Goal: Task Accomplishment & Management: Use online tool/utility

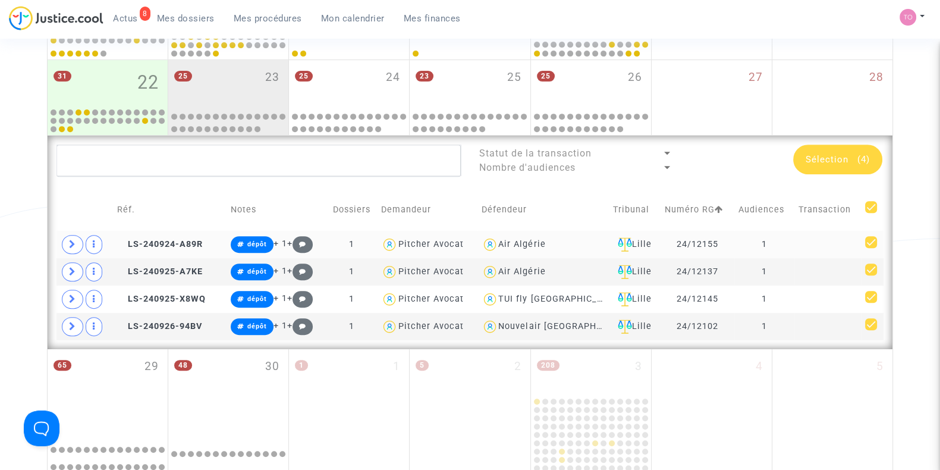
click at [536, 241] on div "Air Algérie" at bounding box center [521, 244] width 47 height 10
type textarea "@"Air Algérie""
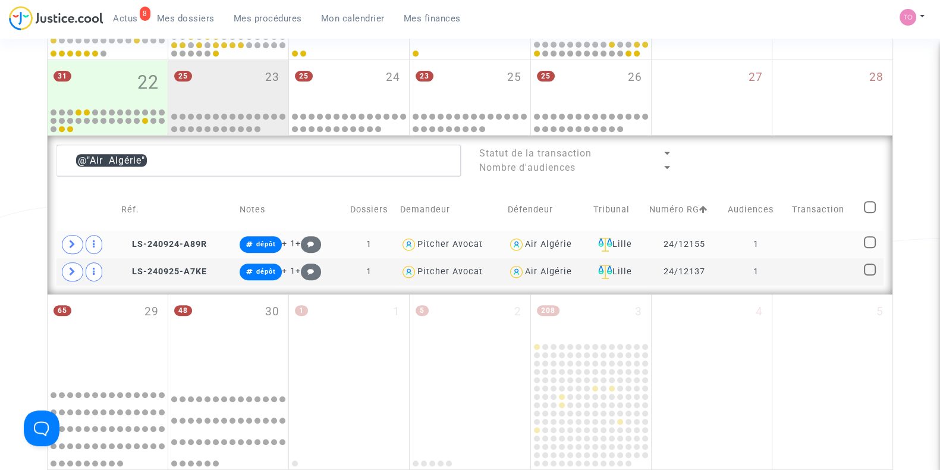
click at [534, 241] on div "Air Algérie" at bounding box center [548, 244] width 47 height 10
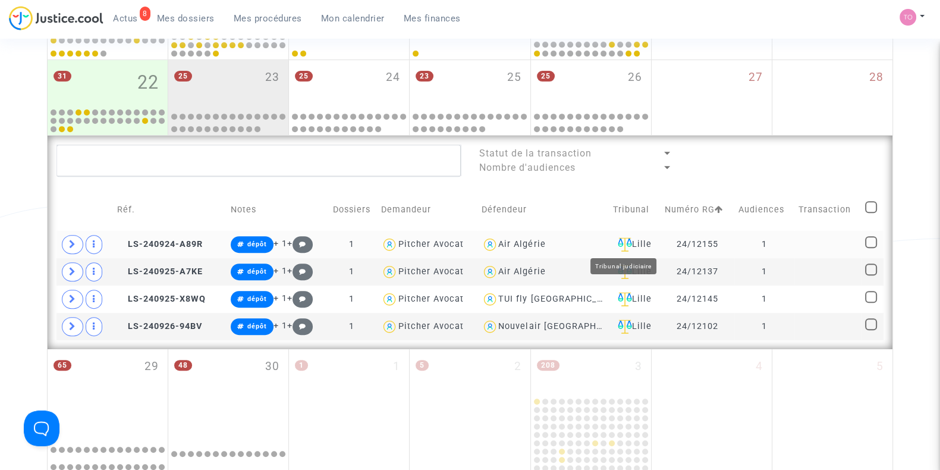
click at [630, 243] on div "Lille" at bounding box center [634, 244] width 43 height 14
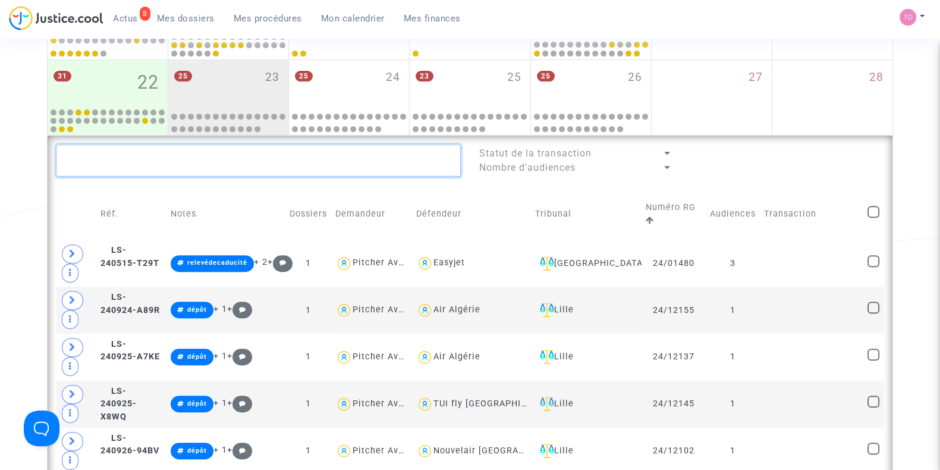
click at [140, 165] on textarea at bounding box center [258, 160] width 404 height 32
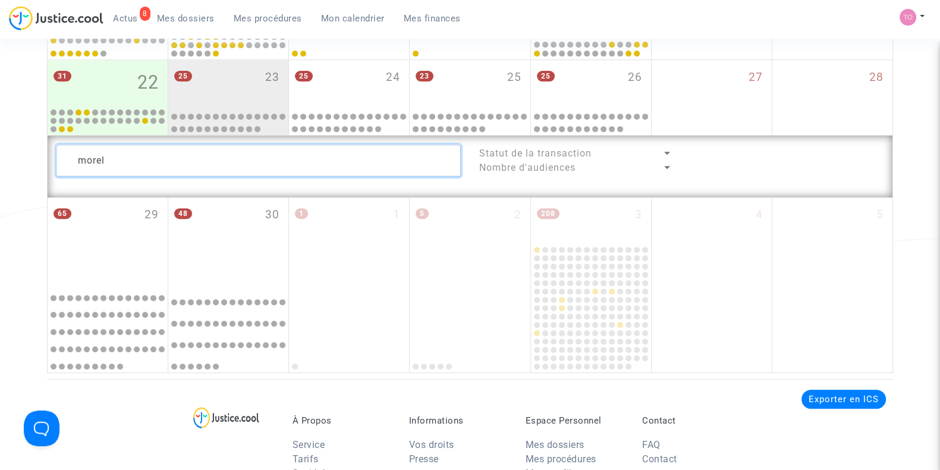
type textarea "morel"
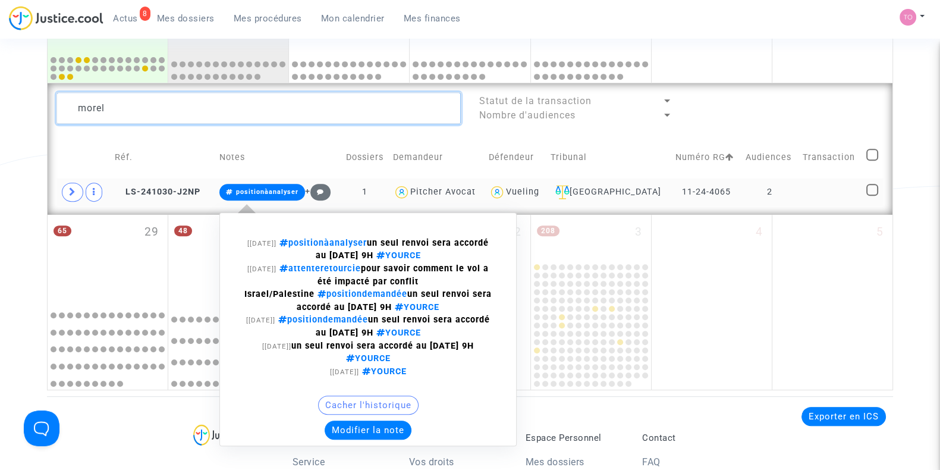
scroll to position [647, 0]
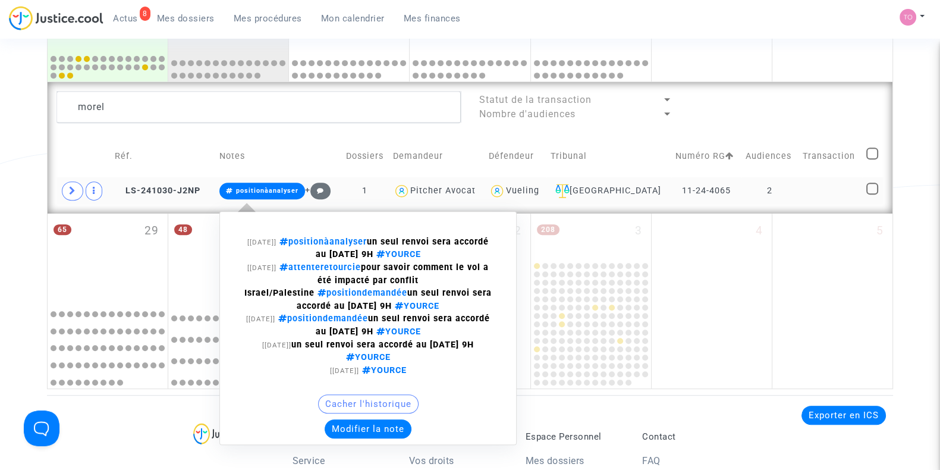
click at [354, 419] on button "Modifier la note" at bounding box center [368, 428] width 87 height 19
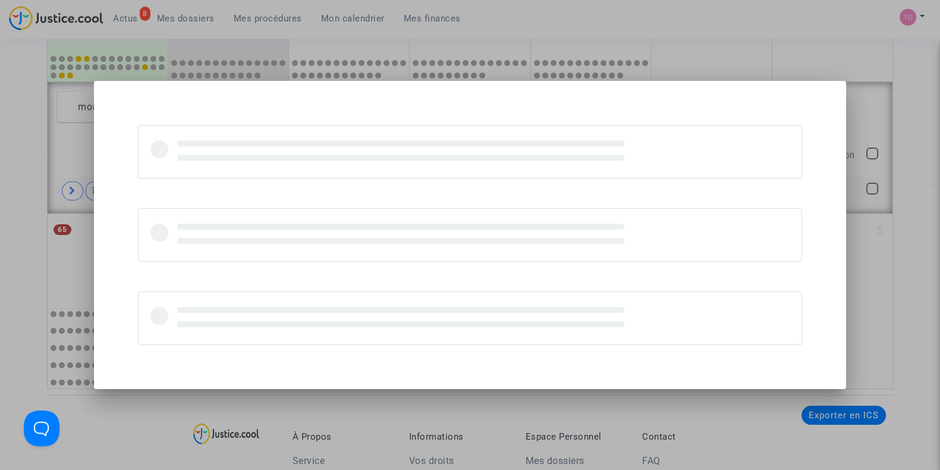
scroll to position [0, 0]
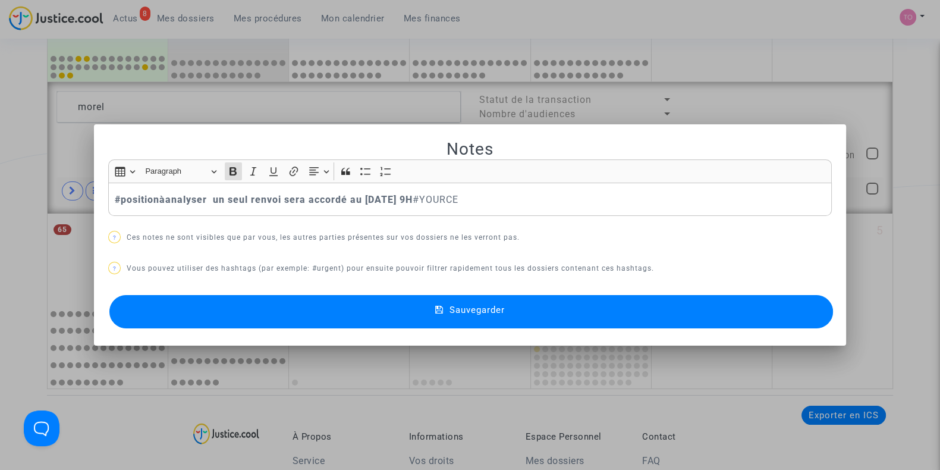
click at [115, 199] on strong "#positionàanalyser un seul renvoi sera accordé au 23/09/2025 9H" at bounding box center [264, 199] width 298 height 11
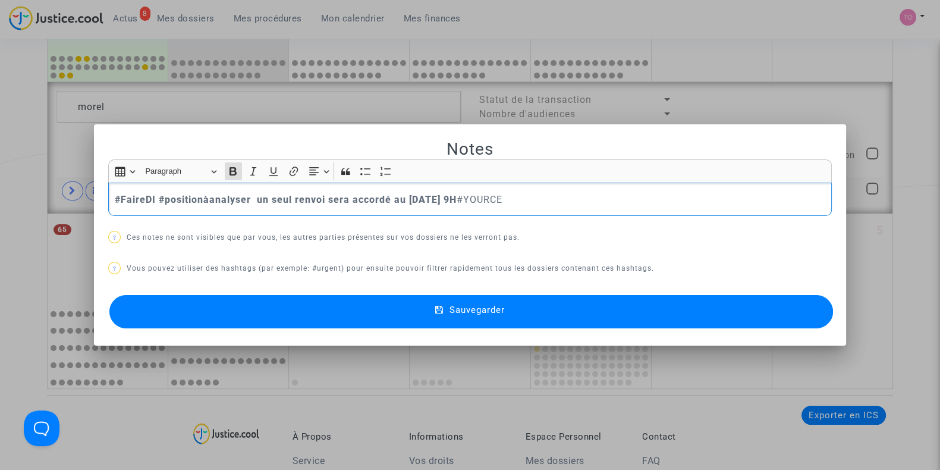
click at [285, 316] on button "Sauvegarder" at bounding box center [471, 311] width 724 height 33
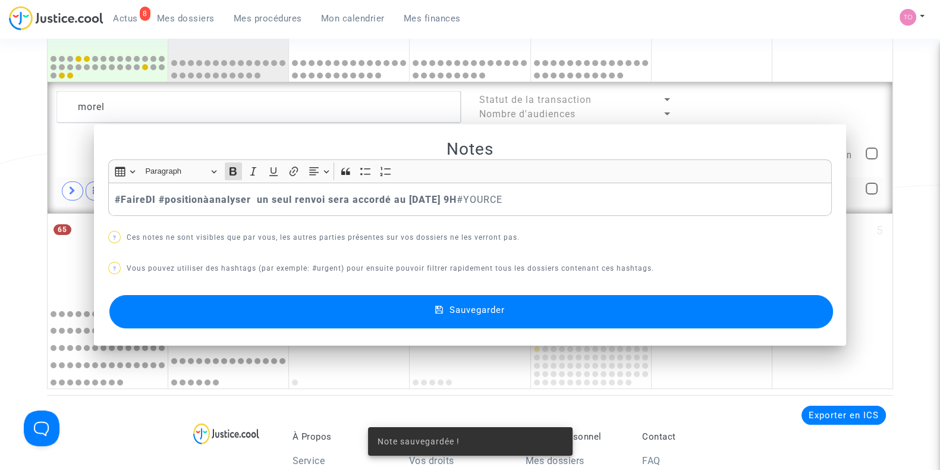
scroll to position [647, 0]
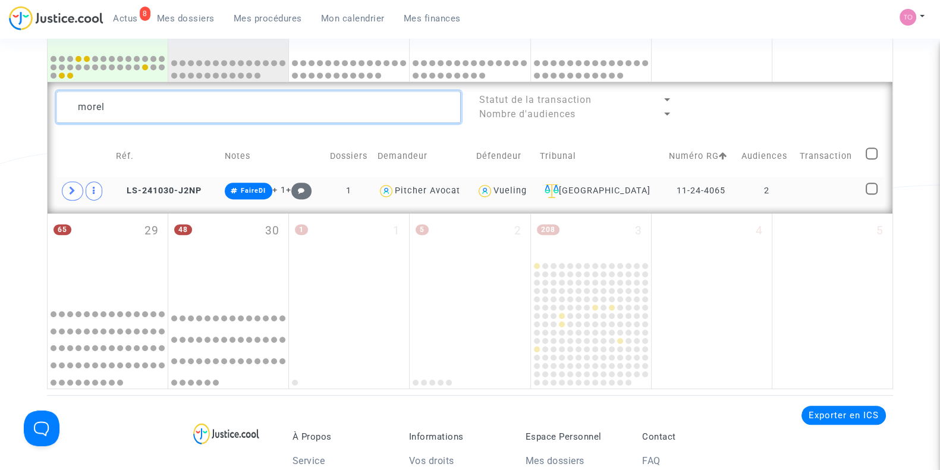
drag, startPoint x: 165, startPoint y: 95, endPoint x: 12, endPoint y: 99, distance: 152.8
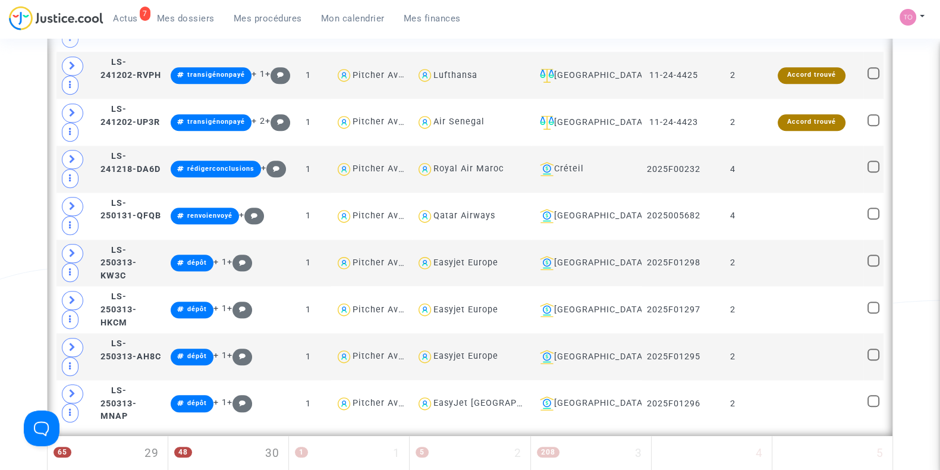
scroll to position [1573, 0]
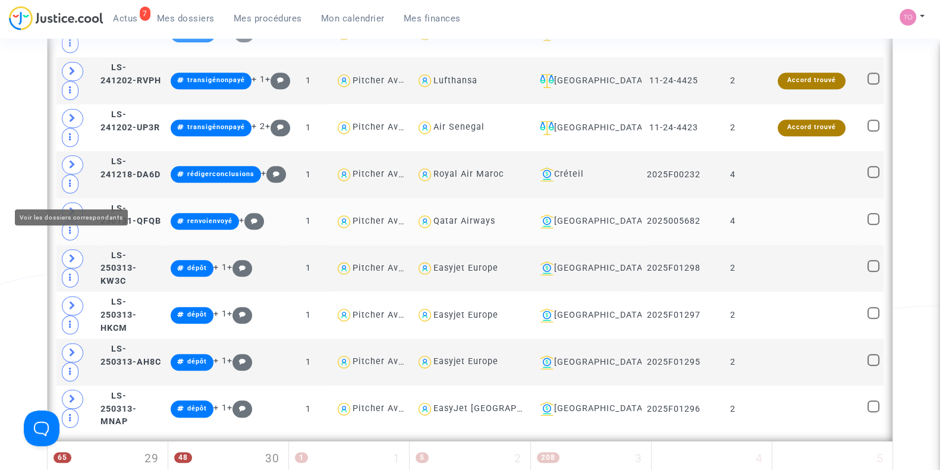
click at [73, 207] on icon at bounding box center [72, 211] width 7 height 9
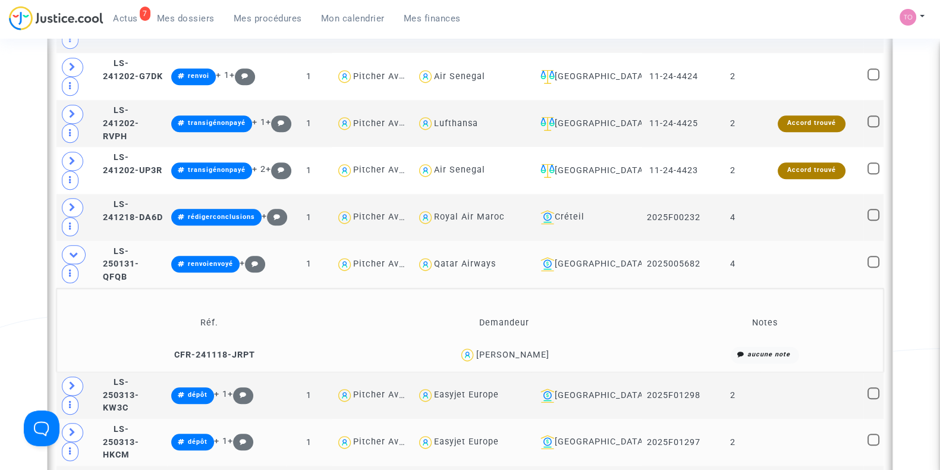
scroll to position [1529, 0]
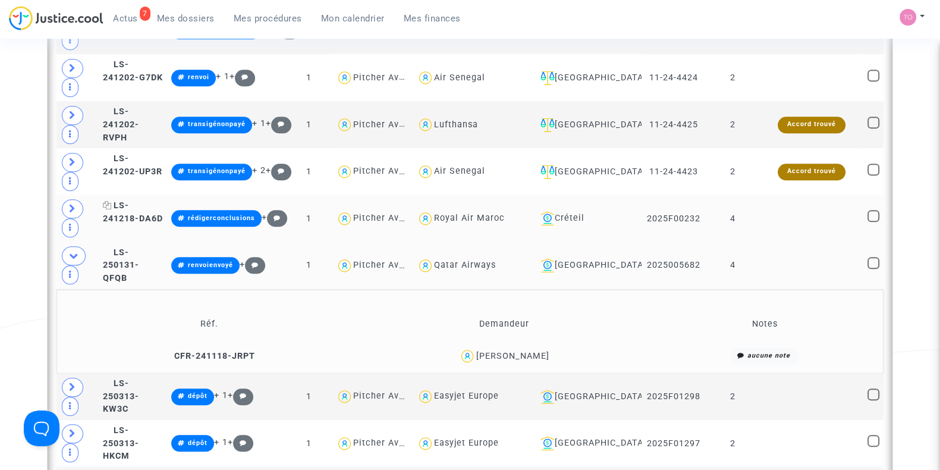
click at [143, 200] on span "LS-241218-DA6D" at bounding box center [133, 211] width 60 height 23
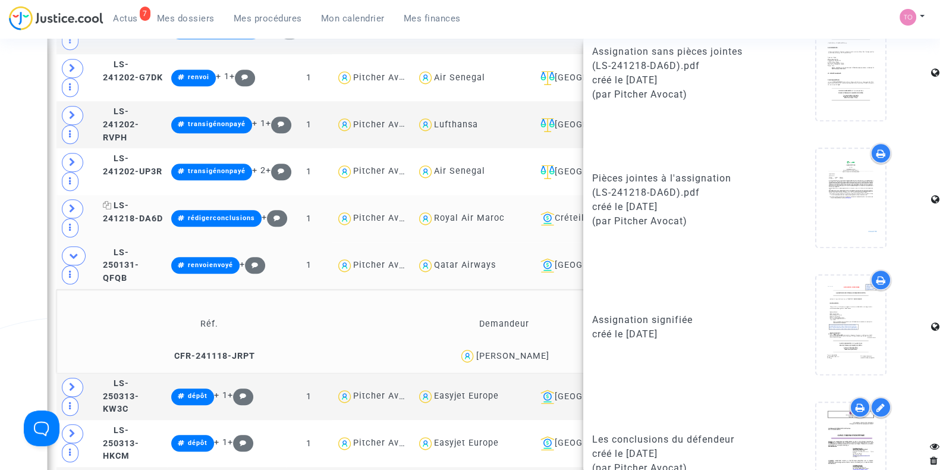
scroll to position [856, 0]
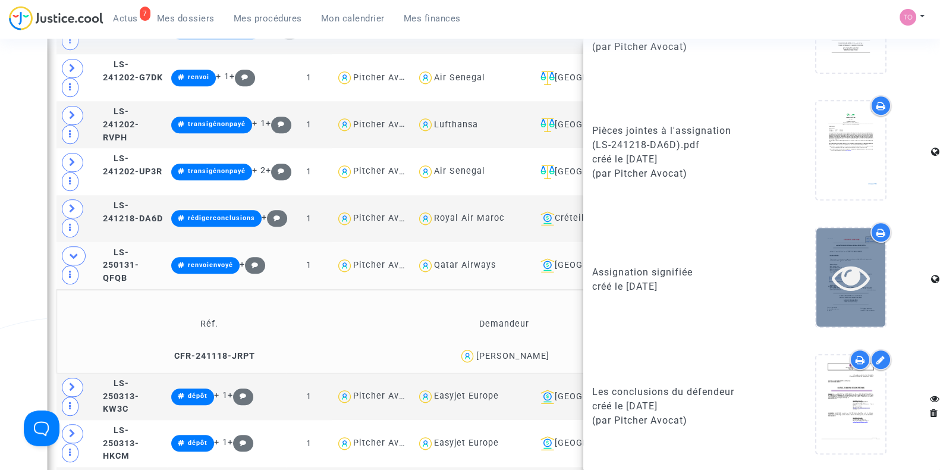
click at [848, 242] on div at bounding box center [850, 277] width 69 height 98
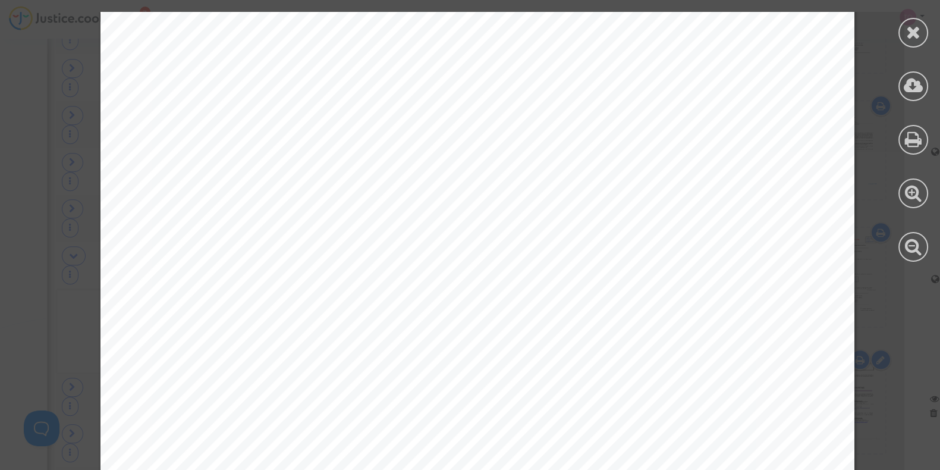
scroll to position [588, 0]
click at [919, 33] on icon at bounding box center [913, 32] width 15 height 18
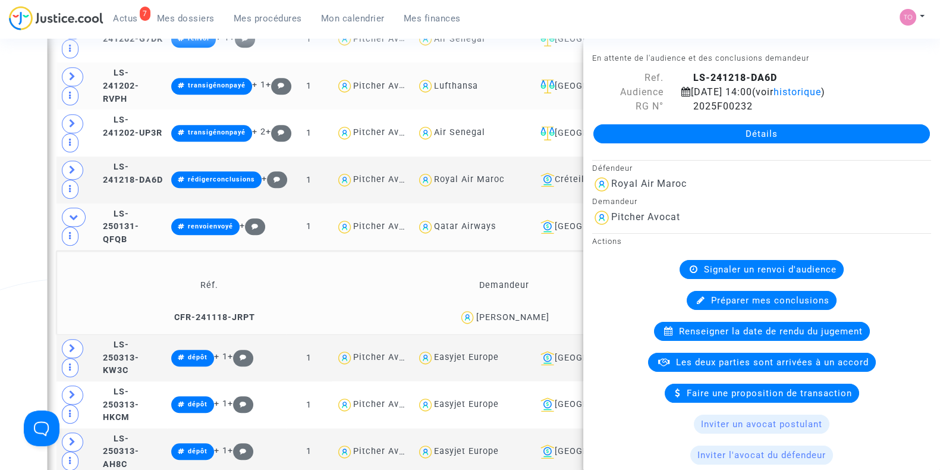
scroll to position [1662, 0]
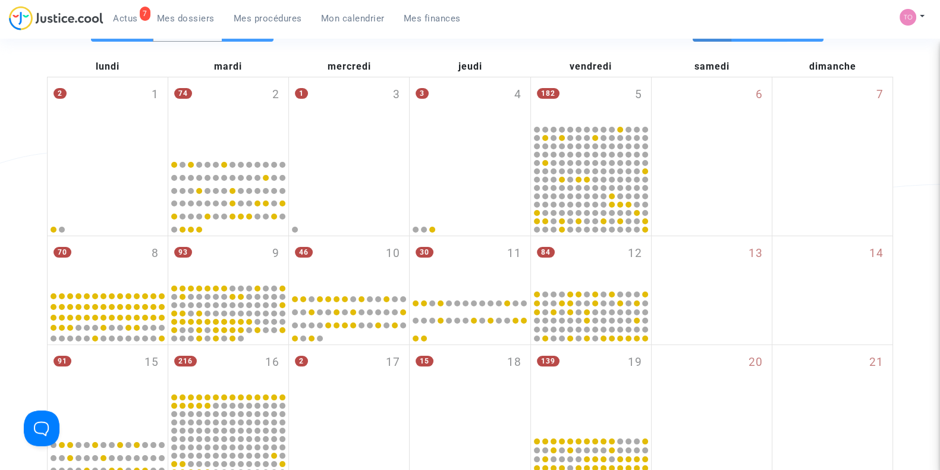
scroll to position [0, 0]
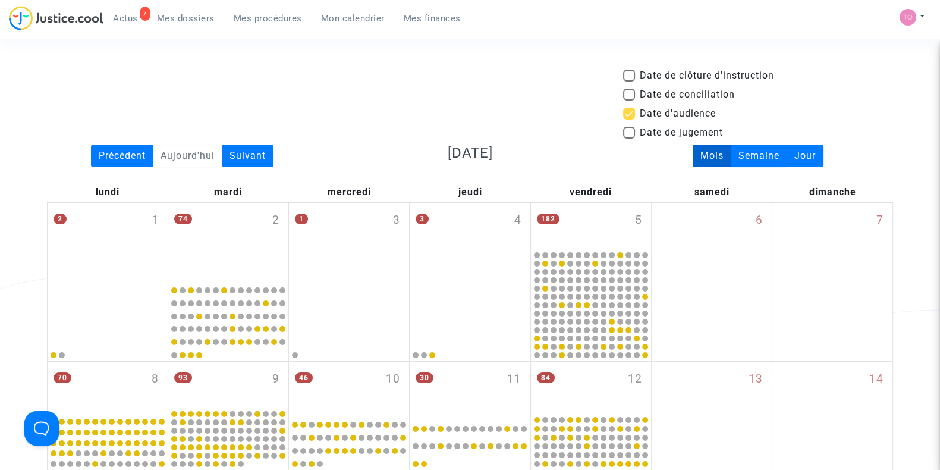
click at [632, 111] on span at bounding box center [629, 114] width 12 height 12
click at [629, 119] on input "Date d'audience" at bounding box center [628, 119] width 1 height 1
checkbox input "false"
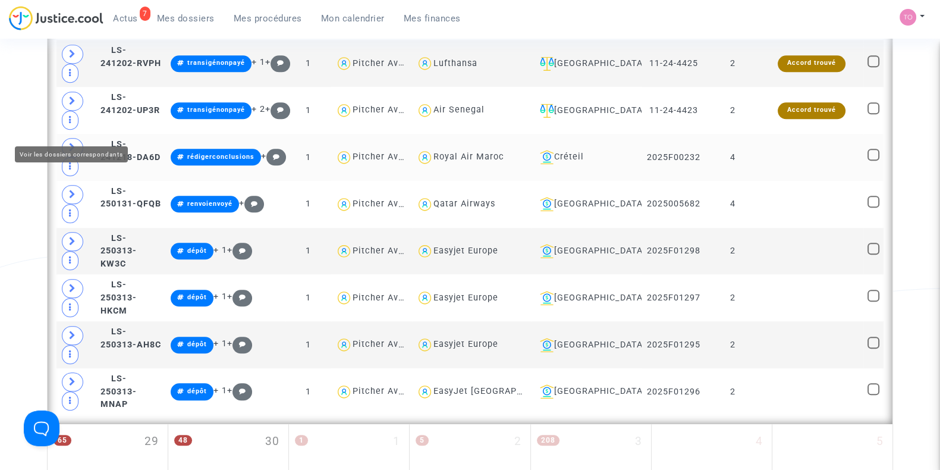
click at [74, 138] on span at bounding box center [72, 147] width 21 height 19
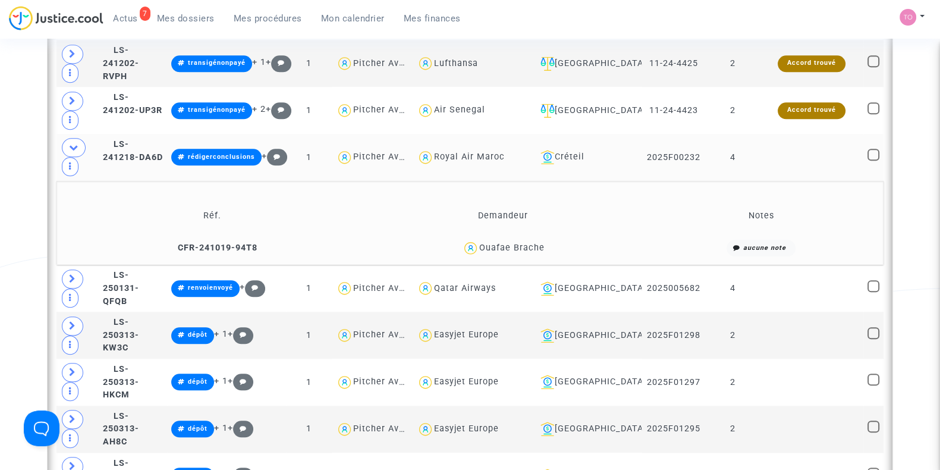
click at [522, 243] on div "Ouafae Brache" at bounding box center [511, 248] width 65 height 10
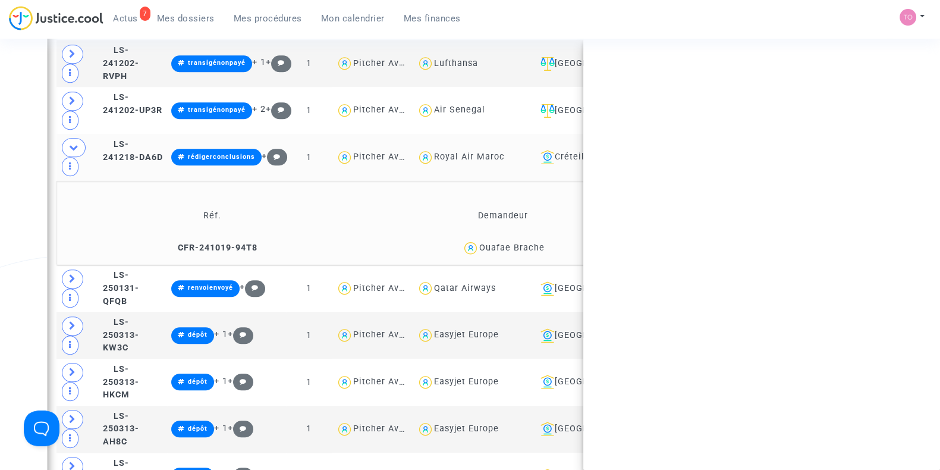
click at [522, 243] on div "Ouafae Brache" at bounding box center [511, 248] width 65 height 10
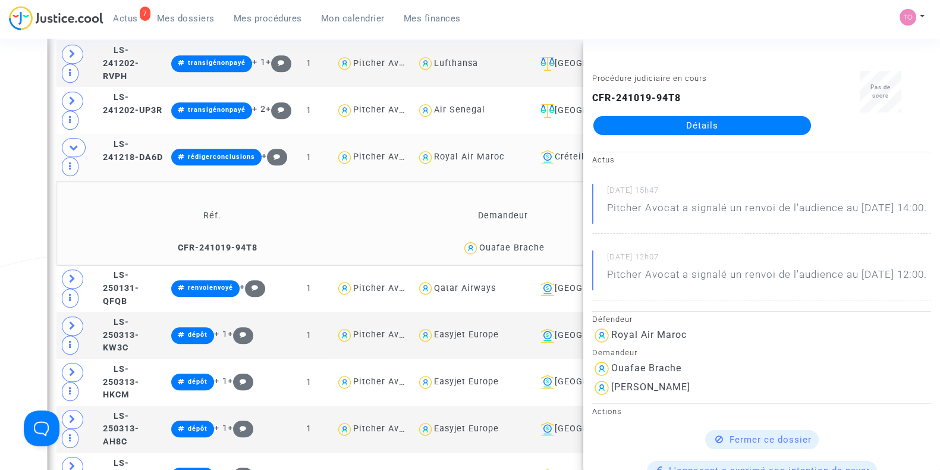
copy div "Brache"
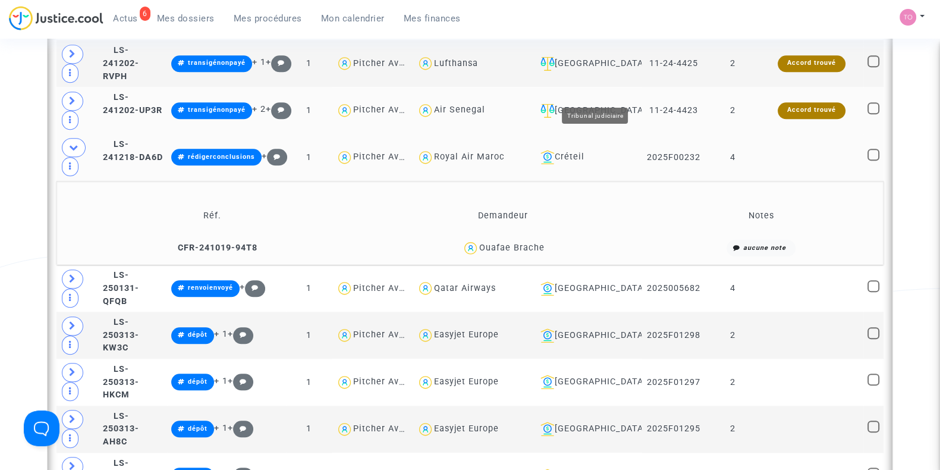
click at [611, 103] on div "[GEOGRAPHIC_DATA]" at bounding box center [587, 110] width 102 height 14
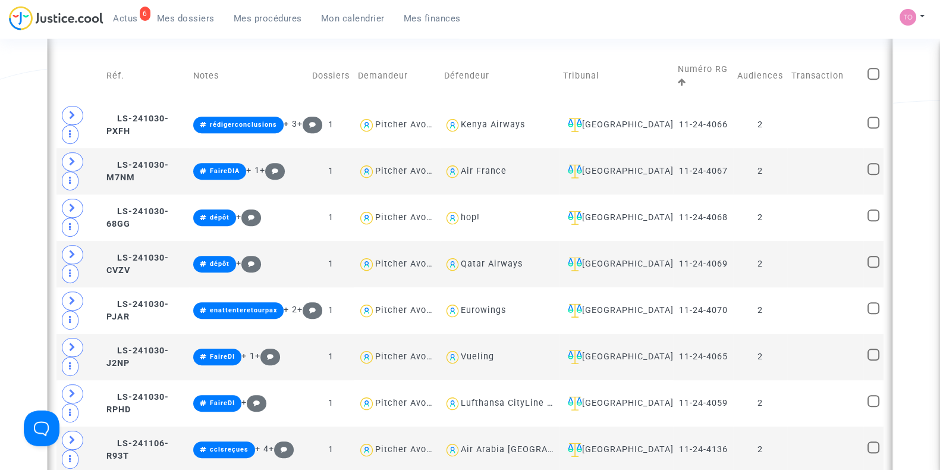
scroll to position [731, 0]
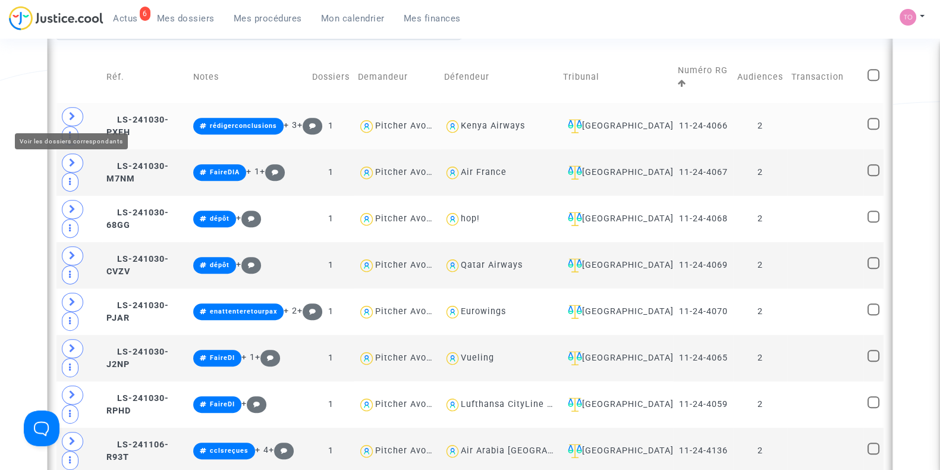
click at [73, 113] on icon at bounding box center [72, 116] width 7 height 9
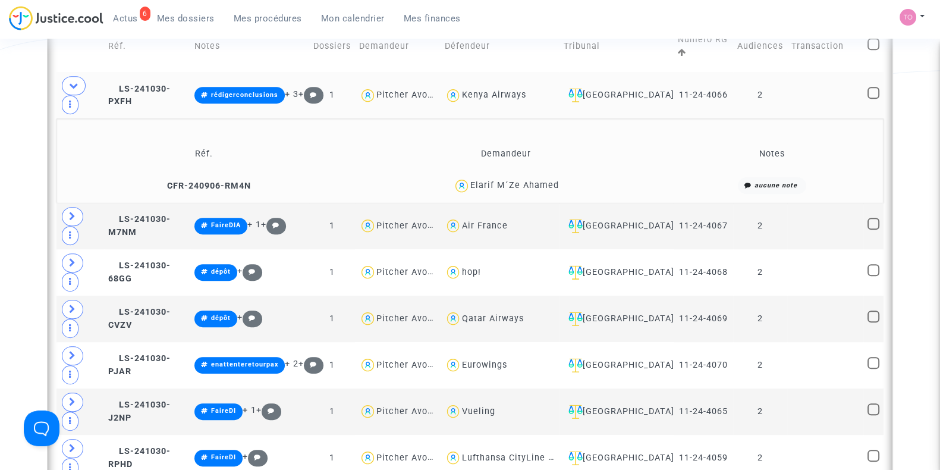
scroll to position [760, 0]
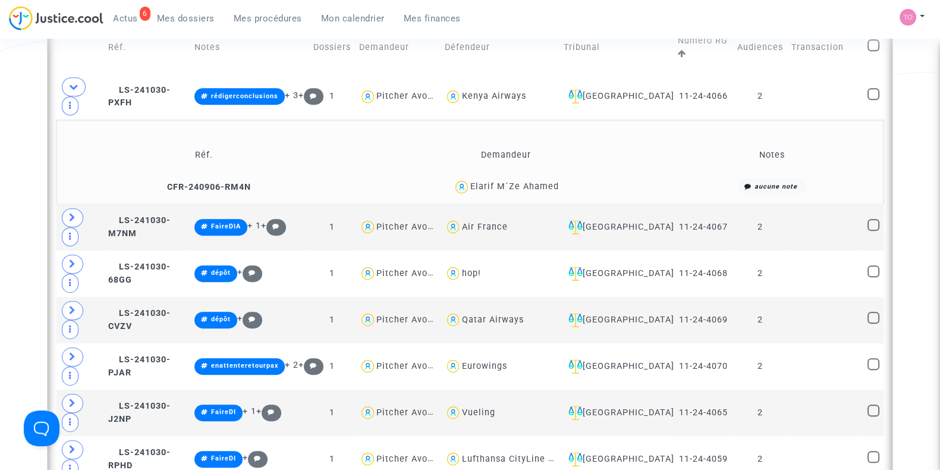
click at [536, 183] on div "Elarif M´Ze Ahamed" at bounding box center [514, 186] width 89 height 10
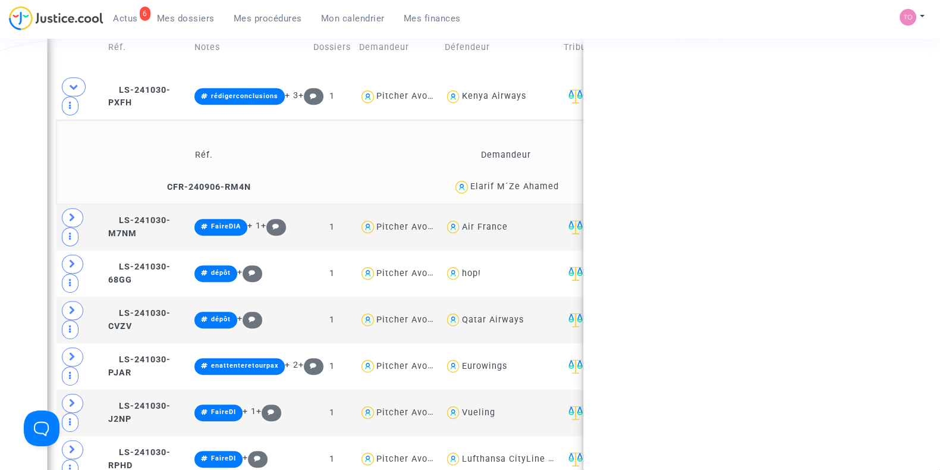
click at [536, 183] on div "Elarif M´Ze Ahamed" at bounding box center [514, 186] width 89 height 10
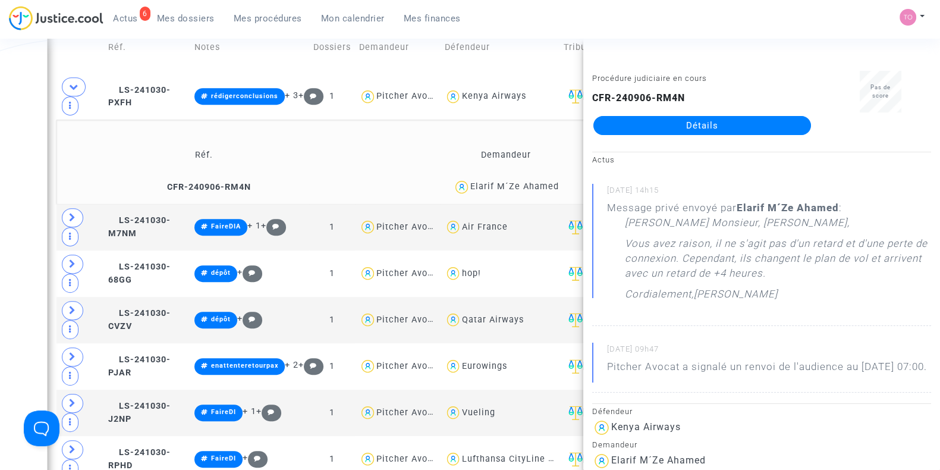
copy div "Ahamed"
click at [9, 182] on div "Date de clôture d'instruction Date de conciliation Date d'audience Date de juge…" at bounding box center [470, 126] width 940 height 1637
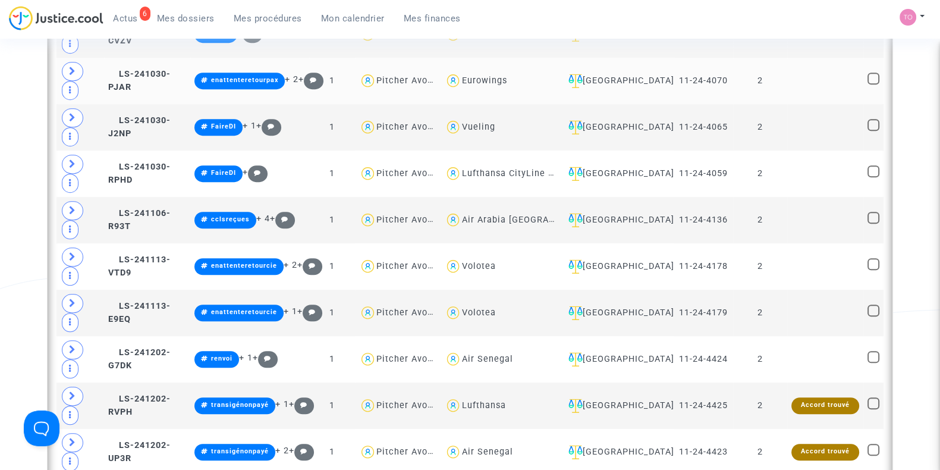
click at [413, 325] on div "Statut de la transaction Nombre d'audiences Réf. Notes Dossiers Demandeur Défen…" at bounding box center [470, 84] width 845 height 800
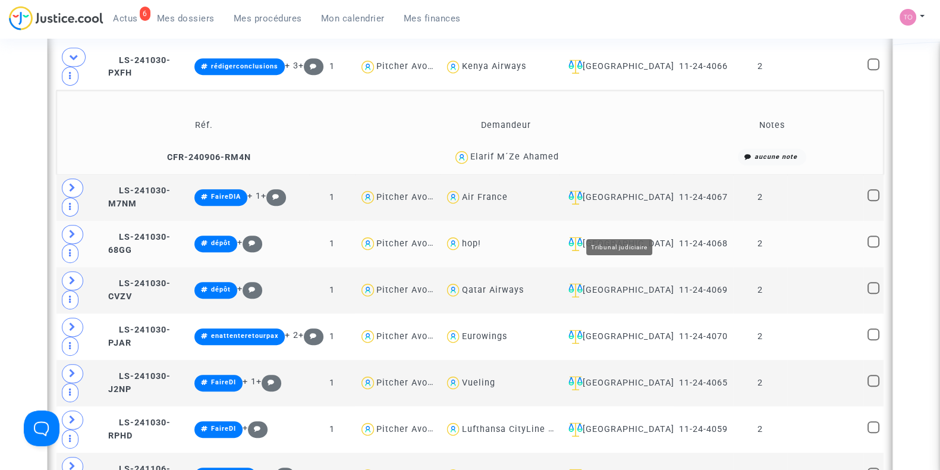
click at [631, 237] on div "[GEOGRAPHIC_DATA]" at bounding box center [617, 244] width 106 height 14
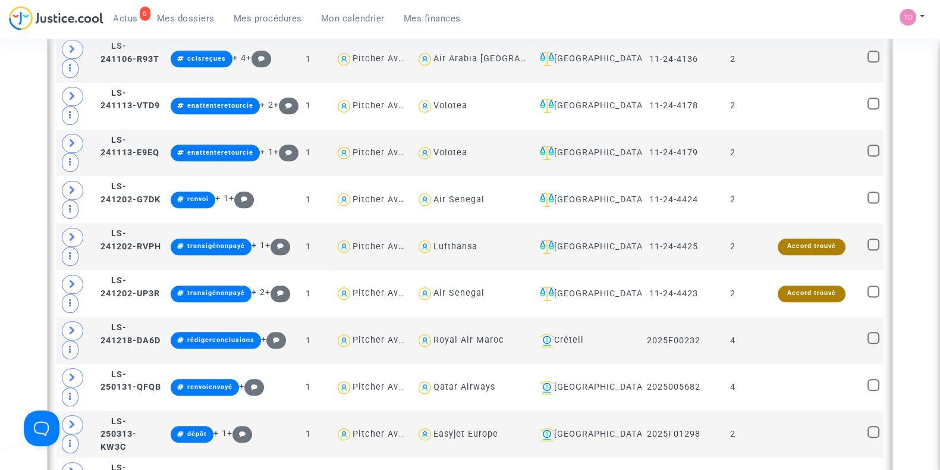
scroll to position [1529, 0]
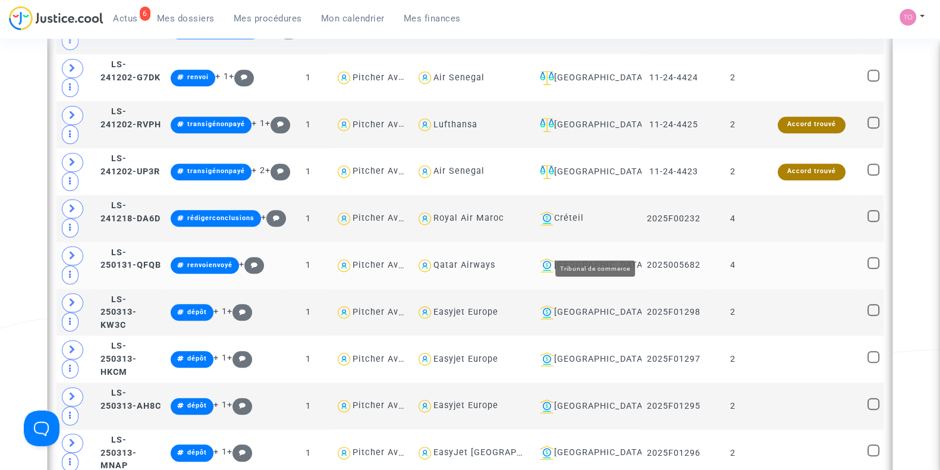
click at [596, 258] on div "Toulouse" at bounding box center [586, 265] width 102 height 14
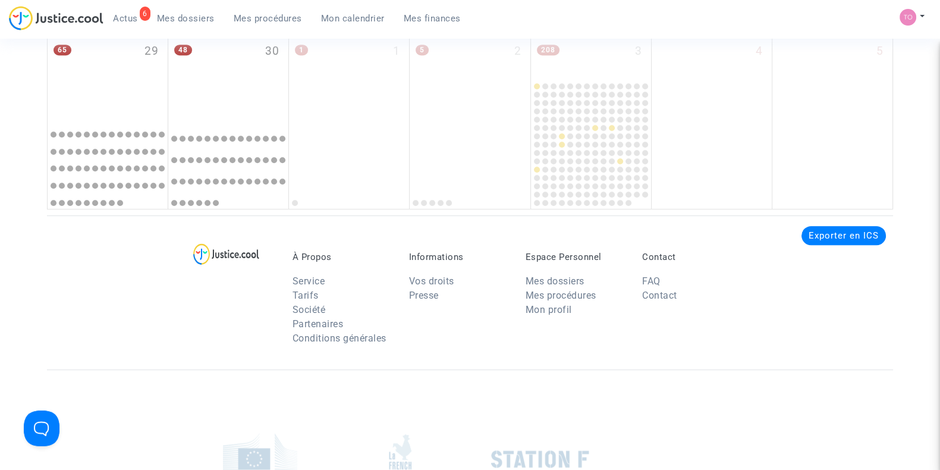
scroll to position [556, 0]
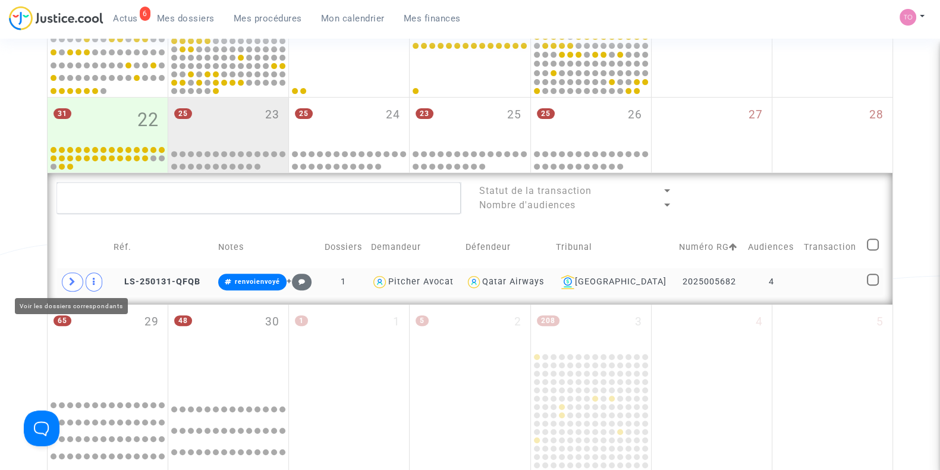
click at [71, 277] on icon at bounding box center [72, 281] width 7 height 9
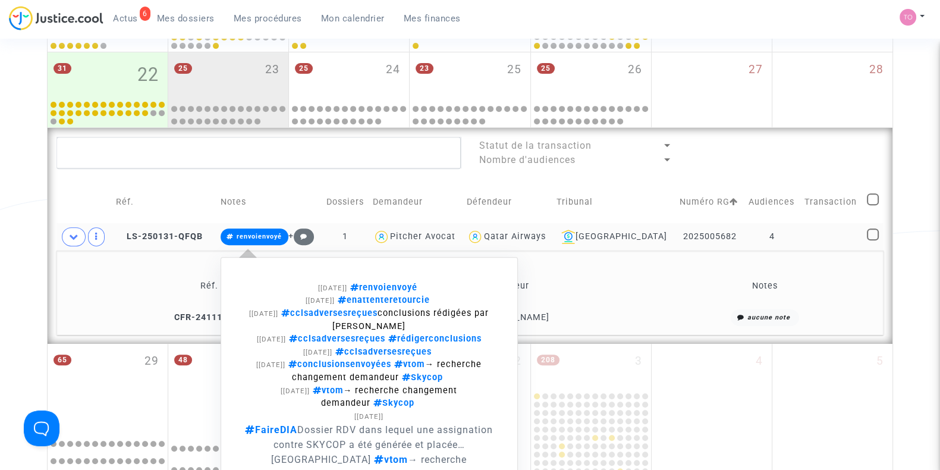
scroll to position [617, 0]
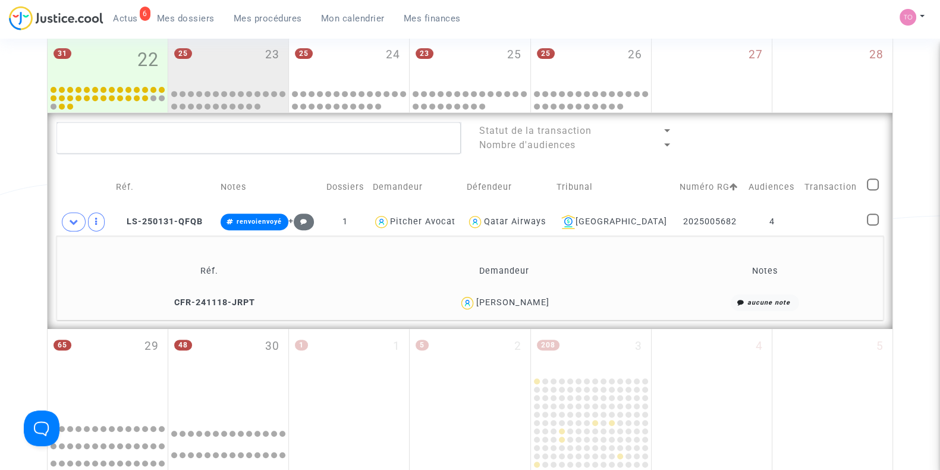
click at [540, 294] on span "Marina Ranaivosoa" at bounding box center [512, 268] width 73 height 78
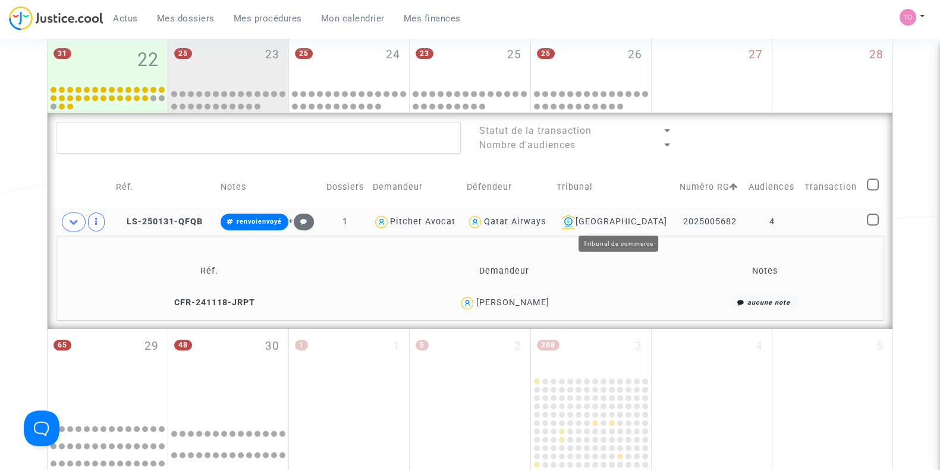
click at [641, 222] on div "Toulouse" at bounding box center [613, 222] width 115 height 14
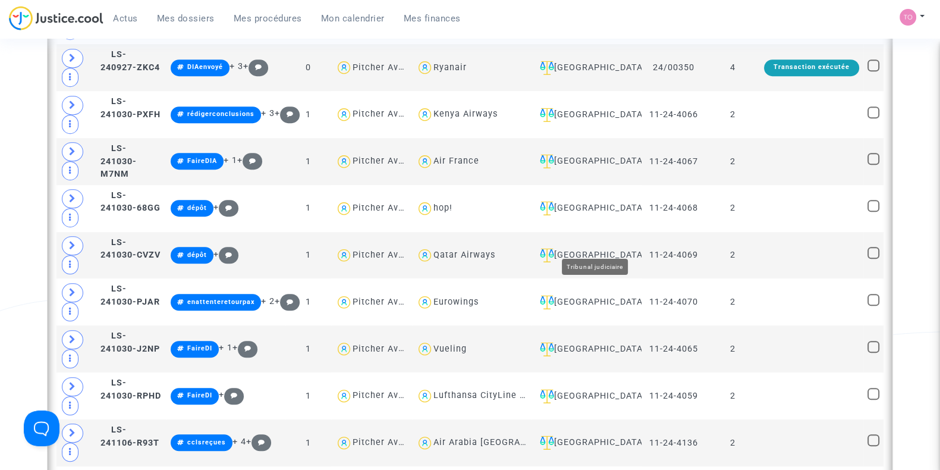
scroll to position [1025, 0]
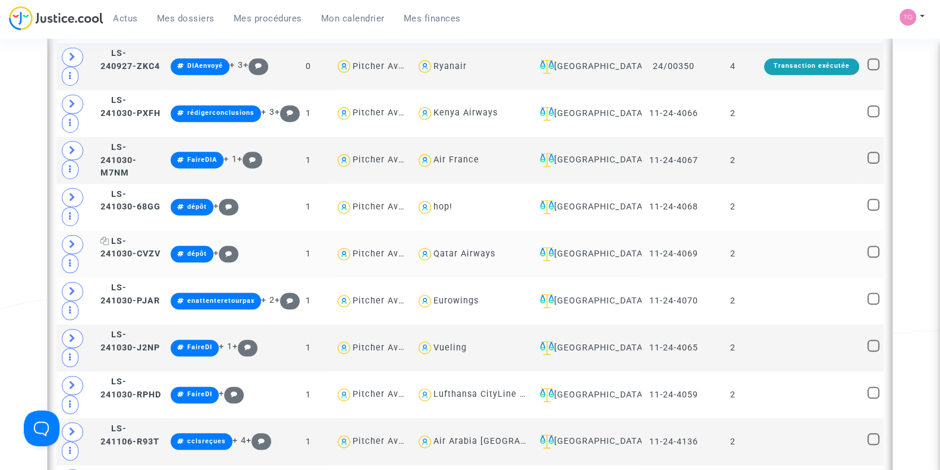
click at [127, 236] on span "LS-241030-CVZV" at bounding box center [130, 247] width 60 height 23
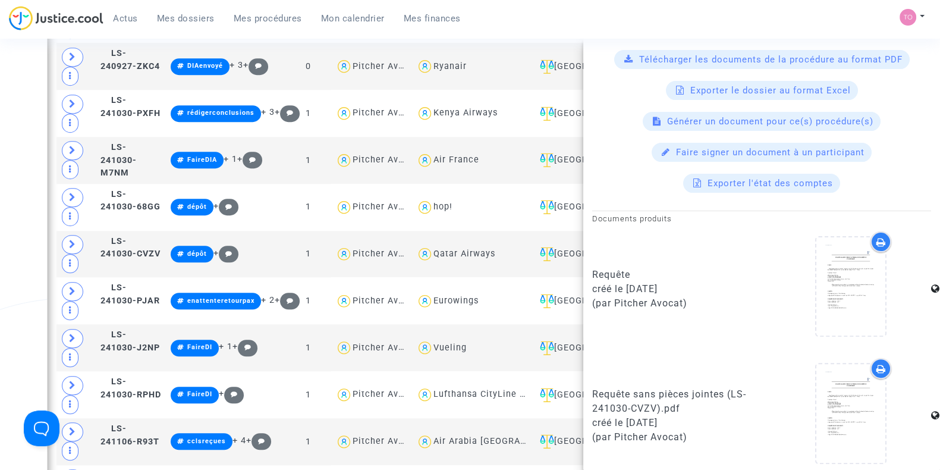
scroll to position [603, 0]
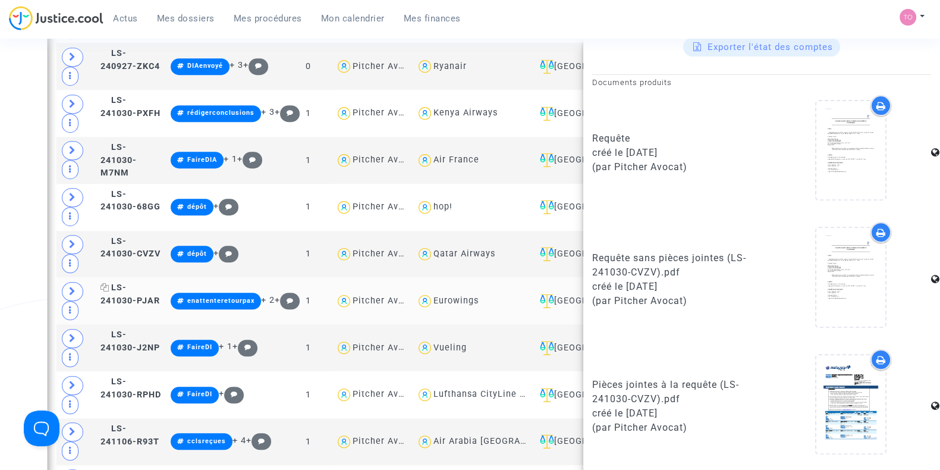
click at [131, 283] on span "LS-241030-PJAR" at bounding box center [129, 293] width 59 height 23
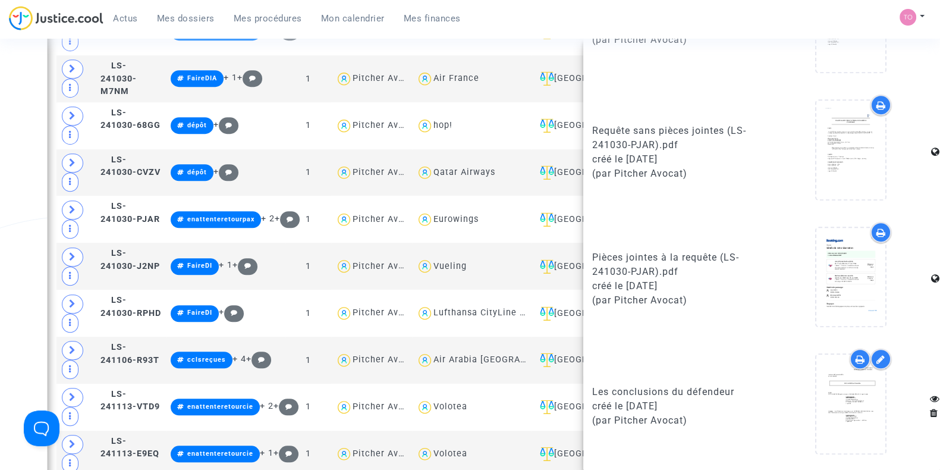
scroll to position [1108, 0]
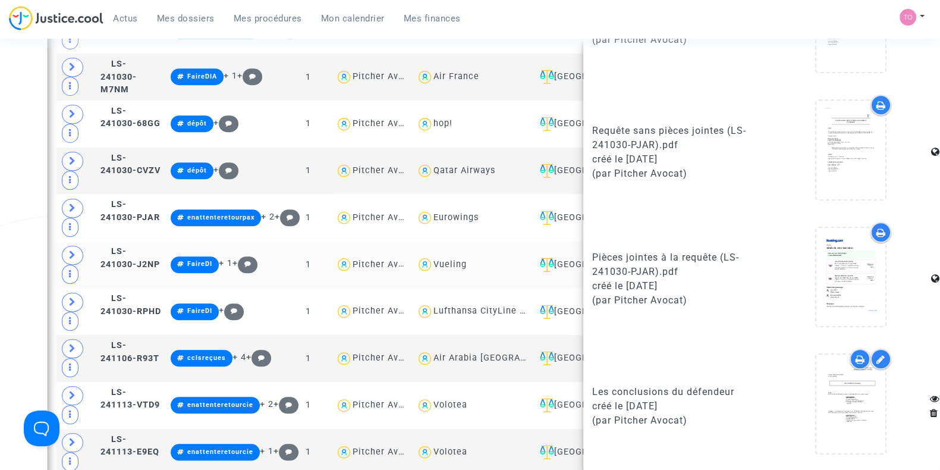
click at [117, 252] on td "LS-241030-J2NP" at bounding box center [131, 264] width 70 height 47
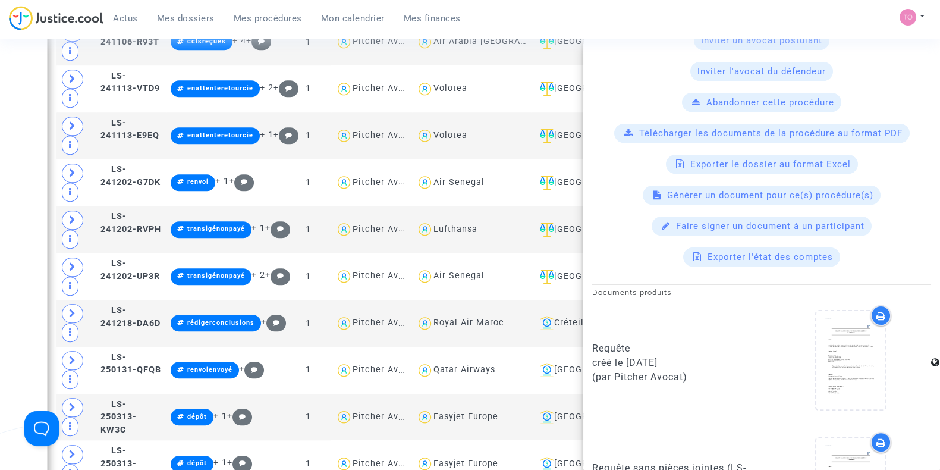
scroll to position [375, 0]
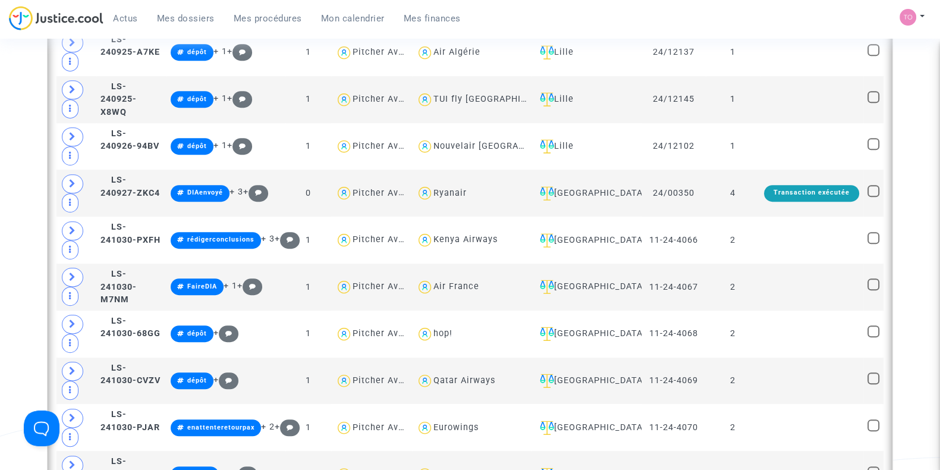
scroll to position [906, 0]
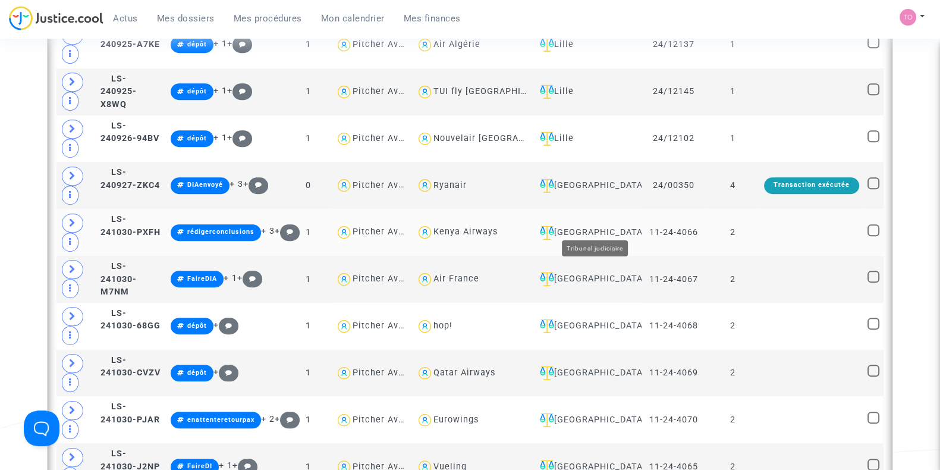
click at [619, 227] on div "Villeurbanne" at bounding box center [586, 232] width 102 height 14
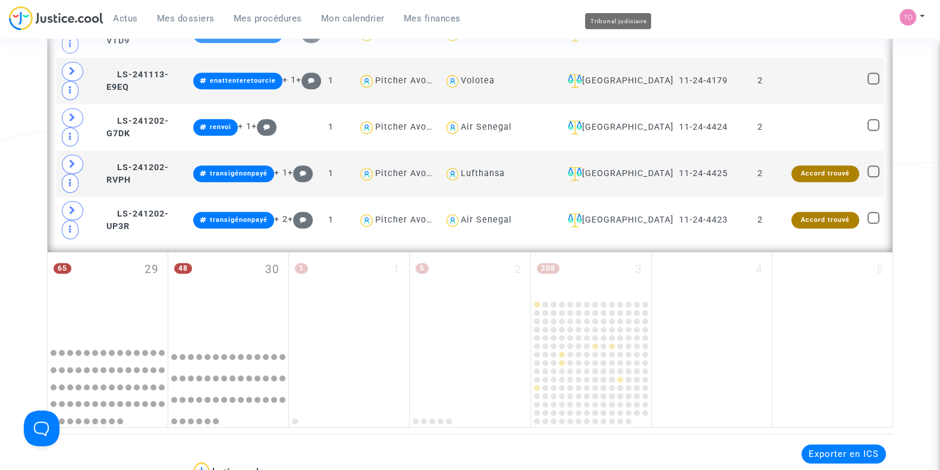
scroll to position [1194, 0]
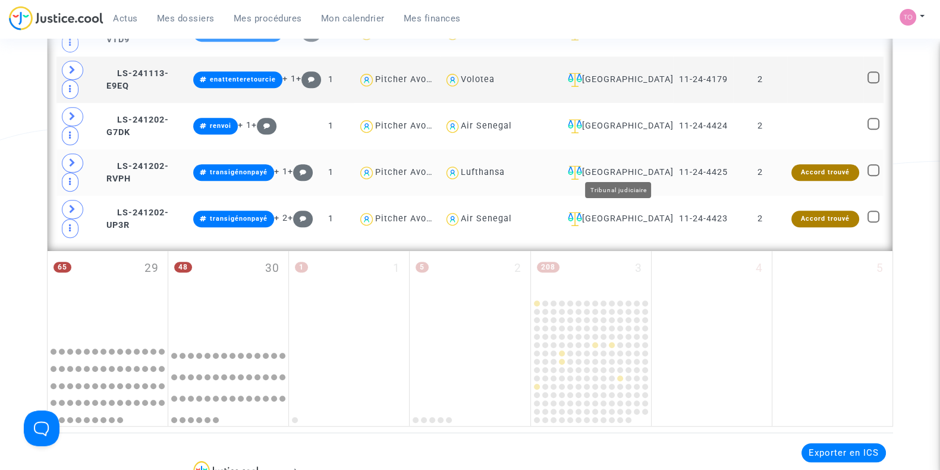
click at [624, 165] on div "Villeurbanne" at bounding box center [616, 172] width 106 height 14
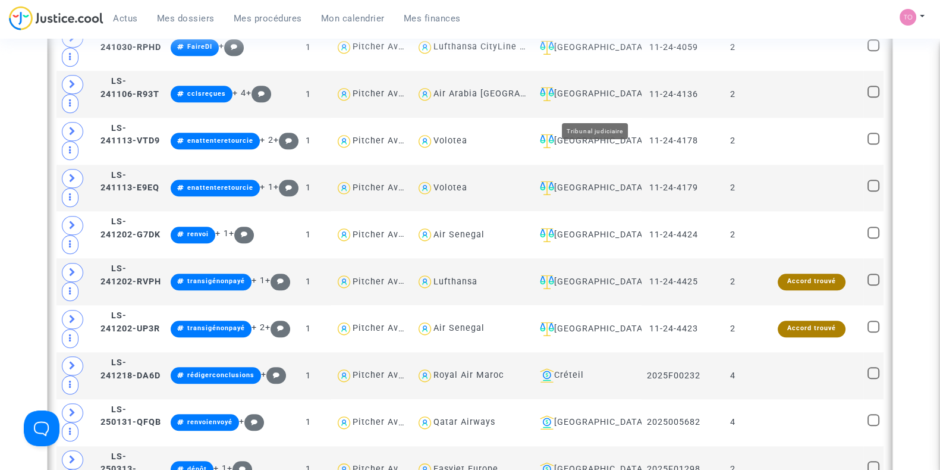
scroll to position [1599, 0]
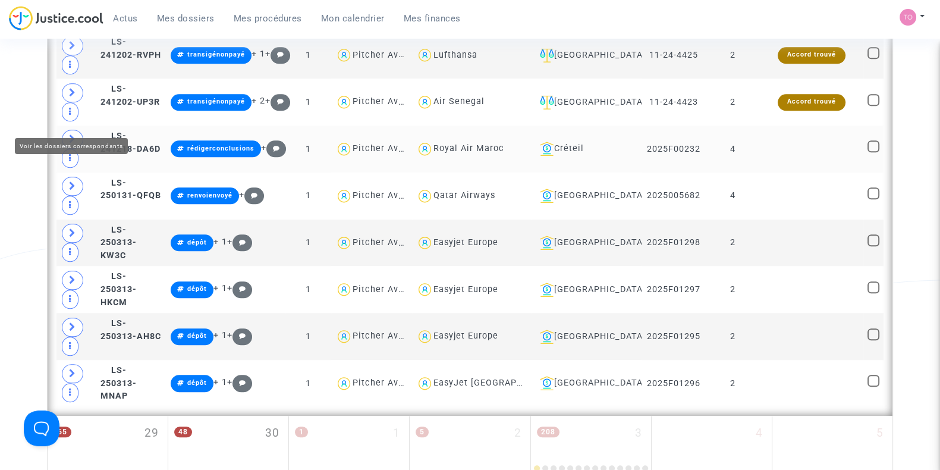
click at [71, 130] on span at bounding box center [72, 139] width 21 height 19
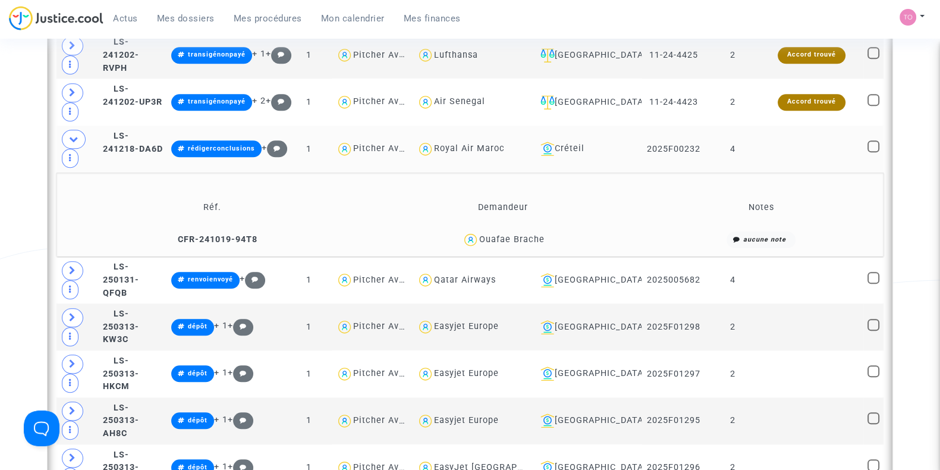
drag, startPoint x: 554, startPoint y: 220, endPoint x: 482, endPoint y: 229, distance: 73.1
click at [482, 229] on td "Ouafae Brache" at bounding box center [503, 240] width 279 height 26
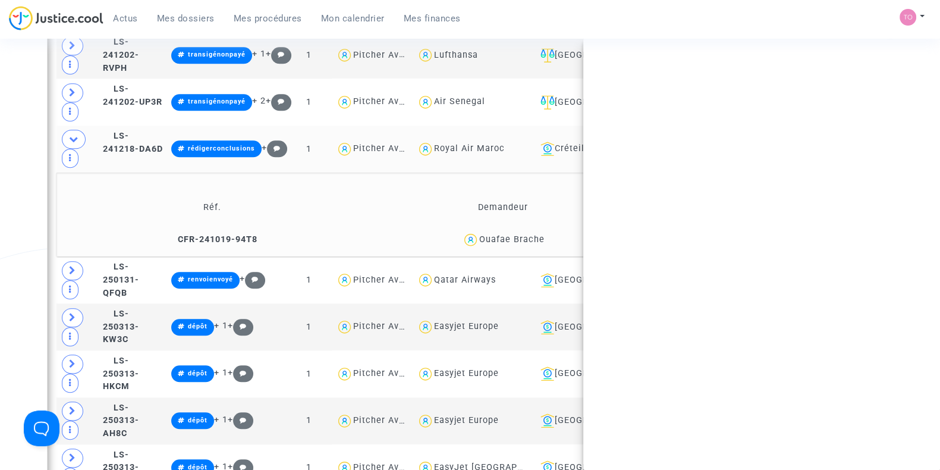
copy div "Ouafae Brache"
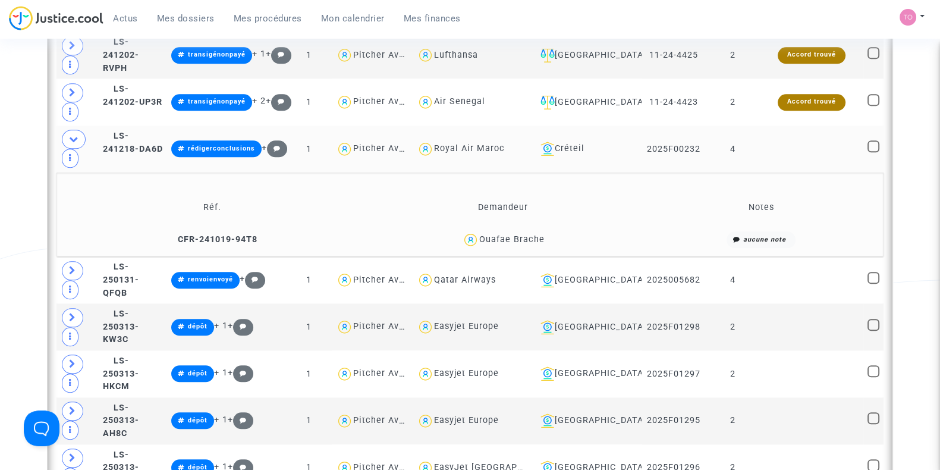
drag, startPoint x: 706, startPoint y: 124, endPoint x: 646, endPoint y: 133, distance: 60.7
click at [646, 133] on td "2025F00232" at bounding box center [673, 148] width 64 height 47
copy td "2025F00232"
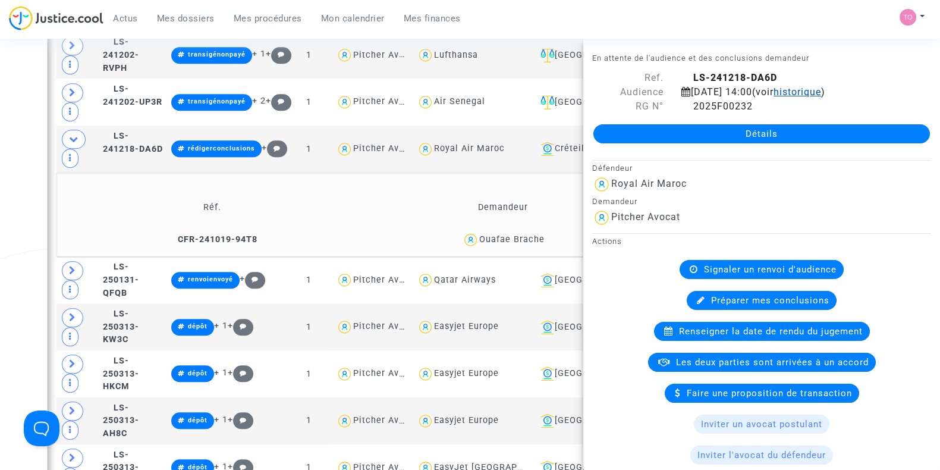
click at [773, 98] on span "historique" at bounding box center [797, 91] width 48 height 11
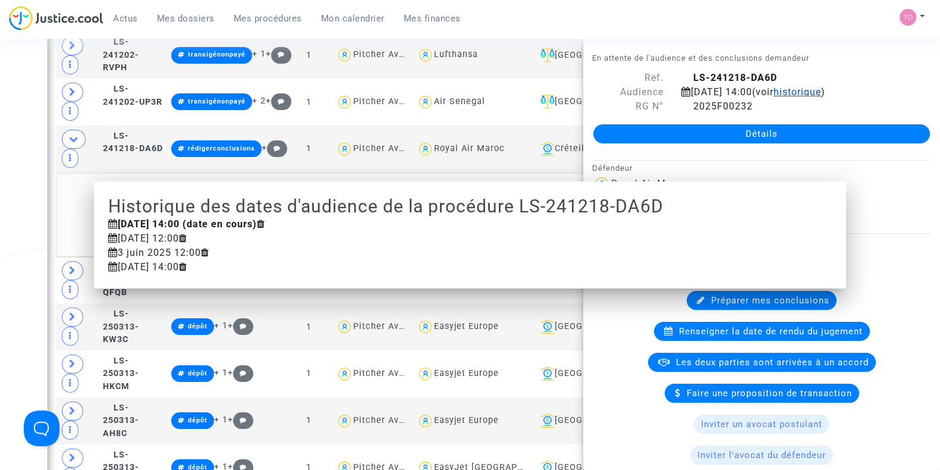
scroll to position [0, 0]
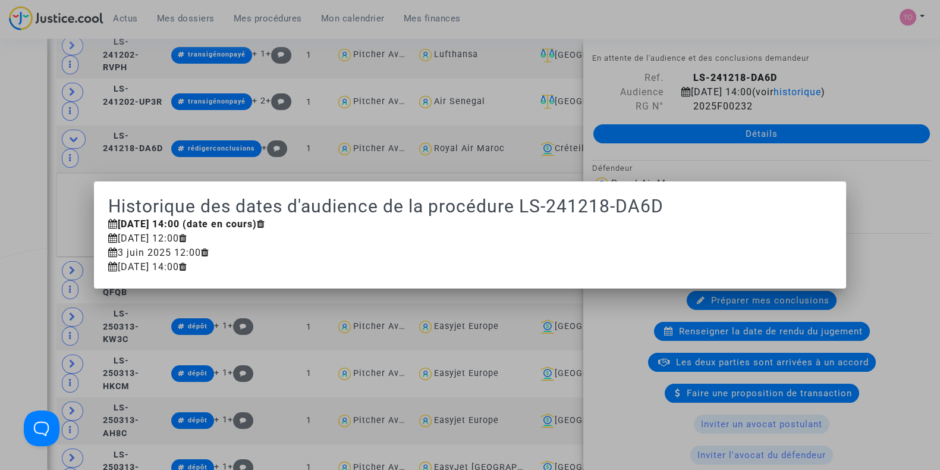
click at [807, 126] on div at bounding box center [470, 235] width 940 height 470
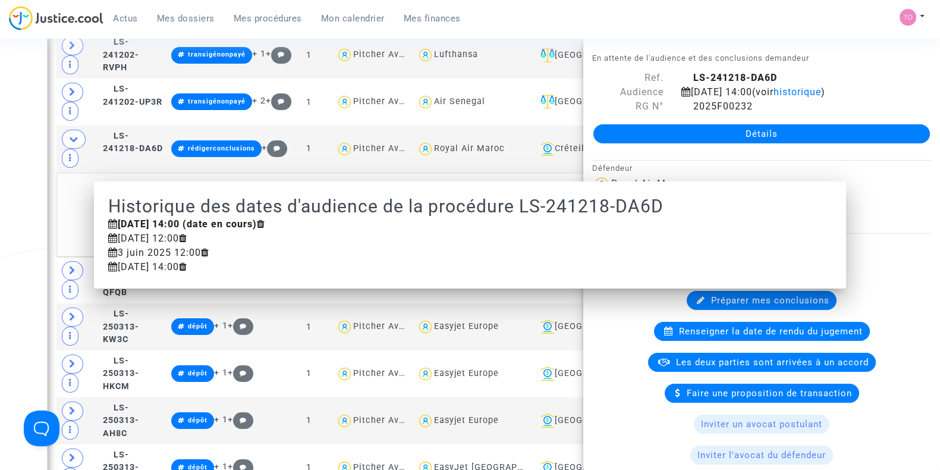
scroll to position [1599, 0]
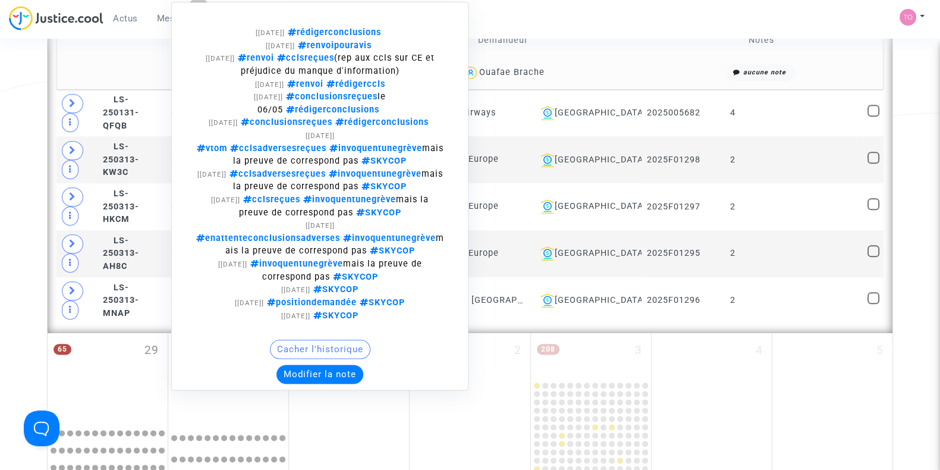
scroll to position [1768, 0]
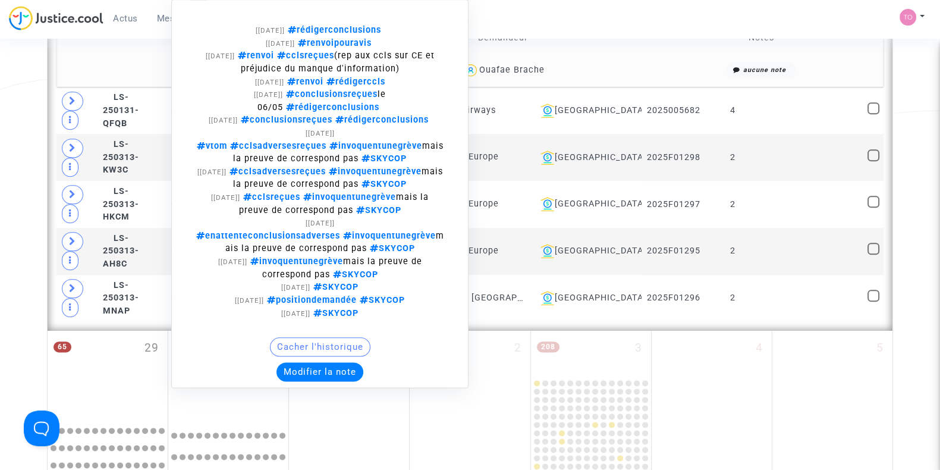
click at [341, 362] on button "Modifier la note" at bounding box center [319, 371] width 87 height 19
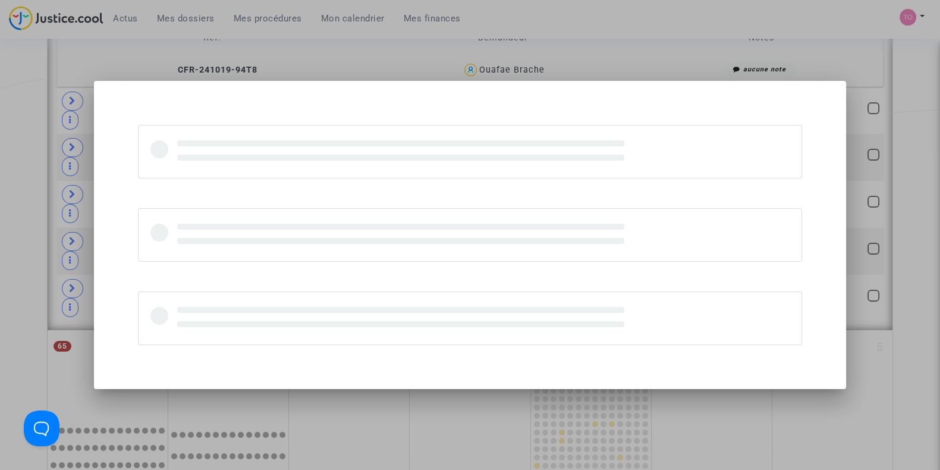
scroll to position [0, 0]
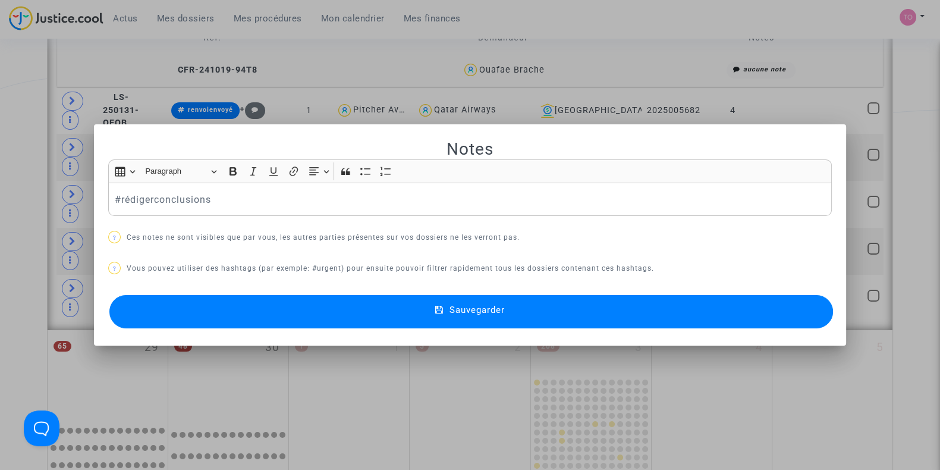
click at [108, 199] on div "#rédigerconclusions" at bounding box center [470, 199] width 724 height 33
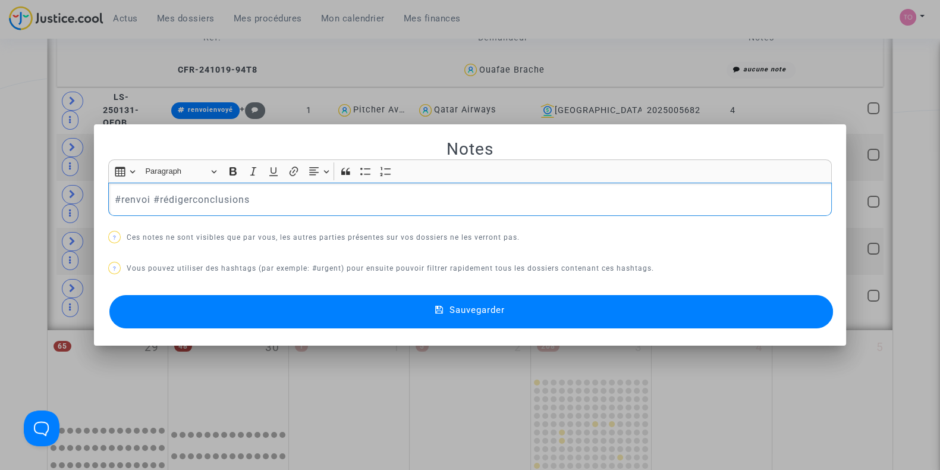
click at [273, 307] on button "Sauvegarder" at bounding box center [471, 311] width 724 height 33
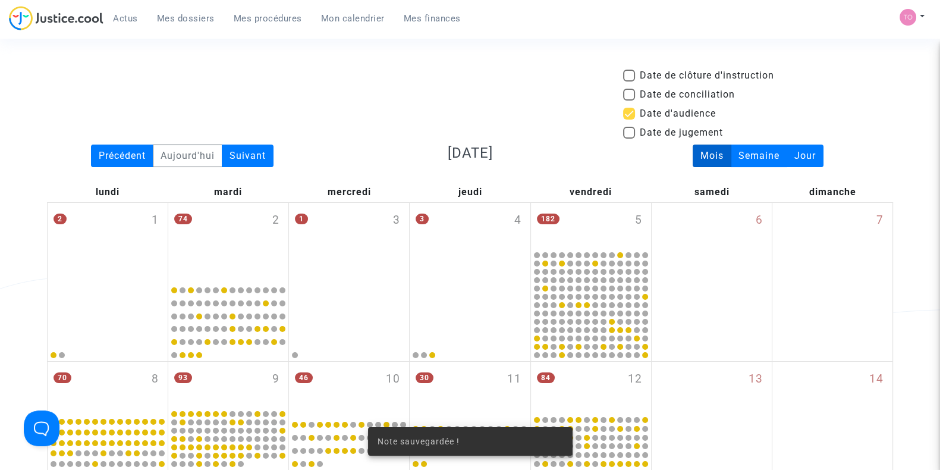
scroll to position [1768, 0]
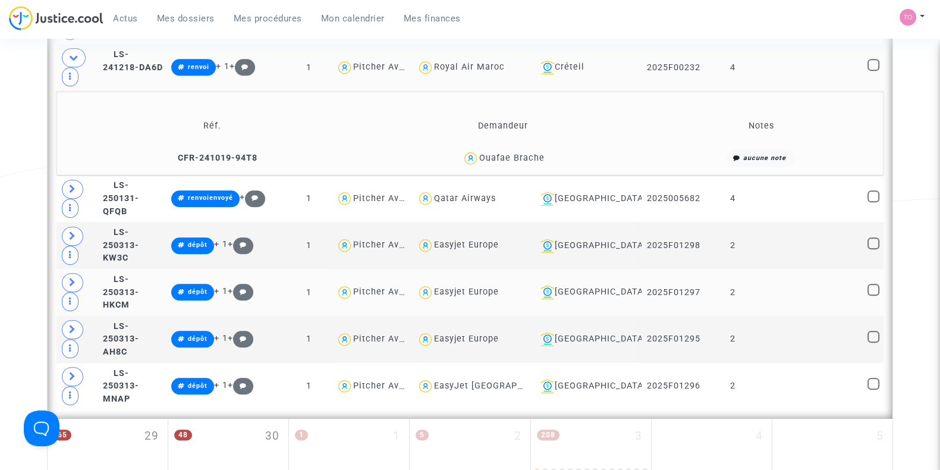
click at [89, 197] on td at bounding box center [77, 198] width 42 height 47
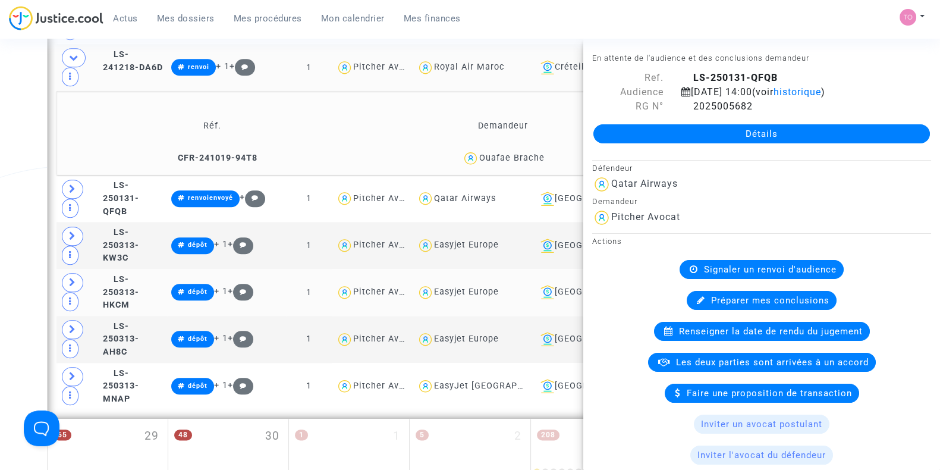
scroll to position [1539, 0]
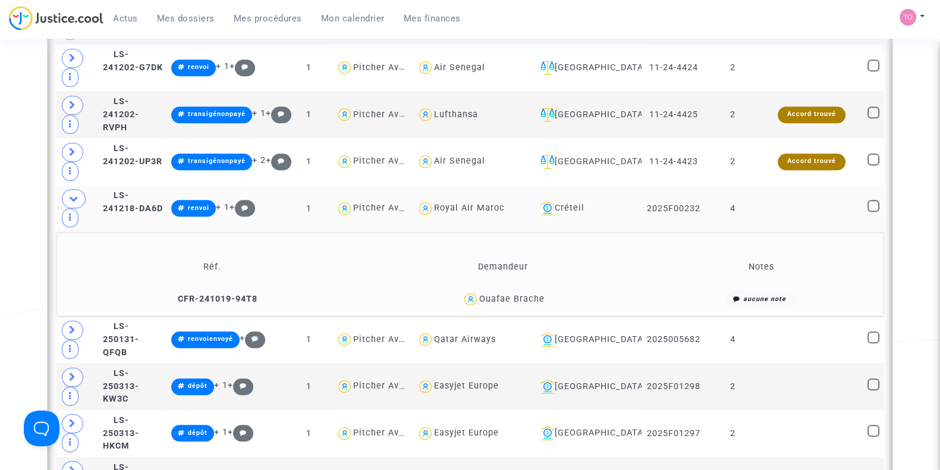
click at [77, 194] on icon at bounding box center [74, 198] width 10 height 9
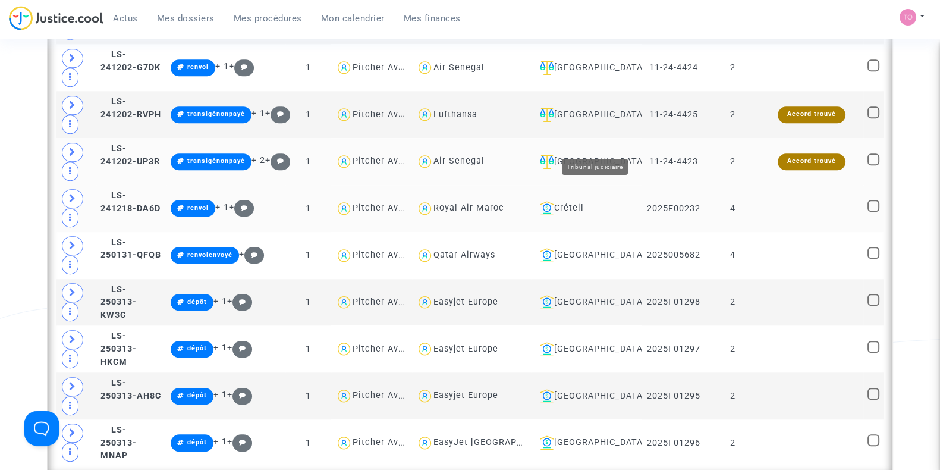
click at [620, 155] on div "[GEOGRAPHIC_DATA]" at bounding box center [586, 162] width 102 height 14
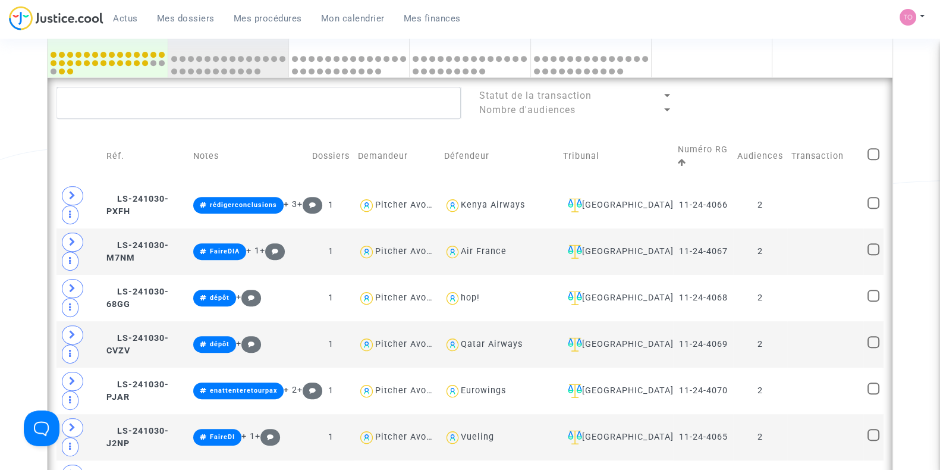
scroll to position [651, 0]
click at [490, 205] on div "Kenya Airways" at bounding box center [493, 205] width 64 height 10
type textarea "@"Kenya Airways""
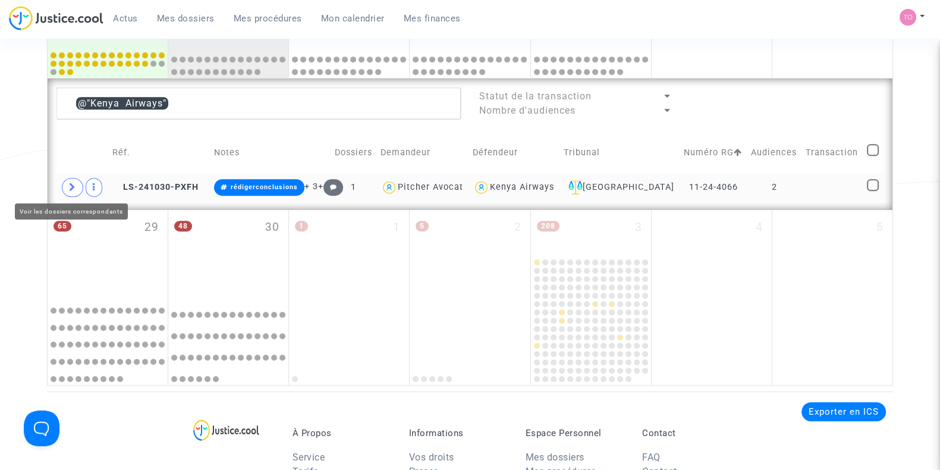
click at [65, 183] on span at bounding box center [72, 187] width 21 height 19
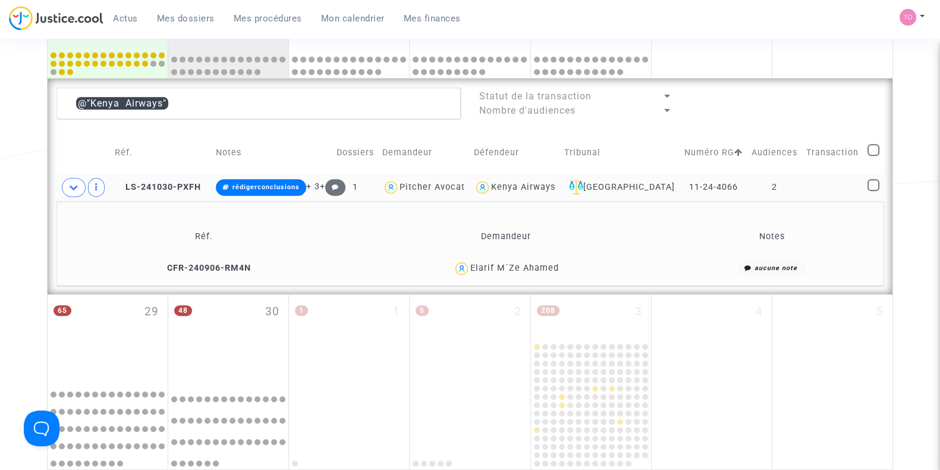
click at [544, 263] on div "Elarif M´Ze Ahamed" at bounding box center [514, 268] width 89 height 10
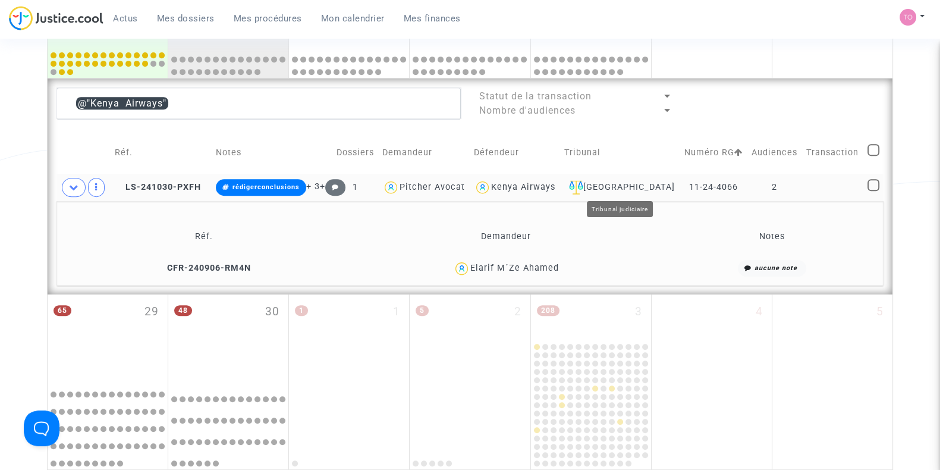
click at [636, 183] on div "Villeurbanne" at bounding box center [620, 187] width 112 height 14
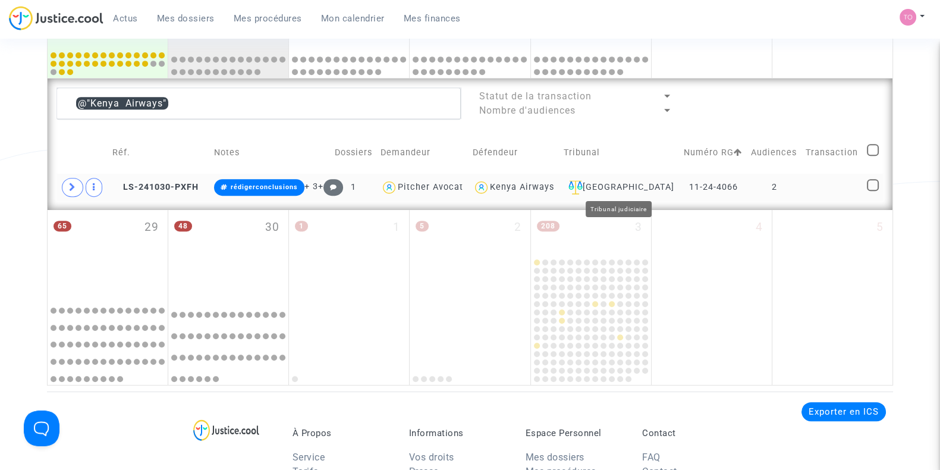
click at [620, 186] on div "Villeurbanne" at bounding box center [620, 187] width 112 height 14
click at [534, 185] on div "Kenya Airways" at bounding box center [522, 187] width 64 height 10
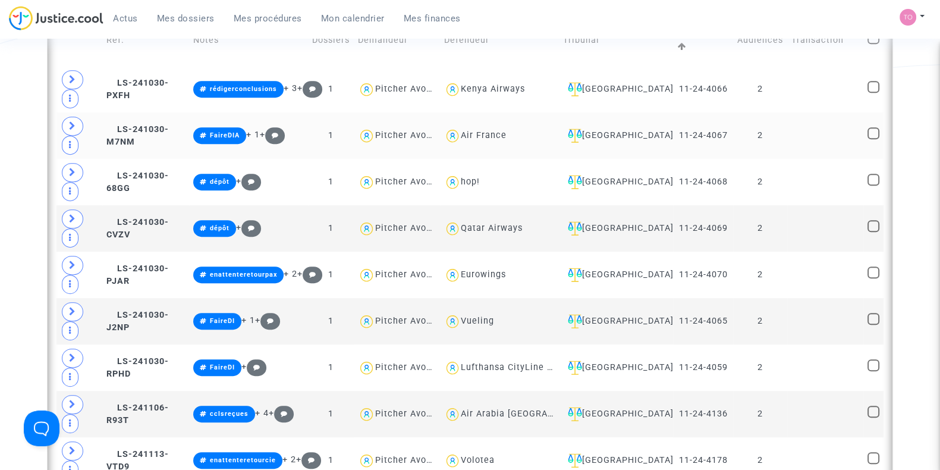
scroll to position [765, 0]
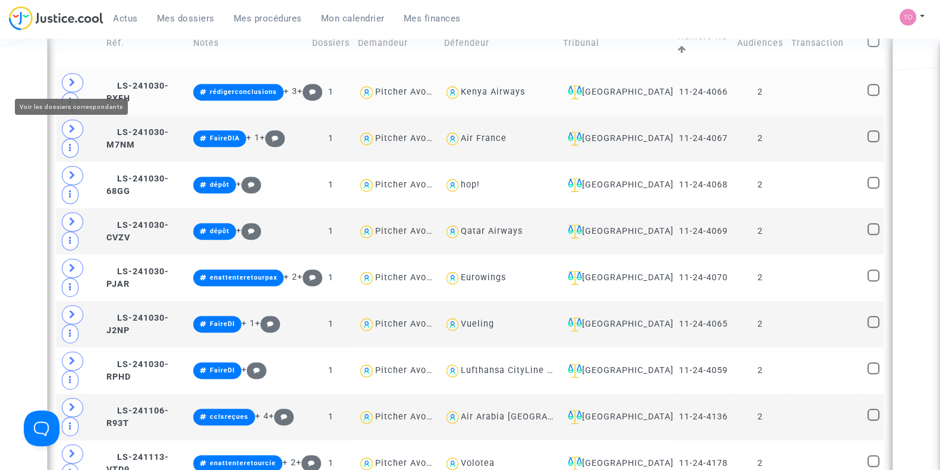
click at [66, 74] on span at bounding box center [72, 82] width 21 height 19
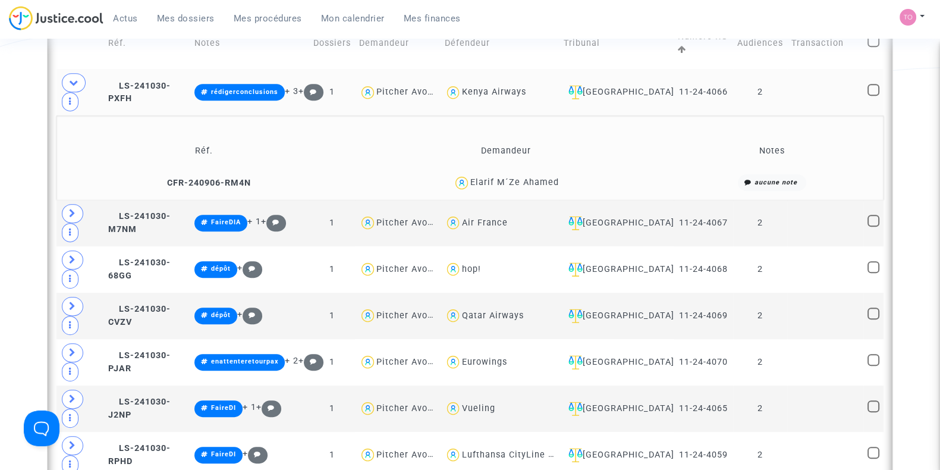
click at [507, 184] on div "Elarif M´Ze Ahamed" at bounding box center [514, 182] width 89 height 10
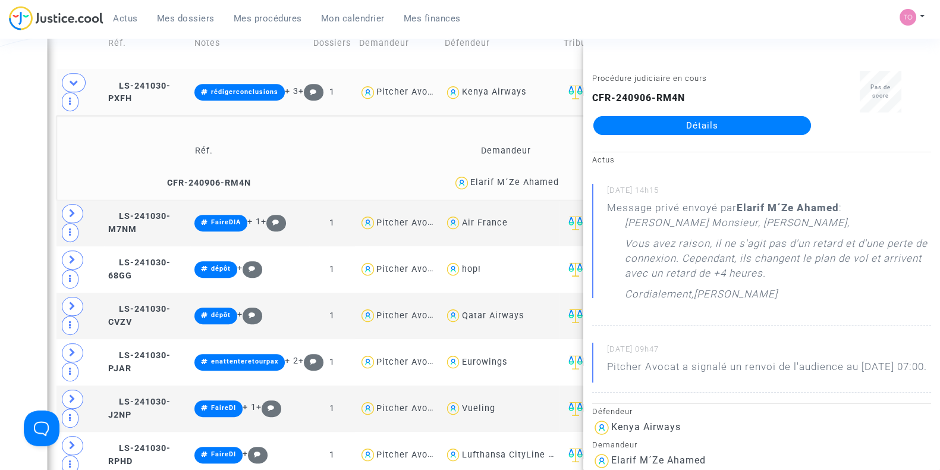
click at [0, 194] on div "Date de clôture d'instruction Date de conciliation Date d'audience Date de juge…" at bounding box center [470, 122] width 940 height 1637
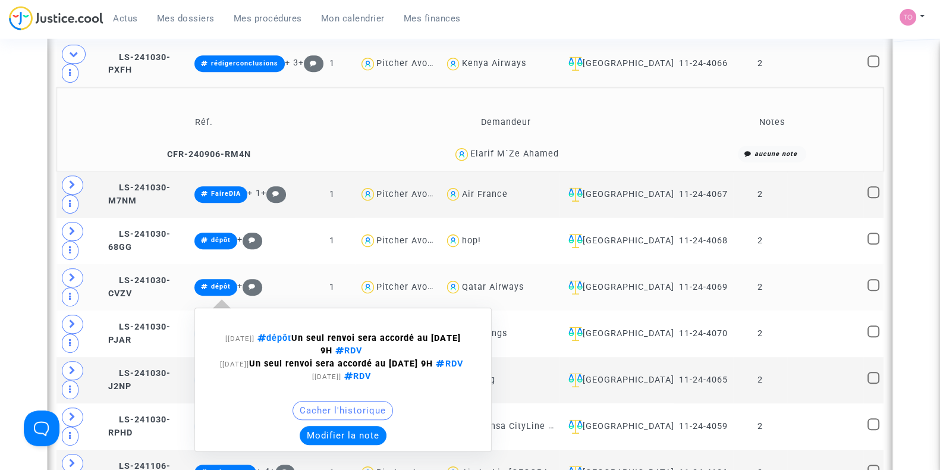
scroll to position [861, 0]
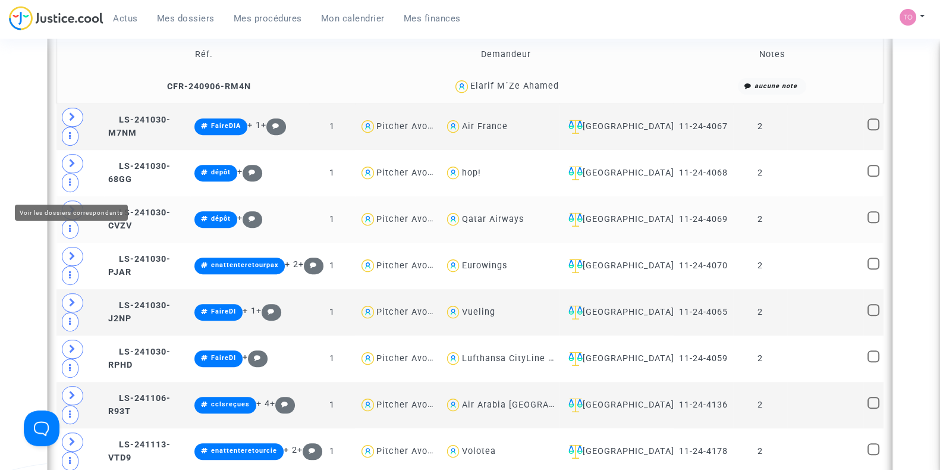
click at [70, 205] on icon at bounding box center [72, 209] width 7 height 9
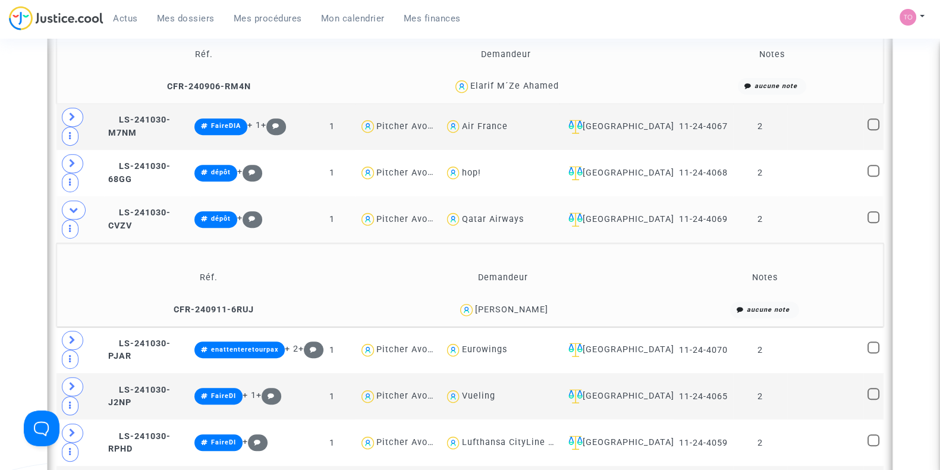
click at [523, 304] on div "Hugo Bassignani" at bounding box center [511, 309] width 73 height 10
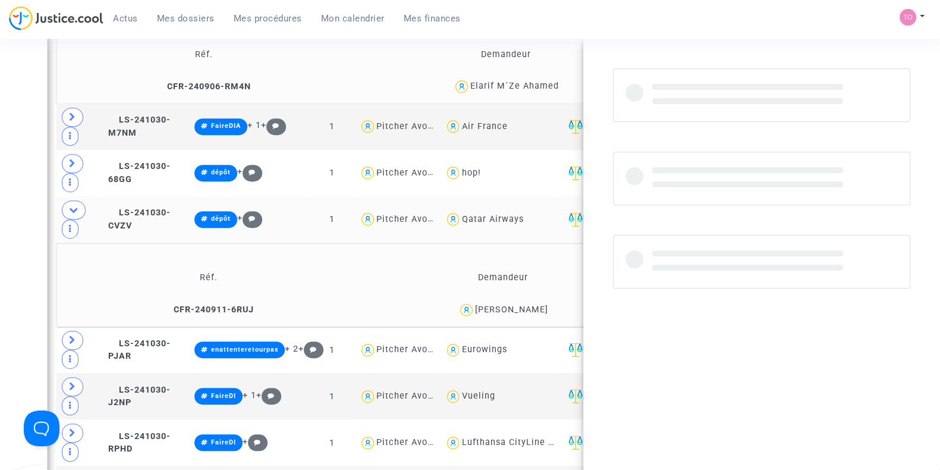
click at [523, 304] on div "Hugo Bassignani" at bounding box center [511, 309] width 73 height 10
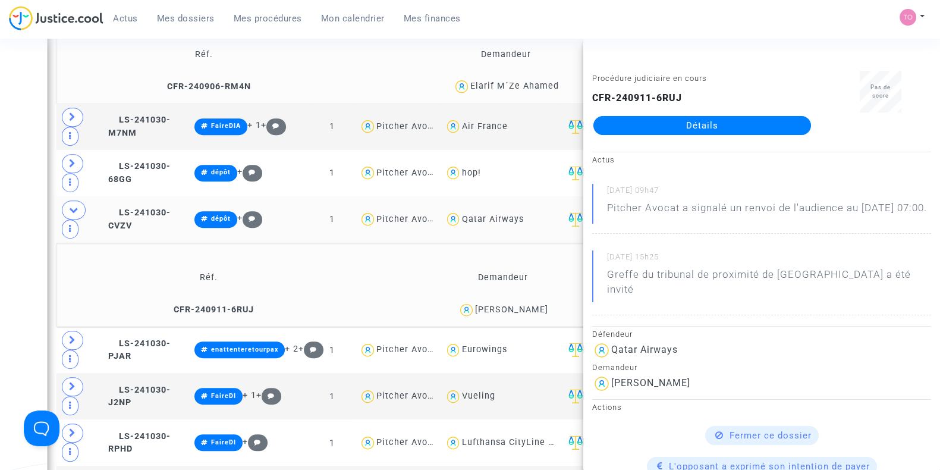
copy div "Bassignani"
click at [19, 270] on div "Date de clôture d'instruction Date de conciliation Date d'audience Date de juge…" at bounding box center [470, 67] width 940 height 1721
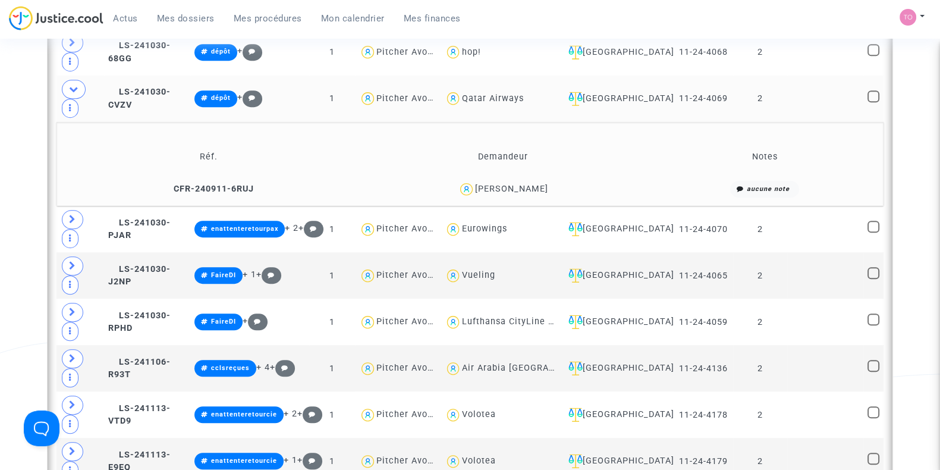
scroll to position [983, 0]
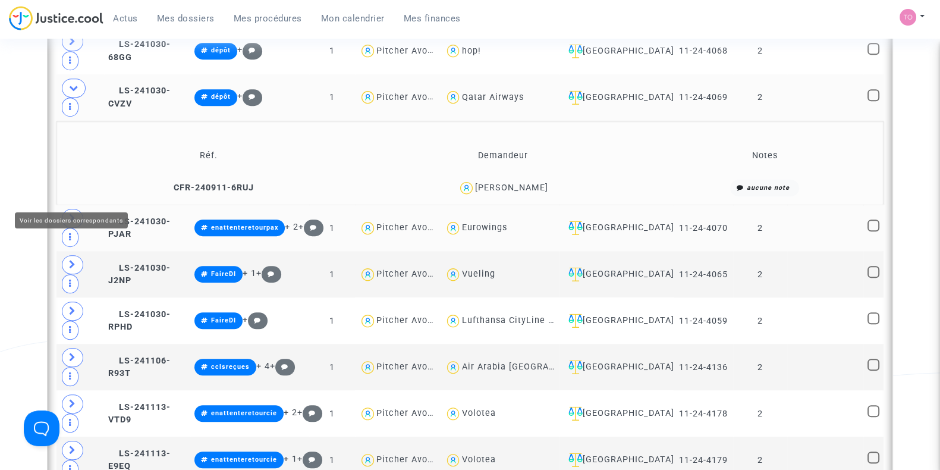
click at [65, 209] on span at bounding box center [72, 218] width 21 height 19
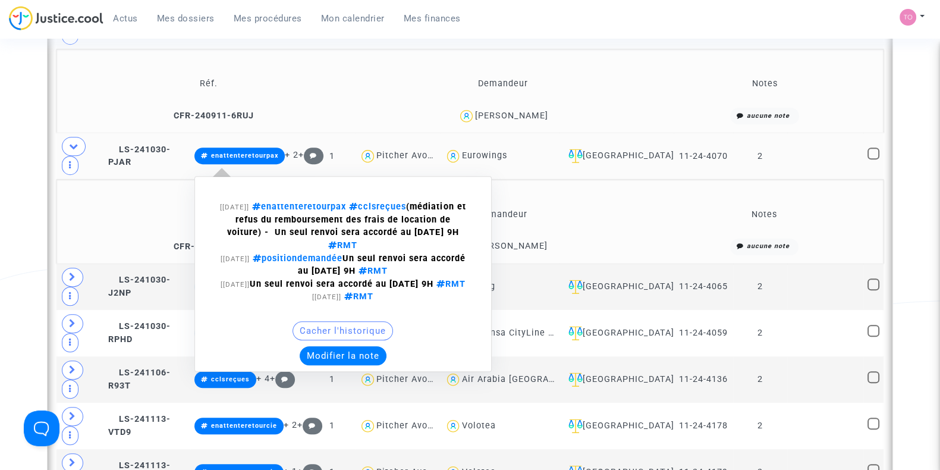
scroll to position [1055, 0]
drag, startPoint x: 306, startPoint y: 177, endPoint x: 470, endPoint y: 175, distance: 164.1
click at [467, 200] on div "[10/09/2025] enattenteretourpax cclsreçues (médiation et refus du remboursement…" at bounding box center [343, 225] width 249 height 51
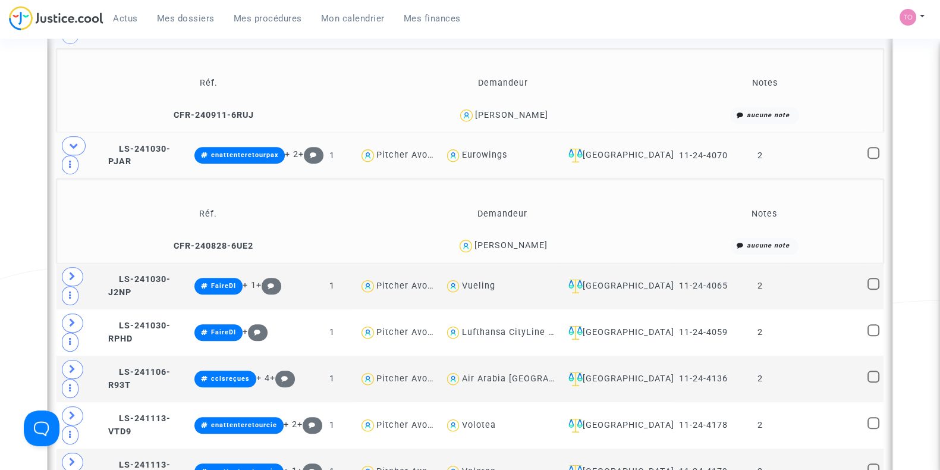
click at [524, 240] on div "[PERSON_NAME]" at bounding box center [510, 245] width 73 height 10
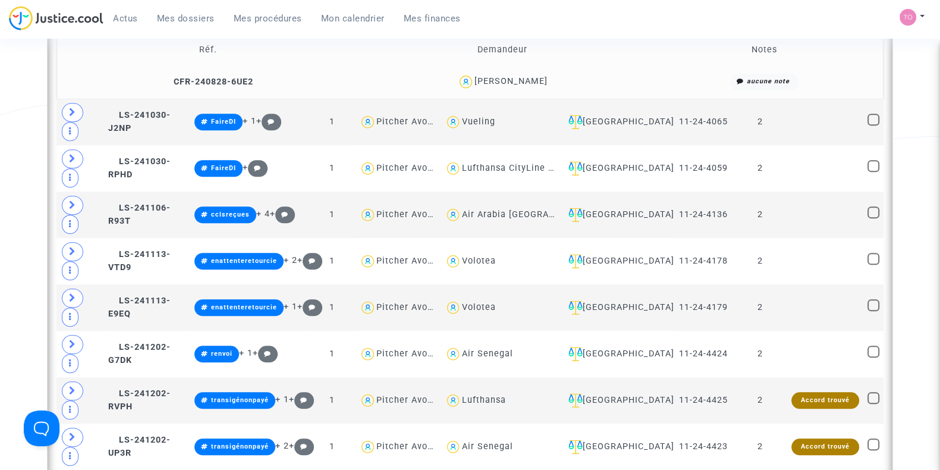
scroll to position [1221, 0]
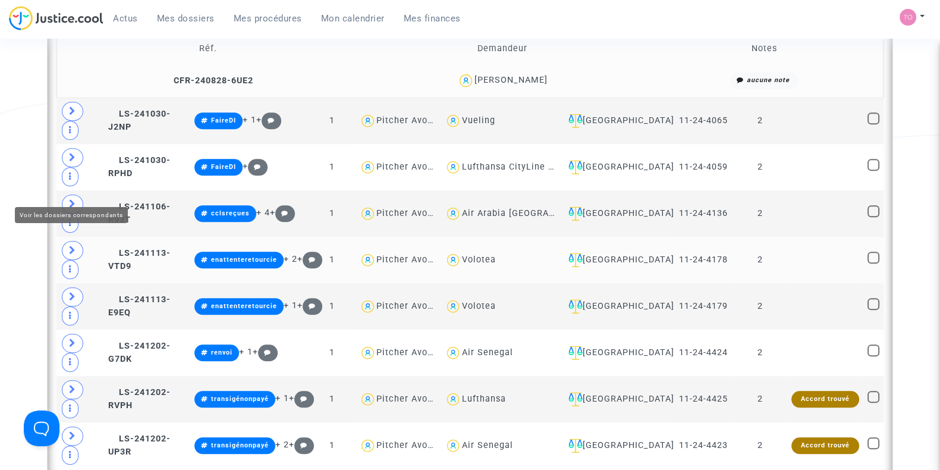
click at [68, 241] on span at bounding box center [72, 250] width 21 height 19
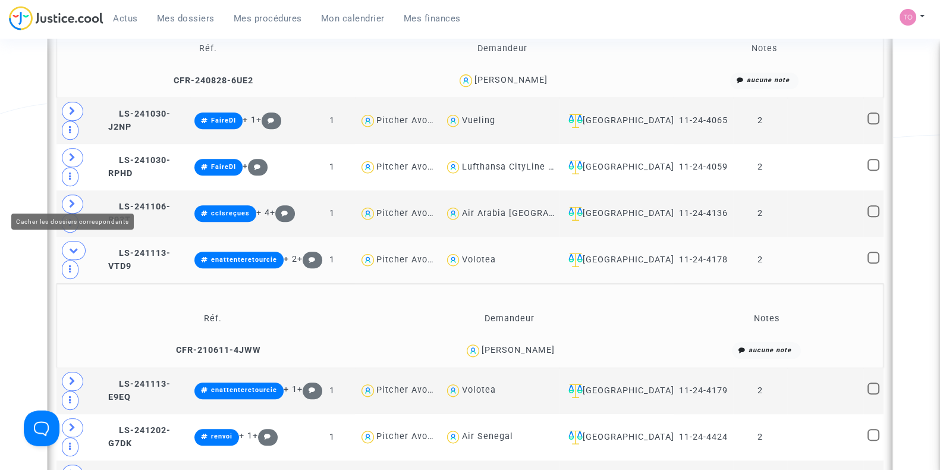
scroll to position [1199, 0]
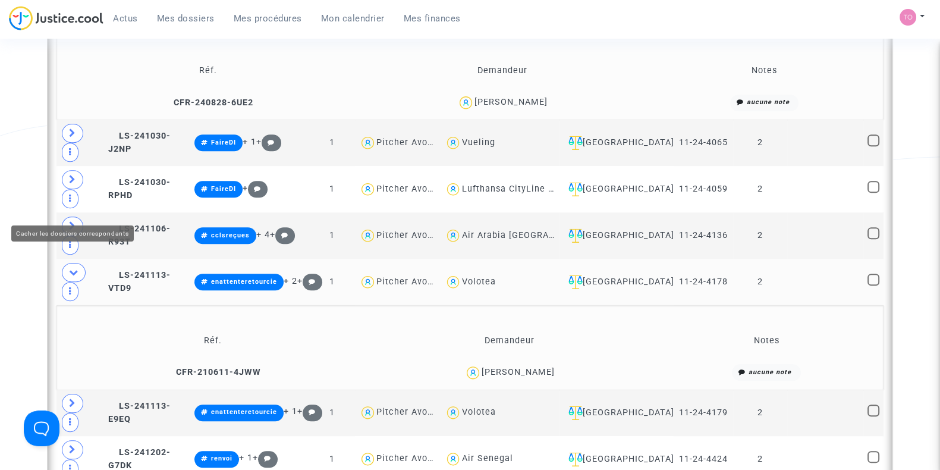
click at [67, 263] on span at bounding box center [74, 272] width 24 height 19
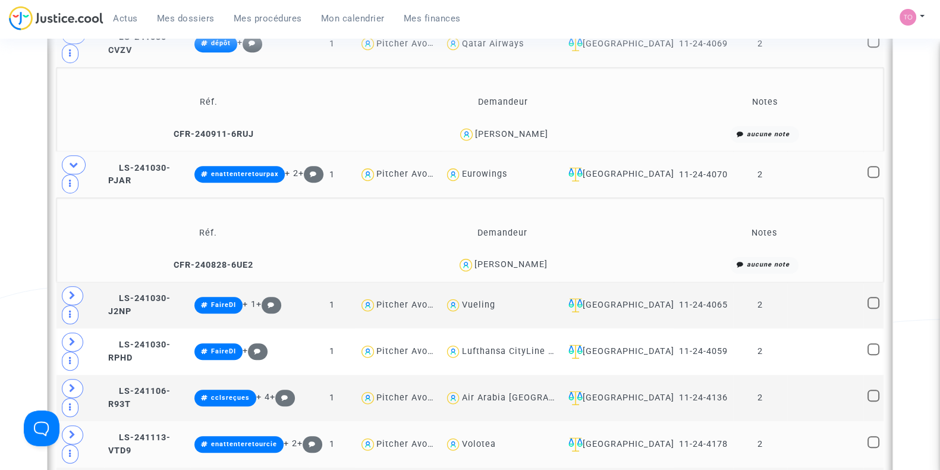
scroll to position [1032, 0]
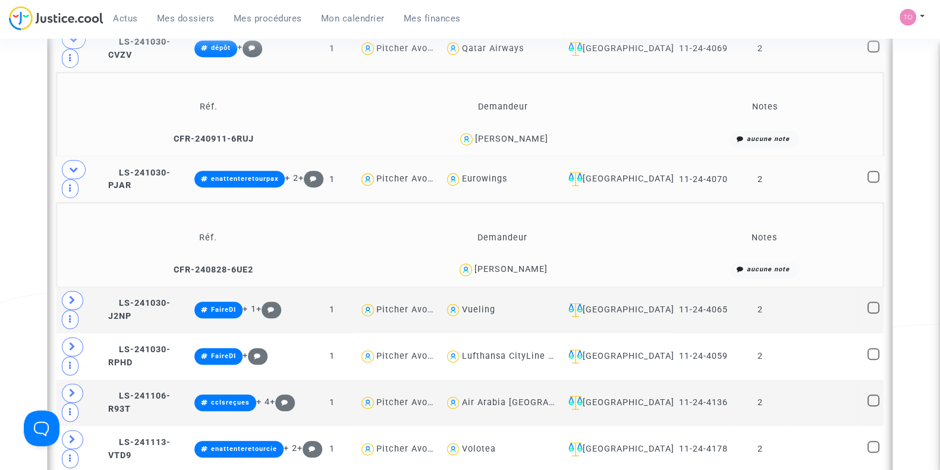
click at [514, 264] on div "[PERSON_NAME]" at bounding box center [510, 269] width 73 height 10
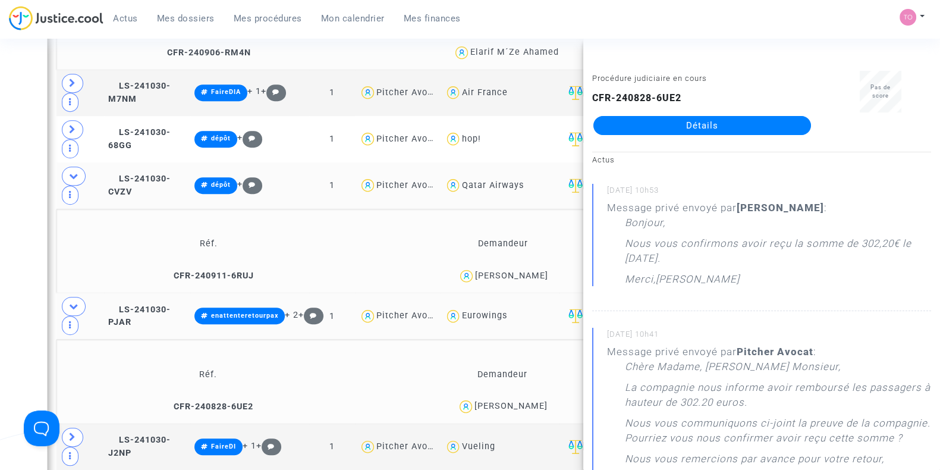
scroll to position [828, 0]
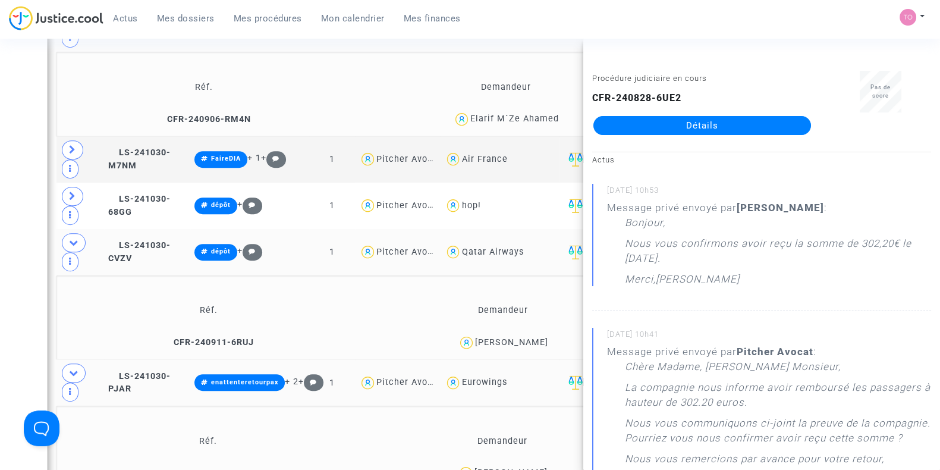
click at [0, 197] on div "Date de clôture d'instruction Date de conciliation Date d'audience Date de juge…" at bounding box center [470, 142] width 940 height 1805
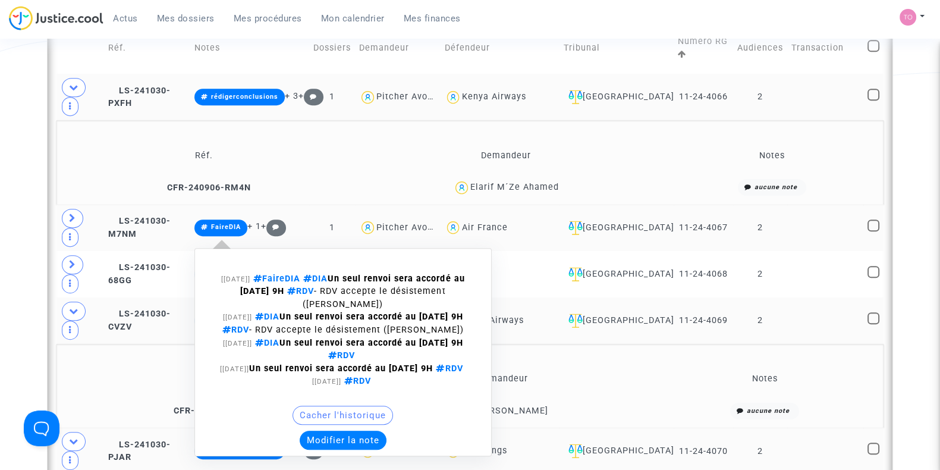
scroll to position [553, 0]
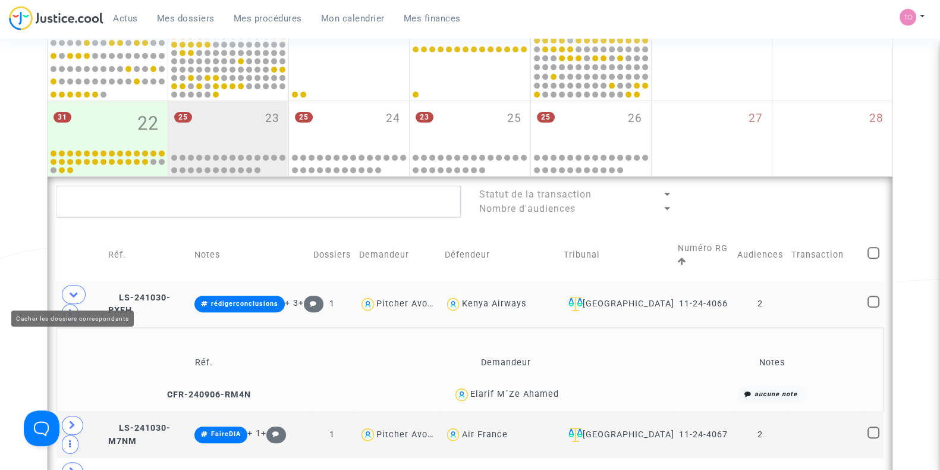
click at [76, 290] on icon at bounding box center [74, 294] width 10 height 9
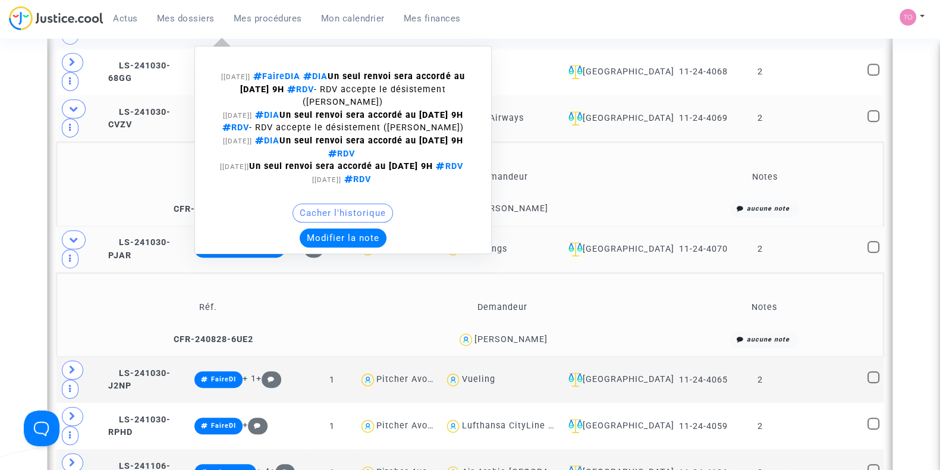
scroll to position [879, 0]
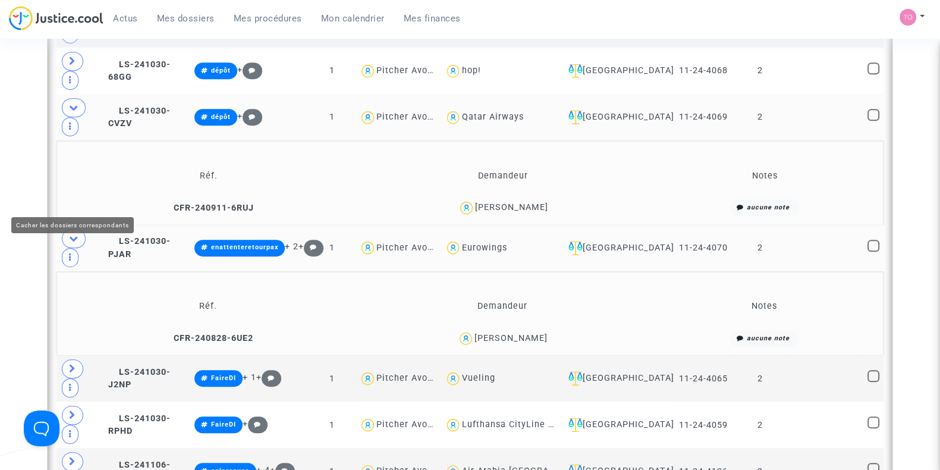
click at [77, 234] on icon at bounding box center [74, 238] width 10 height 9
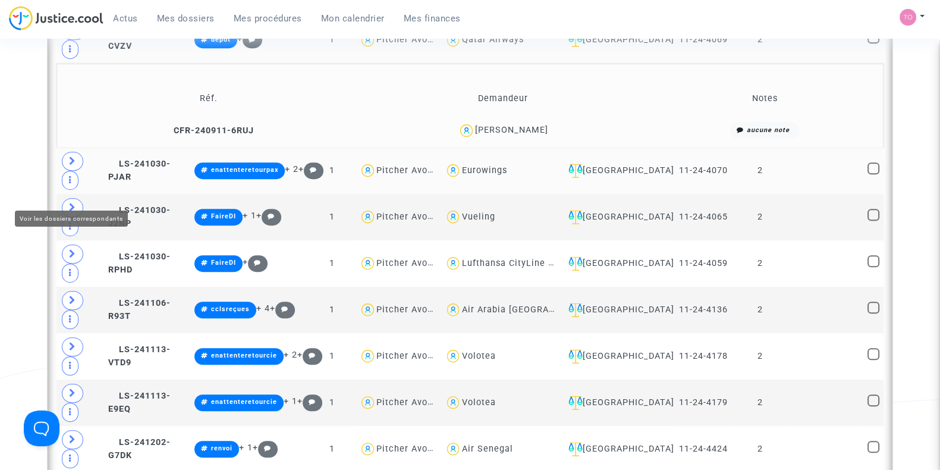
scroll to position [957, 0]
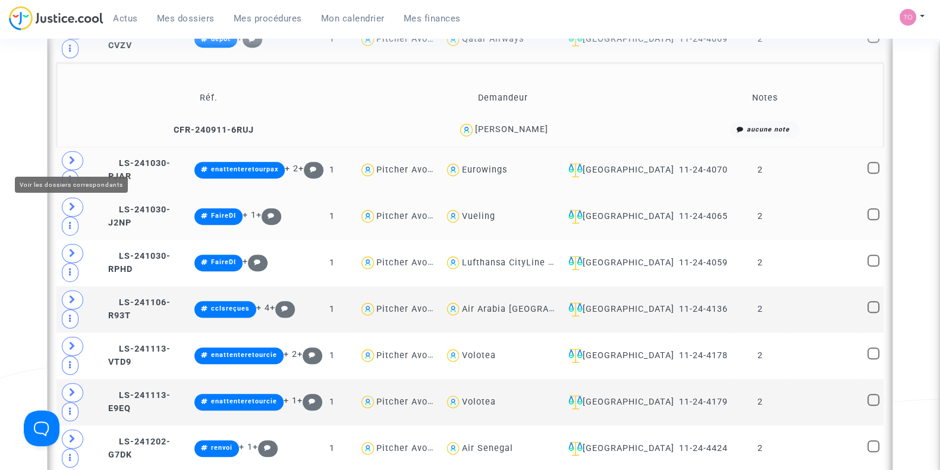
click at [64, 197] on span at bounding box center [72, 206] width 21 height 19
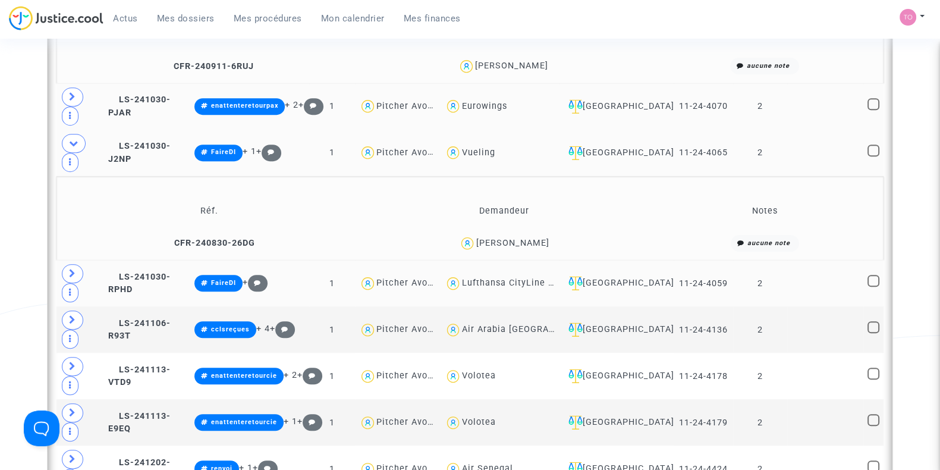
scroll to position [1023, 0]
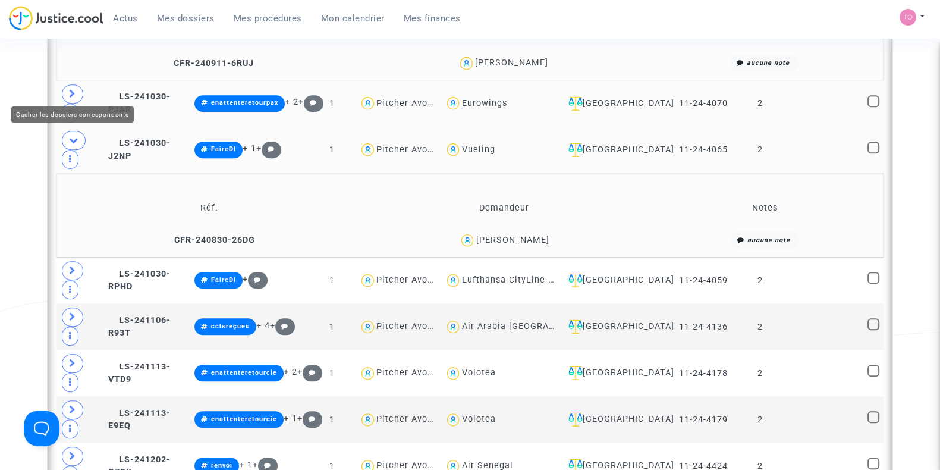
click at [71, 136] on icon at bounding box center [74, 140] width 10 height 9
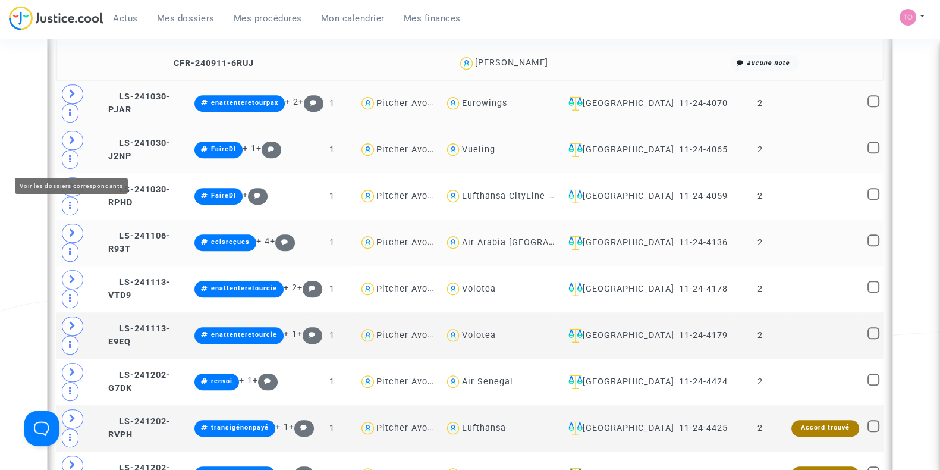
click at [78, 224] on span at bounding box center [72, 233] width 21 height 19
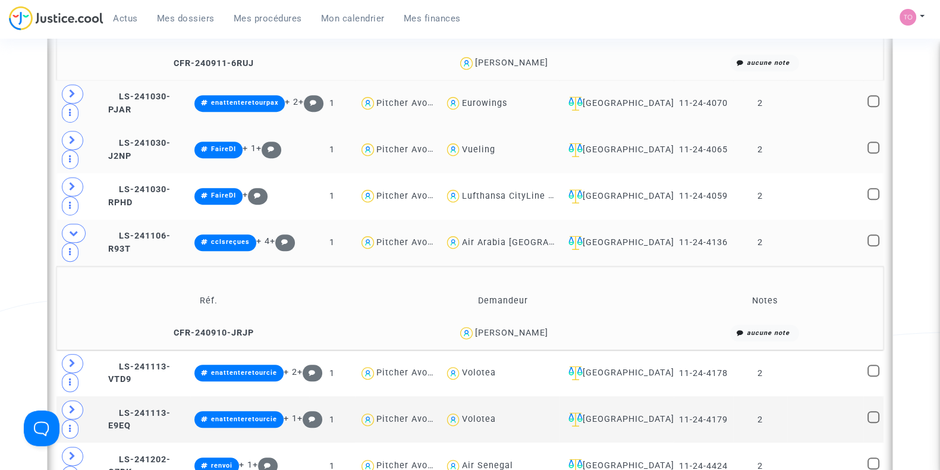
click at [527, 328] on div "Chloé Mendes" at bounding box center [511, 333] width 73 height 10
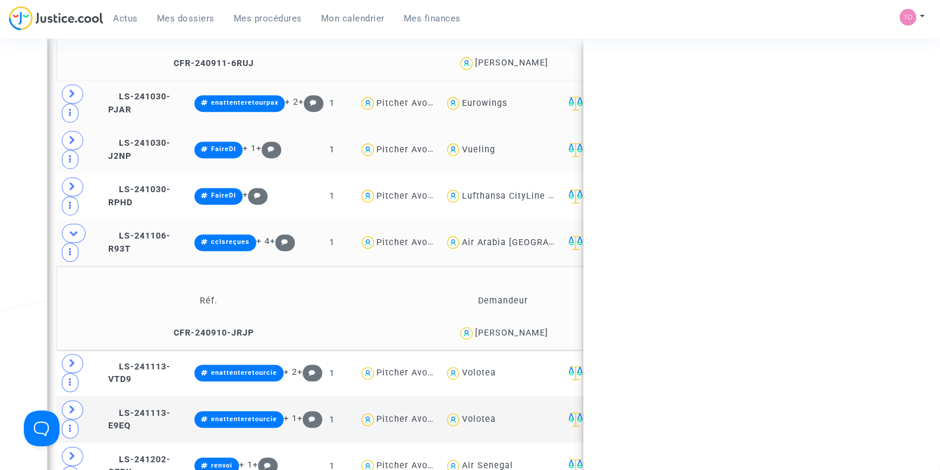
click at [527, 328] on div "Chloé Mendes" at bounding box center [511, 333] width 73 height 10
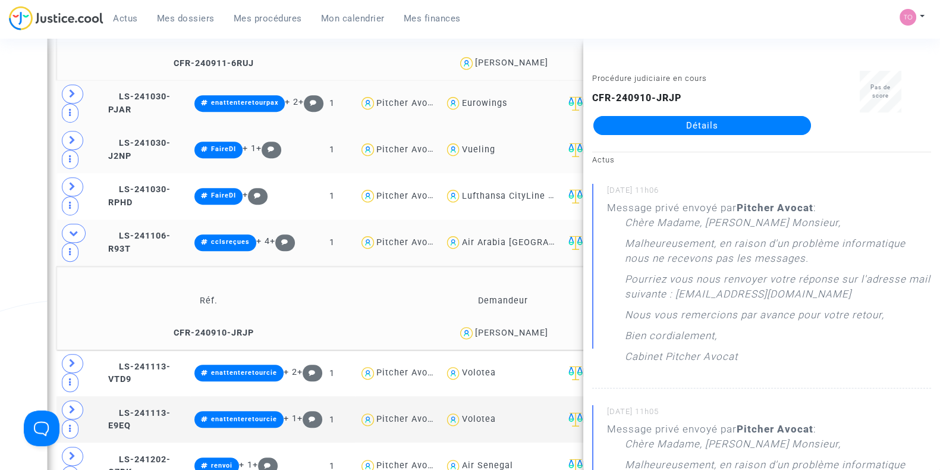
copy div "Mendes"
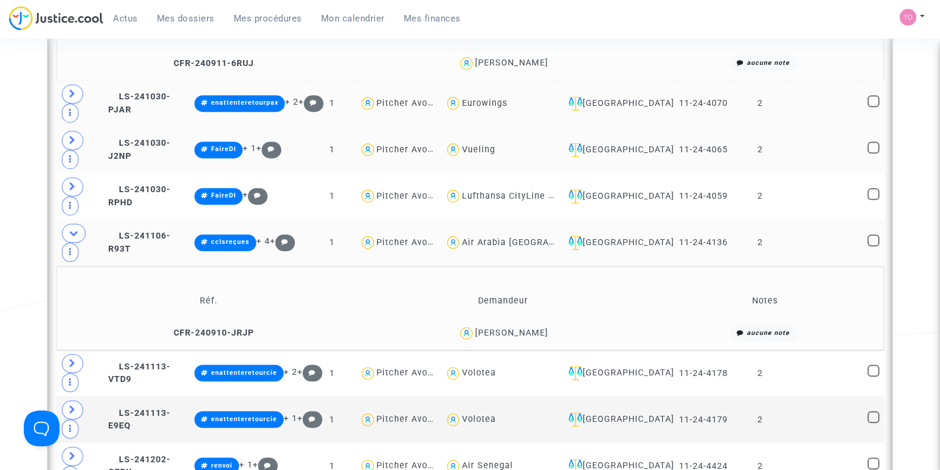
click at [526, 328] on div "Chloé Mendes" at bounding box center [511, 333] width 73 height 10
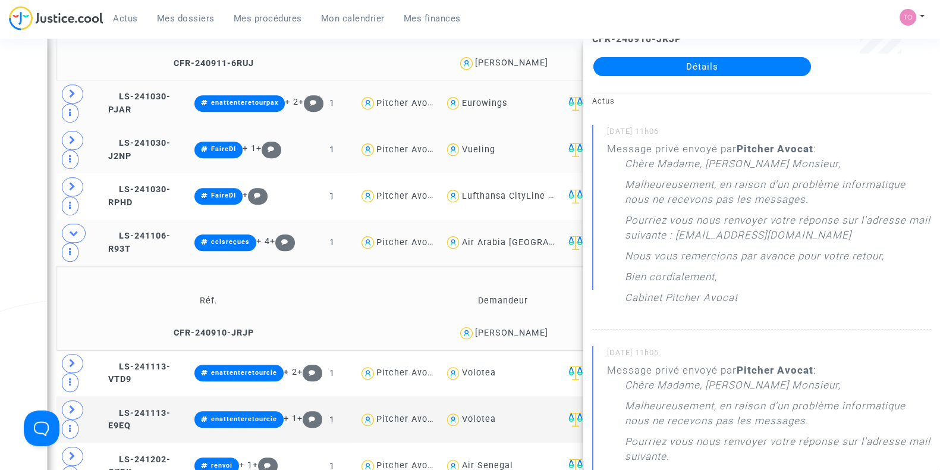
scroll to position [0, 0]
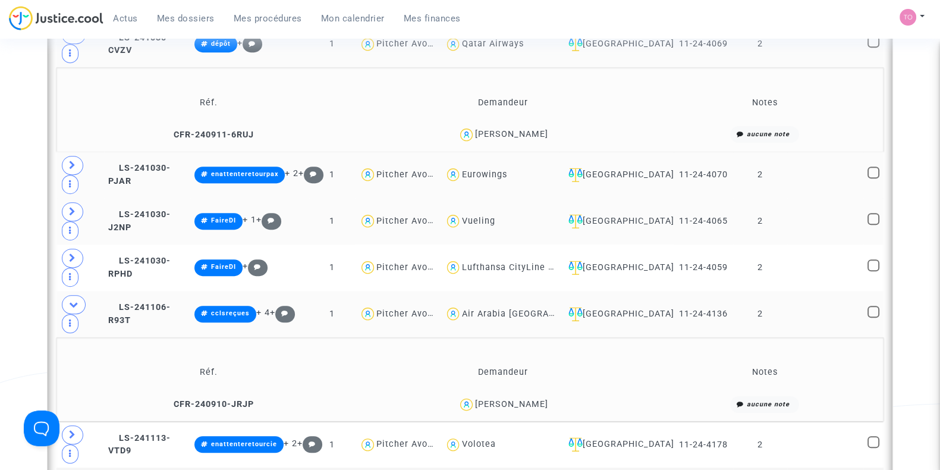
scroll to position [963, 0]
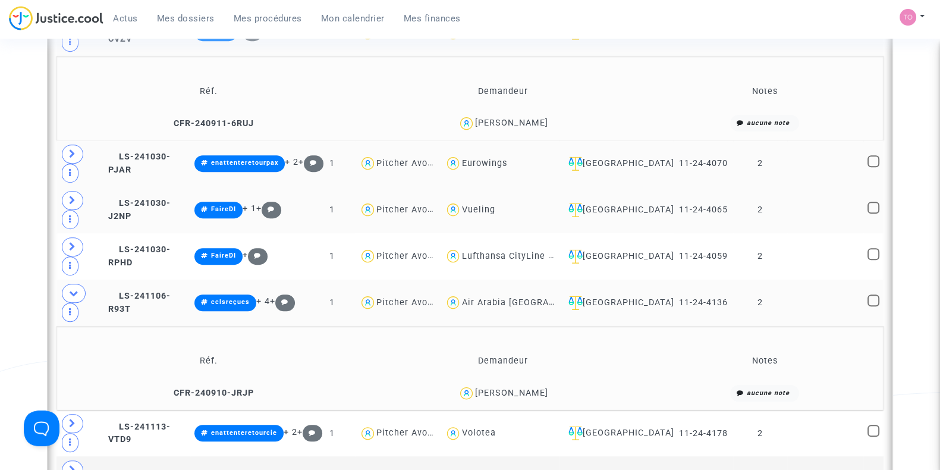
click at [536, 388] on div "Chloé Mendes" at bounding box center [511, 393] width 73 height 10
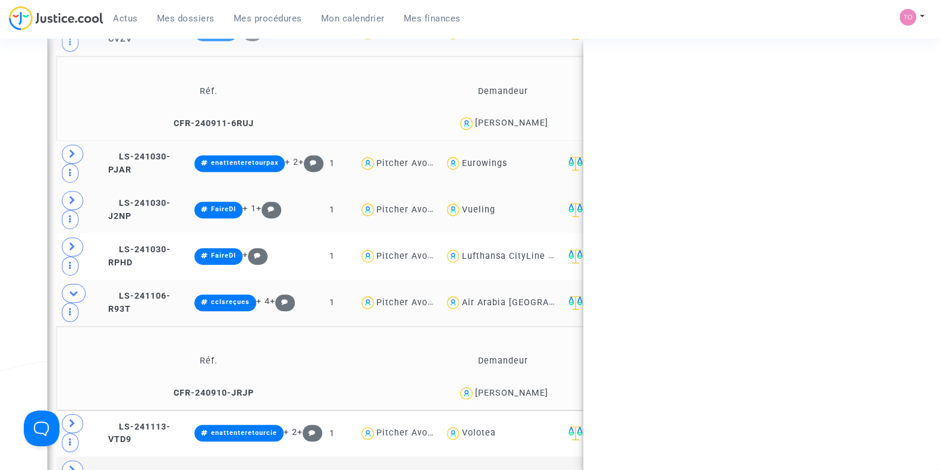
click at [536, 388] on div "Chloé Mendes" at bounding box center [511, 393] width 73 height 10
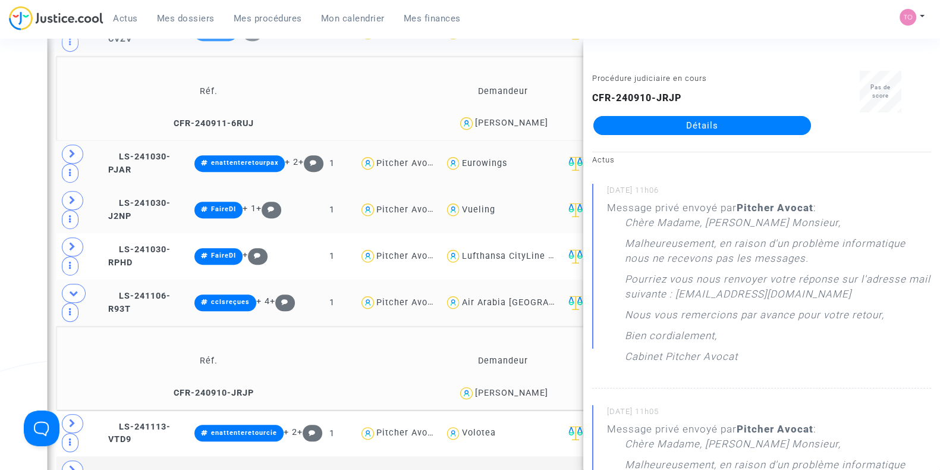
copy div "Mendes"
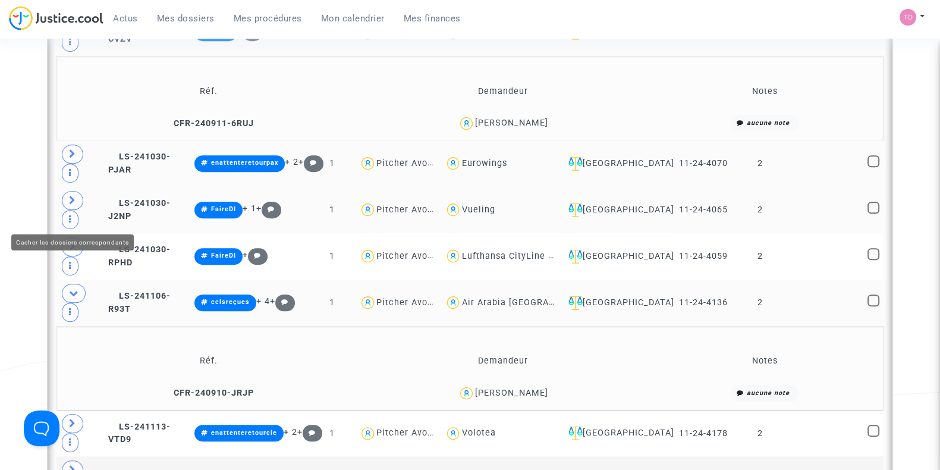
click at [71, 288] on icon at bounding box center [74, 292] width 10 height 9
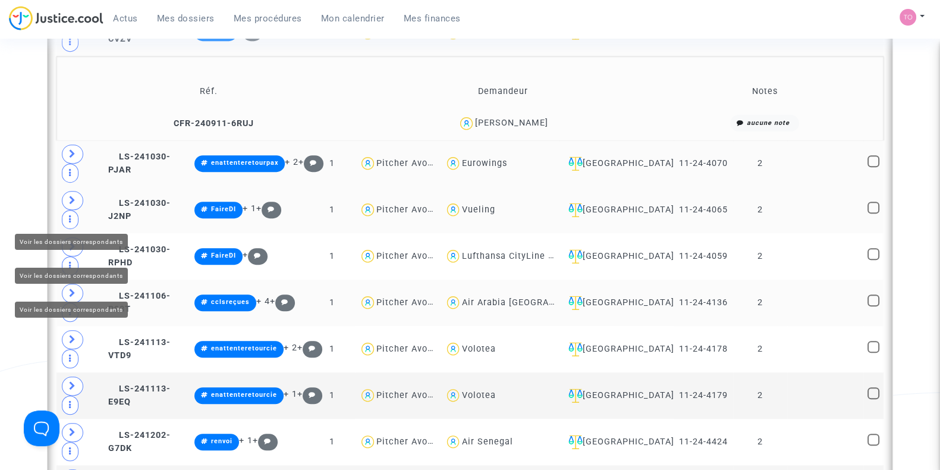
scroll to position [897, 0]
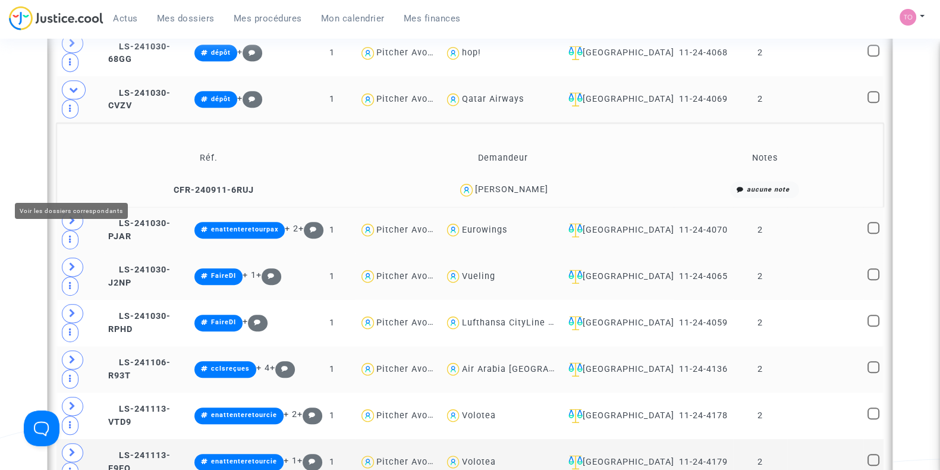
click at [70, 216] on icon at bounding box center [72, 220] width 7 height 9
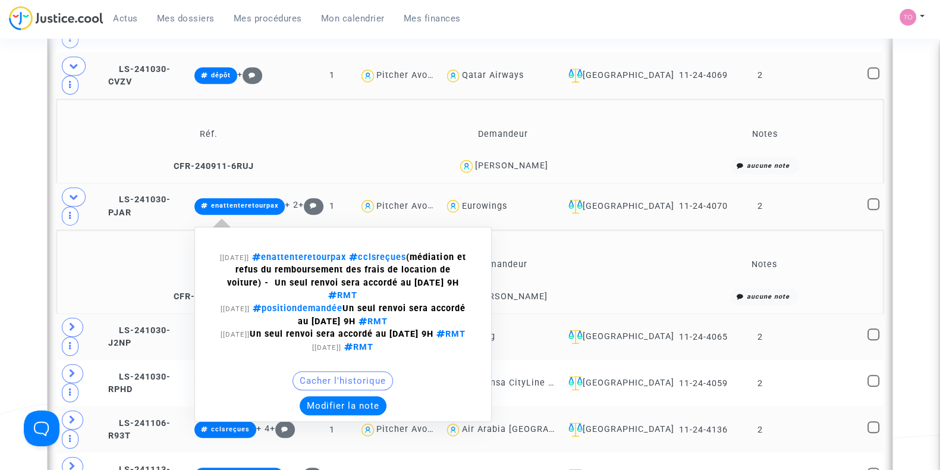
scroll to position [1054, 0]
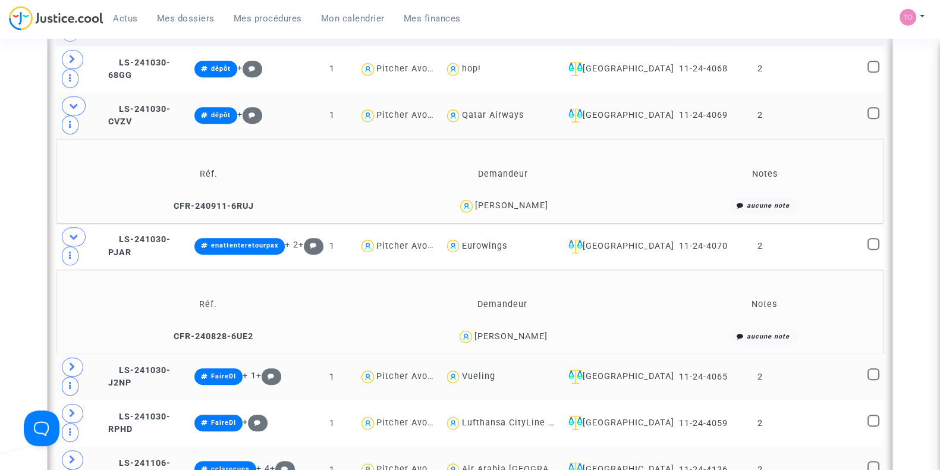
scroll to position [880, 0]
click at [67, 228] on span at bounding box center [74, 237] width 24 height 19
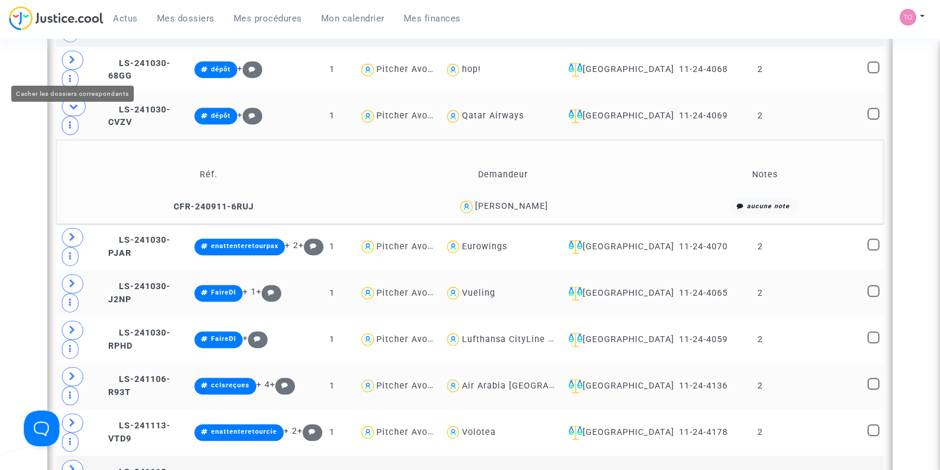
click at [76, 102] on icon at bounding box center [74, 106] width 10 height 9
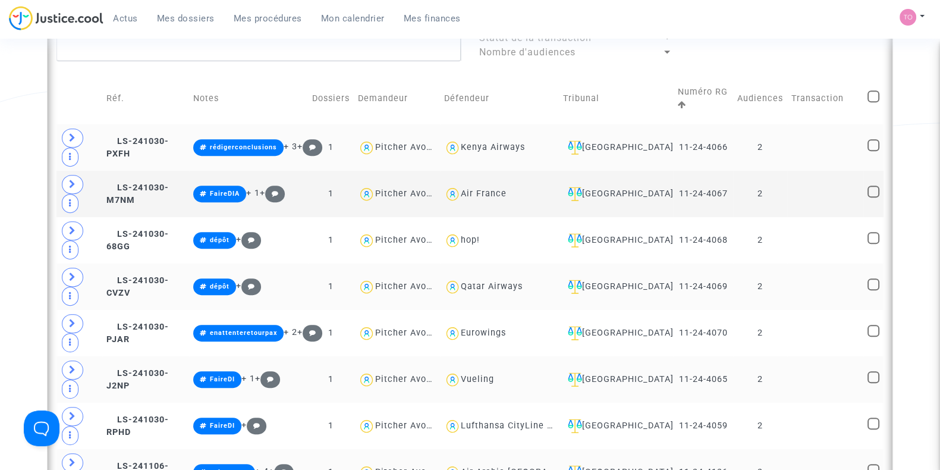
scroll to position [708, 0]
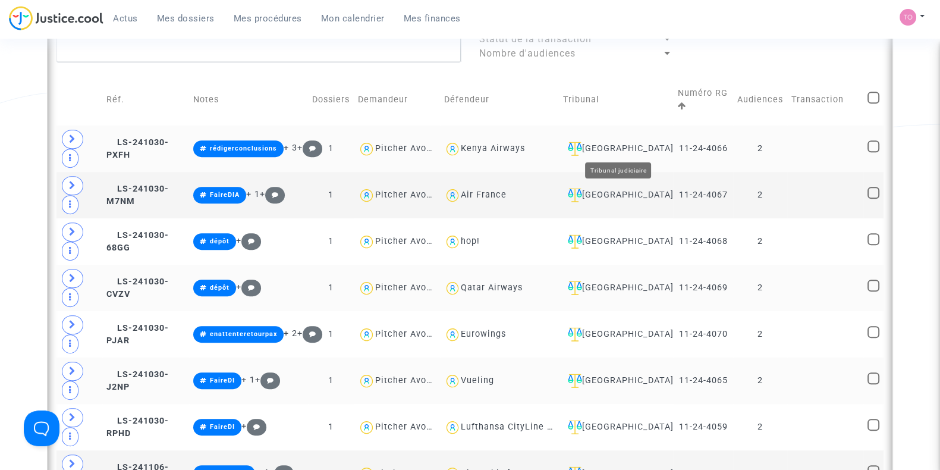
click at [626, 147] on div "[GEOGRAPHIC_DATA]" at bounding box center [616, 148] width 106 height 14
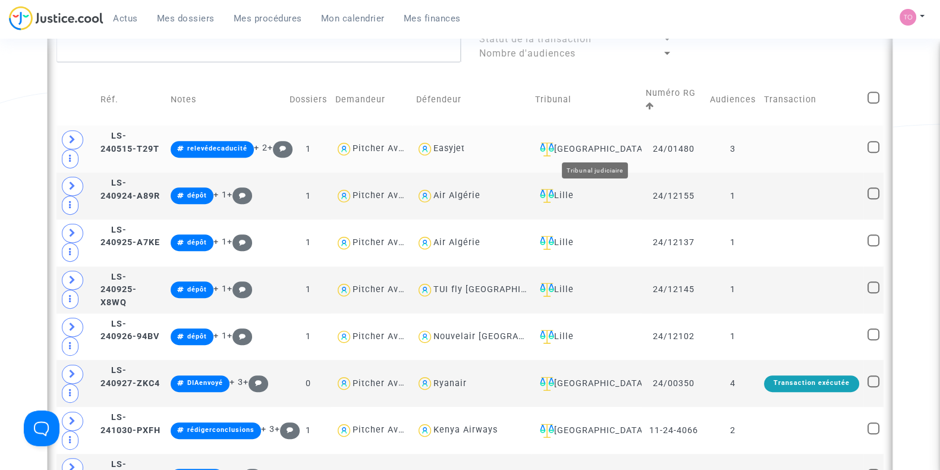
click at [605, 148] on div "Montpellier" at bounding box center [586, 149] width 102 height 14
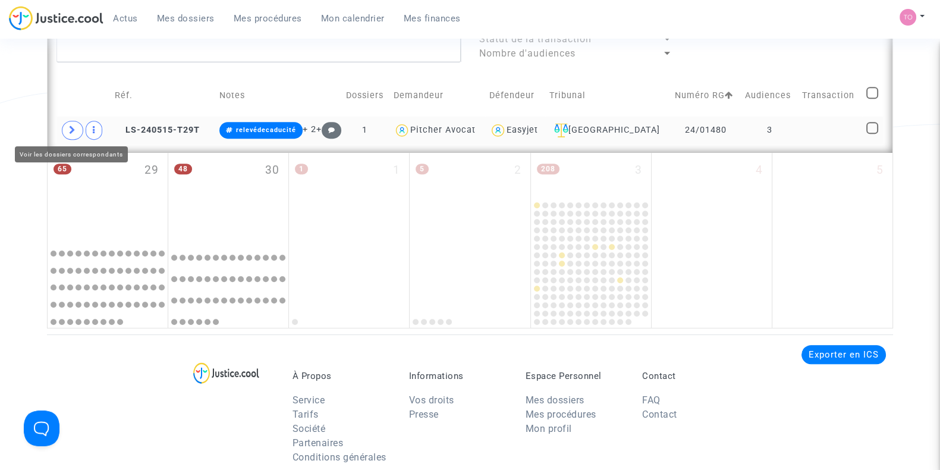
click at [64, 128] on span at bounding box center [72, 130] width 21 height 19
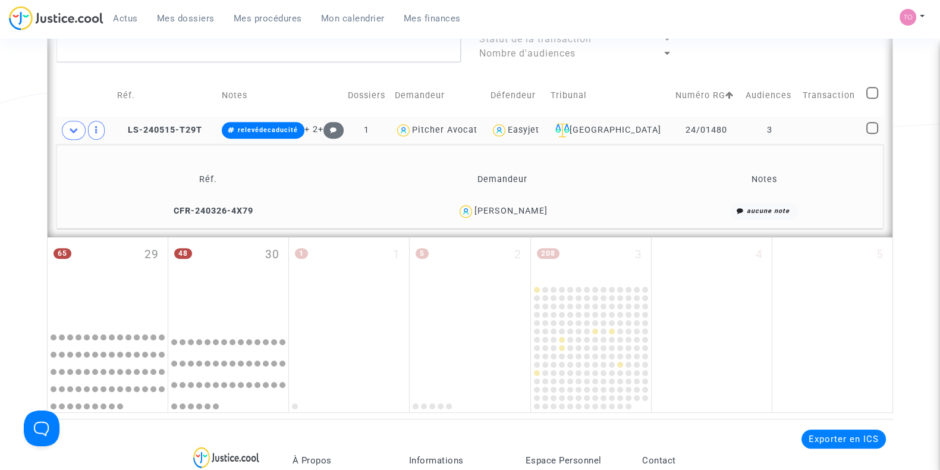
drag, startPoint x: 552, startPoint y: 210, endPoint x: 484, endPoint y: 216, distance: 68.6
click at [484, 216] on div "Julien Grados" at bounding box center [502, 211] width 286 height 17
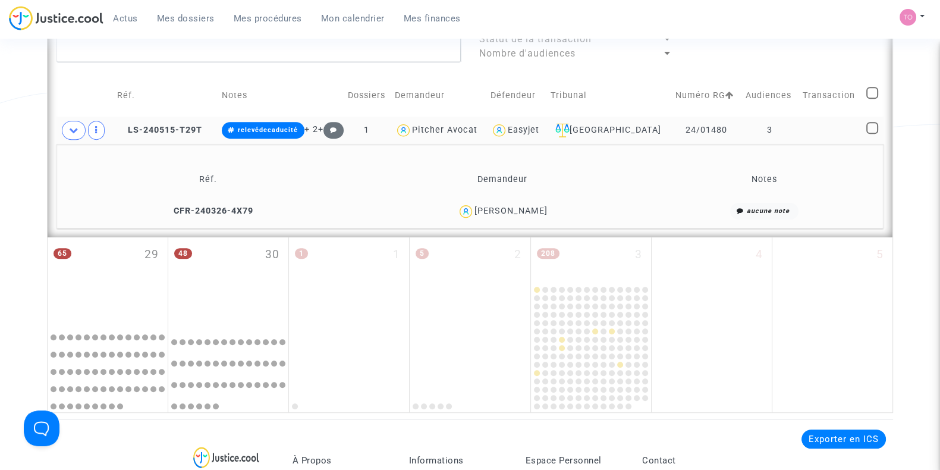
click at [496, 209] on div "Julien Grados" at bounding box center [510, 211] width 73 height 10
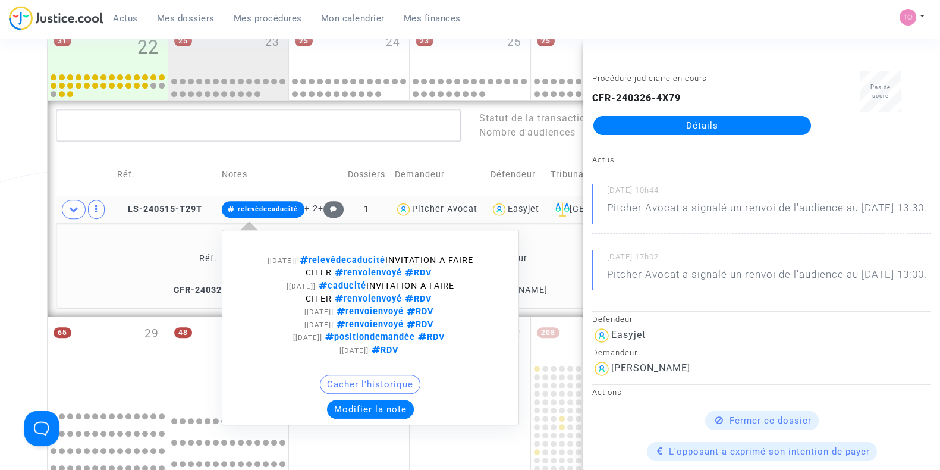
scroll to position [623, 0]
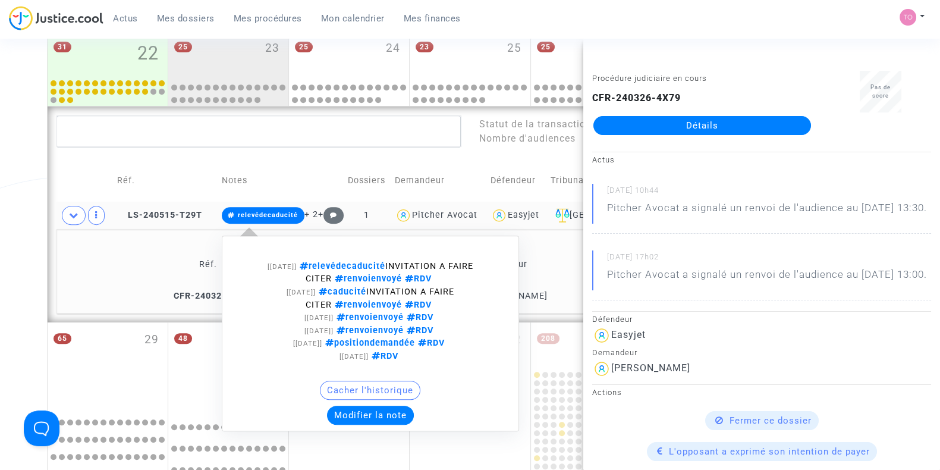
click at [349, 408] on button "Modifier la note" at bounding box center [370, 414] width 87 height 19
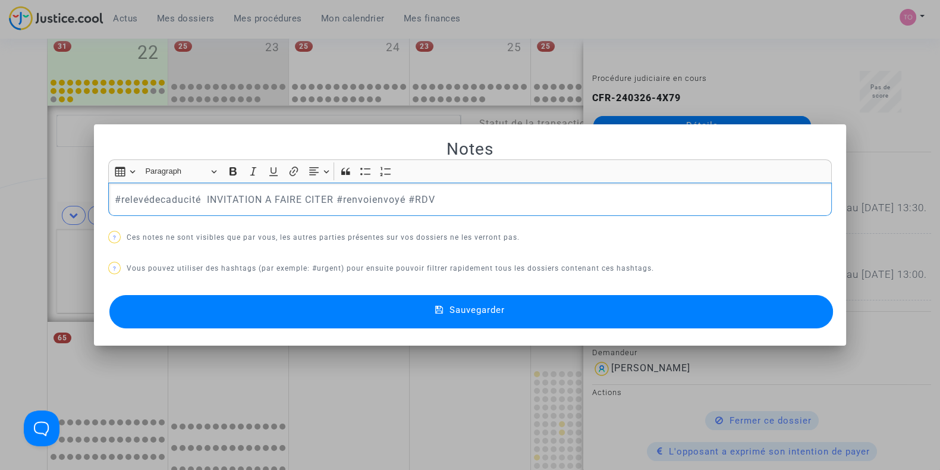
click at [0, 213] on div at bounding box center [470, 235] width 940 height 470
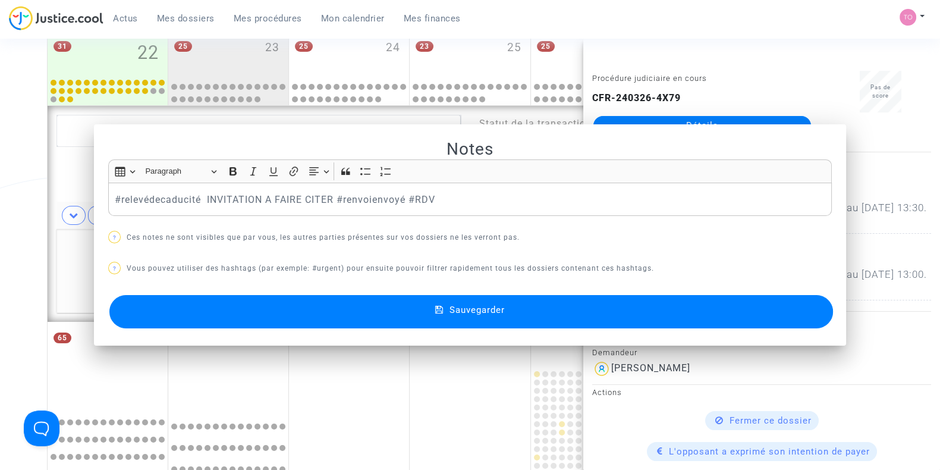
scroll to position [623, 0]
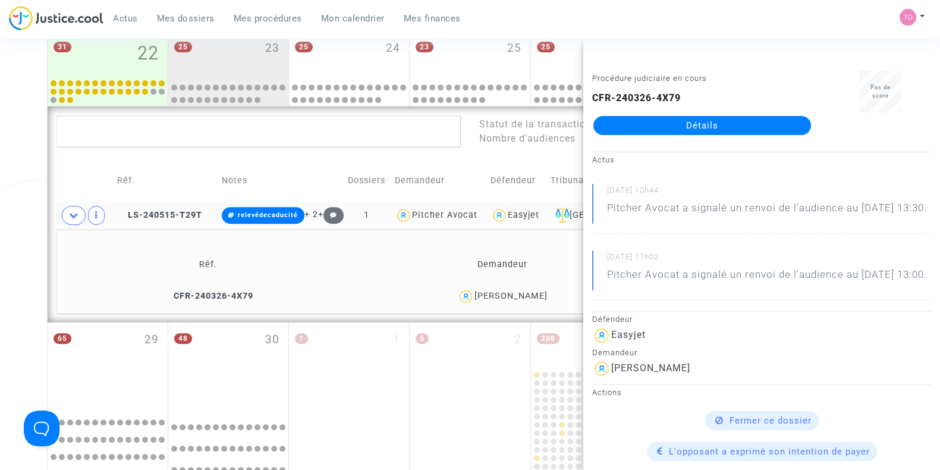
click at [175, 205] on td "LS-240515-T29T" at bounding box center [165, 215] width 105 height 27
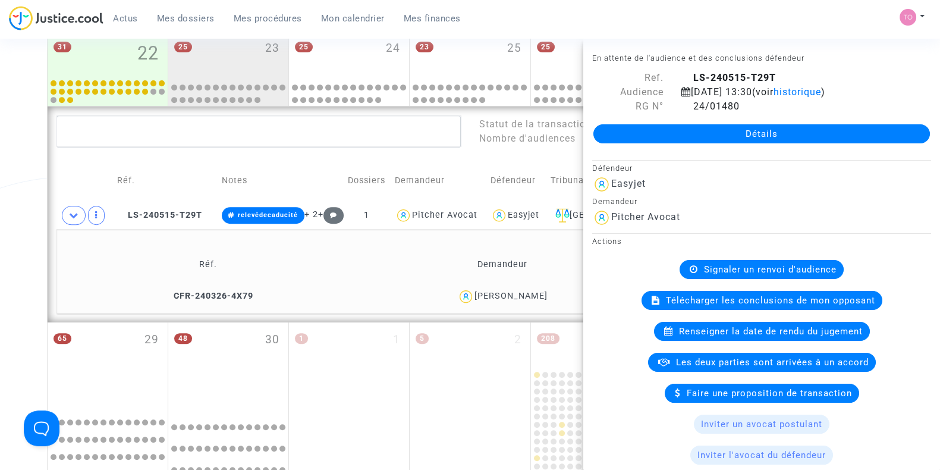
click at [718, 143] on link "Détails" at bounding box center [761, 133] width 337 height 19
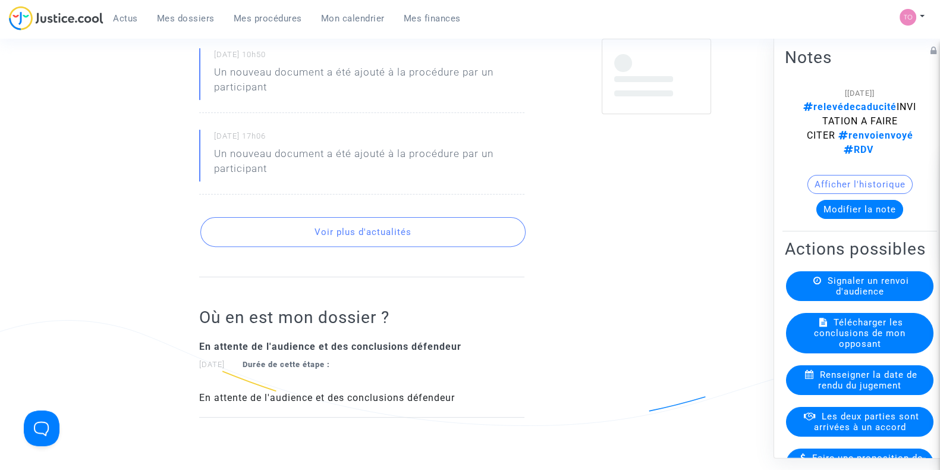
scroll to position [623, 0]
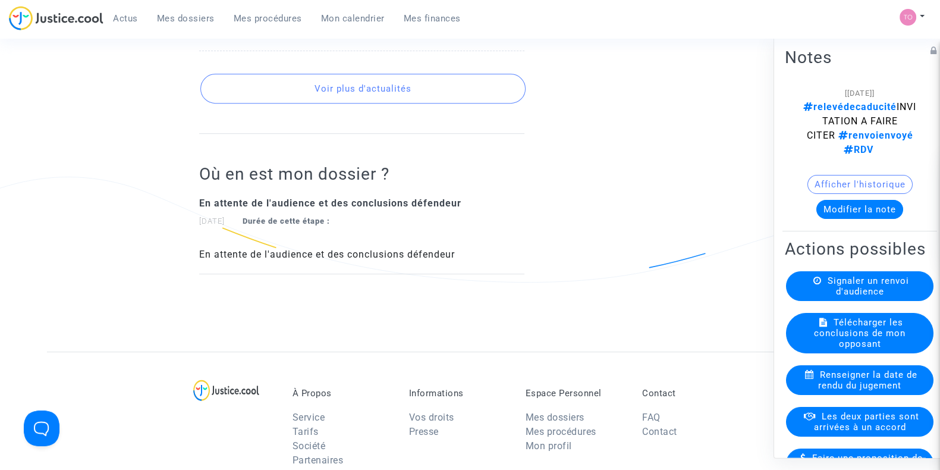
click at [181, 21] on span "Mes dossiers" at bounding box center [186, 18] width 58 height 11
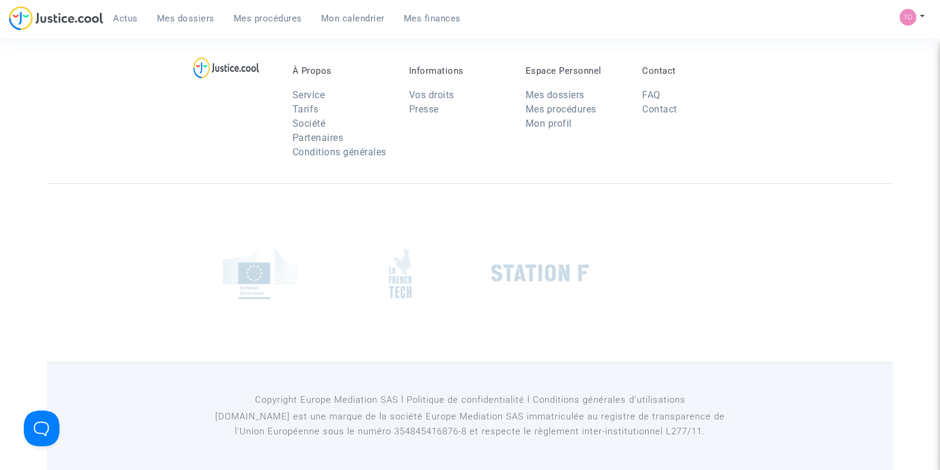
scroll to position [350, 0]
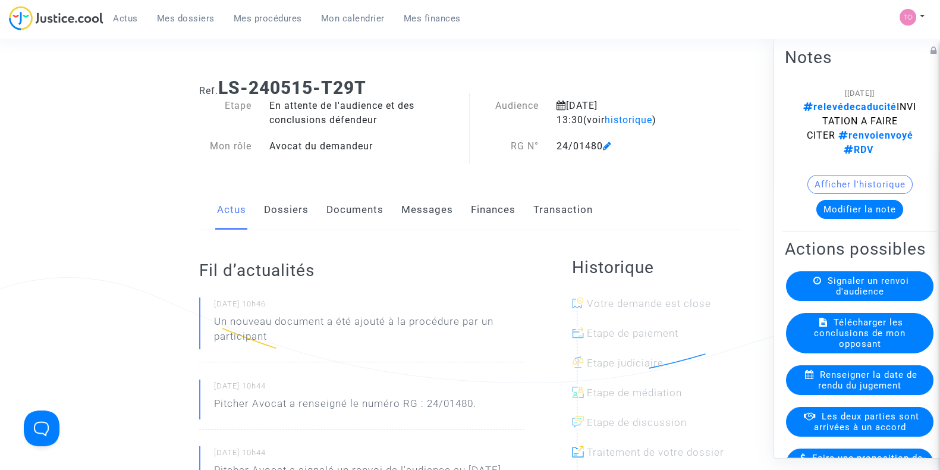
click at [332, 221] on link "Documents" at bounding box center [354, 209] width 57 height 39
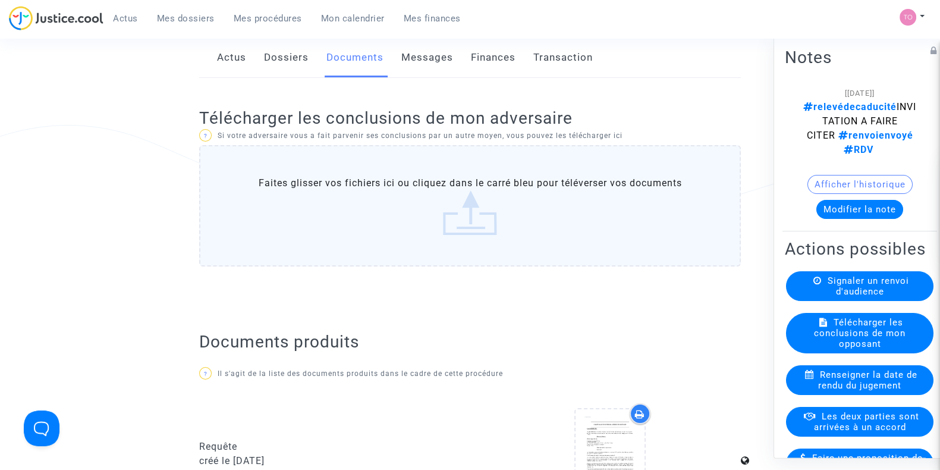
scroll to position [153, 0]
click at [438, 73] on link "Messages" at bounding box center [427, 56] width 52 height 39
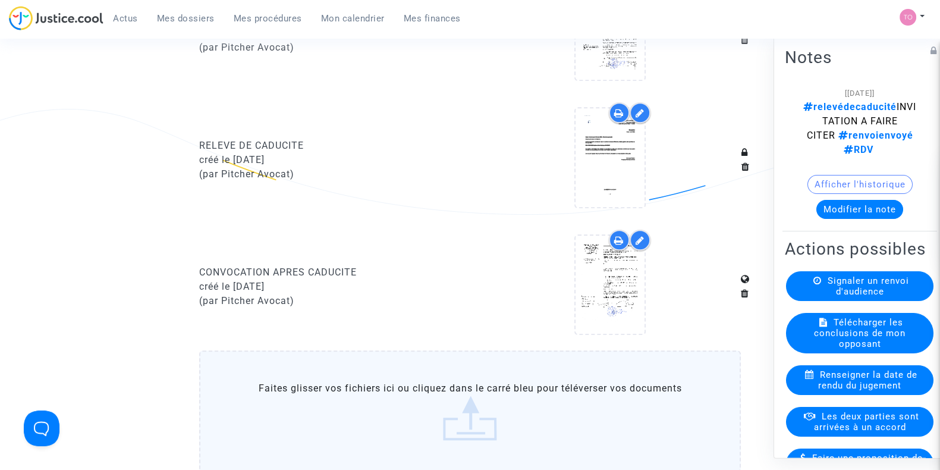
scroll to position [1215, 0]
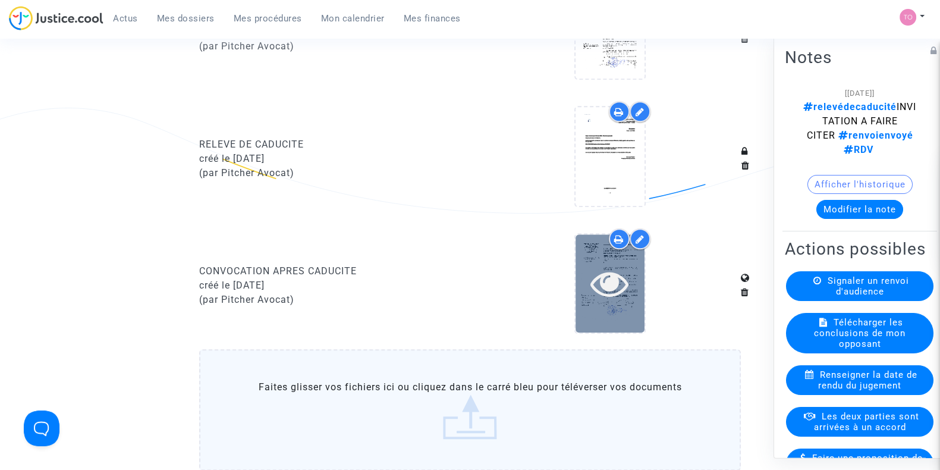
click at [607, 271] on icon at bounding box center [609, 283] width 39 height 38
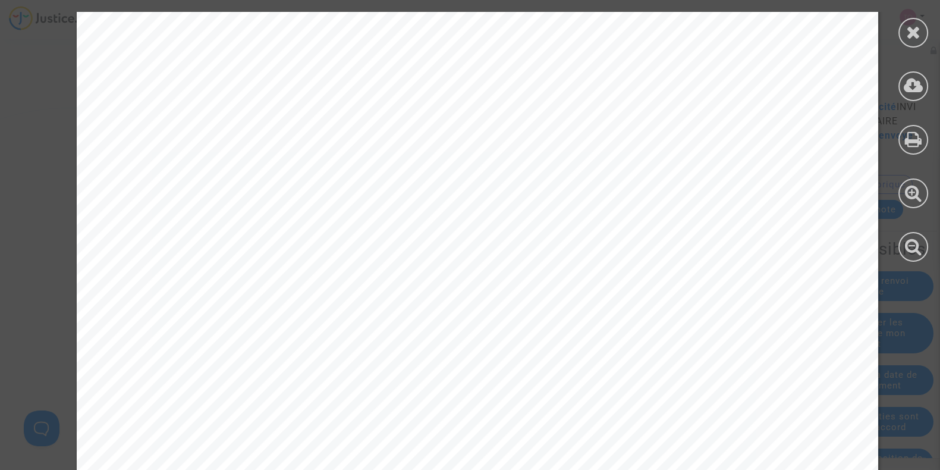
scroll to position [672, 0]
click at [922, 32] on div at bounding box center [913, 33] width 30 height 30
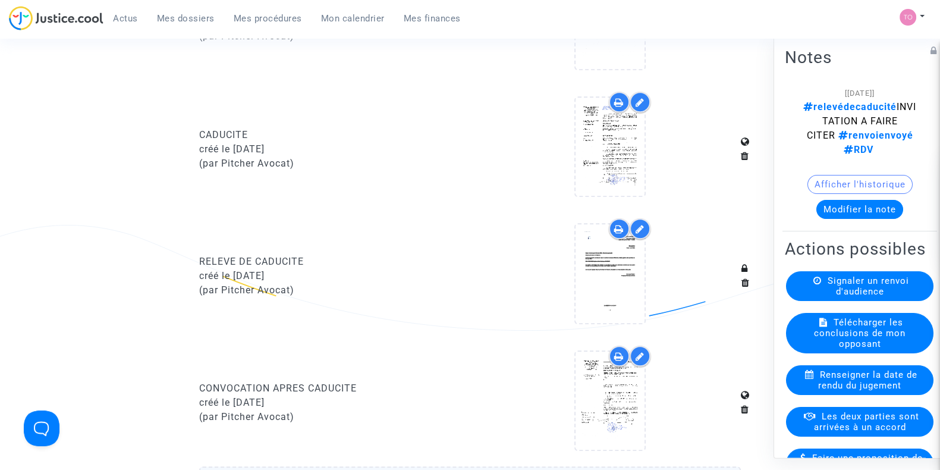
click at [615, 229] on icon at bounding box center [619, 229] width 10 height 10
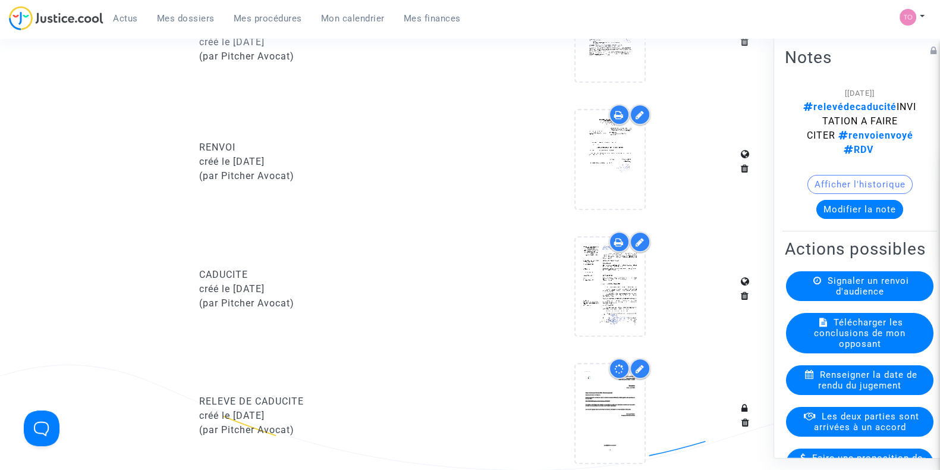
scroll to position [958, 0]
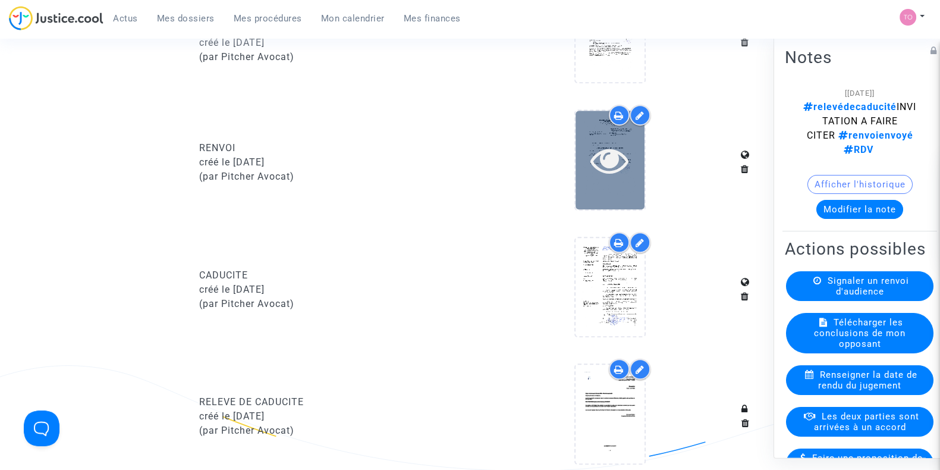
click at [595, 174] on icon at bounding box center [609, 160] width 39 height 38
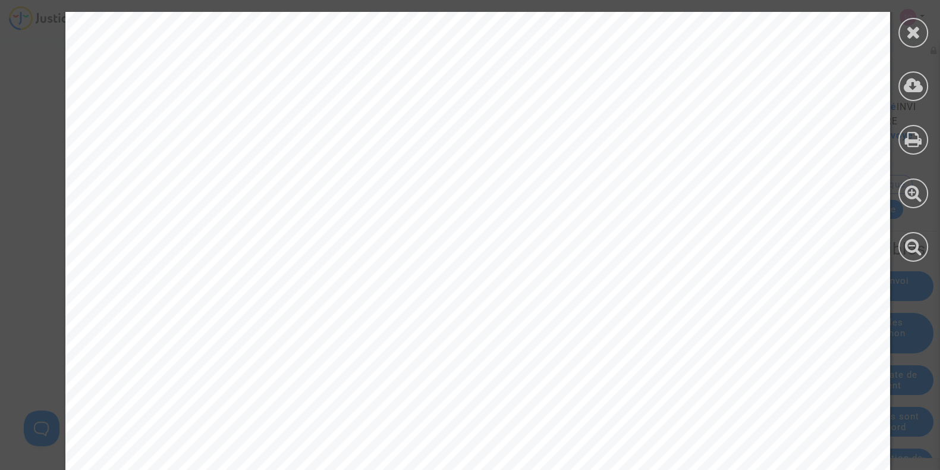
scroll to position [276, 0]
click at [904, 34] on div at bounding box center [913, 33] width 30 height 30
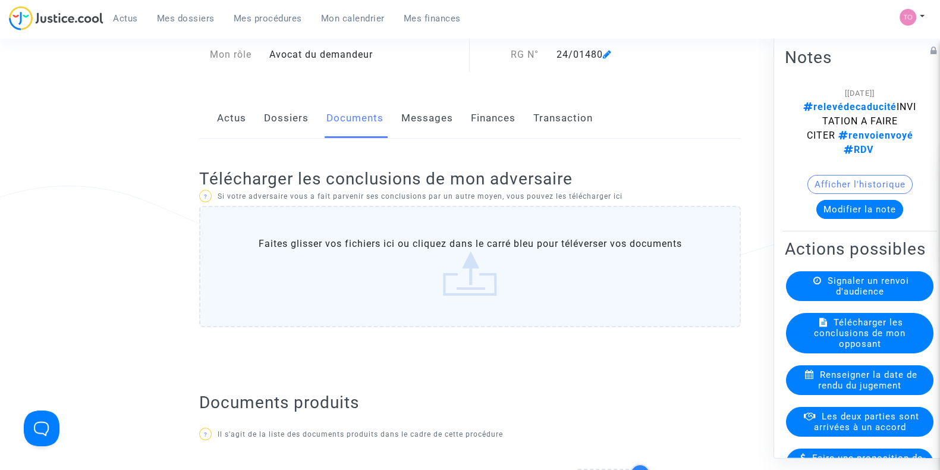
scroll to position [0, 0]
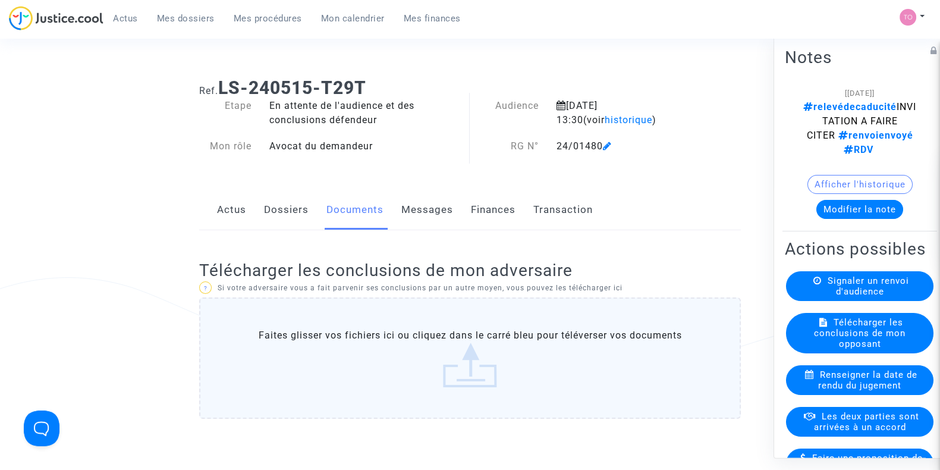
click at [268, 212] on link "Dossiers" at bounding box center [286, 209] width 45 height 39
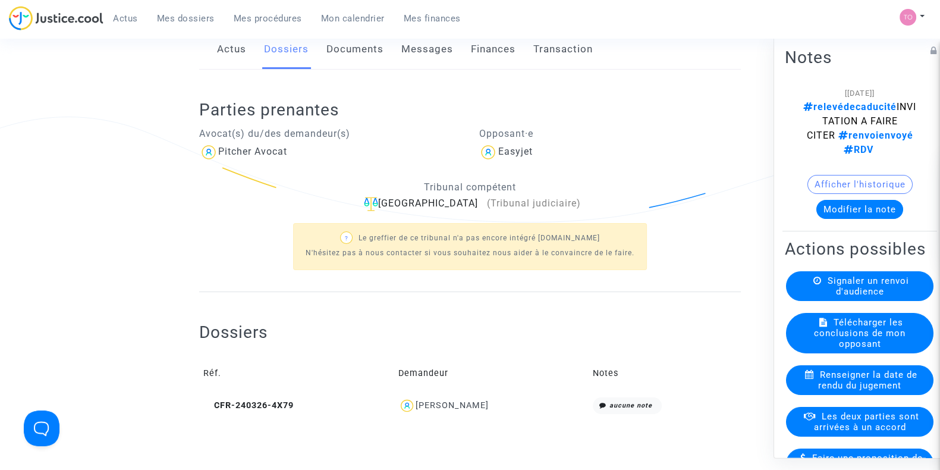
scroll to position [226, 0]
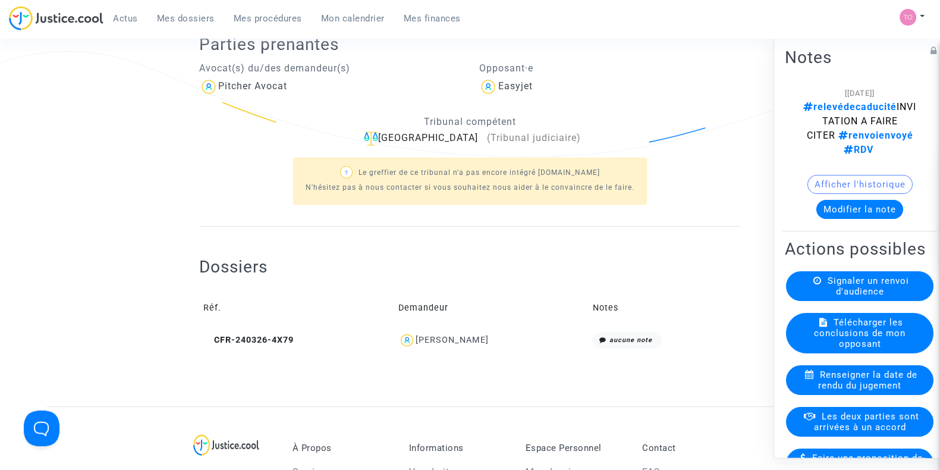
drag, startPoint x: 492, startPoint y: 340, endPoint x: 457, endPoint y: 340, distance: 35.7
click at [457, 340] on div "Julien Grados" at bounding box center [491, 340] width 186 height 17
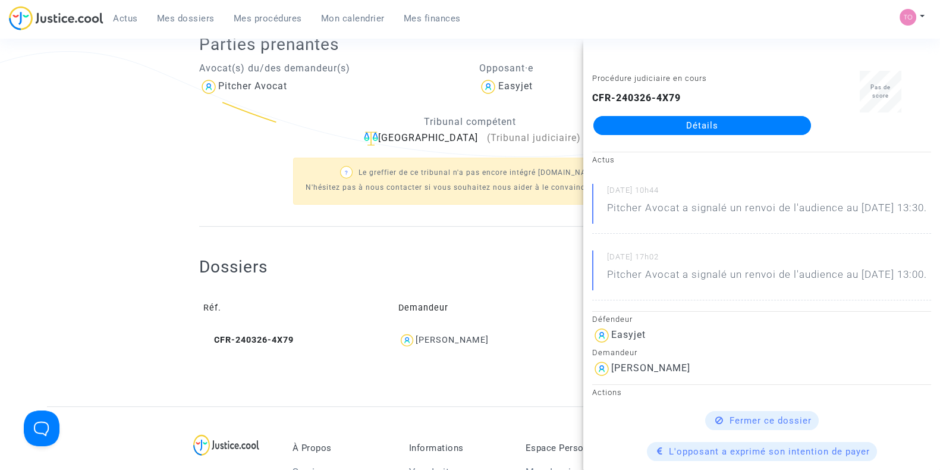
copy div "Grados"
click at [102, 121] on ng-component "Ref. LS-240515-T29T Etape En attente de l'audience et des conclusions défendeur…" at bounding box center [470, 124] width 846 height 564
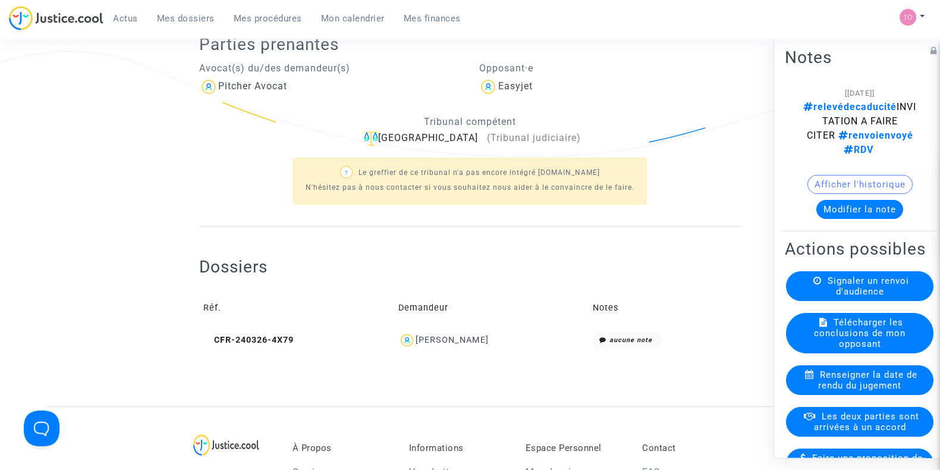
scroll to position [0, 0]
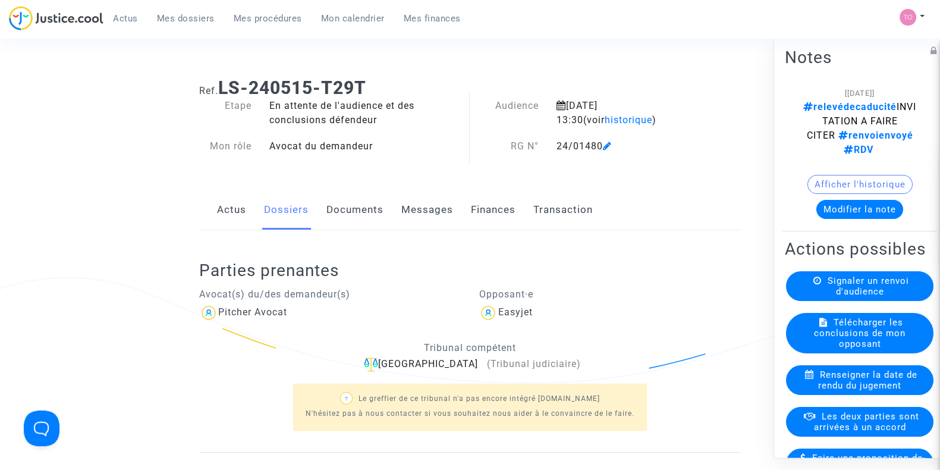
click at [828, 180] on button "Afficher l'historique" at bounding box center [859, 184] width 105 height 19
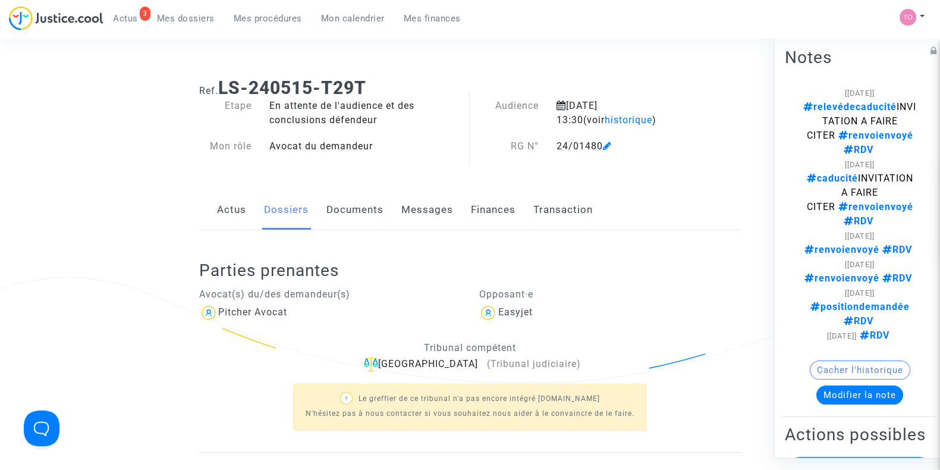
scroll to position [297, 0]
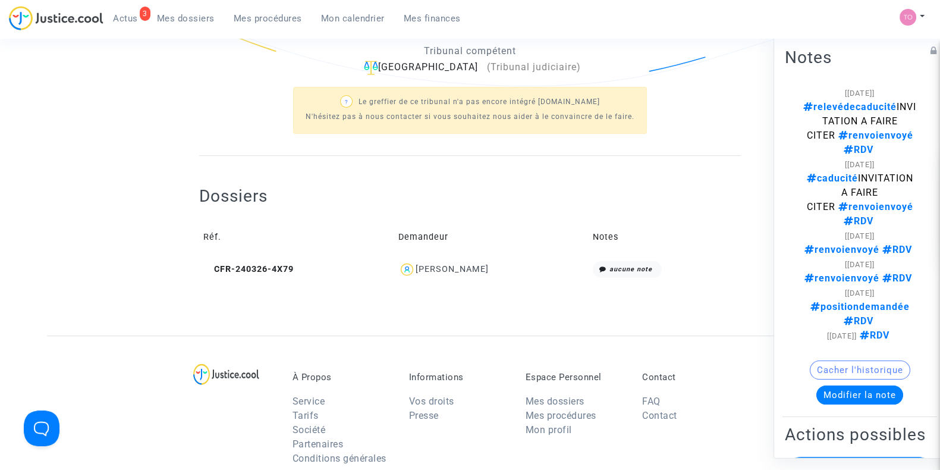
drag, startPoint x: 499, startPoint y: 269, endPoint x: 426, endPoint y: 276, distance: 73.5
click at [426, 276] on td "Julien Grados" at bounding box center [491, 270] width 194 height 26
copy div "Julien Grados"
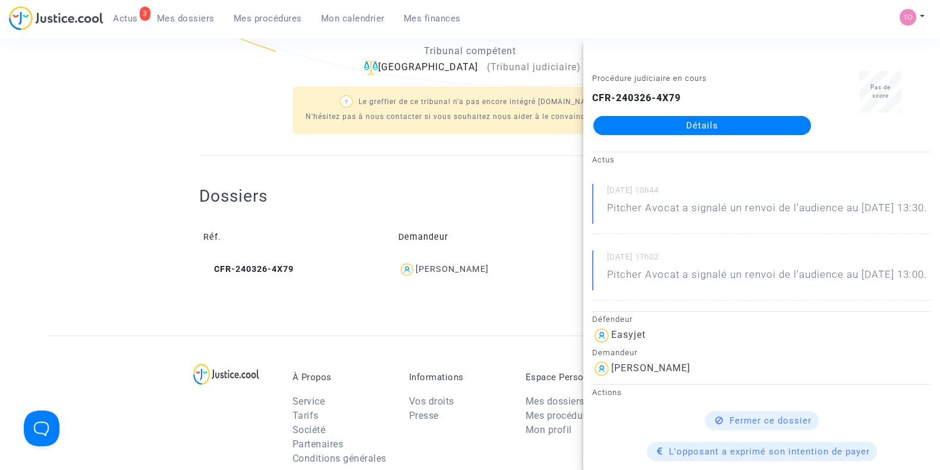
click at [203, 115] on div "? Le greffier de ce tribunal n'a pas encore intégré Justice.cool N'hésitez pas …" at bounding box center [470, 109] width 542 height 68
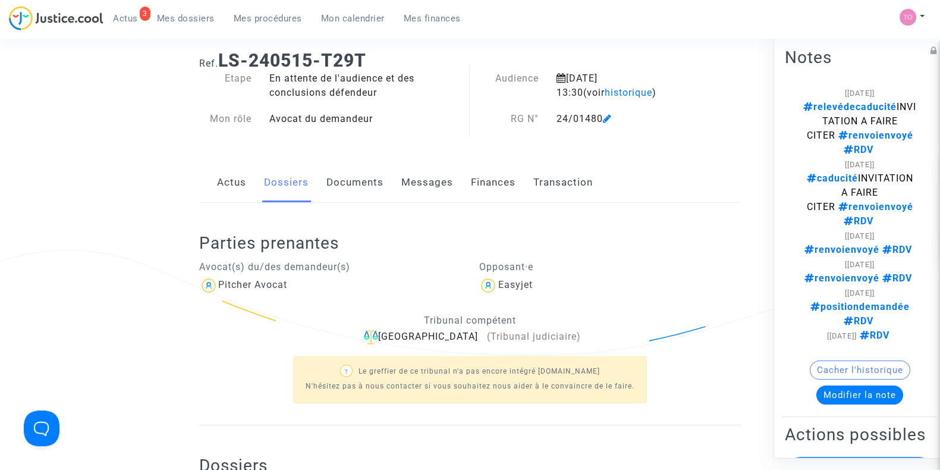
scroll to position [0, 0]
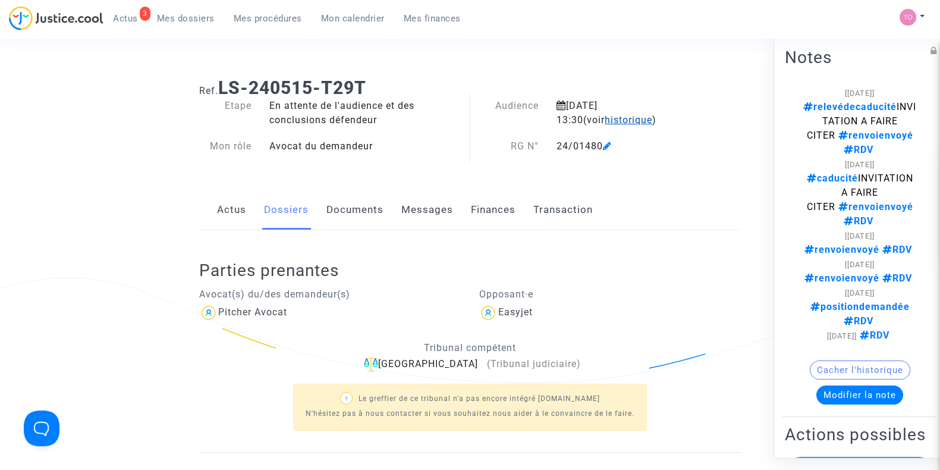
click at [605, 120] on span "historique" at bounding box center [629, 119] width 48 height 11
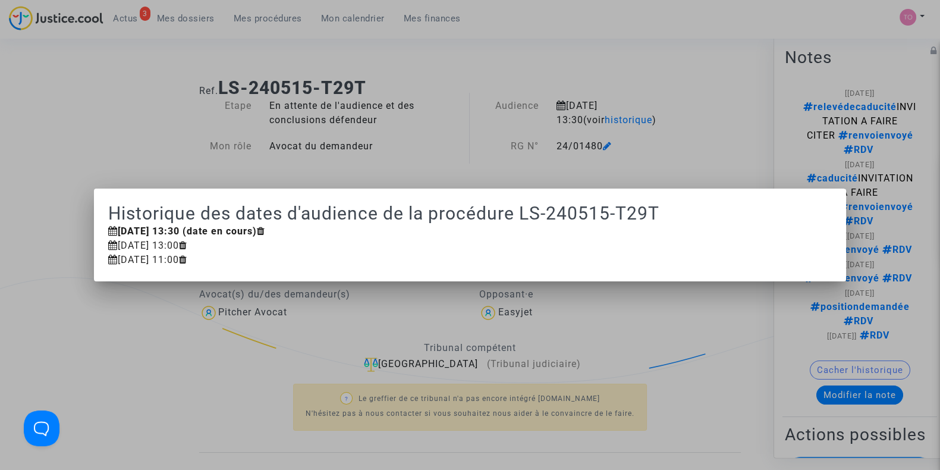
click at [556, 78] on div at bounding box center [470, 235] width 940 height 470
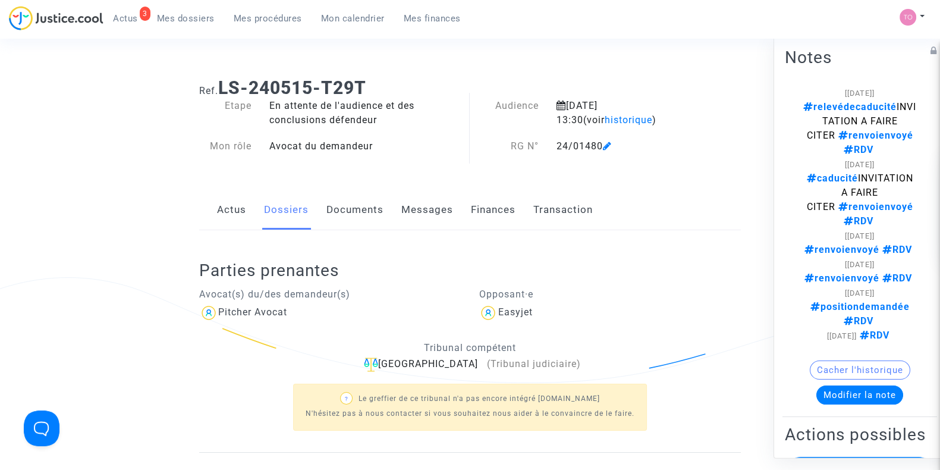
drag, startPoint x: 555, startPoint y: 144, endPoint x: 606, endPoint y: 148, distance: 50.7
click at [606, 148] on div "24/01480" at bounding box center [625, 146] width 155 height 14
copy div "24/01480"
click at [854, 385] on button "Modifier la note" at bounding box center [859, 394] width 87 height 19
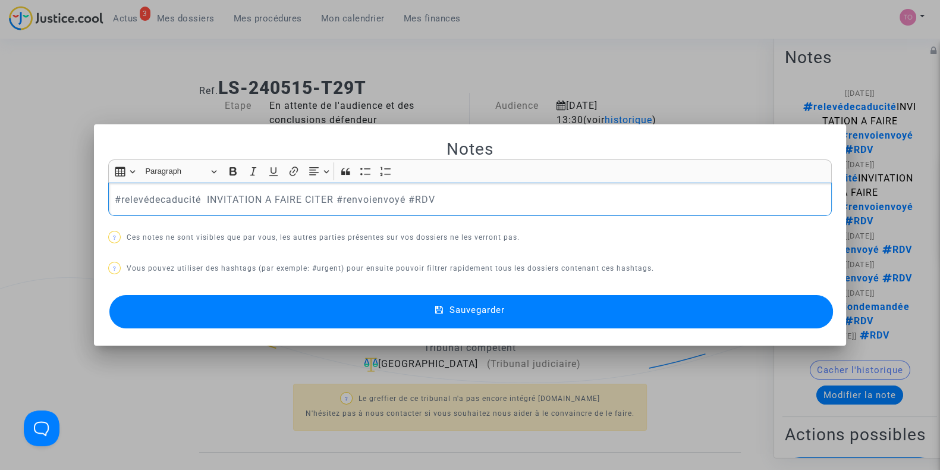
click at [657, 37] on div at bounding box center [470, 235] width 940 height 470
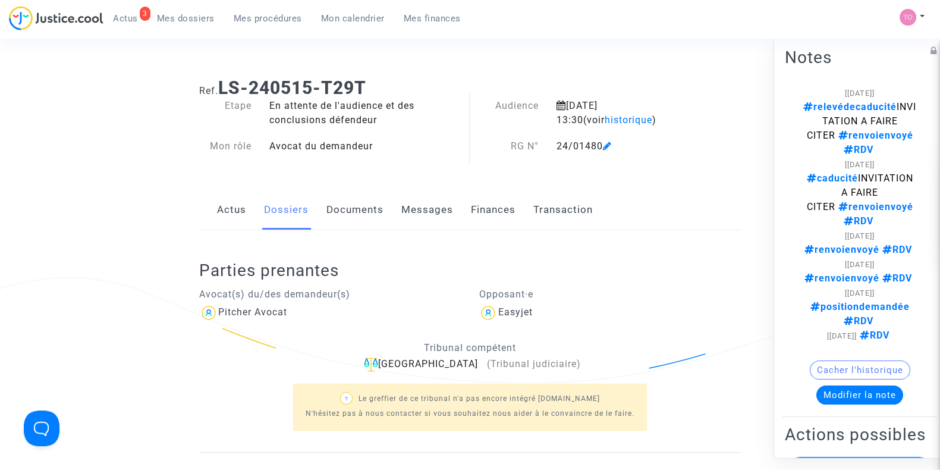
scroll to position [300, 0]
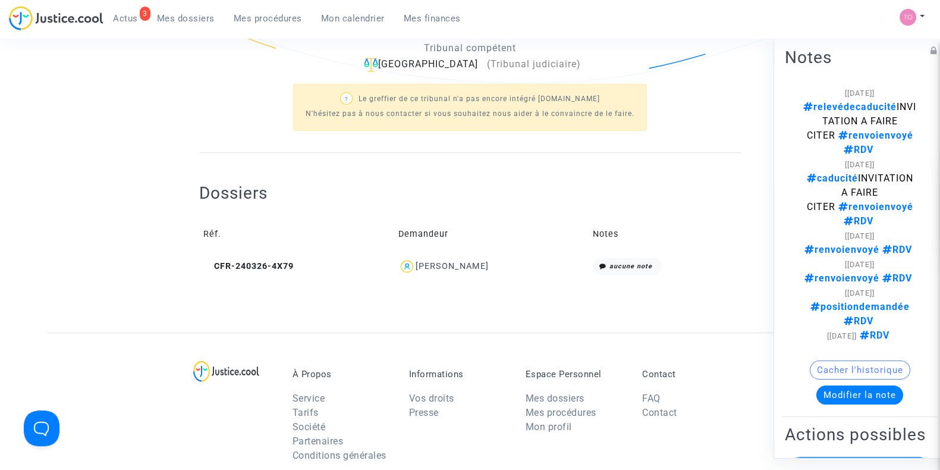
click at [469, 269] on div "Julien Grados" at bounding box center [491, 266] width 186 height 17
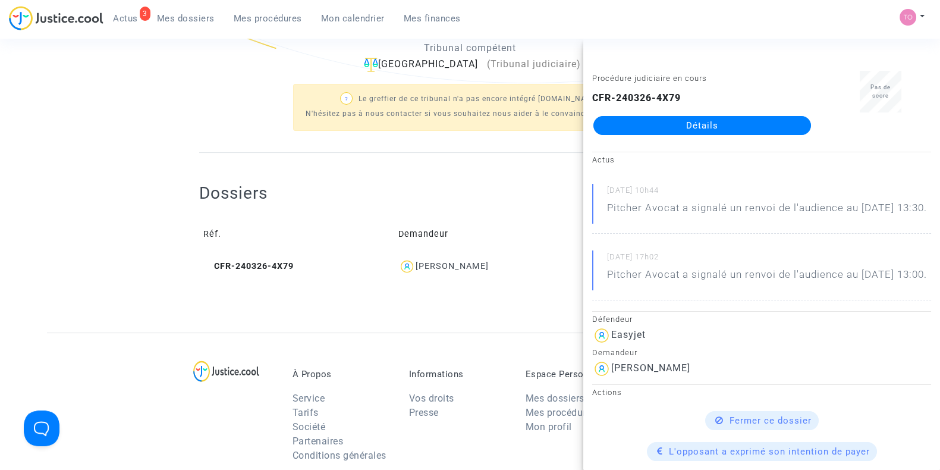
click at [131, 194] on ng-component "Ref. LS-240515-T29T Etape En attente de l'audience et des conclusions défendeur…" at bounding box center [470, 51] width 846 height 564
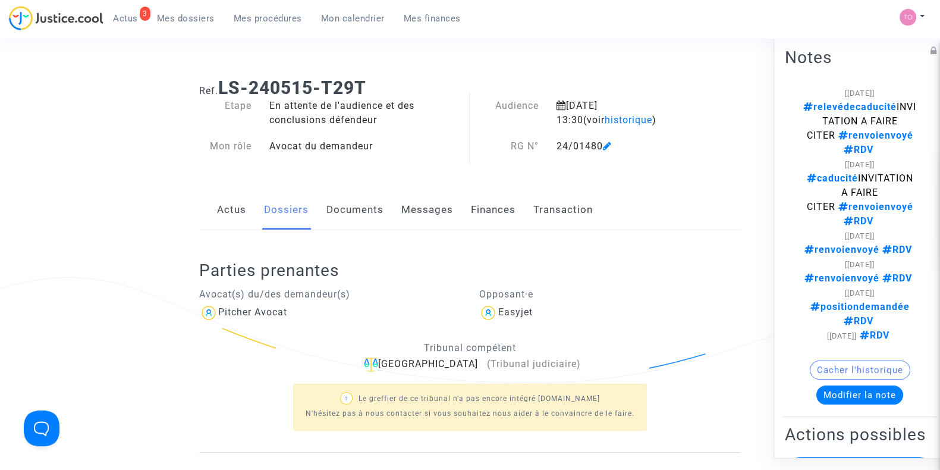
scroll to position [118, 0]
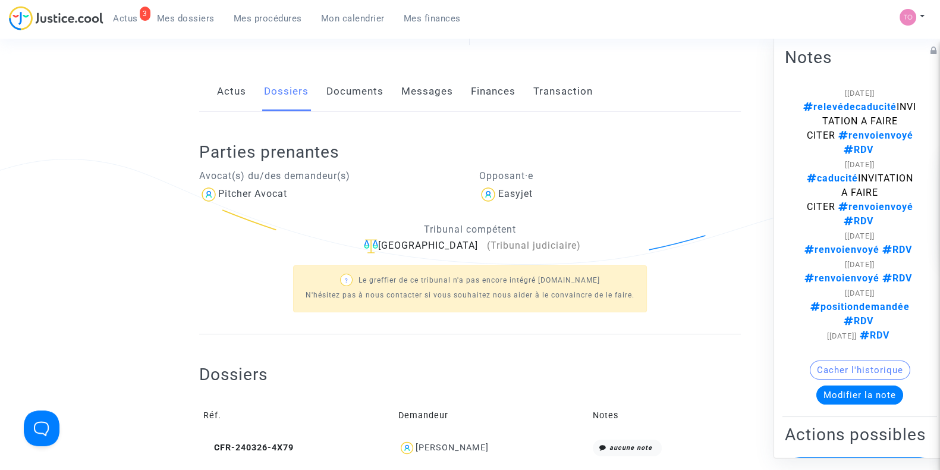
click at [426, 101] on link "Messages" at bounding box center [427, 91] width 52 height 39
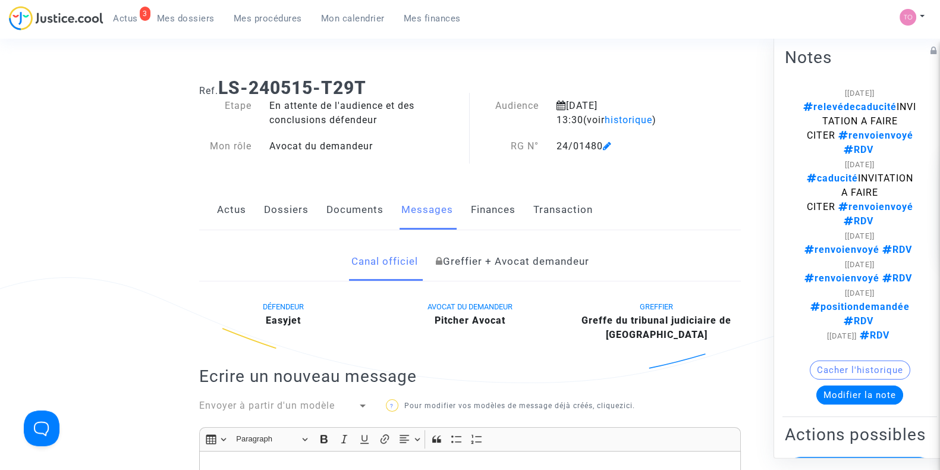
click at [294, 217] on link "Dossiers" at bounding box center [286, 209] width 45 height 39
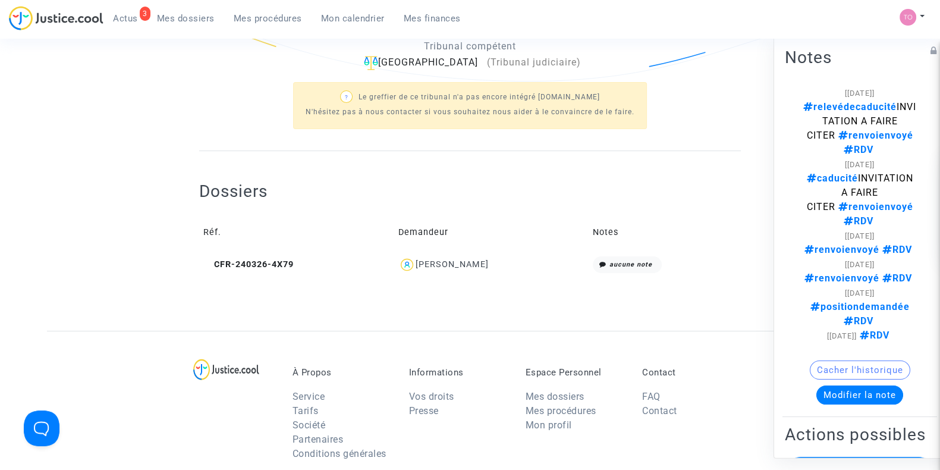
scroll to position [303, 0]
click at [452, 272] on td "Julien Grados" at bounding box center [491, 264] width 194 height 26
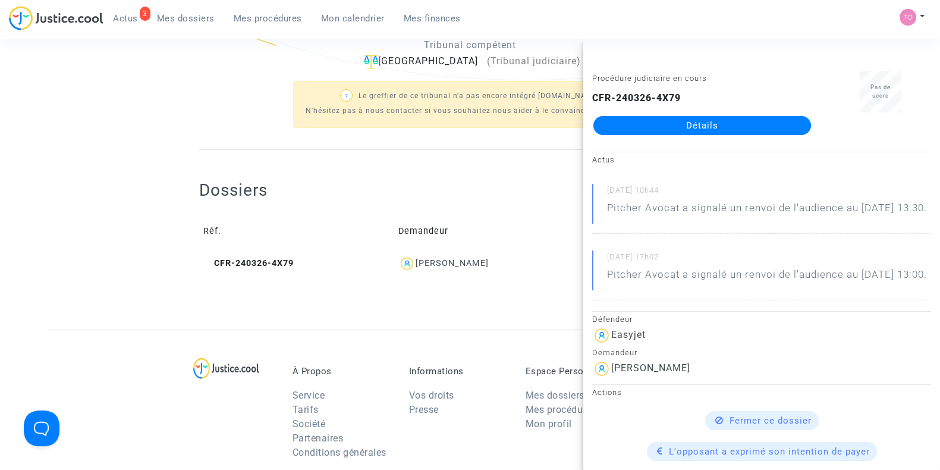
click at [672, 123] on link "Détails" at bounding box center [702, 125] width 218 height 19
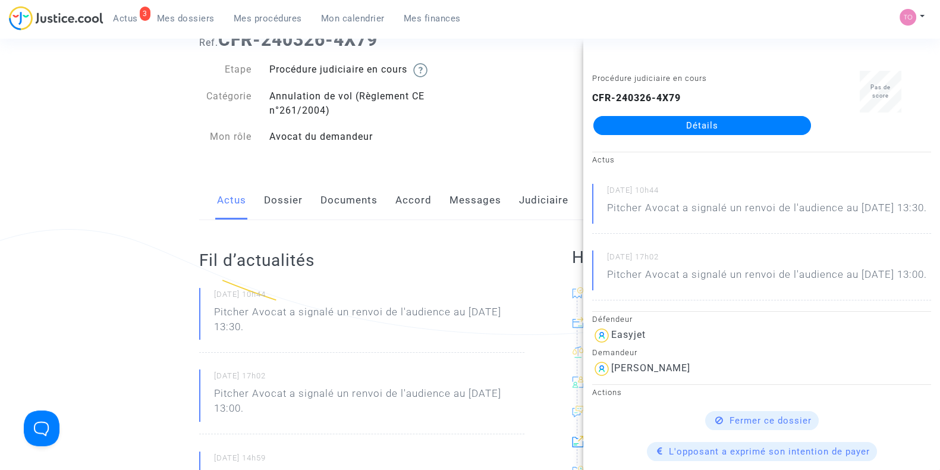
scroll to position [45, 0]
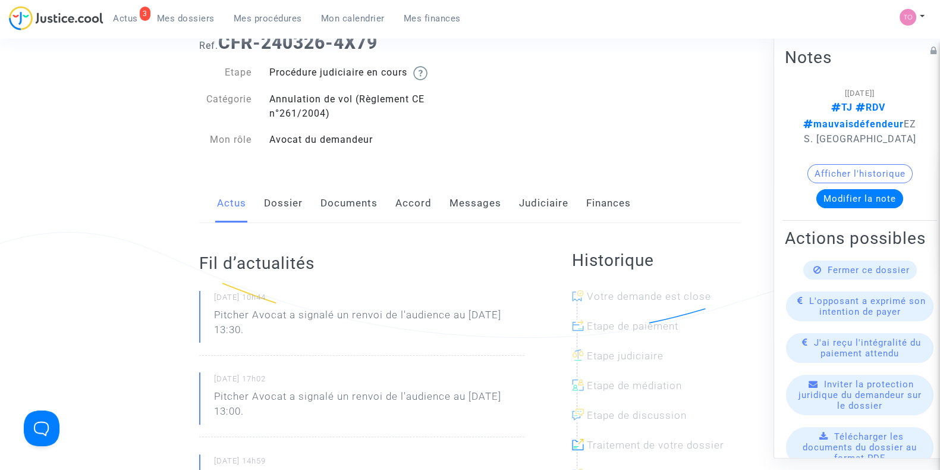
click at [342, 215] on link "Documents" at bounding box center [348, 203] width 57 height 39
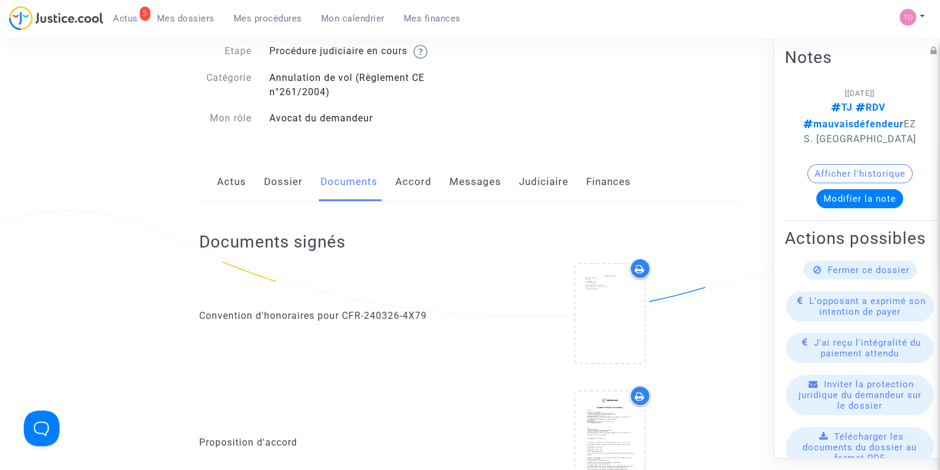
scroll to position [62, 0]
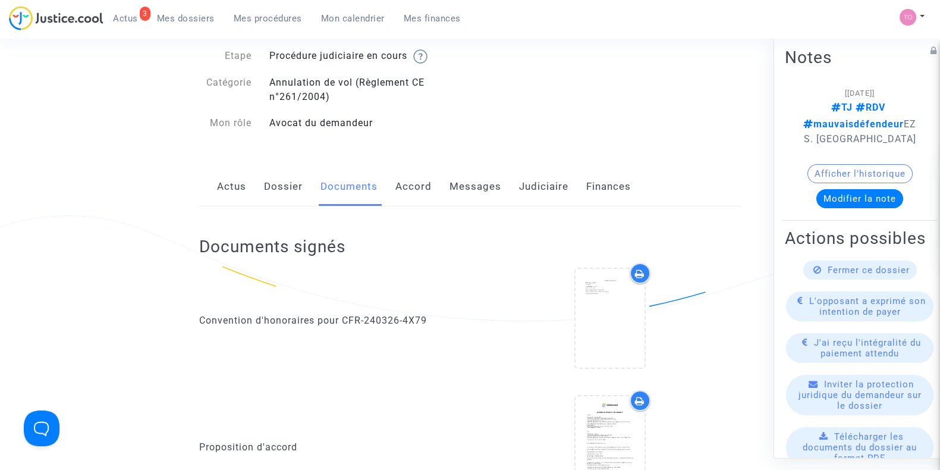
click at [468, 199] on link "Messages" at bounding box center [475, 186] width 52 height 39
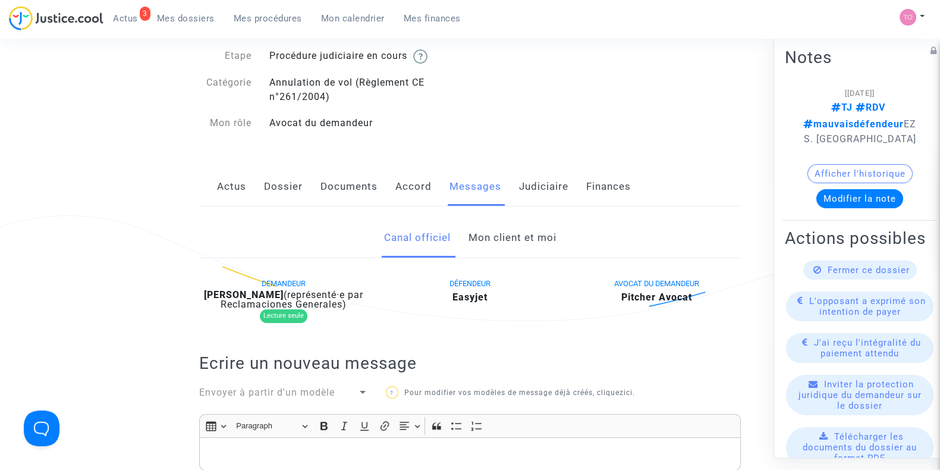
click at [486, 241] on link "Mon client et moi" at bounding box center [512, 237] width 88 height 39
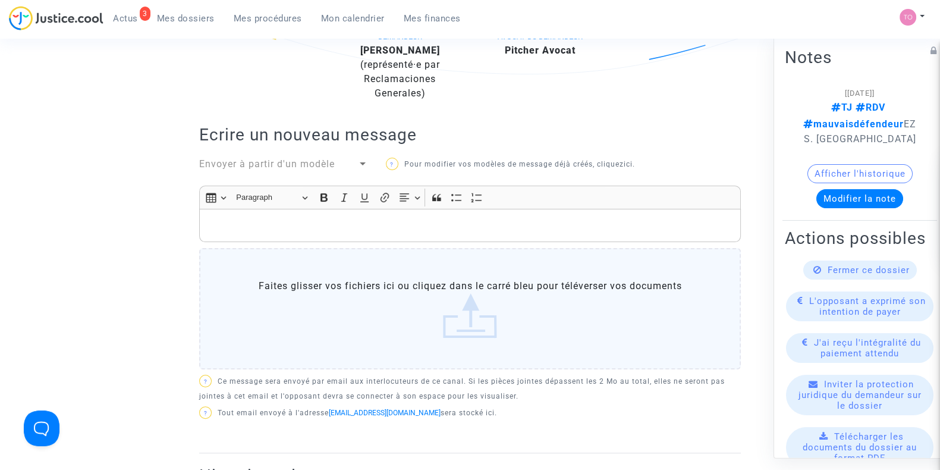
scroll to position [236, 0]
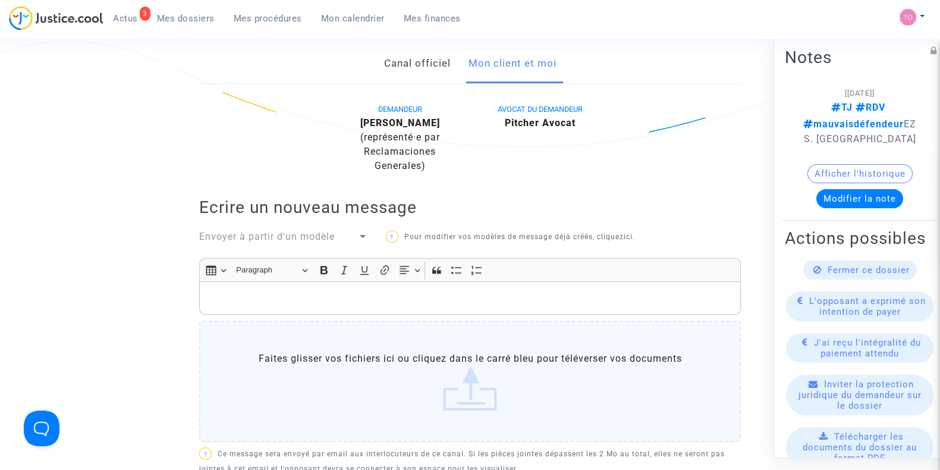
click at [263, 280] on div "Insert table Insert table Heading Paragraph Paragraph Heading 1 Heading 2 Headi…" at bounding box center [470, 270] width 536 height 23
click at [254, 287] on div "Rich Text Editor, main" at bounding box center [470, 297] width 542 height 33
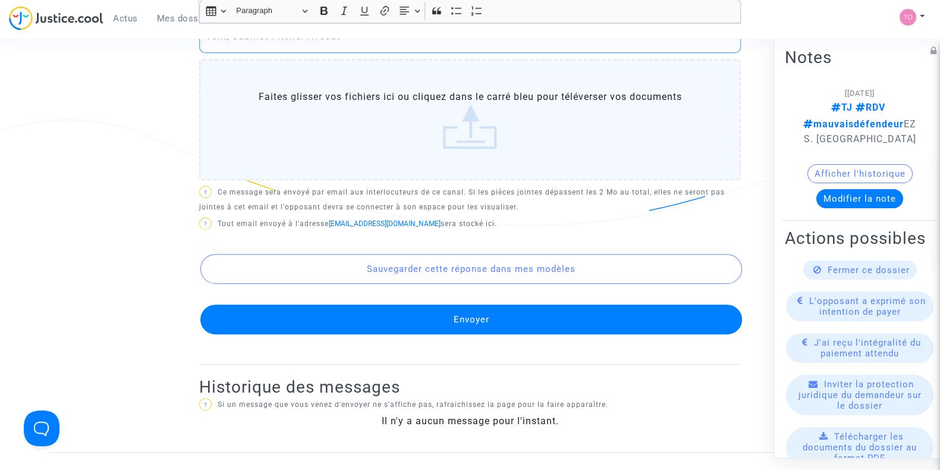
scroll to position [681, 0]
click at [447, 318] on button "Envoyer" at bounding box center [471, 319] width 542 height 30
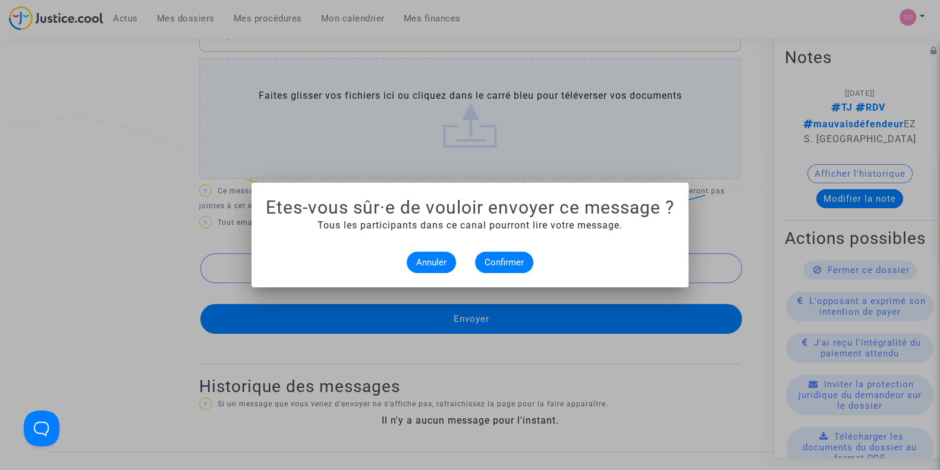
scroll to position [0, 0]
click at [514, 254] on button "Confirmer" at bounding box center [504, 261] width 58 height 21
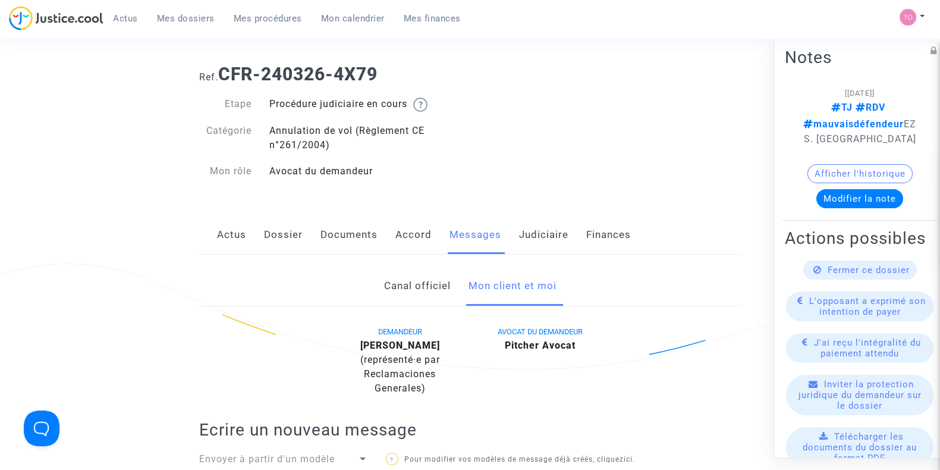
scroll to position [10, 0]
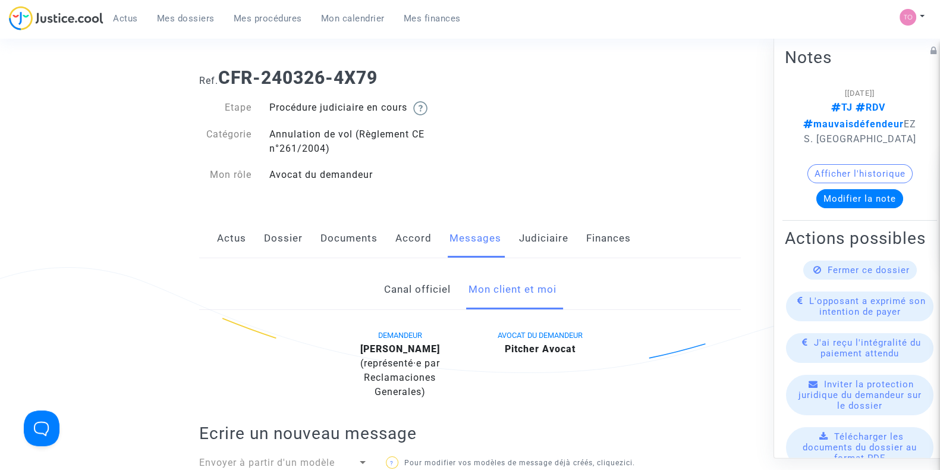
click at [268, 251] on link "Dossier" at bounding box center [283, 238] width 39 height 39
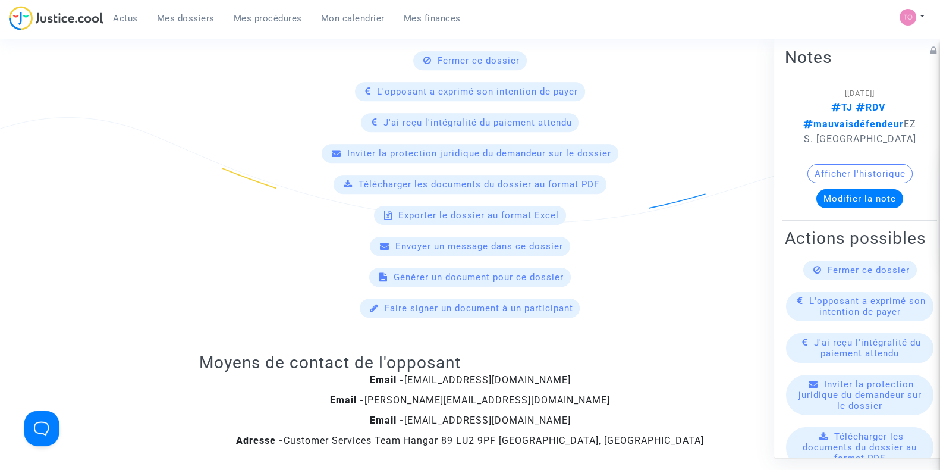
scroll to position [657, 0]
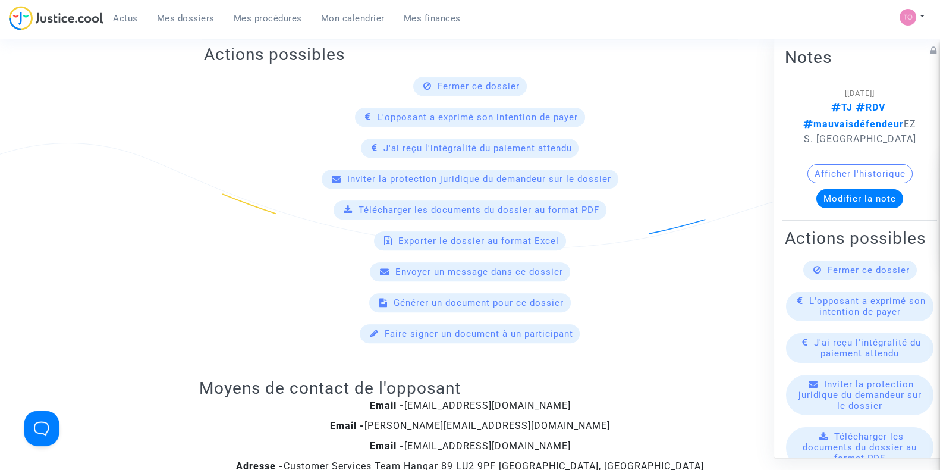
click at [847, 196] on button "Modifier la note" at bounding box center [859, 198] width 87 height 19
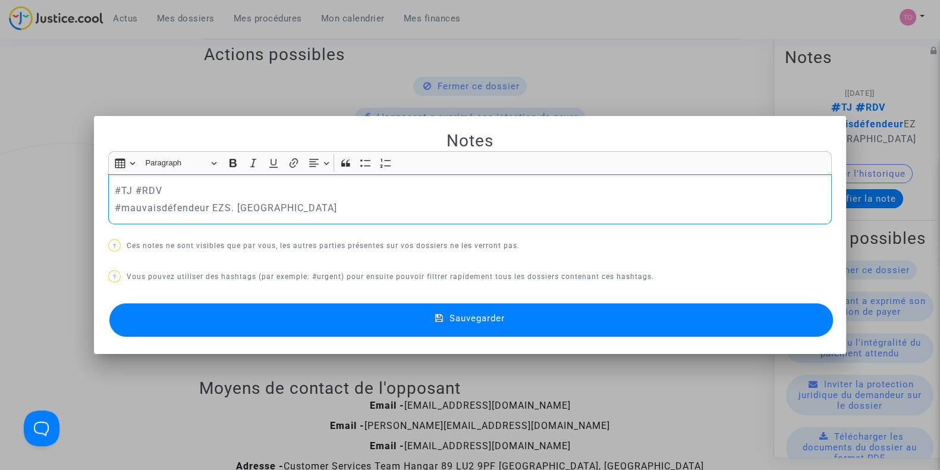
scroll to position [0, 0]
click at [158, 188] on p "#enattentreRDV#TJ #RDV" at bounding box center [470, 190] width 711 height 15
click at [205, 189] on p "#enattentretourRDV#TJ #RDV" at bounding box center [470, 190] width 711 height 15
click at [264, 312] on button "Sauvegarder" at bounding box center [471, 319] width 724 height 33
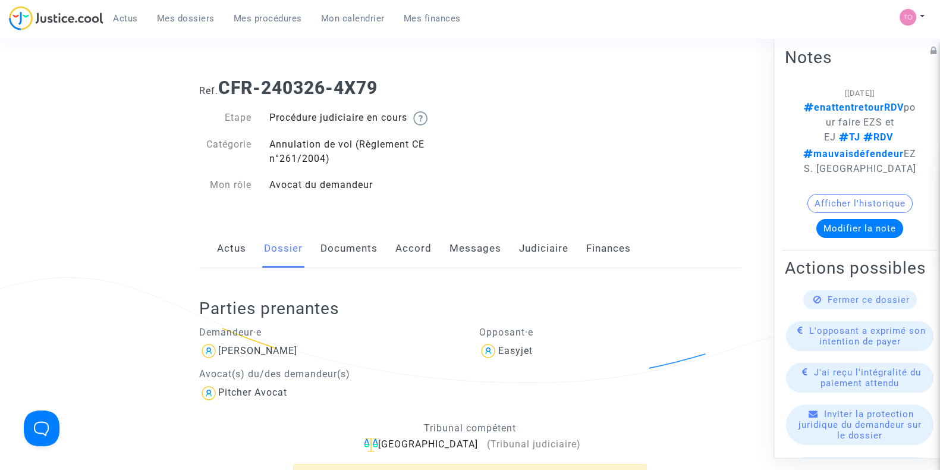
click at [864, 225] on button "Modifier la note" at bounding box center [859, 228] width 87 height 19
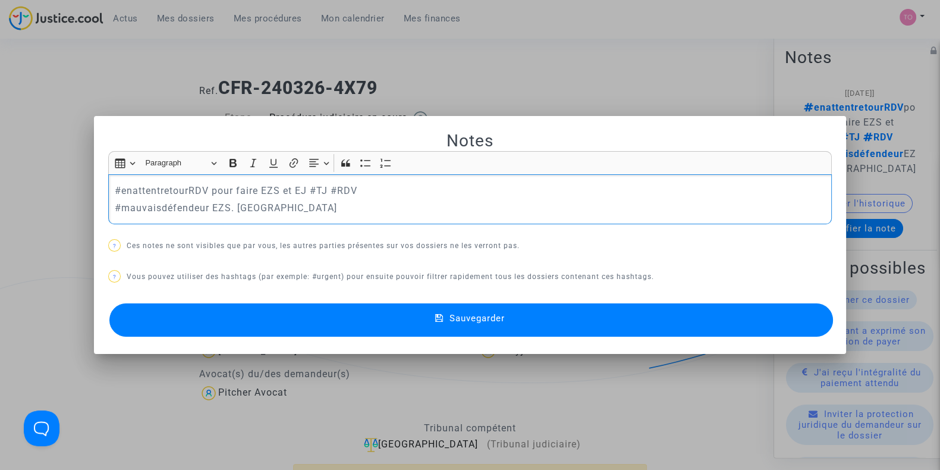
click at [256, 192] on p "#enattentretourRDV pour faire EZS et EJ #TJ #RDV" at bounding box center [470, 190] width 711 height 15
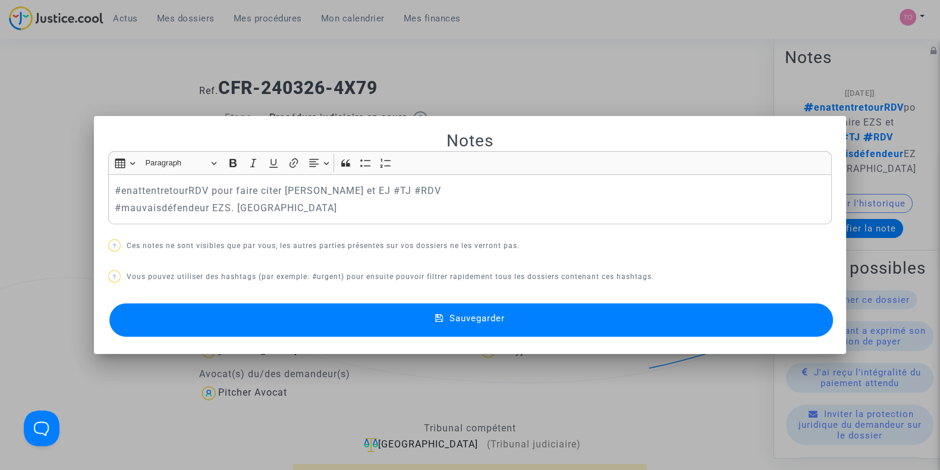
drag, startPoint x: 339, startPoint y: 323, endPoint x: 392, endPoint y: 194, distance: 139.7
click at [392, 194] on div "Notes Rich Text Editor Insert table Insert table Heading Paragraph Paragraph He…" at bounding box center [470, 235] width 724 height 210
click at [315, 187] on p "#enattentretourRDV pour faire citer EZS et EJ #TJ #RDV" at bounding box center [470, 190] width 711 height 15
click at [328, 325] on button "Sauvegarder" at bounding box center [471, 319] width 724 height 33
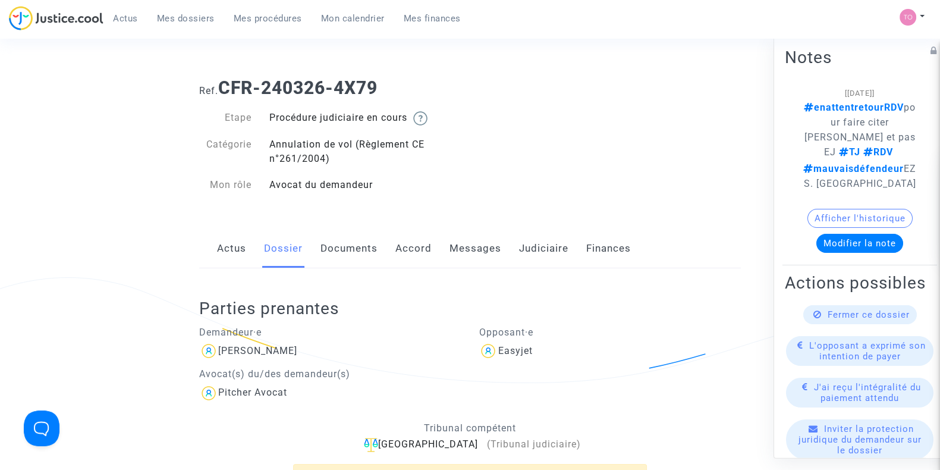
click at [176, 18] on span "Mes dossiers" at bounding box center [186, 18] width 58 height 11
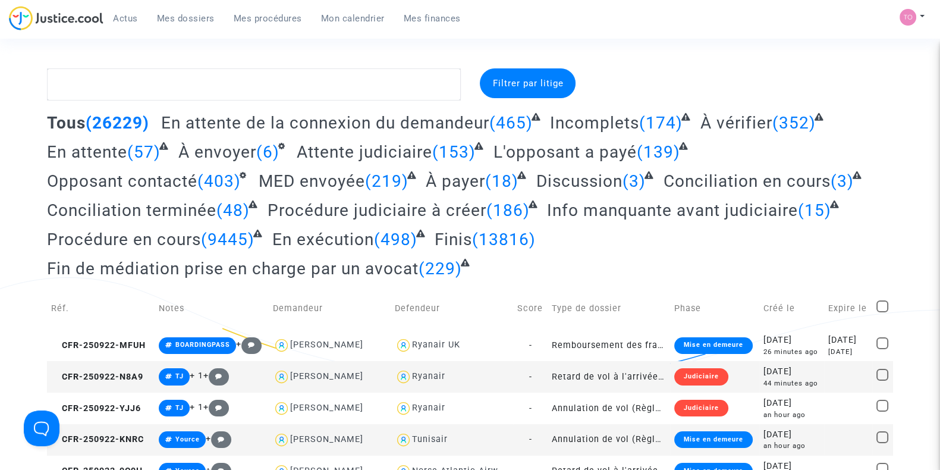
click at [194, 14] on span "Mes dossiers" at bounding box center [186, 18] width 58 height 11
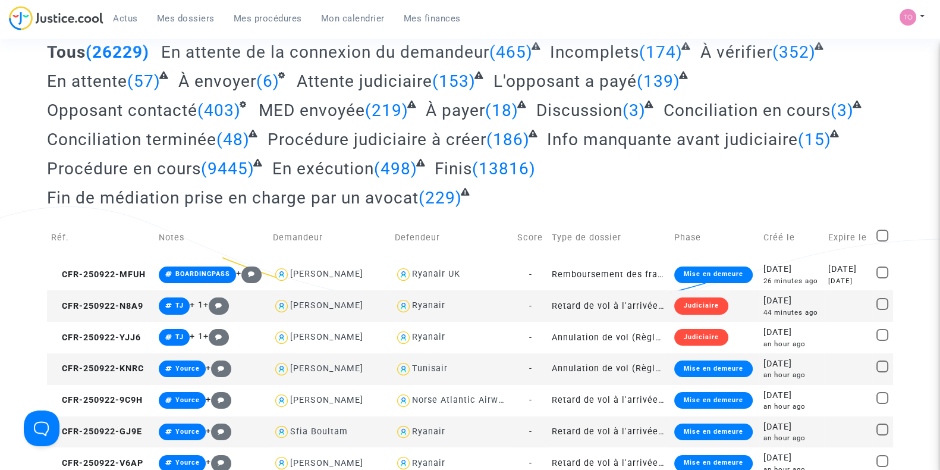
scroll to position [17, 0]
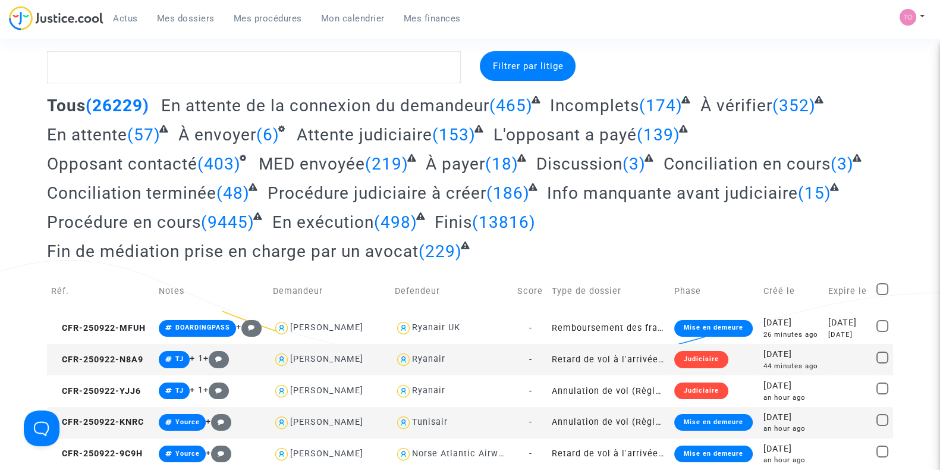
click at [359, 20] on span "Mon calendrier" at bounding box center [353, 18] width 64 height 11
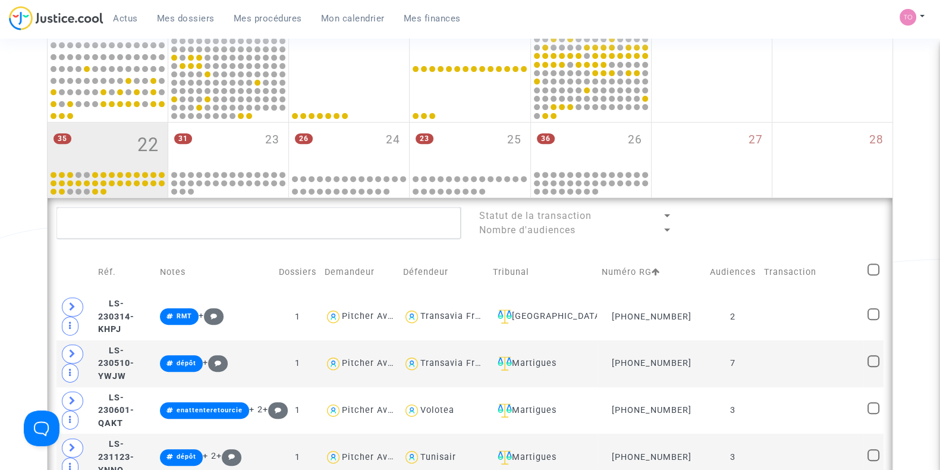
scroll to position [490, 0]
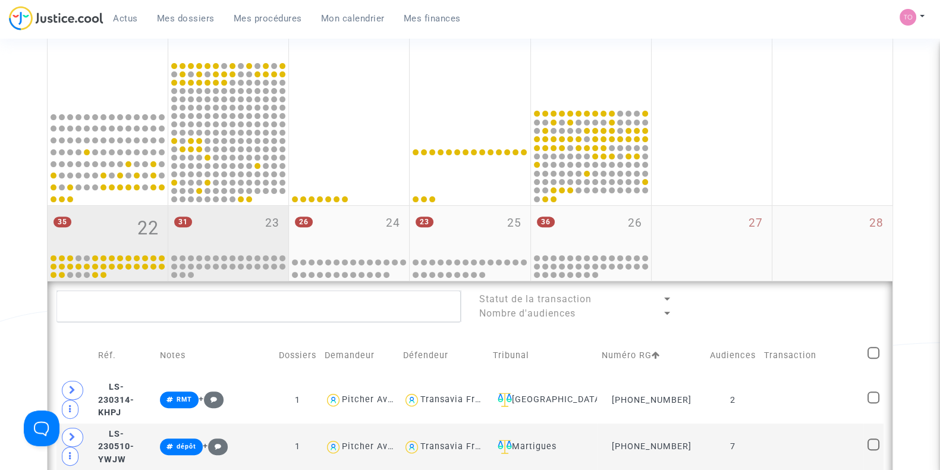
click at [237, 231] on div "31 23" at bounding box center [228, 229] width 120 height 46
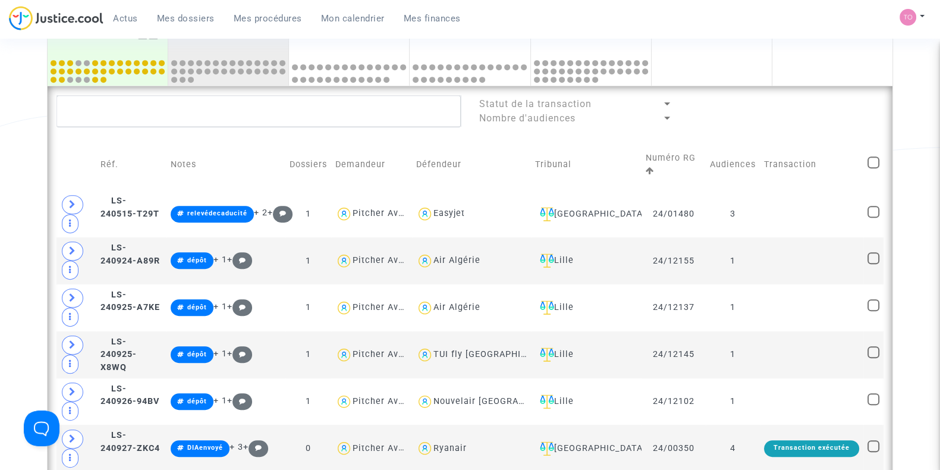
scroll to position [668, 0]
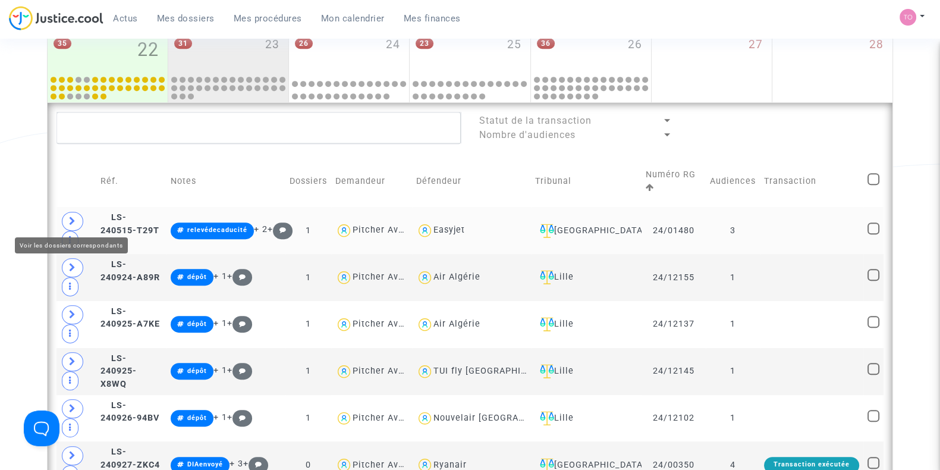
click at [73, 216] on icon at bounding box center [72, 220] width 7 height 9
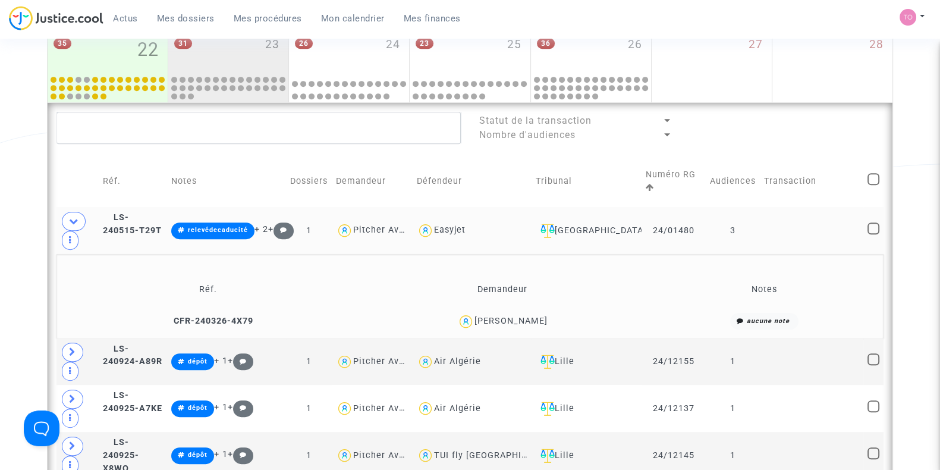
click at [510, 319] on div "Julien Grados" at bounding box center [510, 321] width 73 height 10
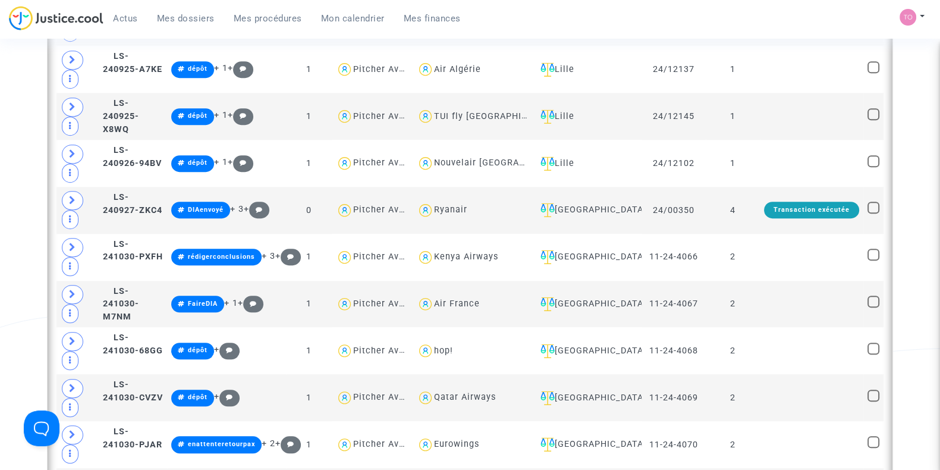
scroll to position [1008, 0]
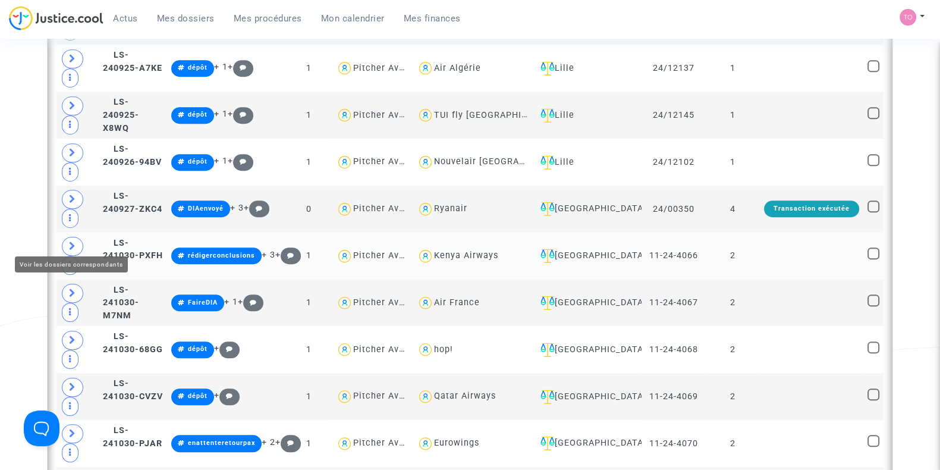
click at [73, 241] on icon at bounding box center [72, 245] width 7 height 9
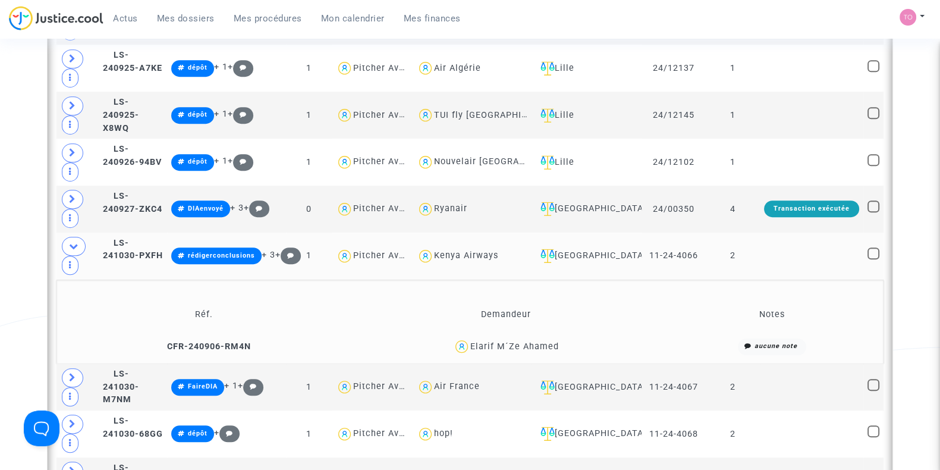
click at [530, 341] on div "Elarif M´Ze Ahamed" at bounding box center [514, 346] width 89 height 10
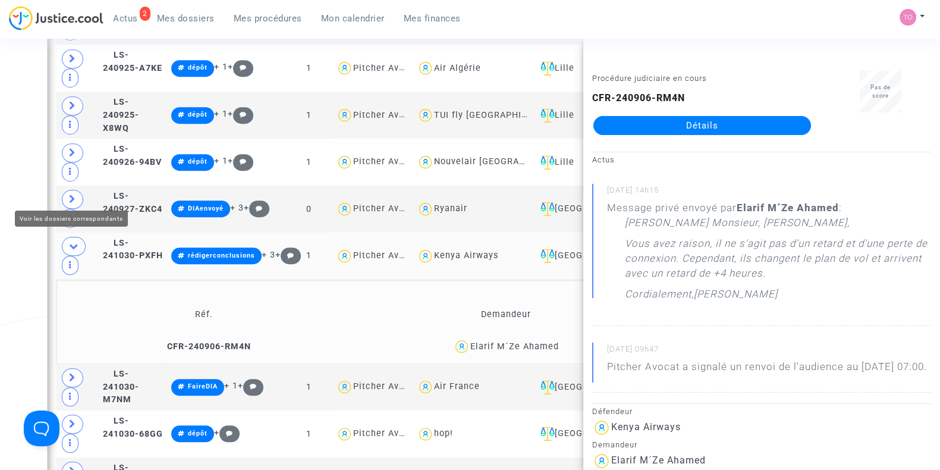
click at [0, 167] on div "Date de clôture d'instruction Date de conciliation Date d'audience Date de juge…" at bounding box center [470, 370] width 940 height 2621
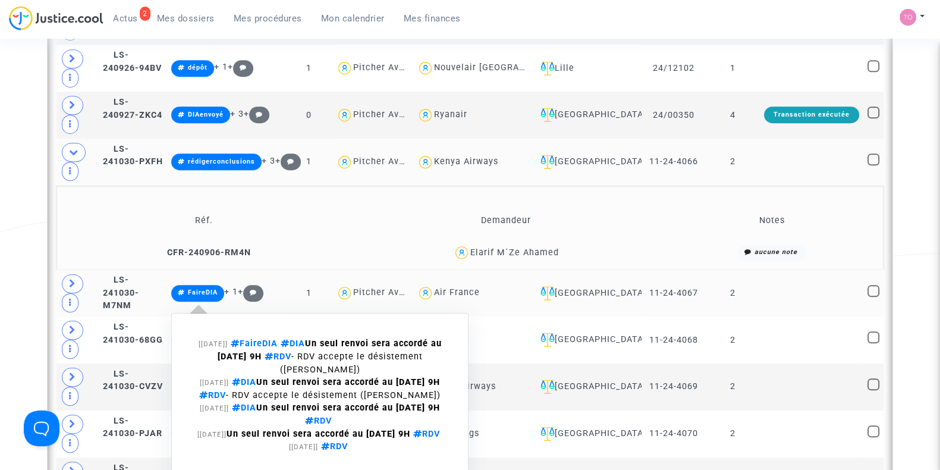
scroll to position [1103, 0]
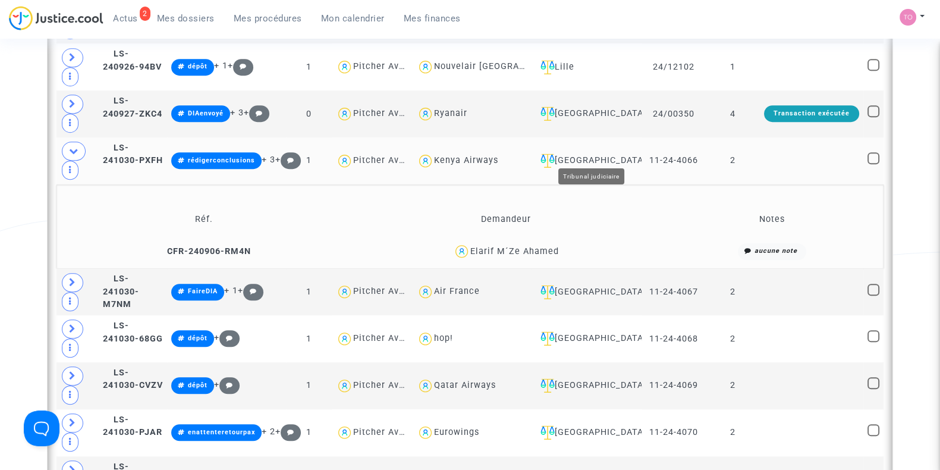
click at [604, 155] on div "[GEOGRAPHIC_DATA]" at bounding box center [587, 160] width 102 height 14
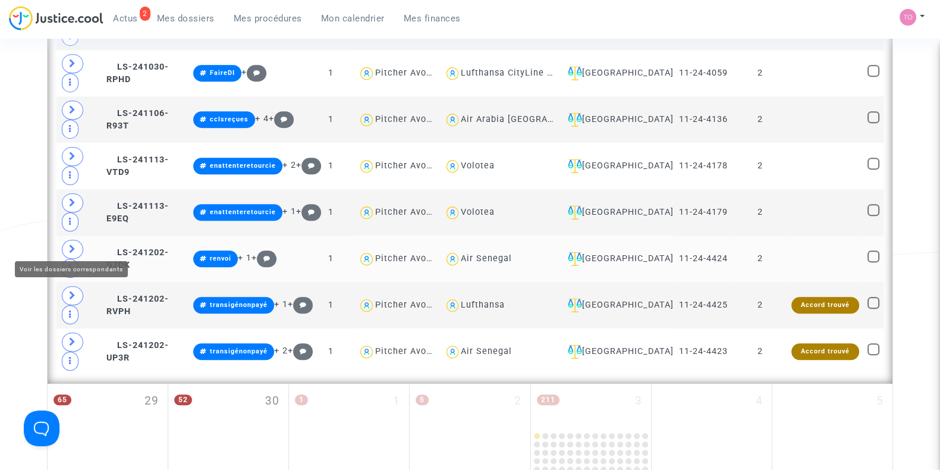
click at [76, 242] on span at bounding box center [72, 249] width 21 height 19
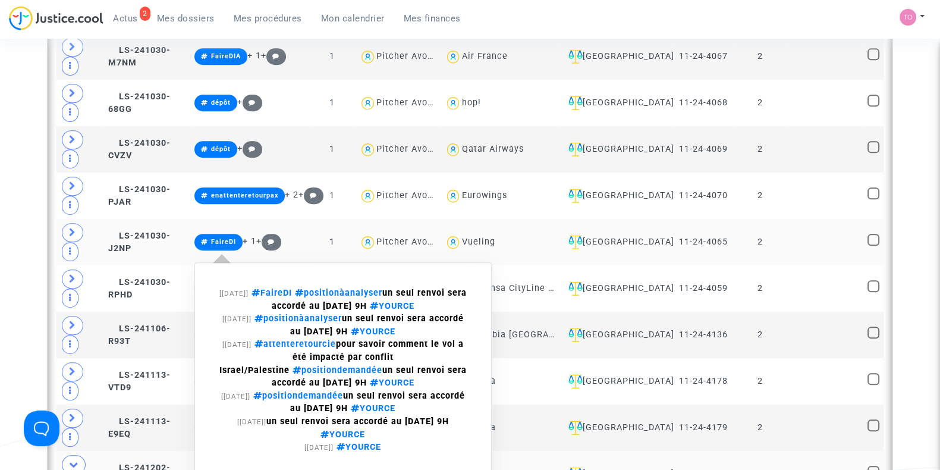
scroll to position [882, 0]
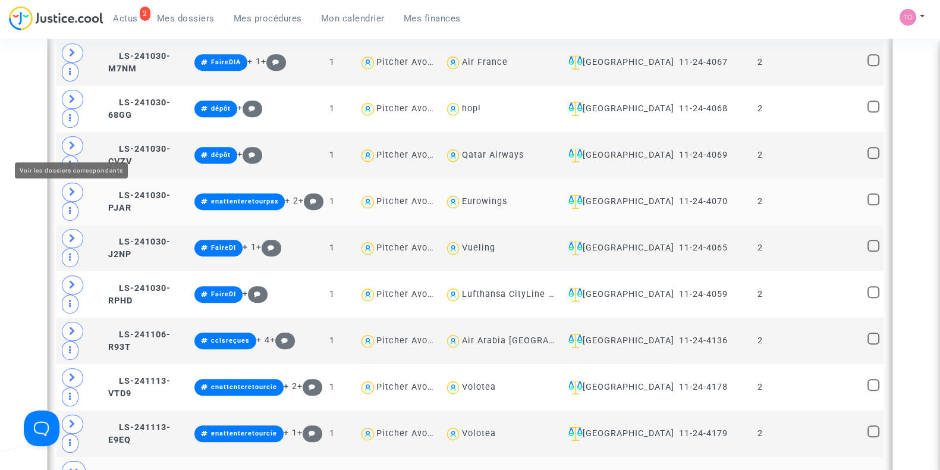
click at [63, 183] on span at bounding box center [72, 192] width 21 height 19
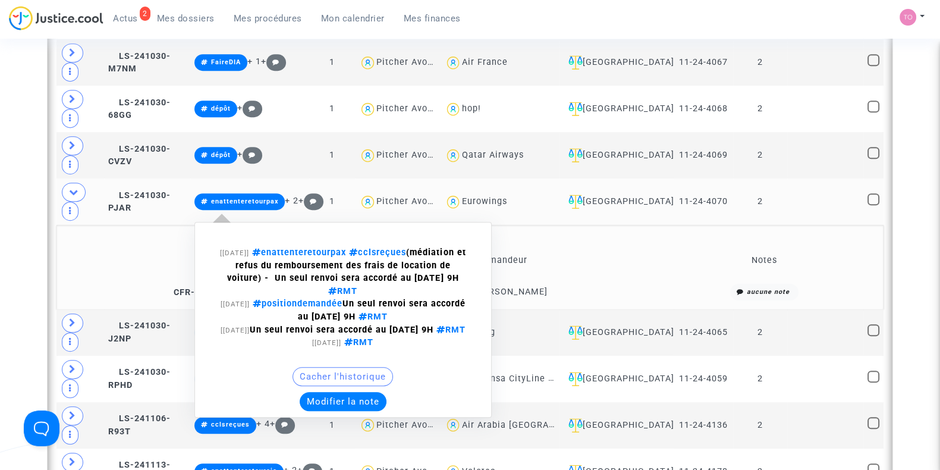
drag, startPoint x: 348, startPoint y: 360, endPoint x: 250, endPoint y: 316, distance: 107.0
click at [250, 316] on note-viewer "[10/09/2025] enattenteretourpax cclsreçues (médiation et refus du remboursement…" at bounding box center [343, 319] width 284 height 183
drag, startPoint x: 350, startPoint y: 364, endPoint x: 309, endPoint y: 215, distance: 154.8
click at [309, 247] on span "enattenteretourpax cclsreçues (médiation et refus du remboursement des frais de…" at bounding box center [346, 265] width 238 height 36
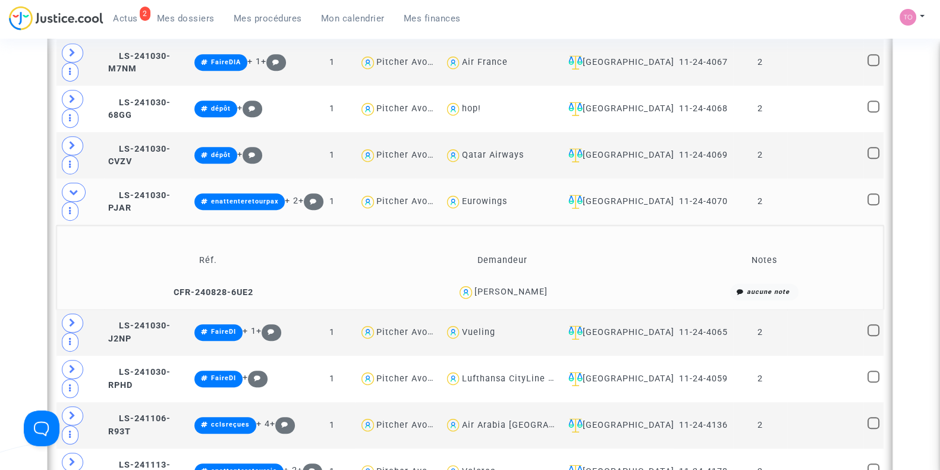
click at [508, 233] on span "Yves POETE" at bounding box center [510, 257] width 73 height 78
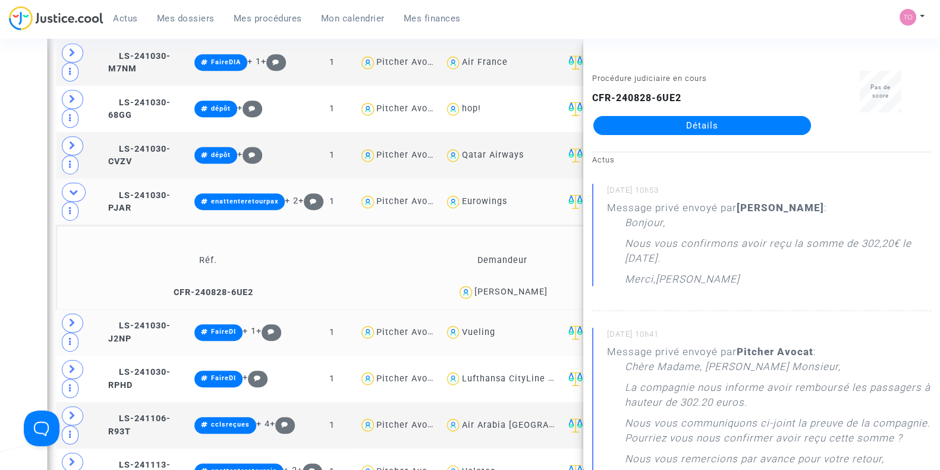
scroll to position [921, 0]
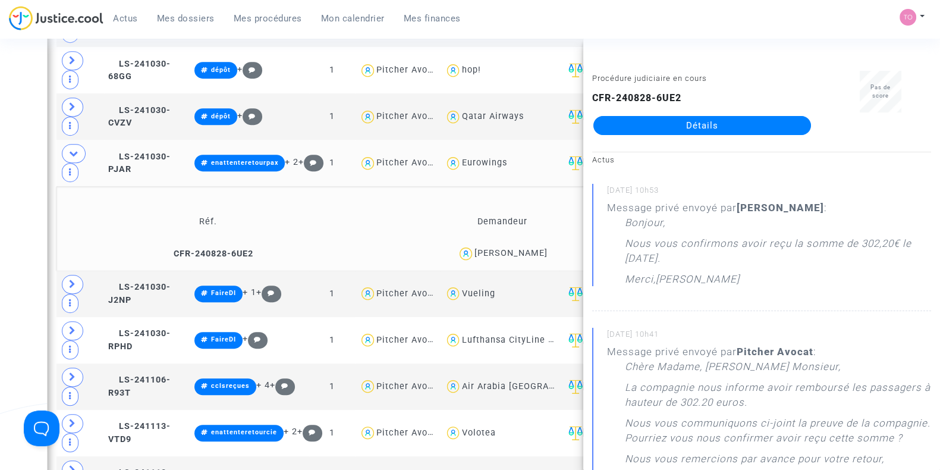
click at [14, 222] on div "Date de clôture d'instruction Date de conciliation Date d'audience Date de juge…" at bounding box center [470, 32] width 940 height 1770
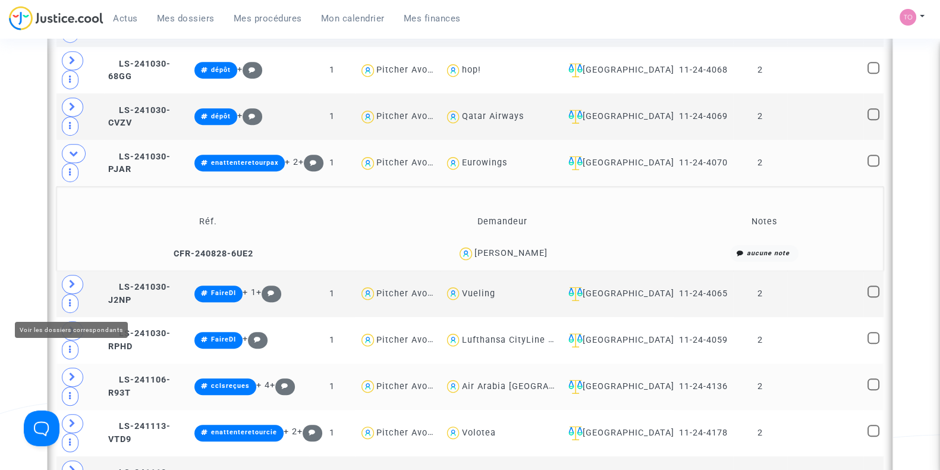
click at [63, 367] on span at bounding box center [72, 376] width 21 height 19
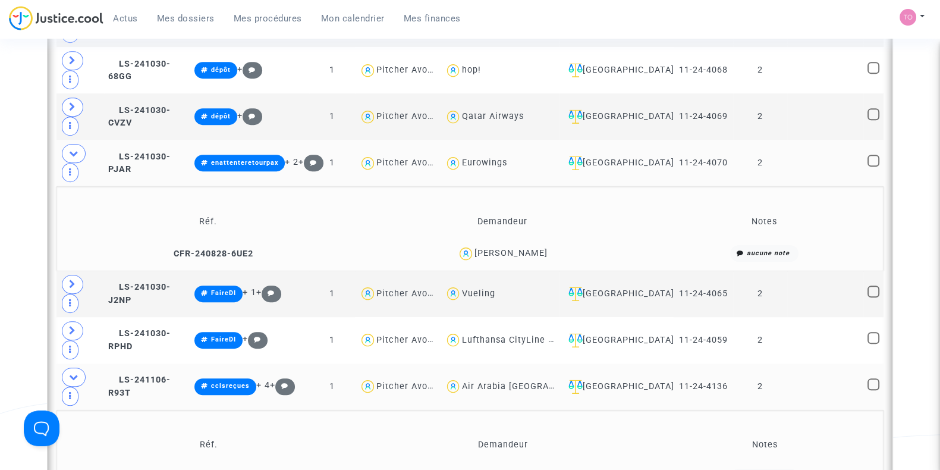
click at [511, 469] on div "Chloé Mendes" at bounding box center [511, 476] width 73 height 10
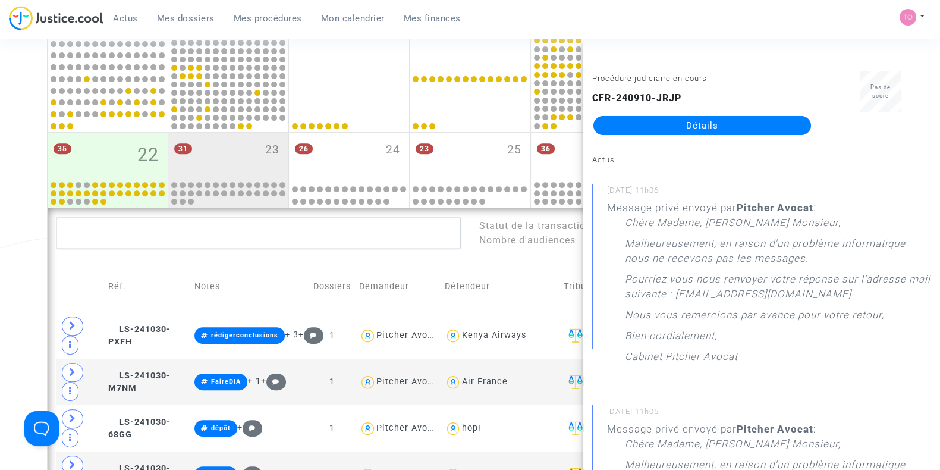
click at [22, 305] on div "Date de clôture d'instruction Date de conciliation Date d'audience Date de juge…" at bounding box center [470, 432] width 940 height 1855
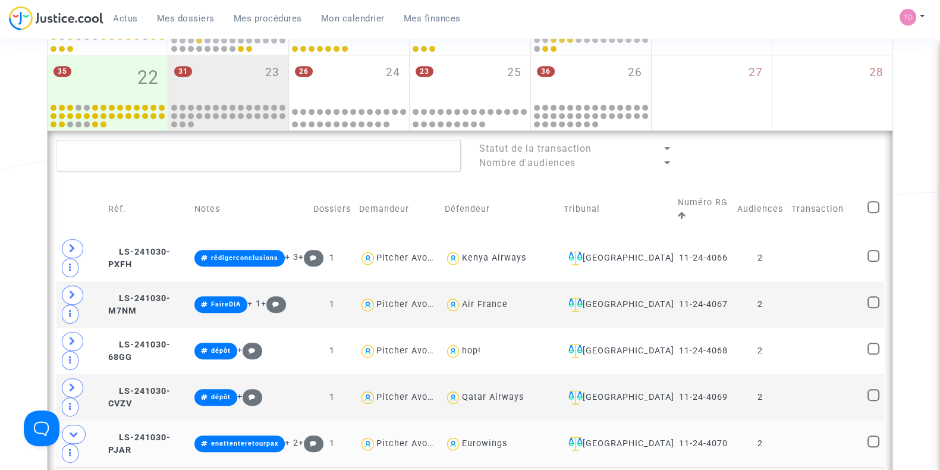
scroll to position [643, 0]
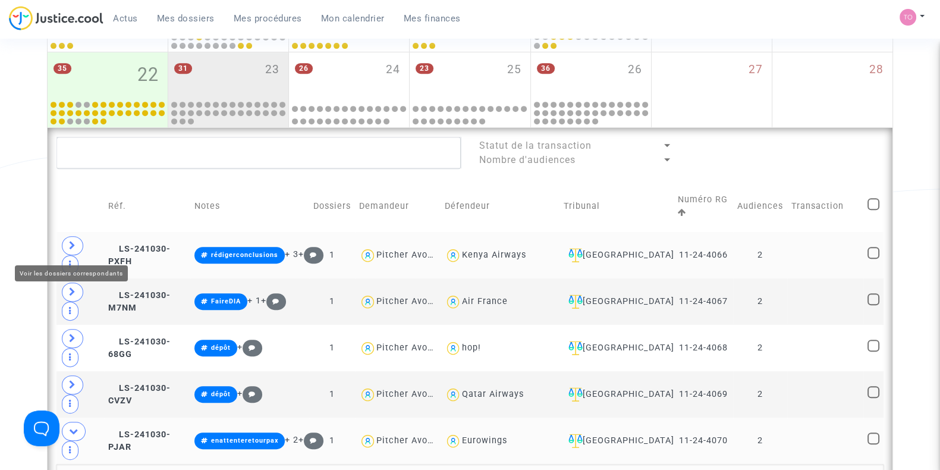
click at [69, 246] on icon at bounding box center [72, 245] width 7 height 9
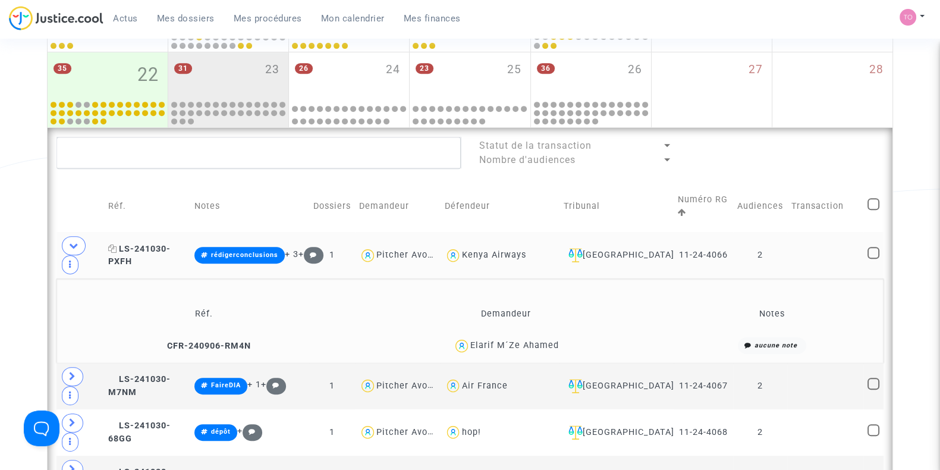
click at [160, 248] on span "LS-241030-PXFH" at bounding box center [139, 255] width 62 height 23
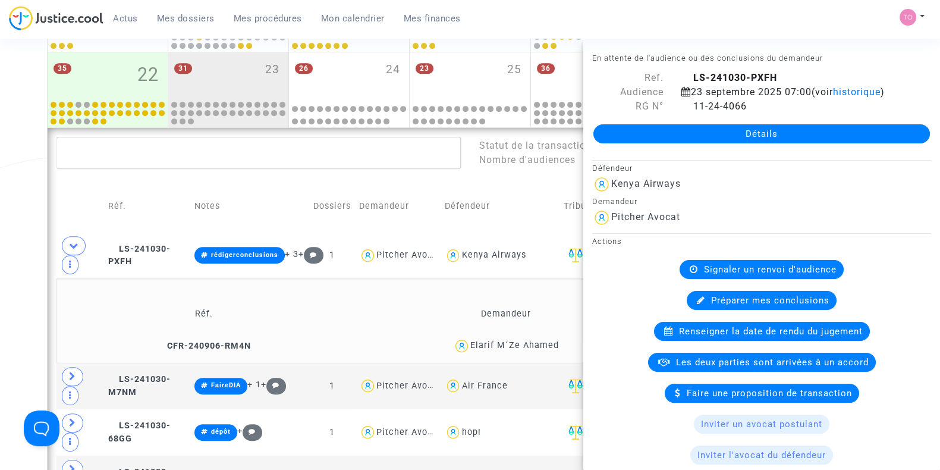
scroll to position [812, 0]
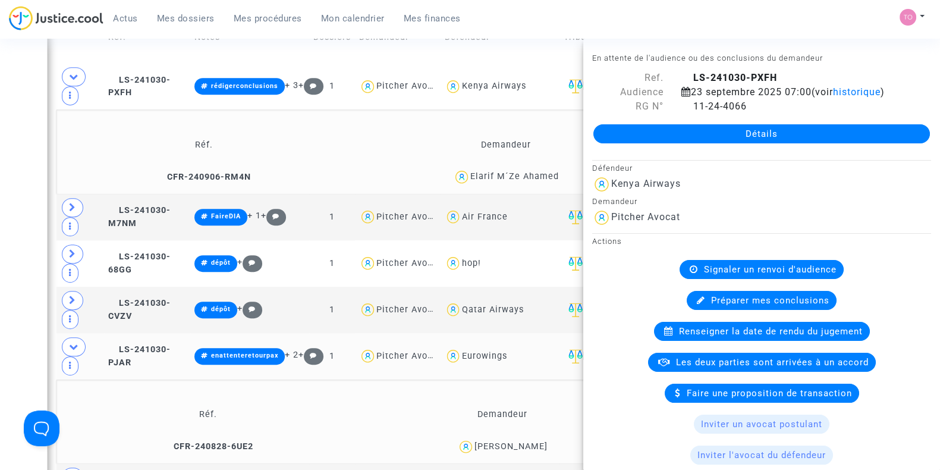
click at [20, 144] on div "Date de clôture d'instruction Date de conciliation Date d'audience Date de juge…" at bounding box center [470, 225] width 940 height 1939
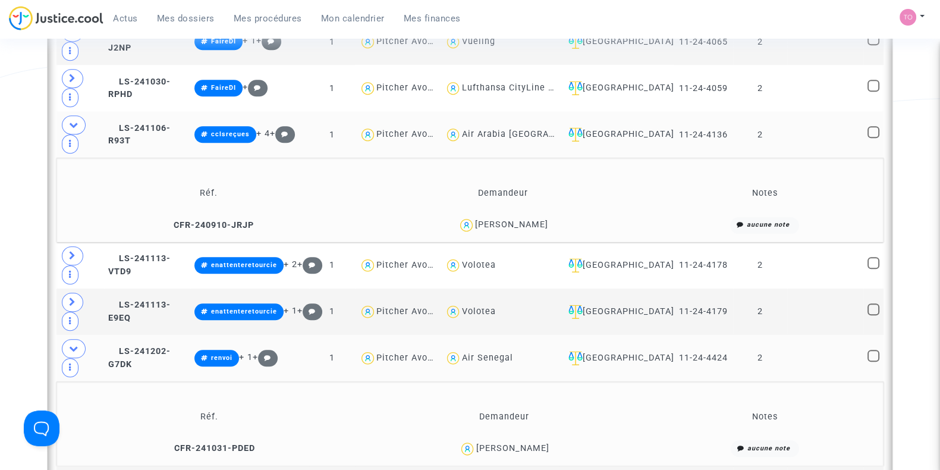
scroll to position [1257, 0]
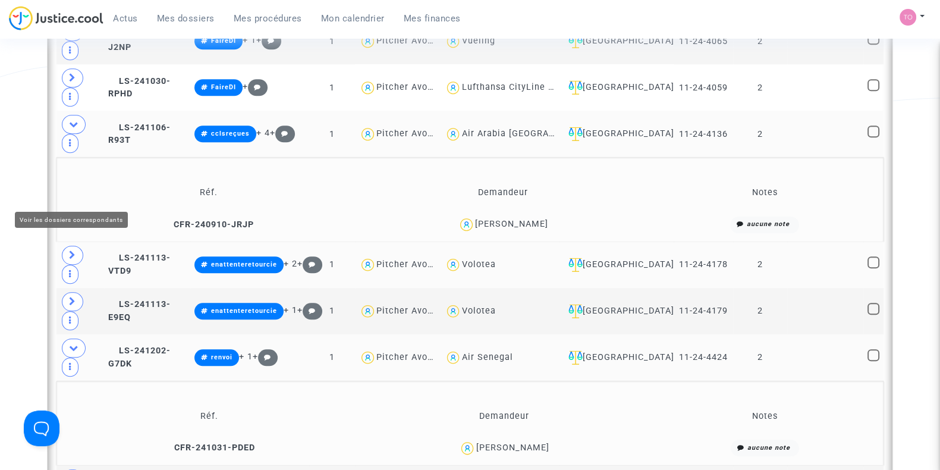
click at [67, 246] on span at bounding box center [72, 255] width 21 height 19
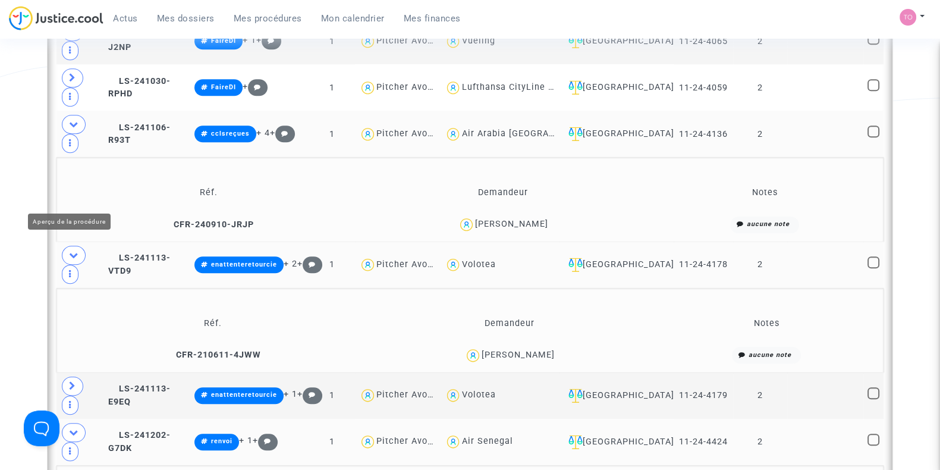
scroll to position [1295, 0]
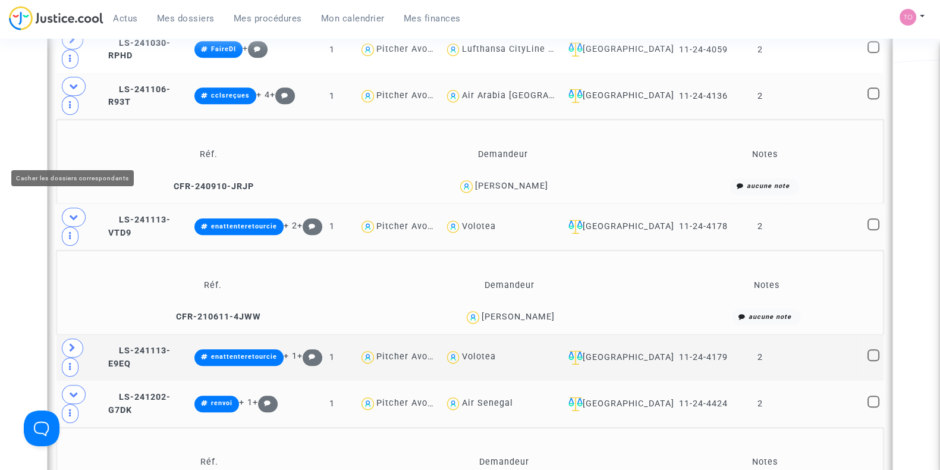
click at [70, 212] on icon at bounding box center [74, 216] width 10 height 9
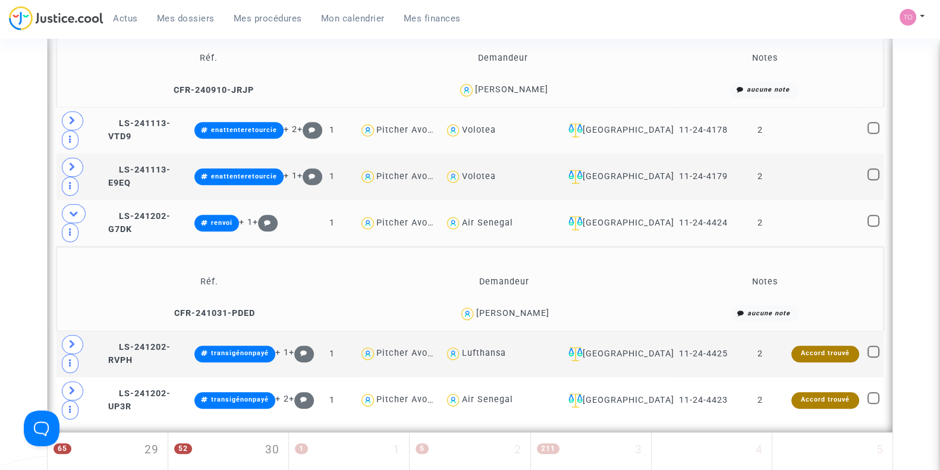
scroll to position [1412, 0]
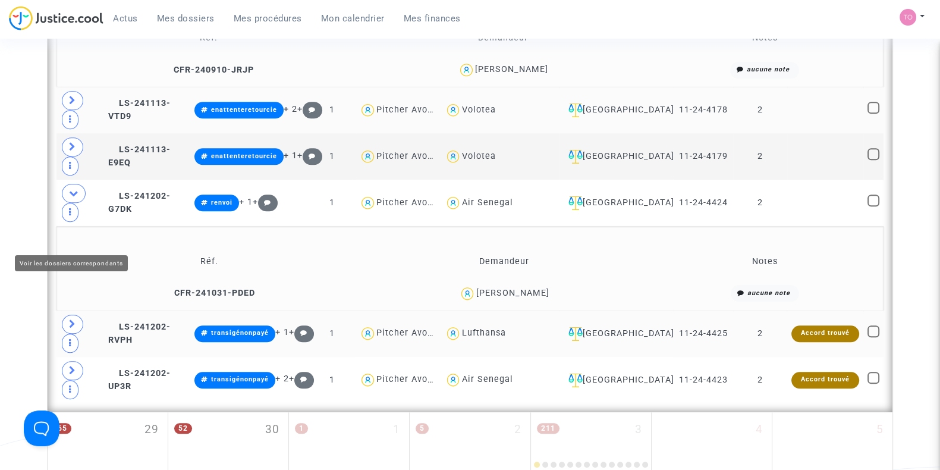
click at [67, 315] on span at bounding box center [72, 324] width 21 height 19
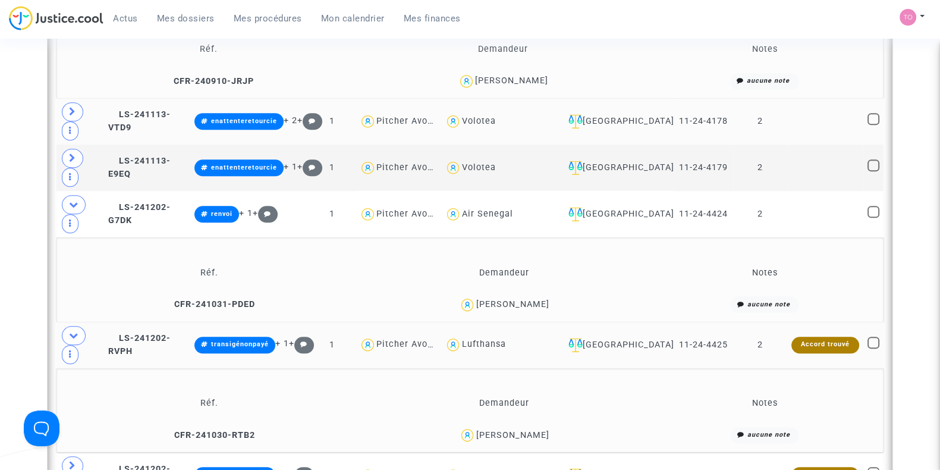
scroll to position [1394, 0]
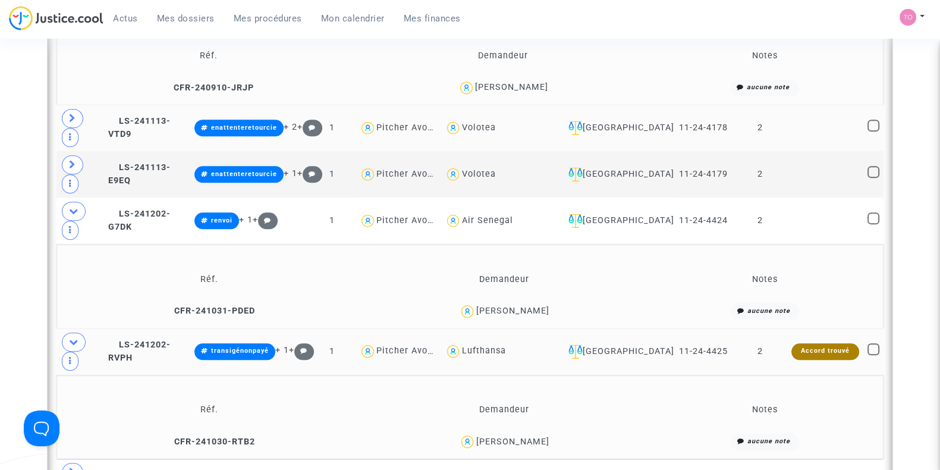
click at [543, 306] on div "Marie-christel Viossat" at bounding box center [512, 311] width 73 height 10
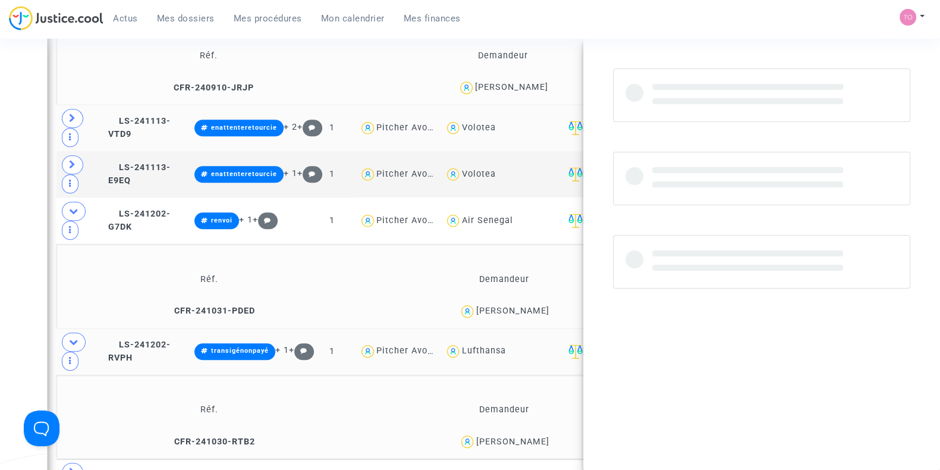
click at [543, 306] on div "Marie-christel Viossat" at bounding box center [512, 311] width 73 height 10
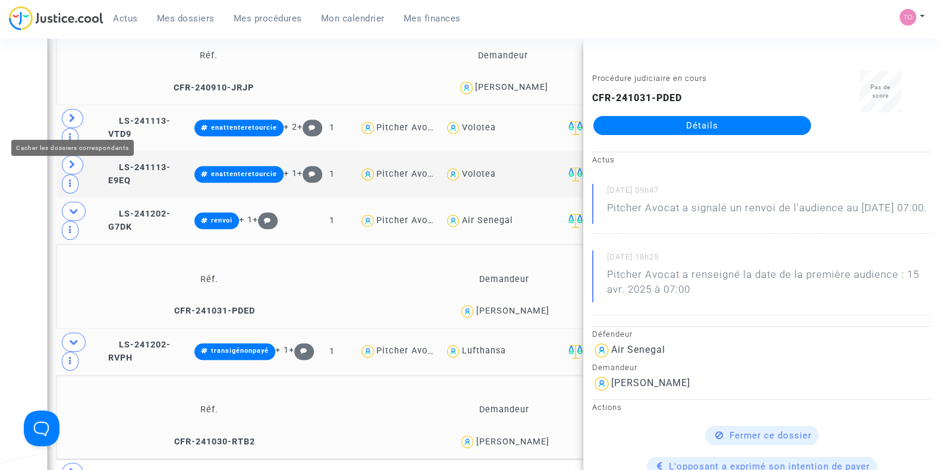
click at [69, 206] on icon at bounding box center [74, 210] width 10 height 9
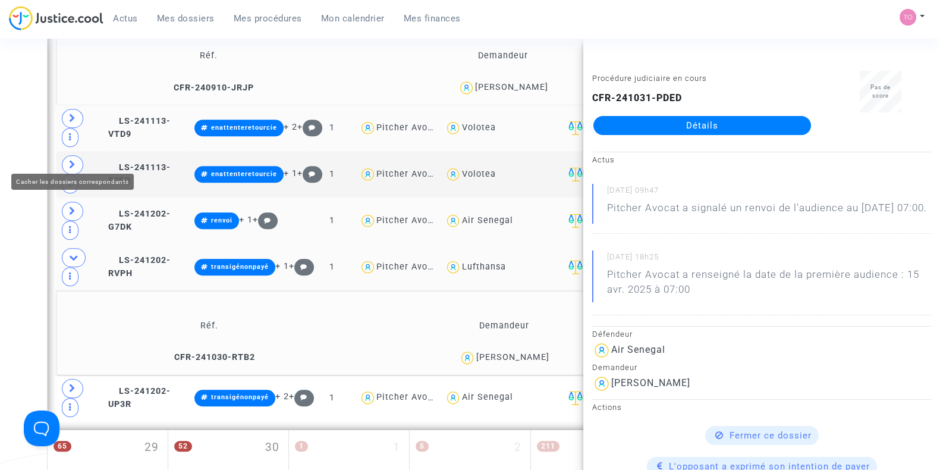
click at [74, 248] on span at bounding box center [74, 257] width 24 height 19
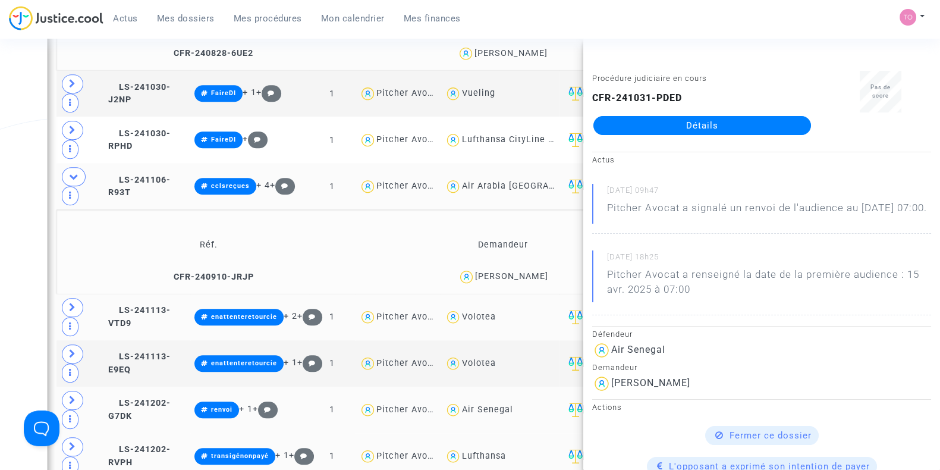
scroll to position [1185, 0]
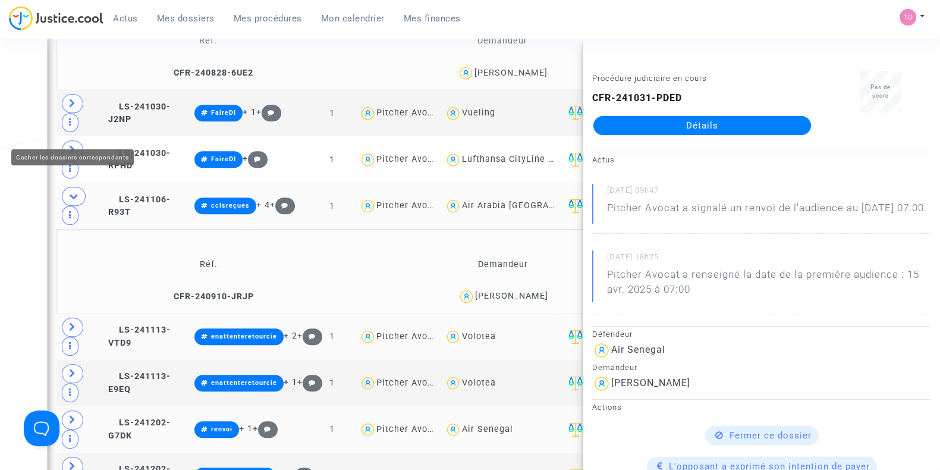
click at [76, 191] on icon at bounding box center [74, 195] width 10 height 9
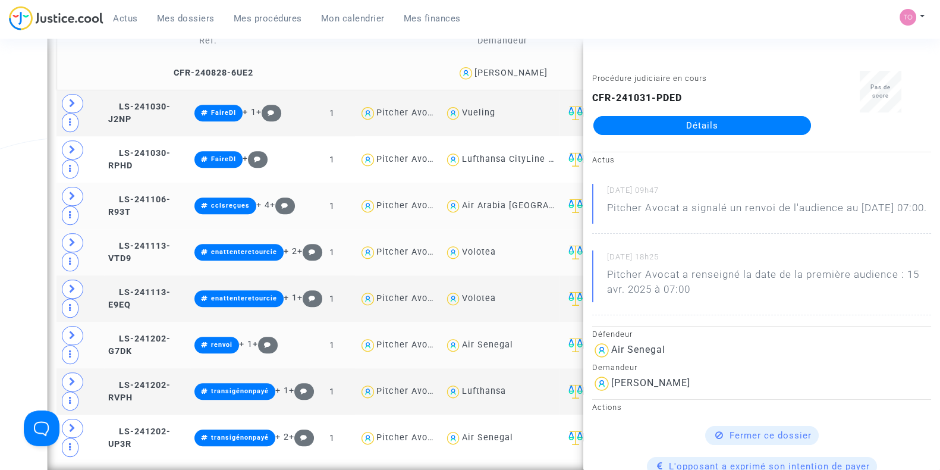
click at [58, 183] on td at bounding box center [80, 206] width 48 height 46
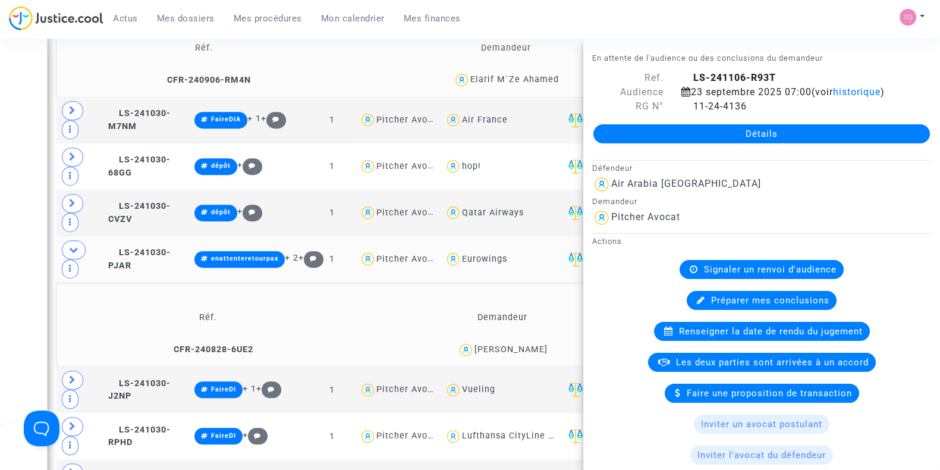
click at [17, 138] on div "Date de clôture d'instruction Date de conciliation Date d'audience Date de juge…" at bounding box center [470, 44] width 940 height 1770
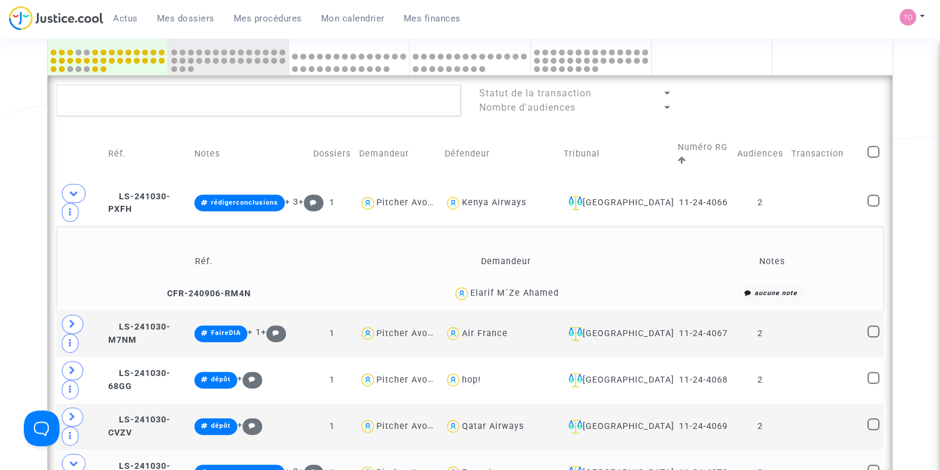
scroll to position [695, 0]
click at [112, 195] on icon at bounding box center [112, 197] width 9 height 8
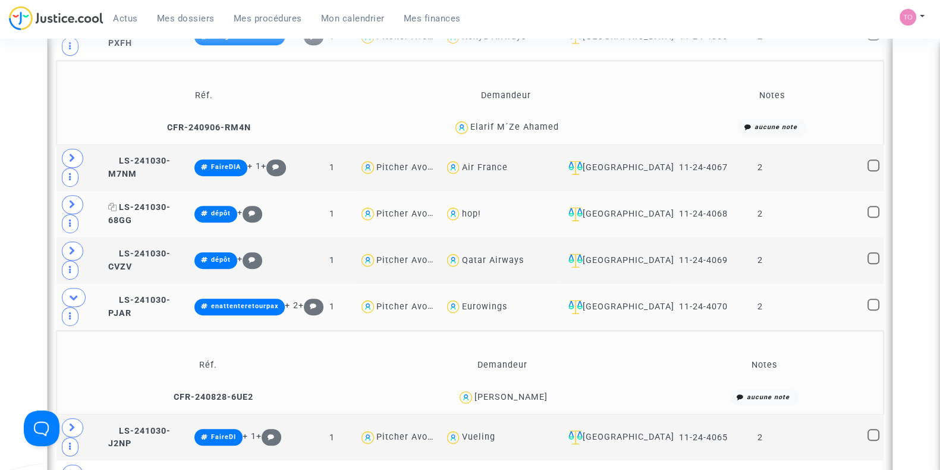
scroll to position [933, 0]
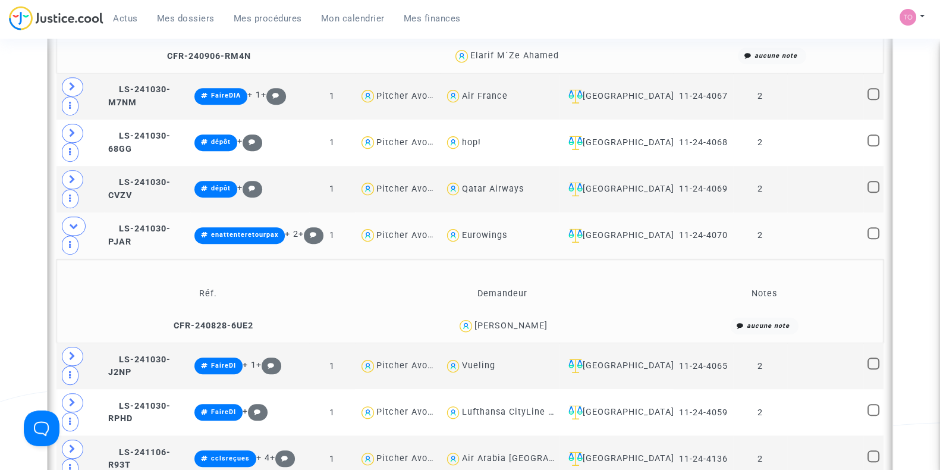
drag, startPoint x: 544, startPoint y: 283, endPoint x: 512, endPoint y: 287, distance: 32.3
click at [512, 317] on div "Yves POETE" at bounding box center [502, 325] width 286 height 17
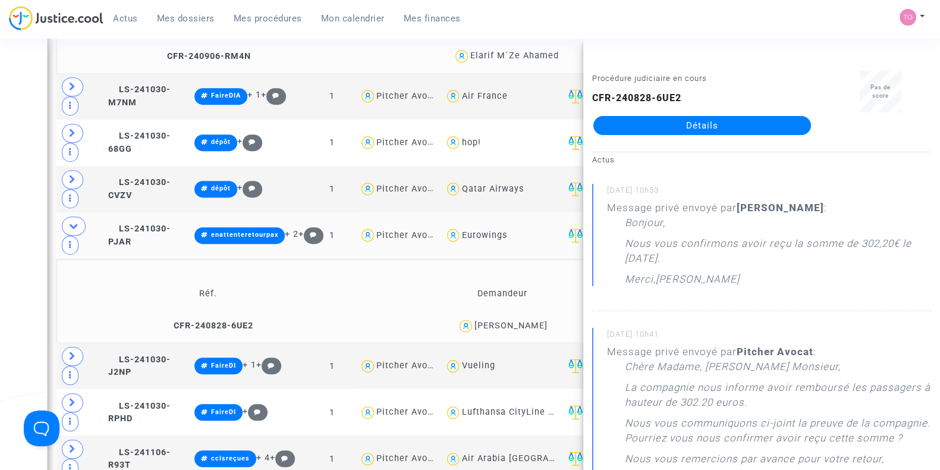
click at [110, 212] on td "LS-241030-PJAR" at bounding box center [147, 235] width 86 height 46
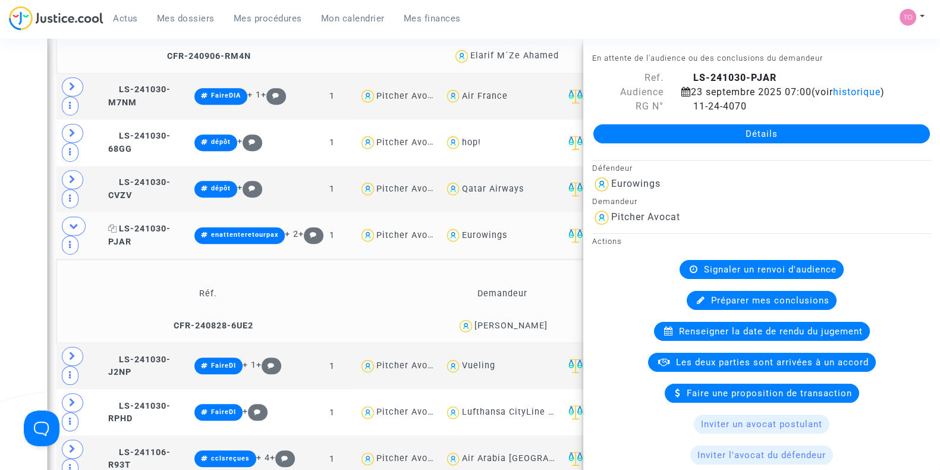
click at [115, 224] on icon at bounding box center [112, 228] width 9 height 8
click at [524, 320] on div "Yves POETE" at bounding box center [510, 325] width 73 height 10
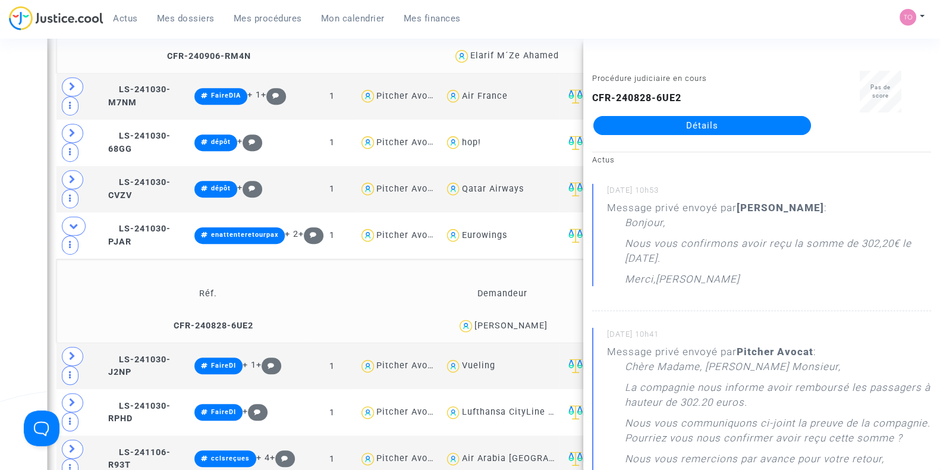
click at [4, 228] on div "Date de clôture d'instruction Date de conciliation Date d'audience Date de juge…" at bounding box center [470, 21] width 940 height 1770
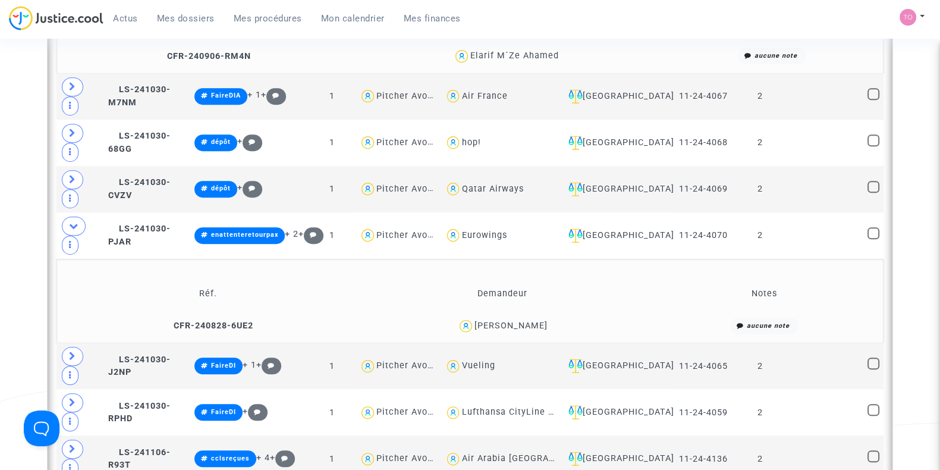
scroll to position [1018, 0]
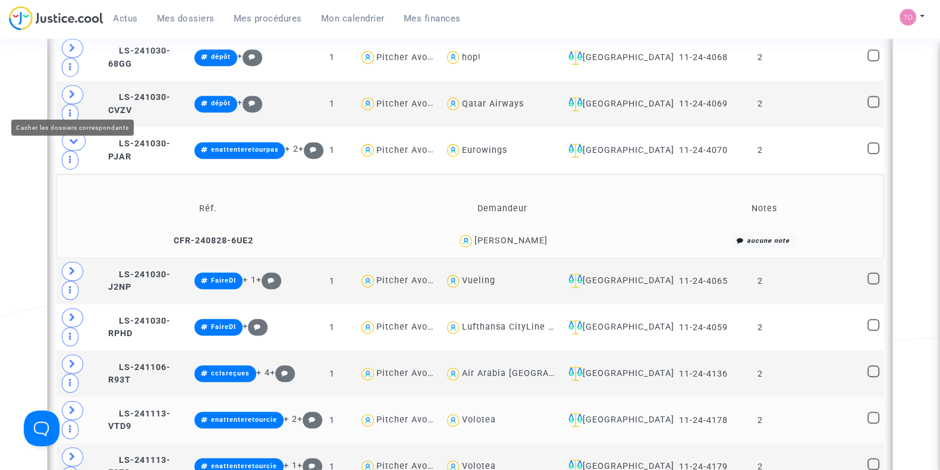
click at [69, 136] on icon at bounding box center [74, 140] width 10 height 9
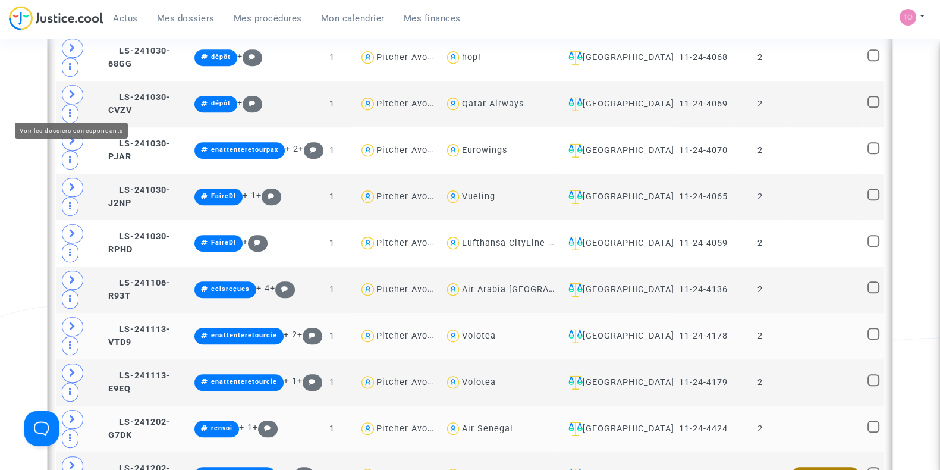
click at [69, 131] on span at bounding box center [72, 140] width 21 height 19
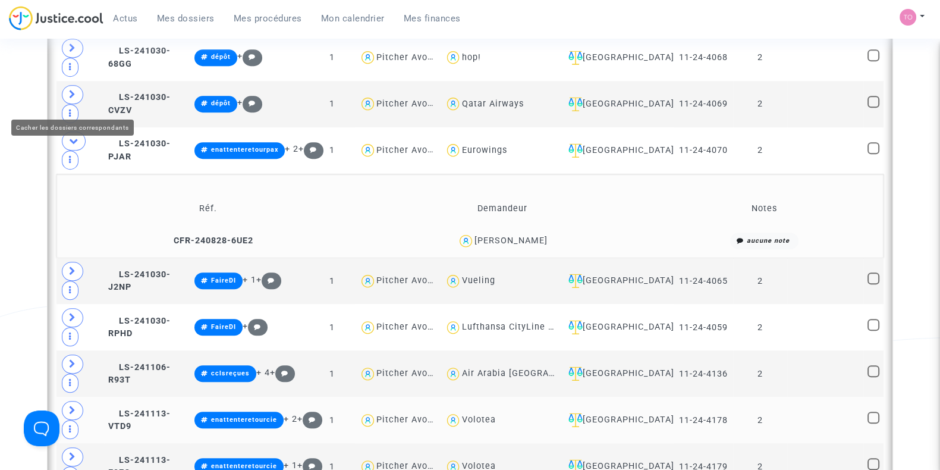
click at [69, 136] on icon at bounding box center [74, 140] width 10 height 9
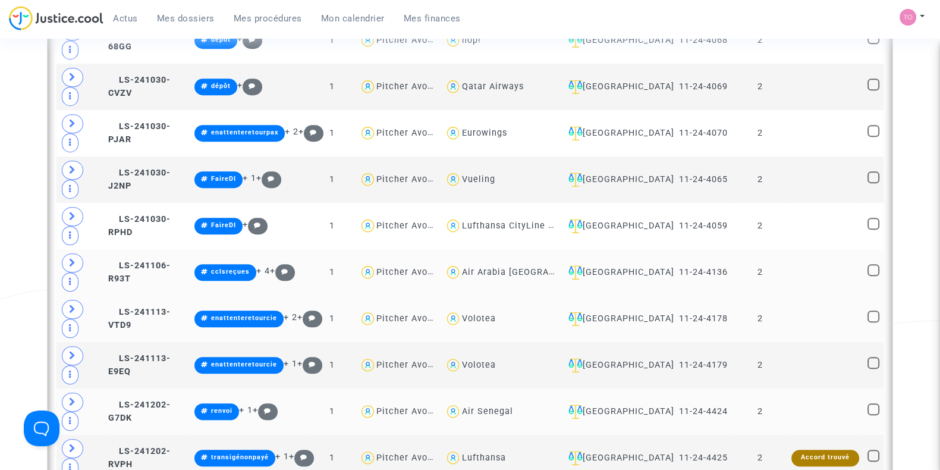
scroll to position [1036, 0]
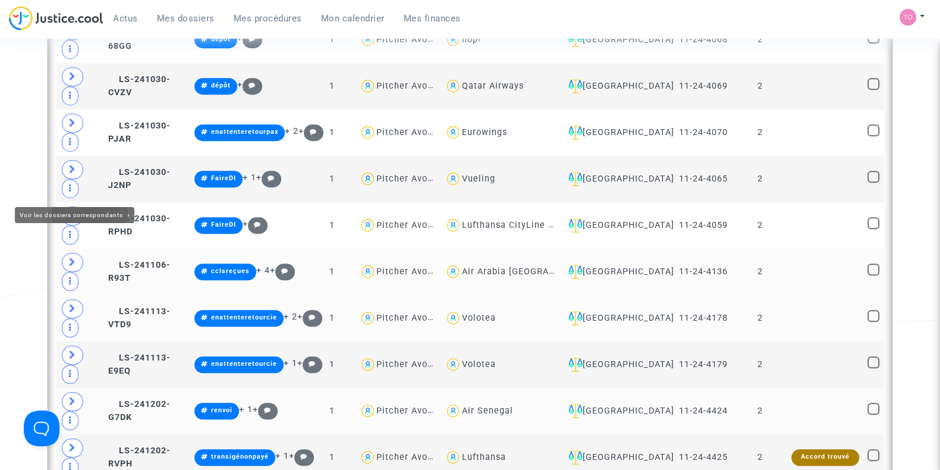
click at [77, 253] on span at bounding box center [72, 262] width 21 height 19
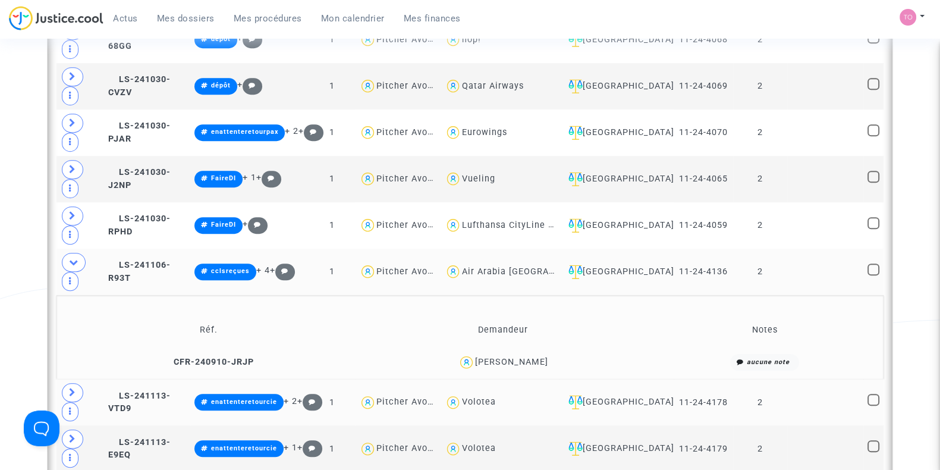
drag, startPoint x: 558, startPoint y: 284, endPoint x: 533, endPoint y: 287, distance: 25.1
click at [533, 354] on div "Chloé Mendes" at bounding box center [502, 362] width 285 height 17
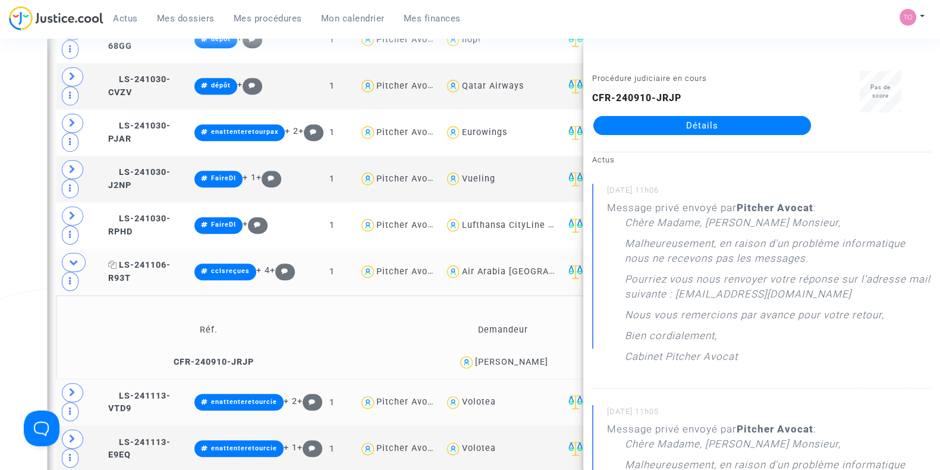
click at [115, 260] on icon at bounding box center [112, 264] width 9 height 8
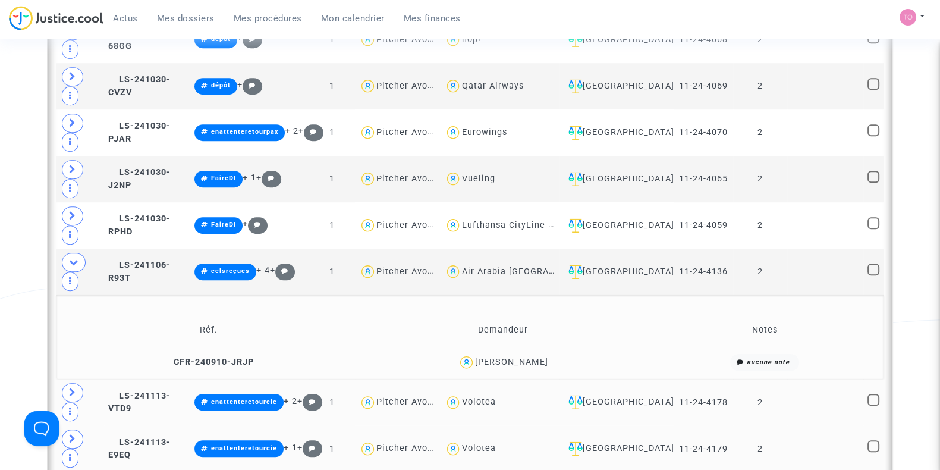
scroll to position [1294, 0]
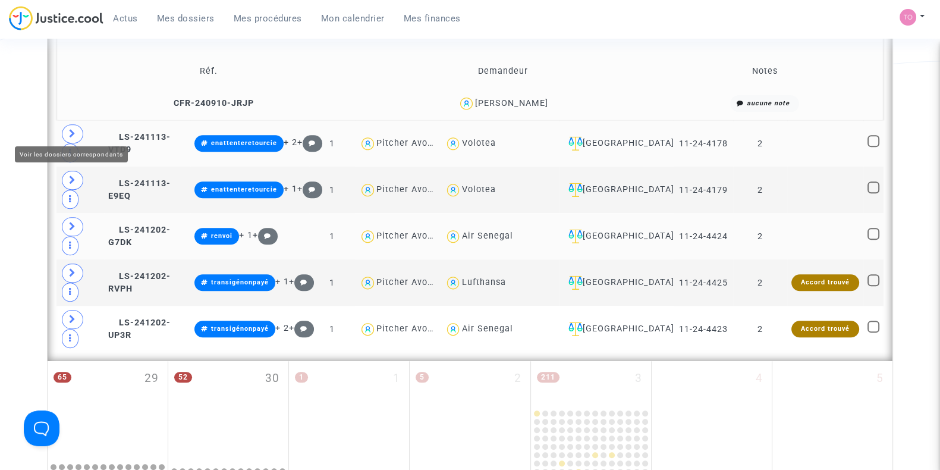
click at [74, 222] on icon at bounding box center [72, 226] width 7 height 9
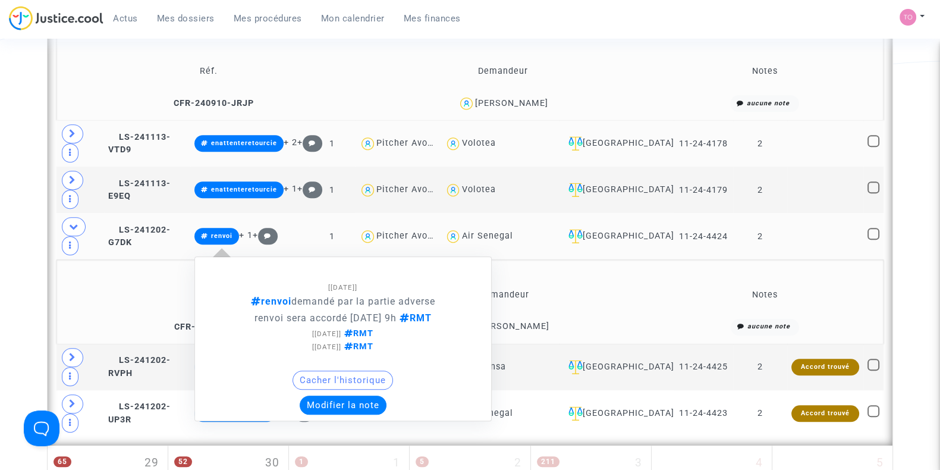
click at [341, 395] on button "Modifier la note" at bounding box center [343, 404] width 87 height 19
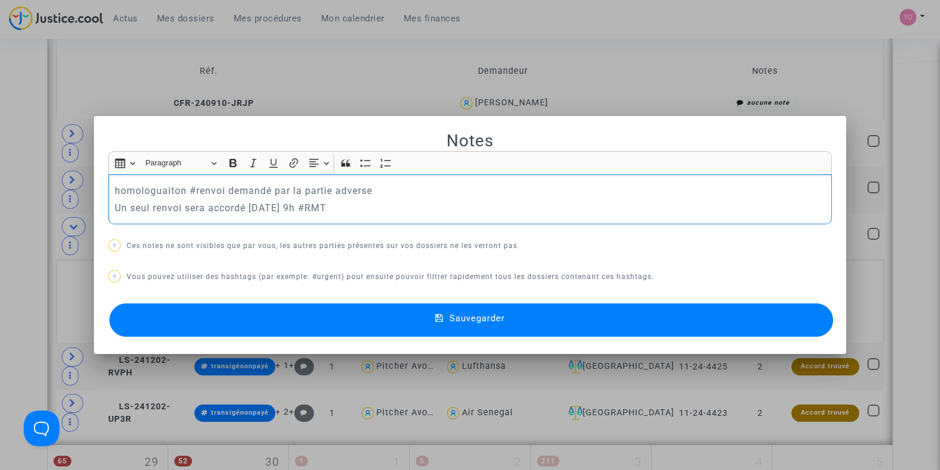
click at [165, 190] on p "homologuaiton #renvoi demandé par la partie adverse" at bounding box center [470, 190] width 711 height 15
click at [208, 323] on button "Sauvegarder" at bounding box center [471, 319] width 724 height 33
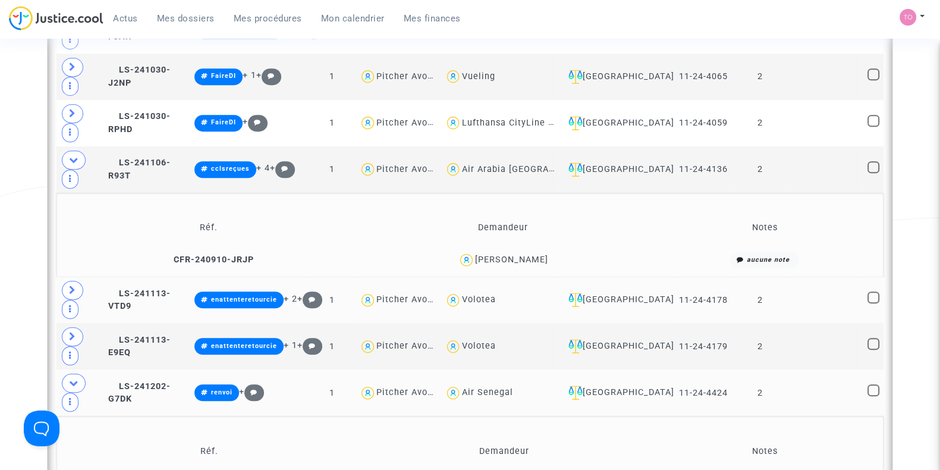
scroll to position [1137, 0]
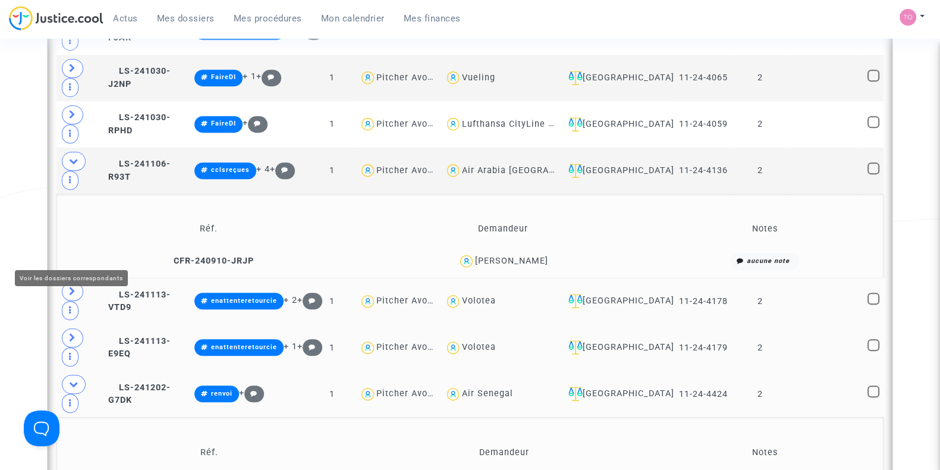
click at [71, 333] on icon at bounding box center [72, 337] width 7 height 9
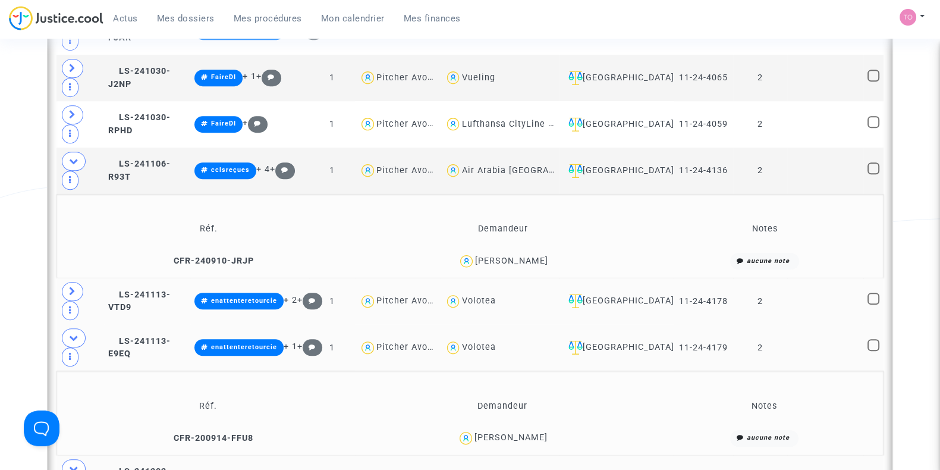
click at [524, 432] on div "Alison Cassao" at bounding box center [510, 437] width 73 height 10
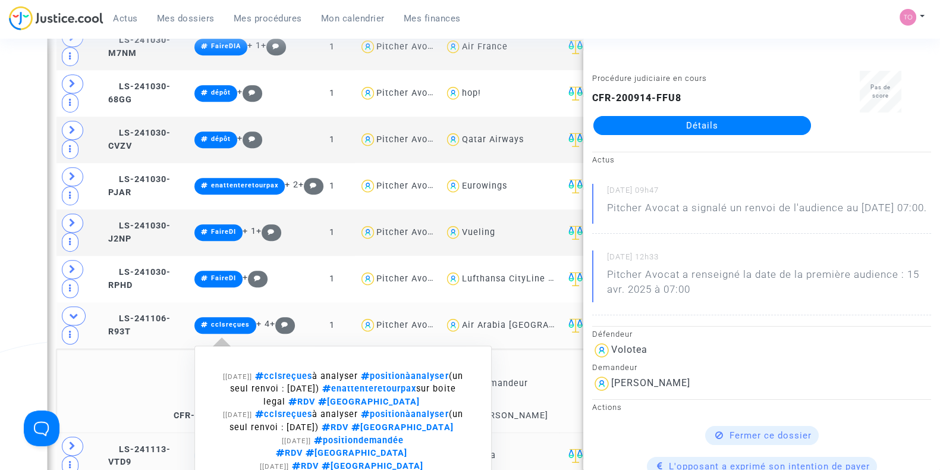
scroll to position [942, 0]
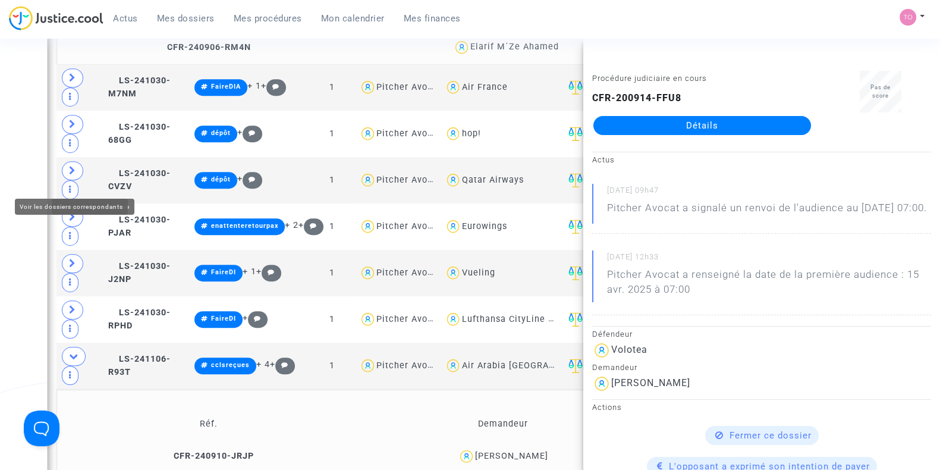
click at [71, 212] on icon at bounding box center [72, 216] width 7 height 9
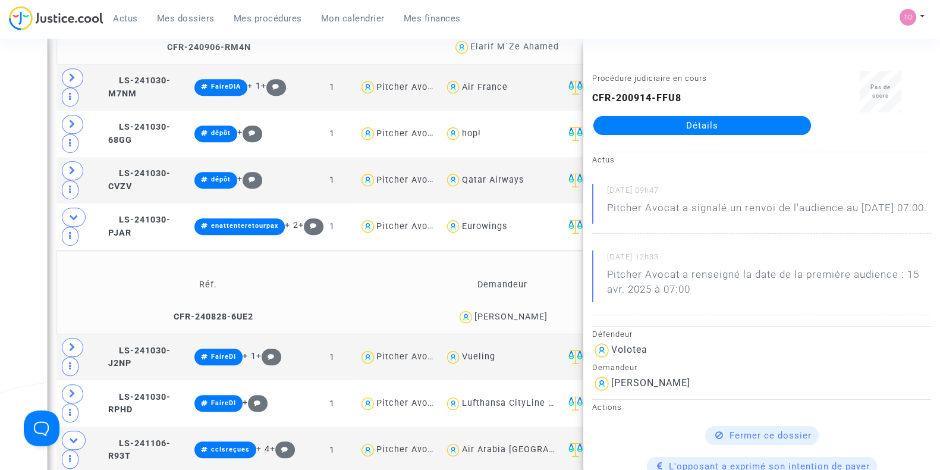
click at [33, 176] on div "Date de clôture d'instruction Date de conciliation Date d'audience Date de juge…" at bounding box center [470, 138] width 940 height 2023
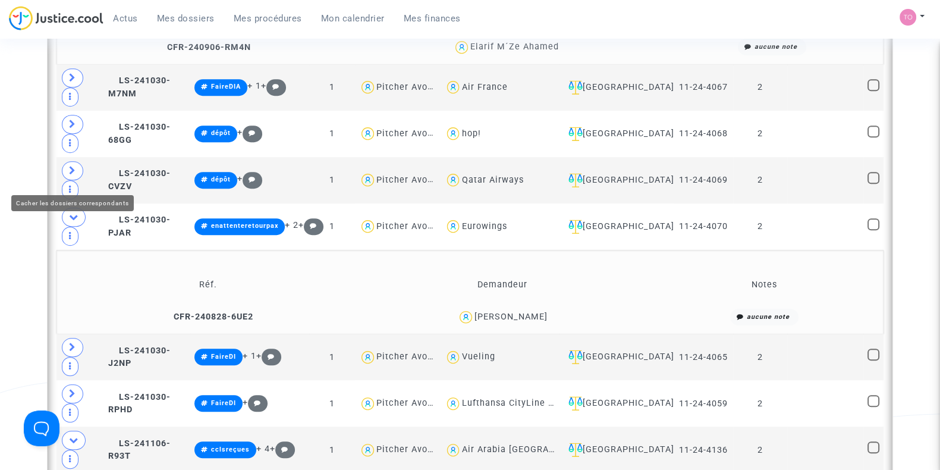
click at [71, 212] on icon at bounding box center [74, 216] width 10 height 9
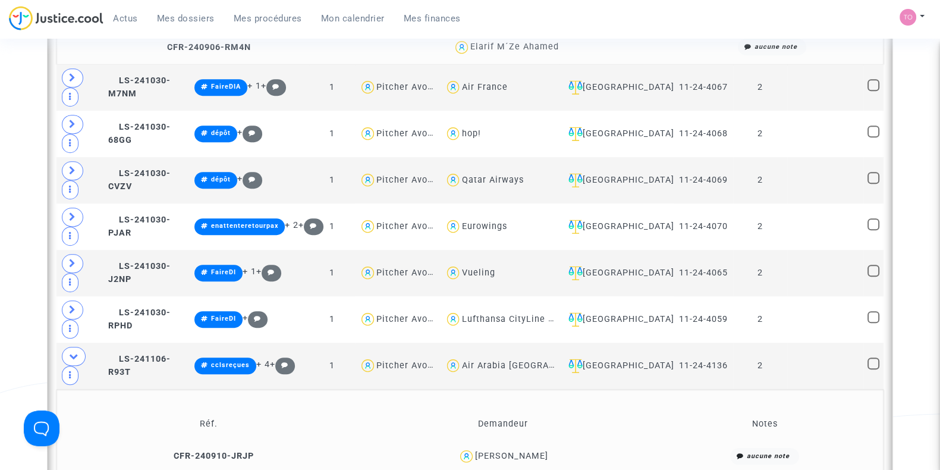
click at [74, 351] on icon at bounding box center [74, 355] width 10 height 9
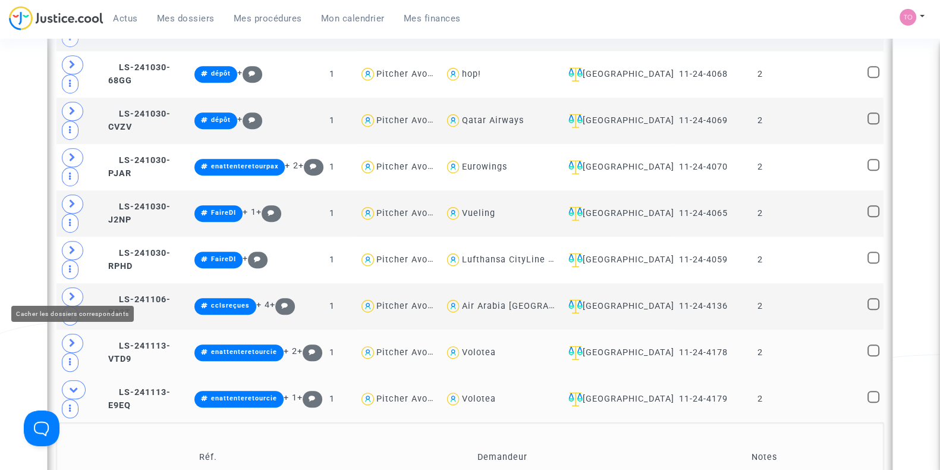
click at [70, 380] on span at bounding box center [74, 389] width 24 height 19
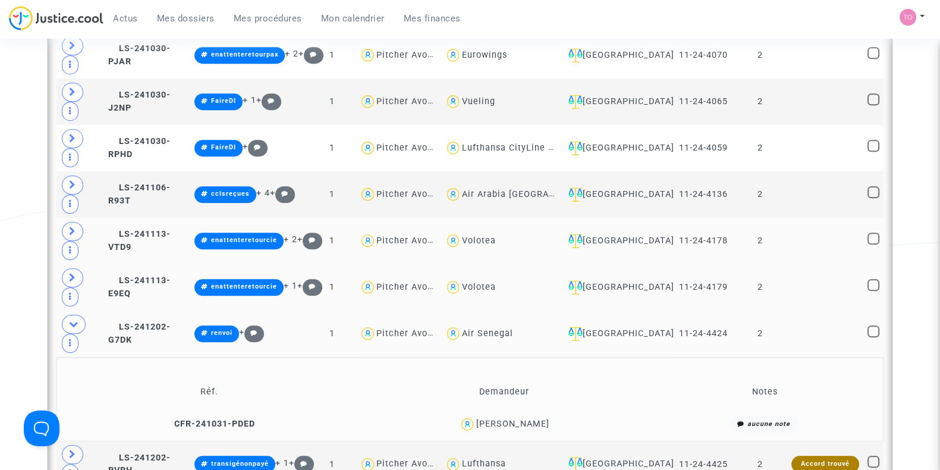
scroll to position [1117, 0]
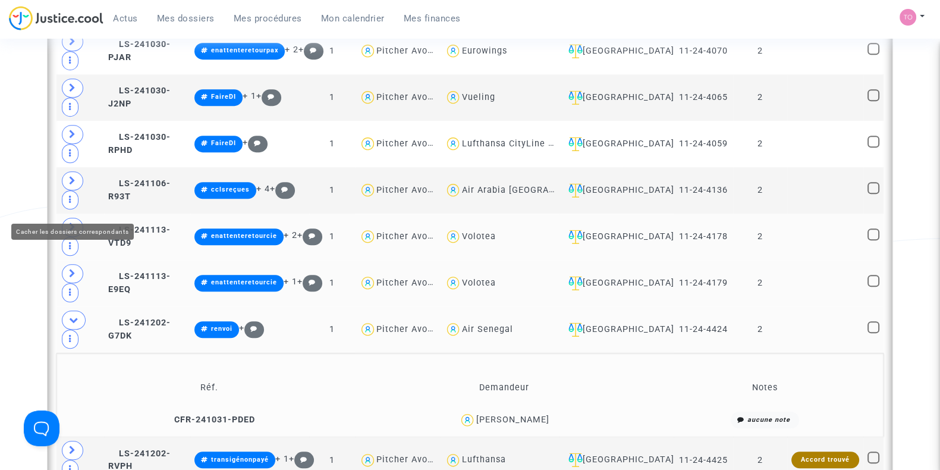
click at [65, 310] on span at bounding box center [74, 319] width 24 height 19
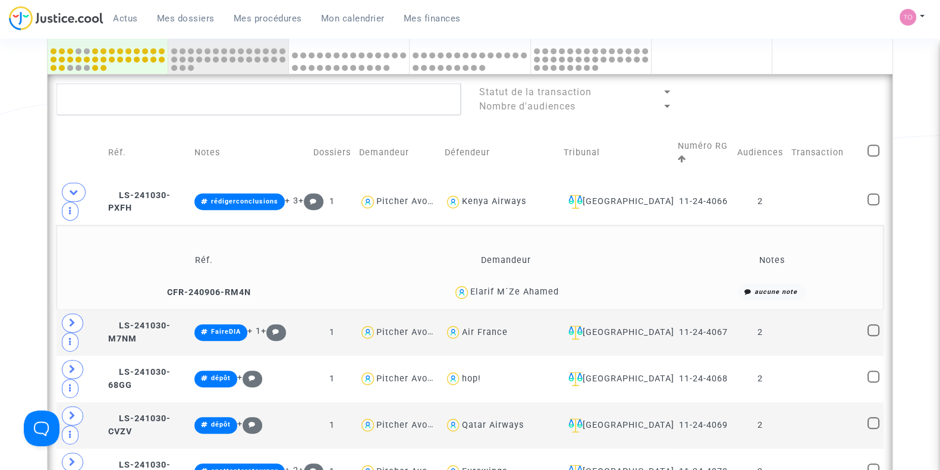
scroll to position [696, 0]
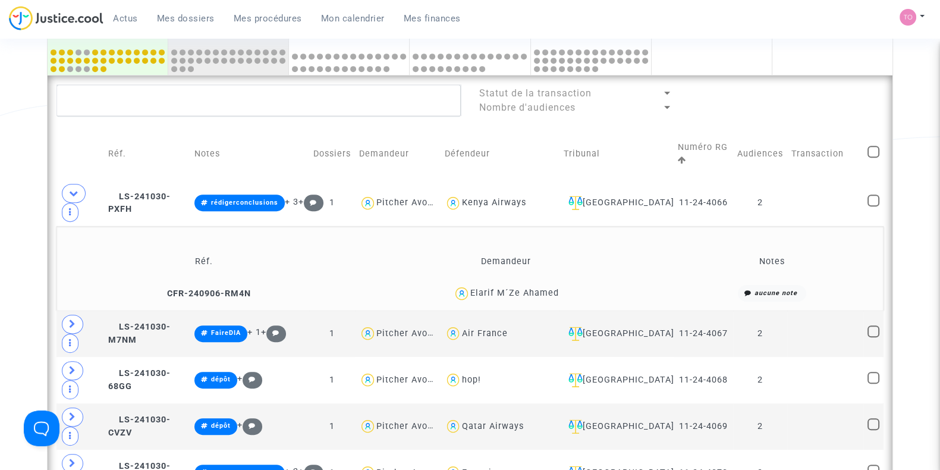
click at [511, 288] on div "Elarif M´Ze Ahamed" at bounding box center [514, 293] width 89 height 10
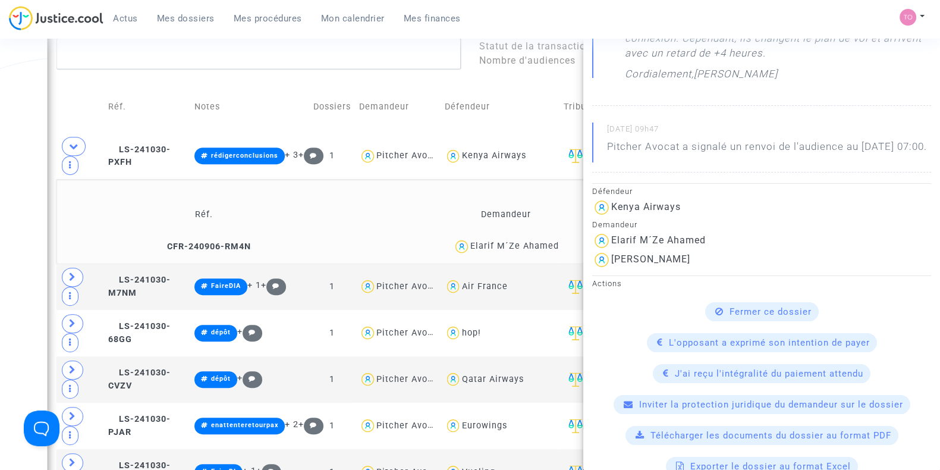
scroll to position [210, 0]
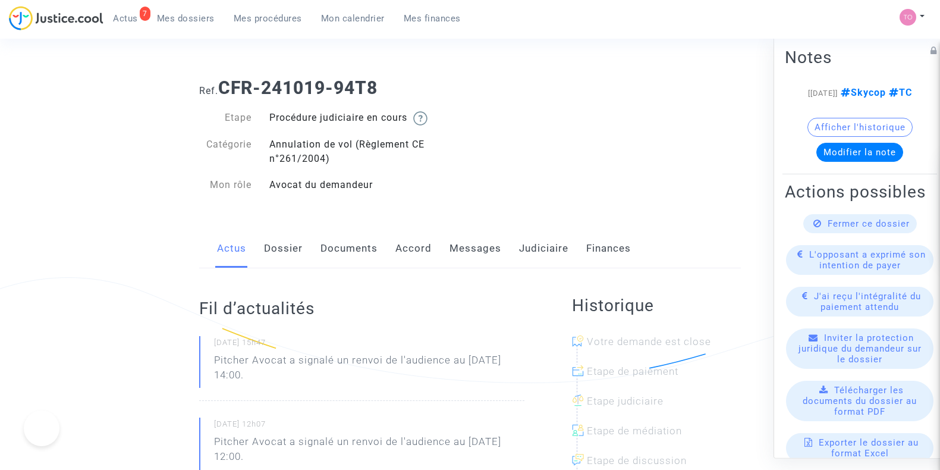
click at [272, 250] on link "Dossier" at bounding box center [283, 248] width 39 height 39
click at [345, 251] on link "Documents" at bounding box center [348, 248] width 57 height 39
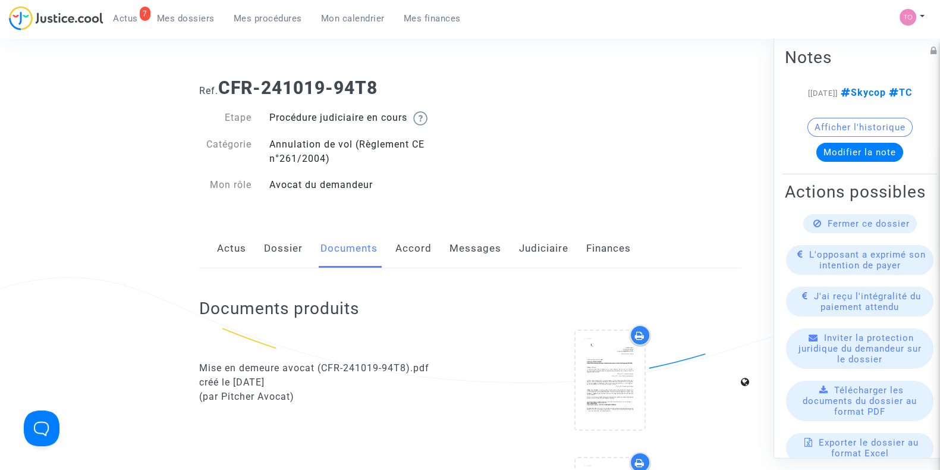
click at [416, 255] on link "Accord" at bounding box center [413, 248] width 36 height 39
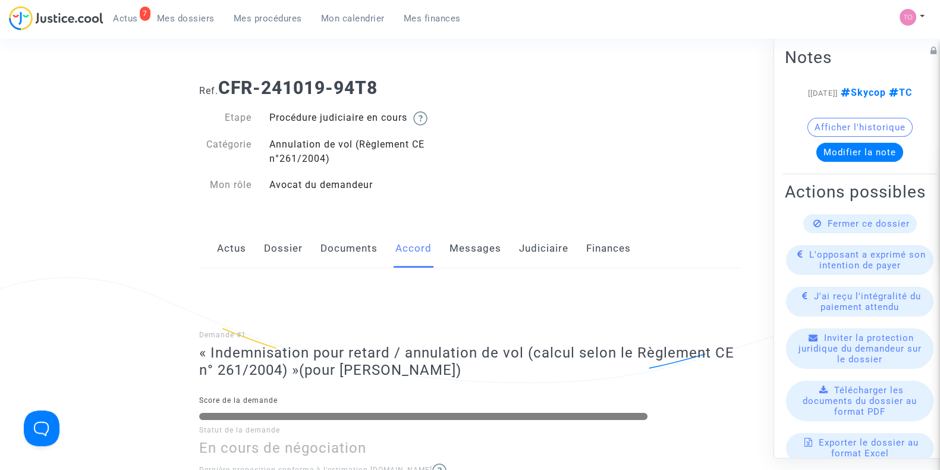
click at [348, 249] on link "Documents" at bounding box center [348, 248] width 57 height 39
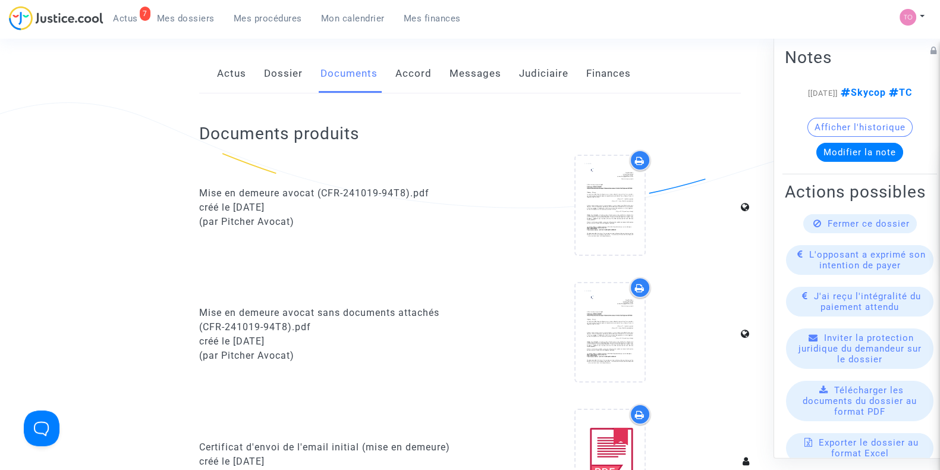
scroll to position [132, 0]
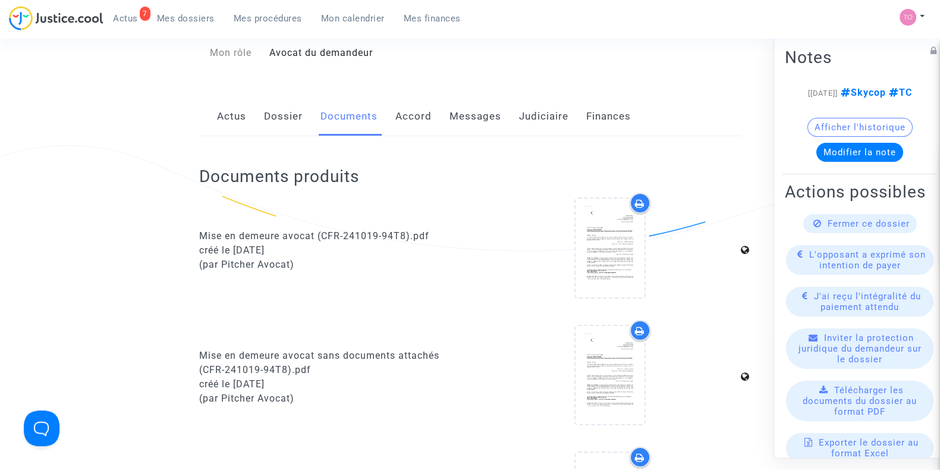
click at [279, 125] on link "Dossier" at bounding box center [283, 116] width 39 height 39
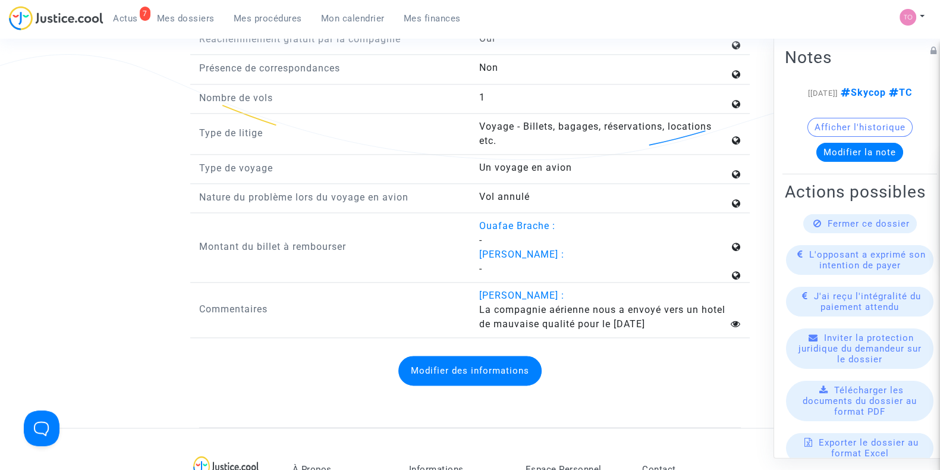
scroll to position [1792, 0]
drag, startPoint x: 290, startPoint y: 140, endPoint x: 403, endPoint y: 265, distance: 168.8
click at [403, 265] on div "Montant du billet à rembourser" at bounding box center [330, 246] width 280 height 57
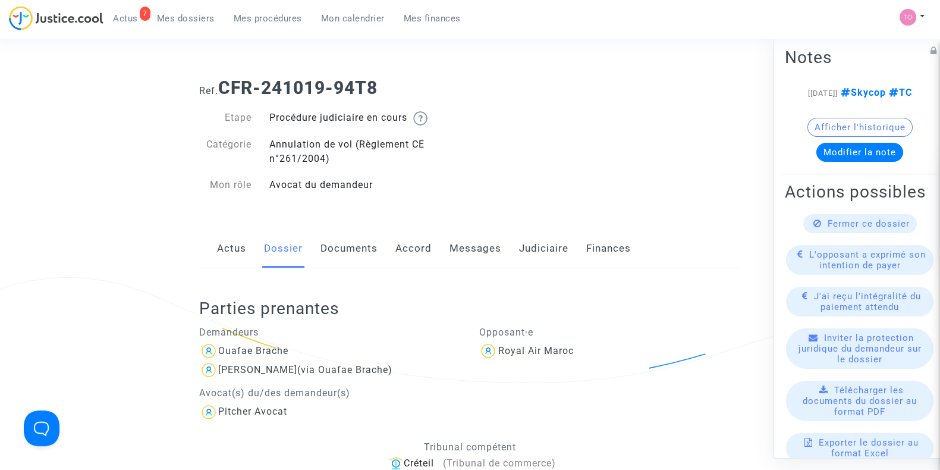
scroll to position [1, 0]
click at [351, 245] on link "Documents" at bounding box center [348, 247] width 57 height 39
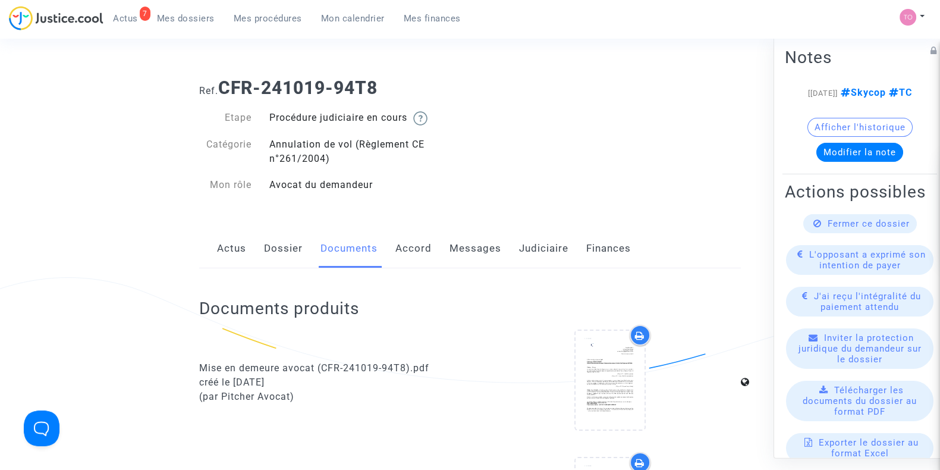
click at [565, 250] on link "Judiciaire" at bounding box center [543, 248] width 49 height 39
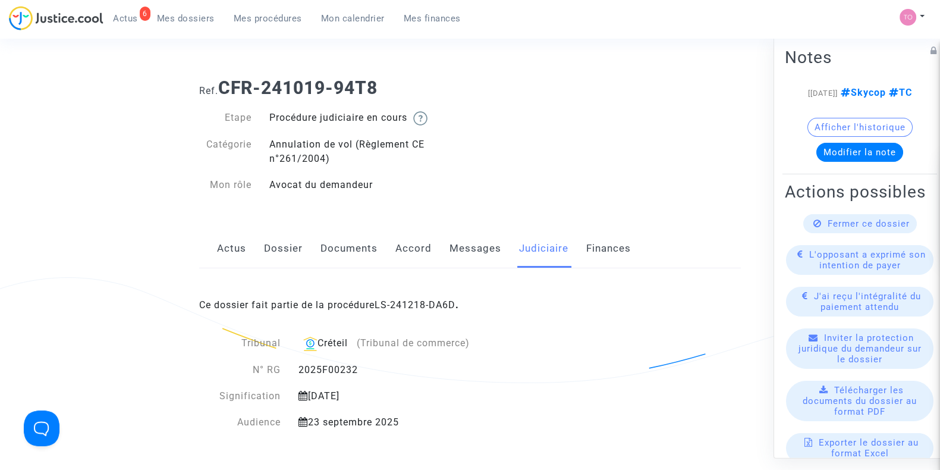
drag, startPoint x: 296, startPoint y: 367, endPoint x: 363, endPoint y: 367, distance: 66.6
click at [363, 367] on div "2025F00232" at bounding box center [410, 370] width 241 height 14
click at [366, 367] on div "2025F00232" at bounding box center [410, 370] width 241 height 14
click at [285, 247] on link "Dossier" at bounding box center [283, 248] width 39 height 39
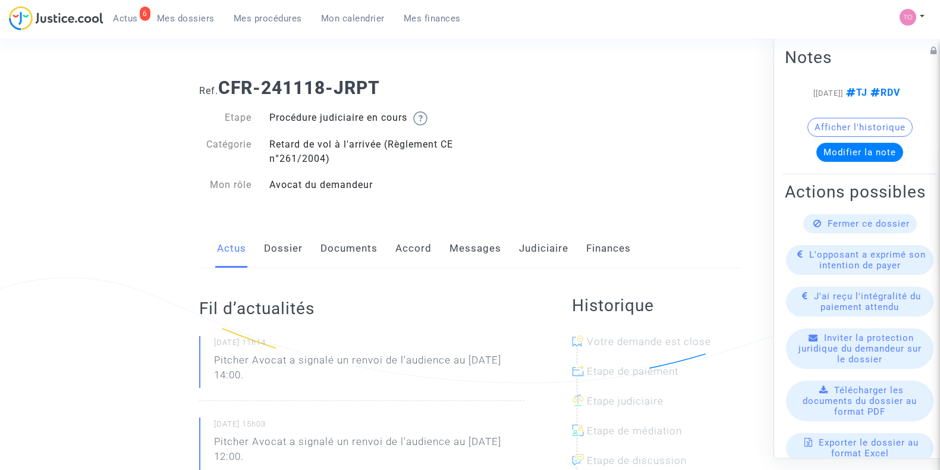
click at [539, 253] on link "Judiciaire" at bounding box center [543, 248] width 49 height 39
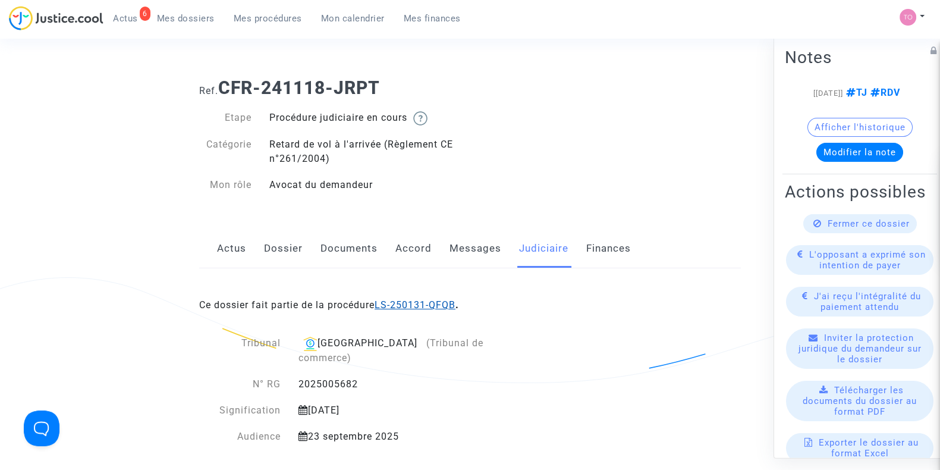
click at [400, 303] on link "LS-250131-QFQB" at bounding box center [415, 304] width 81 height 11
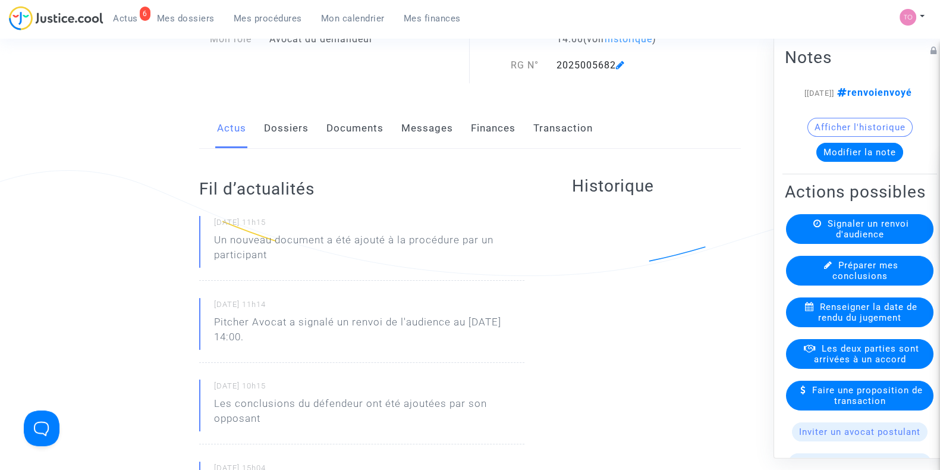
scroll to position [111, 0]
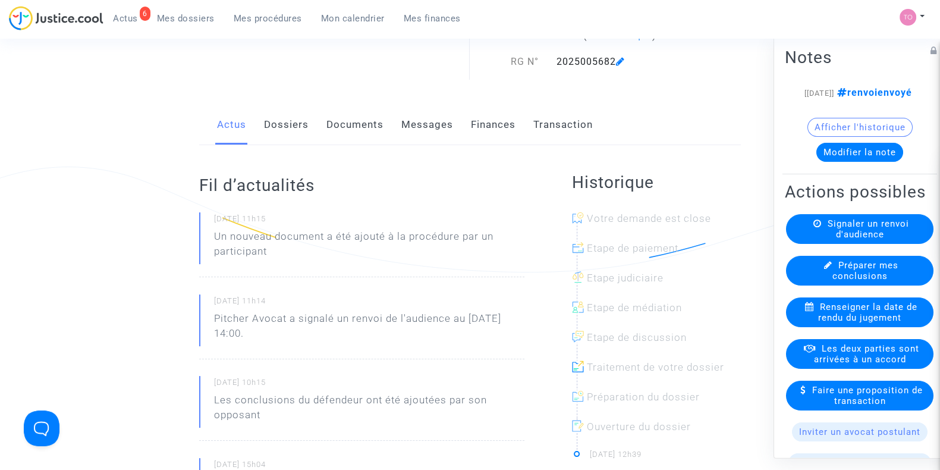
click at [328, 130] on link "Documents" at bounding box center [354, 124] width 57 height 39
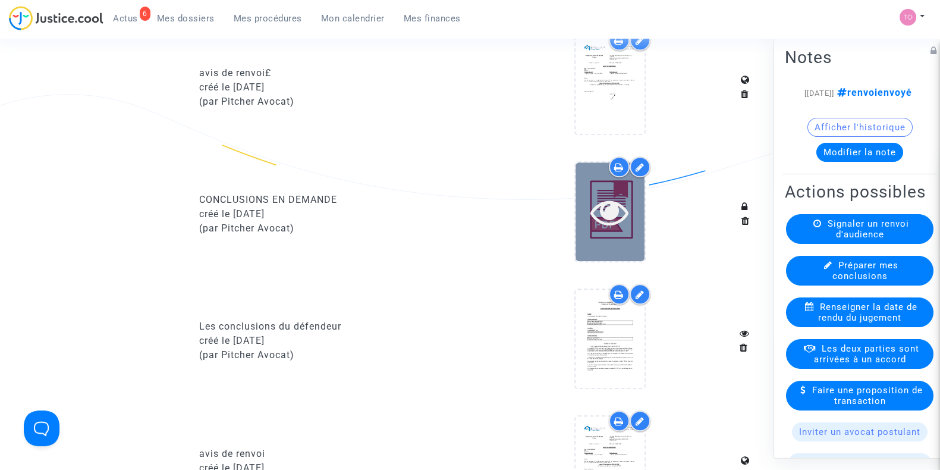
scroll to position [1230, 0]
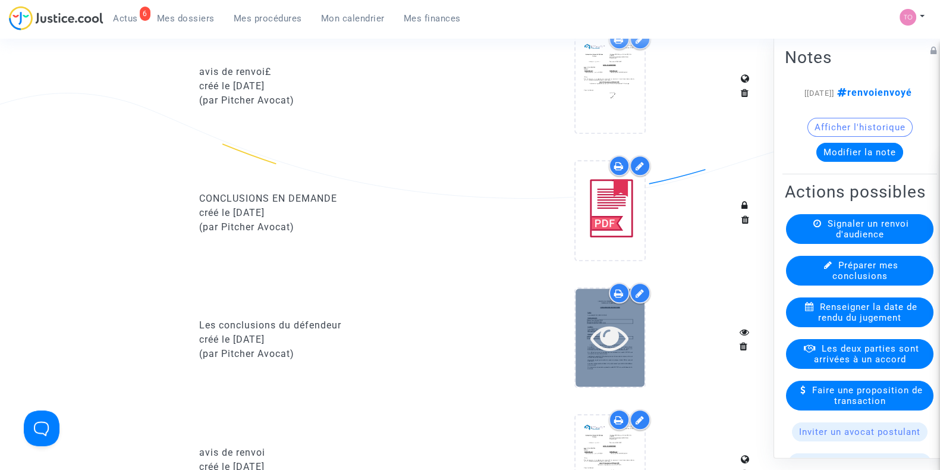
click at [592, 331] on icon at bounding box center [609, 337] width 39 height 38
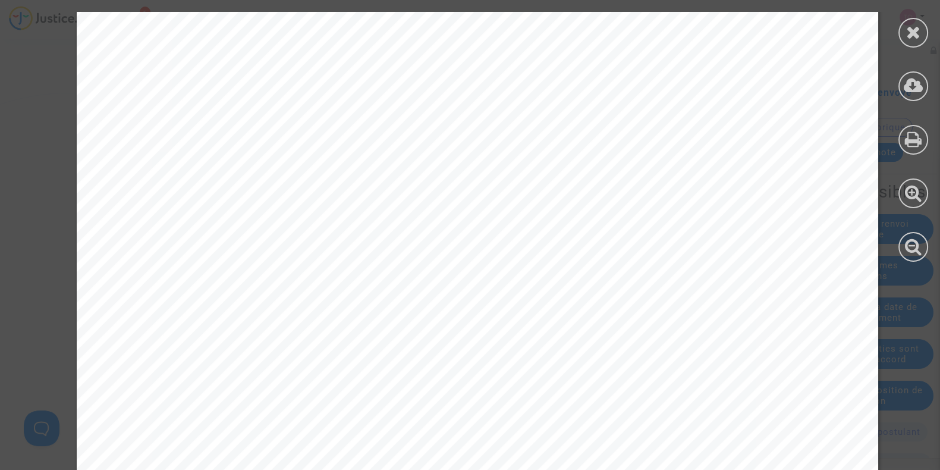
scroll to position [87, 0]
click at [913, 32] on icon at bounding box center [913, 32] width 15 height 18
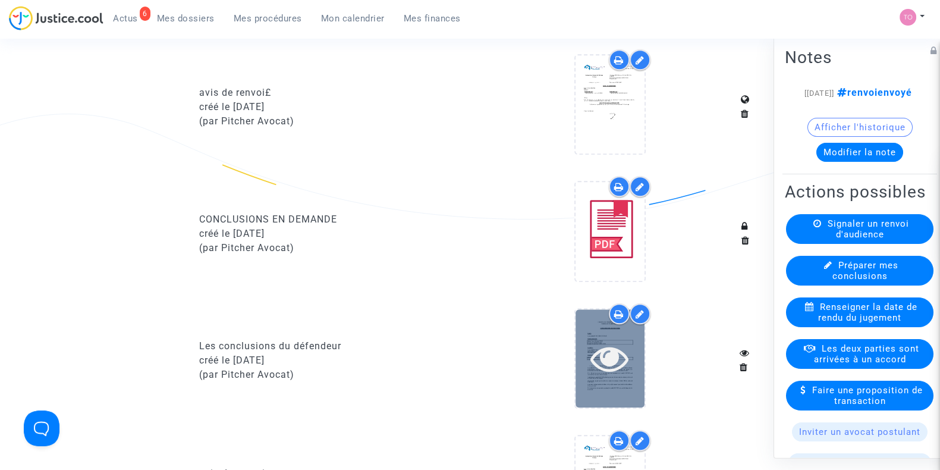
scroll to position [1203, 0]
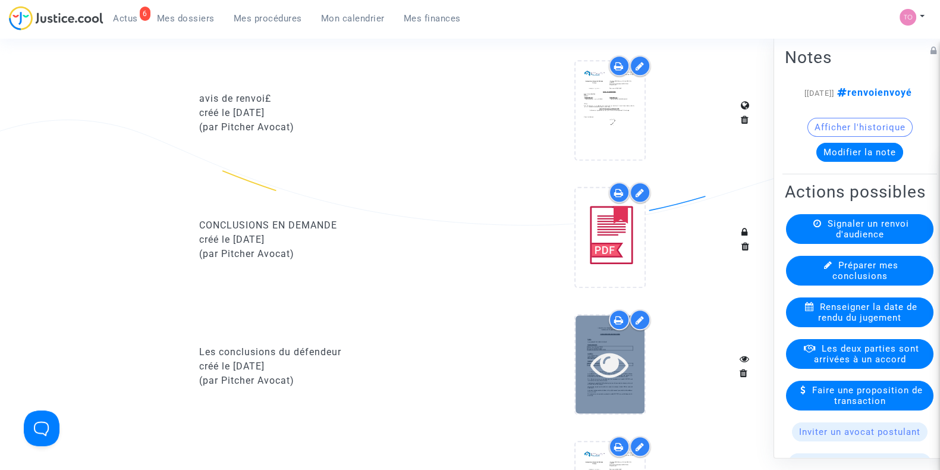
click at [617, 349] on icon at bounding box center [609, 364] width 39 height 38
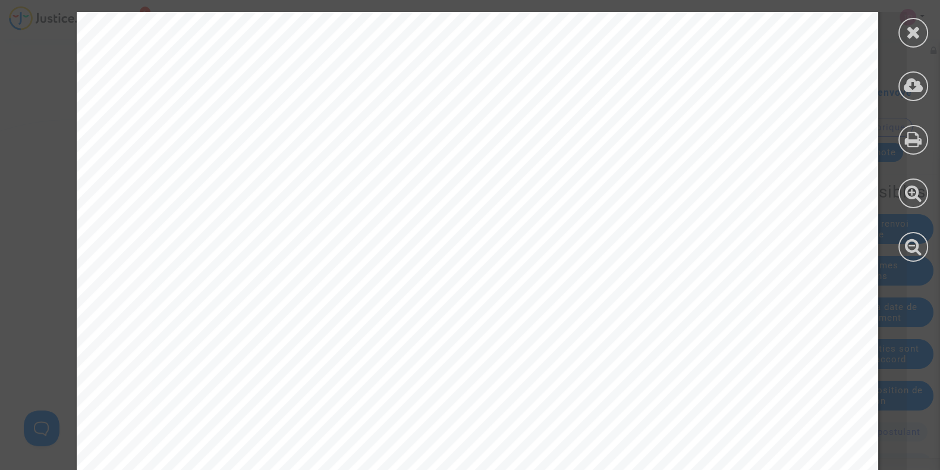
scroll to position [617, 0]
click at [914, 24] on icon at bounding box center [913, 32] width 15 height 18
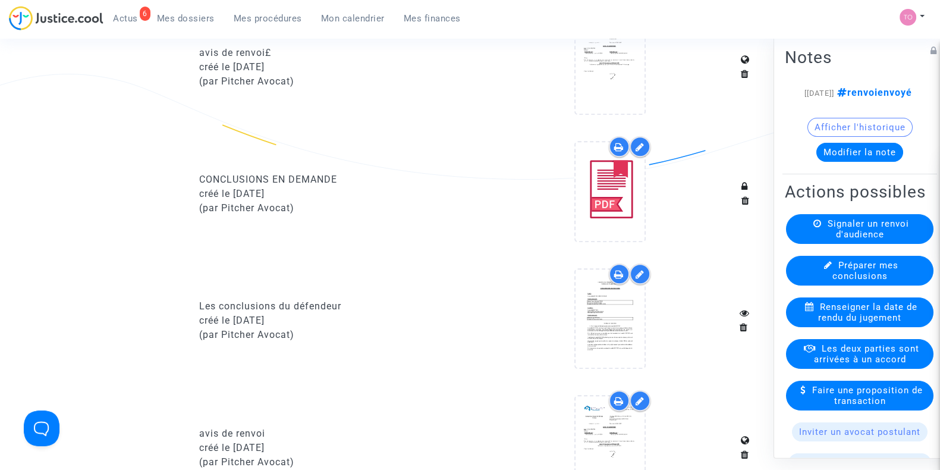
scroll to position [1250, 0]
click at [235, 316] on div "créé le 26/08/2025" at bounding box center [330, 320] width 262 height 14
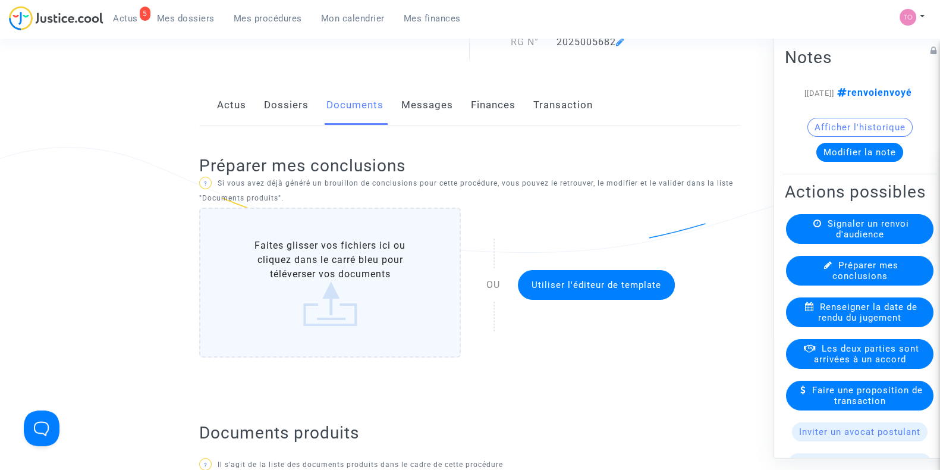
scroll to position [147, 0]
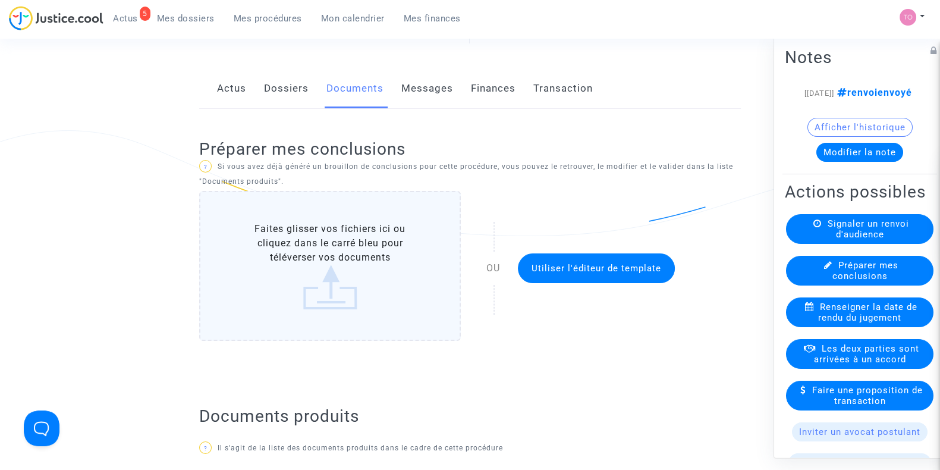
click at [234, 275] on label "Faites glisser vos fichiers ici ou cliquez dans le carré bleu pour téléverser v…" at bounding box center [330, 266] width 262 height 150
click at [0, 0] on input "Faites glisser vos fichiers ici ou cliquez dans le carré bleu pour téléverser v…" at bounding box center [0, 0] width 0 height 0
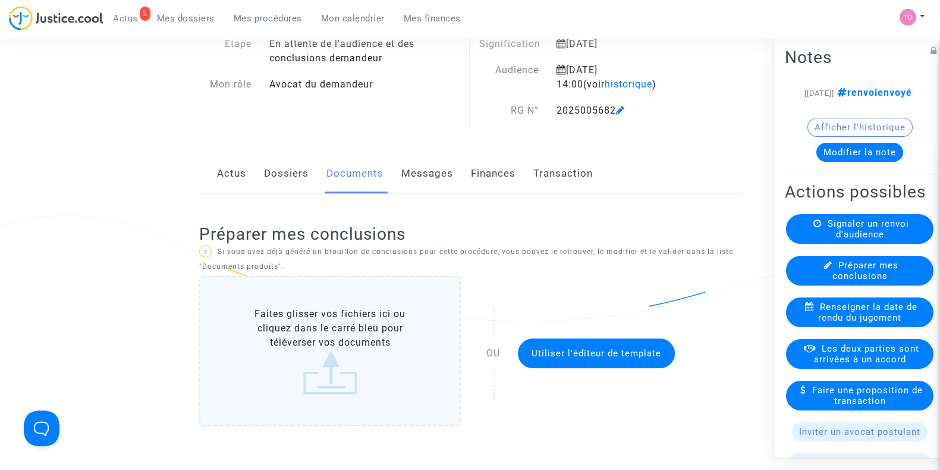
scroll to position [0, 0]
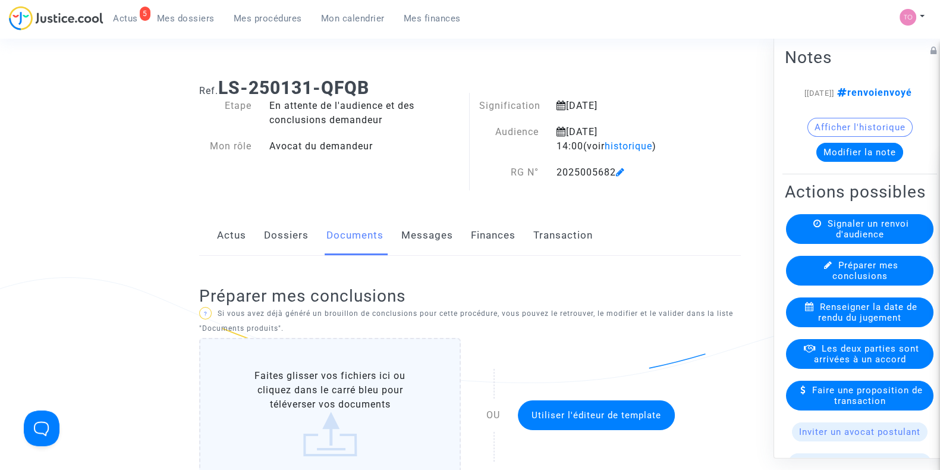
click at [842, 137] on button "Afficher l'historique" at bounding box center [859, 127] width 105 height 19
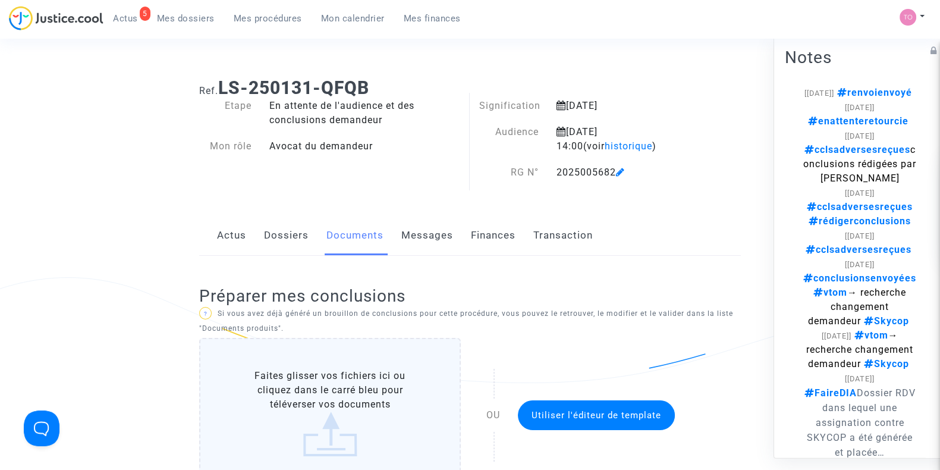
drag, startPoint x: 828, startPoint y: 150, endPoint x: 885, endPoint y: 147, distance: 57.2
click at [885, 147] on div "[26/08/2025] cclsadversesreçues conclusions rédigées par Clara" at bounding box center [860, 156] width 114 height 57
click at [728, 68] on div "Ref. LS-250131-QFQB" at bounding box center [469, 83] width 559 height 30
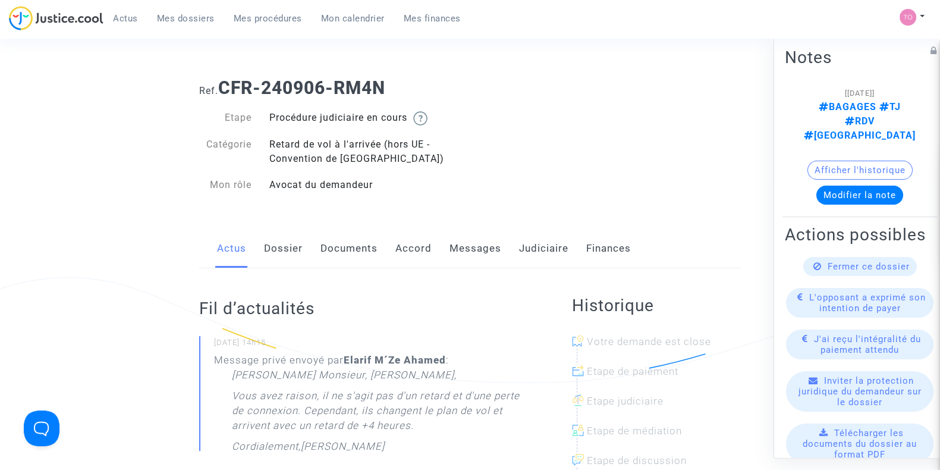
click at [364, 257] on link "Documents" at bounding box center [348, 248] width 57 height 39
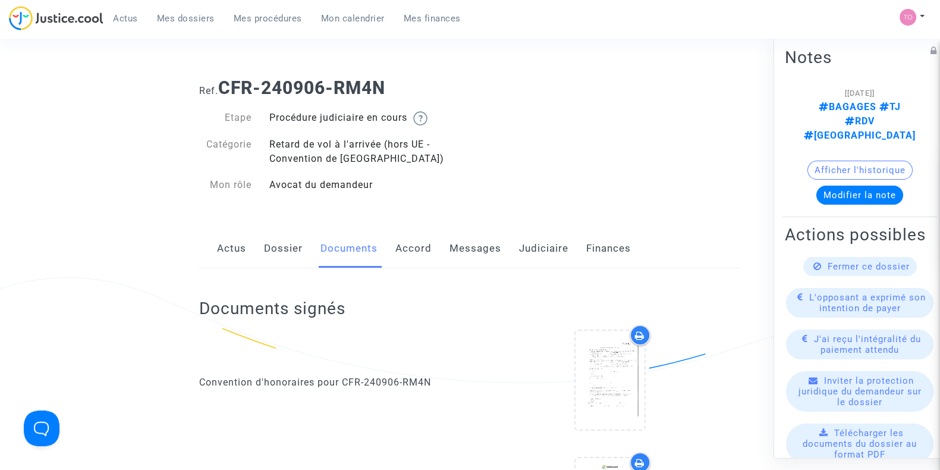
click at [540, 249] on link "Judiciaire" at bounding box center [543, 248] width 49 height 39
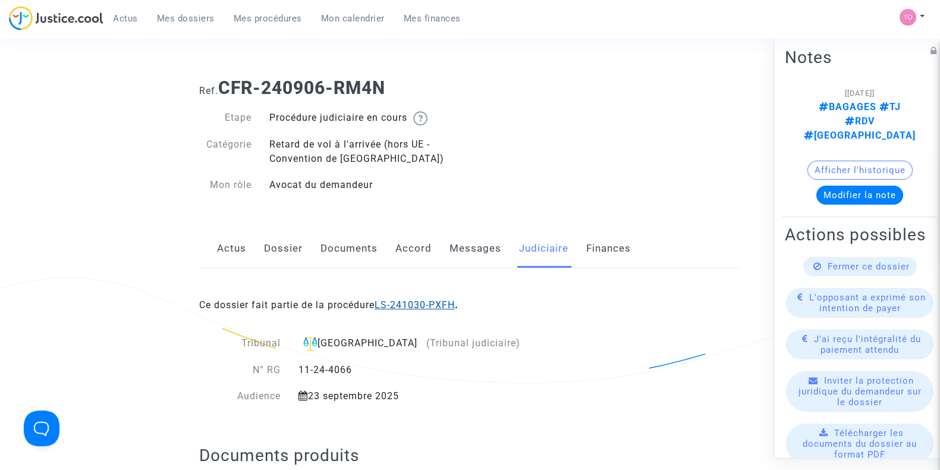
click at [414, 304] on link "LS-241030-PXFH" at bounding box center [415, 304] width 80 height 11
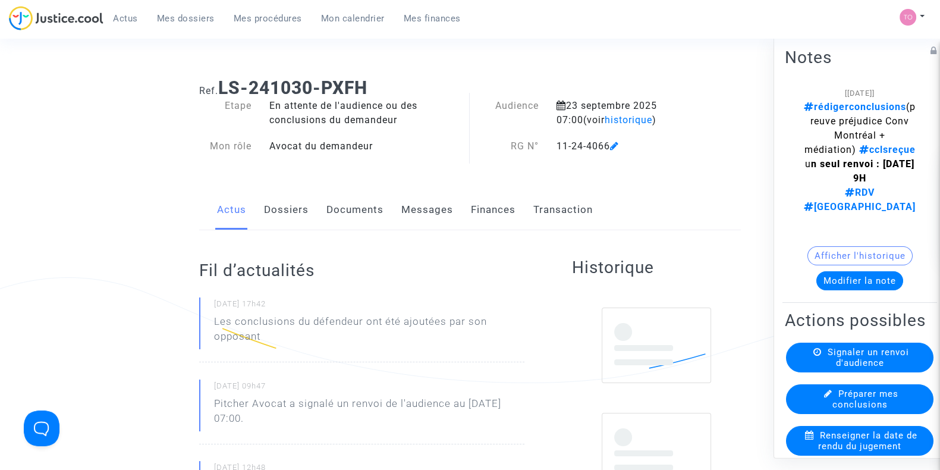
click at [297, 210] on link "Dossiers" at bounding box center [286, 209] width 45 height 39
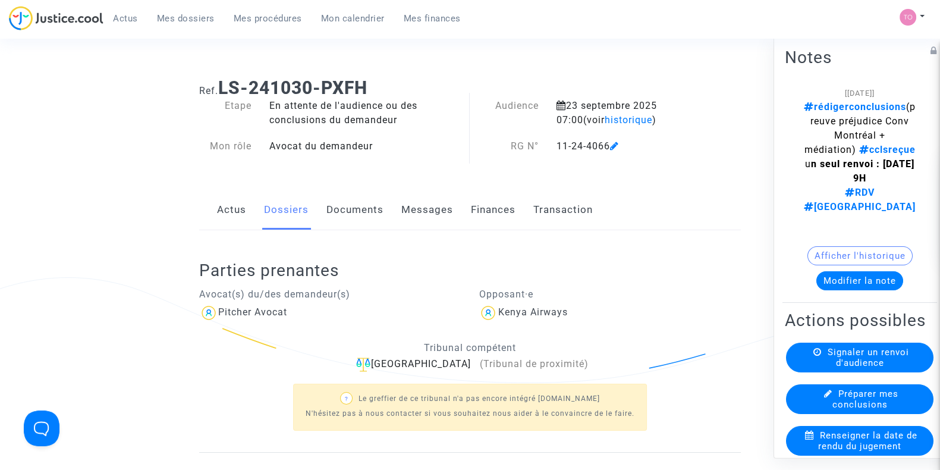
click at [335, 209] on link "Documents" at bounding box center [354, 209] width 57 height 39
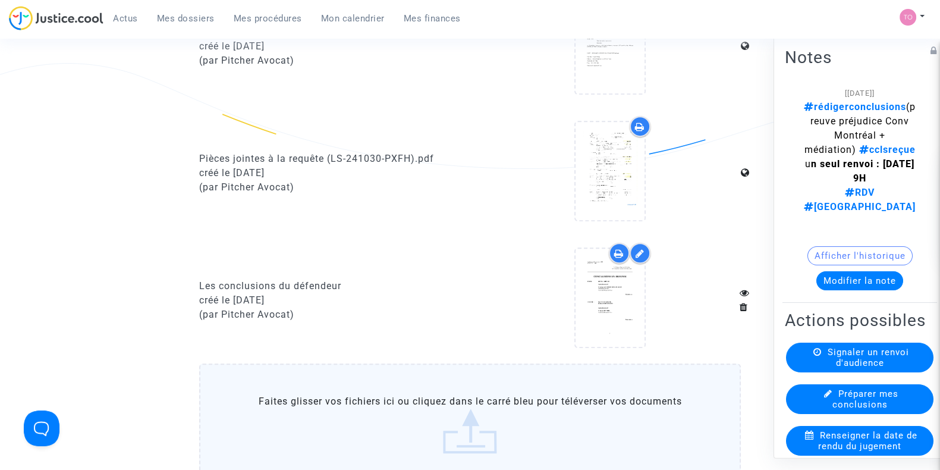
scroll to position [735, 0]
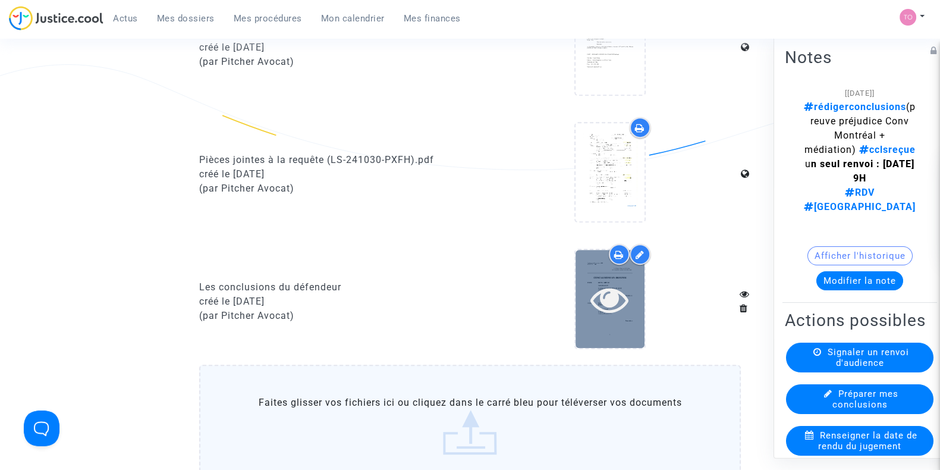
click at [599, 326] on div at bounding box center [610, 299] width 69 height 98
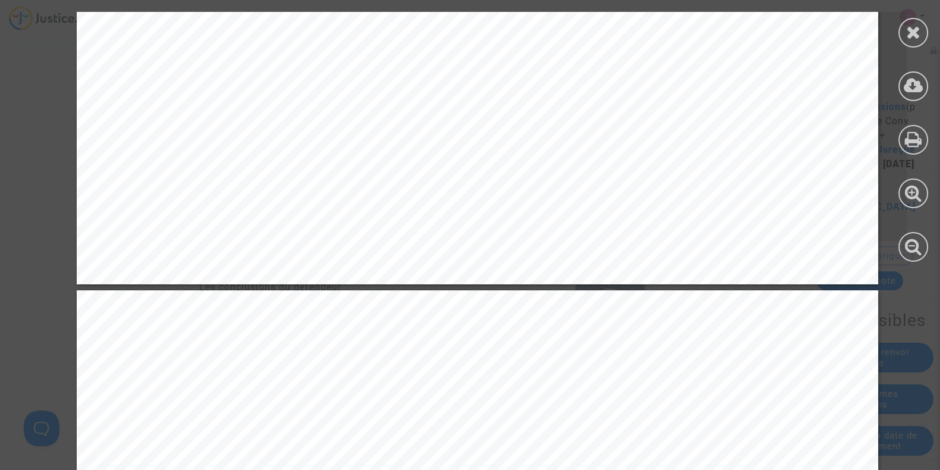
scroll to position [1905, 0]
click at [912, 31] on icon at bounding box center [913, 32] width 15 height 18
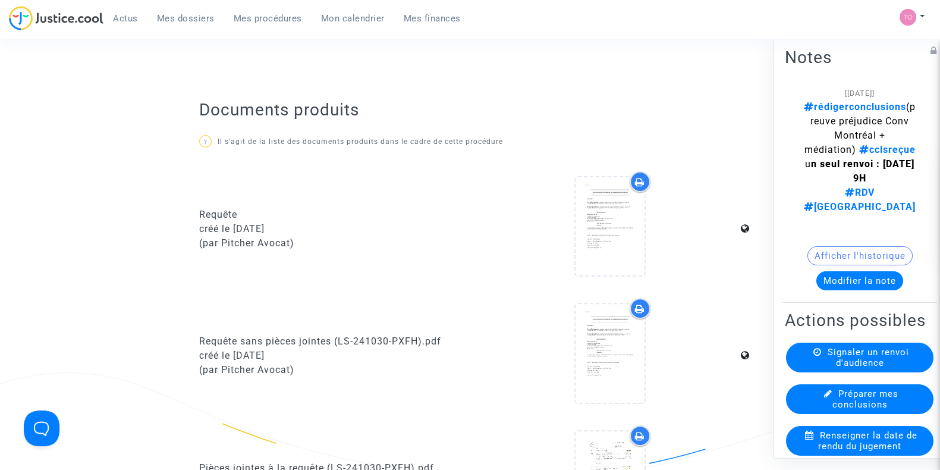
scroll to position [426, 0]
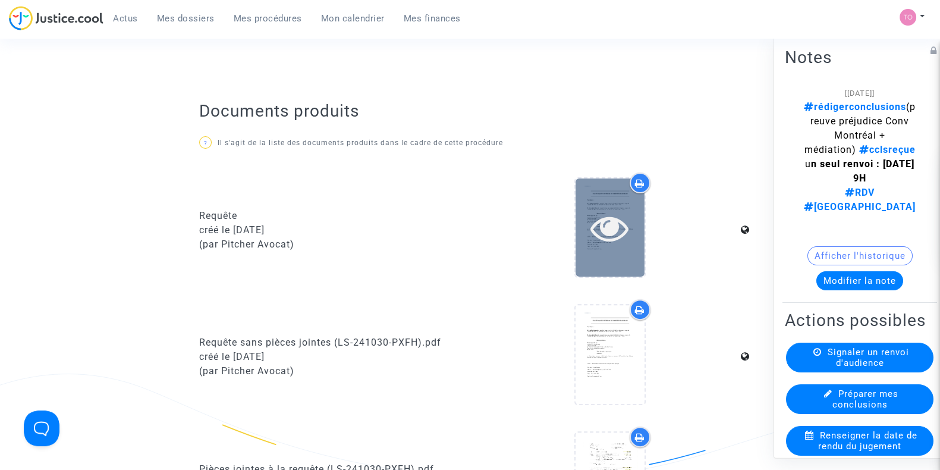
click at [602, 233] on icon at bounding box center [609, 228] width 39 height 38
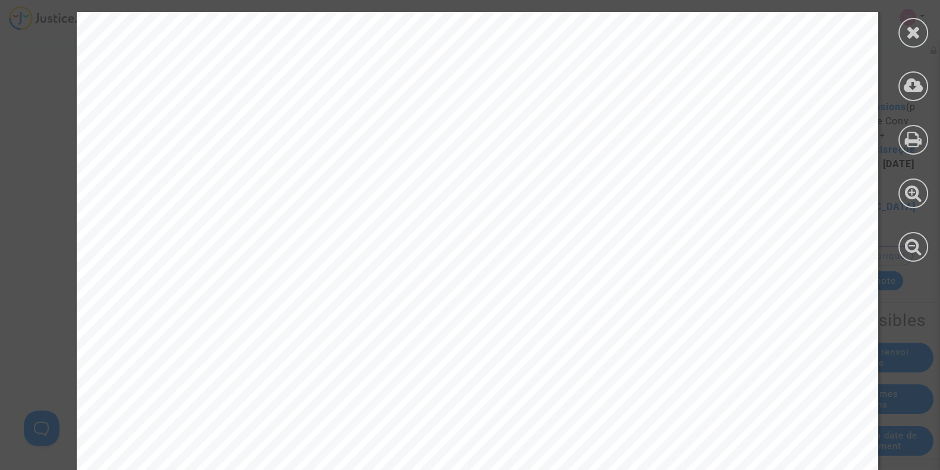
scroll to position [5946, 0]
click at [922, 41] on div at bounding box center [913, 33] width 30 height 30
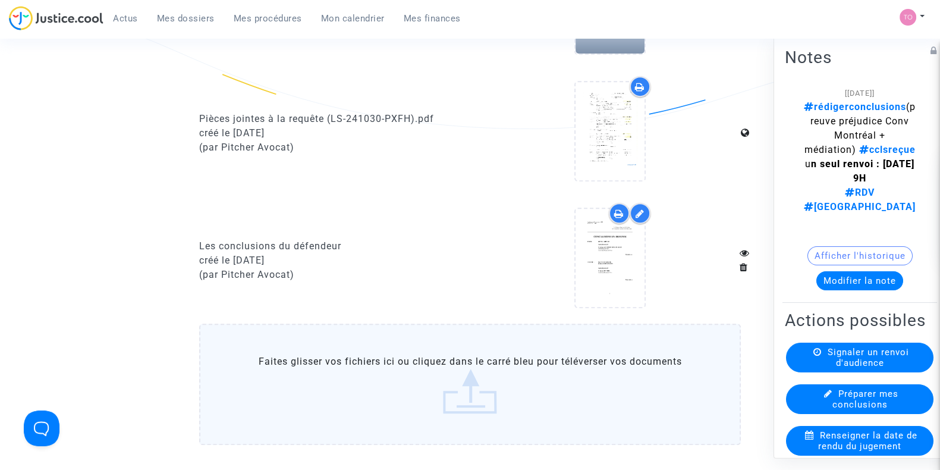
scroll to position [778, 0]
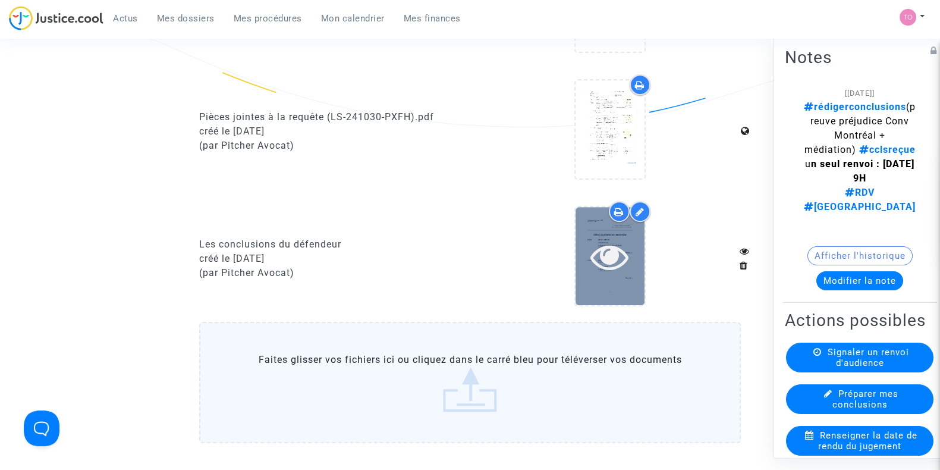
click at [630, 292] on div at bounding box center [610, 256] width 69 height 98
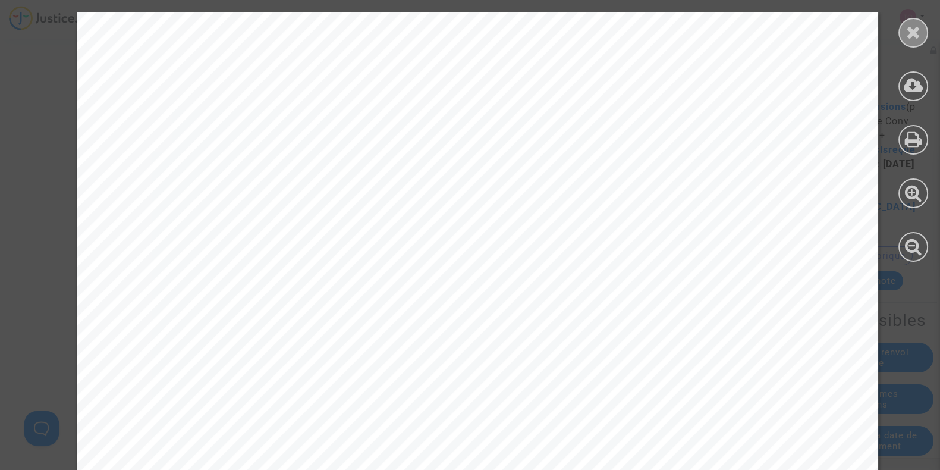
click at [914, 31] on icon at bounding box center [913, 32] width 15 height 18
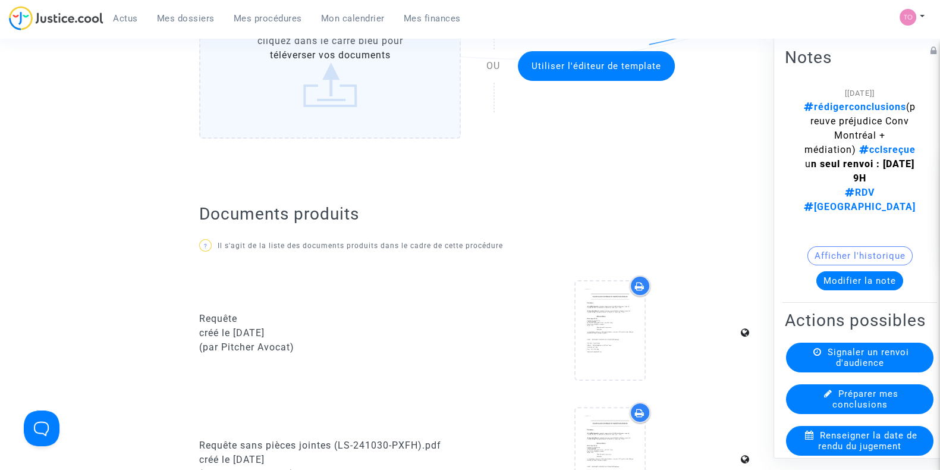
scroll to position [319, 0]
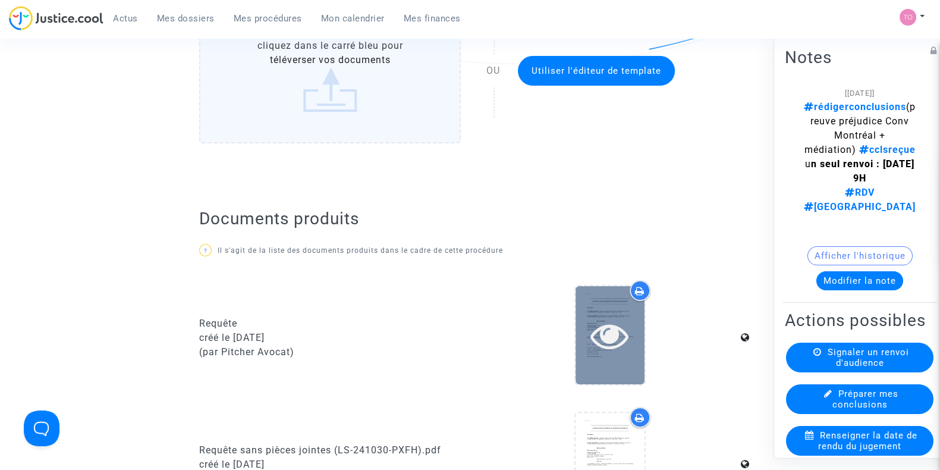
click at [592, 337] on icon at bounding box center [609, 335] width 39 height 38
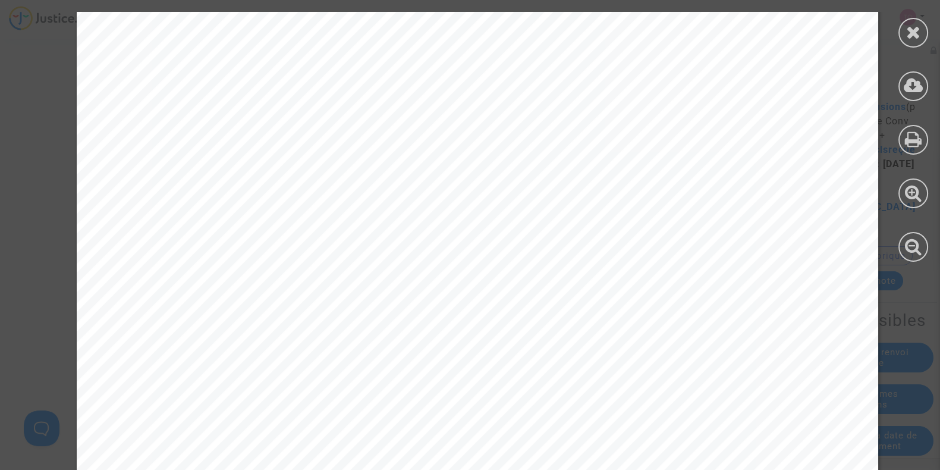
scroll to position [10547, 0]
click at [915, 31] on icon at bounding box center [913, 32] width 15 height 18
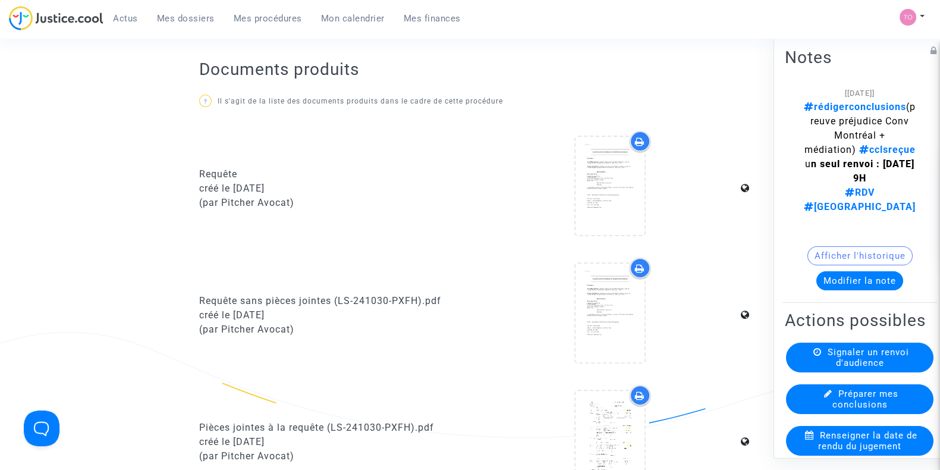
scroll to position [459, 0]
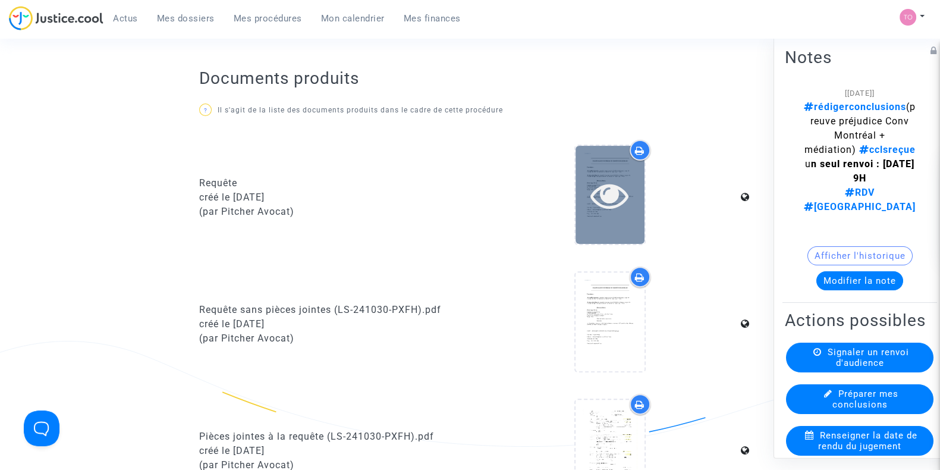
click at [615, 190] on icon at bounding box center [609, 195] width 39 height 38
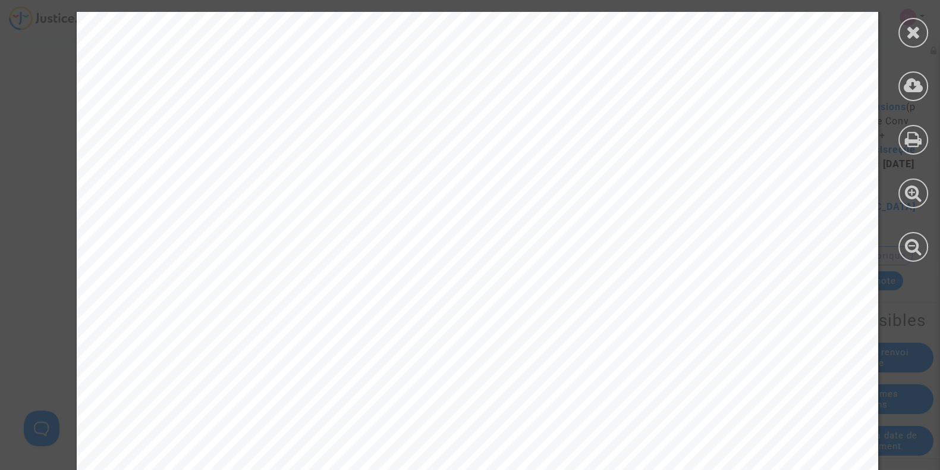
scroll to position [3594, 0]
click at [922, 34] on div at bounding box center [913, 33] width 30 height 30
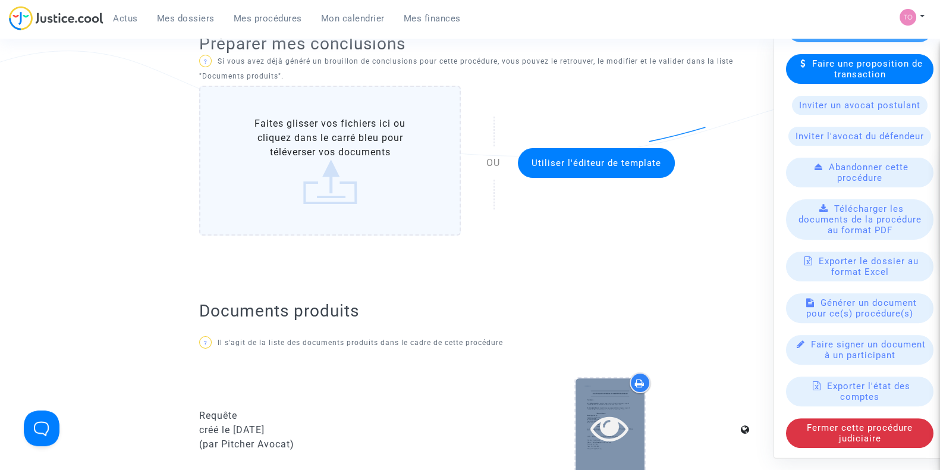
scroll to position [0, 0]
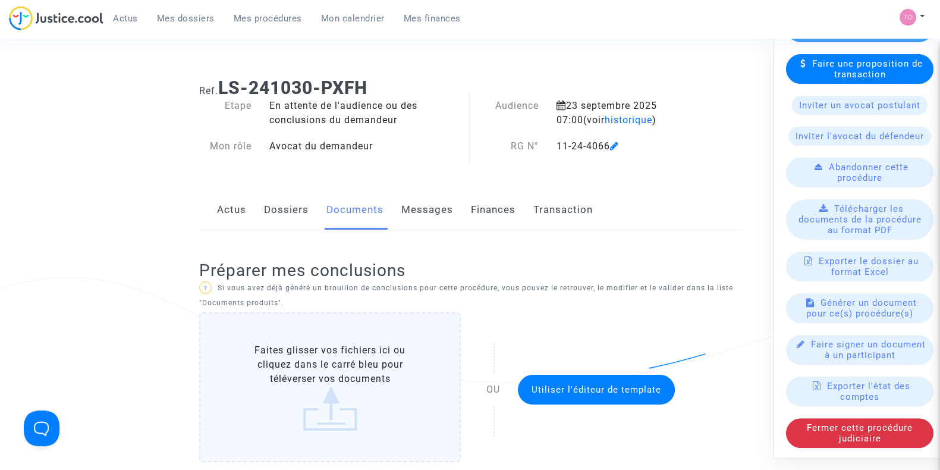
click at [266, 215] on link "Dossiers" at bounding box center [286, 209] width 45 height 39
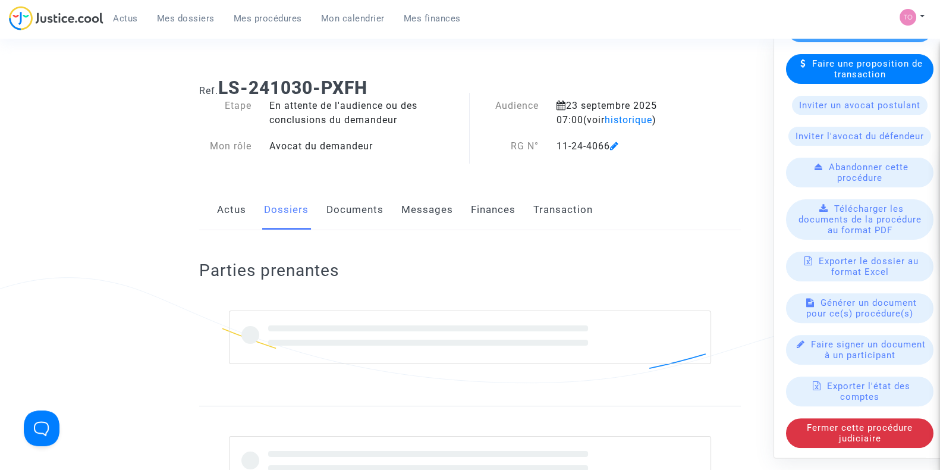
click at [266, 215] on link "Dossiers" at bounding box center [286, 209] width 45 height 39
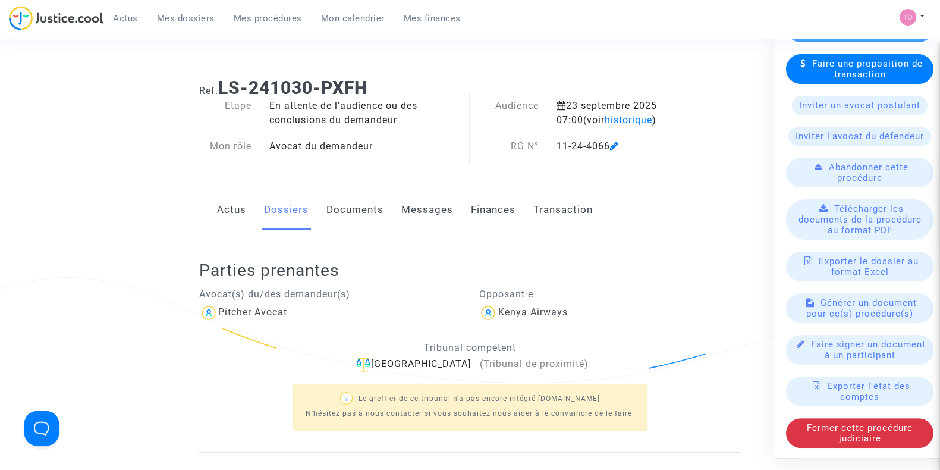
click at [366, 210] on link "Documents" at bounding box center [354, 209] width 57 height 39
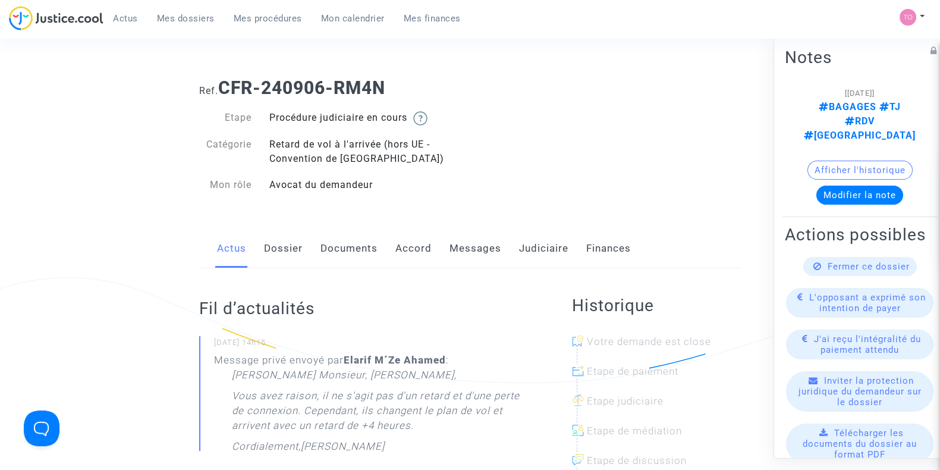
click at [538, 251] on link "Judiciaire" at bounding box center [543, 248] width 49 height 39
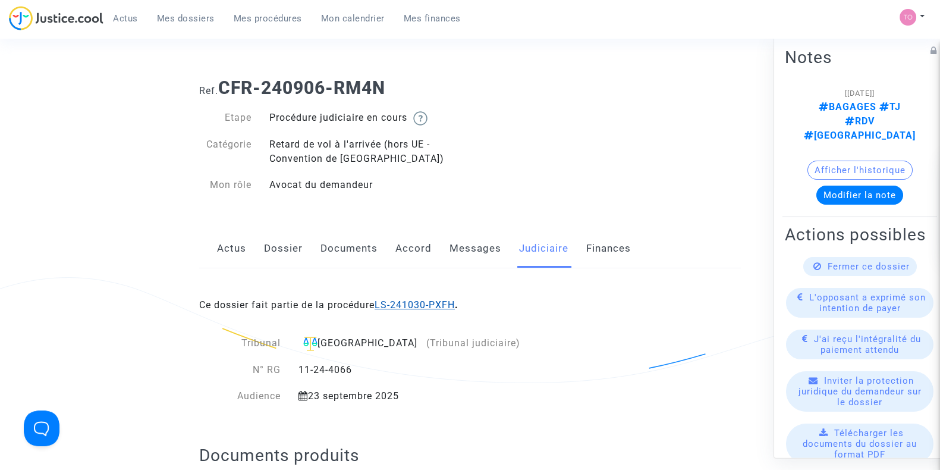
click at [407, 309] on link "LS-241030-PXFH" at bounding box center [415, 304] width 80 height 11
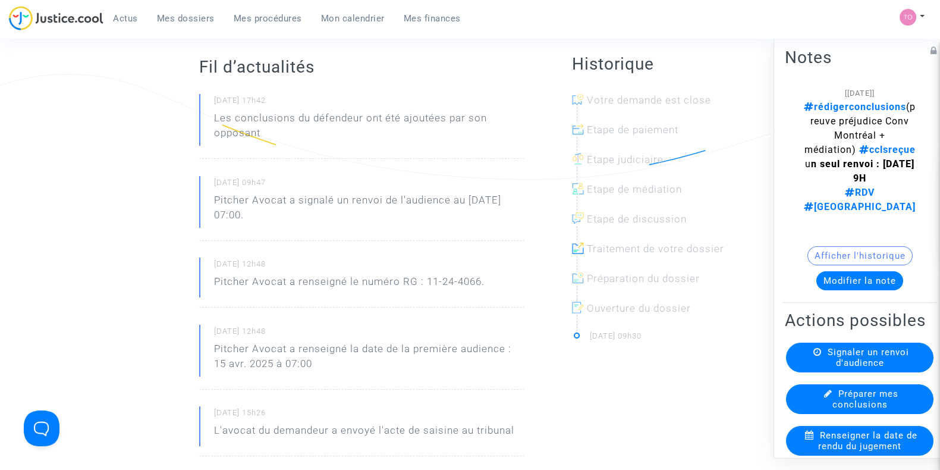
scroll to position [175, 0]
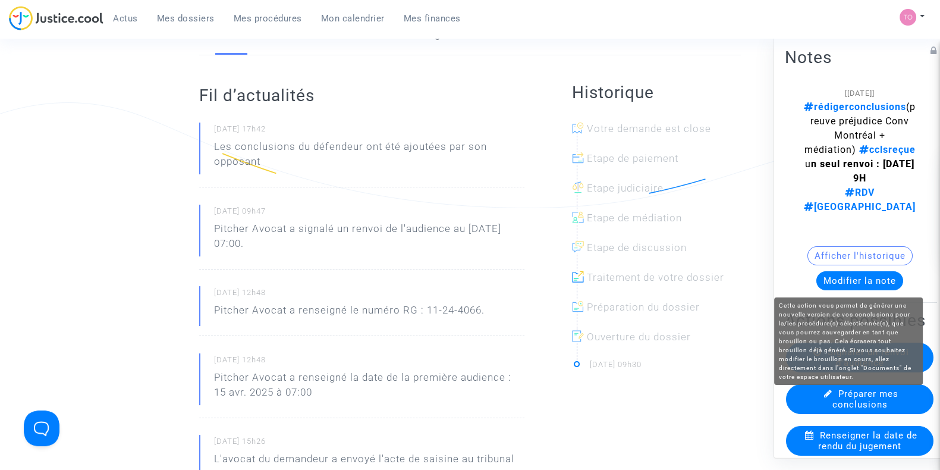
drag, startPoint x: 814, startPoint y: 403, endPoint x: 838, endPoint y: 398, distance: 24.4
click at [838, 398] on span "Préparer mes conclusions" at bounding box center [865, 398] width 67 height 21
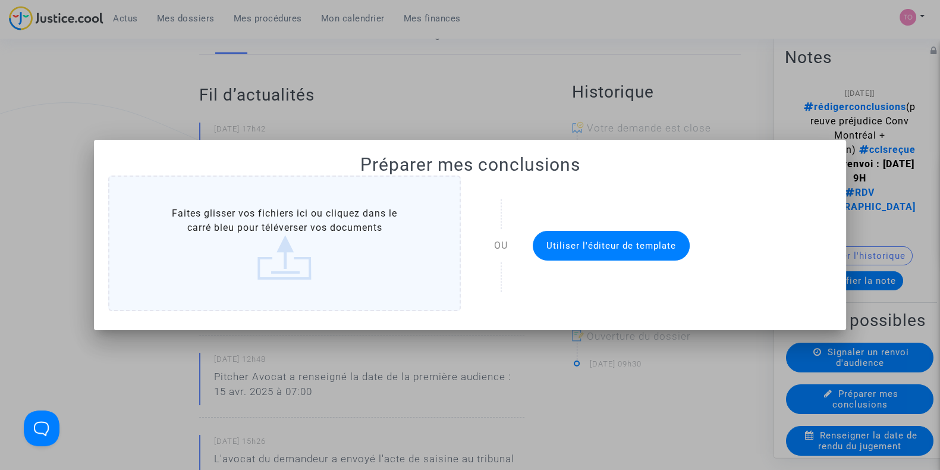
click at [78, 105] on div at bounding box center [470, 235] width 940 height 470
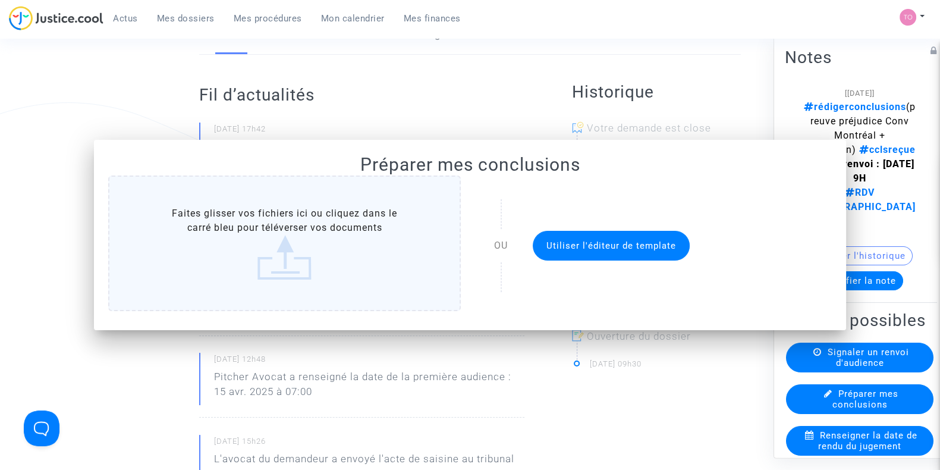
scroll to position [175, 0]
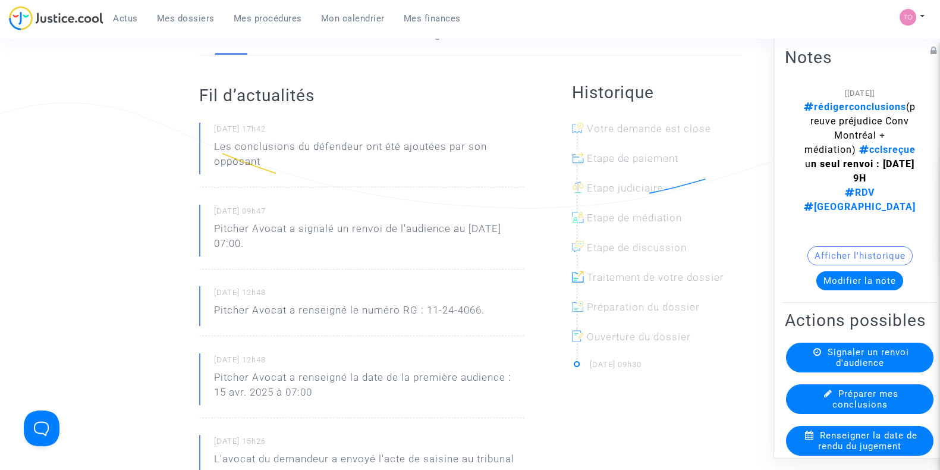
click at [737, 105] on history "Historique Votre demande est close Etape de paiement Etape judiciaire Etape de …" at bounding box center [656, 227] width 169 height 291
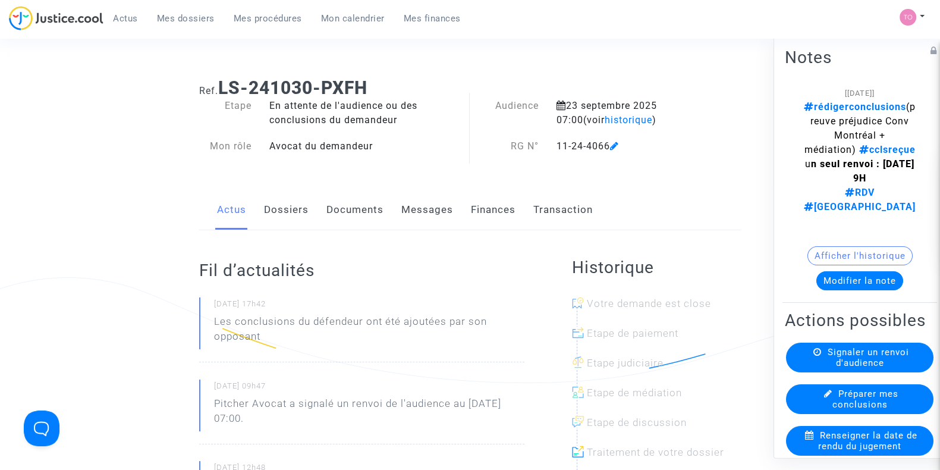
click at [266, 224] on link "Dossiers" at bounding box center [286, 209] width 45 height 39
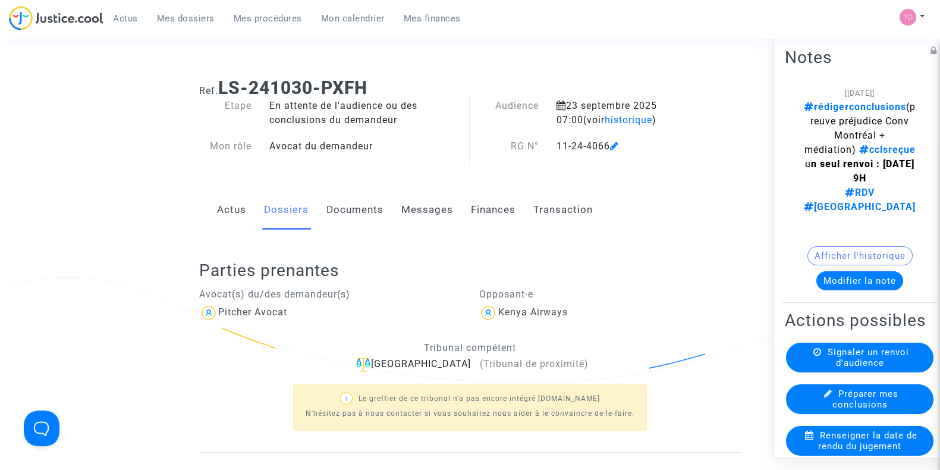
click at [371, 199] on link "Documents" at bounding box center [354, 209] width 57 height 39
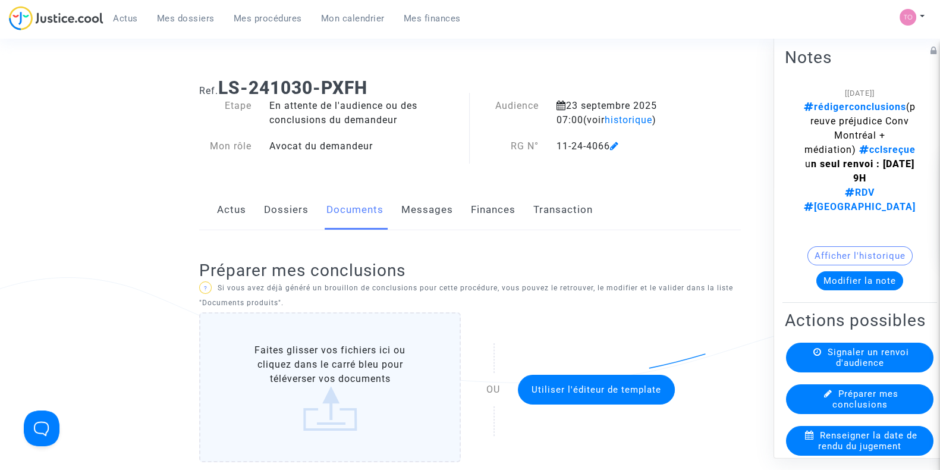
click at [285, 209] on link "Dossiers" at bounding box center [286, 209] width 45 height 39
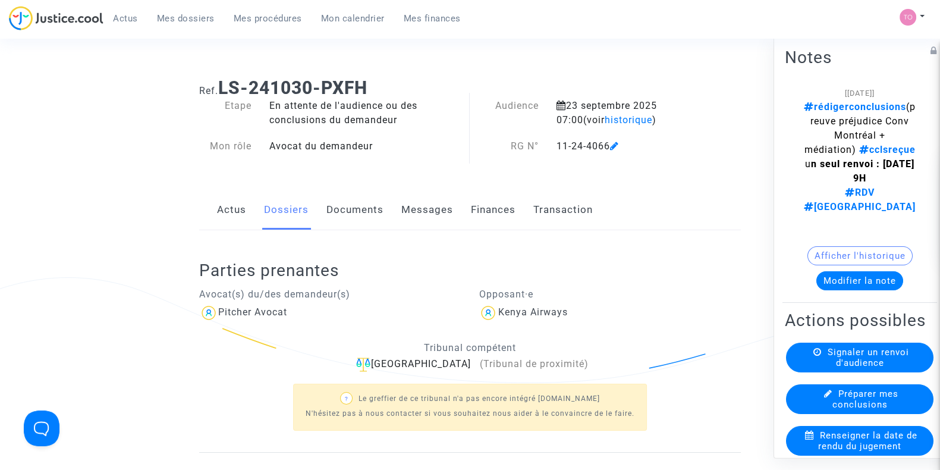
click at [349, 206] on link "Documents" at bounding box center [354, 209] width 57 height 39
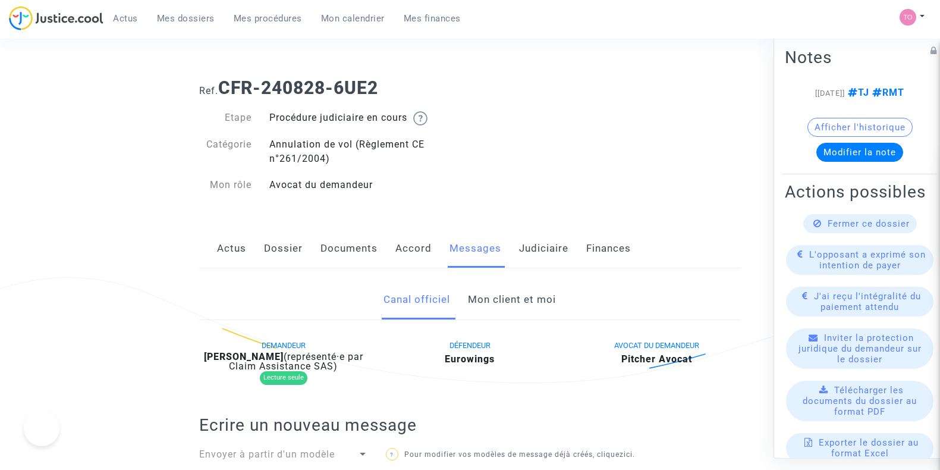
click at [492, 293] on link "Mon client et moi" at bounding box center [512, 299] width 88 height 39
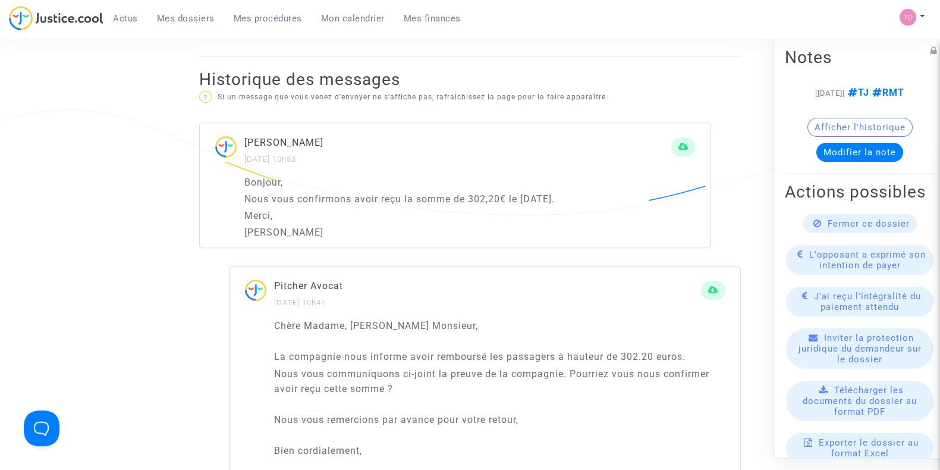
scroll to position [691, 0]
click at [350, 171] on div "Yves POETE 10/09/2025 - 10h53" at bounding box center [455, 154] width 511 height 40
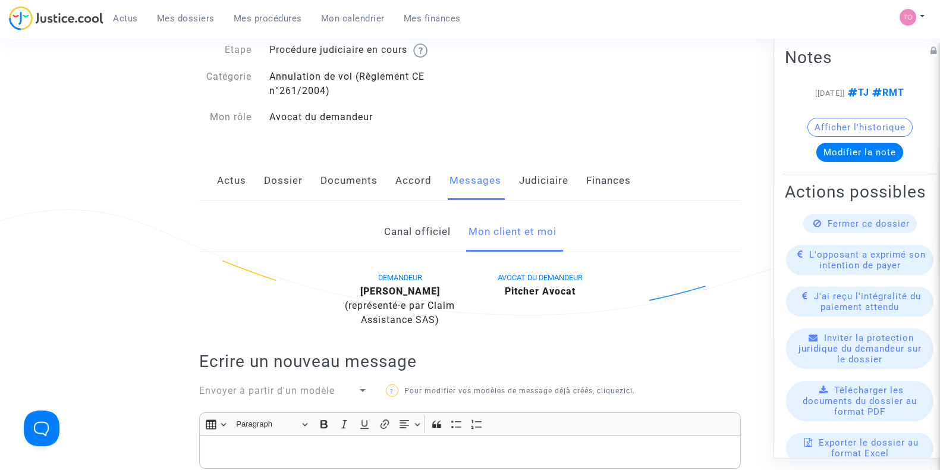
scroll to position [49, 0]
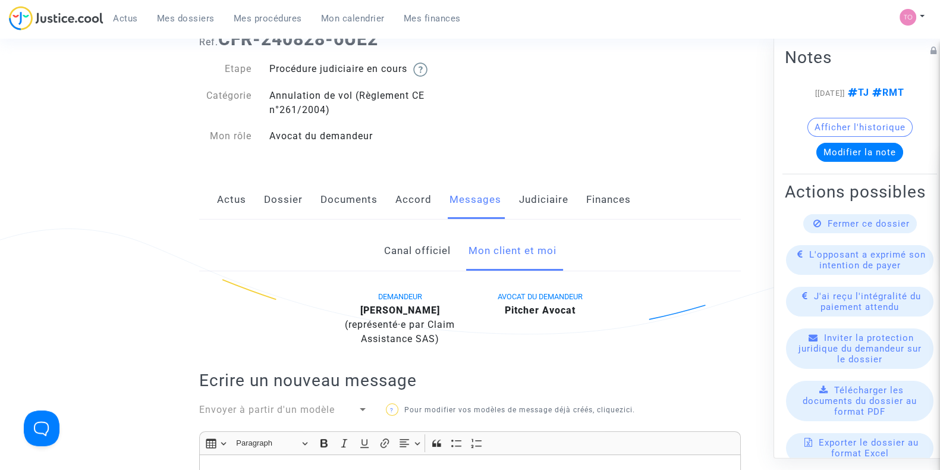
click at [293, 200] on link "Dossier" at bounding box center [283, 199] width 39 height 39
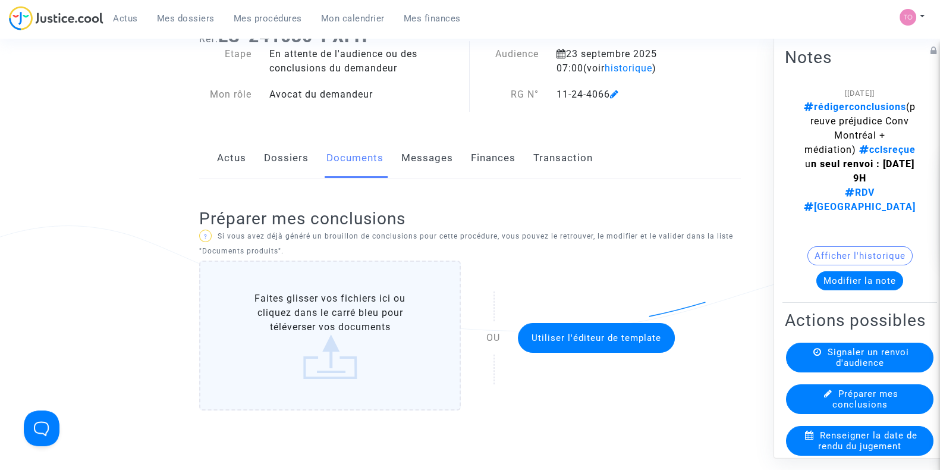
scroll to position [51, 0]
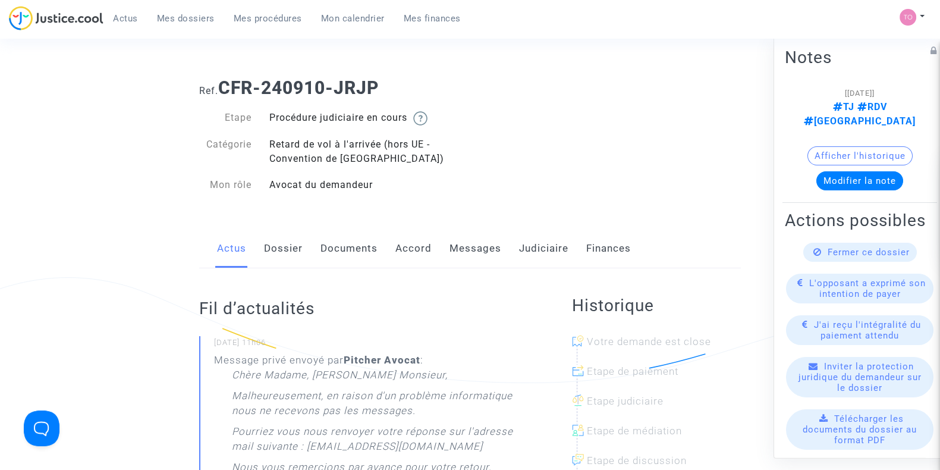
click at [282, 252] on link "Dossier" at bounding box center [283, 248] width 39 height 39
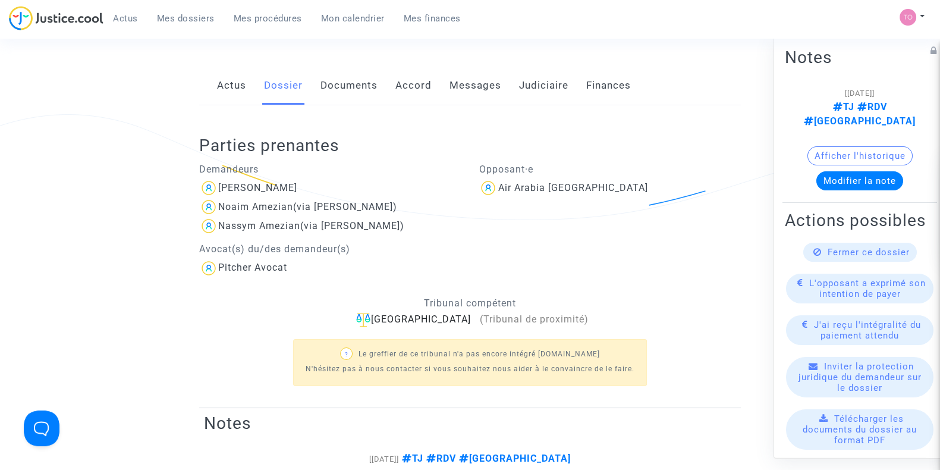
scroll to position [99, 0]
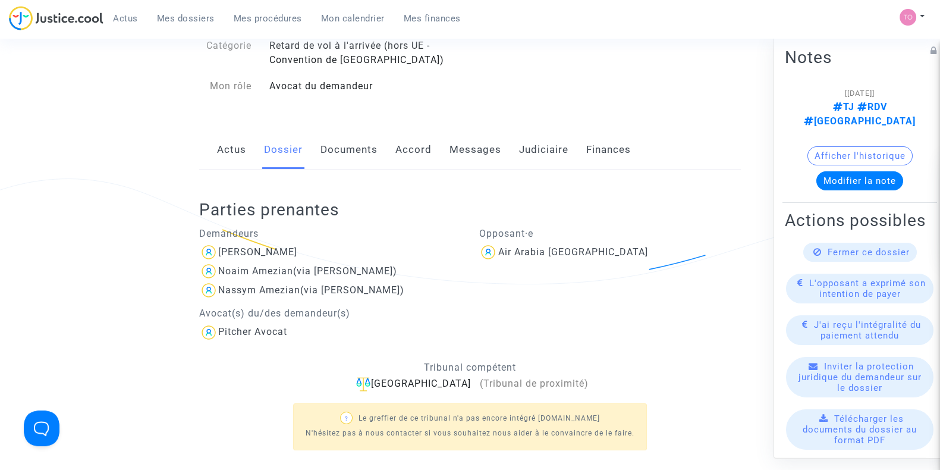
click at [494, 155] on link "Messages" at bounding box center [475, 149] width 52 height 39
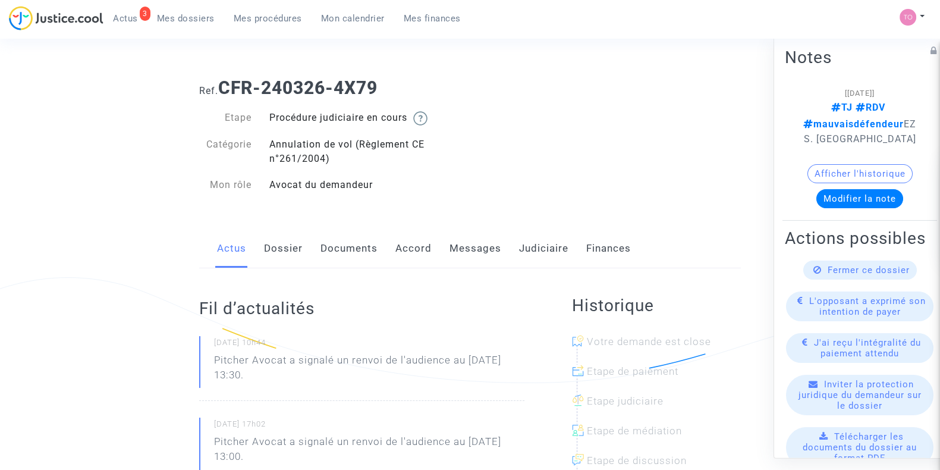
click at [542, 243] on link "Judiciaire" at bounding box center [543, 248] width 49 height 39
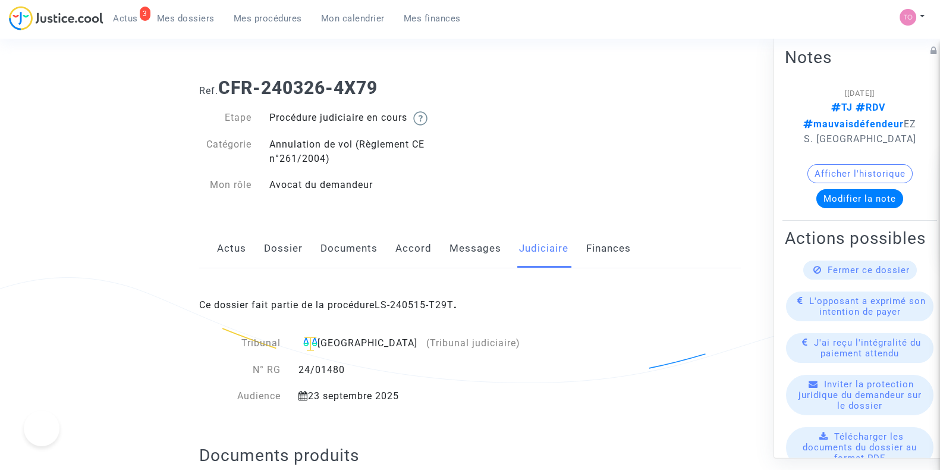
click at [479, 251] on link "Messages" at bounding box center [475, 248] width 52 height 39
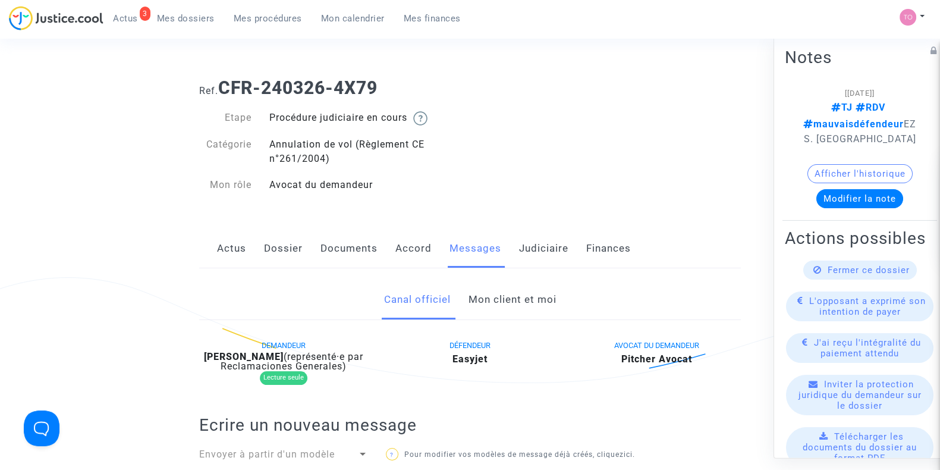
click at [490, 304] on link "Mon client et moi" at bounding box center [512, 299] width 88 height 39
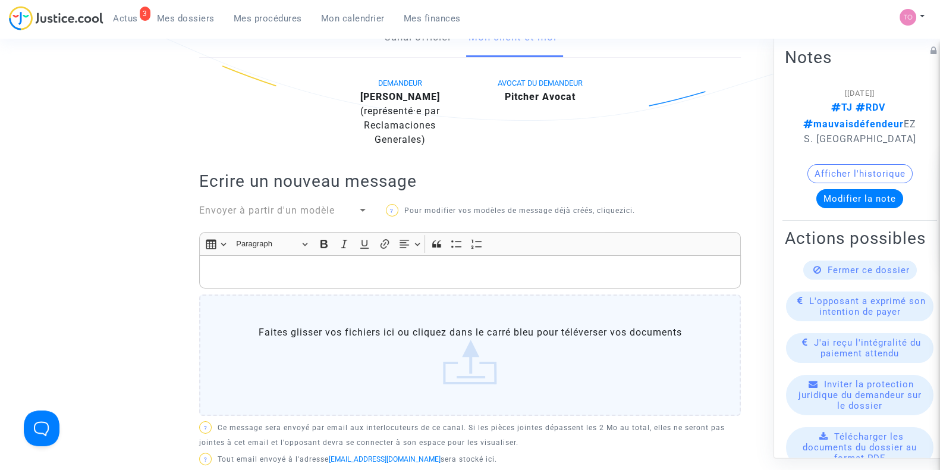
scroll to position [258, 0]
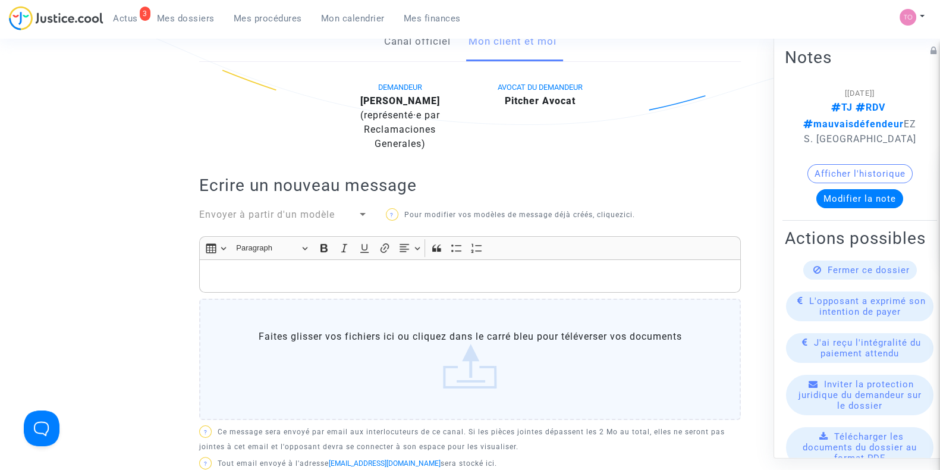
click at [322, 275] on p "Rich Text Editor, main" at bounding box center [470, 276] width 529 height 15
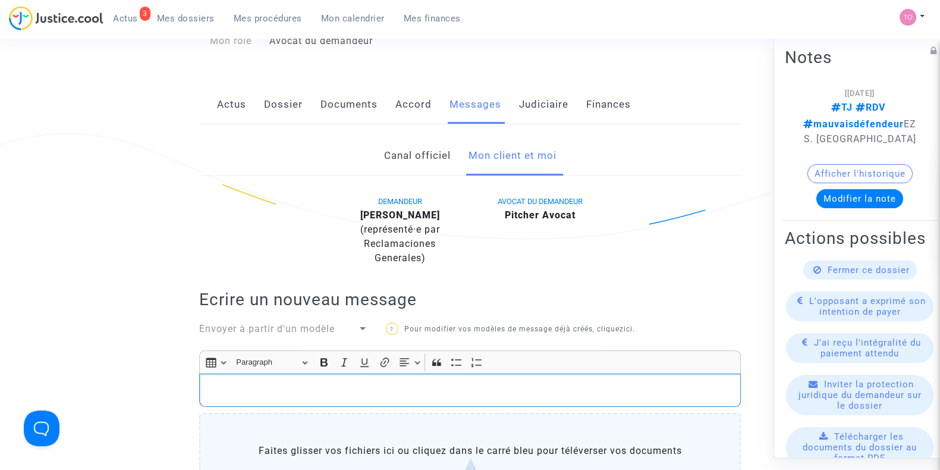
scroll to position [143, 0]
click at [835, 168] on button "Afficher l'historique" at bounding box center [859, 173] width 105 height 19
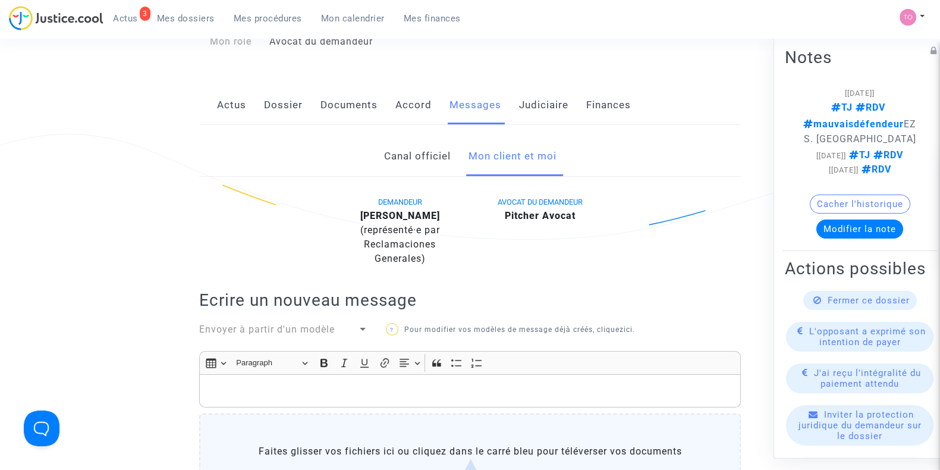
scroll to position [202, 0]
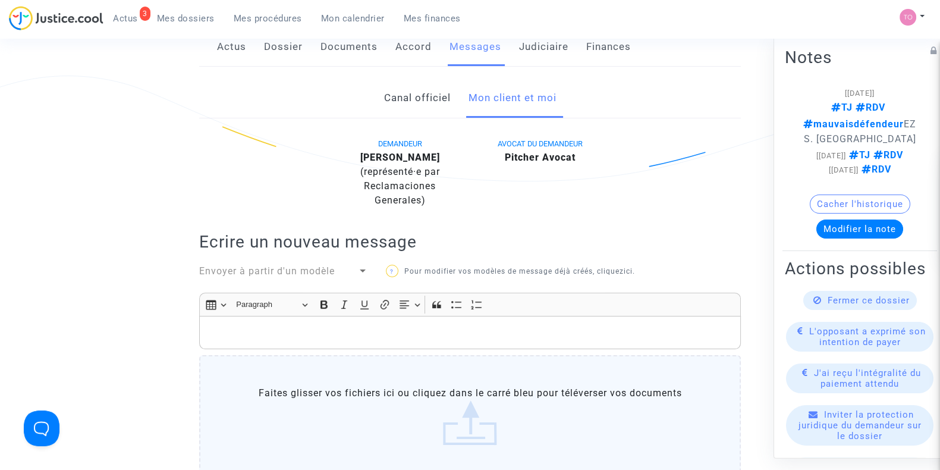
click at [301, 328] on p "Rich Text Editor, main" at bounding box center [470, 332] width 529 height 15
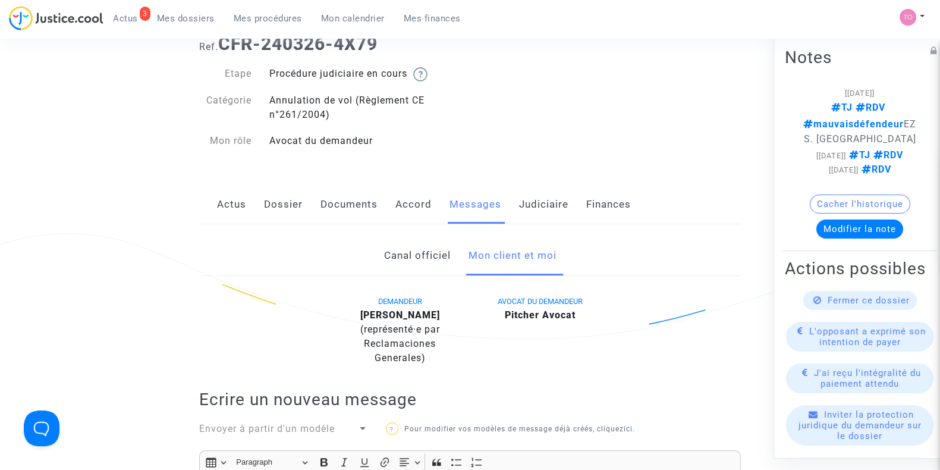
scroll to position [43, 0]
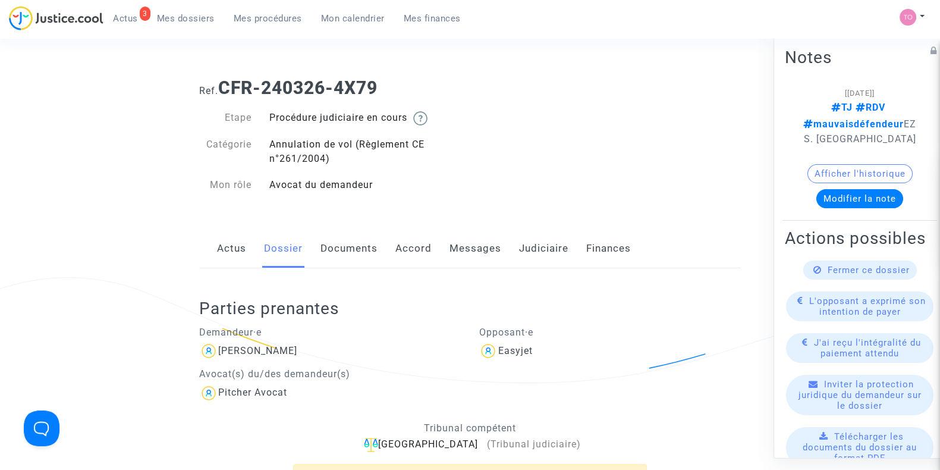
click at [343, 242] on link "Documents" at bounding box center [348, 248] width 57 height 39
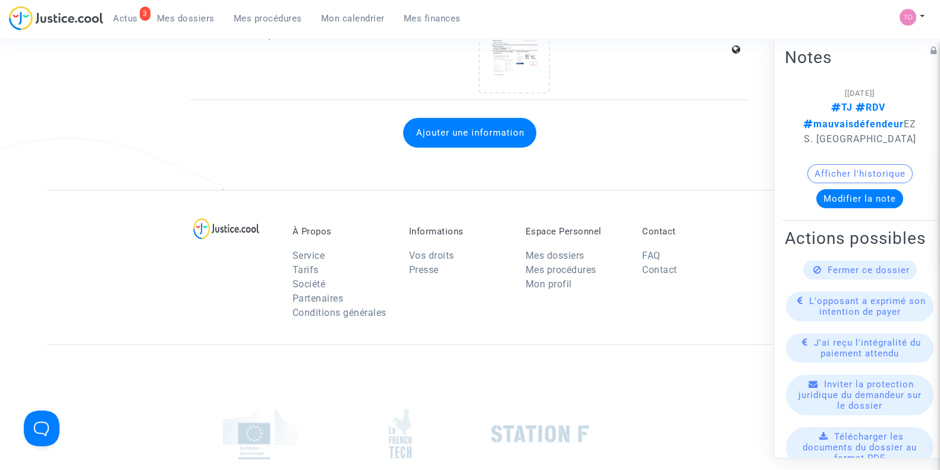
scroll to position [1451, 0]
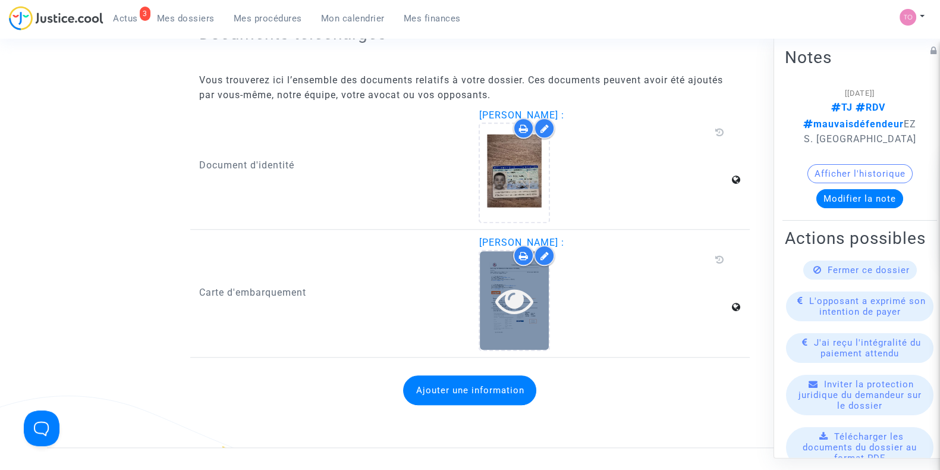
click at [480, 272] on div at bounding box center [514, 300] width 69 height 98
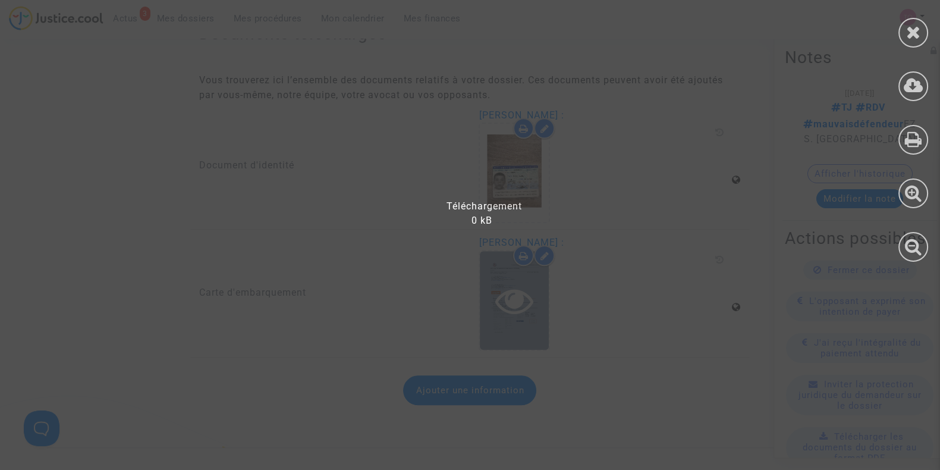
click at [480, 272] on div at bounding box center [477, 241] width 955 height 458
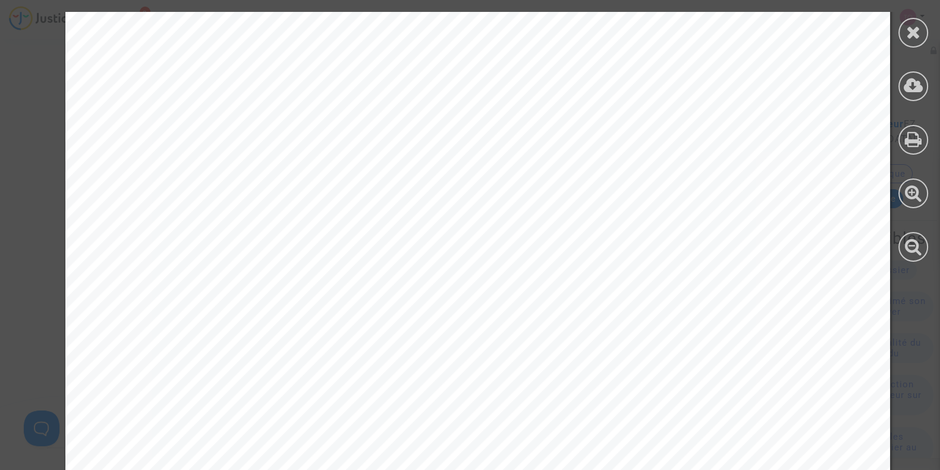
scroll to position [337, 0]
click at [918, 29] on icon at bounding box center [913, 32] width 15 height 18
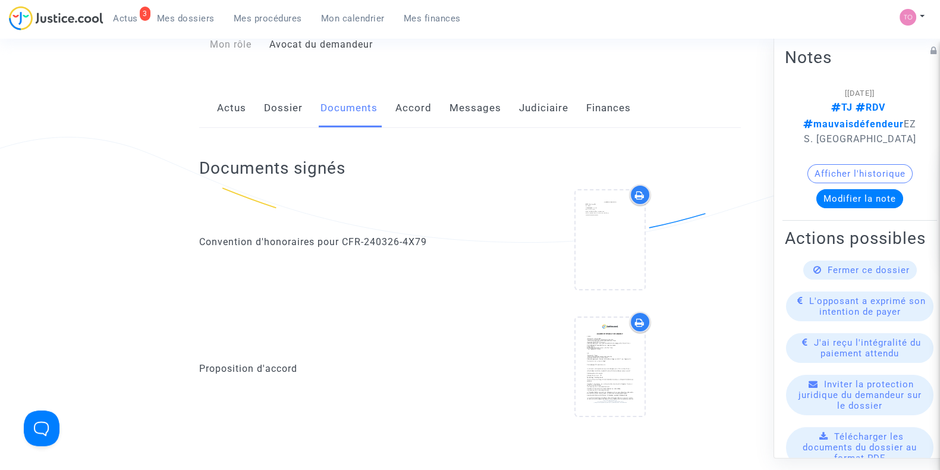
scroll to position [0, 0]
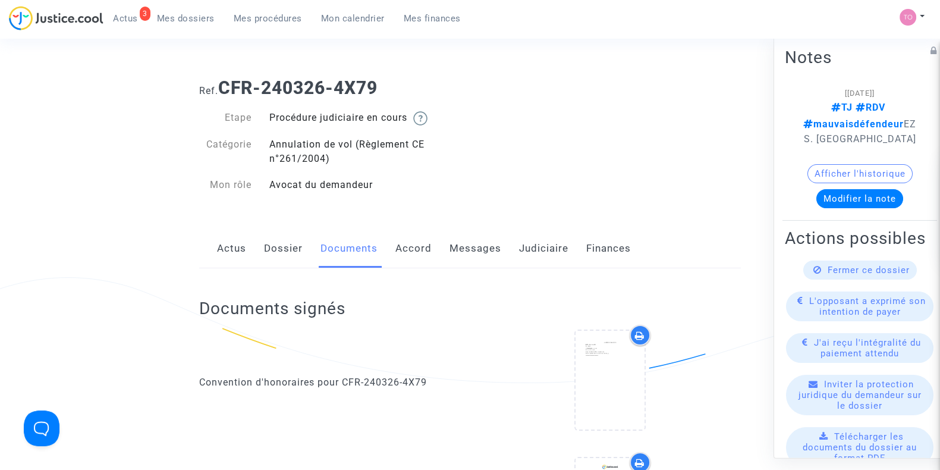
click at [279, 259] on link "Dossier" at bounding box center [283, 248] width 39 height 39
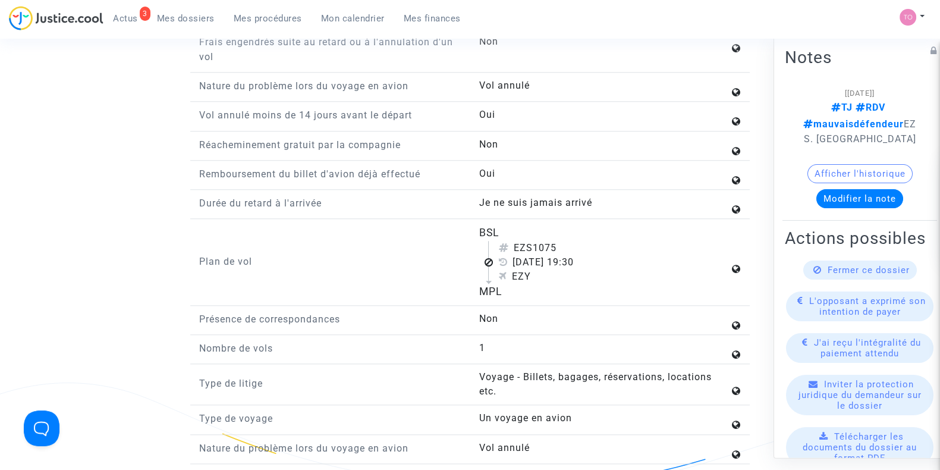
scroll to position [1465, 0]
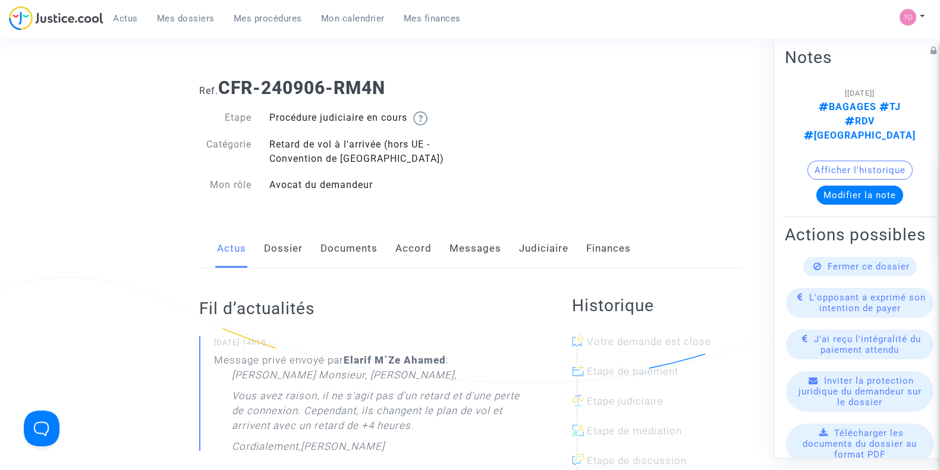
click at [520, 250] on link "Judiciaire" at bounding box center [543, 248] width 49 height 39
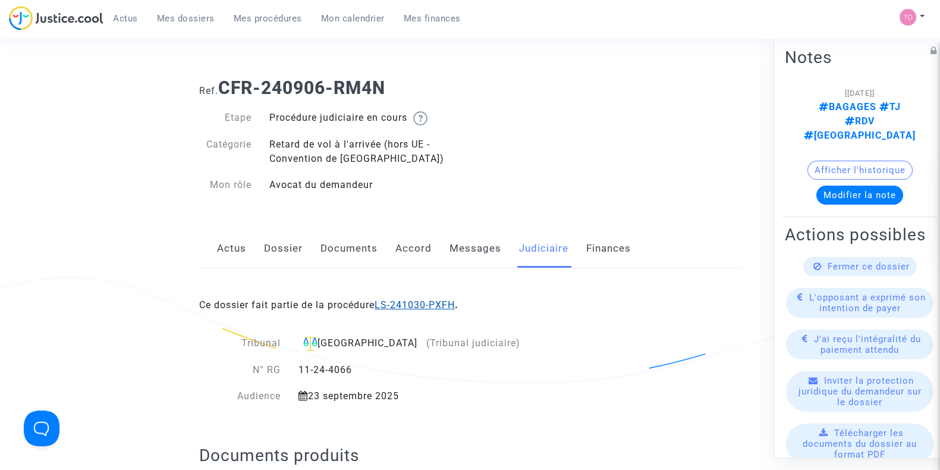
click at [429, 300] on link "LS-241030-PXFH" at bounding box center [415, 304] width 80 height 11
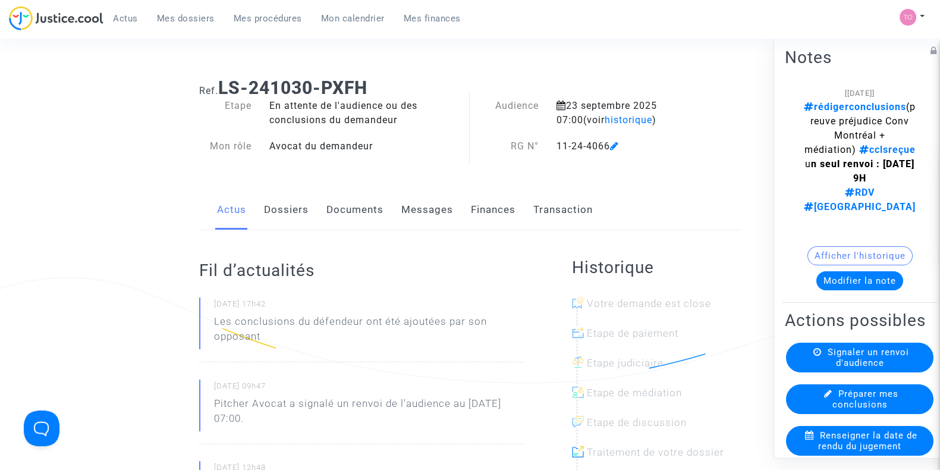
scroll to position [174, 0]
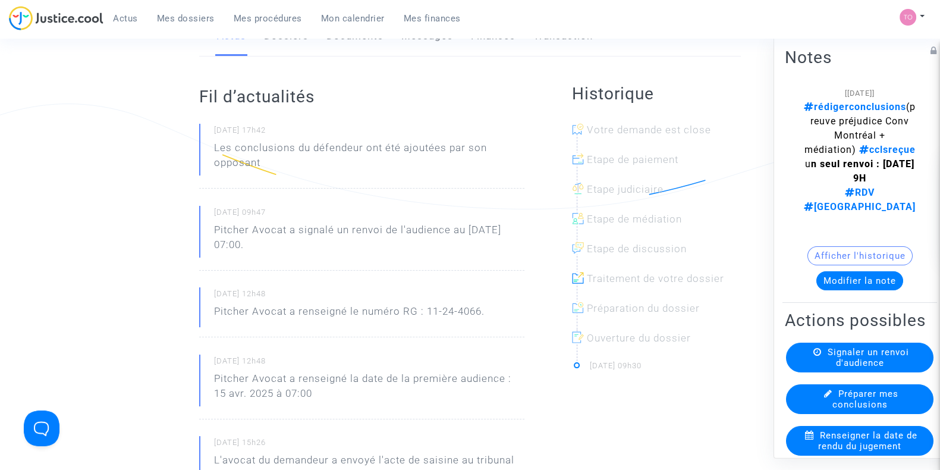
click at [824, 397] on icon at bounding box center [828, 393] width 8 height 9
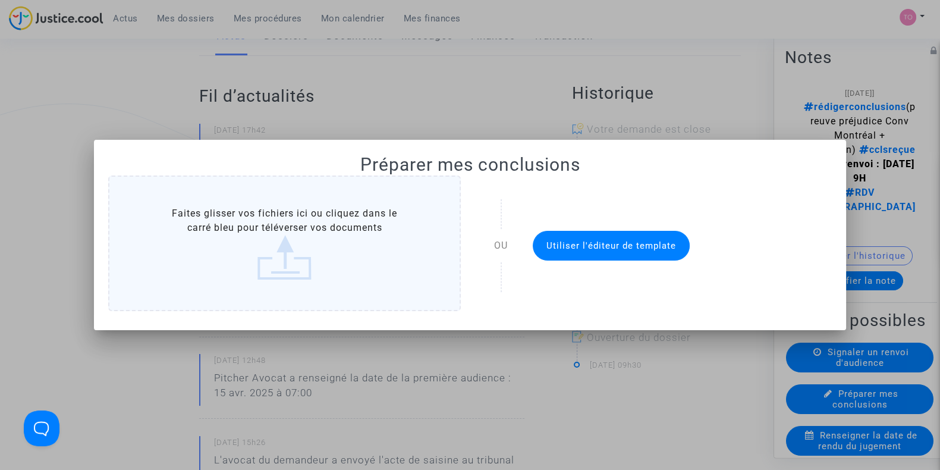
scroll to position [0, 0]
click at [252, 233] on label "Faites glisser vos fichiers ici ou cliquez dans le carré bleu pour téléverser v…" at bounding box center [284, 243] width 353 height 136
click at [0, 0] on input "Faites glisser vos fichiers ici ou cliquez dans le carré bleu pour téléverser v…" at bounding box center [0, 0] width 0 height 0
click at [628, 70] on div at bounding box center [470, 235] width 940 height 470
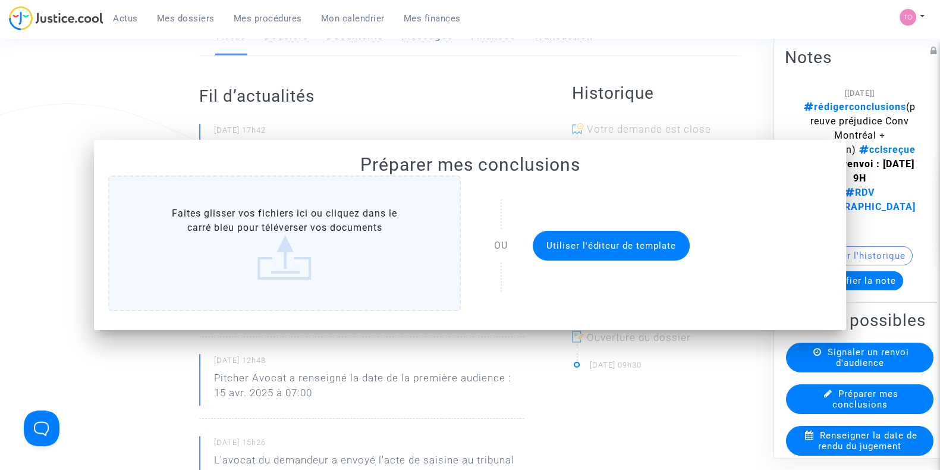
scroll to position [174, 0]
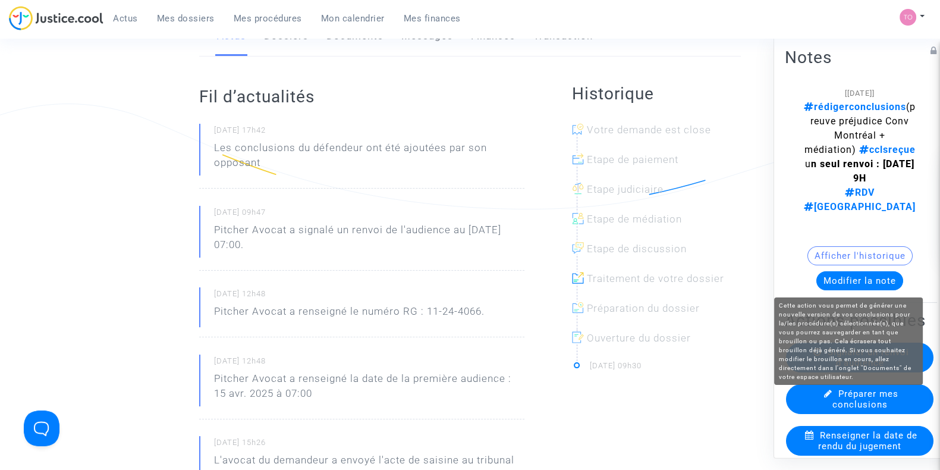
click at [861, 408] on span "Préparer mes conclusions" at bounding box center [865, 398] width 67 height 21
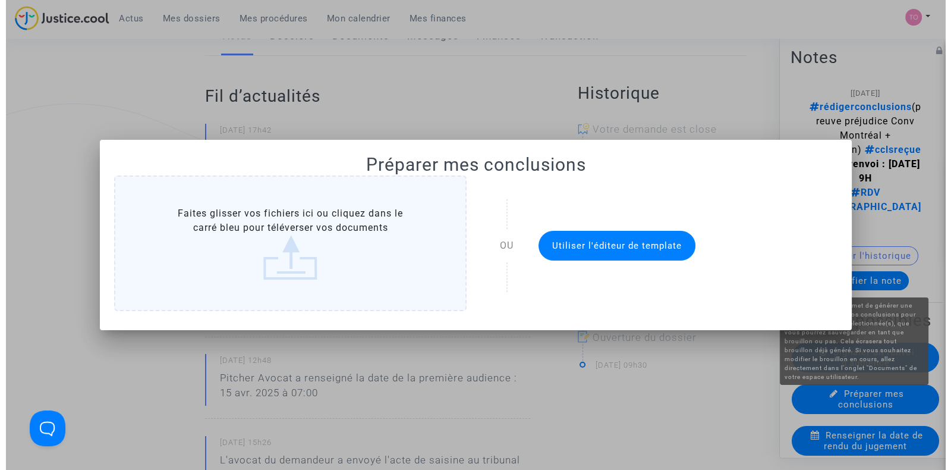
scroll to position [0, 0]
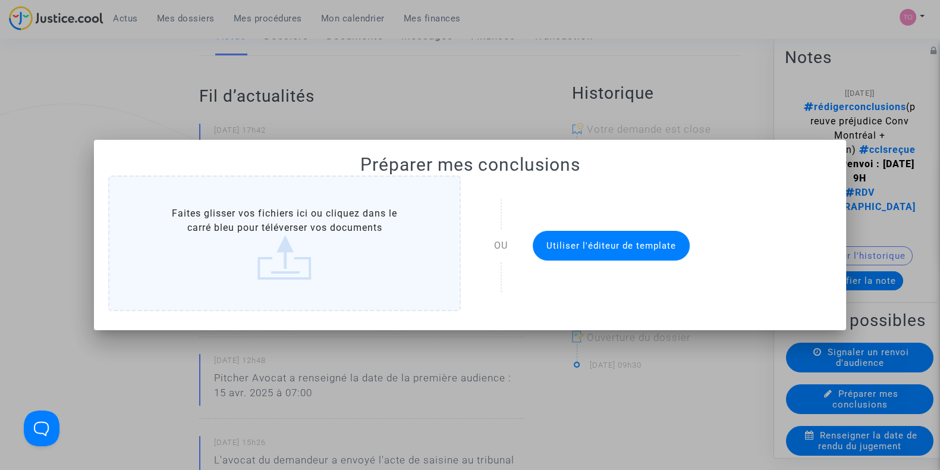
click at [618, 251] on button "Utiliser l'éditeur de template" at bounding box center [611, 246] width 157 height 30
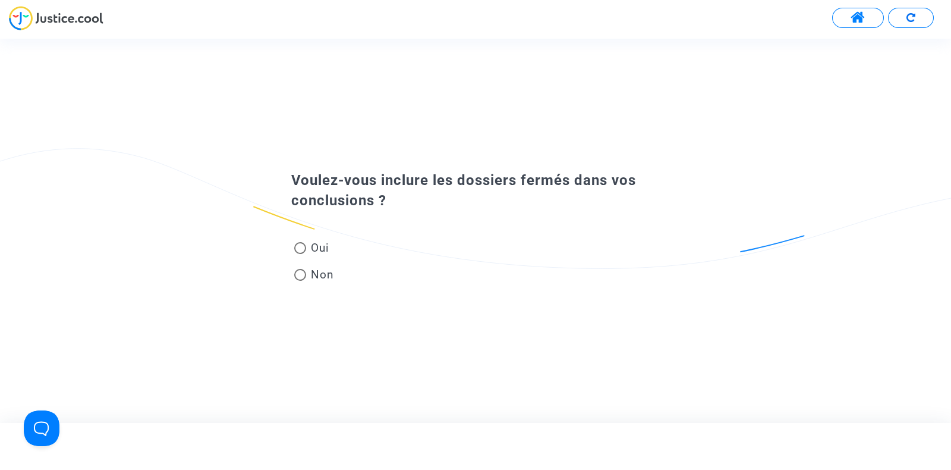
click at [301, 248] on span at bounding box center [300, 248] width 12 height 12
click at [300, 254] on input "Oui" at bounding box center [300, 254] width 1 height 1
radio input "true"
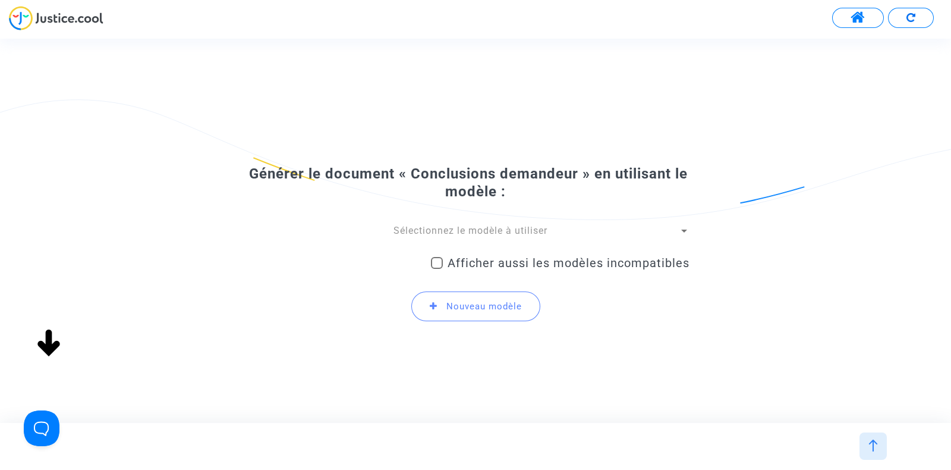
click at [441, 232] on span "Sélectionnez le modèle à utiliser" at bounding box center [471, 230] width 154 height 11
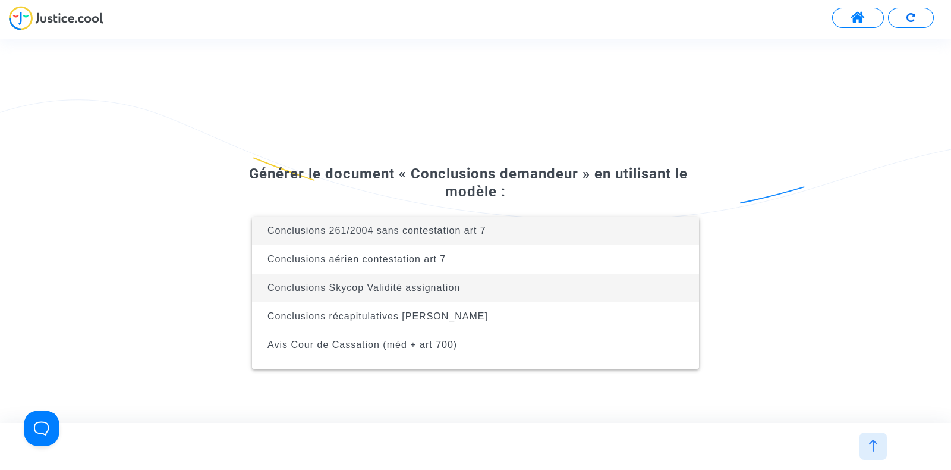
scroll to position [76, 0]
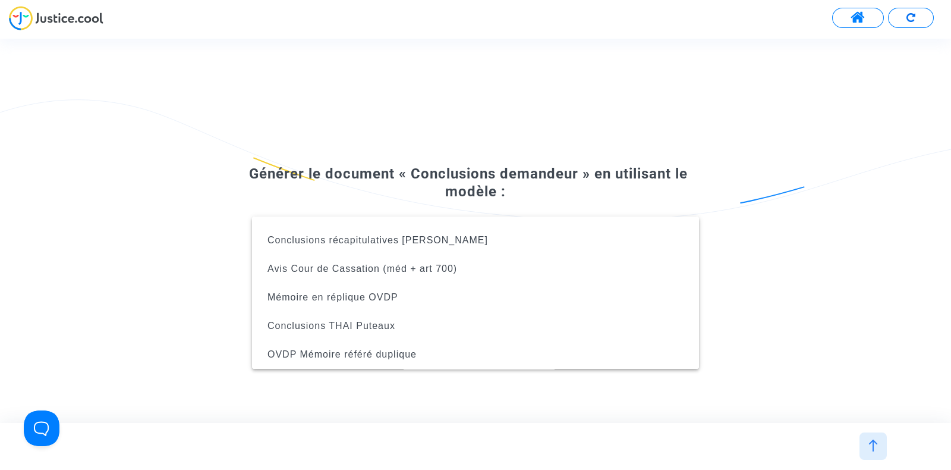
click at [352, 156] on div at bounding box center [475, 235] width 951 height 470
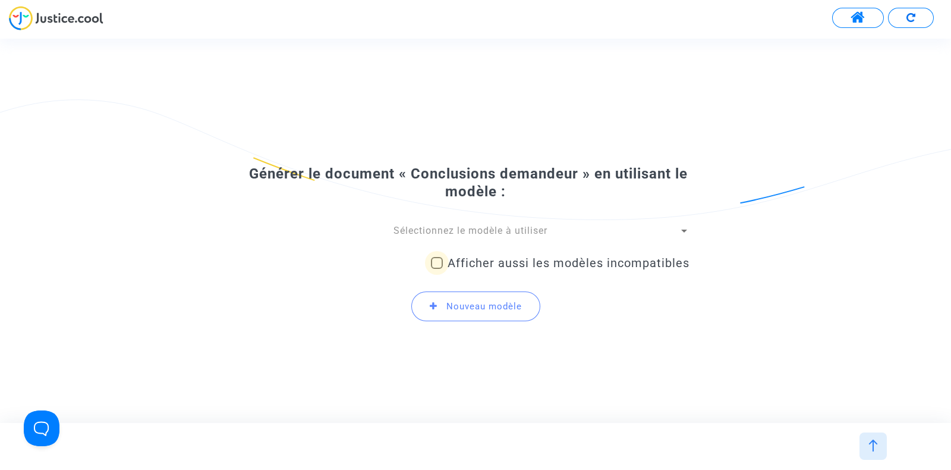
click at [434, 262] on span at bounding box center [437, 263] width 12 height 12
click at [436, 269] on input "Afficher aussi les modèles incompatibles" at bounding box center [436, 269] width 1 height 1
checkbox input "true"
click at [545, 230] on span "Sélectionnez le modèle à utiliser" at bounding box center [471, 230] width 154 height 11
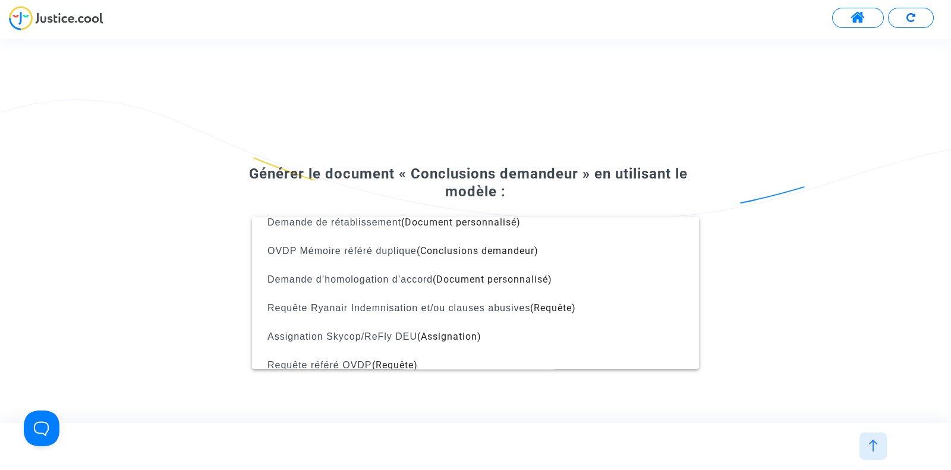
scroll to position [1502, 0]
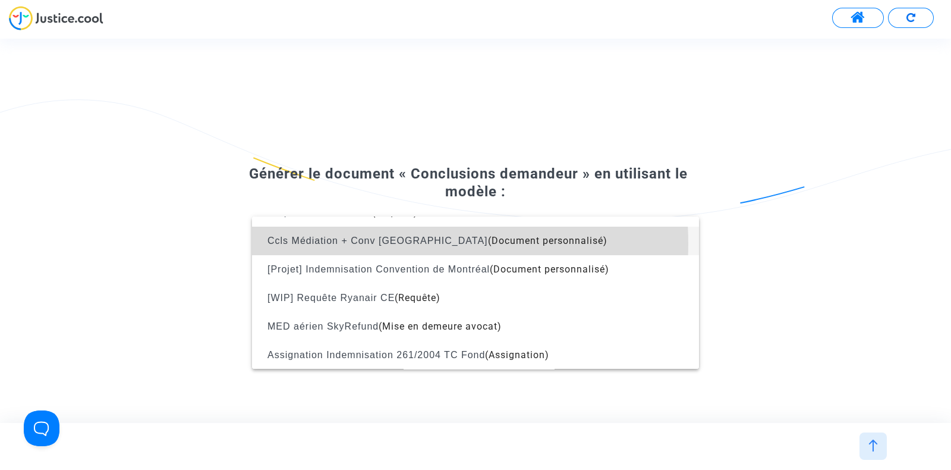
click at [379, 243] on span "Ccls Médiation + Conv [GEOGRAPHIC_DATA]" at bounding box center [378, 240] width 221 height 10
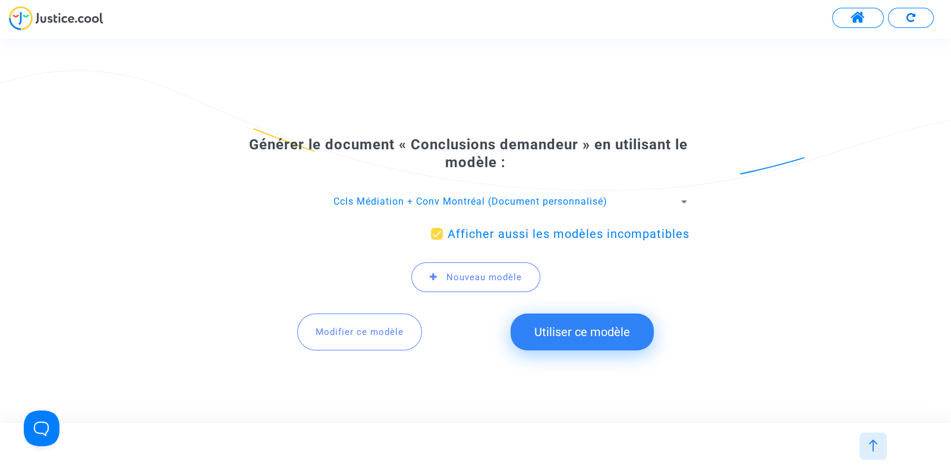
click at [597, 335] on button "Utiliser ce modèle" at bounding box center [582, 331] width 143 height 37
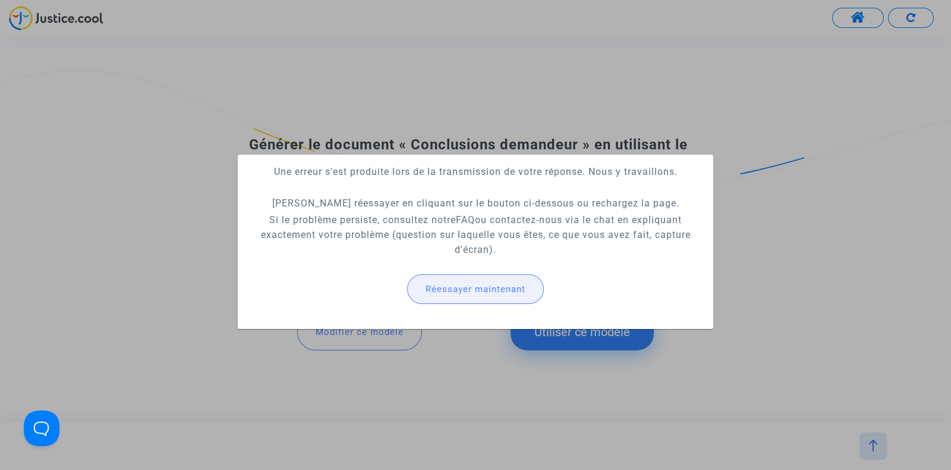
click at [474, 290] on span "Réessayer maintenant" at bounding box center [476, 289] width 100 height 11
click at [476, 291] on span "Réessayer maintenant" at bounding box center [476, 289] width 100 height 11
click at [510, 396] on div at bounding box center [475, 235] width 951 height 470
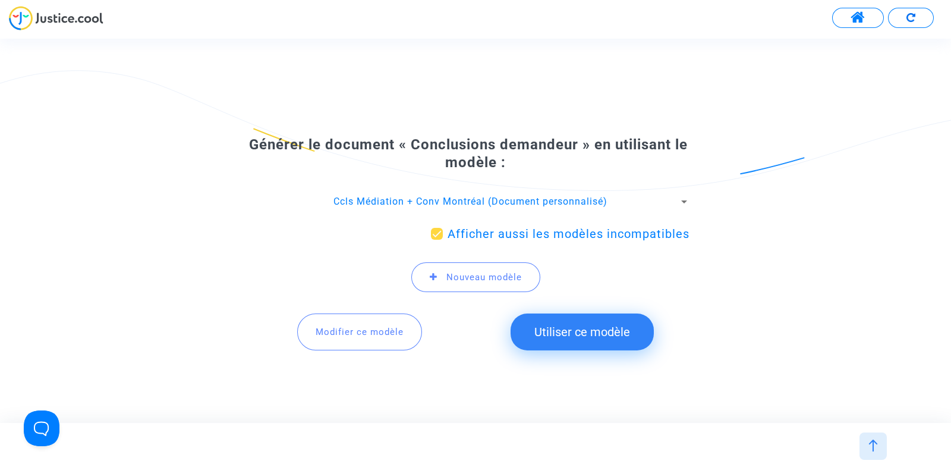
click at [574, 206] on span "Ccls Médiation + Conv Montréal (Document personnalisé)" at bounding box center [471, 201] width 274 height 11
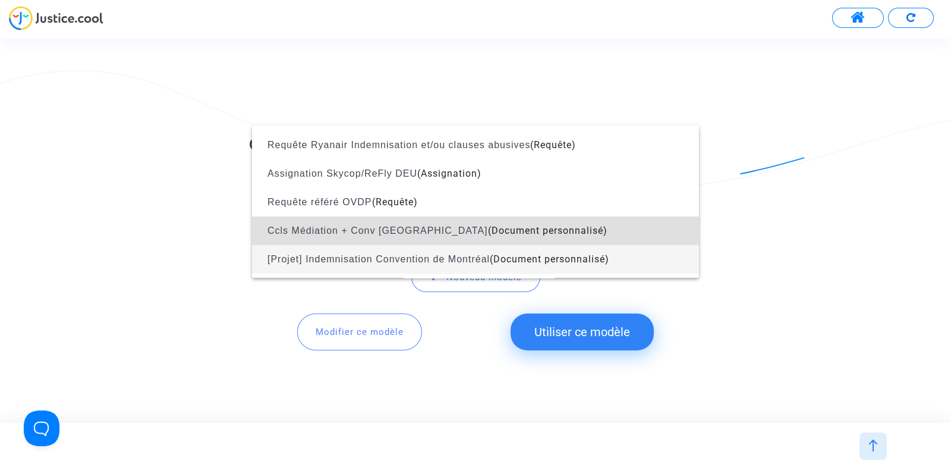
scroll to position [1419, 0]
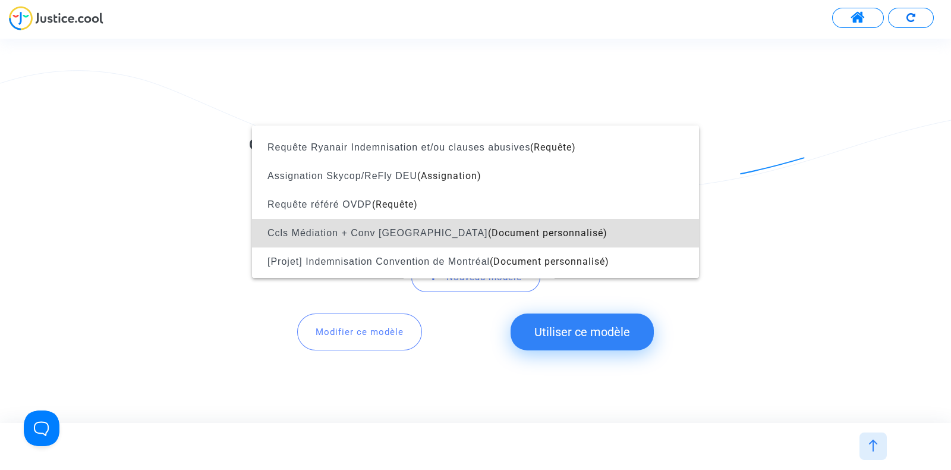
click at [119, 162] on div at bounding box center [475, 235] width 951 height 470
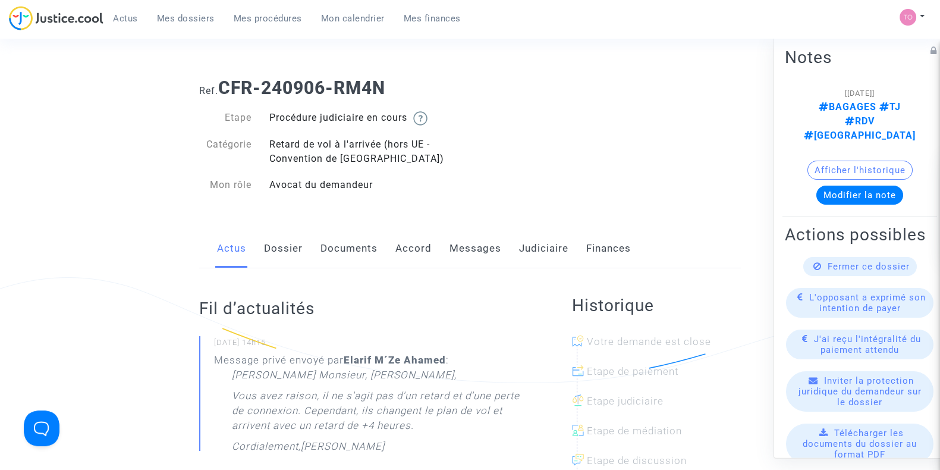
click at [276, 246] on link "Dossier" at bounding box center [283, 248] width 39 height 39
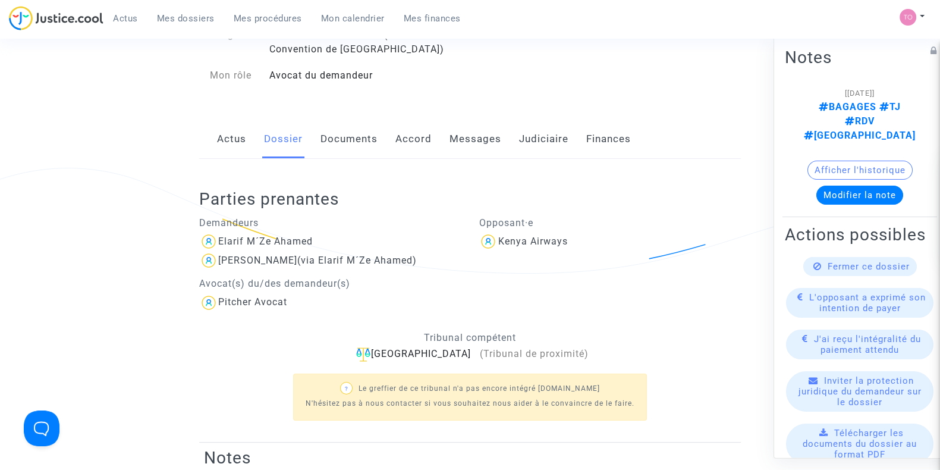
scroll to position [96, 0]
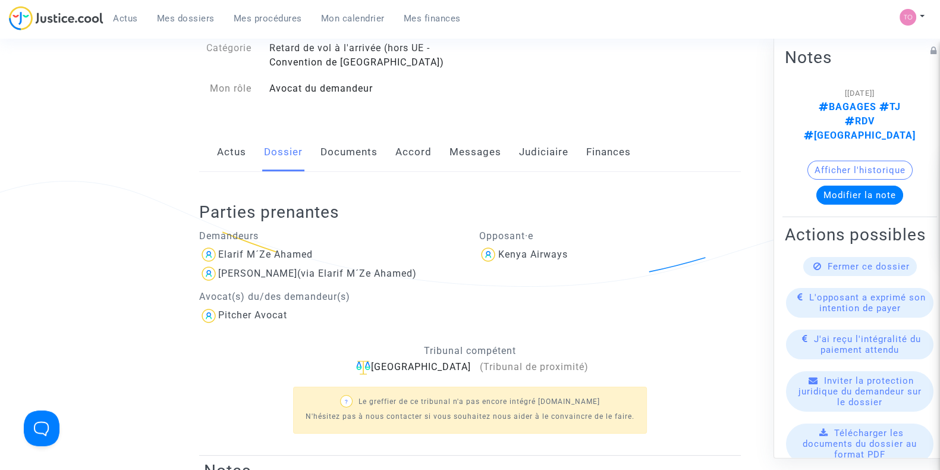
click at [226, 155] on link "Actus" at bounding box center [231, 152] width 29 height 39
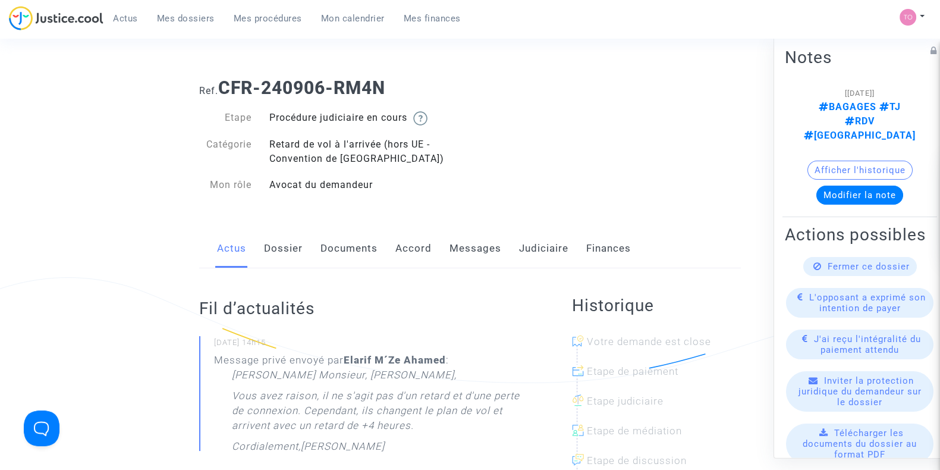
click at [528, 248] on link "Judiciaire" at bounding box center [543, 248] width 49 height 39
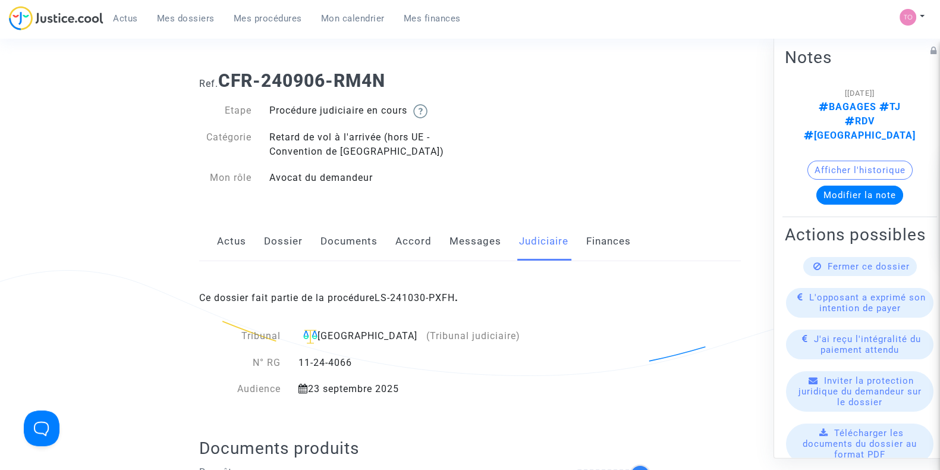
scroll to position [5, 0]
click at [835, 185] on button "Modifier la note" at bounding box center [859, 194] width 87 height 19
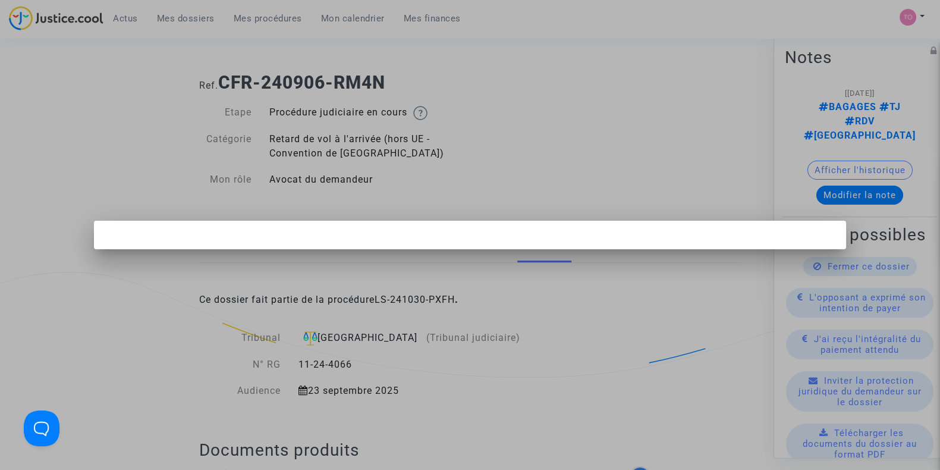
scroll to position [0, 0]
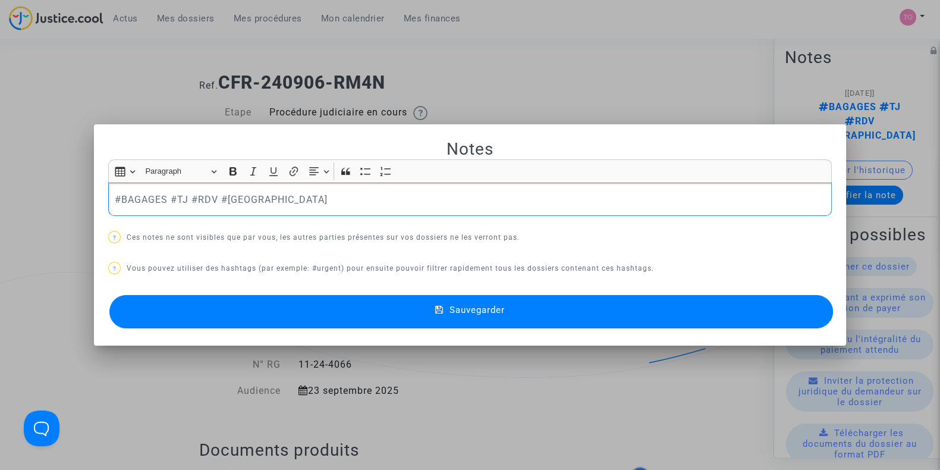
click at [619, 100] on div at bounding box center [470, 235] width 940 height 470
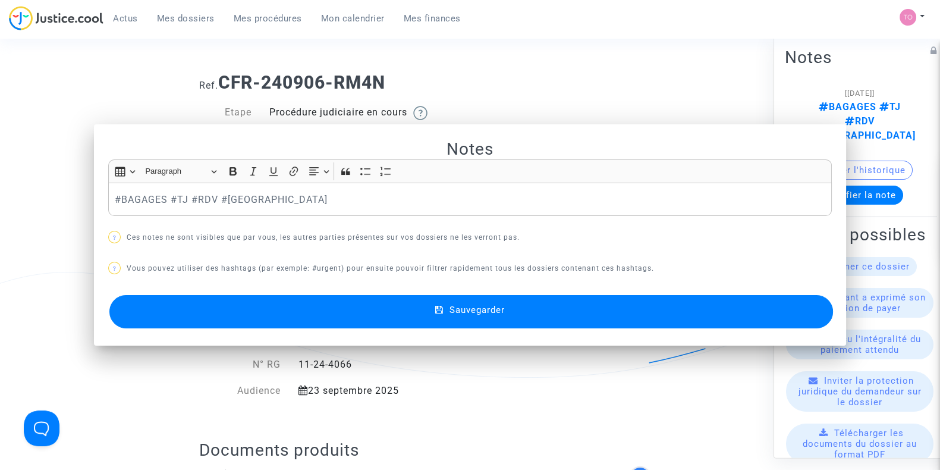
scroll to position [5, 0]
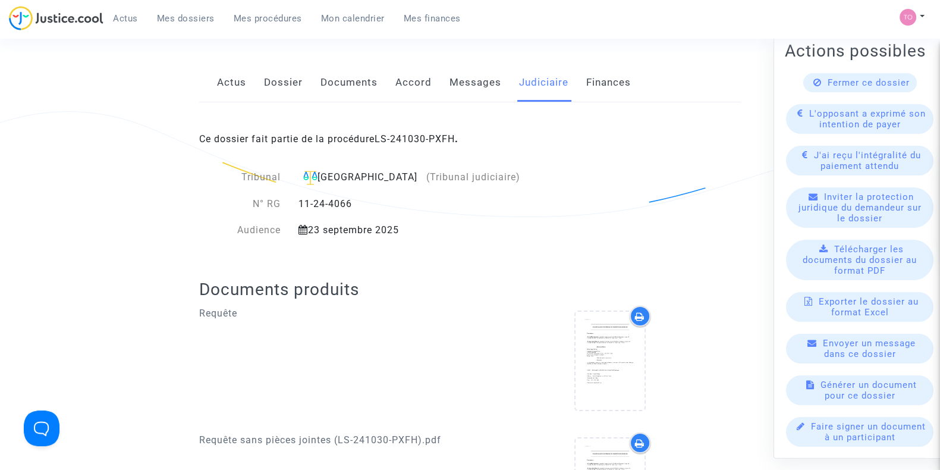
scroll to position [0, 0]
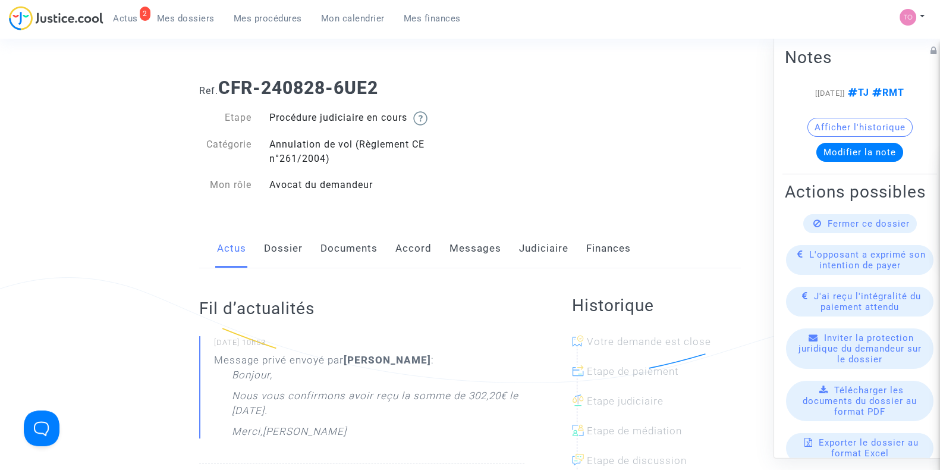
scroll to position [81, 0]
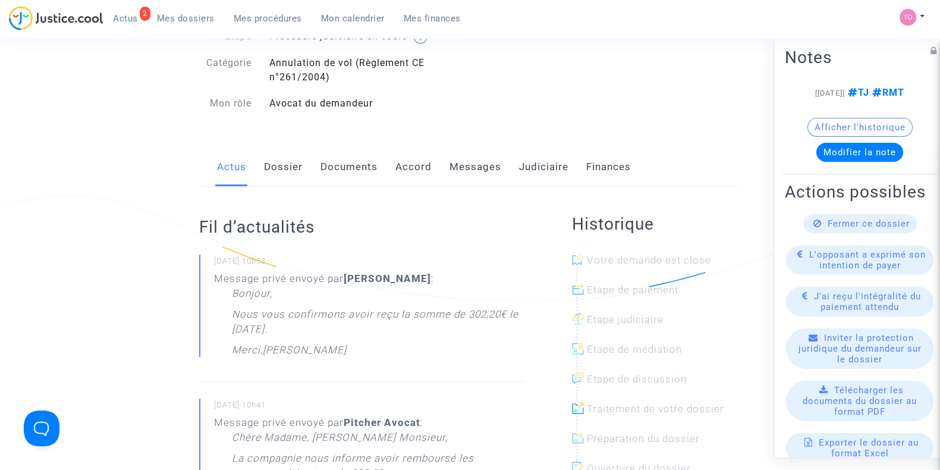
click at [279, 162] on link "Dossier" at bounding box center [283, 166] width 39 height 39
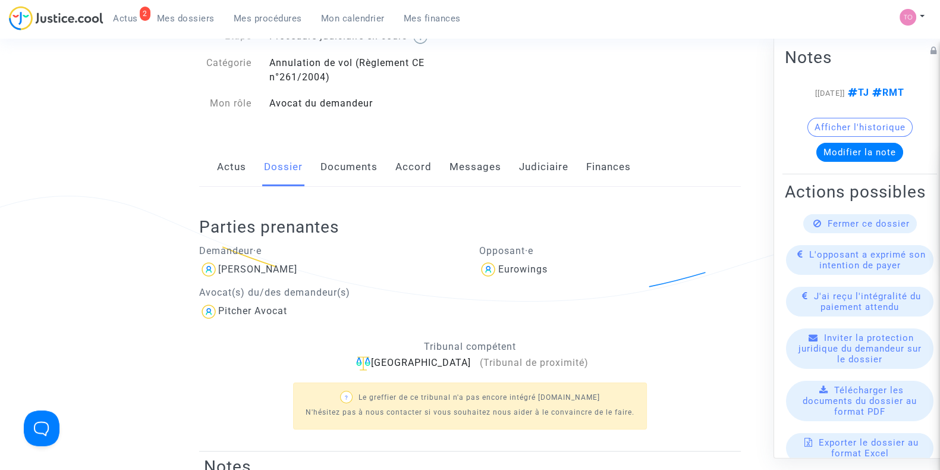
click at [359, 173] on link "Documents" at bounding box center [348, 166] width 57 height 39
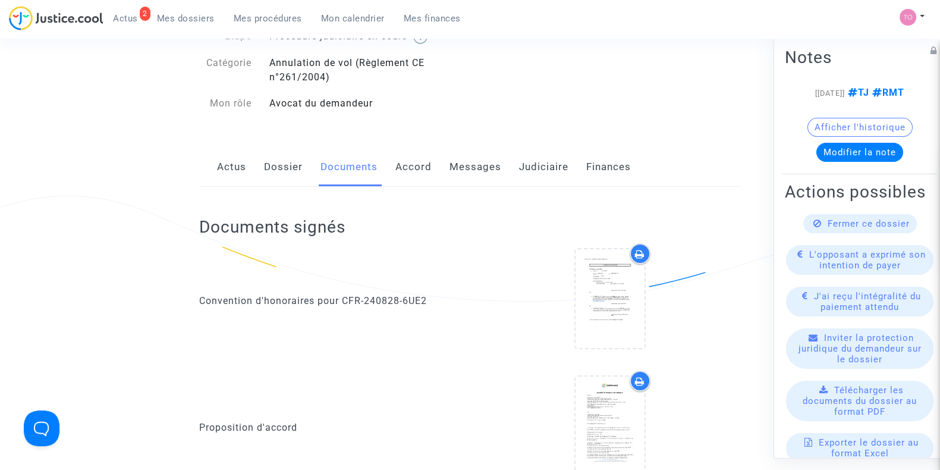
click at [284, 157] on link "Dossier" at bounding box center [283, 166] width 39 height 39
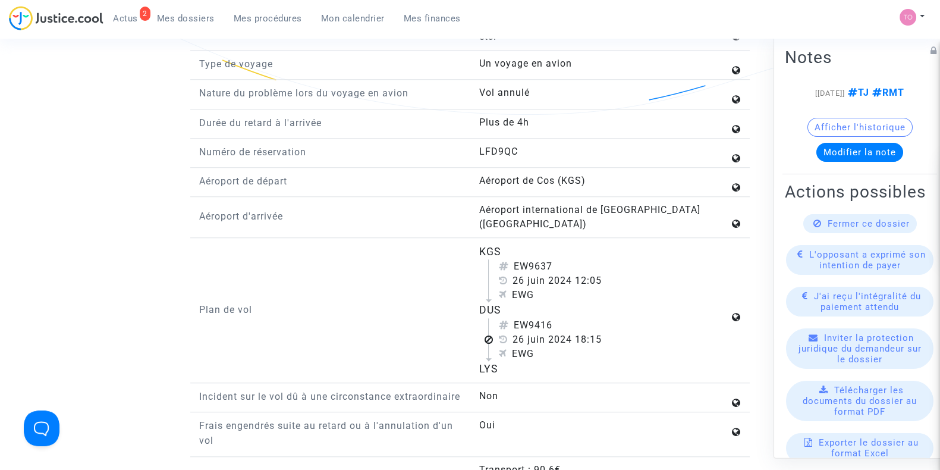
scroll to position [1314, 0]
drag, startPoint x: 475, startPoint y: 295, endPoint x: 517, endPoint y: 296, distance: 42.2
click at [517, 296] on div "KGS EW9637 [DATE] 12:05 EWG DUS EW9416 [DATE] 18:15 EWG LYS" at bounding box center [610, 309] width 280 height 133
copy div "DUS"
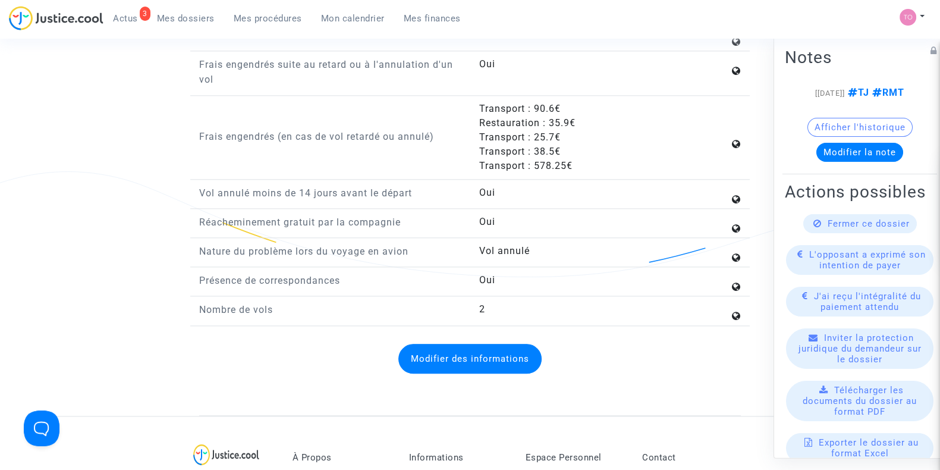
scroll to position [1674, 0]
drag, startPoint x: 535, startPoint y: 164, endPoint x: 565, endPoint y: 163, distance: 29.8
click at [565, 163] on div "Transport : 578.25€" at bounding box center [604, 166] width 250 height 14
click at [578, 165] on div "Transport : 578.25€" at bounding box center [604, 166] width 250 height 14
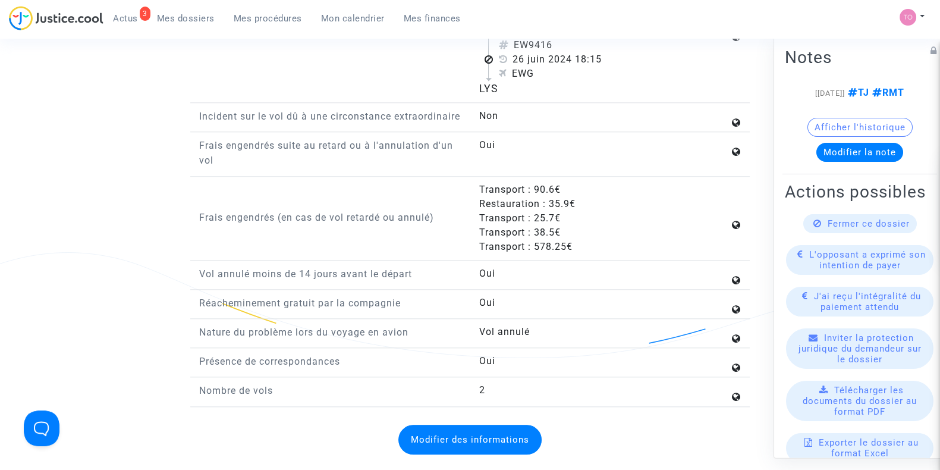
scroll to position [1593, 0]
drag, startPoint x: 196, startPoint y: 215, endPoint x: 456, endPoint y: 222, distance: 259.9
click at [456, 222] on div "Frais engendrés (en cas de vol retardé ou annulé)" at bounding box center [330, 218] width 280 height 71
click at [456, 225] on div "Frais engendrés (en cas de vol retardé ou annulé)" at bounding box center [330, 218] width 280 height 71
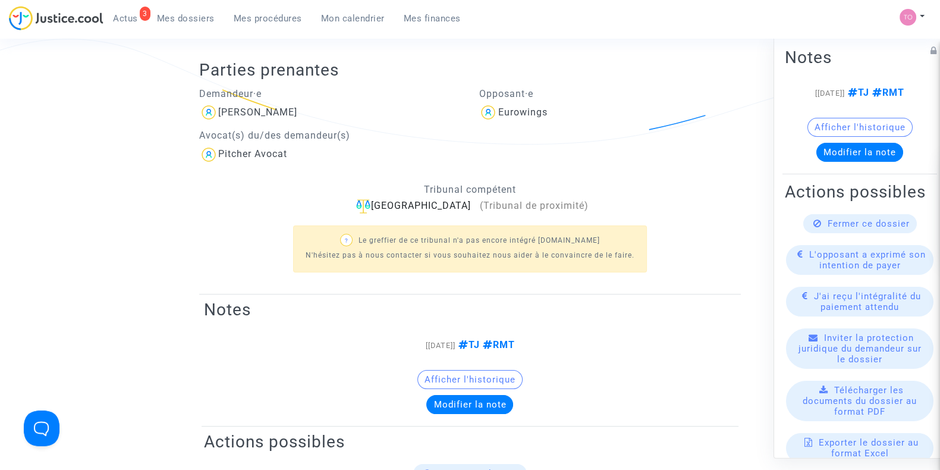
scroll to position [0, 0]
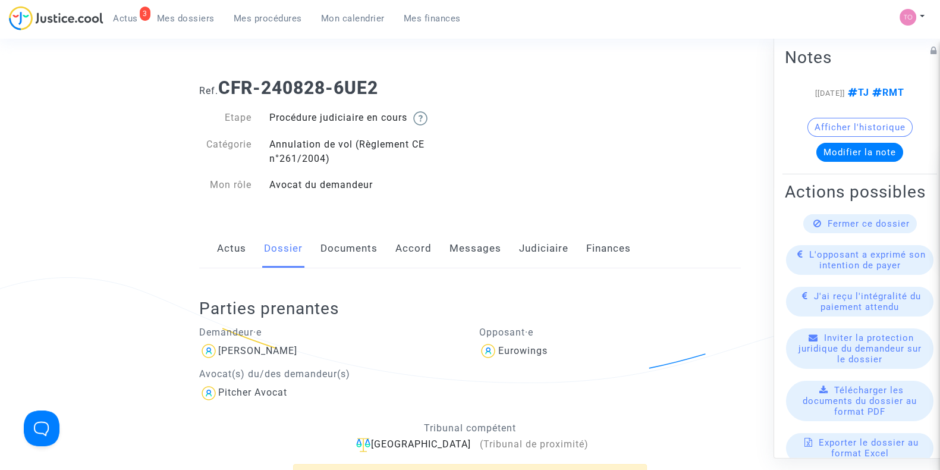
click at [347, 251] on link "Documents" at bounding box center [348, 248] width 57 height 39
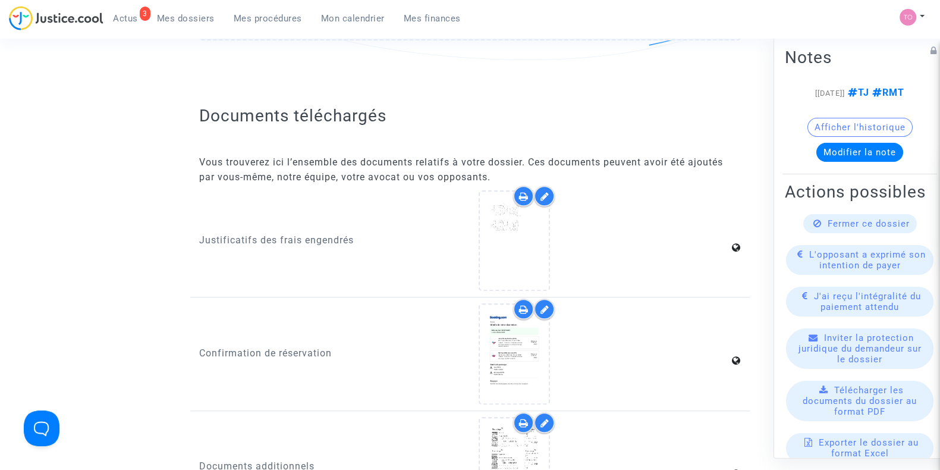
scroll to position [1365, 0]
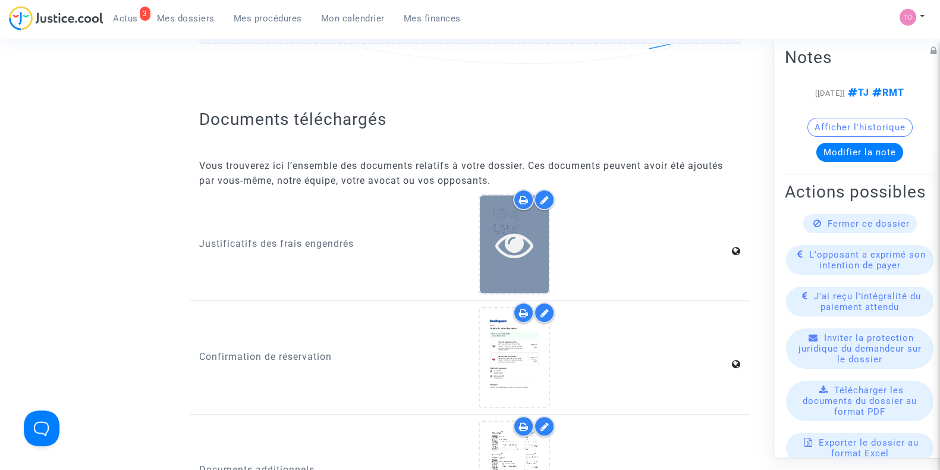
click at [524, 230] on icon at bounding box center [514, 244] width 39 height 38
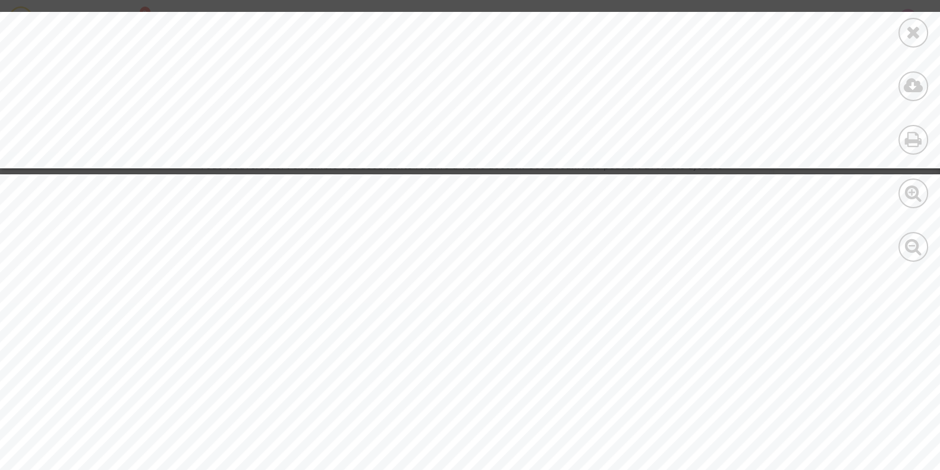
scroll to position [6140, 0]
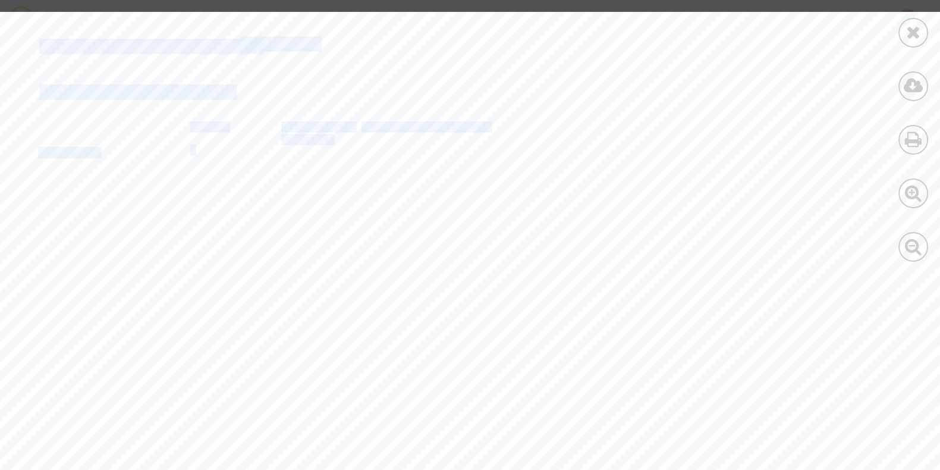
drag, startPoint x: 193, startPoint y: 154, endPoint x: 345, endPoint y: 156, distance: 152.2
click at [345, 156] on div "Numéro de contrat de location 424869211 Information sur la location Départ Date…" at bounding box center [533, 375] width 1067 height 754
click at [345, 145] on span "28 juin 24 1900 0 jours, 23.8 heures / 1 jour" at bounding box center [397, 150] width 232 height 10
drag, startPoint x: 400, startPoint y: 148, endPoint x: 443, endPoint y: 148, distance: 42.8
click at [443, 148] on span "28 juin 24 1900 0 jours, 23.8 heures / 1 jour" at bounding box center [397, 150] width 232 height 10
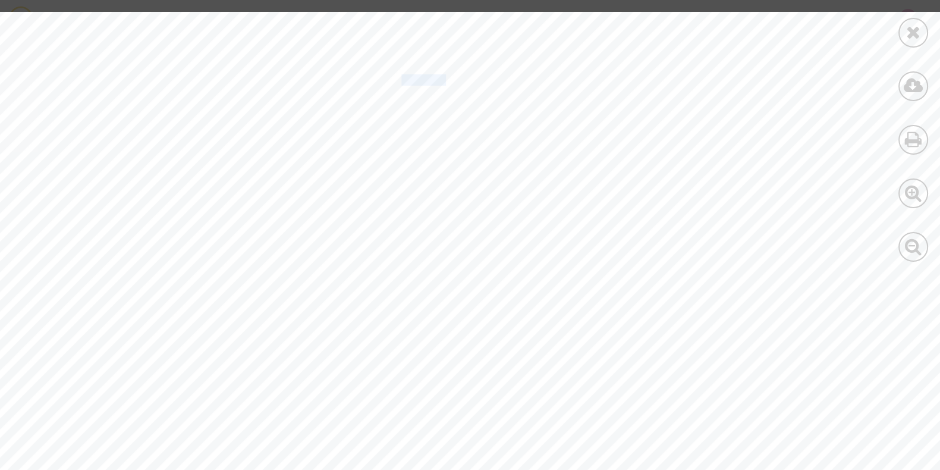
scroll to position [6322, 0]
drag, startPoint x: 65, startPoint y: 197, endPoint x: 437, endPoint y: 199, distance: 372.2
click at [437, 199] on div "Numéro de contrat de location 424869211 Information sur la location Départ Date…" at bounding box center [533, 192] width 1067 height 754
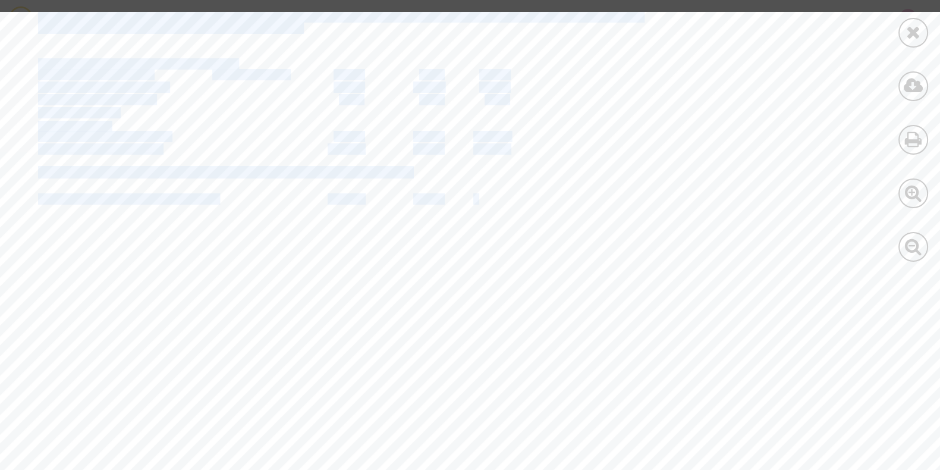
drag, startPoint x: 480, startPoint y: 193, endPoint x: 517, endPoint y: 197, distance: 36.5
click at [517, 197] on div "Numéro de contrat de location 424869211 Information sur la location Départ Date…" at bounding box center [533, 192] width 1067 height 754
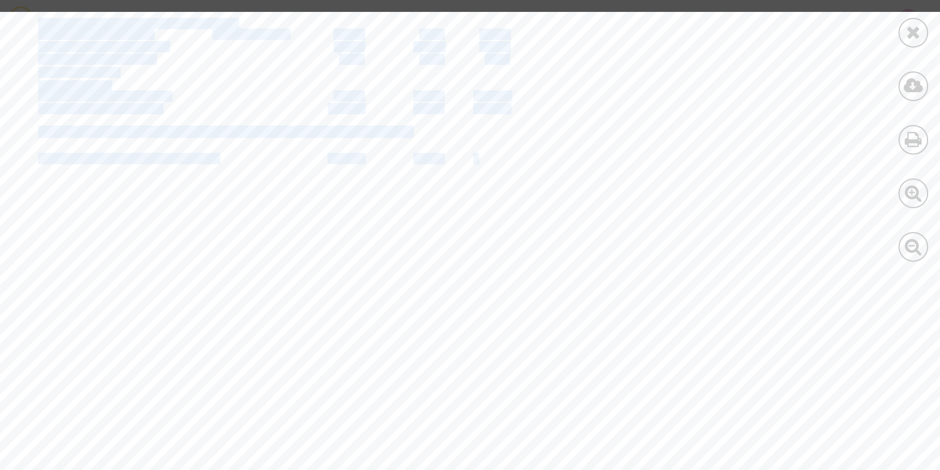
scroll to position [6365, 0]
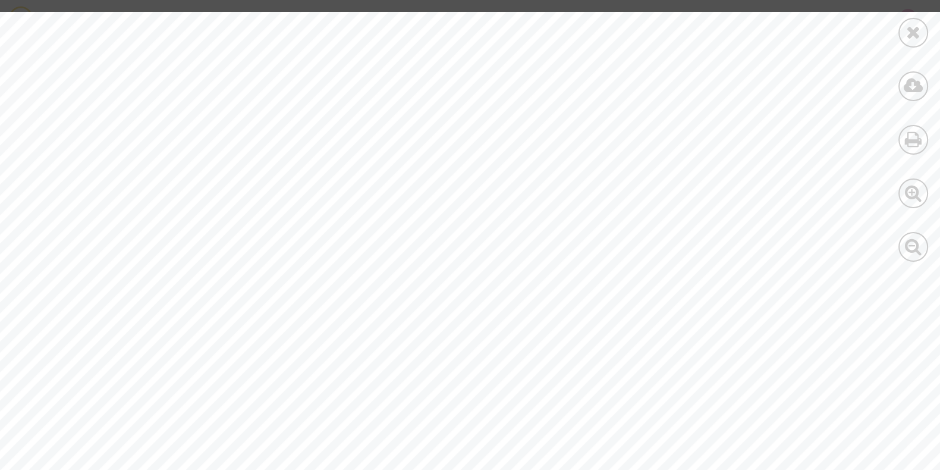
click at [426, 240] on div "Numéro de contrat de location 424869211 Information sur la location Départ Date…" at bounding box center [533, 149] width 1067 height 754
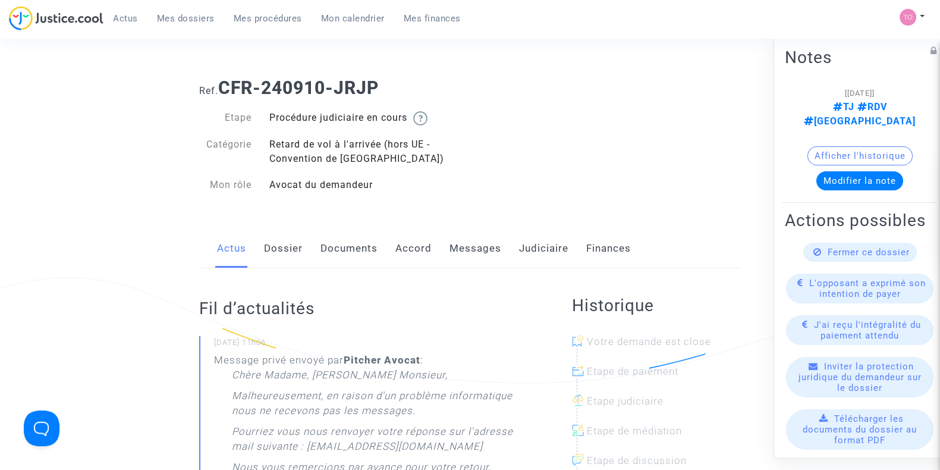
click at [473, 251] on link "Messages" at bounding box center [475, 248] width 52 height 39
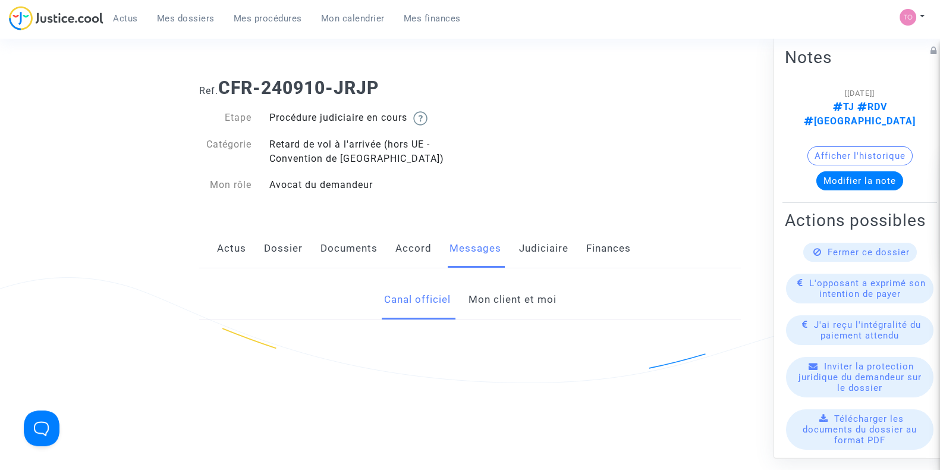
click at [530, 253] on link "Judiciaire" at bounding box center [543, 248] width 49 height 39
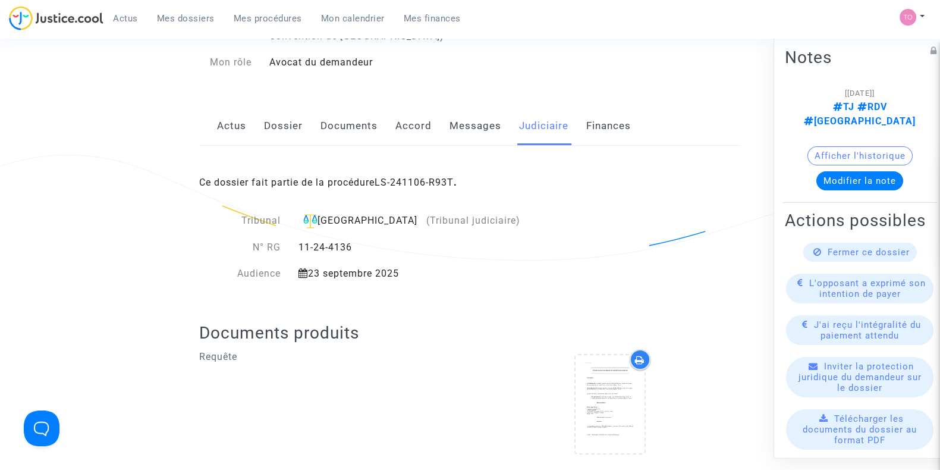
scroll to position [123, 0]
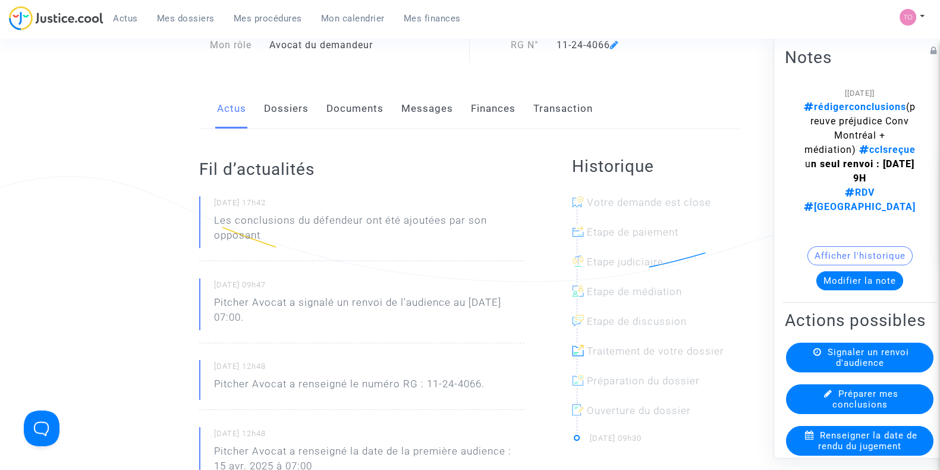
scroll to position [104, 0]
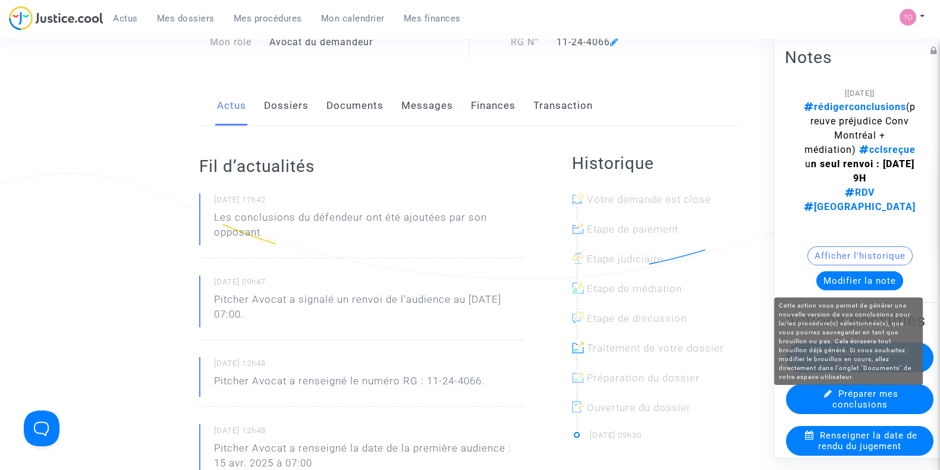
click at [832, 403] on span "Préparer mes conclusions" at bounding box center [865, 398] width 67 height 21
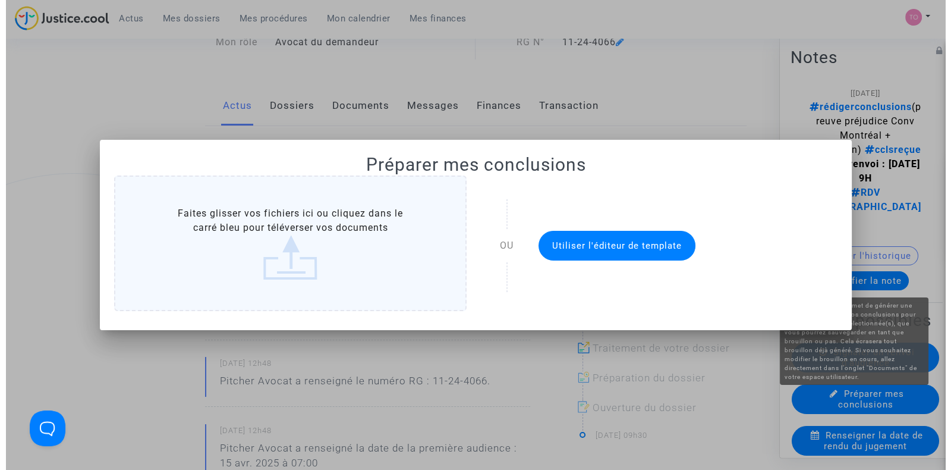
scroll to position [0, 0]
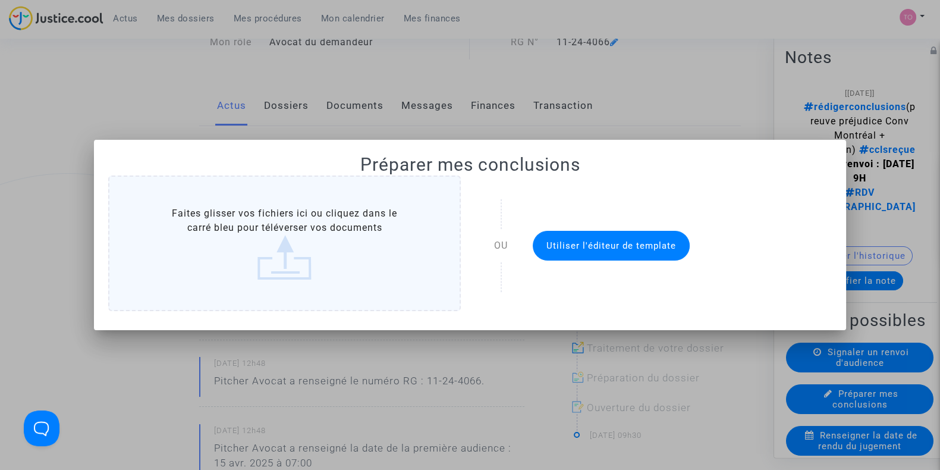
click at [565, 242] on span "Utiliser l'éditeur de template" at bounding box center [611, 245] width 130 height 11
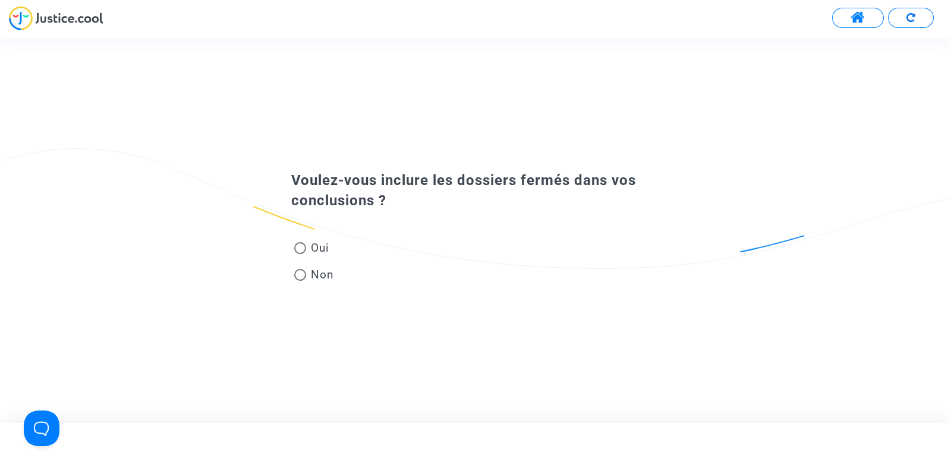
click at [303, 250] on span at bounding box center [300, 248] width 12 height 12
click at [300, 254] on input "Oui" at bounding box center [300, 254] width 1 height 1
radio input "true"
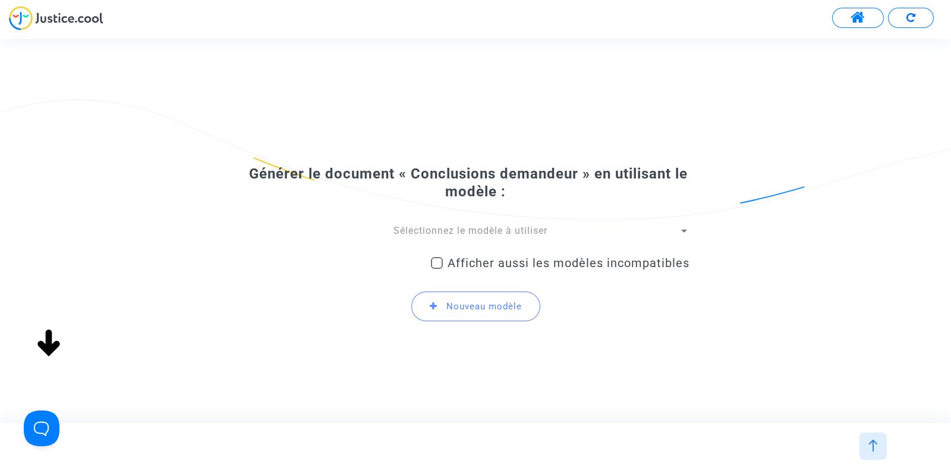
click at [469, 266] on span "Afficher aussi les modèles incompatibles" at bounding box center [569, 263] width 242 height 14
click at [437, 269] on input "Afficher aussi les modèles incompatibles" at bounding box center [436, 269] width 1 height 1
checkbox input "true"
click at [457, 238] on div "Sélectionnez le modèle à utiliser Afficher aussi les modèles incompatibles Nouv…" at bounding box center [476, 277] width 428 height 107
click at [482, 229] on span "Sélectionnez le modèle à utiliser" at bounding box center [471, 230] width 154 height 11
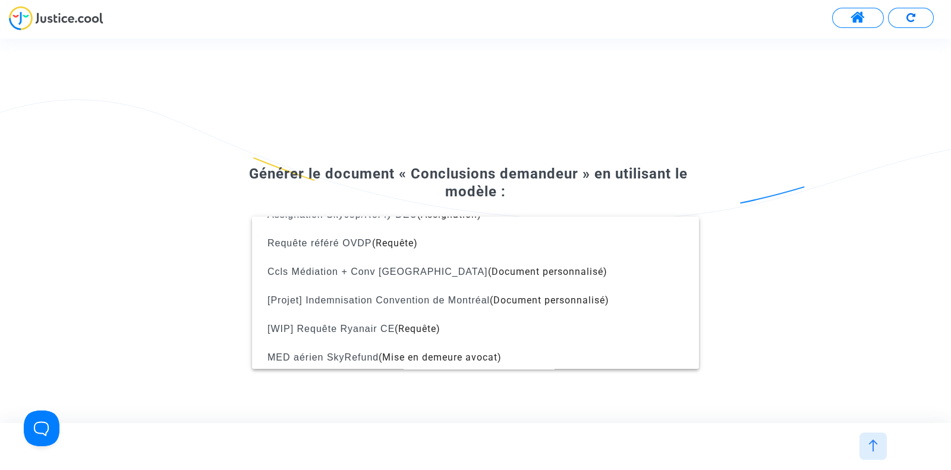
scroll to position [1502, 0]
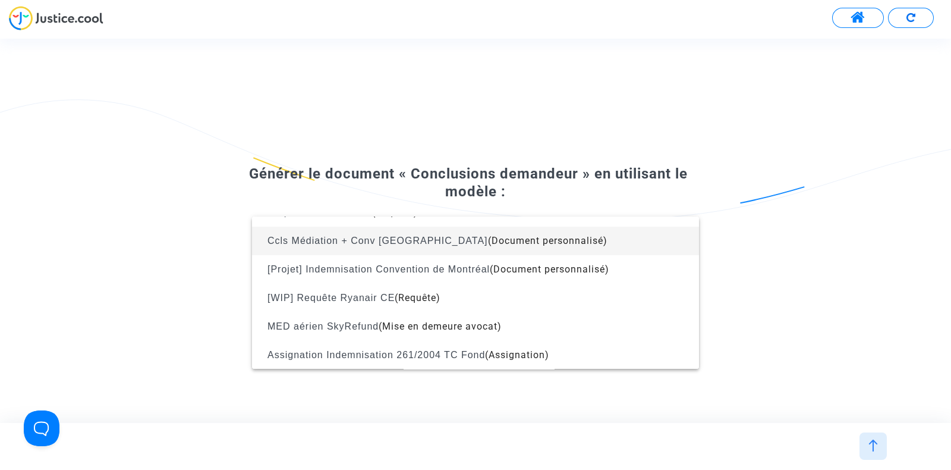
click at [372, 246] on span "Ccls Médiation + Conv Montréal (Document personnalisé)" at bounding box center [476, 241] width 428 height 29
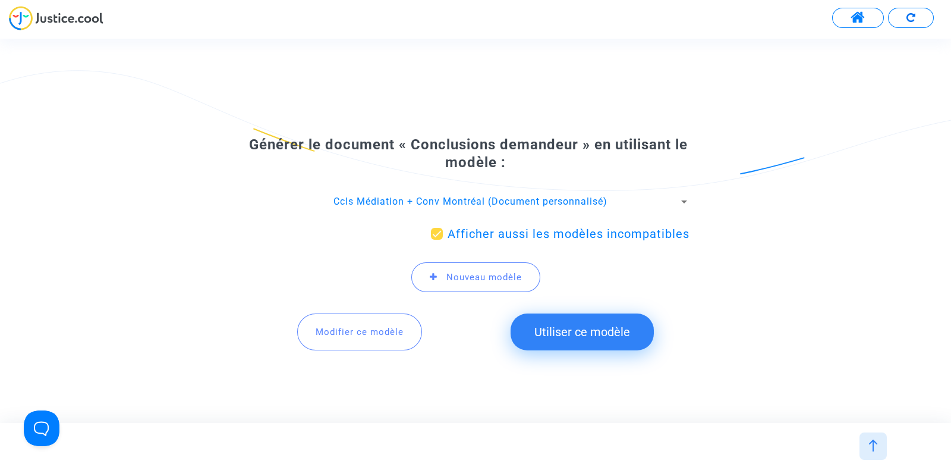
click at [573, 338] on button "Utiliser ce modèle" at bounding box center [582, 331] width 143 height 37
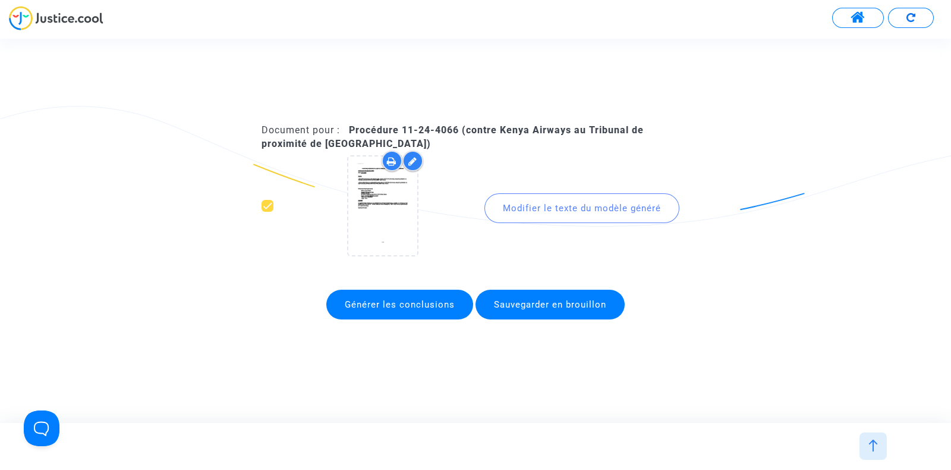
click at [550, 203] on div "Modifier le texte du modèle généré" at bounding box center [582, 208] width 195 height 30
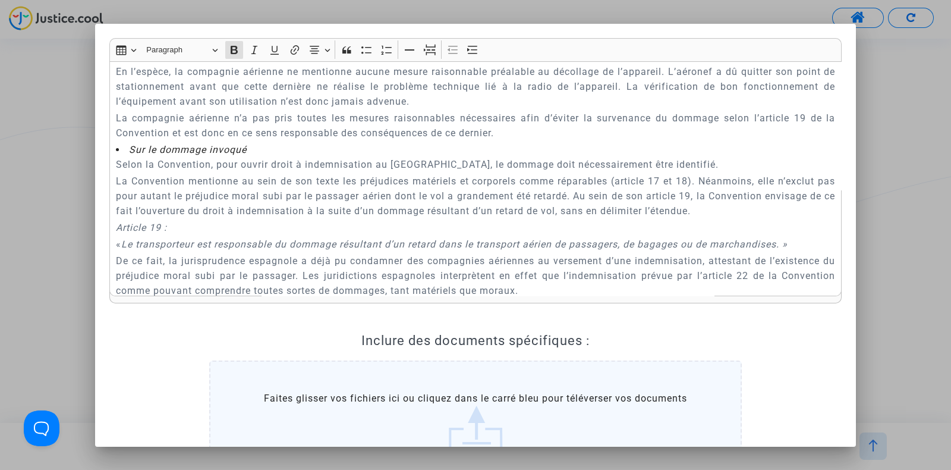
scroll to position [3497, 0]
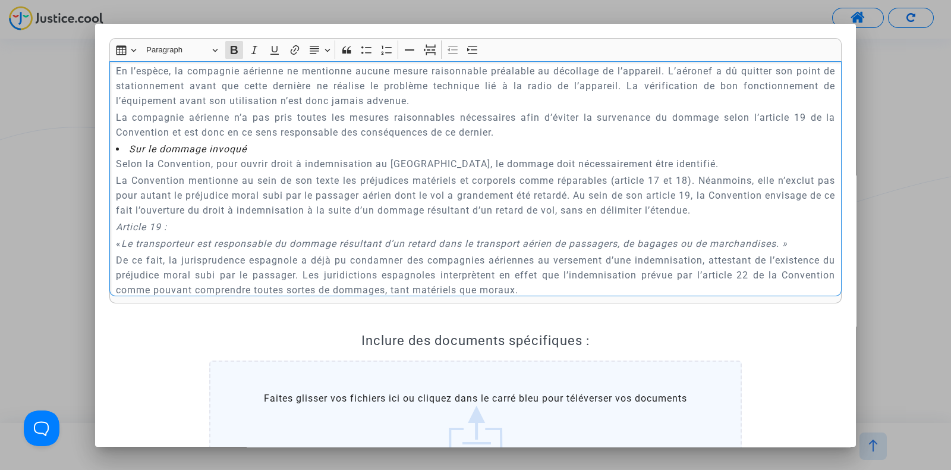
drag, startPoint x: 166, startPoint y: 169, endPoint x: 250, endPoint y: 171, distance: 83.8
click at [250, 60] on strong "A CHANGER EN FONCTION DE L’ESPECE" at bounding box center [212, 54] width 193 height 11
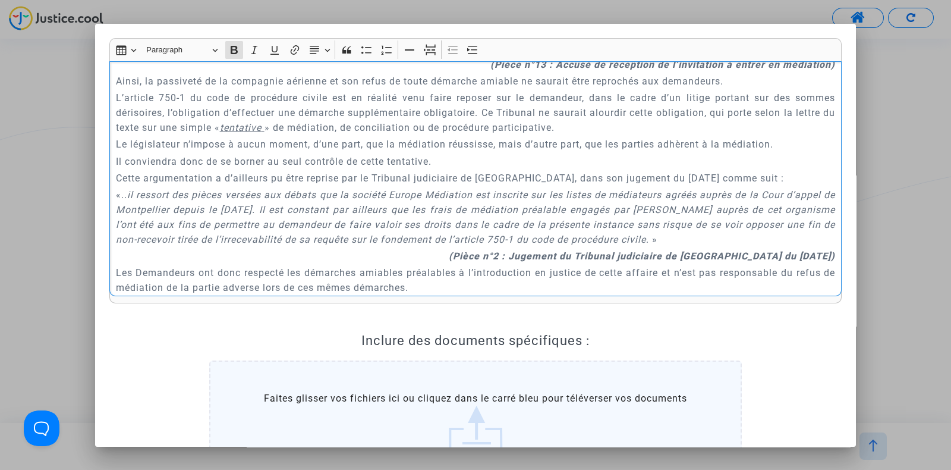
scroll to position [1275, 0]
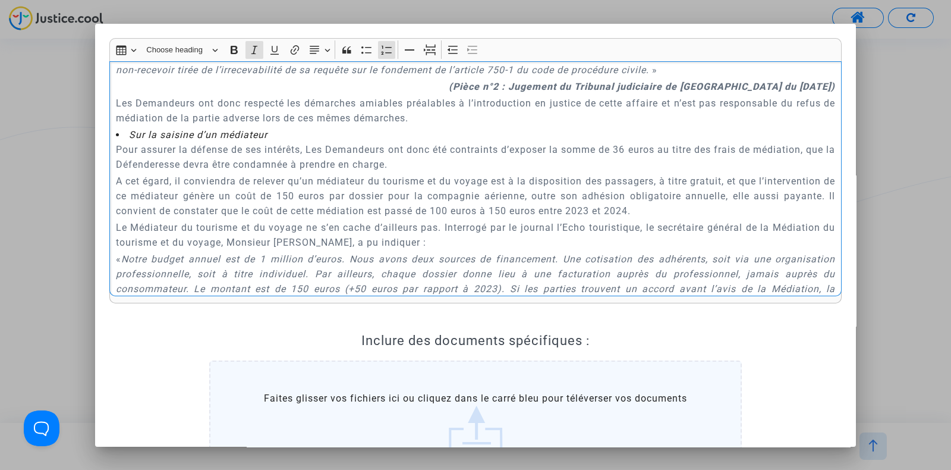
drag, startPoint x: 171, startPoint y: 140, endPoint x: 286, endPoint y: 138, distance: 114.8
click at [286, 138] on li "Sur la saisine d’un médiateur" at bounding box center [476, 135] width 720 height 14
click at [291, 139] on li "Sur la saisine d’un médiateur" at bounding box center [476, 135] width 720 height 14
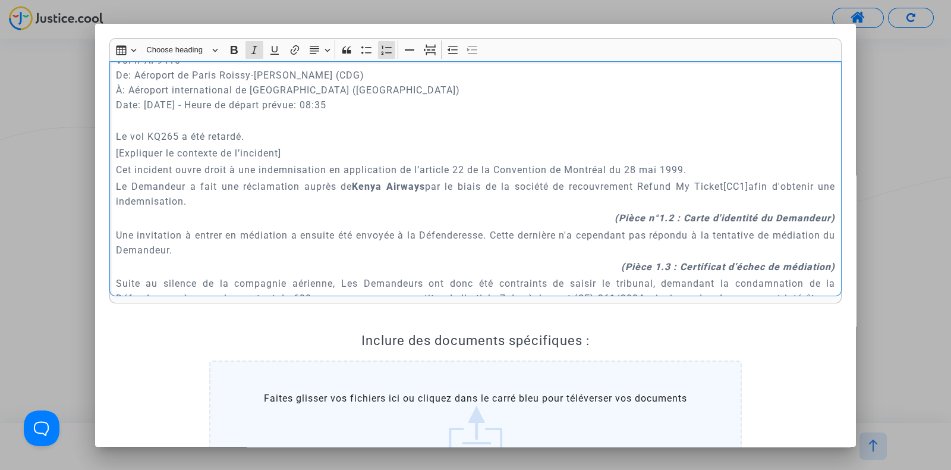
scroll to position [630, 0]
click at [256, 138] on p "Le vol KQ265 a été retardé." at bounding box center [476, 135] width 720 height 15
drag, startPoint x: 297, startPoint y: 146, endPoint x: 114, endPoint y: 146, distance: 183.1
click at [114, 146] on div "A MADAME, MONSIEUR LE JUGE DU TRIBUNAL DE PROXIMITÉ DE VILLEURBANNE Audience du…" at bounding box center [475, 178] width 732 height 235
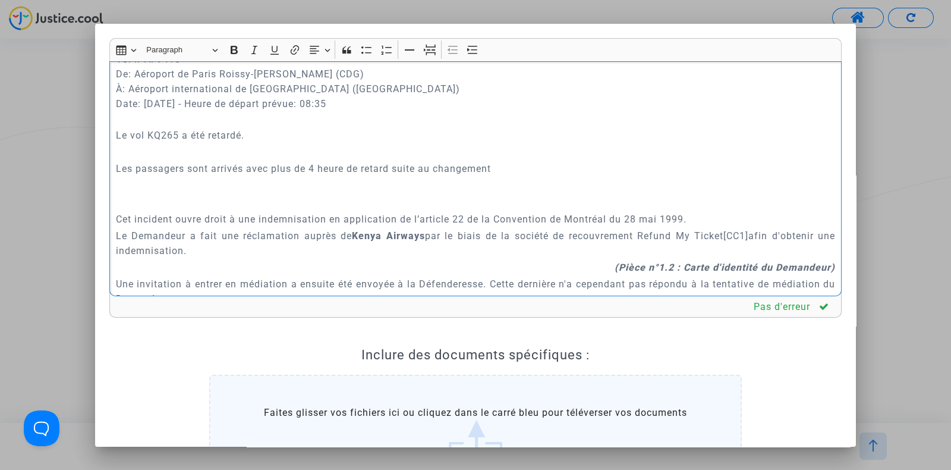
click at [460, 168] on p "Les passagers sont arrivés avec plus de 4 heure de retard suite au changement" at bounding box center [476, 168] width 720 height 15
click at [502, 168] on p "Les passagers sont arrivés avec plus de 4 heure de retard suite au changement" at bounding box center [476, 168] width 720 height 15
drag, startPoint x: 502, startPoint y: 168, endPoint x: 193, endPoint y: 164, distance: 309.2
click at [193, 164] on p "Les passagers sont arrivés avec plus de 4 heure de retard suite au changement" at bounding box center [476, 168] width 720 height 15
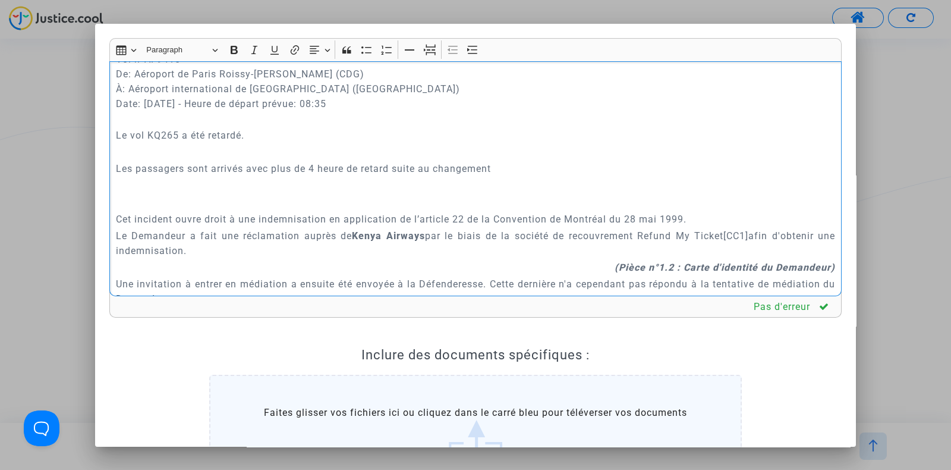
click at [184, 165] on p "Les passagers sont arrivés avec plus de 4 heure de retard suite au changement" at bounding box center [476, 168] width 720 height 15
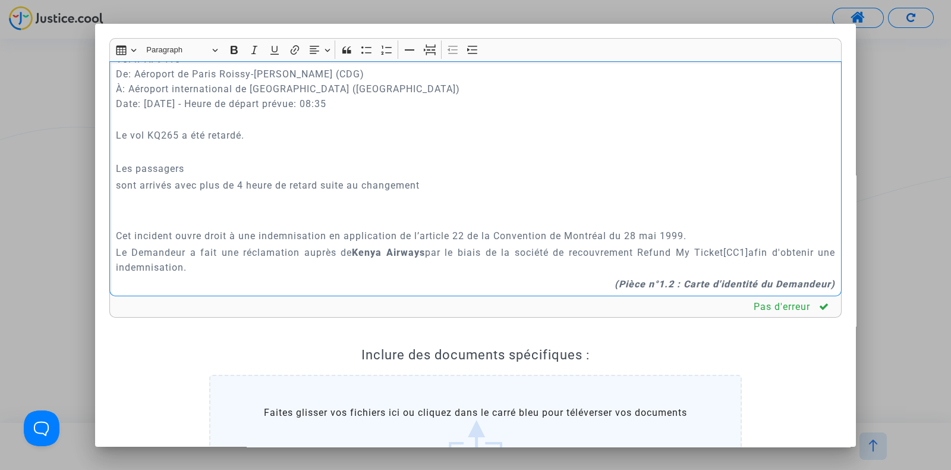
click at [207, 171] on p "Les passagers" at bounding box center [476, 168] width 720 height 15
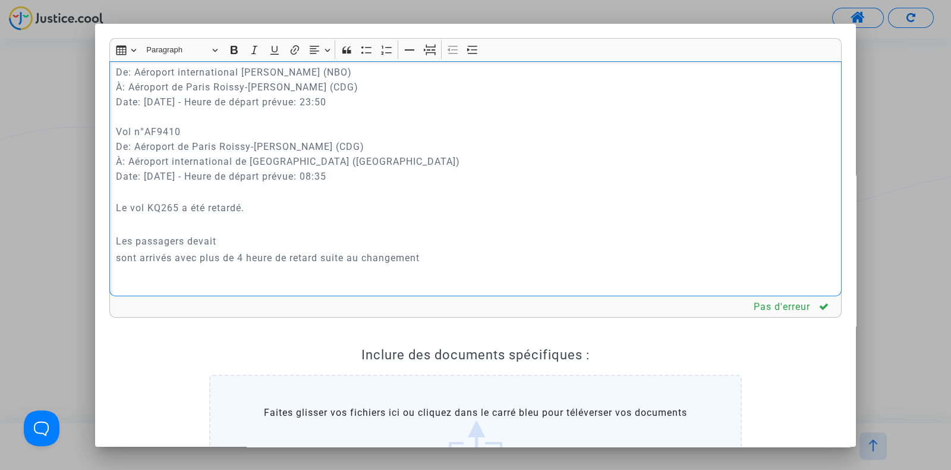
scroll to position [558, 0]
click at [342, 242] on p "Les passagers devait prendre un vol de coorespondance" at bounding box center [476, 241] width 720 height 15
click at [325, 241] on p "Les passagers devait prendre un vol de coorespondance" at bounding box center [476, 241] width 720 height 15
click at [388, 238] on p "Les passagers devait prendre un vol de corespondance" at bounding box center [476, 241] width 720 height 15
click at [317, 239] on p "Les passagers devait prendre un vol de corespondance" at bounding box center [476, 241] width 720 height 15
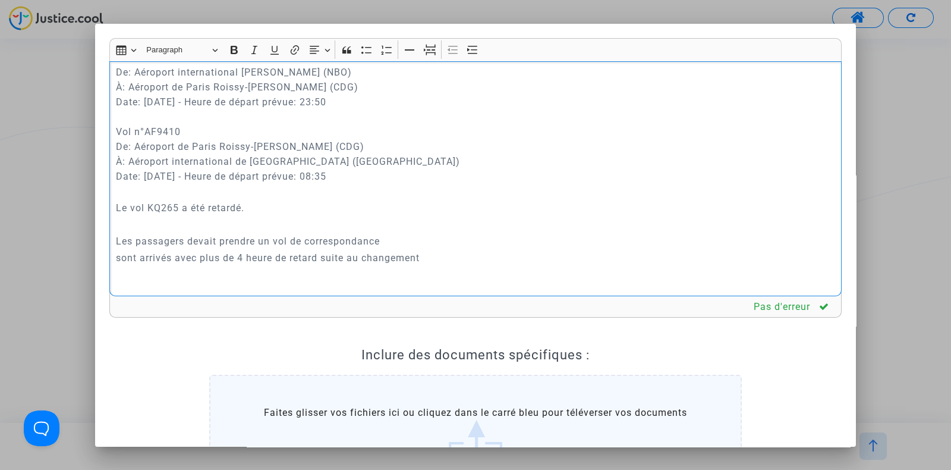
click at [401, 236] on p "Les passagers devait prendre un vol de correspondance" at bounding box center [476, 241] width 720 height 15
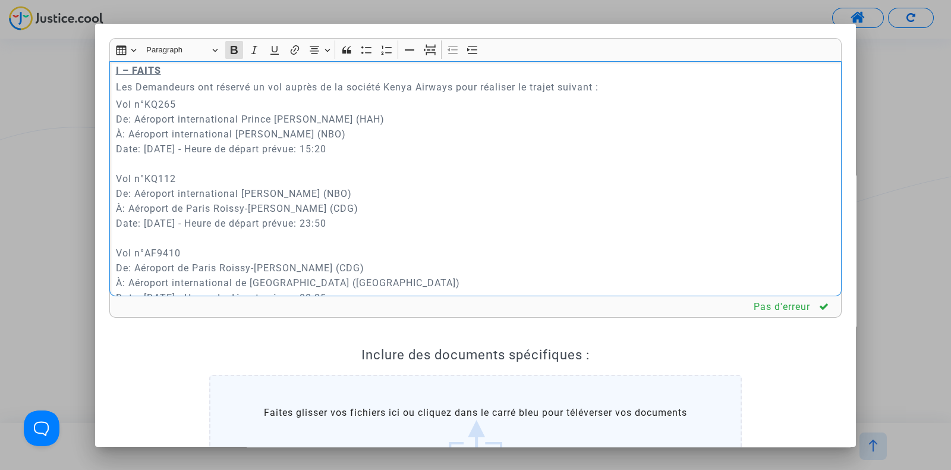
scroll to position [412, 0]
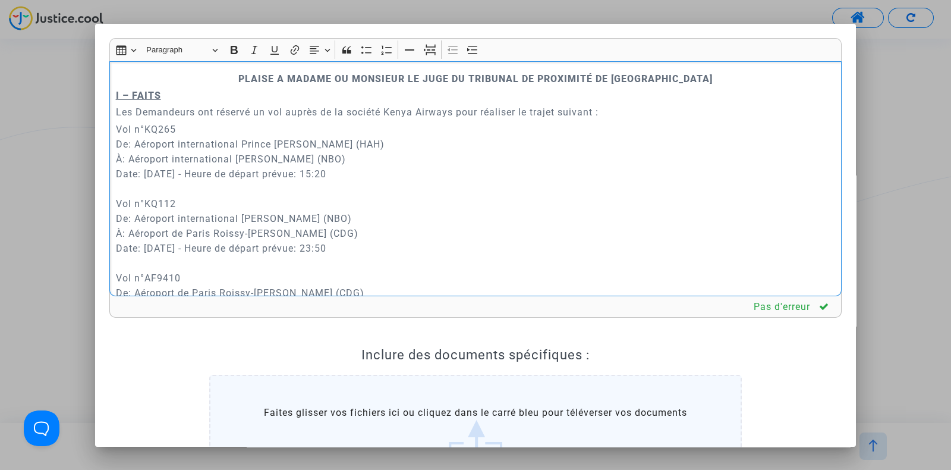
drag, startPoint x: 135, startPoint y: 67, endPoint x: 312, endPoint y: 217, distance: 232.4
click at [312, 217] on p "Vol n°KQ265 De: Aéroport international Prince Saïd Ibrahim (HAH) À: Aéroport in…" at bounding box center [476, 233] width 720 height 223
copy p "Aéroport international Jomo Kenyatta"
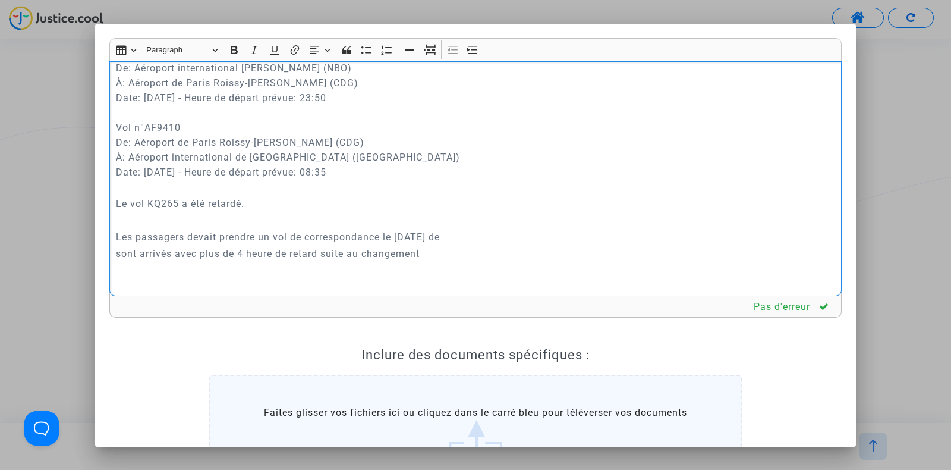
scroll to position [564, 0]
click at [493, 233] on p "Les passagers devait prendre un vol de correspondance le 28 juin 2024 de" at bounding box center [476, 235] width 720 height 15
drag, startPoint x: 476, startPoint y: 233, endPoint x: 706, endPoint y: 200, distance: 231.8
click at [706, 200] on p "Le vol KQ265 a été retardé." at bounding box center [476, 202] width 720 height 15
click at [476, 234] on p "Les passagers devait prendre un vol de correspondance le 28 juin 2024 de Aéropo…" at bounding box center [476, 235] width 720 height 15
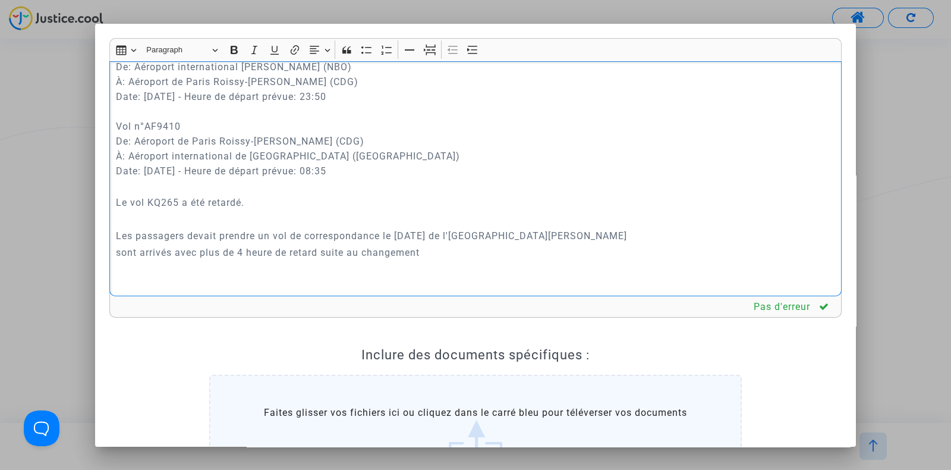
click at [213, 233] on p "Les passagers devait prendre un vol de correspondance le 28 juin 2024 de l'aéro…" at bounding box center [476, 235] width 720 height 15
click at [476, 232] on p "Les passagers devaient prendre un vol de correspondance le 28 juin 2024 de l'aé…" at bounding box center [476, 235] width 720 height 15
click at [767, 234] on p "Les passagers devaient prendre un vol de correspondance le 28 juin 2024 au dépa…" at bounding box center [476, 235] width 720 height 15
click at [131, 243] on p "Les passagers devaient prendre un vol de correspondance le 28 juin 2024 au dépa…" at bounding box center [476, 235] width 720 height 15
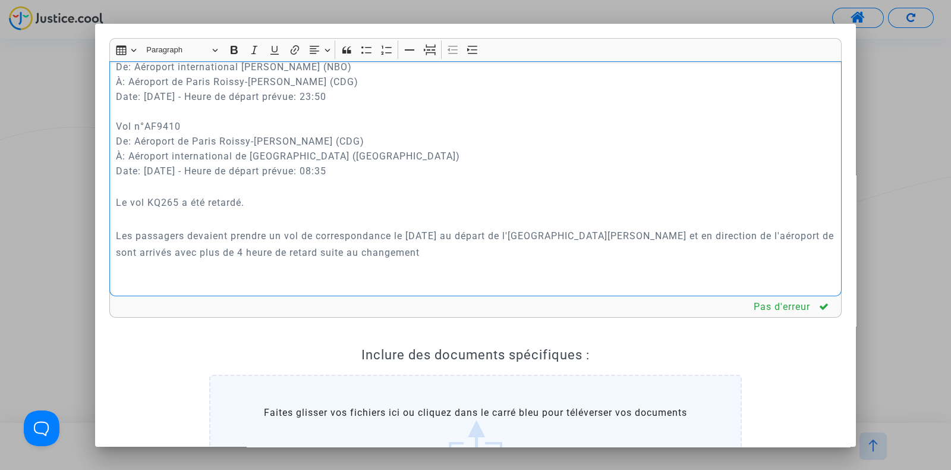
drag, startPoint x: 184, startPoint y: 79, endPoint x: 333, endPoint y: 77, distance: 149.2
click at [333, 77] on p "Vol n°KQ265 De: Aéroport international Prince Saïd Ibrahim (HAH) À: Aéroport in…" at bounding box center [476, 81] width 720 height 223
copy p "Paris Roissy-Charles de Gaulle"
click at [185, 243] on p "Les passagers devaient prendre un vol de correspondance le 28 juin 2024 au dépa…" at bounding box center [476, 235] width 720 height 15
click at [185, 254] on p "Les passagers devaient prendre un vol de correspondance le 28 juin 2024 au dépa…" at bounding box center [476, 243] width 720 height 30
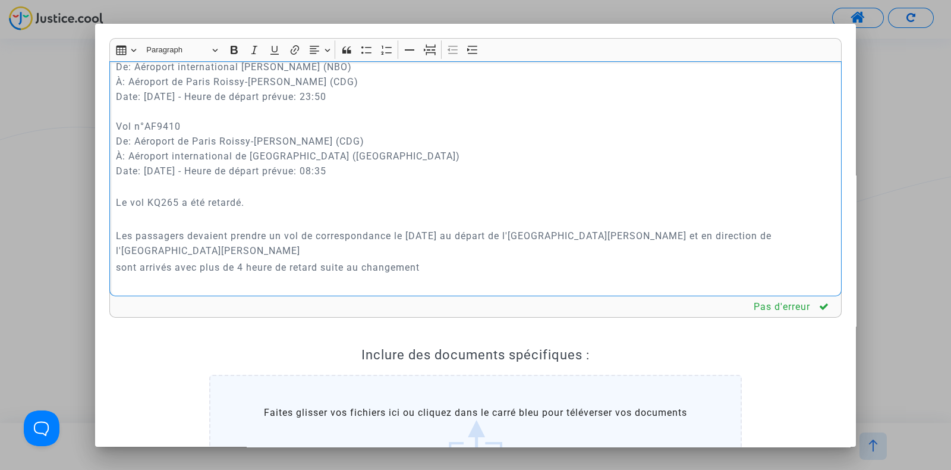
click at [333, 251] on p "Les passagers devaient prendre un vol de correspondance le 28 juin 2024 au dépa…" at bounding box center [476, 243] width 720 height 30
click at [116, 238] on p "Les passagers devaient prendre un vol de correspondance le 28 juin 2024 au dépa…" at bounding box center [476, 243] width 720 height 30
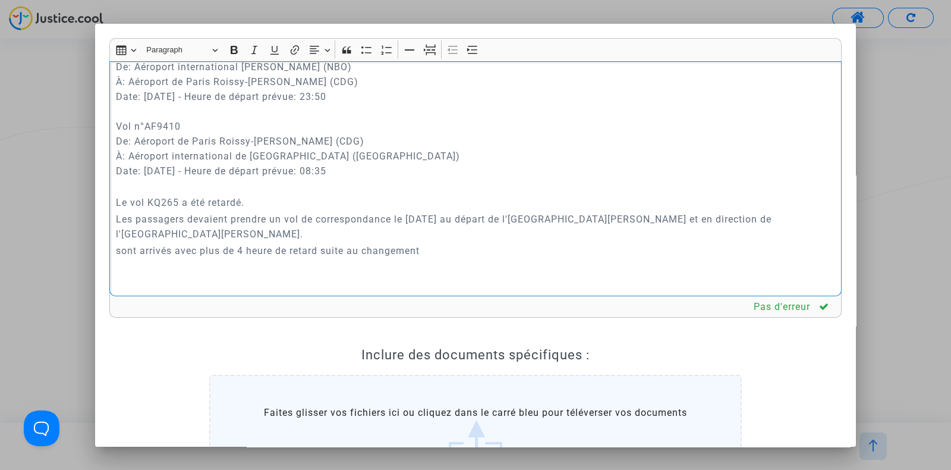
click at [368, 231] on p "Les passagers devaient prendre un vol de correspondance le 28 juin 2024 au dépa…" at bounding box center [476, 227] width 720 height 30
drag, startPoint x: 271, startPoint y: 259, endPoint x: 199, endPoint y: 256, distance: 71.4
click at [199, 256] on div "A MADAME, MONSIEUR LE JUGE DU TRIBUNAL DE PROXIMITÉ DE VILLEURBANNE Audience du…" at bounding box center [475, 178] width 732 height 235
click at [496, 232] on p "Les passagers devaient prendre un vol de correspondance le 28 juin 2024 au dépa…" at bounding box center [476, 227] width 720 height 30
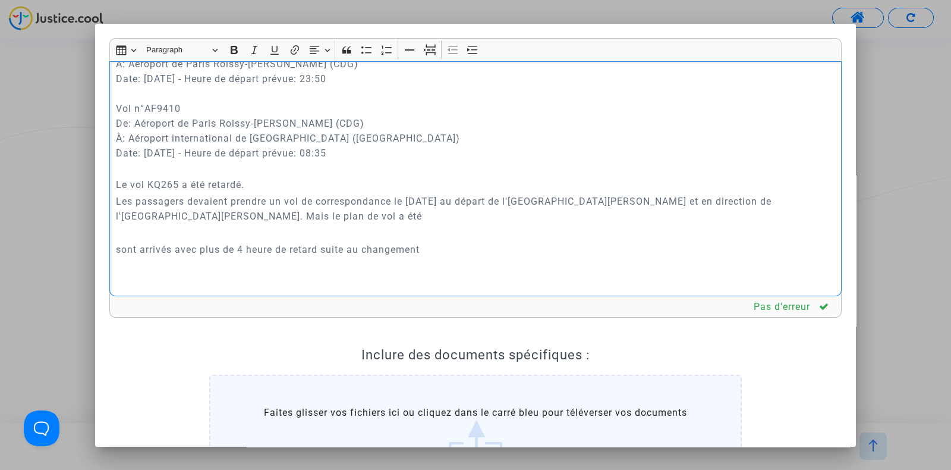
scroll to position [587, 0]
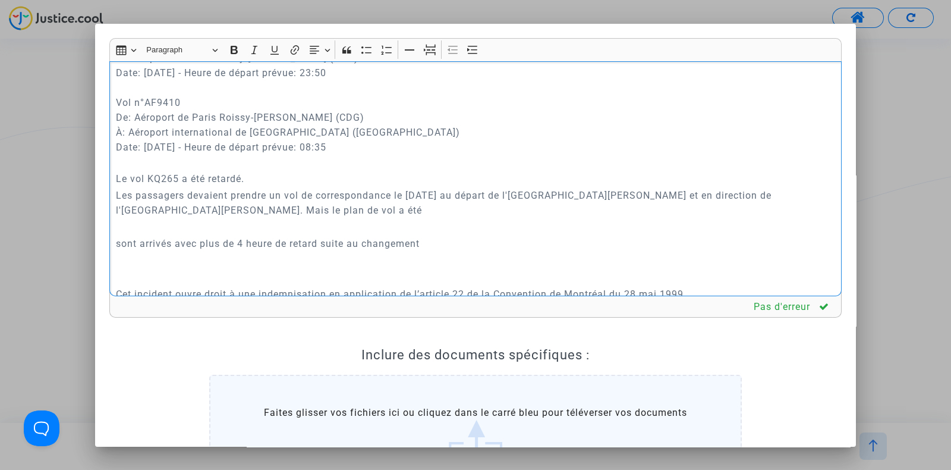
click at [462, 213] on p "Les passagers devaient prendre un vol de correspondance le 28 juin 2024 au dépa…" at bounding box center [476, 203] width 720 height 30
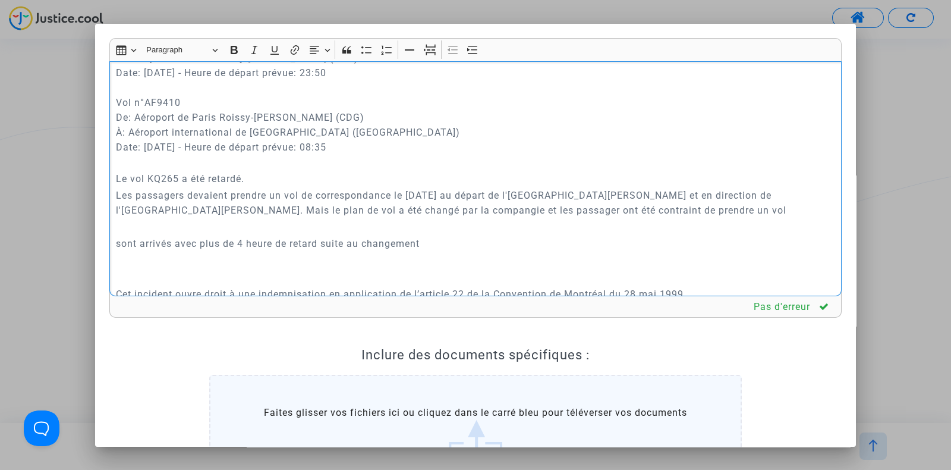
click at [562, 203] on p "Les passagers devaient prendre un vol de correspondance le 28 juin 2024 au dépa…" at bounding box center [476, 203] width 720 height 30
click at [155, 218] on p "Les passagers devaient prendre un vol de correspondance le 28 juin 2024 au dépa…" at bounding box center [476, 203] width 720 height 30
click at [792, 212] on p "Les passagers devaient prendre un vol de correspondance le 28 juin 2024 au dépa…" at bounding box center [476, 203] width 720 height 30
click at [207, 218] on p "Les passagers devaient prendre un vol de correspondance le 28 juin 2024 au dépa…" at bounding box center [476, 203] width 720 height 30
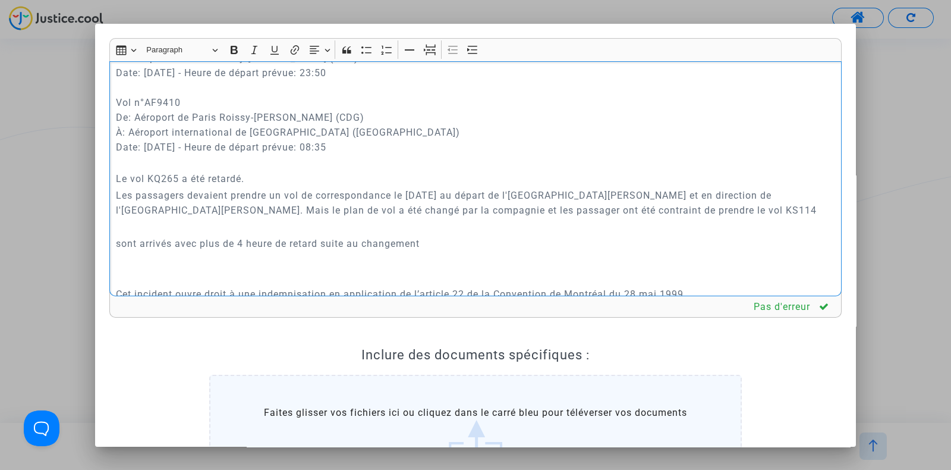
click at [128, 218] on p "Les passagers devaient prendre un vol de correspondance le 28 juin 2024 au dépa…" at bounding box center [476, 203] width 720 height 30
click at [158, 218] on p "Les passagers devaient prendre un vol de correspondance le 28 juin 2024 au dépa…" at bounding box center [476, 203] width 720 height 30
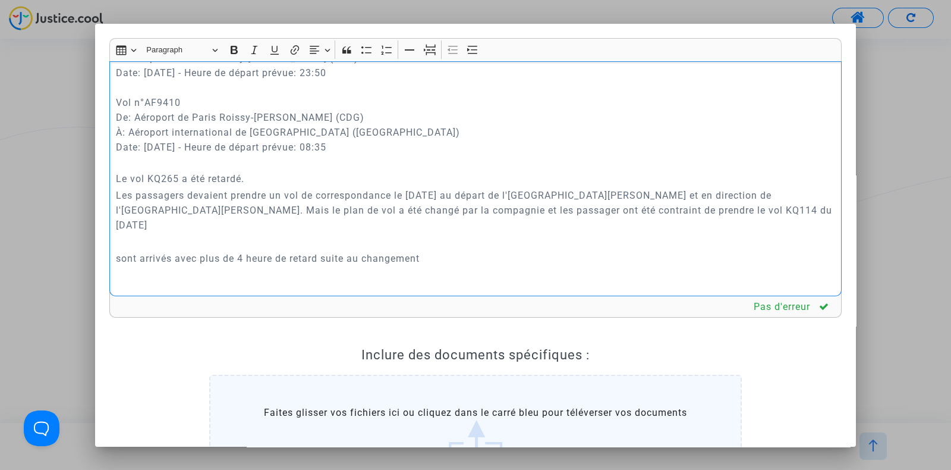
click at [645, 211] on p "Les passagers devaient prendre un vol de correspondance le 28 juin 2024 au dépa…" at bounding box center [476, 210] width 720 height 45
click at [731, 209] on p "Les passagers devaient prendre un vol de correspondance le 28 juin 2024 au dépa…" at bounding box center [476, 210] width 720 height 45
click at [250, 227] on p "Les passagers devaient prendre un vol de correspondance le 28 juin 2024 au dépa…" at bounding box center [476, 210] width 720 height 45
click at [117, 255] on p "sont arrivés avec plus de 4 heure de retard suite au changement" at bounding box center [476, 258] width 720 height 15
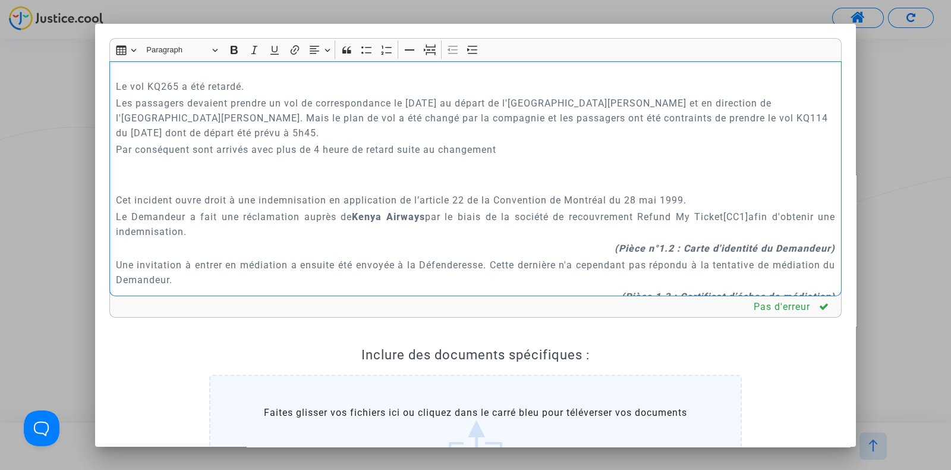
scroll to position [633, 0]
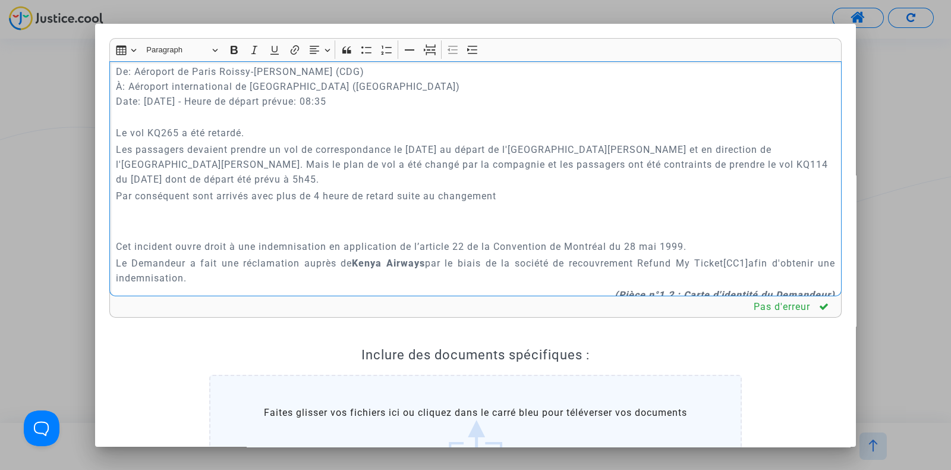
drag, startPoint x: 366, startPoint y: 209, endPoint x: 146, endPoint y: 219, distance: 220.2
click at [146, 219] on p "Rich Text Editor, main" at bounding box center [476, 212] width 720 height 15
click at [131, 224] on p "Rich Text Editor, main" at bounding box center [476, 229] width 720 height 15
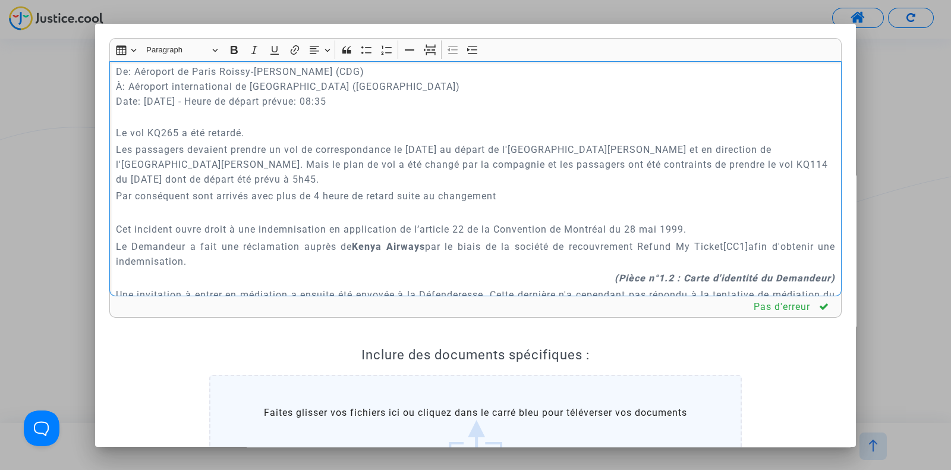
click at [192, 196] on p "Par conséquent sont arrivés avec plus de 4 heure de retard suite au changement" at bounding box center [476, 195] width 720 height 15
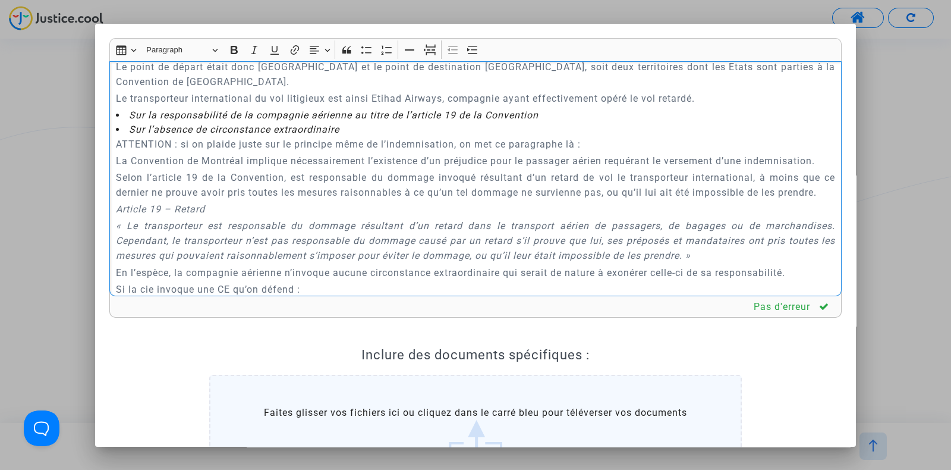
scroll to position [2636, 0]
drag, startPoint x: 213, startPoint y: 147, endPoint x: 508, endPoint y: 139, distance: 295.0
click at [508, 106] on p "Le transporteur international du vol litigieux est ainsi Etihad Airways, compag…" at bounding box center [476, 99] width 720 height 15
click at [304, 136] on icon "Sur l’absence de circonstance extraordinaire" at bounding box center [234, 129] width 210 height 11
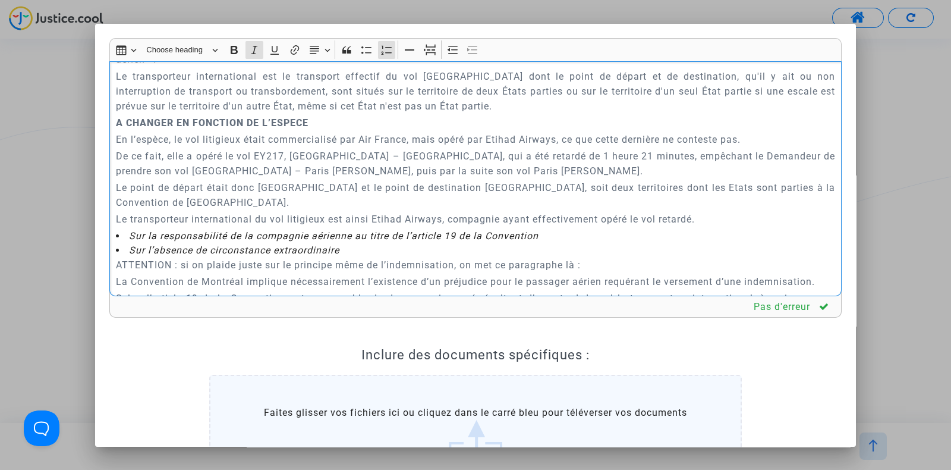
scroll to position [2512, 0]
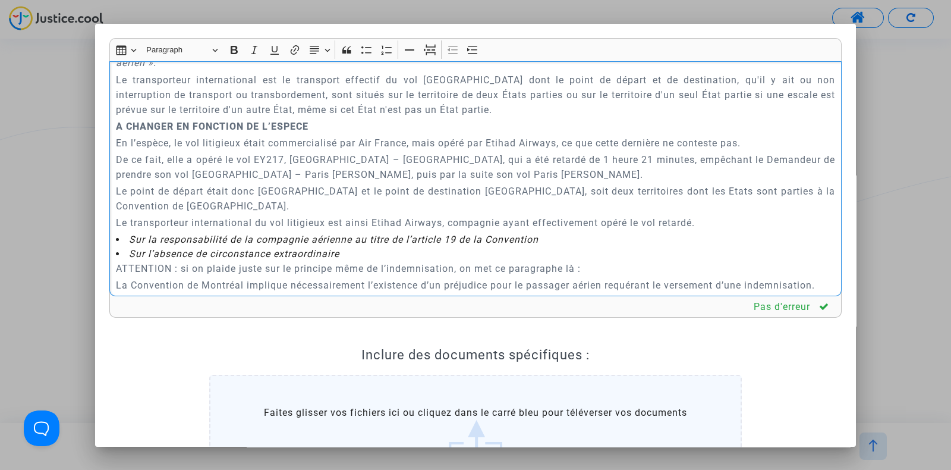
drag, startPoint x: 343, startPoint y: 187, endPoint x: 437, endPoint y: 186, distance: 93.9
click at [437, 150] on p "En l’espèce, le vol litigieux était commercialisé par Air France, mais opéré pa…" at bounding box center [476, 143] width 720 height 15
click at [417, 150] on p "En l’espèce, le vol litigieux était commercialisé et opéré par Etihad Airways, …" at bounding box center [476, 143] width 720 height 15
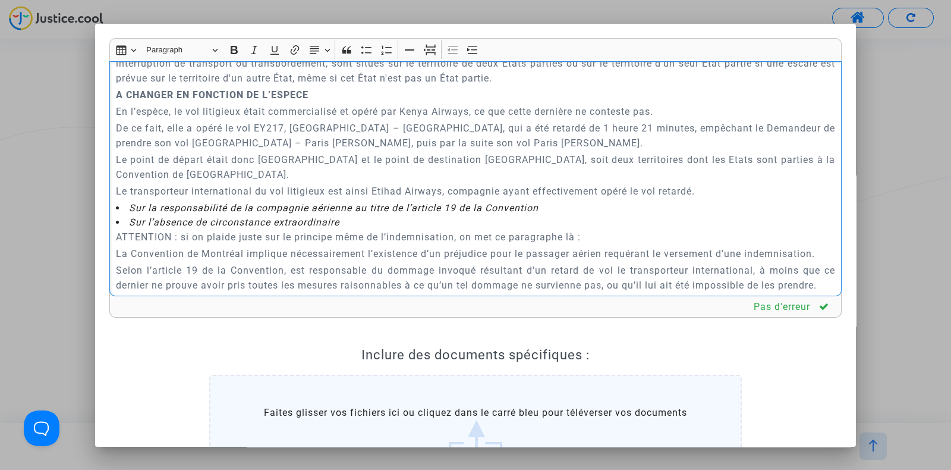
click at [268, 150] on p "De ce fait, elle a opéré le vol EY217, Bengaluru – Abu Dhabi, qui a été retardé…" at bounding box center [476, 136] width 720 height 30
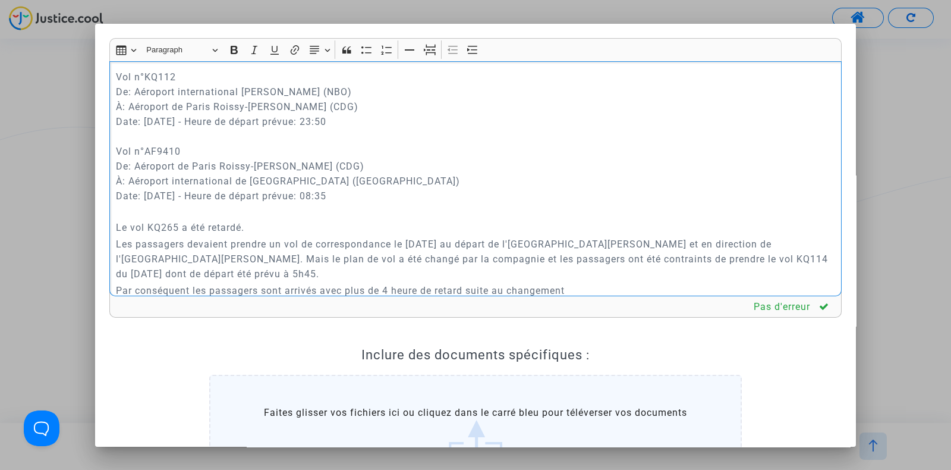
scroll to position [565, 0]
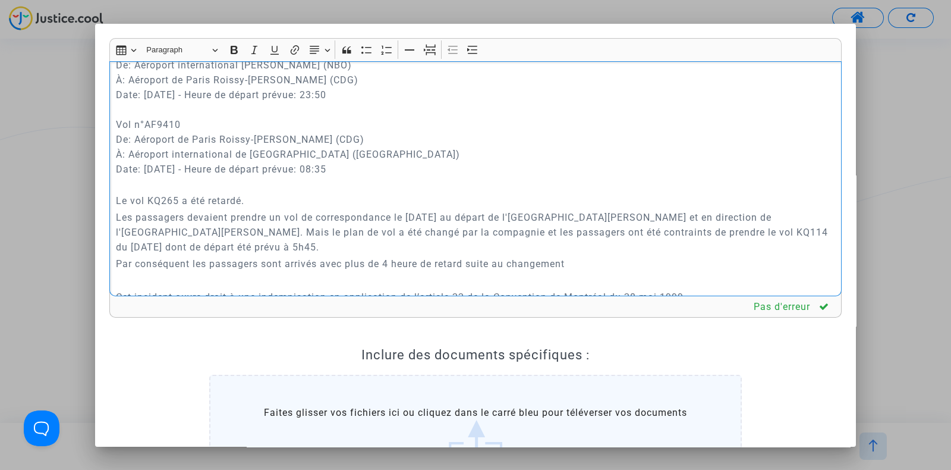
click at [155, 197] on p "Le vol KQ265 a été retardé." at bounding box center [476, 200] width 720 height 15
copy p "KQ265"
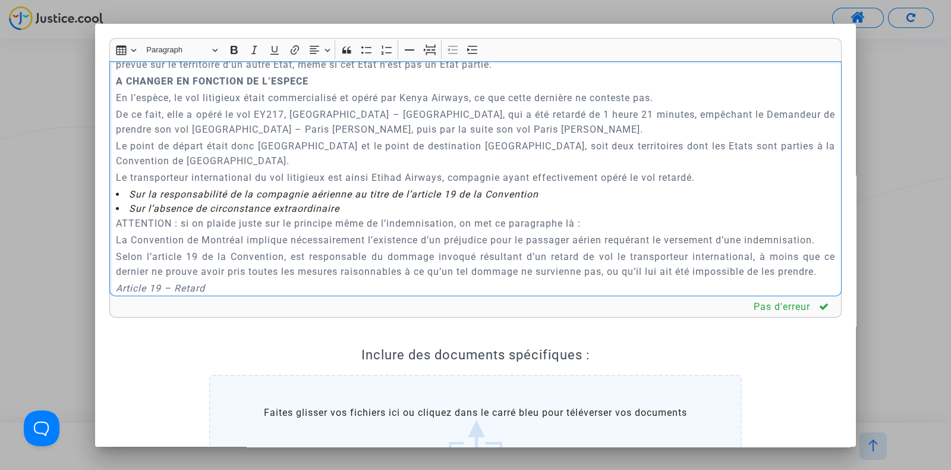
scroll to position [2558, 0]
click at [265, 136] on p "De ce fait, elle a opéré le vol EY217, Bengaluru – Abu Dhabi, qui a été retardé…" at bounding box center [476, 121] width 720 height 30
click at [309, 136] on p "De ce fait, elle a opéré le vol KQ265, Bengaluru – Abu Dhabi, qui a été retardé…" at bounding box center [476, 121] width 720 height 30
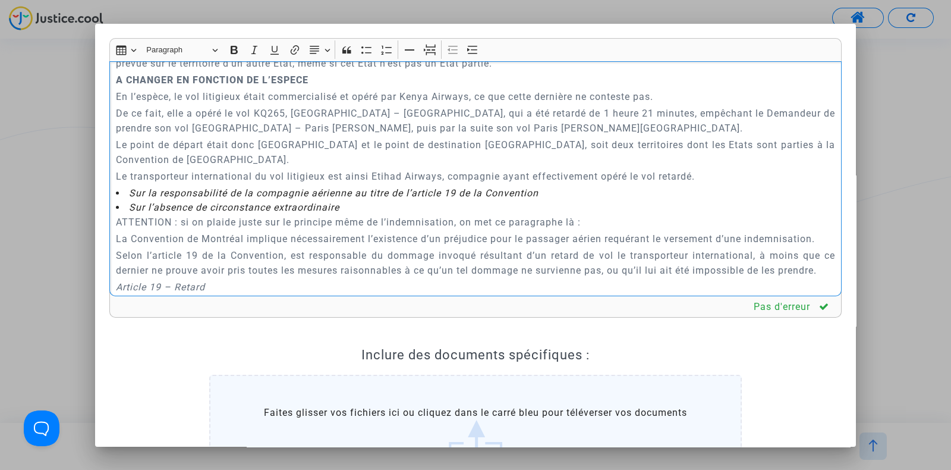
click at [368, 136] on p "De ce fait, elle a opéré le vol KQ265, Comores – Abu Dhabi, qui a été retardé d…" at bounding box center [476, 121] width 720 height 30
click at [376, 136] on p "De ce fait, elle a opéré le vol KQ265, Comores – Abu Dhabi, qui a été retardé d…" at bounding box center [476, 121] width 720 height 30
click at [360, 136] on p "De ce fait, elle a opéré le vol KQ265, Comores – Kenya, qui a été retardé de 1 …" at bounding box center [476, 121] width 720 height 30
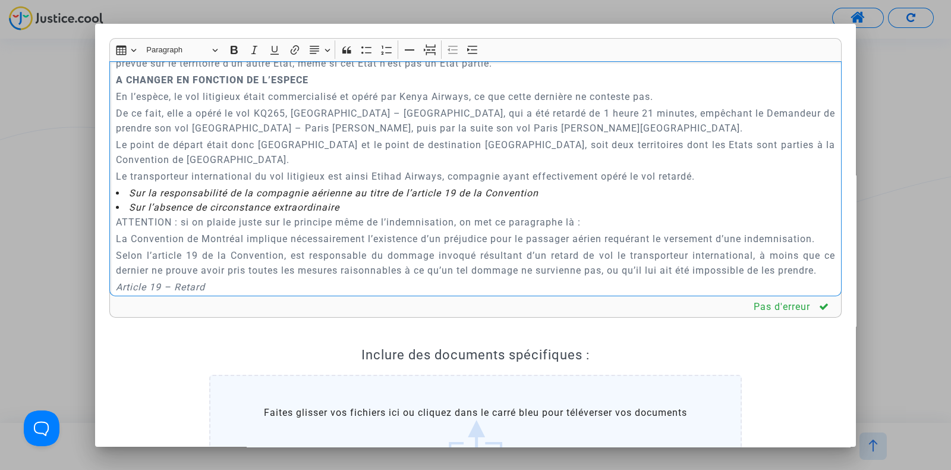
click at [360, 136] on p "De ce fait, elle a opéré le vol KQ265, Comores – Kenya, qui a été retardé de 1 …" at bounding box center [476, 121] width 720 height 30
click at [369, 136] on p "De ce fait, elle a opéré le vol KQ265, Comores – NAirobi, qui a été retardé de …" at bounding box center [476, 121] width 720 height 30
click at [539, 136] on p "De ce fait, elle a opéré le vol KQ265, Comores – Nairobi, qui a été retardé de …" at bounding box center [476, 121] width 720 height 30
click at [596, 136] on p "De ce fait, elle a opéré le vol KQ265, Comores – Nairobi, qui a été retardé de …" at bounding box center [476, 121] width 720 height 30
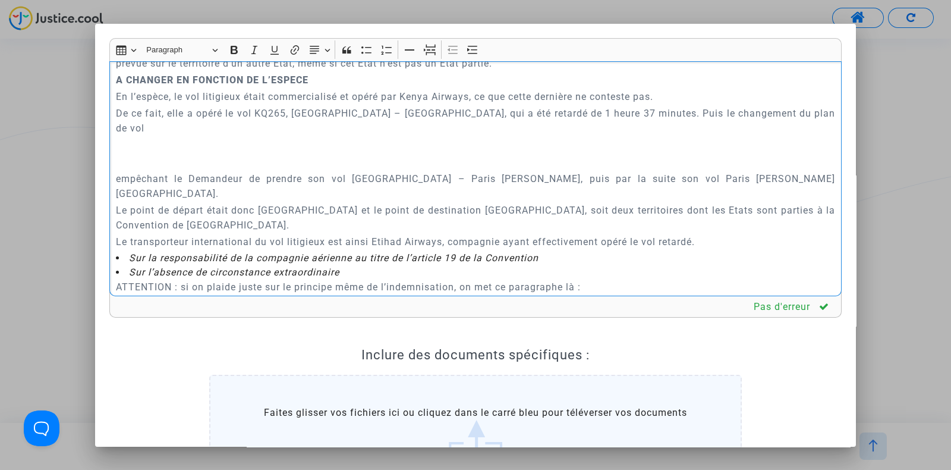
click at [761, 136] on p "De ce fait, elle a opéré le vol KQ265, Comores – Nairobi, qui a été retardé de …" at bounding box center [476, 121] width 720 height 30
click at [695, 136] on p "De ce fait, elle a opéré le vol KQ265, Comores – Nairobi, qui a été retardé de …" at bounding box center [476, 121] width 720 height 30
click at [738, 136] on p "De ce fait, elle a opéré le vol KQ265, Comores – Nairobi, qui a été retardé de …" at bounding box center [476, 121] width 720 height 30
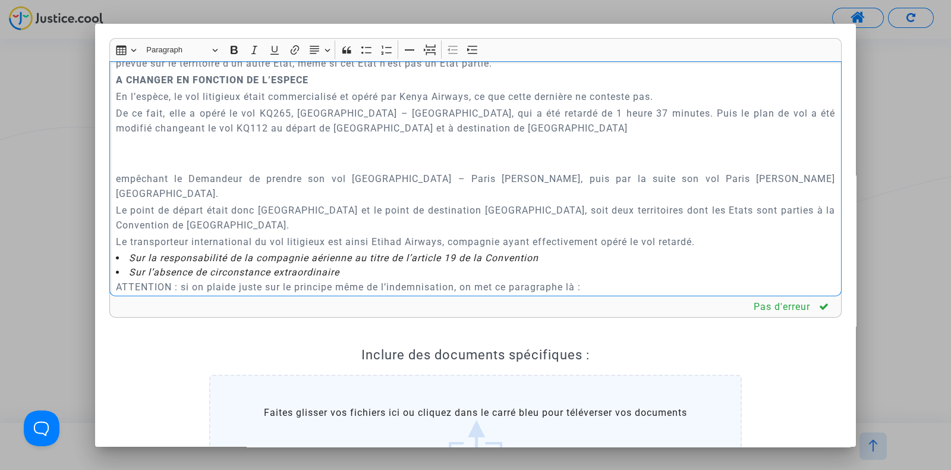
click at [370, 136] on p "De ce fait, elle a opéré le vol KQ265, Comores – Nairobi, qui a été retardé de …" at bounding box center [476, 121] width 720 height 30
click at [243, 136] on p "De ce fait, elle a opéré le vol KQ265, Comores – Nairobi, qui a été retardé de …" at bounding box center [476, 121] width 720 height 30
click at [400, 136] on p "De ce fait, elle a opéré le vol KQ265, Comores – Nairobi, qui a été retardé de …" at bounding box center [476, 121] width 720 height 30
drag, startPoint x: 379, startPoint y: 172, endPoint x: 515, endPoint y: 172, distance: 136.1
click at [515, 136] on p "De ce fait, elle a opéré le vol KQ265, Comores – Nairobi, qui a été retardé de …" at bounding box center [476, 121] width 720 height 30
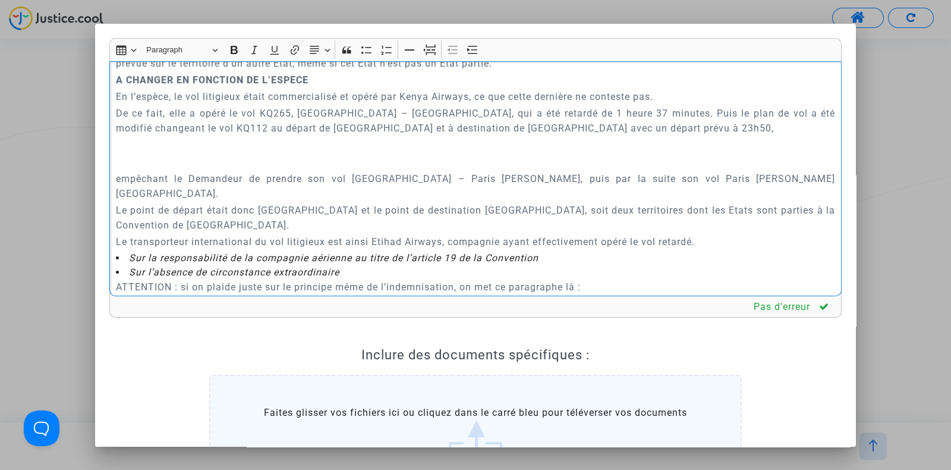
click at [530, 136] on p "De ce fait, elle a opéré le vol KQ265, Comores – Nairobi, qui a été retardé de …" at bounding box center [476, 121] width 720 height 30
drag, startPoint x: 232, startPoint y: 168, endPoint x: 385, endPoint y: 168, distance: 152.8
click at [385, 136] on p "De ce fait, elle a opéré le vol KQ265, Comores – Nairobi, qui a été retardé de …" at bounding box center [476, 121] width 720 height 30
click at [541, 136] on p "De ce fait, elle a opéré le vol KQ265, Comores – Nairobi, qui a été retardé de …" at bounding box center [476, 121] width 720 height 30
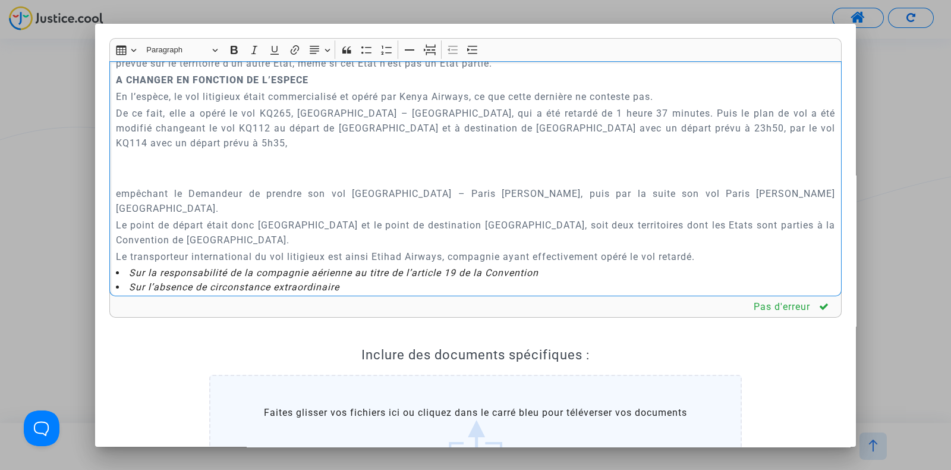
click at [169, 216] on p "empêchant le Demandeur de prendre son vol Abu Dhabi – Paris Charles de Gaulle, …" at bounding box center [476, 201] width 720 height 30
click at [116, 216] on p "empêchant donc le Demandeur de prendre son vol Abu Dhabi – Paris Charles de Gau…" at bounding box center [476, 201] width 720 height 30
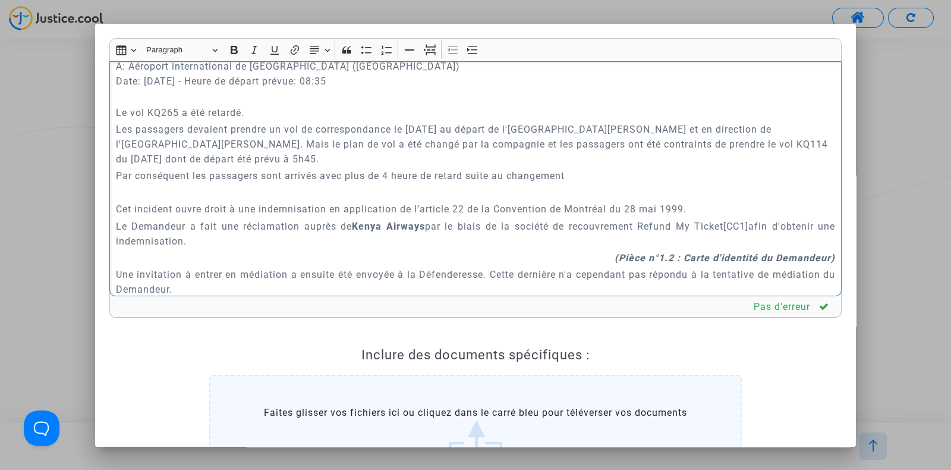
scroll to position [647, 0]
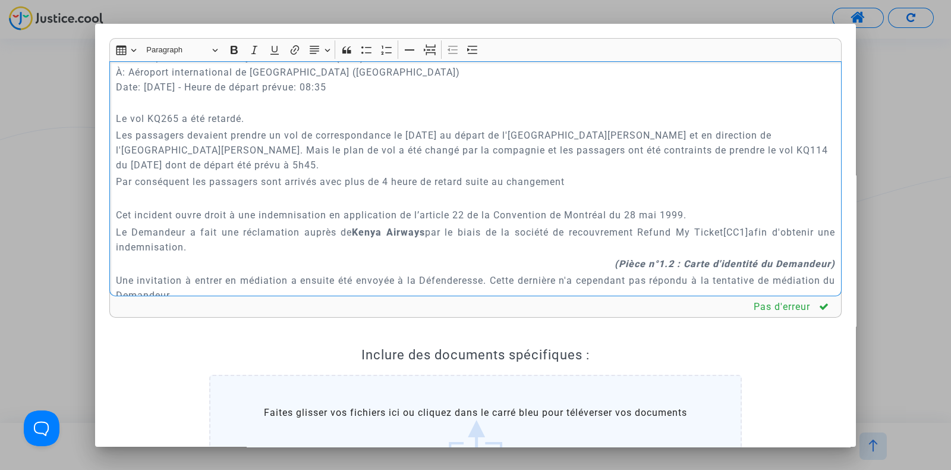
click at [395, 165] on p "Les passagers devaient prendre un vol de correspondance le 28 juin 2024 au dépa…" at bounding box center [476, 150] width 720 height 45
click at [407, 165] on p "Les passagers devaient prendre un vol de correspondance le 28 juin 2024 au dépa…" at bounding box center [476, 150] width 720 height 45
click at [419, 158] on p "Les passagers devaient prendre un vol de correspondance le 28 juin 2024 au dépa…" at bounding box center [476, 150] width 720 height 45
click at [540, 165] on p "Les passagers devaient prendre un vol de correspondance le 28 juin 2024 au dépa…" at bounding box center [476, 150] width 720 height 45
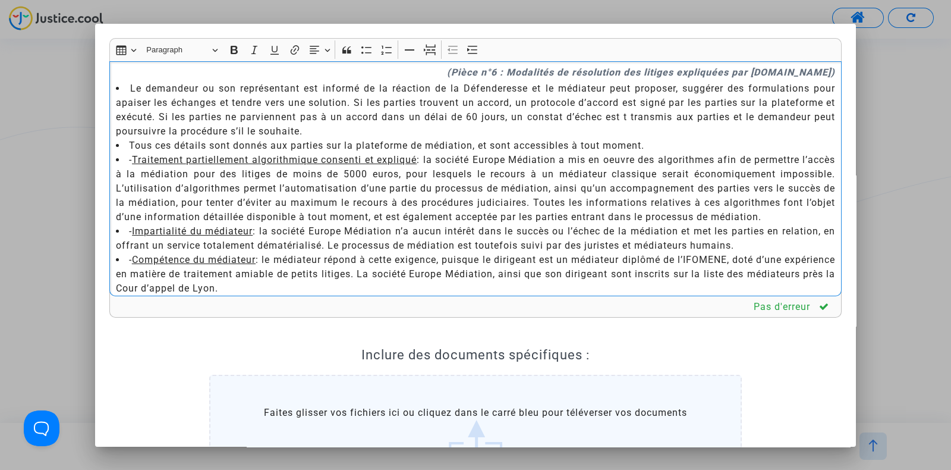
click at [386, 212] on li "- Traitement partiellement algorithmique consenti et expliqué : la société Euro…" at bounding box center [476, 188] width 720 height 71
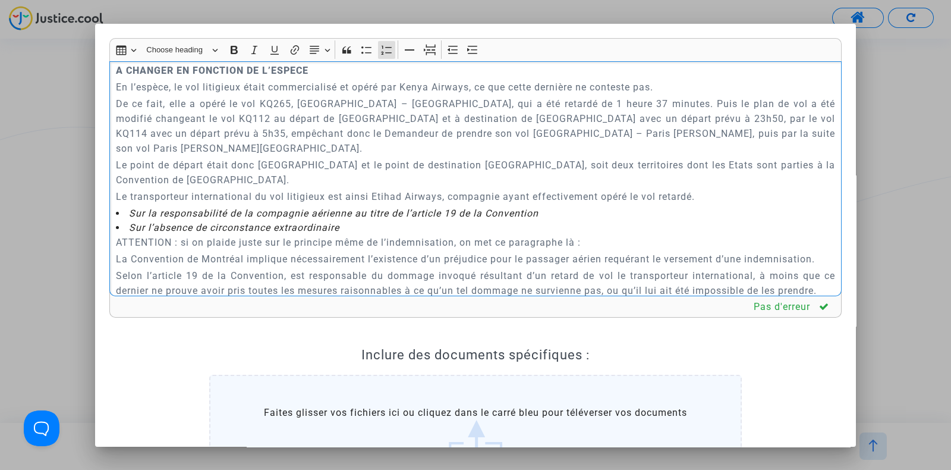
scroll to position [2582, 0]
click at [332, 156] on p "De ce fait, elle a opéré le vol KQ265, Comores – Nairobi, qui a été retardé de …" at bounding box center [476, 126] width 720 height 59
click at [433, 156] on p "De ce fait, elle a opéré le vol KQ265, Comores – Nairobi, qui a été retardé de …" at bounding box center [476, 126] width 720 height 59
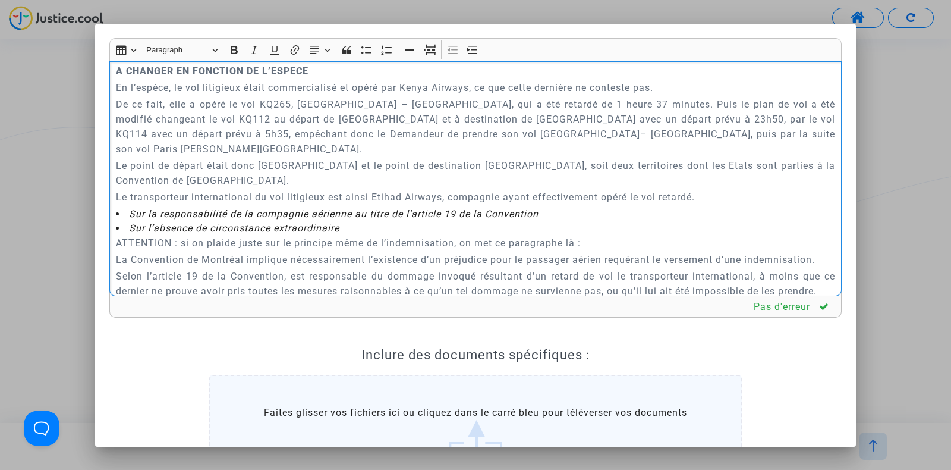
click at [324, 156] on p "De ce fait, elle a opéré le vol KQ265, Comores – Nairobi, qui a été retardé de …" at bounding box center [476, 126] width 720 height 59
drag, startPoint x: 656, startPoint y: 177, endPoint x: 365, endPoint y: 171, distance: 290.8
click at [365, 156] on p "De ce fait, elle a opéré le vol KQ265, Comores – Nairobi, qui a été retardé de …" at bounding box center [476, 126] width 720 height 59
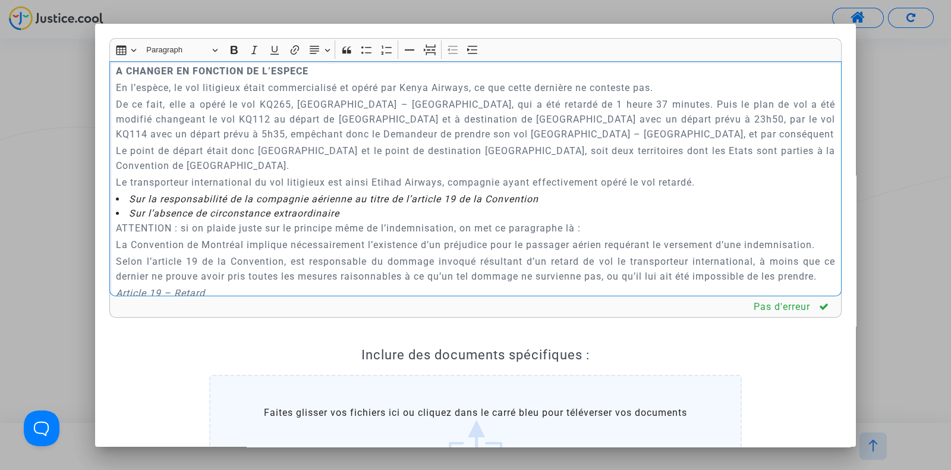
drag, startPoint x: 312, startPoint y: 159, endPoint x: 543, endPoint y: 156, distance: 231.3
click at [543, 141] on p "De ce fait, elle a opéré le vol KQ265, Comores – Nairobi, qui a été retardé de …" at bounding box center [476, 119] width 720 height 45
drag, startPoint x: 560, startPoint y: 156, endPoint x: 712, endPoint y: 162, distance: 152.3
click at [712, 141] on p "De ce fait, elle a opéré le vol KQ265, Comores – Nairobi, qui a été retardé de …" at bounding box center [476, 119] width 720 height 45
drag, startPoint x: 473, startPoint y: 171, endPoint x: 366, endPoint y: 174, distance: 107.1
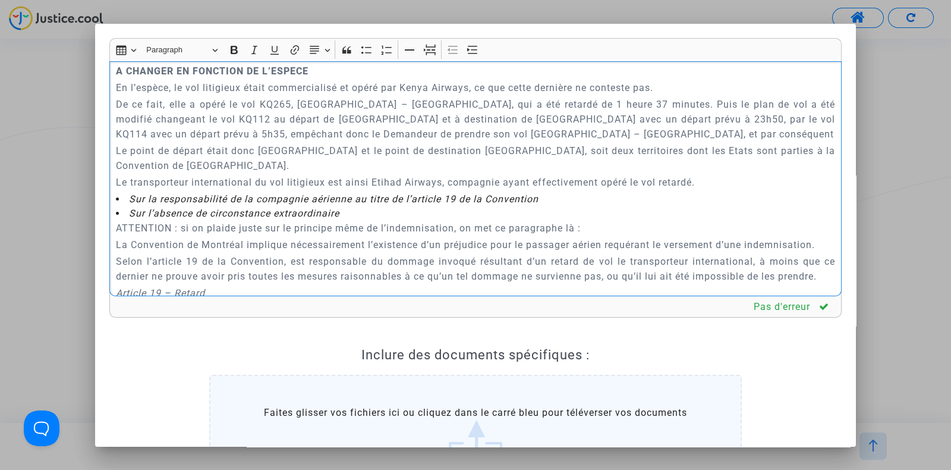
click at [366, 141] on p "De ce fait, elle a opéré le vol KQ265, Comores – Nairobi, qui a été retardé de …" at bounding box center [476, 119] width 720 height 45
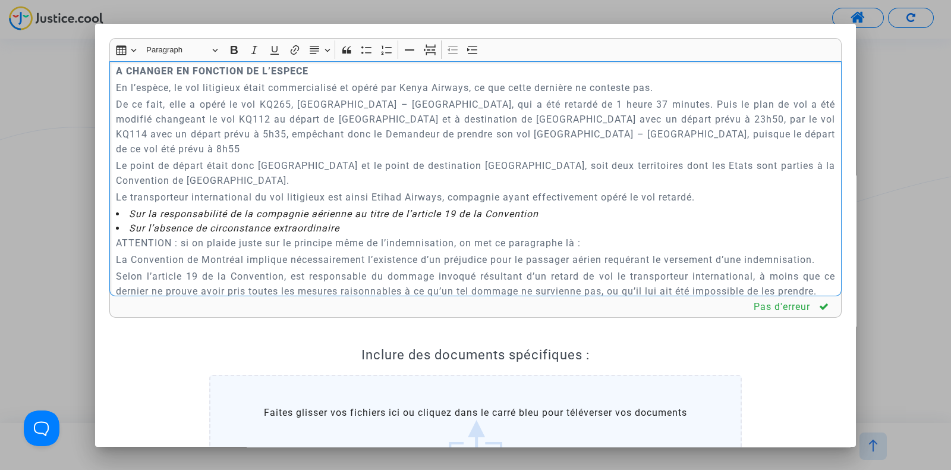
click at [570, 156] on p "De ce fait, elle a opéré le vol KQ265, Comores – Nairobi, qui a été retardé de …" at bounding box center [476, 126] width 720 height 59
click at [585, 156] on p "De ce fait, elle a opéré le vol KQ265, Comores – Nairobi, qui a été retardé de …" at bounding box center [476, 126] width 720 height 59
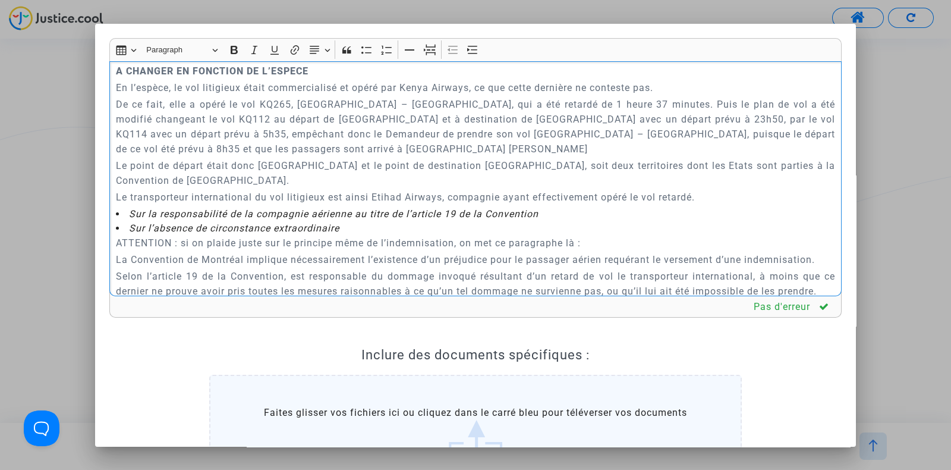
click at [735, 156] on p "De ce fait, elle a opéré le vol KQ265, Comores – Nairobi, qui a été retardé de …" at bounding box center [476, 126] width 720 height 59
click at [209, 156] on p "De ce fait, elle a opéré le vol KQ265, Comores – Nairobi, qui a été retardé de …" at bounding box center [476, 126] width 720 height 59
click at [280, 188] on p "Le point de départ était donc Bengaluru et le point de destination Toulouse, so…" at bounding box center [476, 173] width 720 height 30
drag, startPoint x: 280, startPoint y: 207, endPoint x: 271, endPoint y: 207, distance: 9.5
click at [271, 188] on p "Le point de départ était donc Bengaluru et le point de destination Toulouse, so…" at bounding box center [476, 173] width 720 height 30
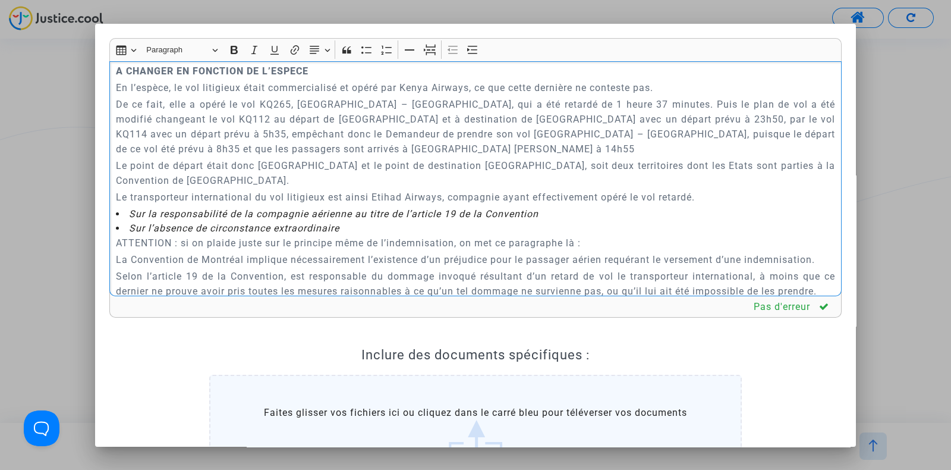
click at [271, 188] on p "Le point de départ était donc Bengaluru et le point de destination Toulouse, so…" at bounding box center [476, 173] width 720 height 30
click at [470, 188] on p "Le point de départ était donc Les Comores et le point de destination Toulouse, …" at bounding box center [476, 173] width 720 height 30
click at [384, 205] on p "Le transporteur international du vol litigieux est ainsi Etihad Airways, compag…" at bounding box center [476, 197] width 720 height 15
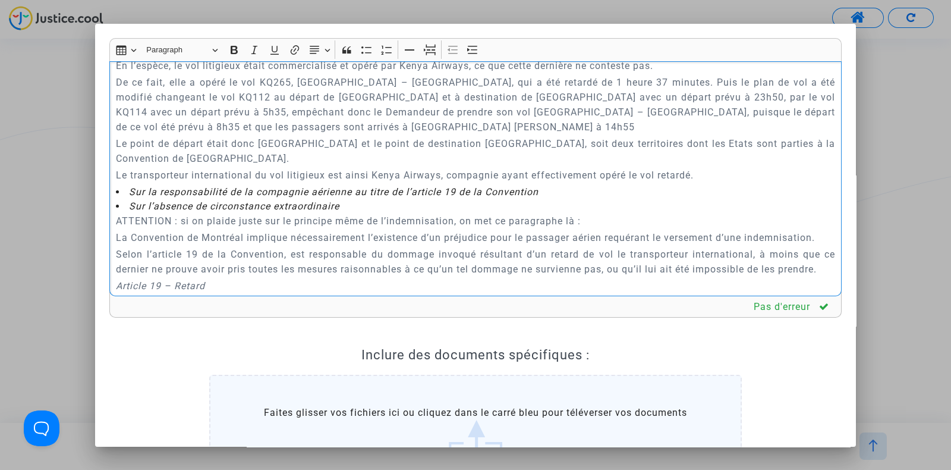
scroll to position [2605, 0]
click at [639, 182] on p "Le transporteur international du vol litigieux est ainsi Kenya Airways, compagn…" at bounding box center [476, 174] width 720 height 15
click at [662, 182] on p "Le transporteur international du vol litigieux est ainsi Kenya Airways, compagn…" at bounding box center [476, 174] width 720 height 15
click at [704, 182] on p "Le transporteur international du vol litigieux est ainsi Kenya Airways, compagn…" at bounding box center [476, 174] width 720 height 15
click at [596, 182] on p "Le transporteur international du vol litigieux est ainsi Kenya Airways, compagn…" at bounding box center [476, 174] width 720 height 15
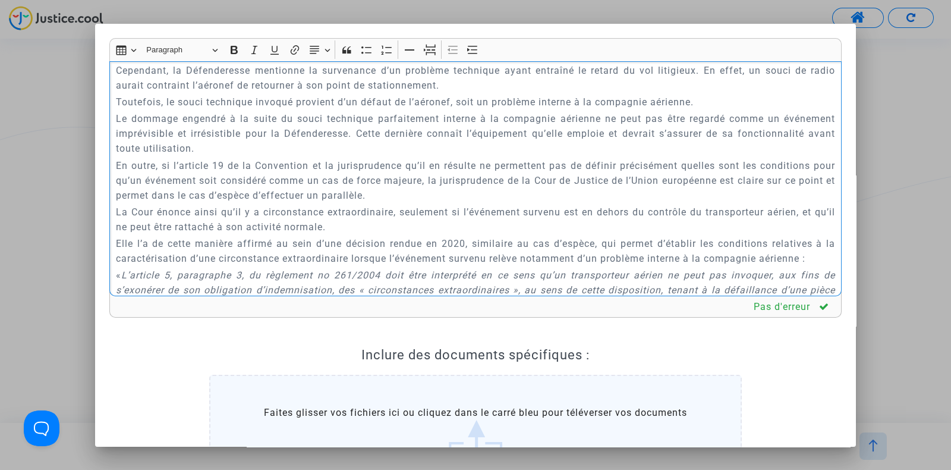
scroll to position [3077, 0]
drag, startPoint x: 306, startPoint y: 185, endPoint x: 675, endPoint y: 181, distance: 369.2
click at [675, 92] on p "Cependant, la Défenderesse mentionne la survenance d’un problème technique ayan…" at bounding box center [476, 77] width 720 height 30
click at [209, 92] on p "Cependant, la Défenderesse mentionne la survenance d’un problème technique ayan…" at bounding box center [476, 77] width 720 height 30
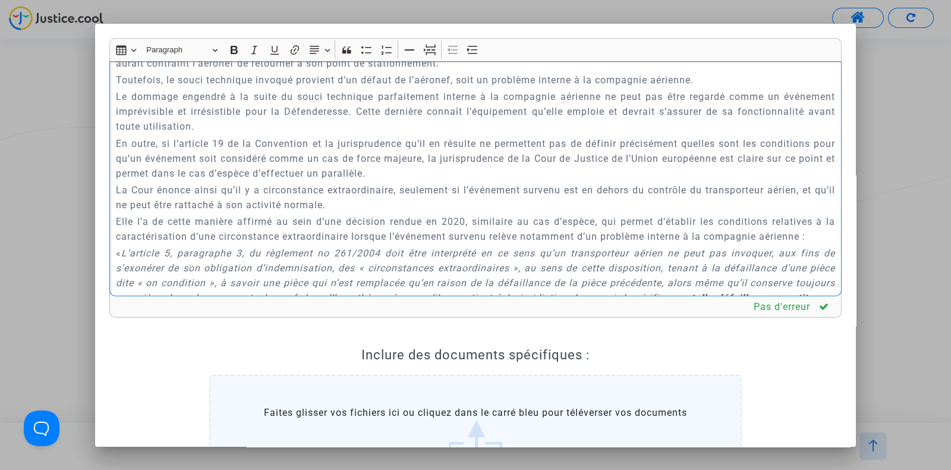
scroll to position [3124, 0]
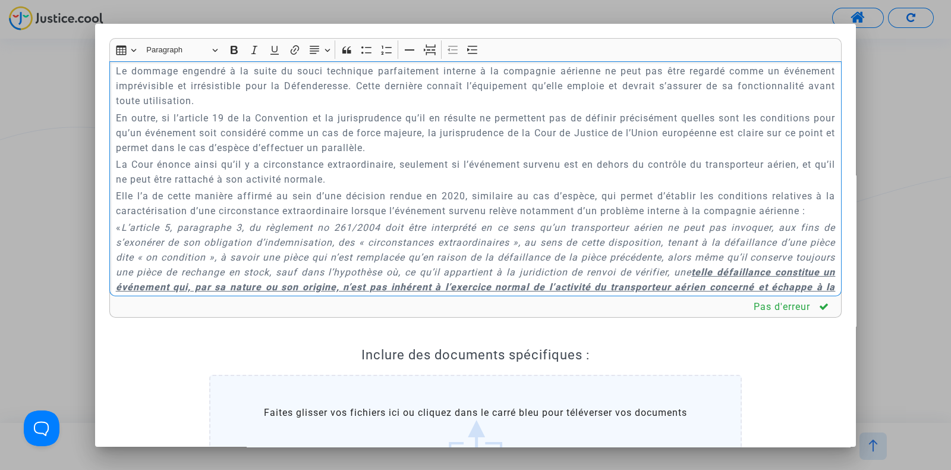
click at [343, 14] on p "A CHANGER EN FONCTION DE L’ESPECE" at bounding box center [476, 6] width 720 height 15
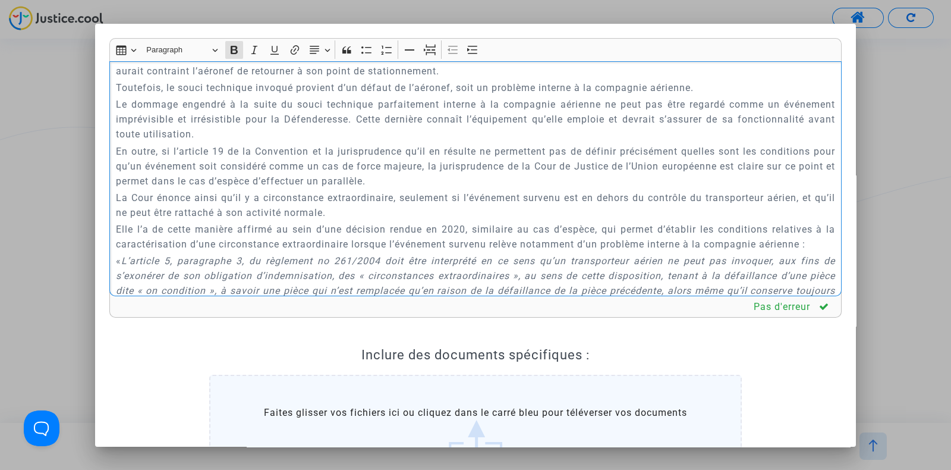
scroll to position [3094, 0]
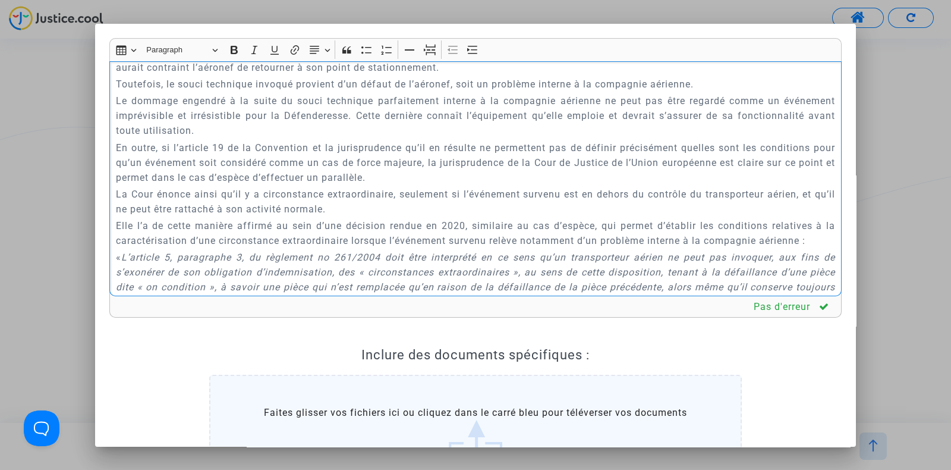
click at [252, 75] on p "Cependant, la Défenderesse mentionne la survenance d’un problème technique ayan…" at bounding box center [476, 60] width 720 height 30
drag, startPoint x: 219, startPoint y: 120, endPoint x: 749, endPoint y: 144, distance: 530.3
click at [749, 27] on p "L’article 19 implique l’existence d’un cas de force majeure ou d’une circonstan…" at bounding box center [476, 12] width 720 height 30
copy p "l’existence d’un cas de force majeure ou d’une circonstance extraordinaire qui …"
drag, startPoint x: 322, startPoint y: 171, endPoint x: 379, endPoint y: 250, distance: 97.5
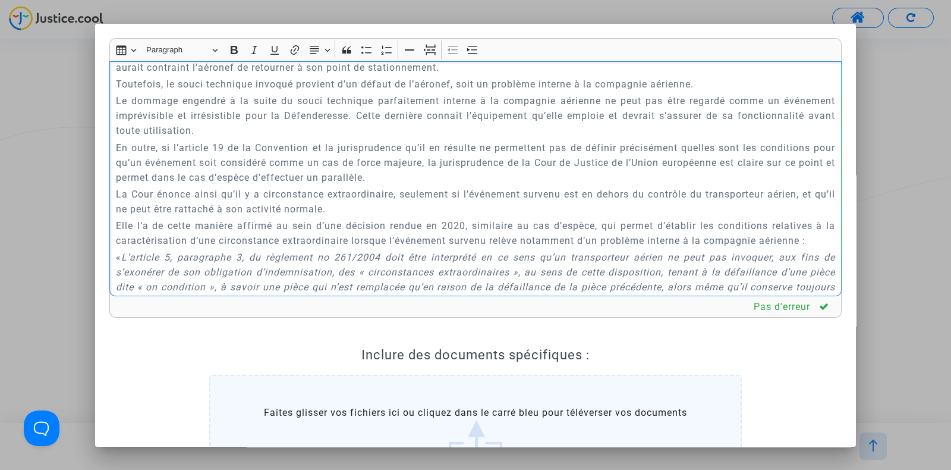
click at [379, 250] on div "A MADAME, MONSIEUR LE JUGE DU TRIBUNAL DE PROXIMITÉ DE VILLEURBANNE Audience du…" at bounding box center [475, 178] width 732 height 235
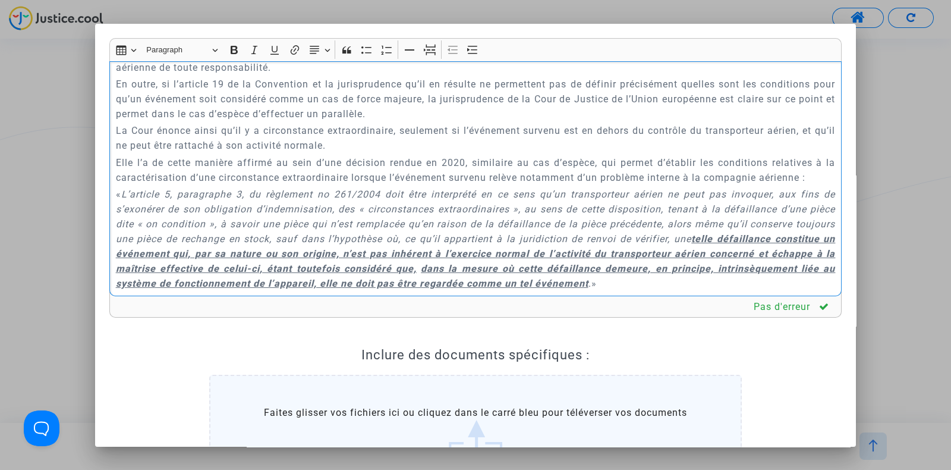
click at [229, 121] on p "En outre, si l’article 19 de la Convention et la jurisprudence qu’il en résulte…" at bounding box center [476, 99] width 720 height 45
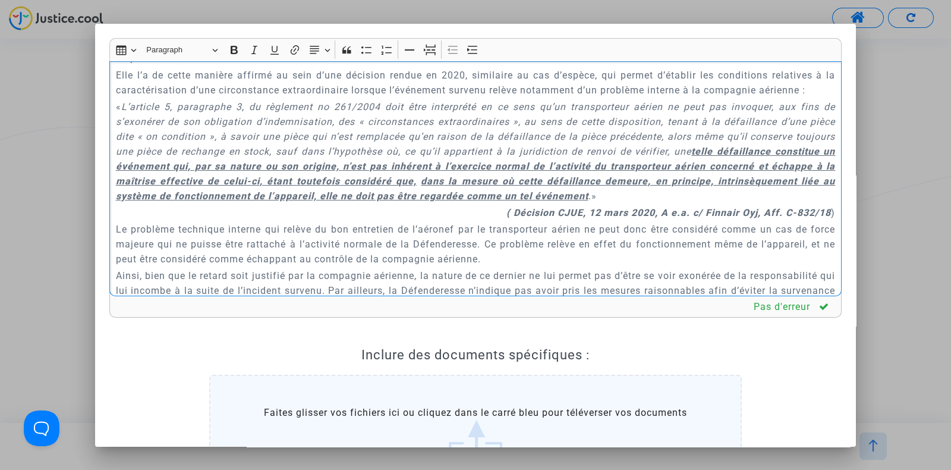
scroll to position [3183, 0]
drag, startPoint x: 437, startPoint y: 147, endPoint x: 106, endPoint y: 113, distance: 332.3
click at [106, 113] on div "Rich Text Editor Insert table Insert table Heading Paragraph Paragraph Heading …" at bounding box center [475, 306] width 750 height 537
click at [297, 32] on p "En outre, si l’article 19 de la Convention et la jurisprudence qu’il en résulte…" at bounding box center [476, 10] width 720 height 45
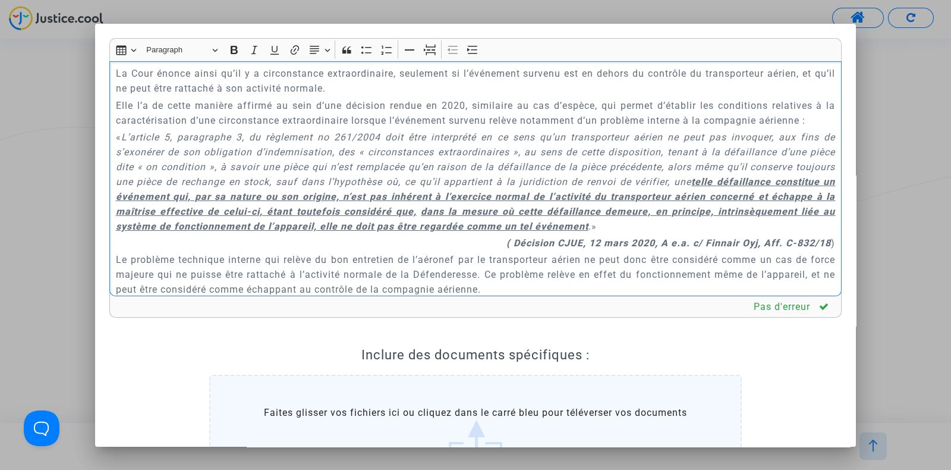
scroll to position [3149, 0]
click at [363, 20] on p "Cependant, la Défenderesse ne mentionne l’existence d’un cas de force majeure o…" at bounding box center [476, 5] width 720 height 30
drag, startPoint x: 435, startPoint y: 178, endPoint x: 114, endPoint y: 150, distance: 321.7
click at [114, 150] on div "A MADAME, MONSIEUR LE JUGE DU TRIBUNAL DE PROXIMITÉ DE VILLEURBANNE Audience du…" at bounding box center [475, 178] width 732 height 235
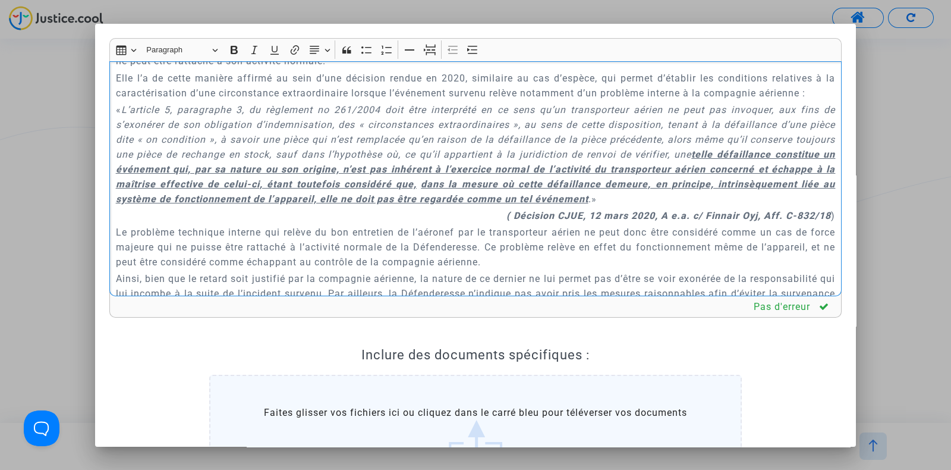
drag, startPoint x: 118, startPoint y: 160, endPoint x: 411, endPoint y: 177, distance: 294.2
click at [411, 68] on p "La Cour énonce ainsi qu’il y a circonstance extraordinaire, seulement si l’évén…" at bounding box center [476, 54] width 720 height 30
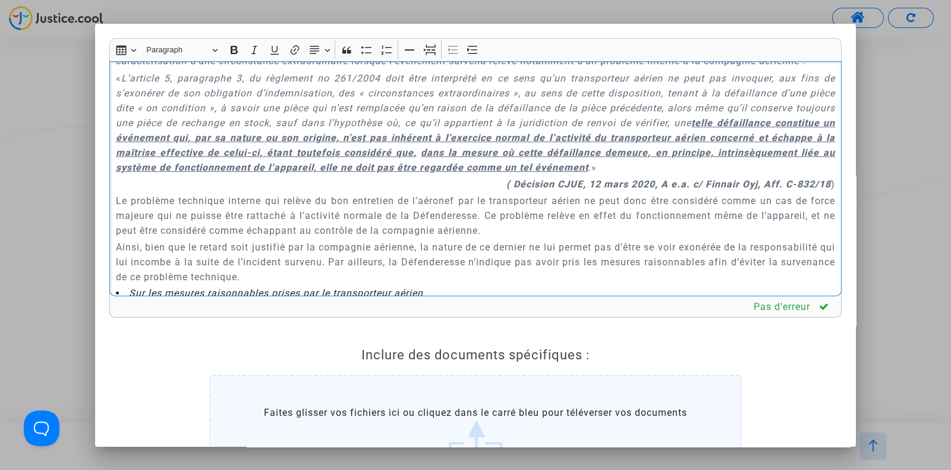
drag, startPoint x: 117, startPoint y: 158, endPoint x: 187, endPoint y: 193, distance: 79.0
click at [187, 68] on p "Elle l’a de cette manière affirmé au sein d’une décision rendue en 2020, simila…" at bounding box center [476, 54] width 720 height 30
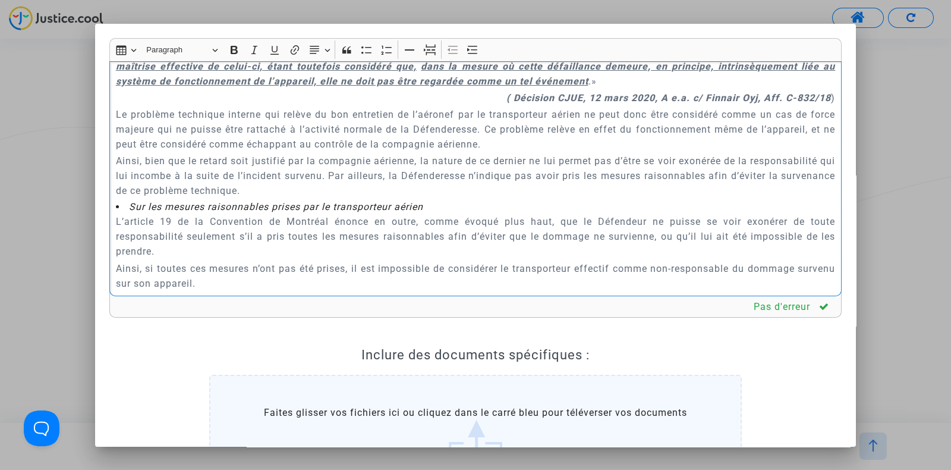
scroll to position [3237, 0]
click at [180, 87] on p "« L’article 5, paragraphe 3, du règlement no 261/2004 doit être interprété en c…" at bounding box center [476, 35] width 720 height 104
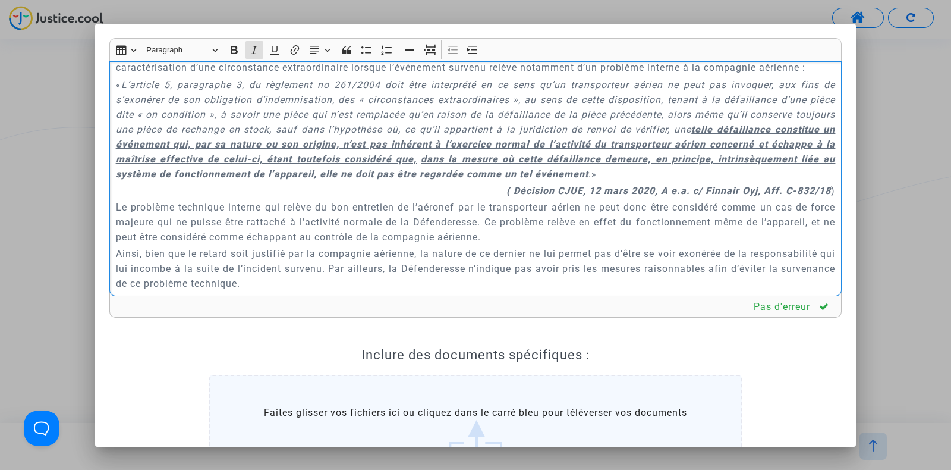
scroll to position [3141, 0]
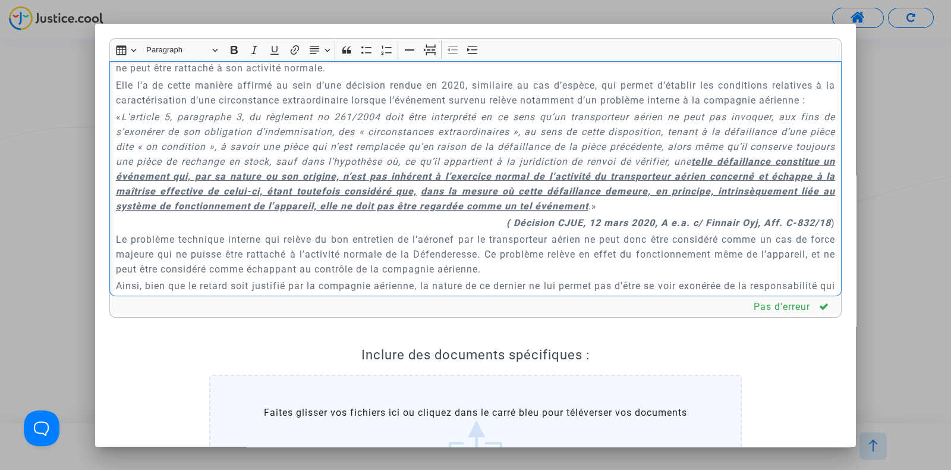
click at [154, 44] on p "Rich Text Editor, main" at bounding box center [476, 36] width 720 height 15
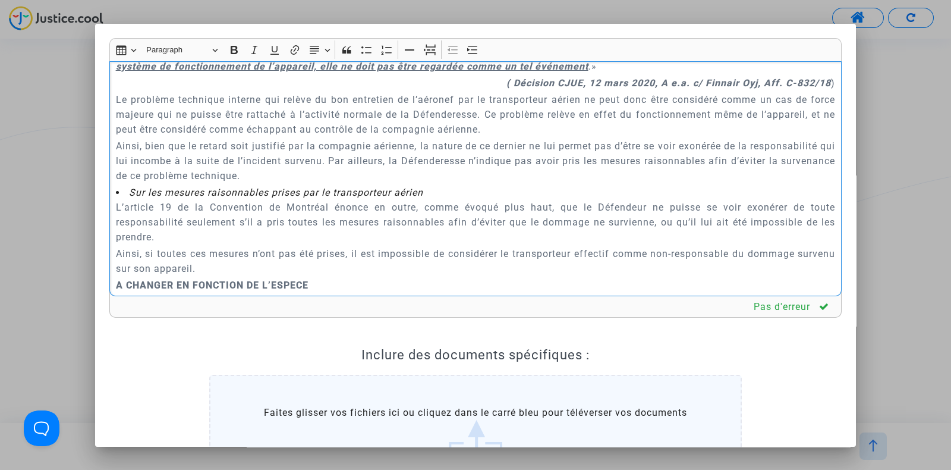
scroll to position [3285, 0]
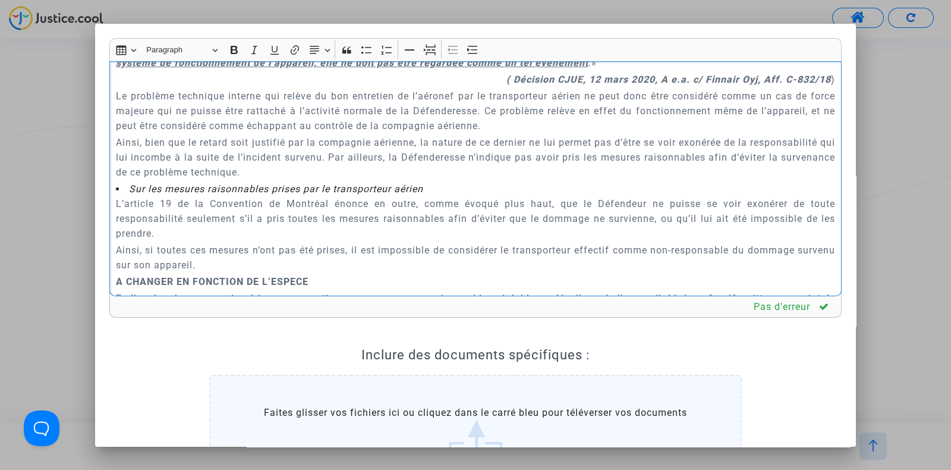
drag, startPoint x: 115, startPoint y: 168, endPoint x: 836, endPoint y: 221, distance: 723.1
click at [836, 221] on div "Rich Text Editor Insert table Insert table Heading Paragraph Paragraph Heading …" at bounding box center [475, 306] width 750 height 537
click at [812, 87] on p "( Décision CJUE, 12 mars 2020, A e.a. c/ Finnair Oyj, Aff. C-832/18 )" at bounding box center [476, 79] width 720 height 15
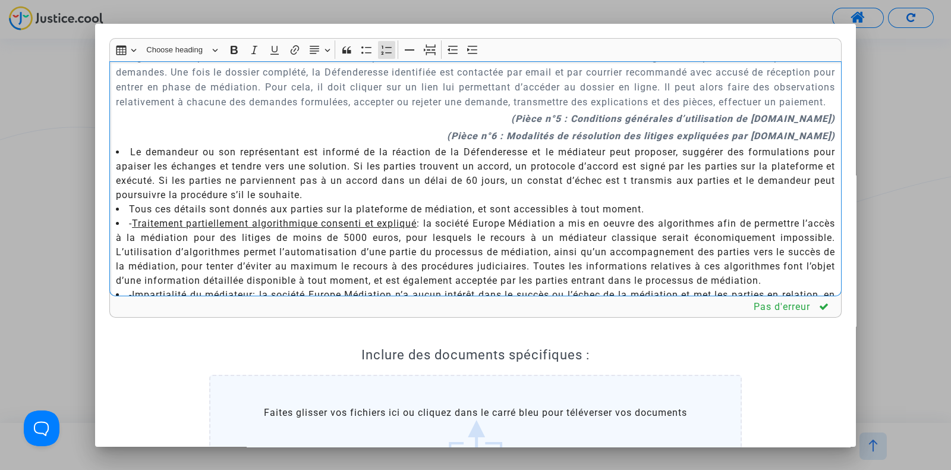
scroll to position [1911, 0]
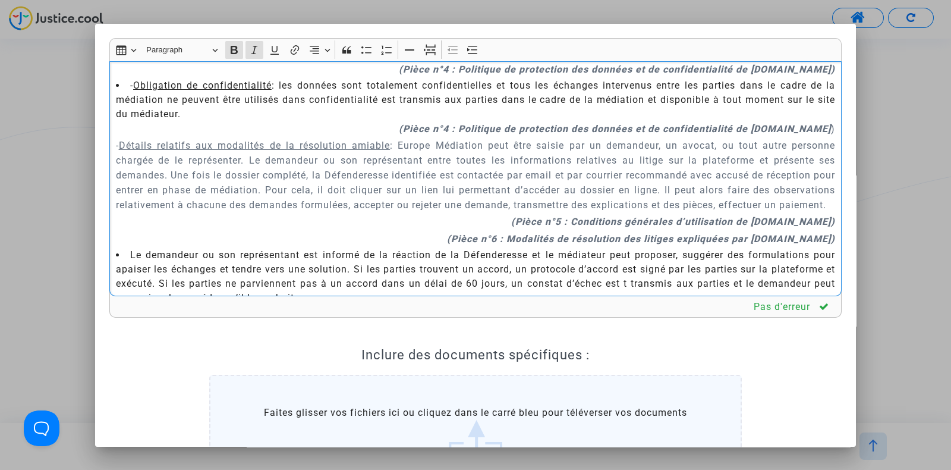
drag, startPoint x: 812, startPoint y: 211, endPoint x: 155, endPoint y: 266, distance: 659.8
click at [155, 266] on div "A MADAME, MONSIEUR LE JUGE DU TRIBUNAL DE PROXIMITÉ DE VILLEURBANNE Audience du…" at bounding box center [475, 178] width 732 height 235
click at [339, 201] on p "- Détails relatifs aux modalités de la résolution amiable : Europe Médiation pe…" at bounding box center [476, 175] width 720 height 74
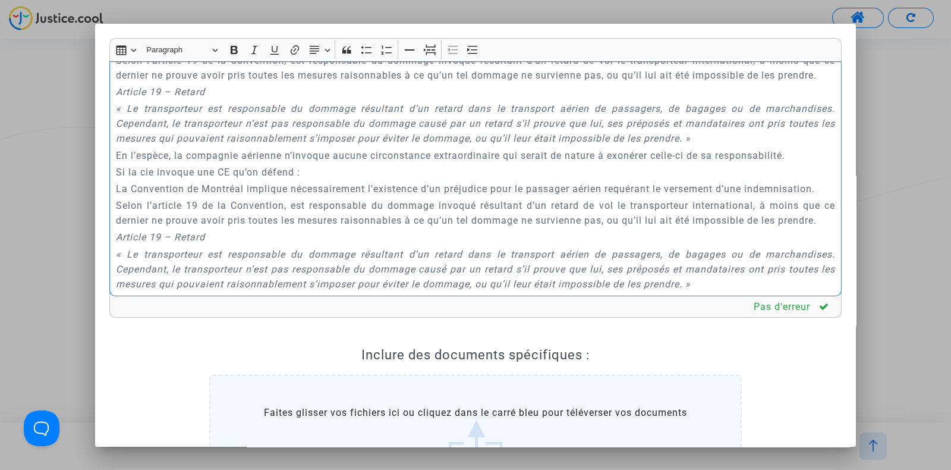
scroll to position [2799, 0]
drag, startPoint x: 113, startPoint y: 134, endPoint x: 207, endPoint y: 178, distance: 104.0
click at [207, 178] on div "A MADAME, MONSIEUR LE JUGE DU TRIBUNAL DE PROXIMITÉ DE VILLEURBANNE Audience du…" at bounding box center [475, 178] width 732 height 235
click at [244, 98] on p "Article 19 – Retard" at bounding box center [476, 90] width 720 height 15
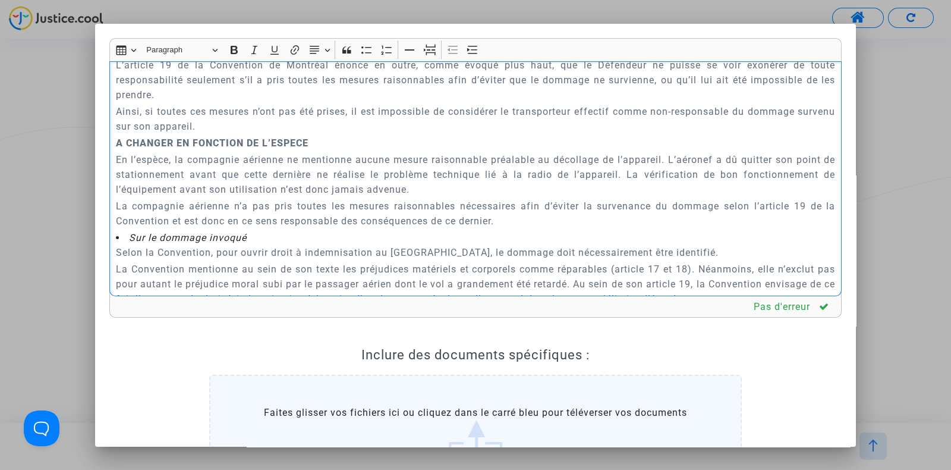
scroll to position [3415, 0]
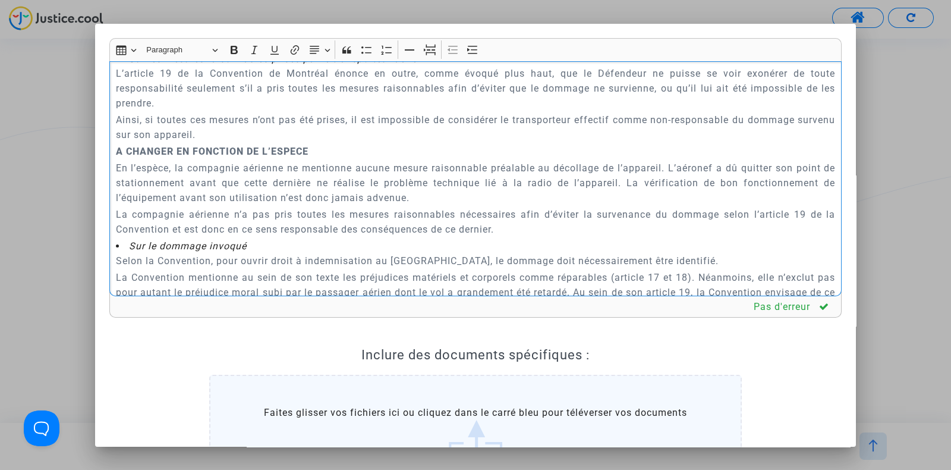
drag, startPoint x: 116, startPoint y: 136, endPoint x: 308, endPoint y: 82, distance: 199.5
click at [308, 82] on div "A MADAME, MONSIEUR LE JUGE DU TRIBUNAL DE PROXIMITÉ DE VILLEURBANNE Audience du…" at bounding box center [475, 178] width 732 height 235
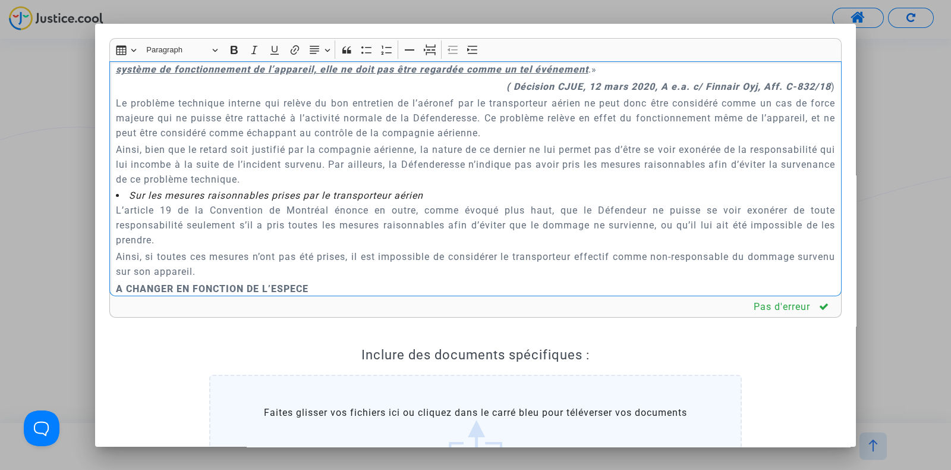
scroll to position [3206, 0]
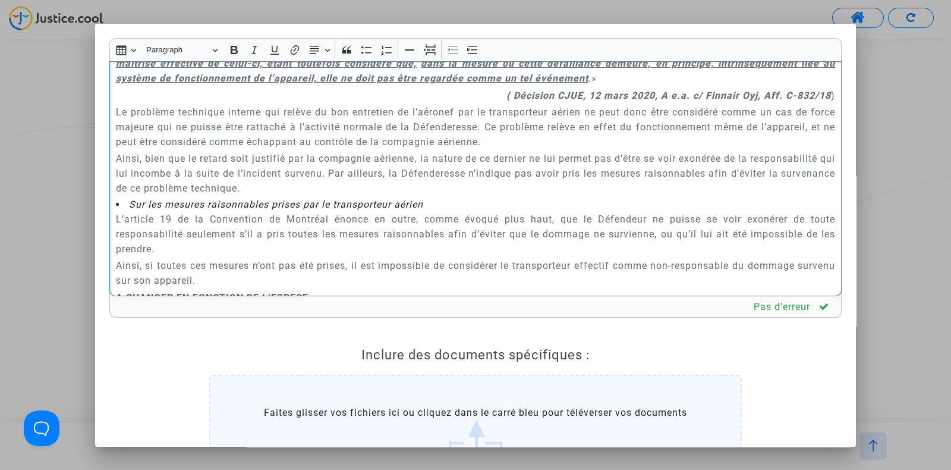
drag, startPoint x: 115, startPoint y: 108, endPoint x: 812, endPoint y: 198, distance: 702.0
click at [812, 86] on p "« L’article 5, paragraphe 3, du règlement no 261/2004 doit être interprété en c…" at bounding box center [476, 34] width 720 height 104
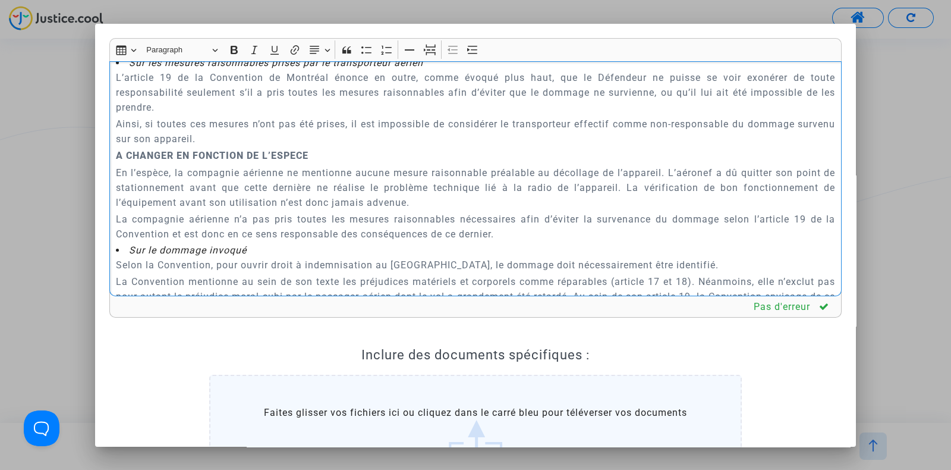
scroll to position [3244, 0]
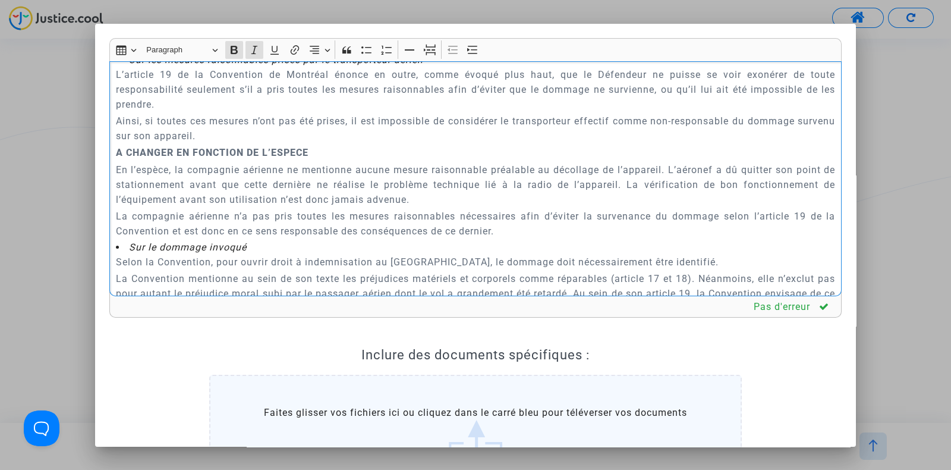
drag, startPoint x: 473, startPoint y: 65, endPoint x: 538, endPoint y: 166, distance: 120.4
click at [538, 166] on div "A MADAME, MONSIEUR LE JUGE DU TRIBUNAL DE PROXIMITÉ DE VILLEURBANNE Audience du…" at bounding box center [475, 178] width 732 height 235
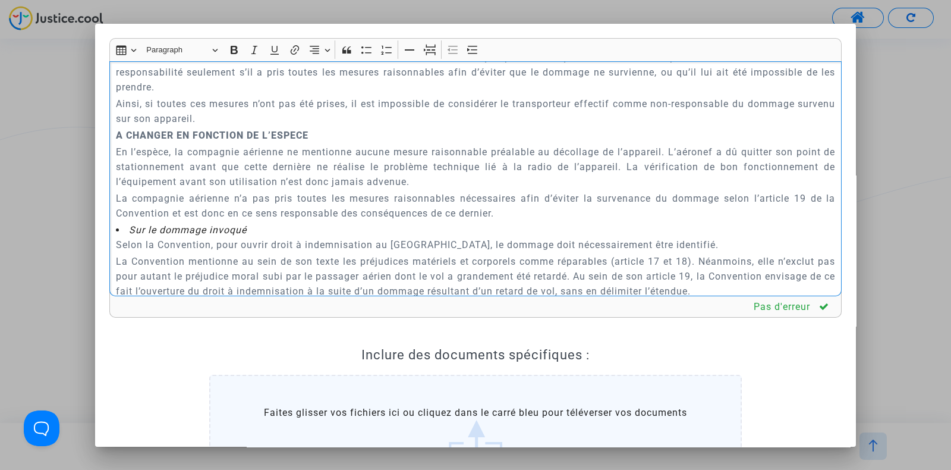
scroll to position [3168, 0]
click at [156, 34] on p "Rich Text Editor, main" at bounding box center [476, 27] width 720 height 15
click at [143, 34] on p "Rich Text Editor, main" at bounding box center [476, 27] width 720 height 15
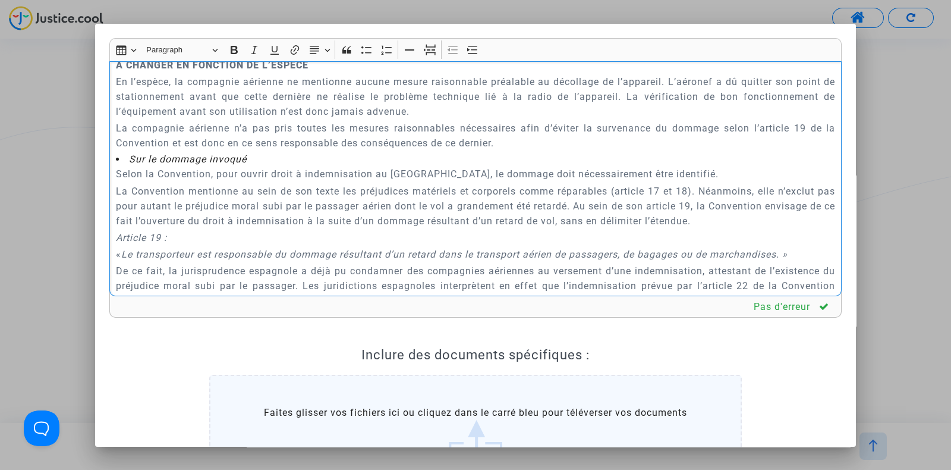
scroll to position [3193, 0]
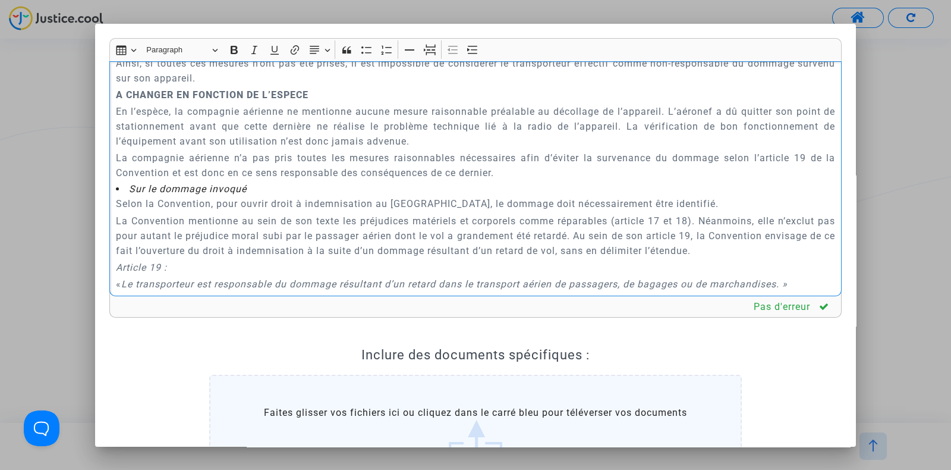
click at [433, 9] on li "Sur les mesures raisonnables prises par le transporteur aérien" at bounding box center [476, 2] width 720 height 14
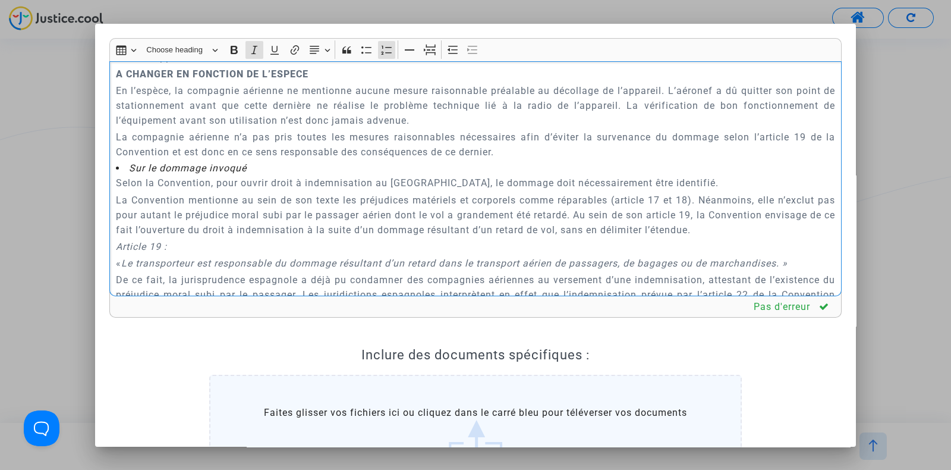
scroll to position [3230, 0]
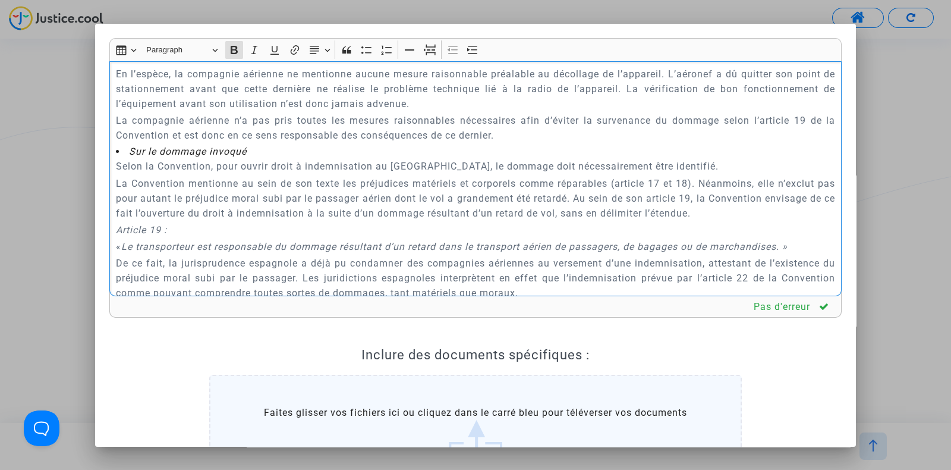
drag, startPoint x: 150, startPoint y: 174, endPoint x: 266, endPoint y: 165, distance: 116.3
click at [266, 165] on div "A MADAME, MONSIEUR LE JUGE DU TRIBUNAL DE PROXIMITÉ DE VILLEURBANNE Audience du…" at bounding box center [475, 178] width 732 height 235
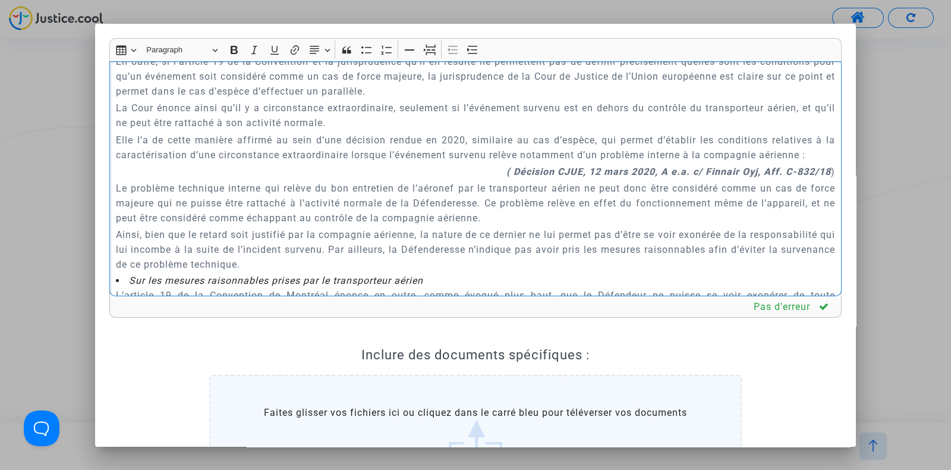
scroll to position [3117, 0]
click at [335, 52] on p "Cependant, la Défenderesse ne mentionne l’existence d’un cas de force majeure o…" at bounding box center [476, 37] width 720 height 30
click at [112, 178] on div "A MADAME, MONSIEUR LE JUGE DU TRIBUNAL DE PROXIMITÉ DE VILLEURBANNE Audience du…" at bounding box center [475, 178] width 732 height 235
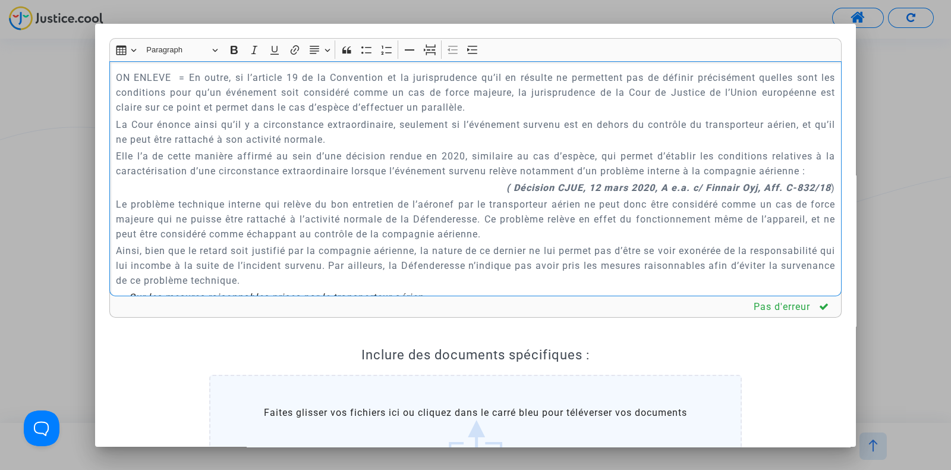
click at [176, 115] on p "ON ENLEVE = En outre, si l’article 19 de la Convention et la jurisprudence qu’i…" at bounding box center [476, 92] width 720 height 45
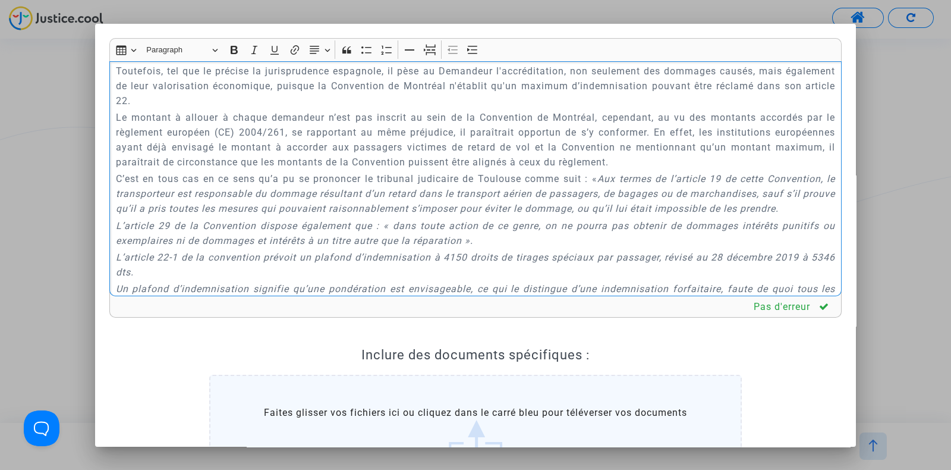
scroll to position [4224, 0]
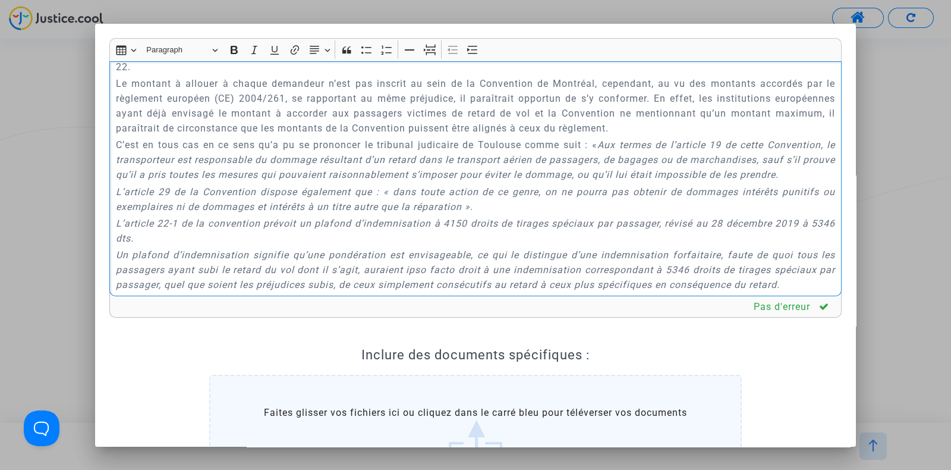
drag, startPoint x: 159, startPoint y: 166, endPoint x: 366, endPoint y: 163, distance: 206.3
click at [366, 28] on p "La Convention mentionne l’obligation d’indemnisation en cas de préjudice dû à u…" at bounding box center [476, 13] width 720 height 30
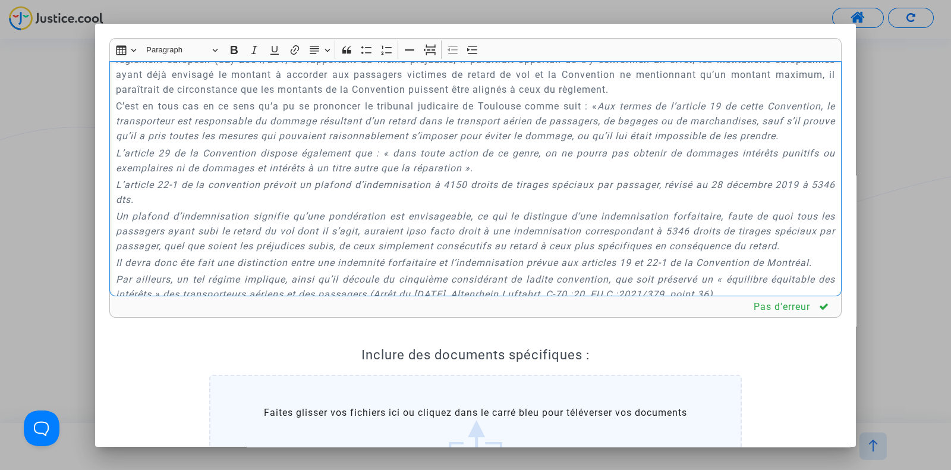
scroll to position [4263, 0]
click at [144, 35] on p "Toutefois, tel que le précise la jurisprudence espagnole, il pèse au Demandeur …" at bounding box center [476, 12] width 720 height 45
drag, startPoint x: 144, startPoint y: 147, endPoint x: 271, endPoint y: 141, distance: 126.2
click at [271, 35] on p "Toutefois, tel que le précise la jurisprudence espagnole, il pèse au Demandeur …" at bounding box center [476, 12] width 720 height 45
drag, startPoint x: 163, startPoint y: 189, endPoint x: 494, endPoint y: 188, distance: 330.6
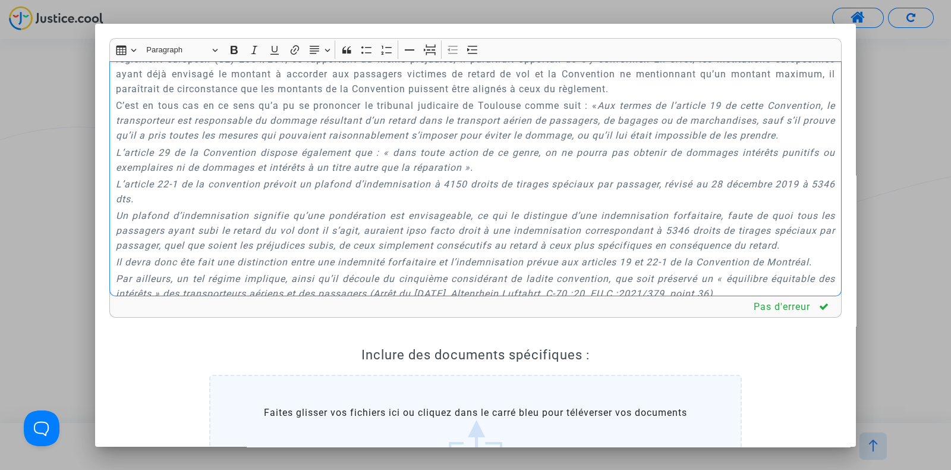
click at [494, 96] on p "Le montant à allouer à chaque demandeur n’est pas inscrit au sein de la Convent…" at bounding box center [476, 66] width 720 height 59
drag, startPoint x: 526, startPoint y: 191, endPoint x: 703, endPoint y: 200, distance: 178.0
click at [703, 96] on p "Le montant à allouer à chaque demandeur n’est pas inscrit au sein de la Convent…" at bounding box center [476, 66] width 720 height 59
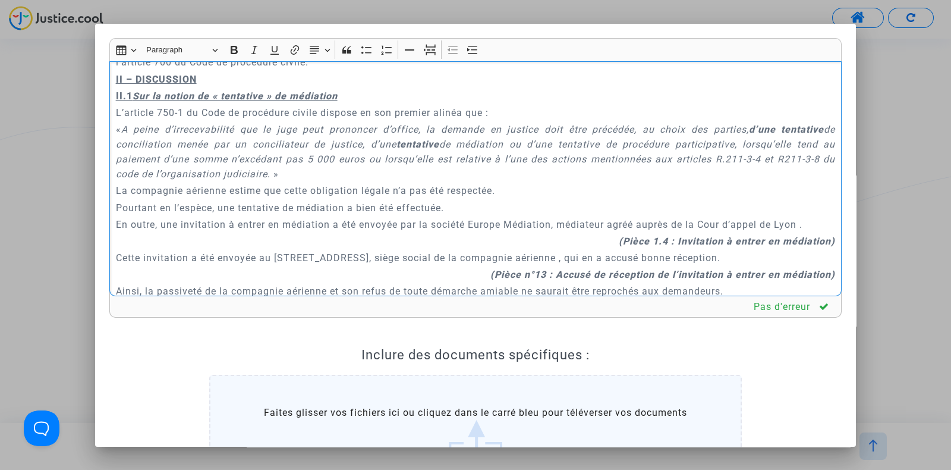
scroll to position [974, 0]
click at [251, 236] on p "(Pièce 1.4 : Invitation à entrer en médiation)" at bounding box center [476, 239] width 720 height 15
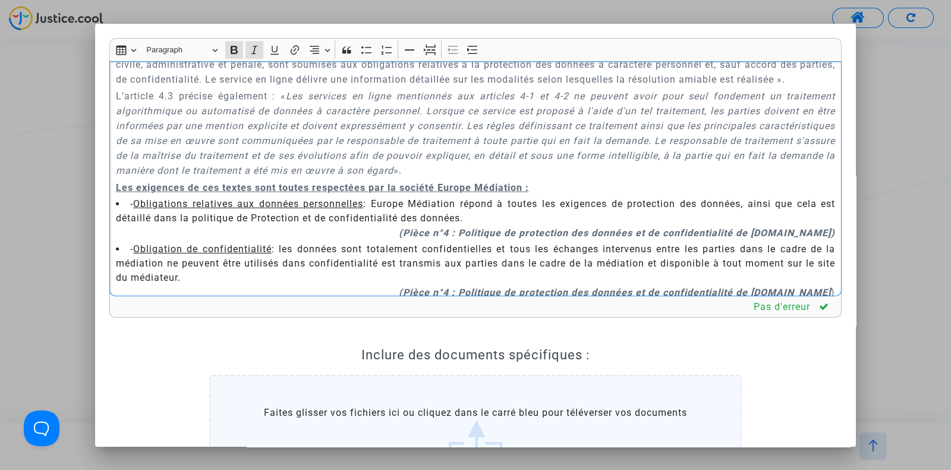
click at [245, 225] on li "- Obligations relatives aux données personnelles : Europe Médiation répond à to…" at bounding box center [476, 211] width 720 height 29
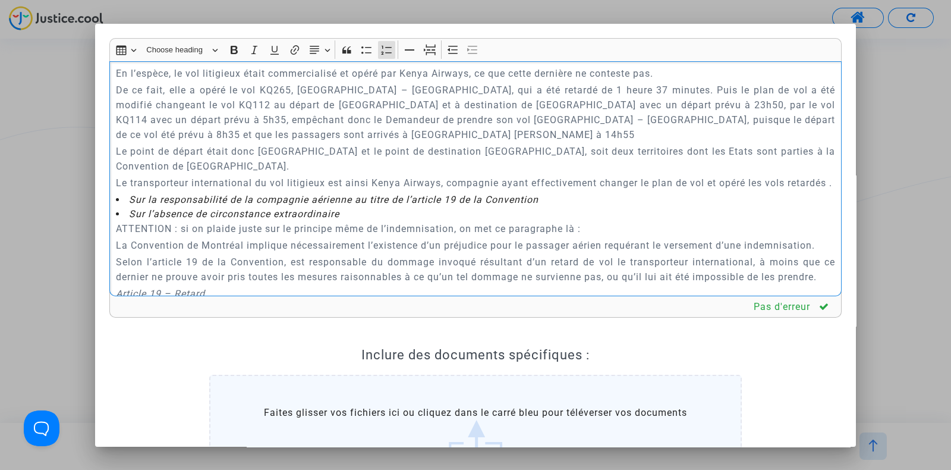
scroll to position [2598, 0]
click at [754, 140] on p "De ce fait, elle a opéré le vol KQ265, Comores – Nairobi, qui a été retardé de …" at bounding box center [476, 110] width 720 height 59
click at [288, 140] on p "De ce fait, elle a opéré le vol KQ265, Comores – Nairobi, qui a été retardé de …" at bounding box center [476, 110] width 720 height 59
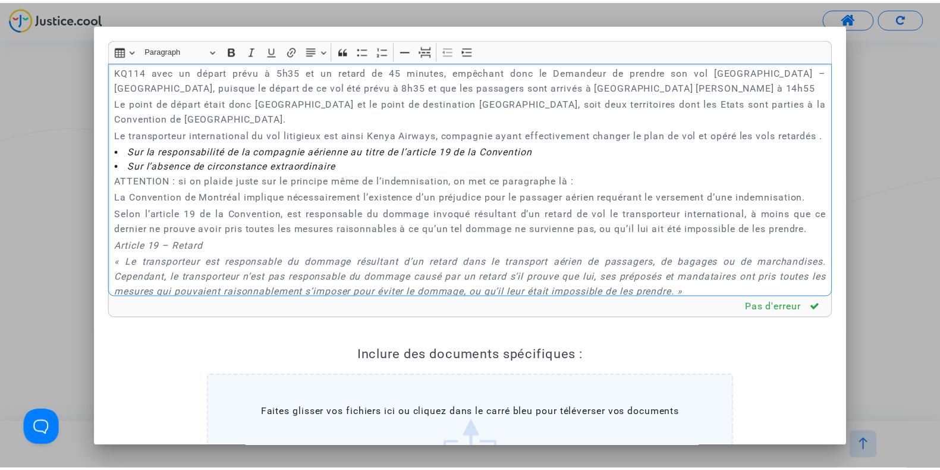
scroll to position [170, 0]
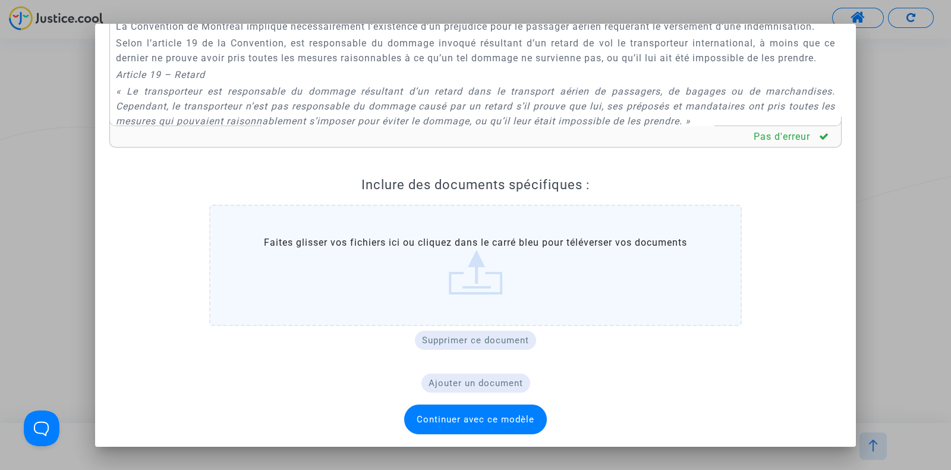
click at [455, 416] on span "Continuer avec ce modèle" at bounding box center [476, 419] width 118 height 11
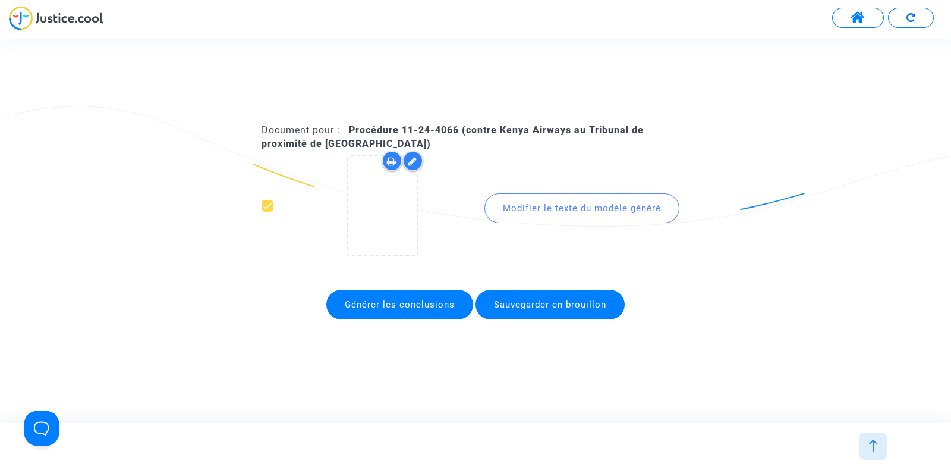
click at [542, 295] on span "Sauvegarder en brouillon" at bounding box center [550, 305] width 149 height 30
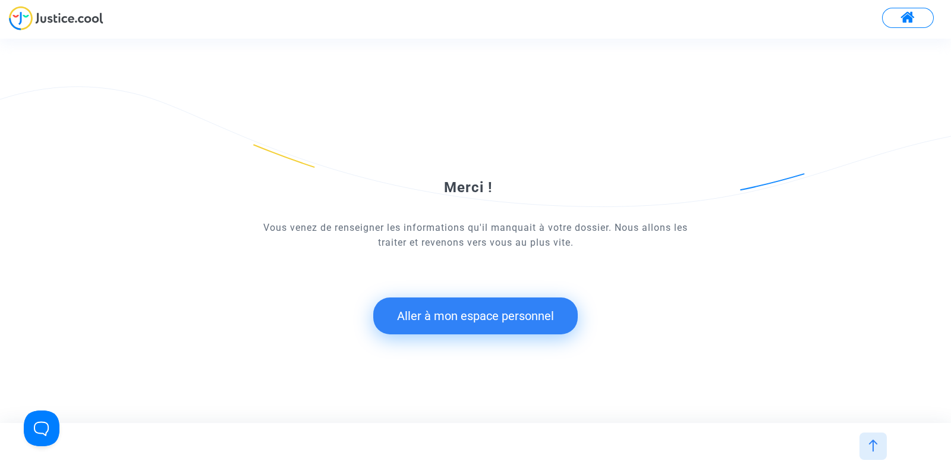
click at [468, 322] on button "Aller à mon espace personnel" at bounding box center [475, 315] width 205 height 37
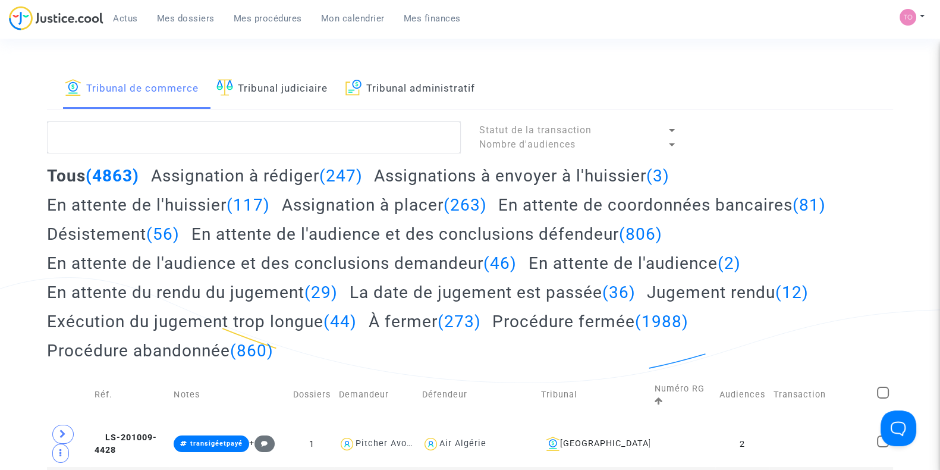
click at [378, 28] on div "Actus Mes dossiers Mes procédures Mon calendrier Mes finances" at bounding box center [239, 22] width 461 height 33
click at [348, 24] on link "Mon calendrier" at bounding box center [353, 19] width 83 height 18
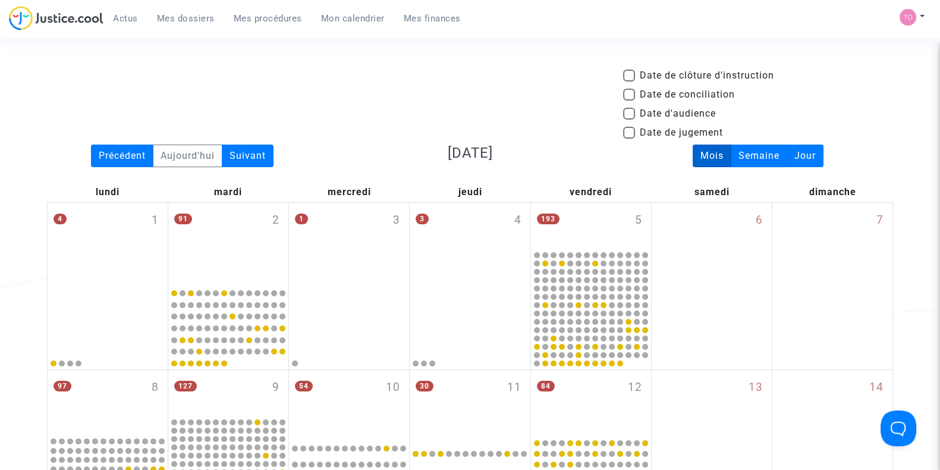
click at [351, 19] on span "Mon calendrier" at bounding box center [353, 18] width 64 height 11
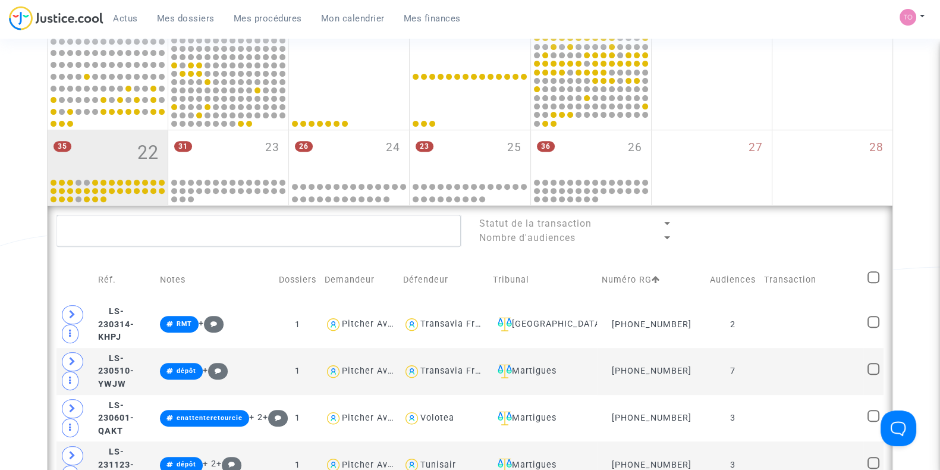
scroll to position [589, 0]
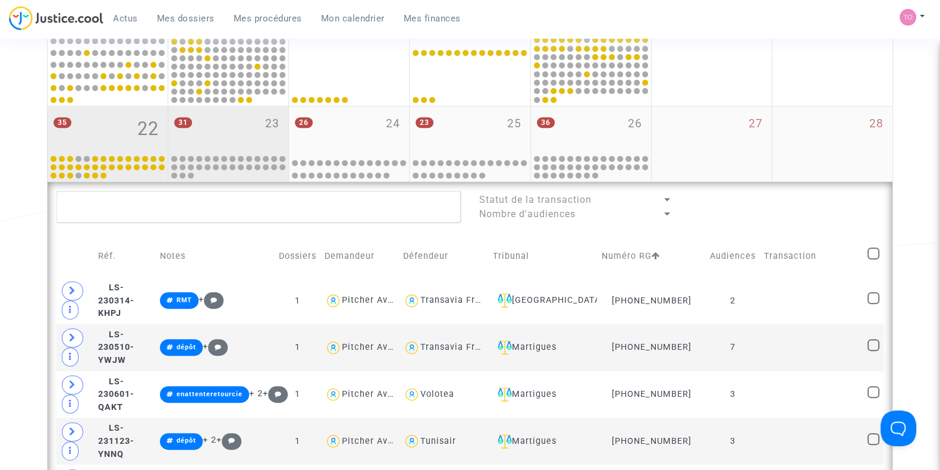
click at [239, 139] on div "31 23" at bounding box center [228, 129] width 120 height 46
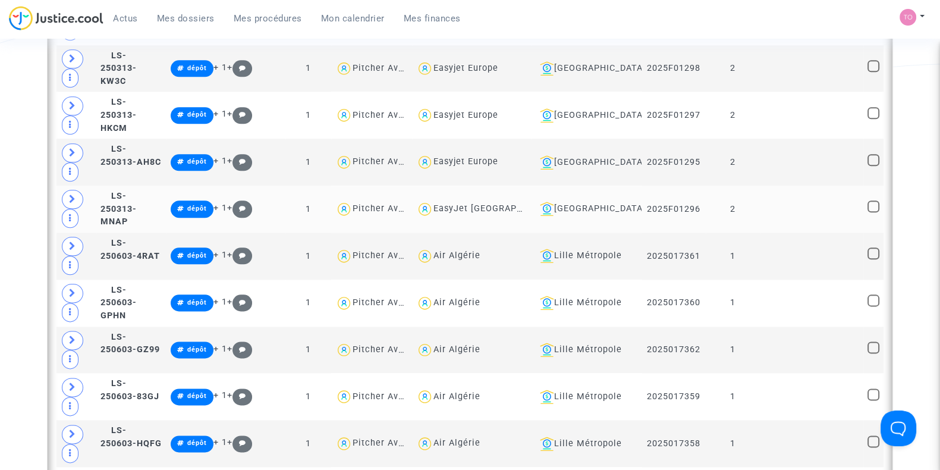
scroll to position [1929, 0]
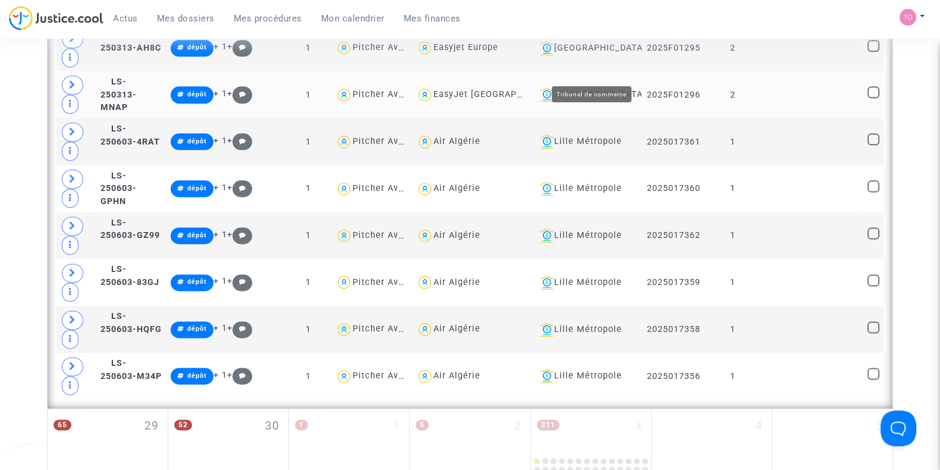
click at [597, 87] on div "Bordeaux" at bounding box center [586, 94] width 102 height 14
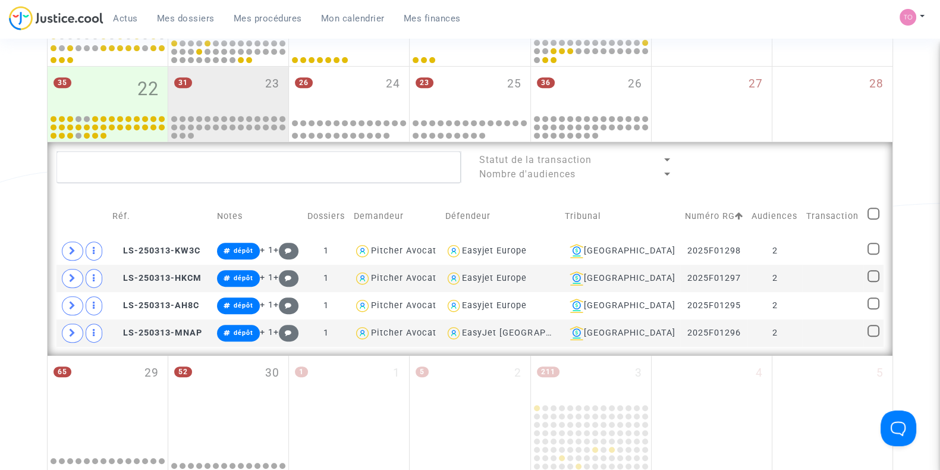
scroll to position [627, 0]
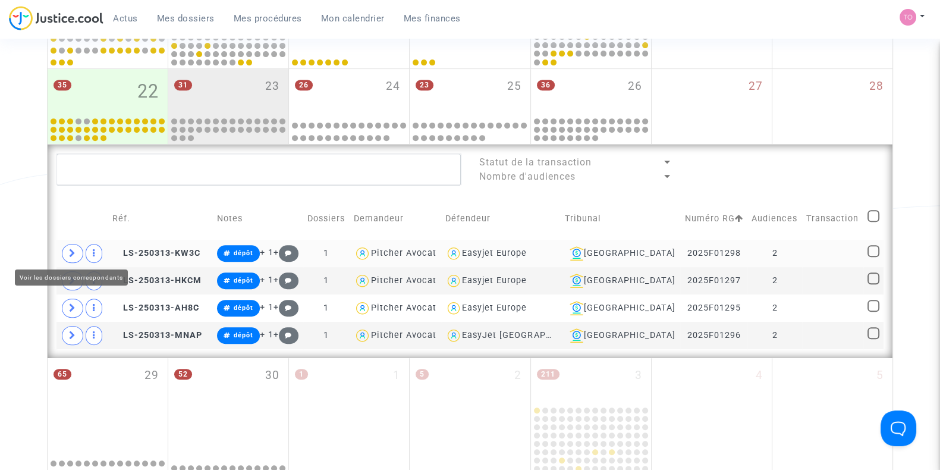
click at [65, 249] on span at bounding box center [72, 253] width 21 height 19
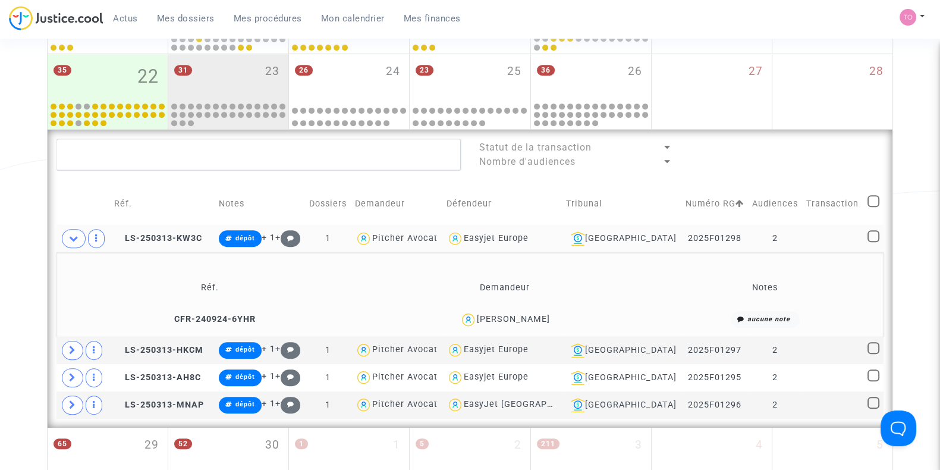
scroll to position [642, 0]
click at [67, 235] on span at bounding box center [74, 237] width 24 height 19
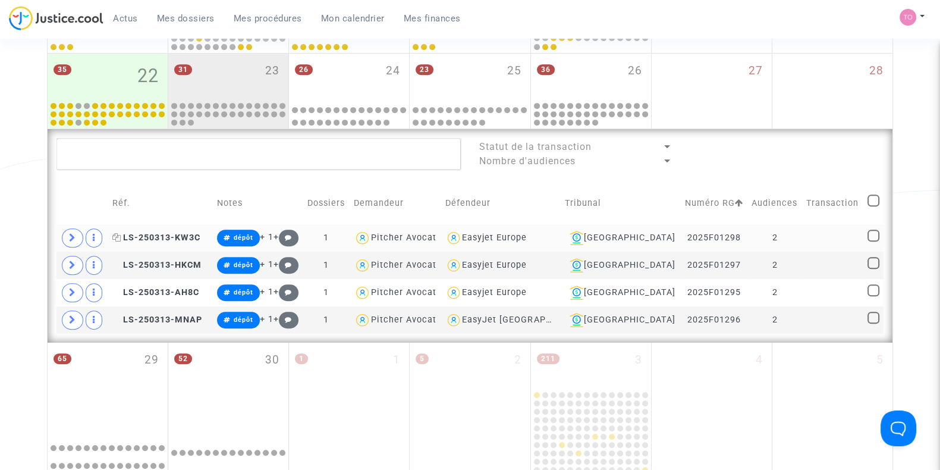
click at [159, 235] on span "LS-250313-KW3C" at bounding box center [156, 237] width 88 height 10
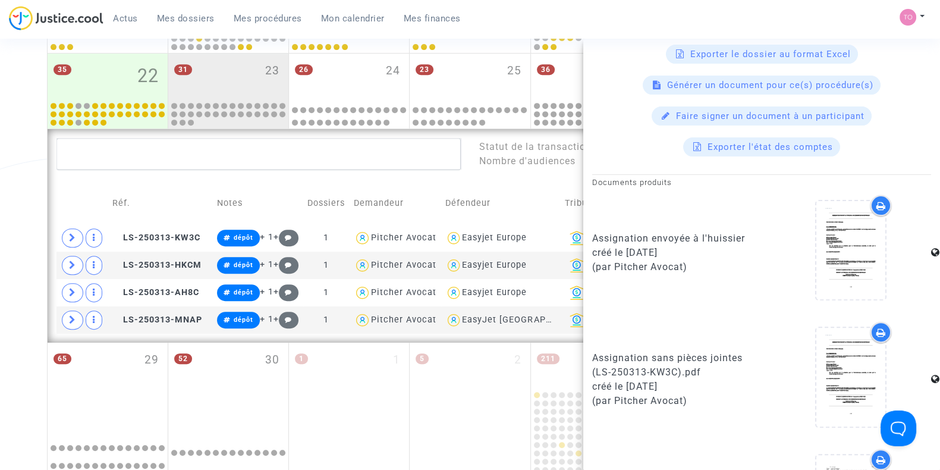
scroll to position [886, 0]
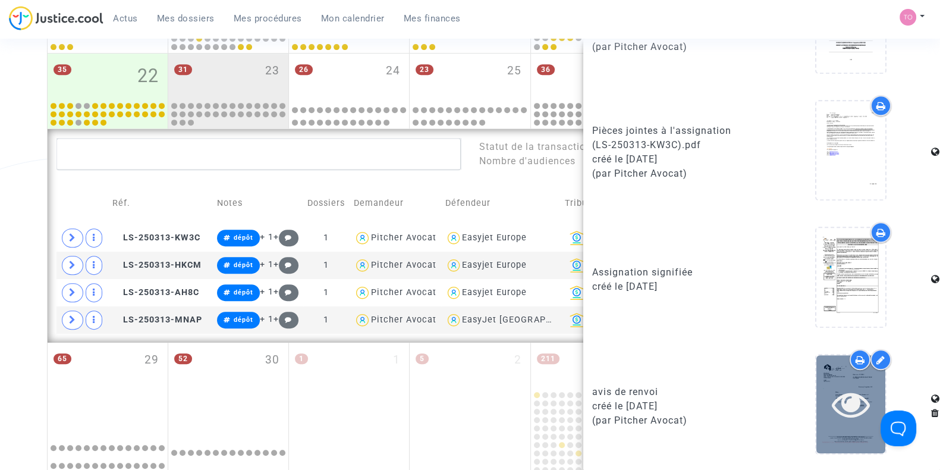
click at [832, 388] on icon at bounding box center [851, 404] width 39 height 38
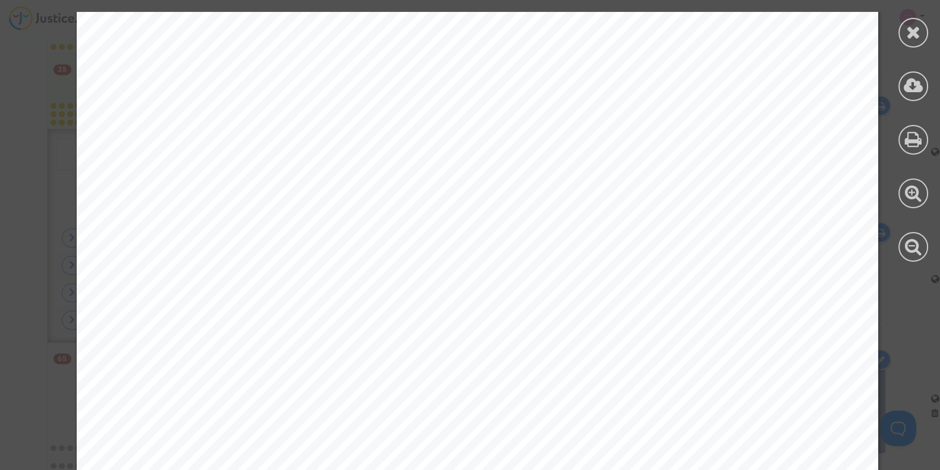
scroll to position [395, 0]
click at [908, 40] on icon at bounding box center [913, 32] width 15 height 18
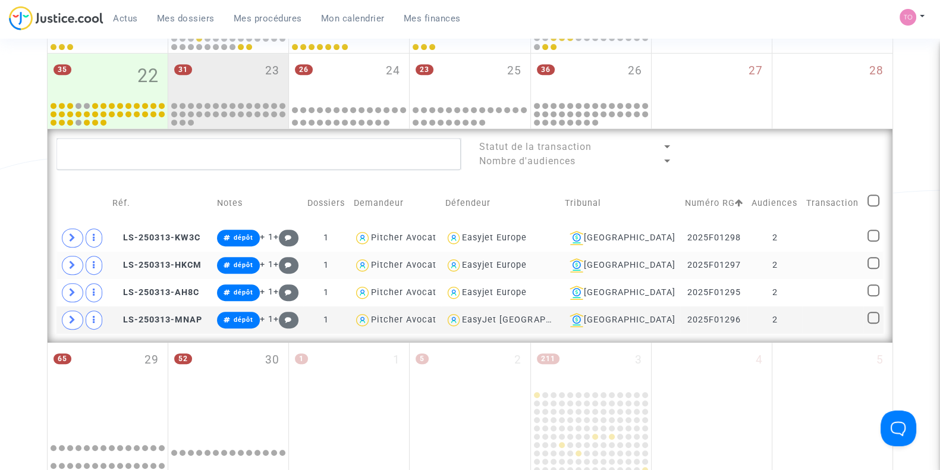
scroll to position [0, 0]
click at [646, 225] on td "Bordeaux" at bounding box center [620, 237] width 119 height 27
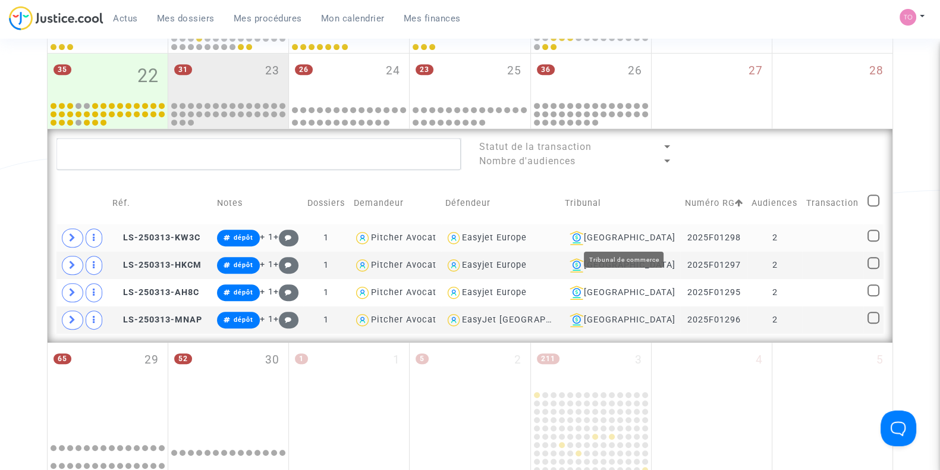
click at [636, 236] on div "Bordeaux" at bounding box center [620, 238] width 111 height 14
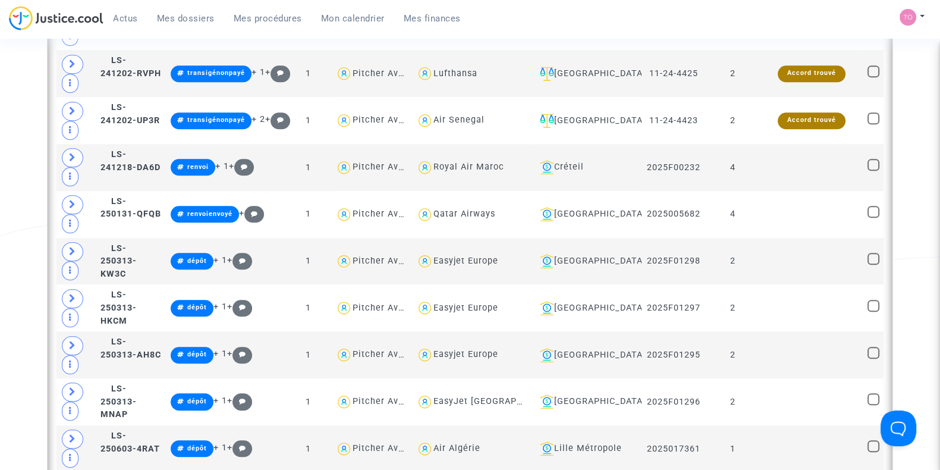
scroll to position [1734, 0]
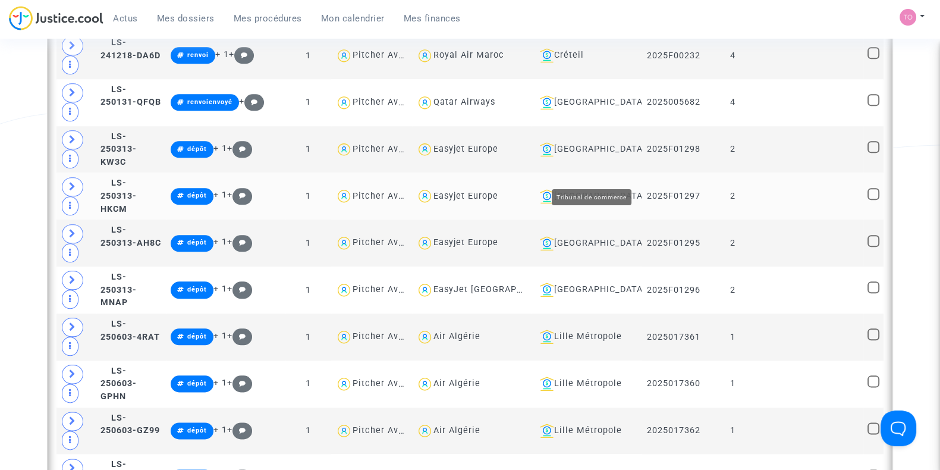
click at [583, 189] on div "Bordeaux" at bounding box center [586, 196] width 102 height 14
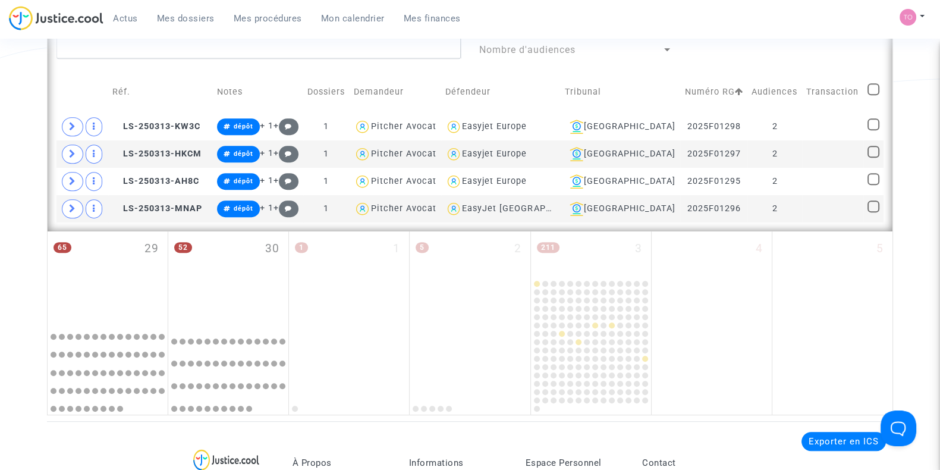
scroll to position [722, 0]
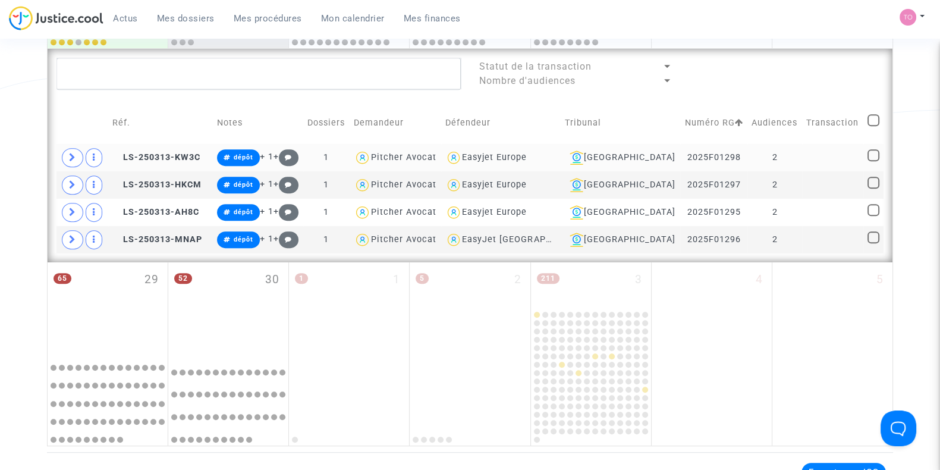
click at [166, 162] on td "LS-250313-KW3C" at bounding box center [160, 157] width 105 height 27
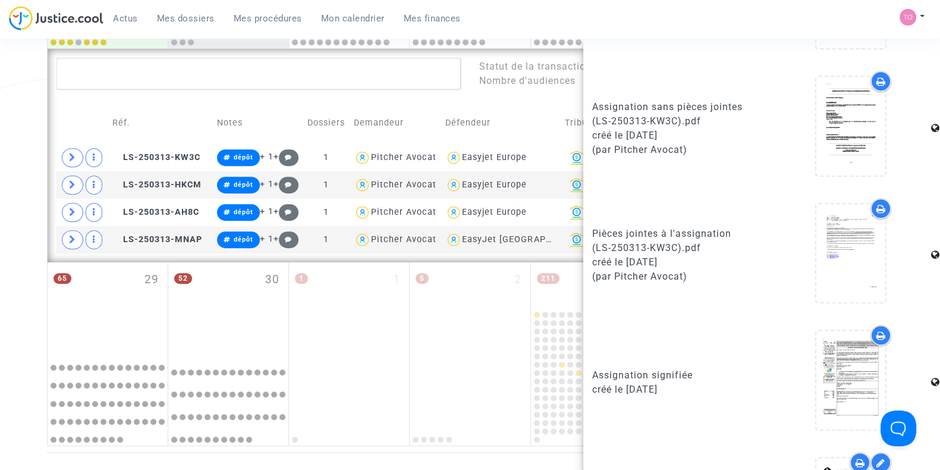
scroll to position [886, 0]
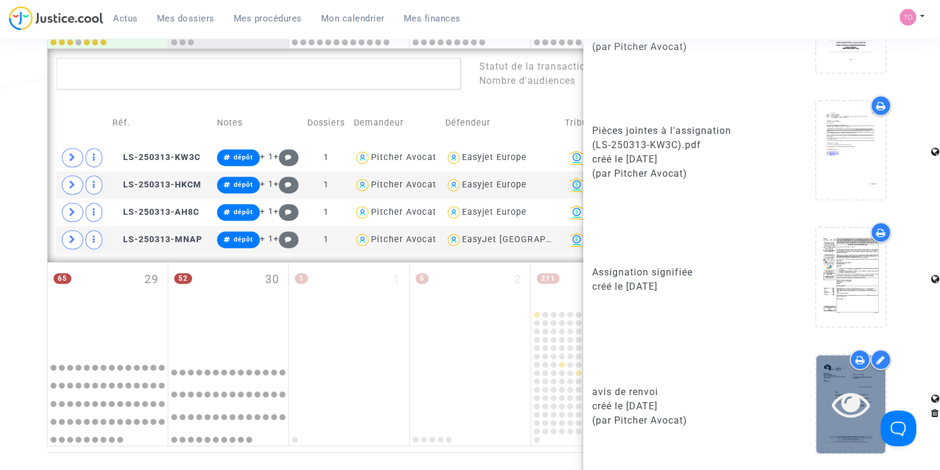
click at [841, 397] on icon at bounding box center [851, 404] width 39 height 38
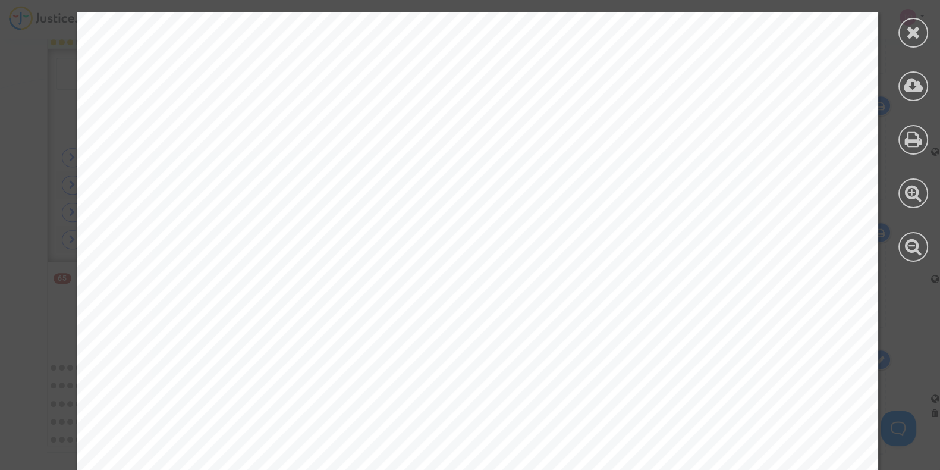
scroll to position [297, 0]
click at [911, 32] on icon at bounding box center [913, 32] width 15 height 18
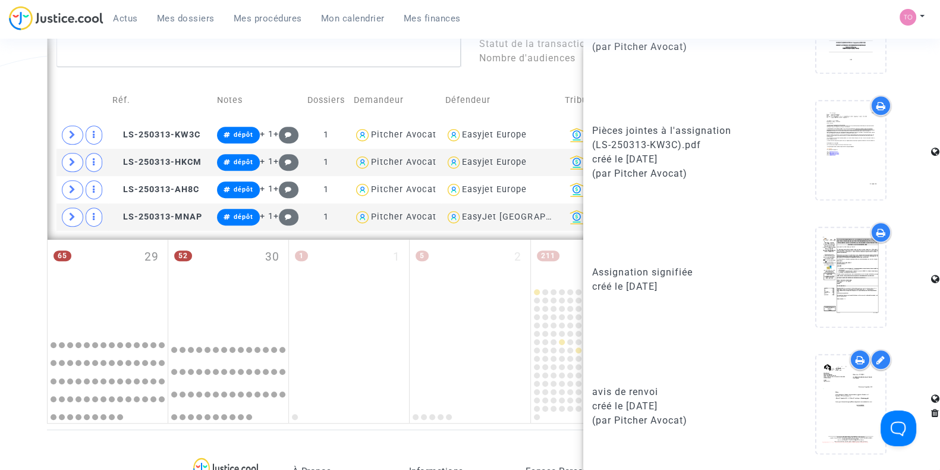
scroll to position [746, 0]
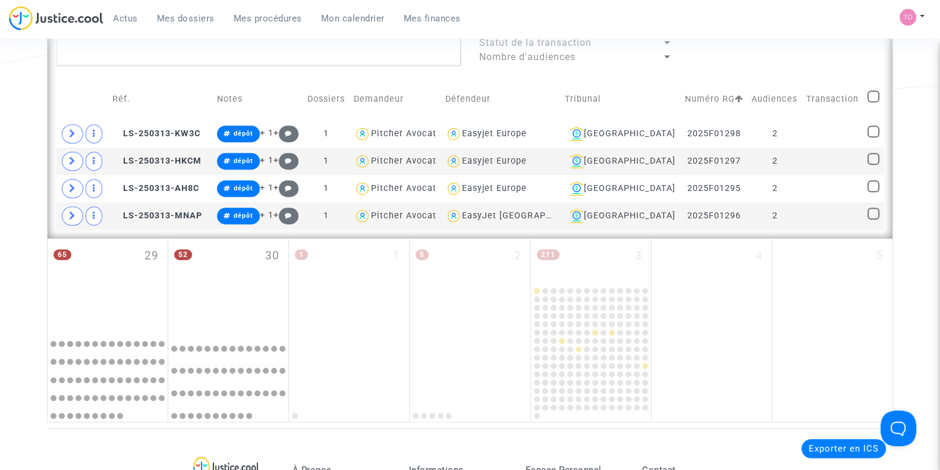
scroll to position [0, 0]
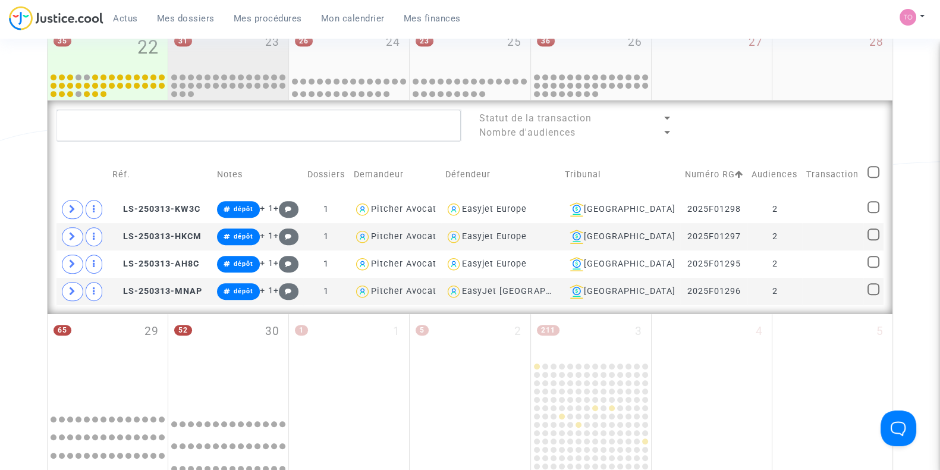
scroll to position [672, 0]
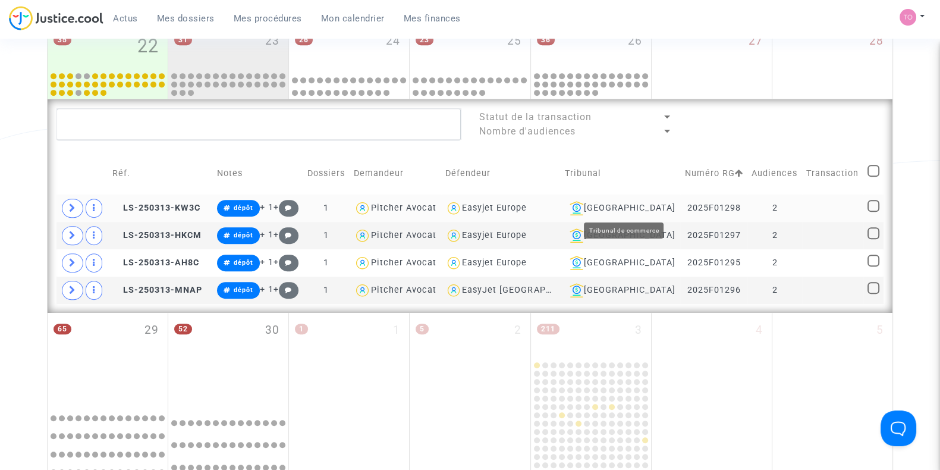
click at [651, 203] on div "Bordeaux" at bounding box center [620, 208] width 111 height 14
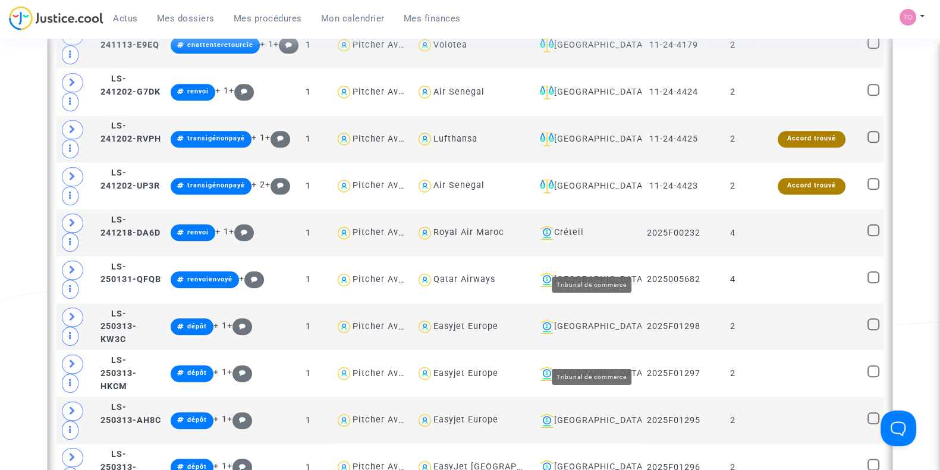
scroll to position [1553, 0]
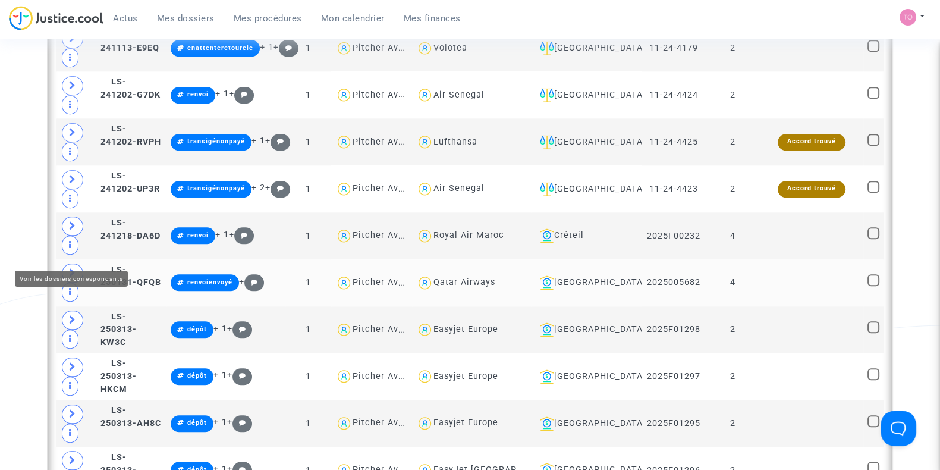
click at [67, 263] on span at bounding box center [72, 272] width 21 height 19
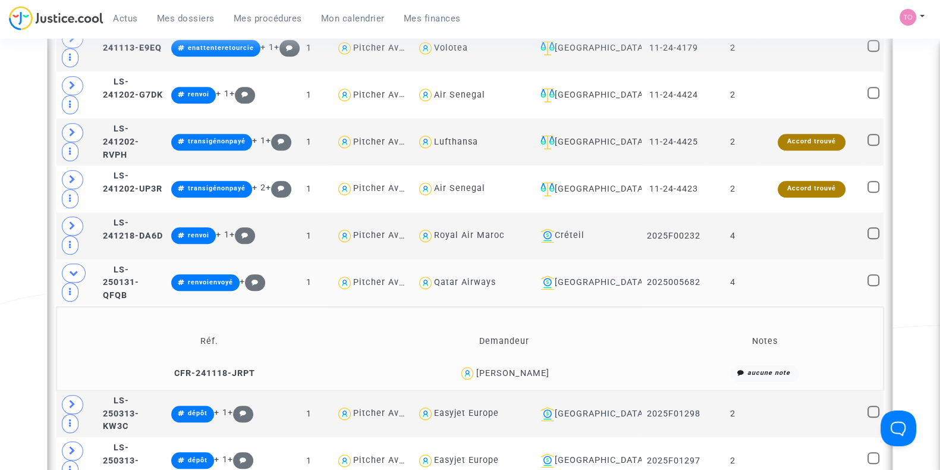
click at [520, 368] on div "Marina Ranaivosoa" at bounding box center [512, 373] width 73 height 10
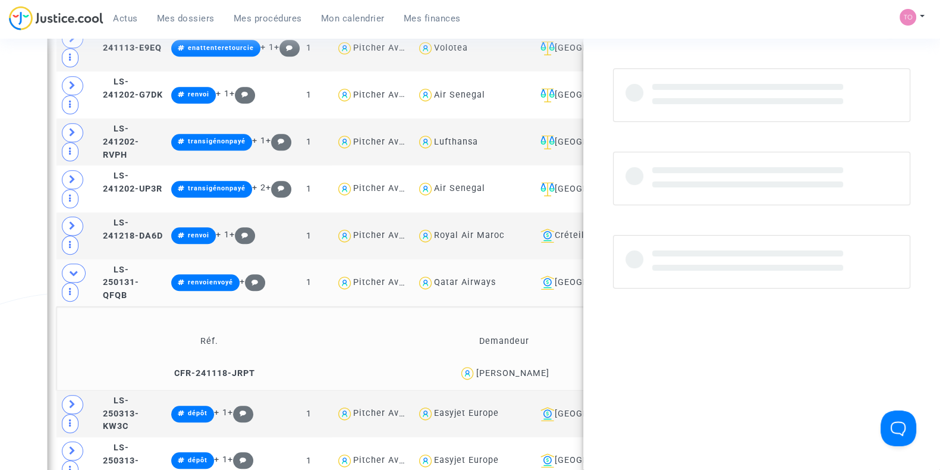
click at [520, 368] on div "Marina Ranaivosoa" at bounding box center [512, 373] width 73 height 10
copy div "Ranaivosoa"
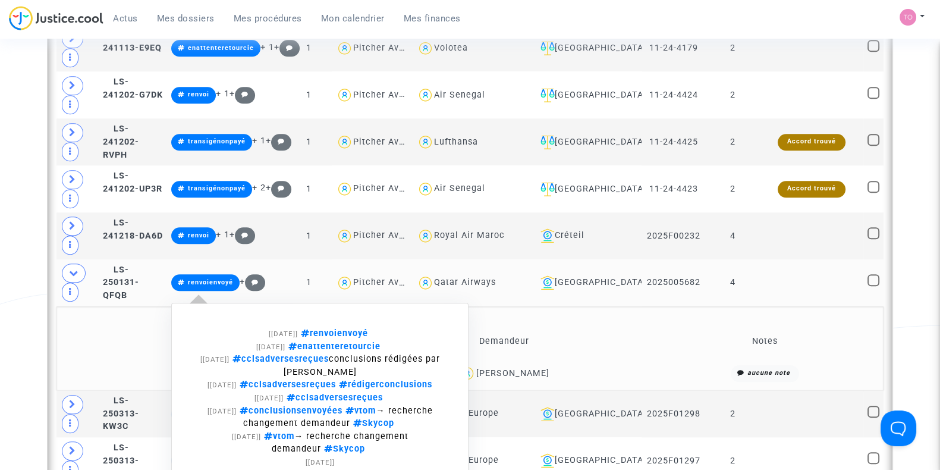
scroll to position [1568, 0]
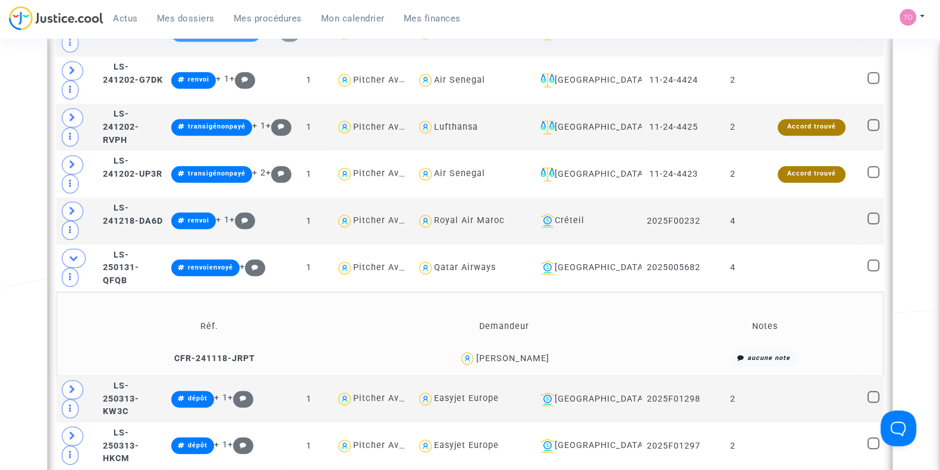
click at [499, 350] on div "Marina Ranaivosoa" at bounding box center [503, 358] width 285 height 17
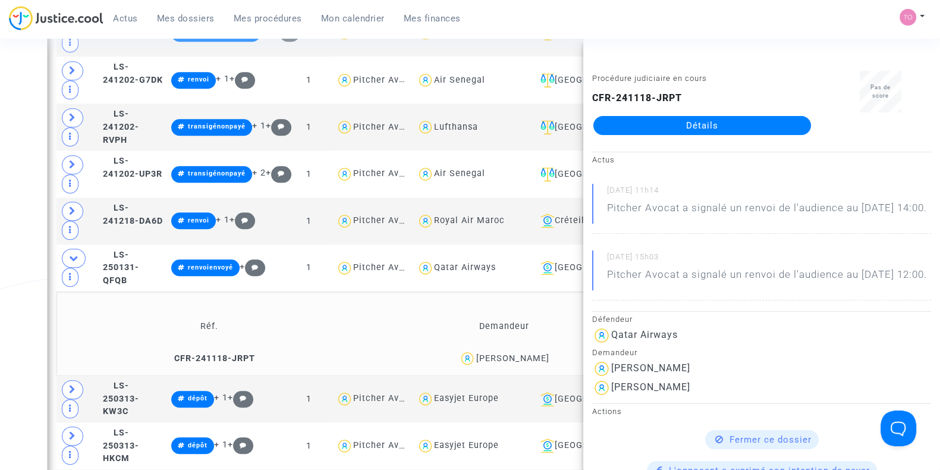
drag, startPoint x: 592, startPoint y: 214, endPoint x: 693, endPoint y: 122, distance: 136.8
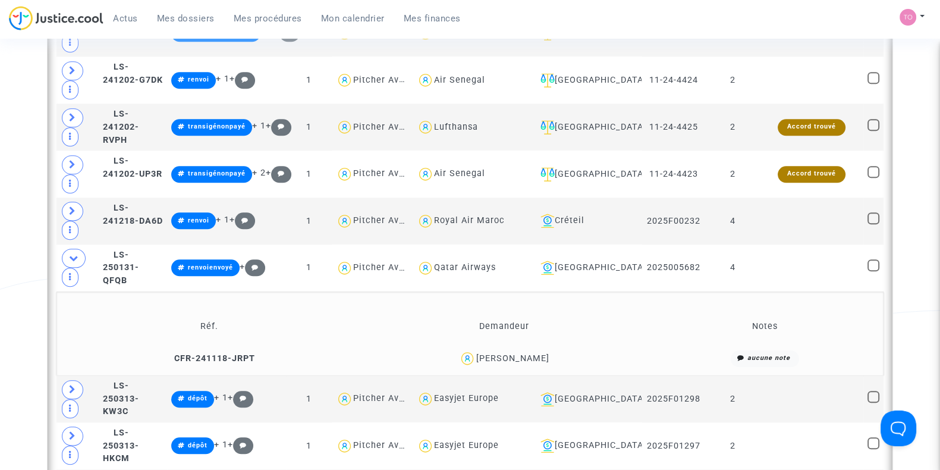
scroll to position [1373, 0]
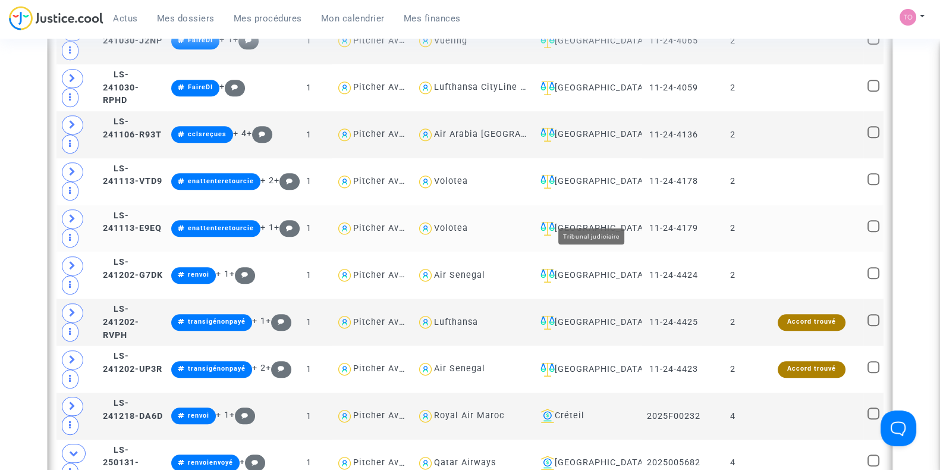
click at [610, 221] on div "Villeurbanne" at bounding box center [587, 228] width 102 height 14
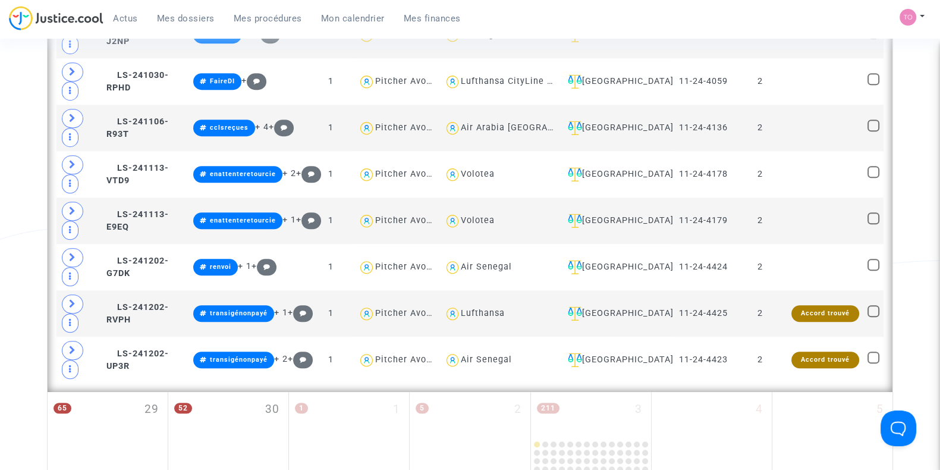
scroll to position [1067, 0]
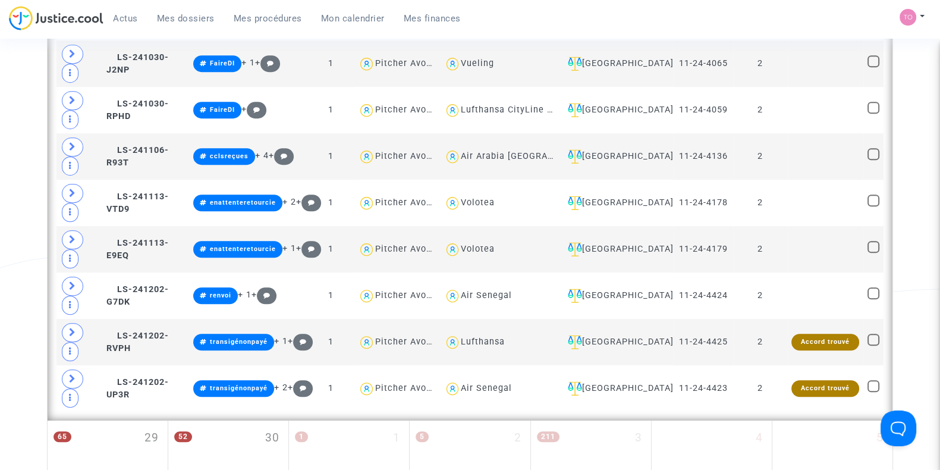
drag, startPoint x: 610, startPoint y: 209, endPoint x: 28, endPoint y: 249, distance: 583.4
click at [617, 196] on div "Villeurbanne" at bounding box center [616, 203] width 106 height 14
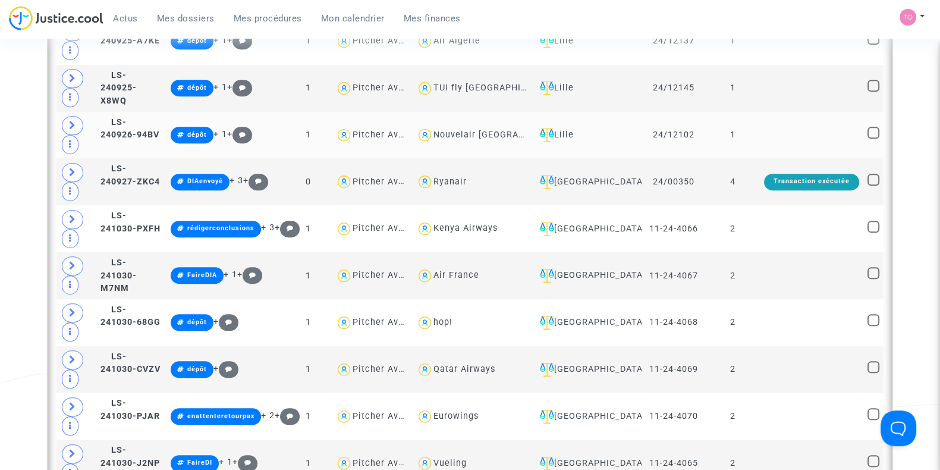
scroll to position [952, 0]
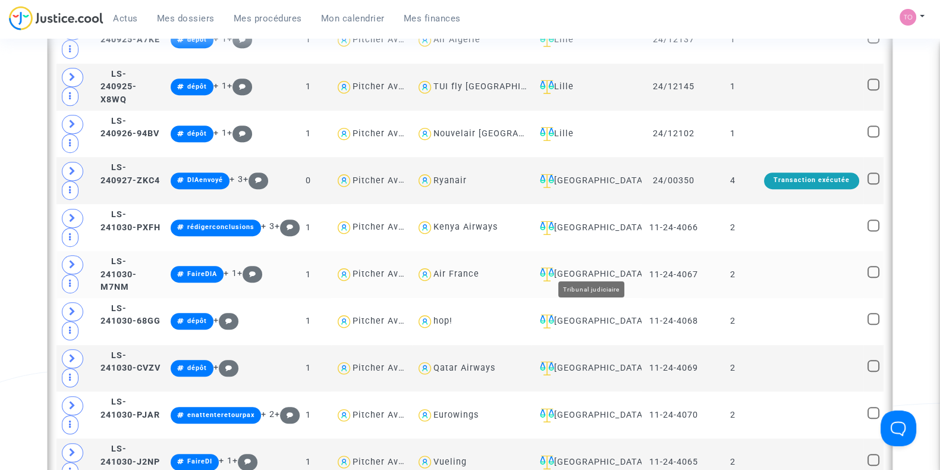
click at [604, 267] on div "Villeurbanne" at bounding box center [586, 274] width 102 height 14
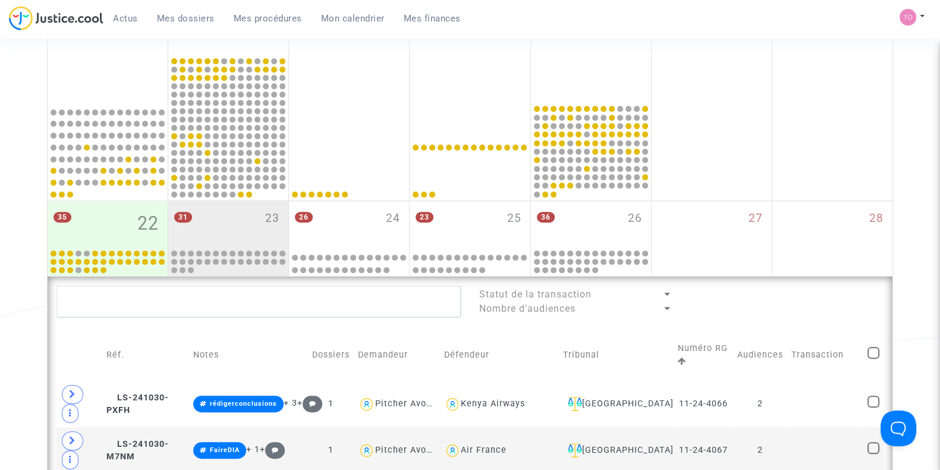
scroll to position [482, 0]
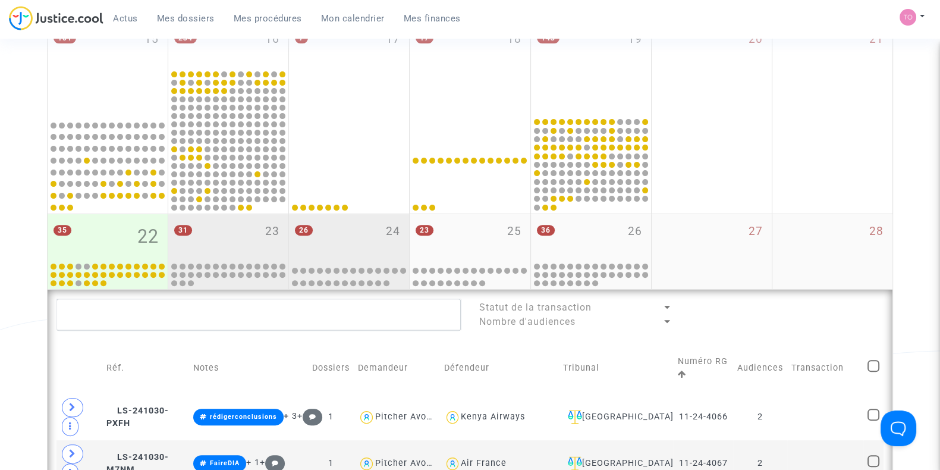
click at [345, 236] on div "26 24" at bounding box center [349, 237] width 120 height 46
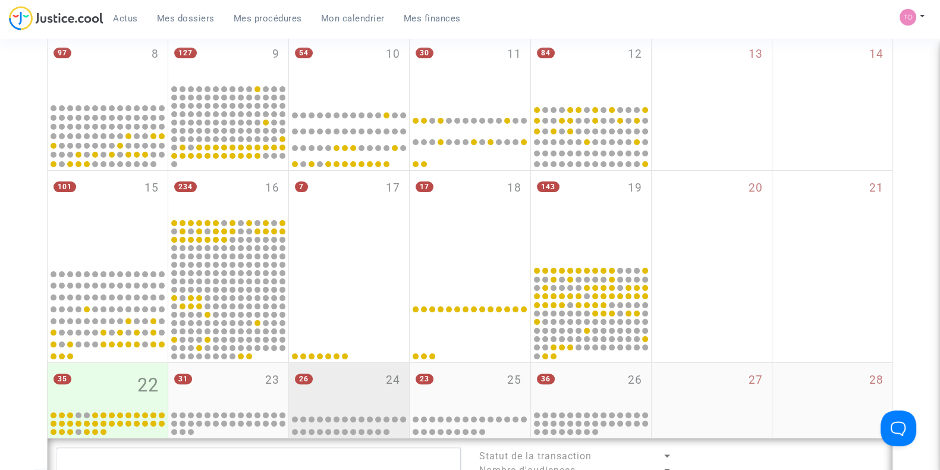
scroll to position [316, 0]
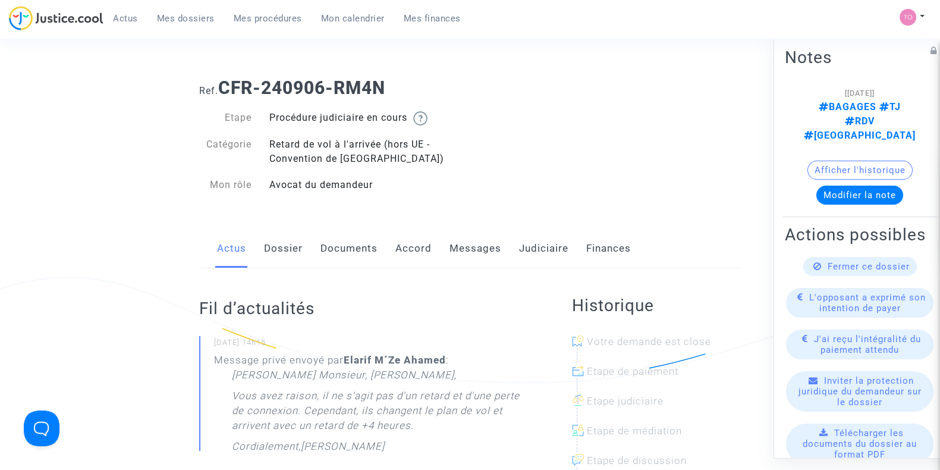
click at [281, 249] on link "Dossier" at bounding box center [283, 248] width 39 height 39
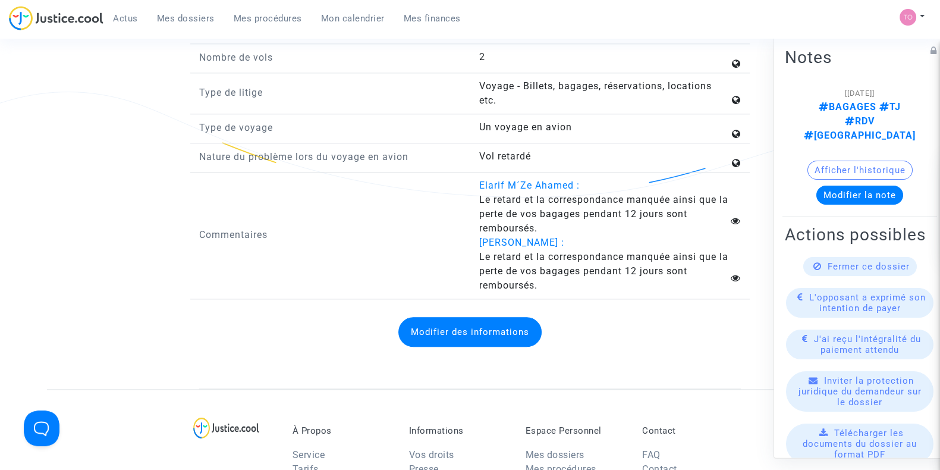
scroll to position [1757, 0]
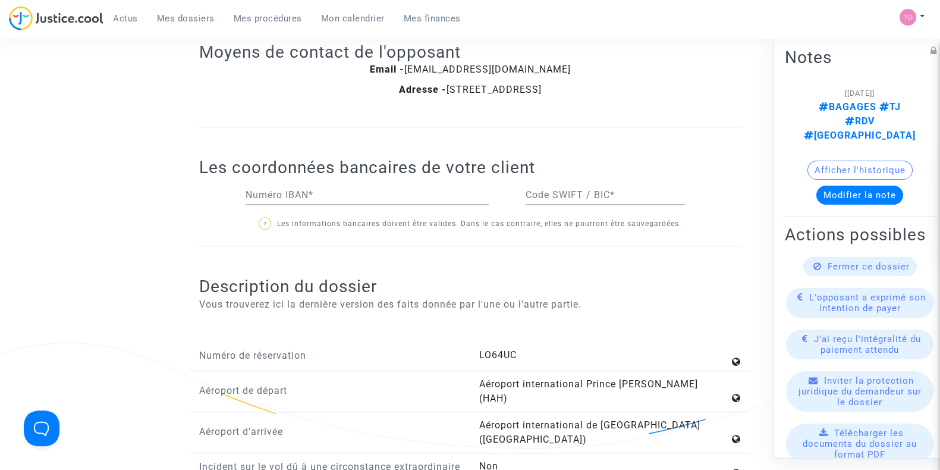
click at [365, 137] on div "Les coordonnées bancaires de votre client Numéro IBAN * Code SWIFT / BIC * ? Le…" at bounding box center [470, 186] width 542 height 119
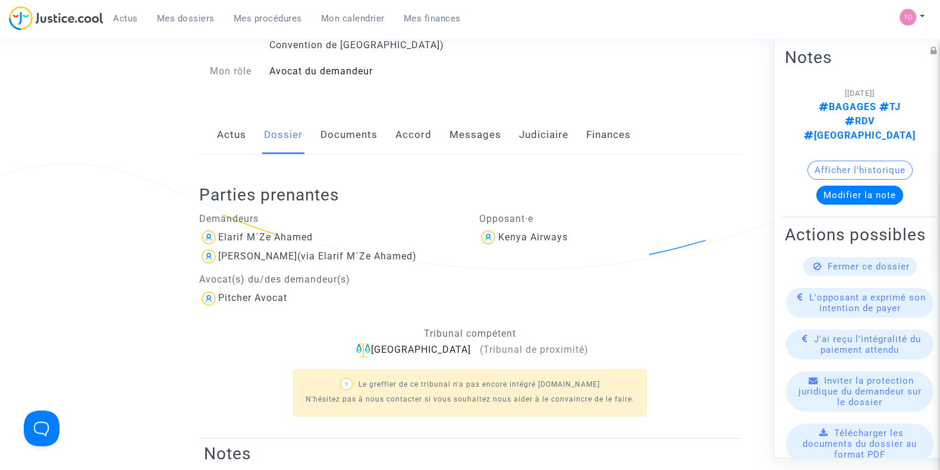
scroll to position [113, 0]
click at [485, 132] on link "Messages" at bounding box center [475, 135] width 52 height 39
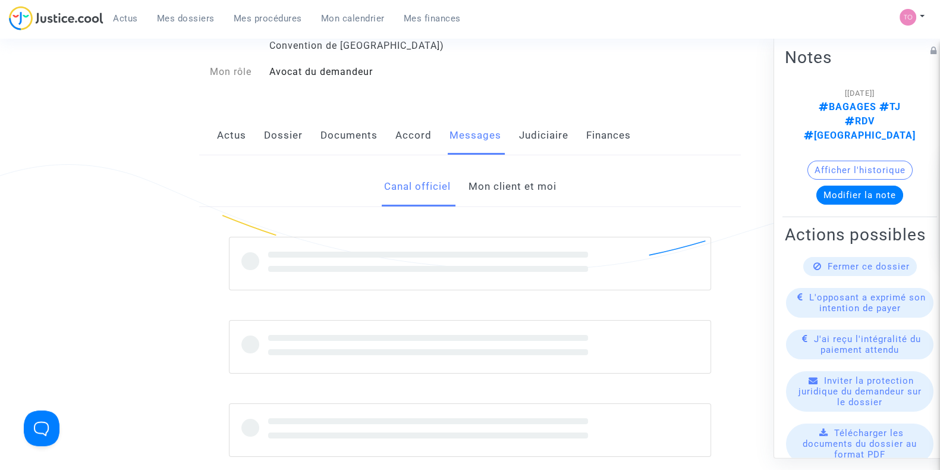
click at [534, 137] on link "Judiciaire" at bounding box center [543, 135] width 49 height 39
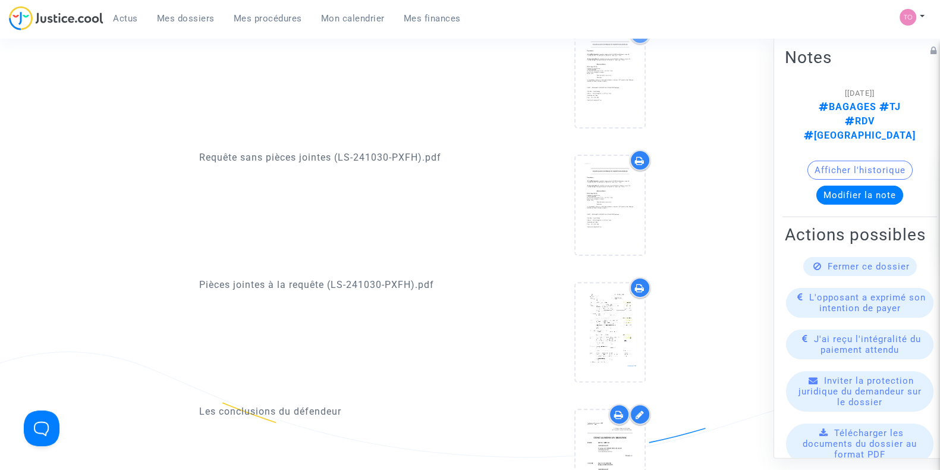
scroll to position [348, 0]
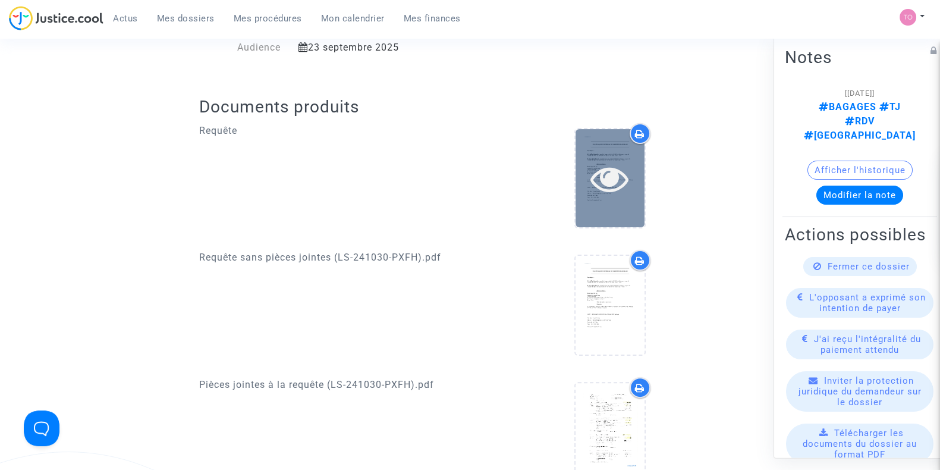
click at [600, 181] on icon at bounding box center [609, 178] width 39 height 38
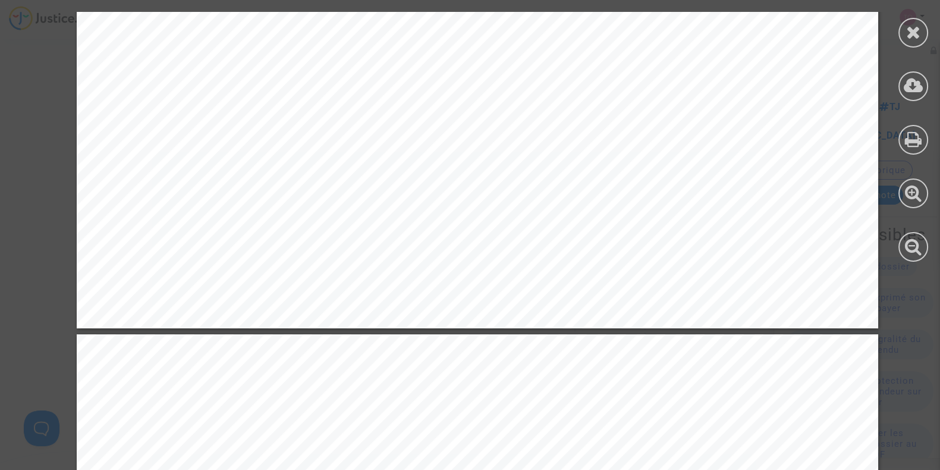
scroll to position [2372, 0]
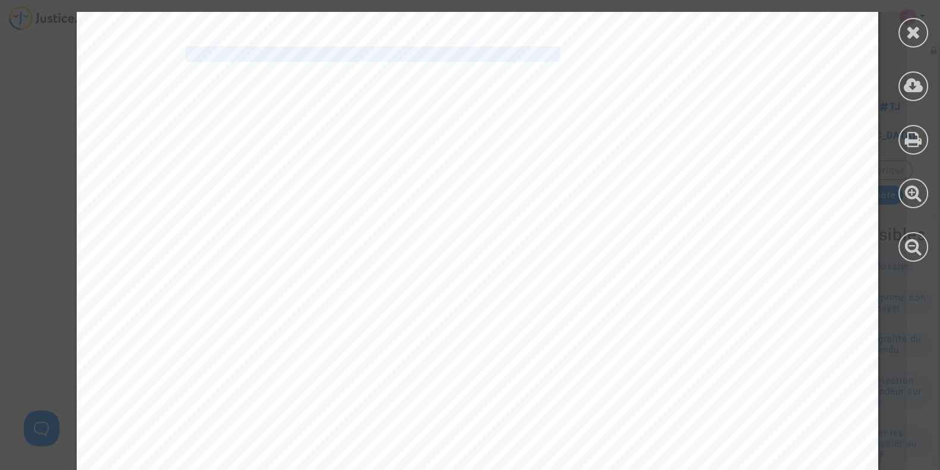
drag, startPoint x: 169, startPoint y: 54, endPoint x: 552, endPoint y: 54, distance: 382.9
click at [552, 54] on span "Les Demandeurs ont réservé un vol auprès de la société Kenya Airways pour réali…" at bounding box center [511, 55] width 669 height 14
click at [913, 36] on icon at bounding box center [913, 32] width 15 height 18
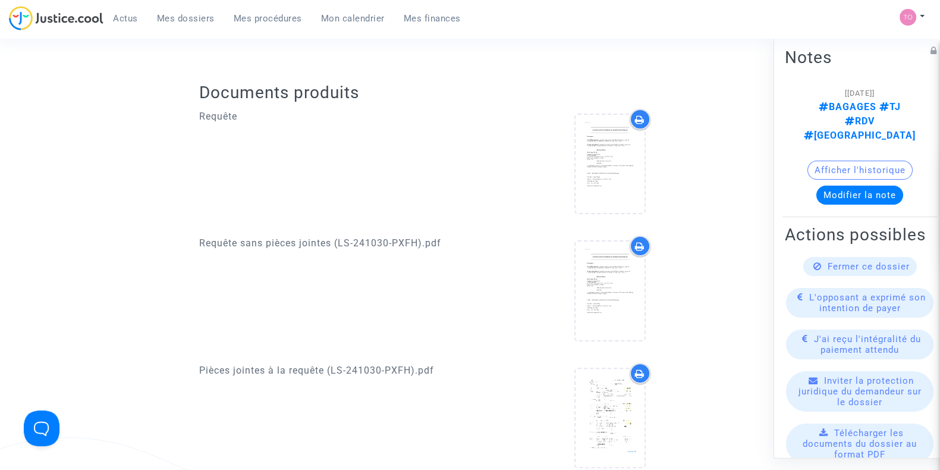
scroll to position [363, 0]
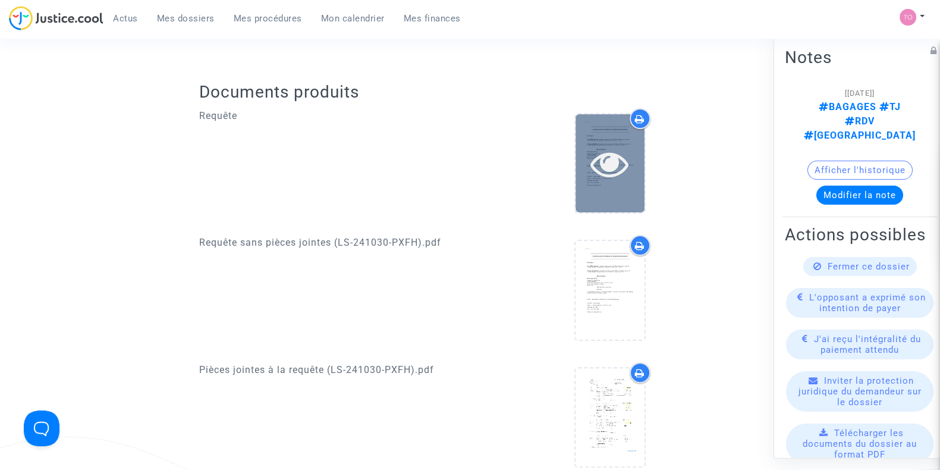
click at [639, 158] on div at bounding box center [610, 163] width 69 height 38
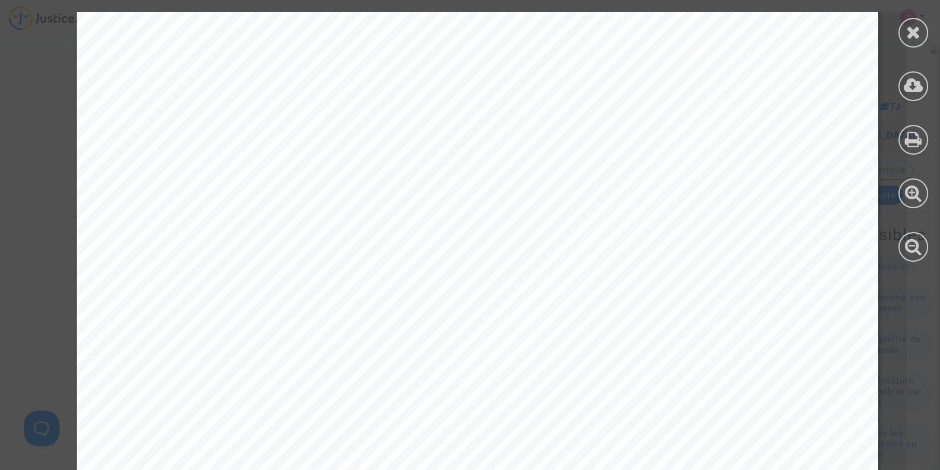
scroll to position [2372, 0]
click at [898, 36] on div at bounding box center [913, 33] width 30 height 30
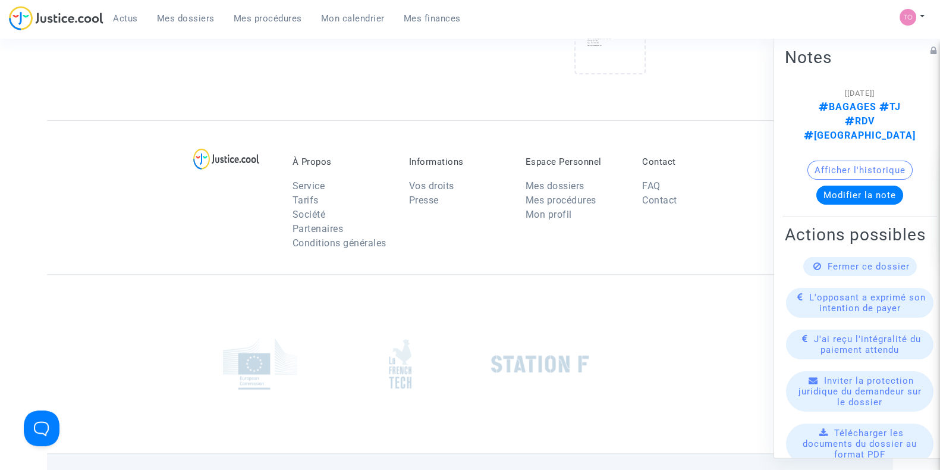
click at [606, 195] on li "Mes procédures" at bounding box center [575, 200] width 99 height 14
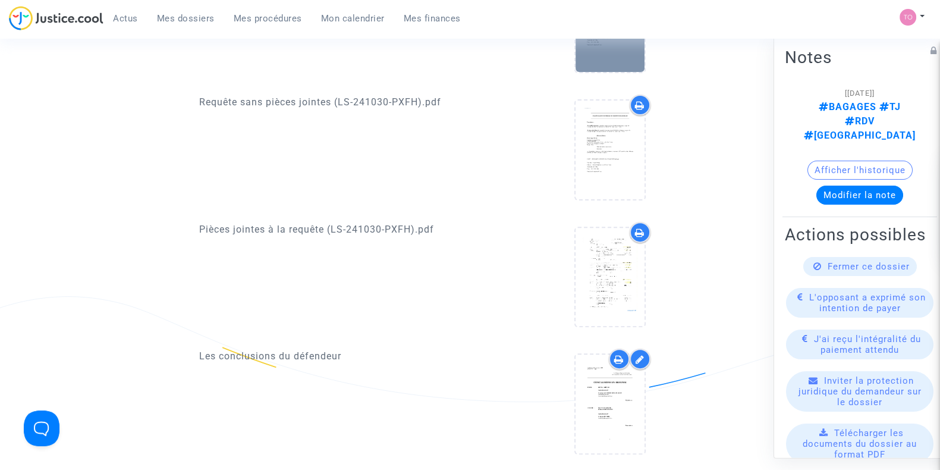
scroll to position [521, 0]
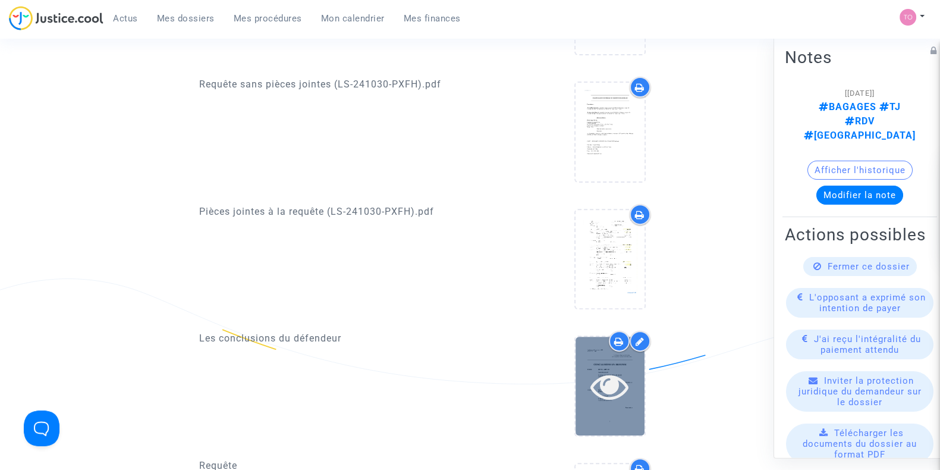
click at [637, 375] on div at bounding box center [610, 386] width 69 height 38
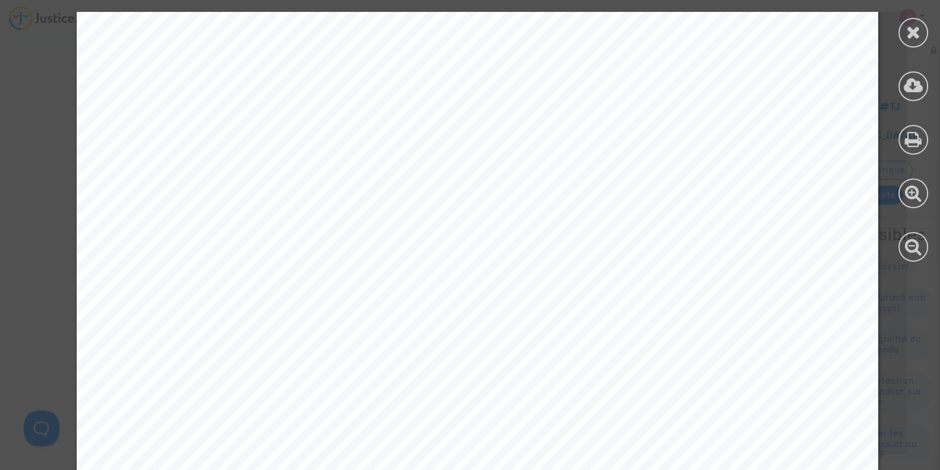
scroll to position [7894, 0]
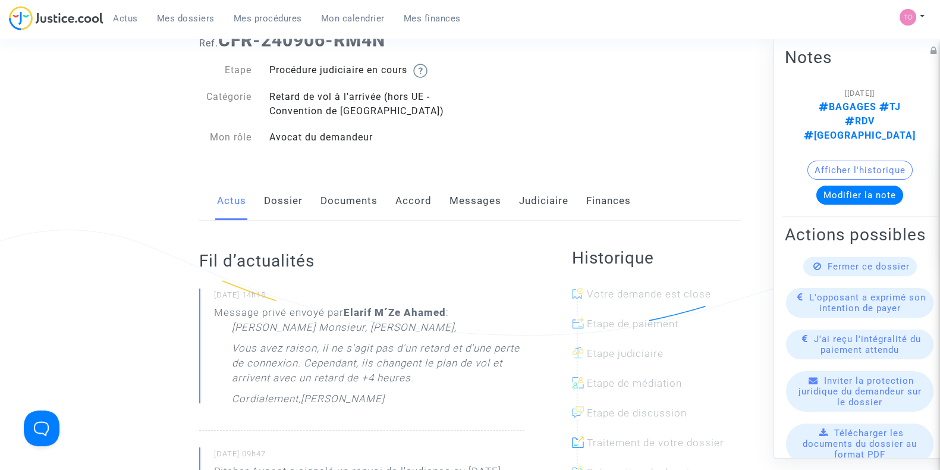
click at [481, 201] on link "Messages" at bounding box center [475, 200] width 52 height 39
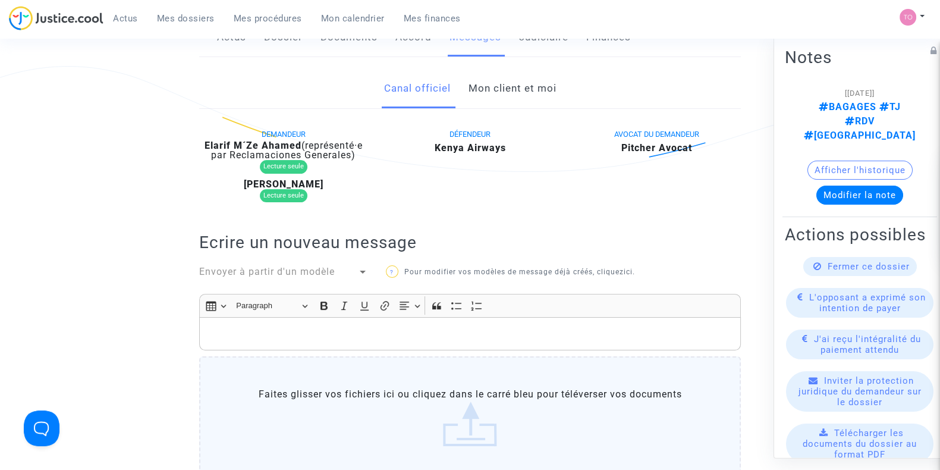
scroll to position [209, 0]
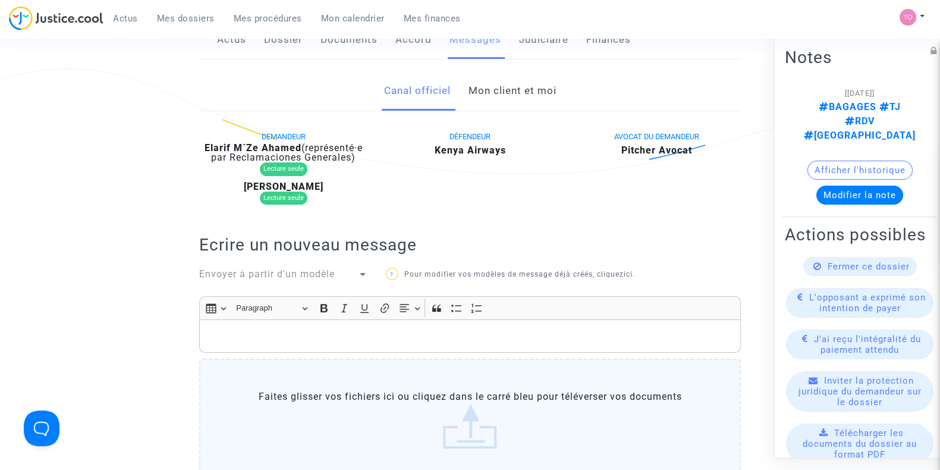
click at [526, 80] on link "Mon client et moi" at bounding box center [512, 90] width 88 height 39
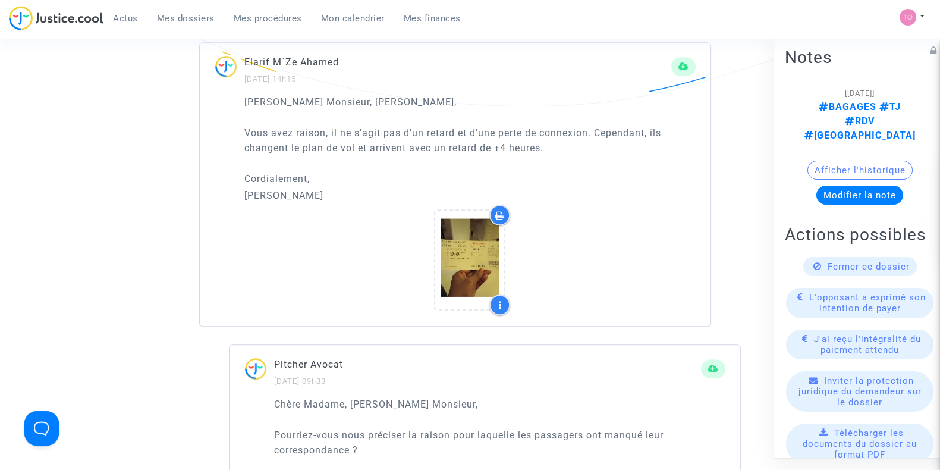
scroll to position [784, 0]
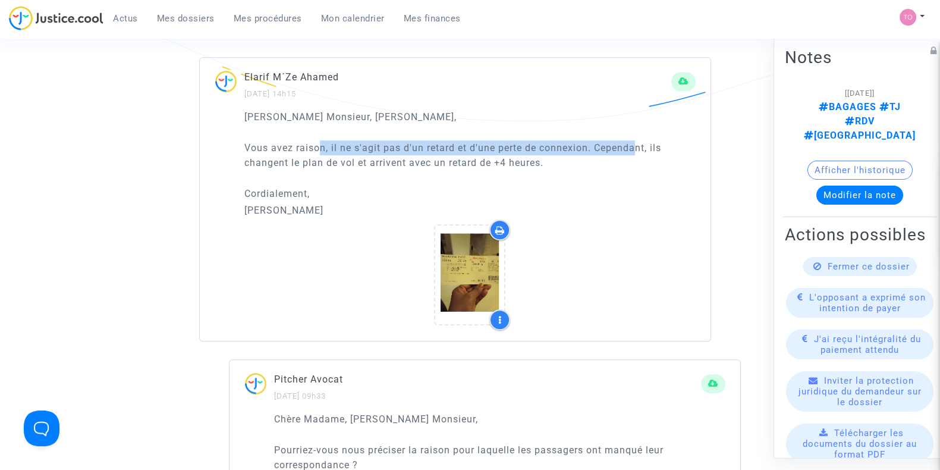
drag, startPoint x: 316, startPoint y: 144, endPoint x: 639, endPoint y: 141, distance: 322.8
click at [639, 141] on p "Vous avez raison, il ne s'agit pas d'un retard et d'une perte de connexion. Cep…" at bounding box center [469, 155] width 451 height 30
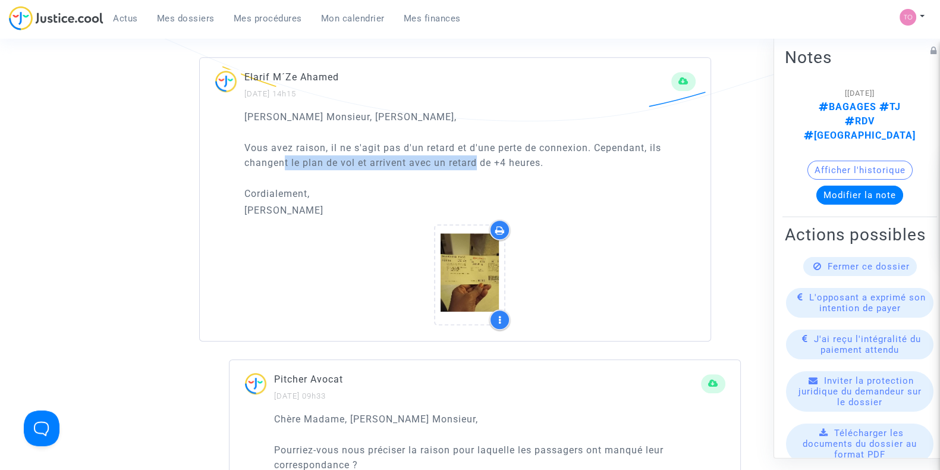
drag, startPoint x: 282, startPoint y: 163, endPoint x: 479, endPoint y: 164, distance: 196.2
click at [479, 164] on p "Vous avez raison, il ne s'agit pas d'un retard et d'une perte de connexion. Cep…" at bounding box center [469, 155] width 451 height 30
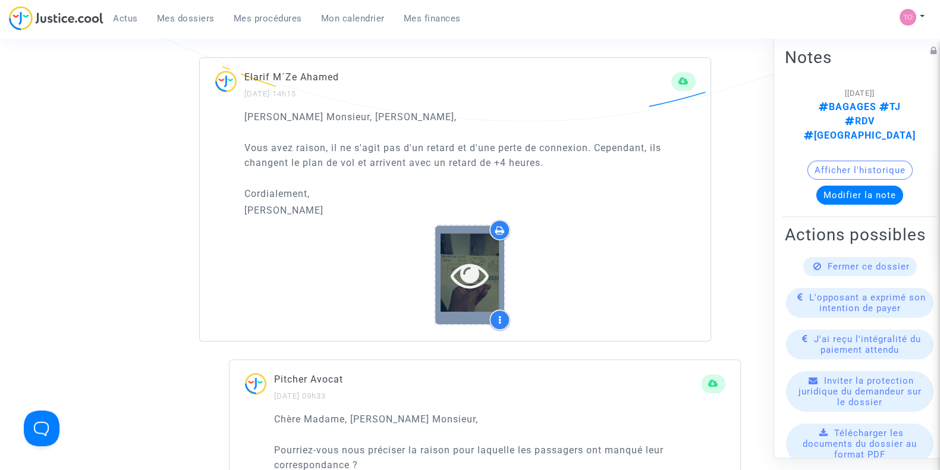
click at [490, 261] on div at bounding box center [469, 275] width 69 height 38
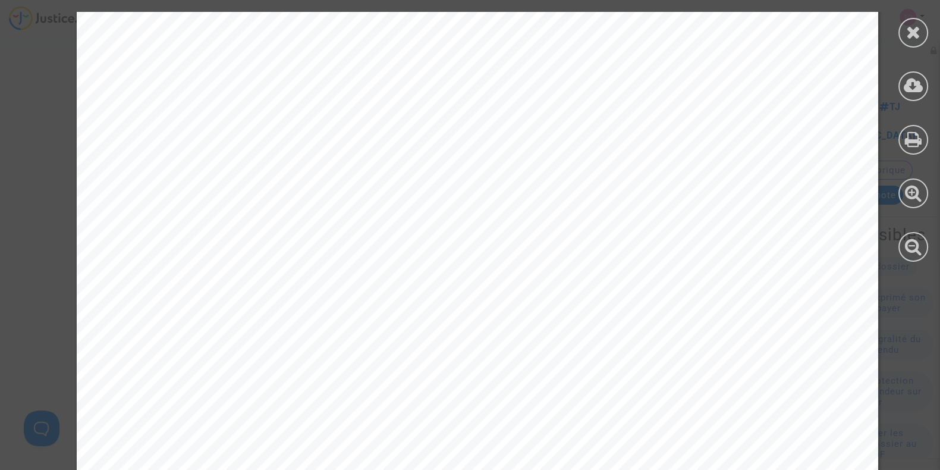
scroll to position [373, 0]
click at [923, 33] on div at bounding box center [913, 33] width 30 height 30
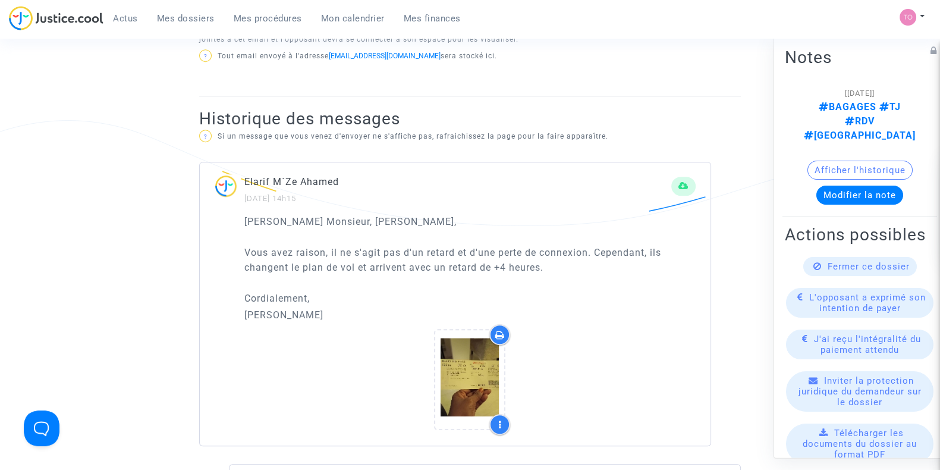
scroll to position [744, 0]
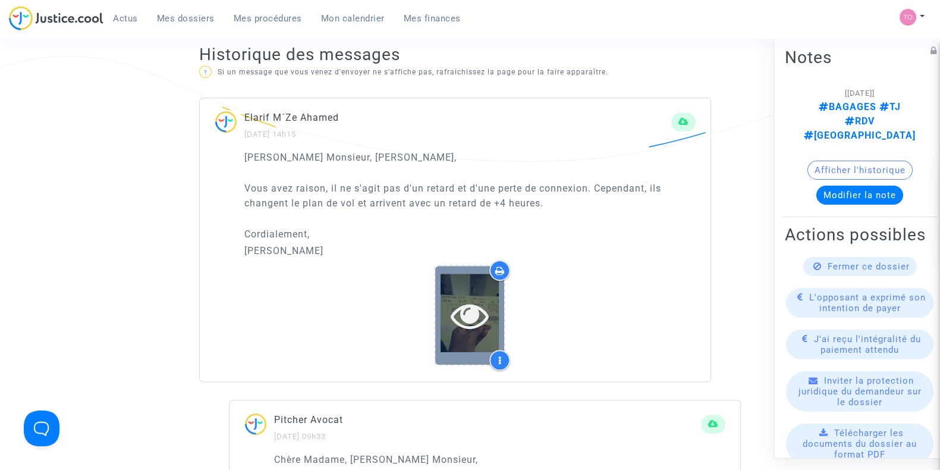
click at [451, 313] on icon at bounding box center [470, 315] width 39 height 38
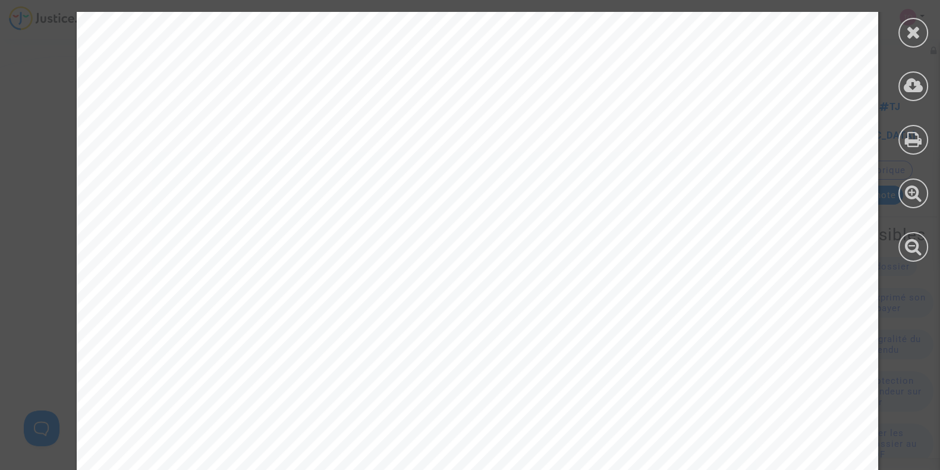
scroll to position [193, 0]
click at [912, 29] on icon at bounding box center [913, 32] width 15 height 18
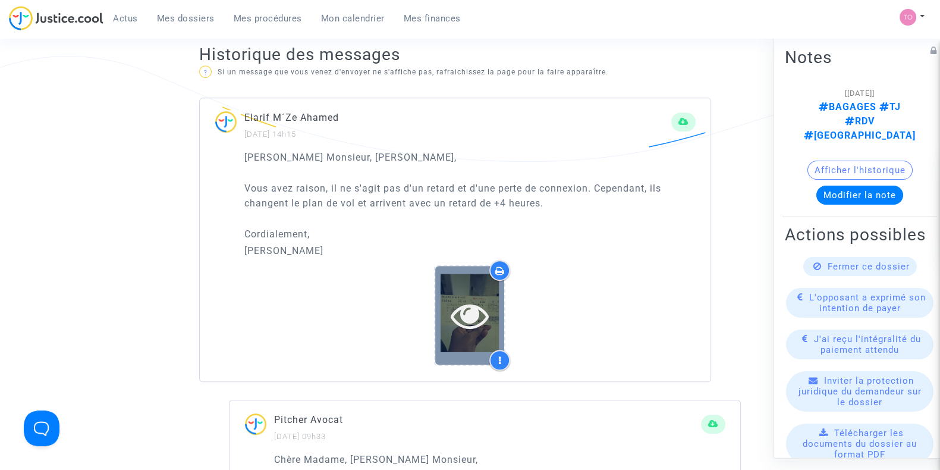
click at [452, 304] on icon at bounding box center [470, 315] width 39 height 38
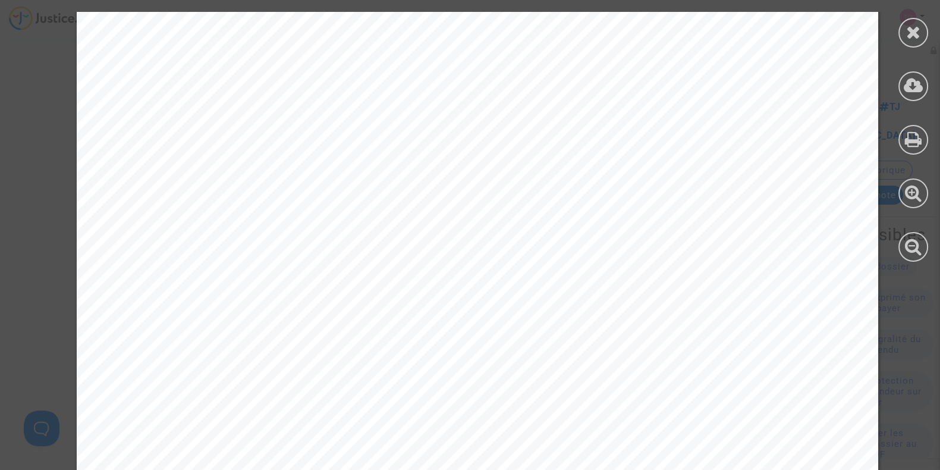
scroll to position [252, 0]
click at [911, 31] on icon at bounding box center [913, 32] width 15 height 18
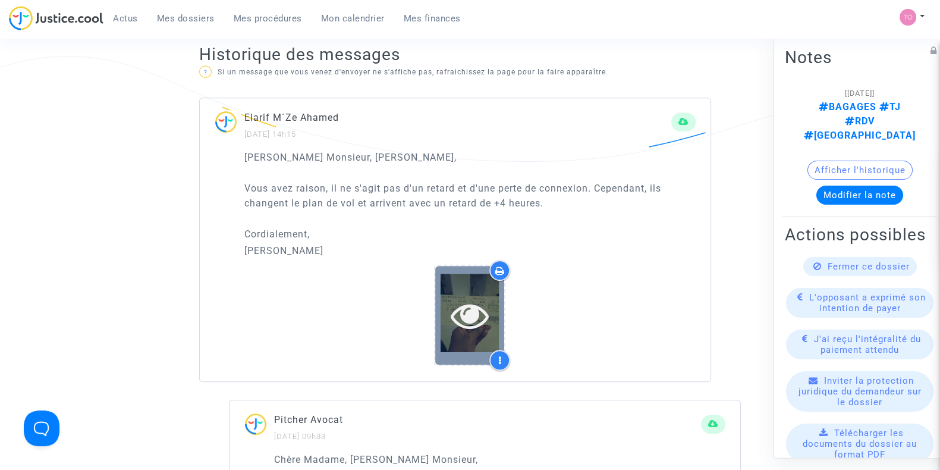
click at [473, 325] on icon at bounding box center [470, 315] width 39 height 38
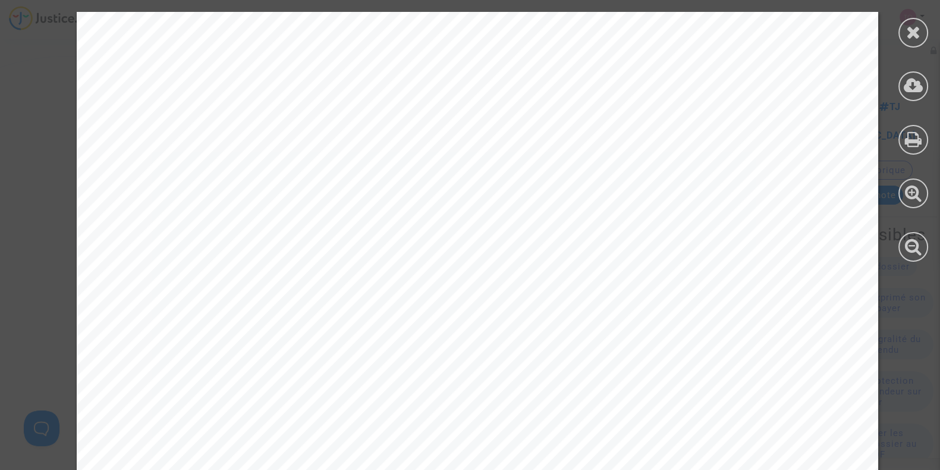
scroll to position [70, 0]
click at [905, 32] on div at bounding box center [913, 33] width 30 height 30
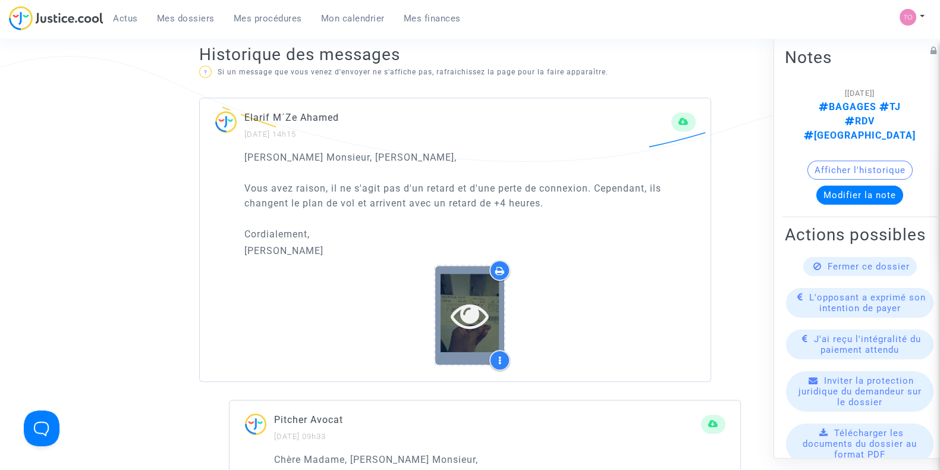
click at [477, 281] on div at bounding box center [469, 315] width 69 height 98
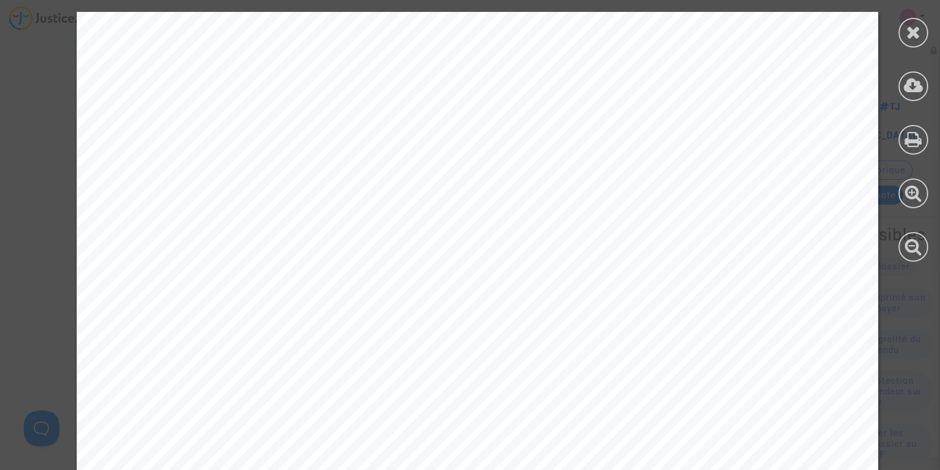
scroll to position [171, 0]
click at [919, 33] on icon at bounding box center [913, 32] width 15 height 18
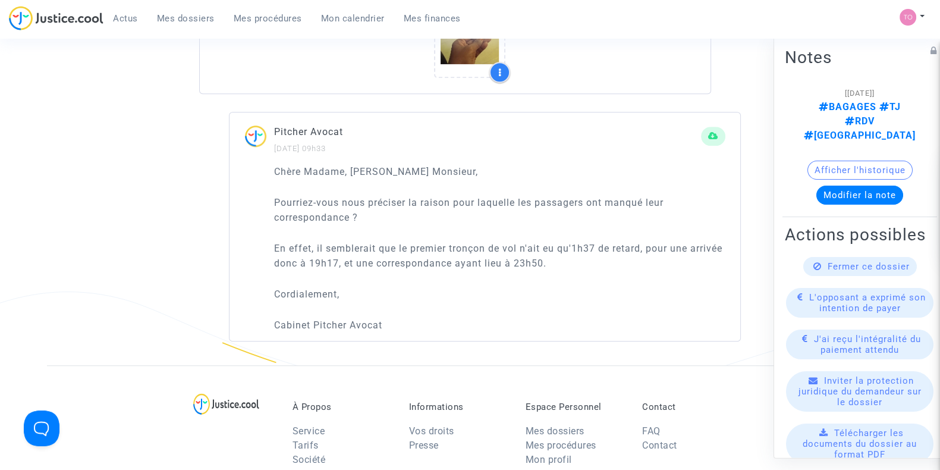
scroll to position [939, 0]
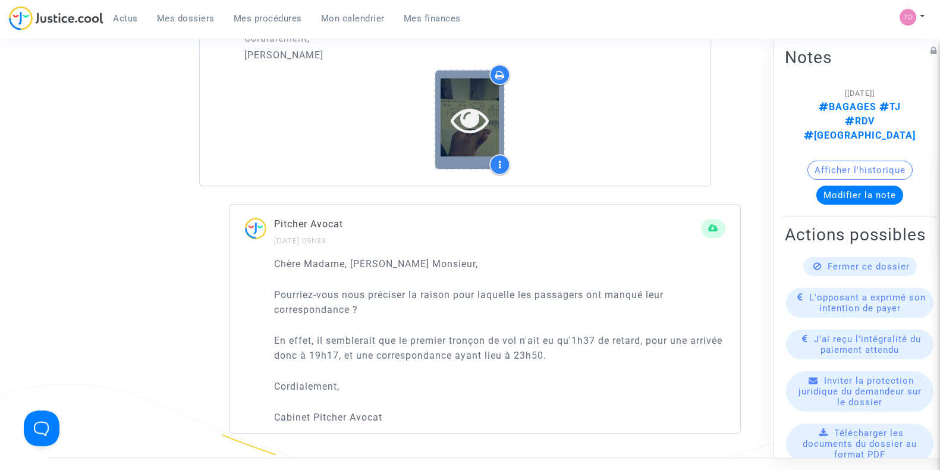
click at [447, 124] on div at bounding box center [469, 119] width 69 height 38
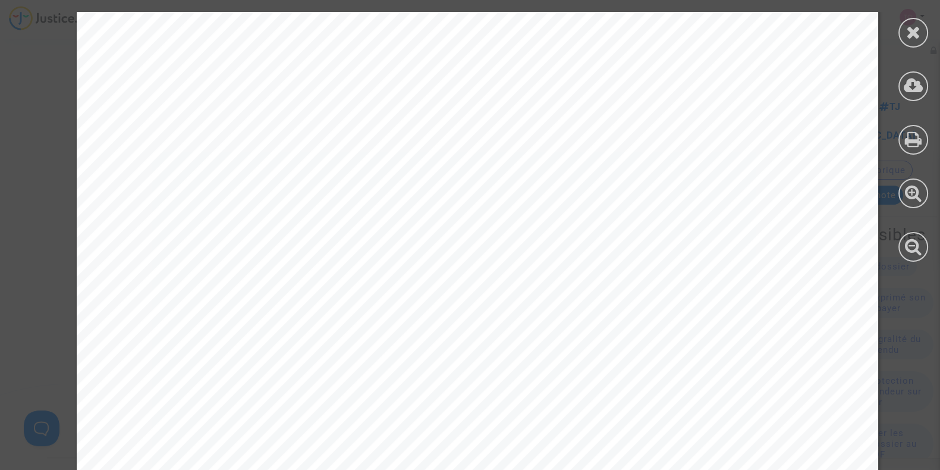
scroll to position [70, 0]
click at [910, 25] on icon at bounding box center [913, 32] width 15 height 18
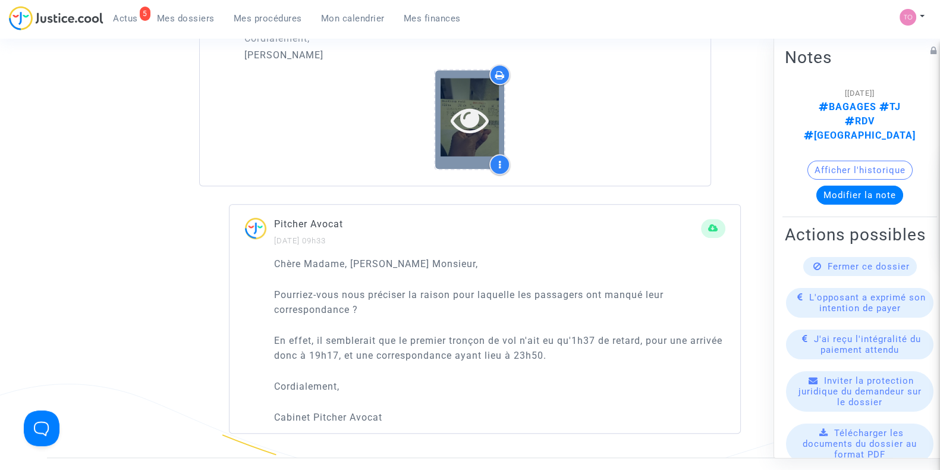
click at [464, 96] on div at bounding box center [469, 119] width 69 height 98
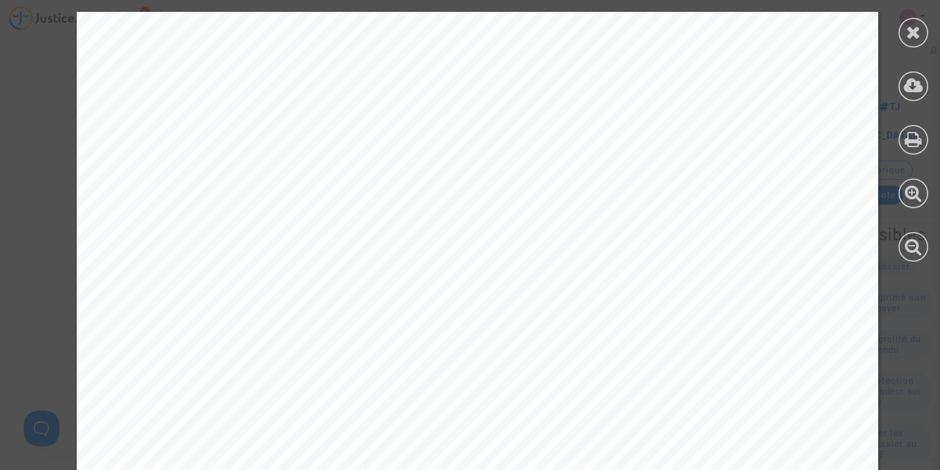
scroll to position [285, 0]
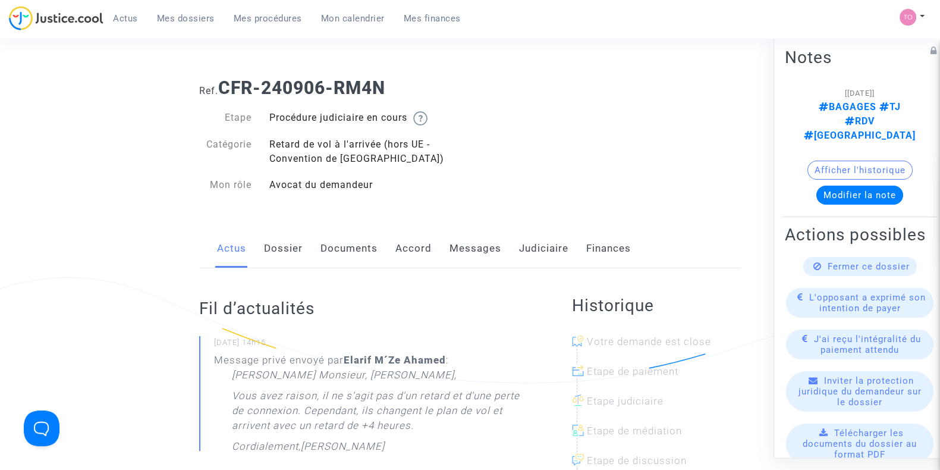
click at [287, 241] on link "Dossier" at bounding box center [283, 248] width 39 height 39
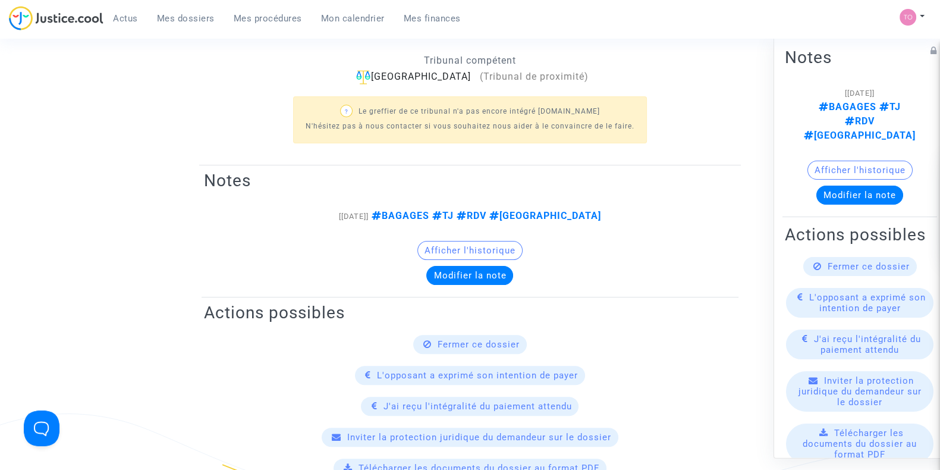
scroll to position [411, 0]
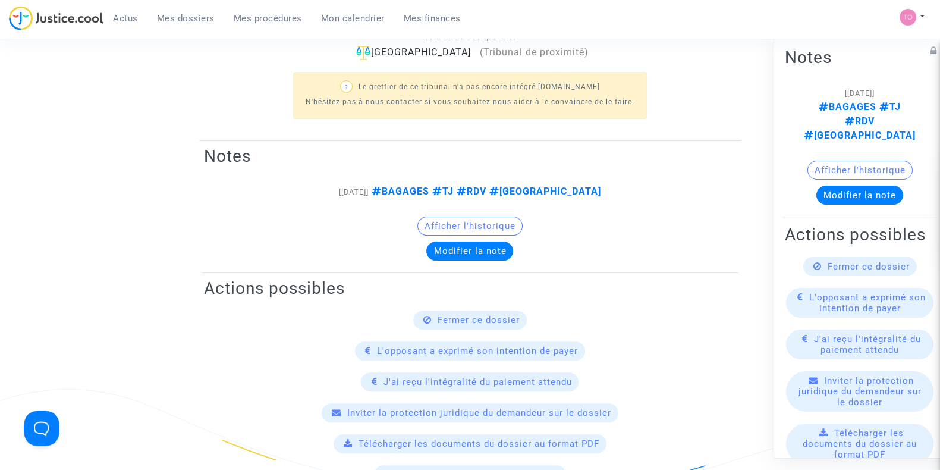
click at [455, 226] on button "Afficher l'historique" at bounding box center [469, 225] width 105 height 19
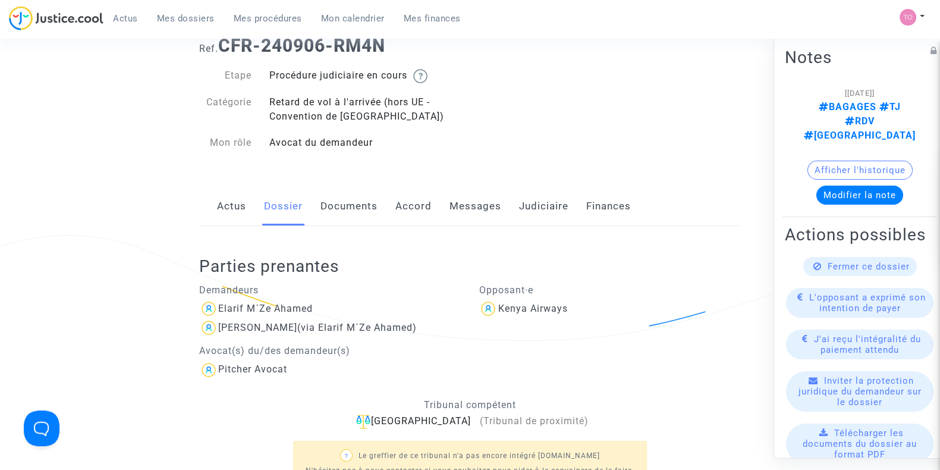
click at [323, 197] on link "Documents" at bounding box center [348, 206] width 57 height 39
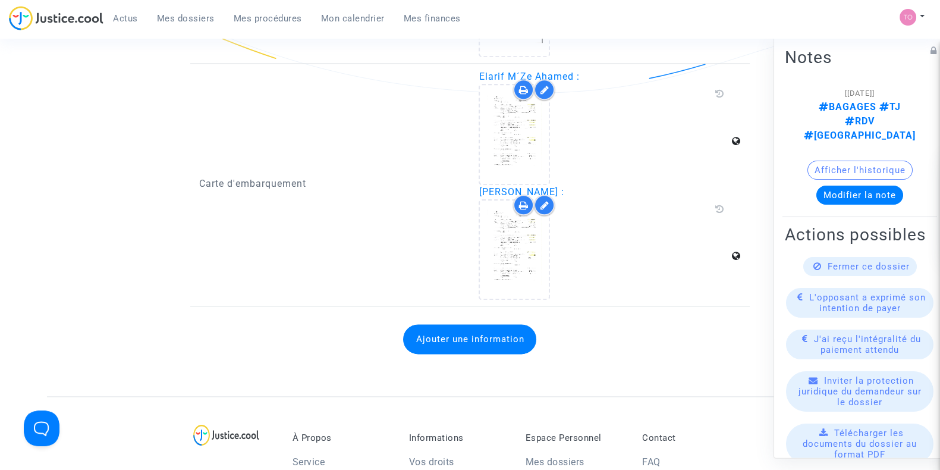
scroll to position [1893, 0]
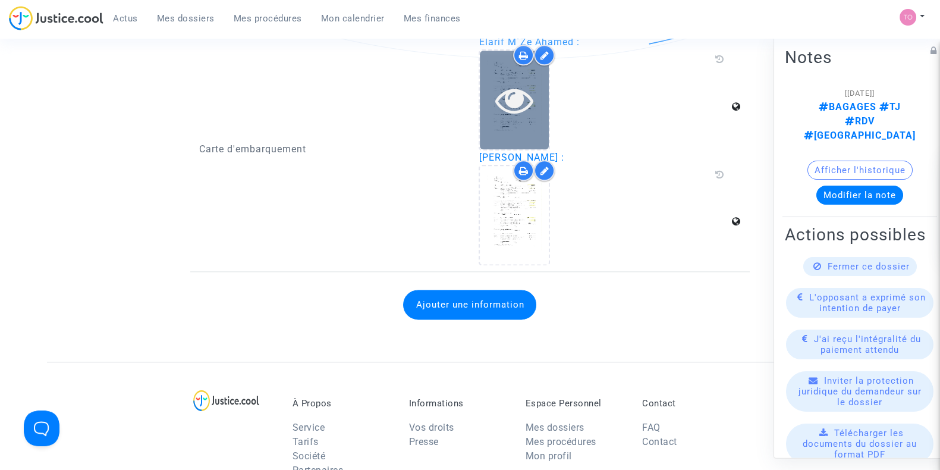
click at [488, 111] on div at bounding box center [514, 100] width 69 height 38
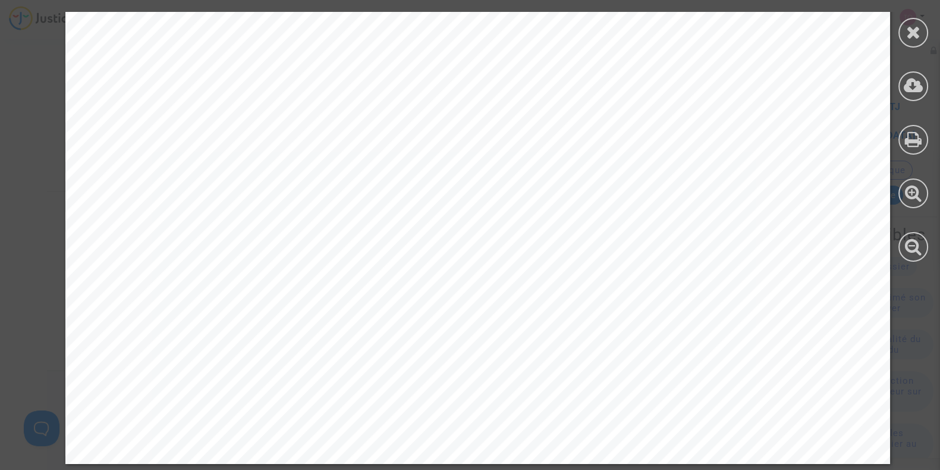
scroll to position [1700, 0]
click at [909, 33] on icon at bounding box center [913, 32] width 15 height 18
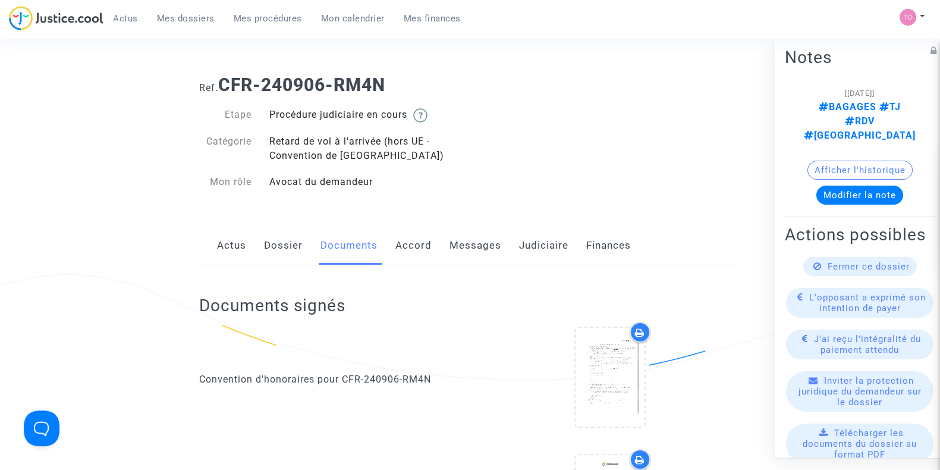
scroll to position [0, 0]
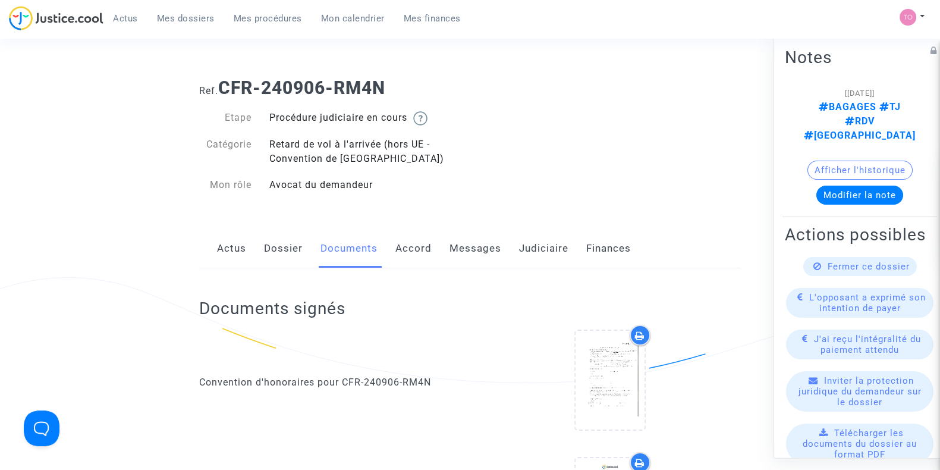
click at [290, 246] on link "Dossier" at bounding box center [283, 248] width 39 height 39
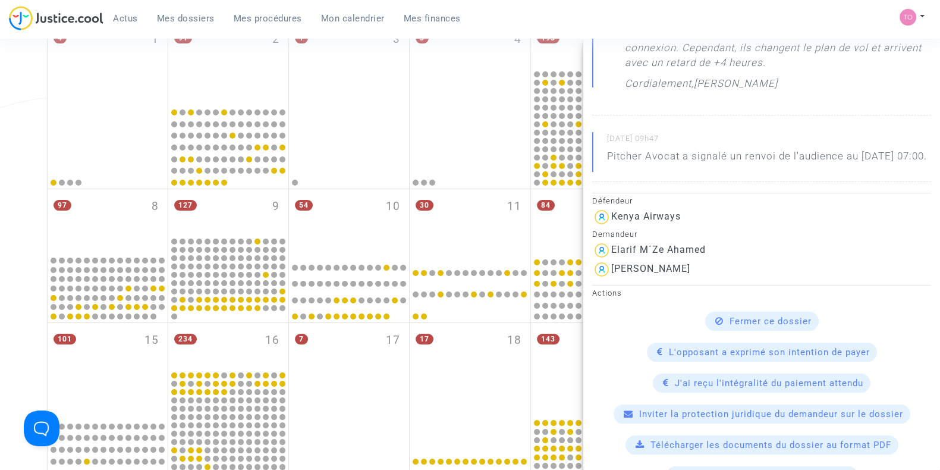
scroll to position [181, 0]
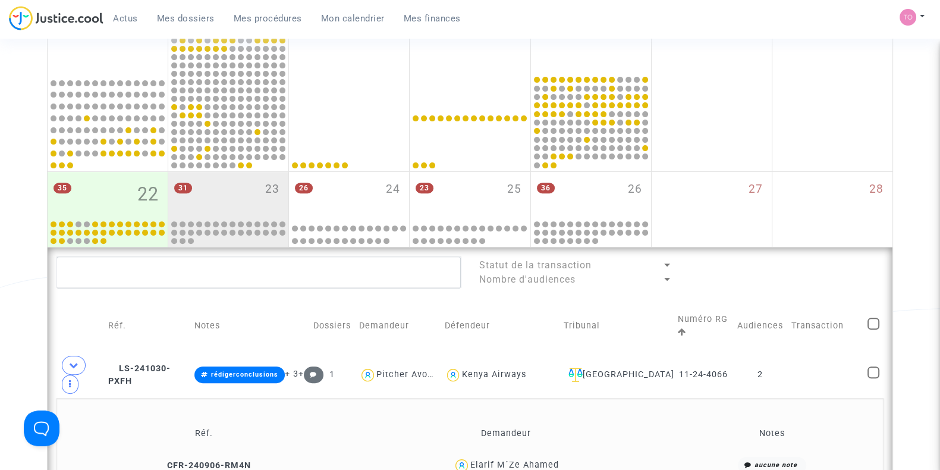
scroll to position [540, 0]
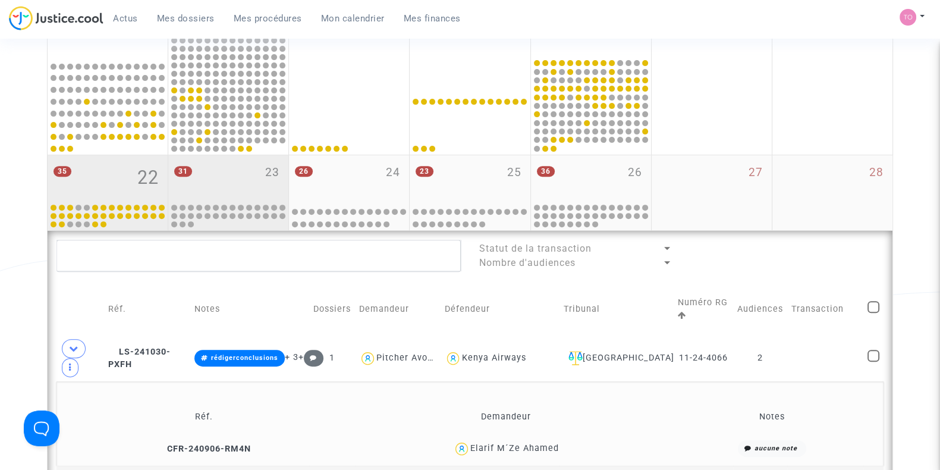
click at [110, 183] on div "35 22" at bounding box center [108, 178] width 120 height 46
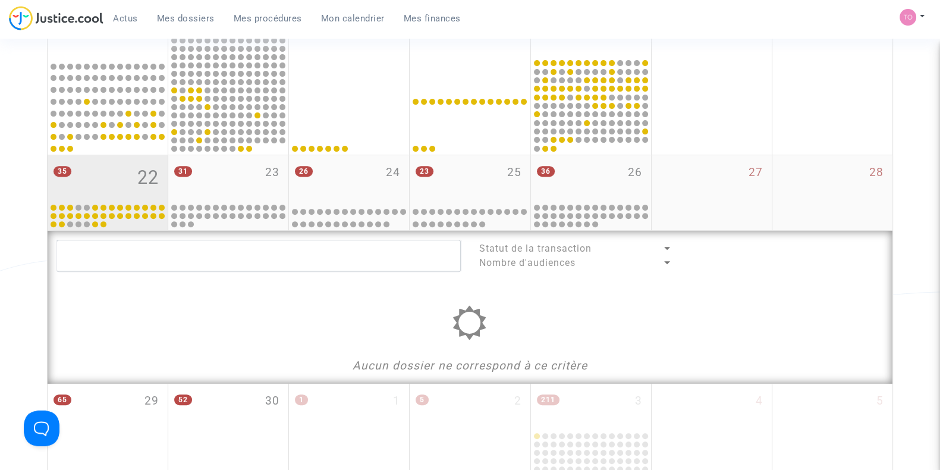
click at [122, 194] on div "35 22" at bounding box center [108, 178] width 120 height 46
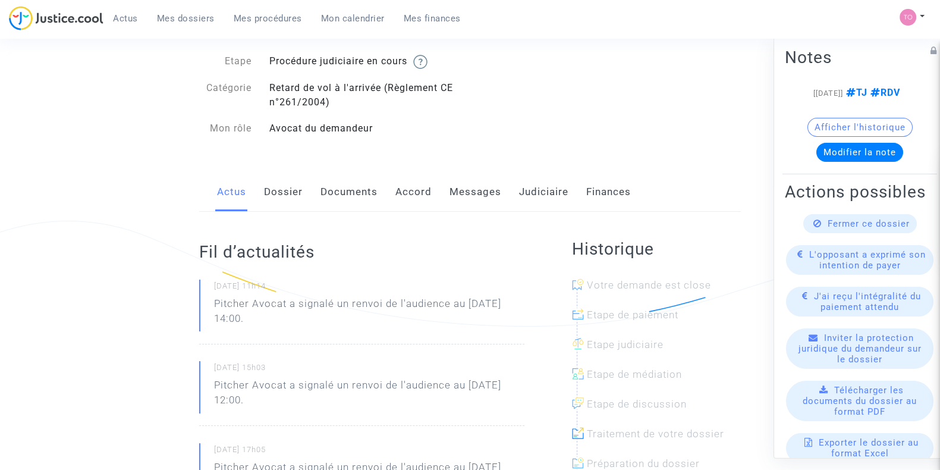
scroll to position [56, 0]
click at [343, 183] on link "Documents" at bounding box center [348, 191] width 57 height 39
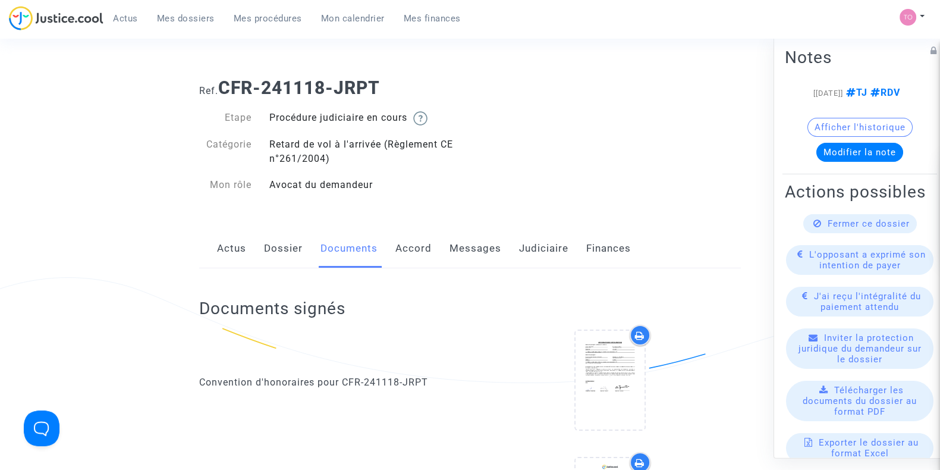
click at [469, 260] on link "Messages" at bounding box center [475, 248] width 52 height 39
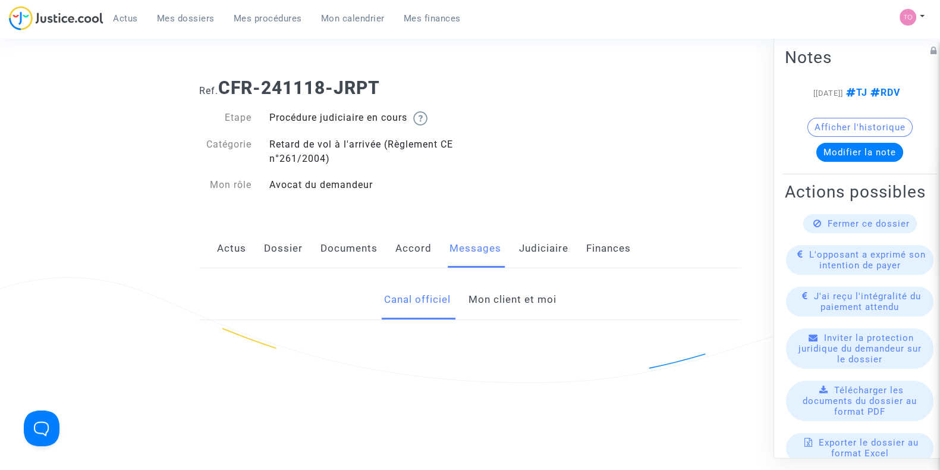
click at [406, 251] on link "Accord" at bounding box center [413, 248] width 36 height 39
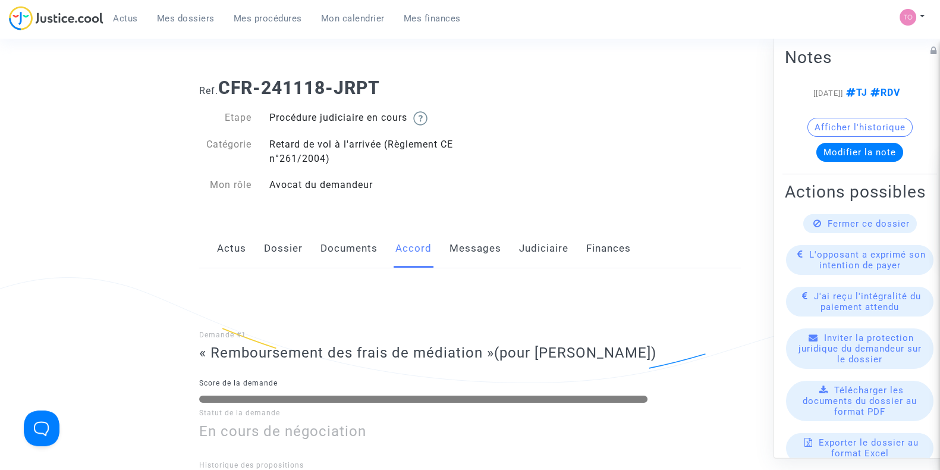
click at [473, 247] on link "Messages" at bounding box center [475, 248] width 52 height 39
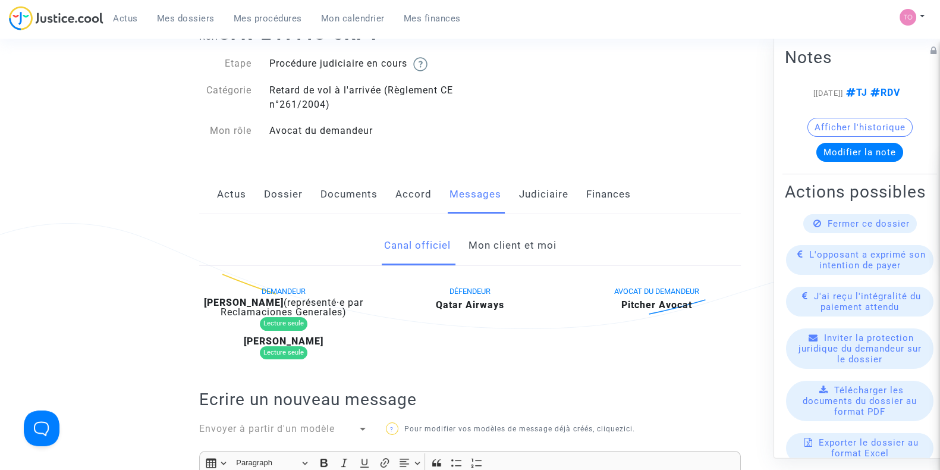
scroll to position [50, 0]
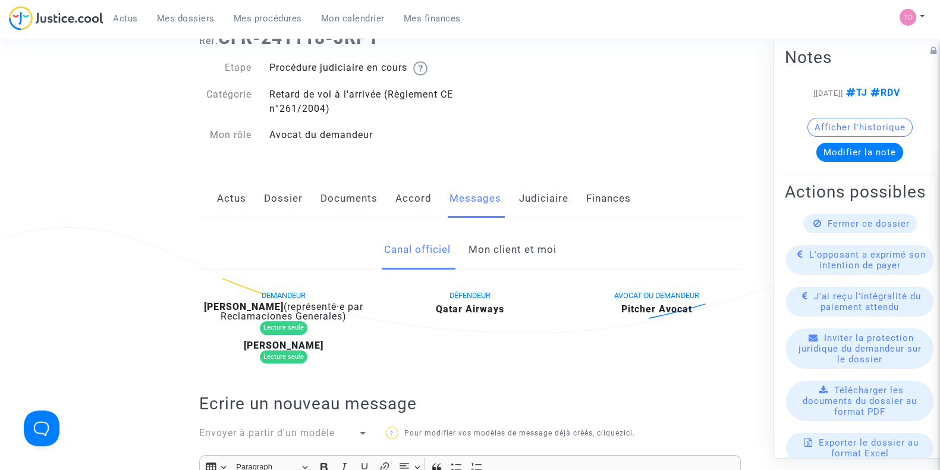
click at [341, 197] on link "Documents" at bounding box center [348, 198] width 57 height 39
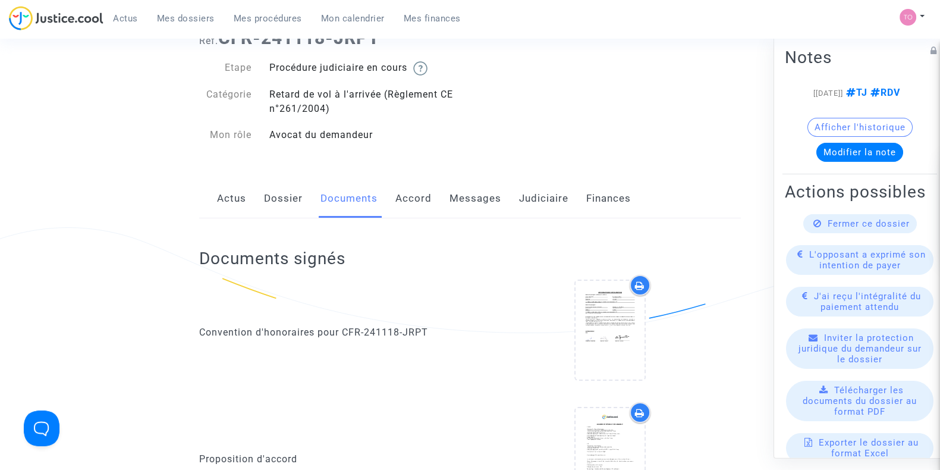
click at [276, 189] on link "Dossier" at bounding box center [283, 198] width 39 height 39
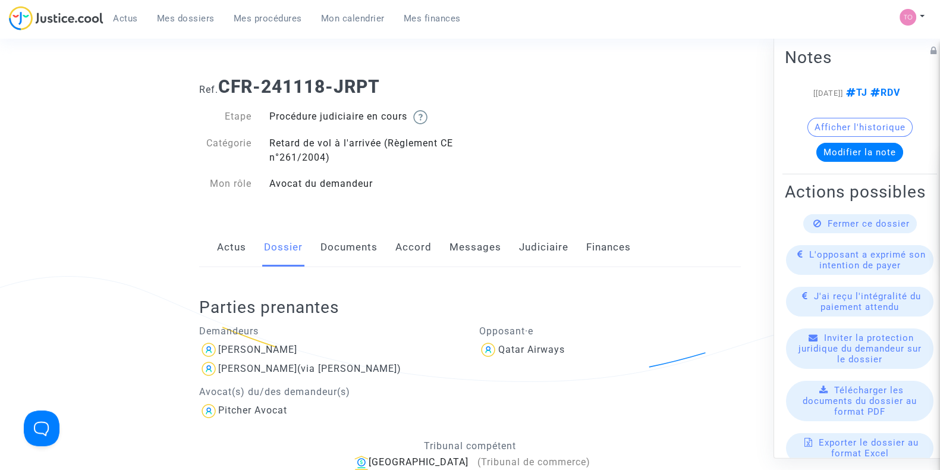
scroll to position [1, 0]
click at [338, 256] on link "Documents" at bounding box center [348, 247] width 57 height 39
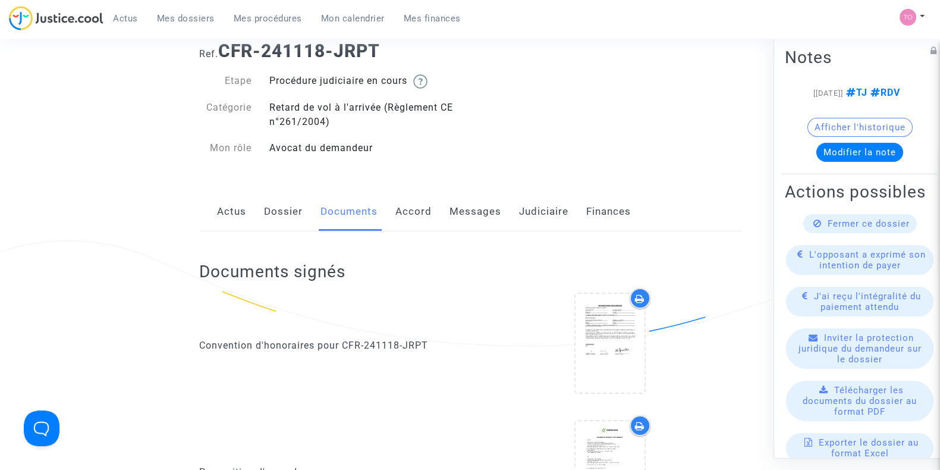
scroll to position [38, 0]
click at [468, 225] on link "Messages" at bounding box center [475, 210] width 52 height 39
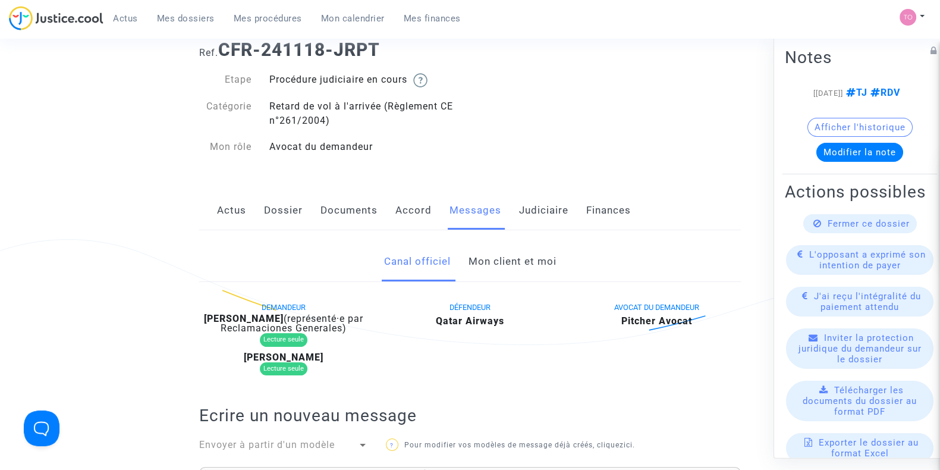
click at [498, 271] on link "Mon client et moi" at bounding box center [512, 261] width 88 height 39
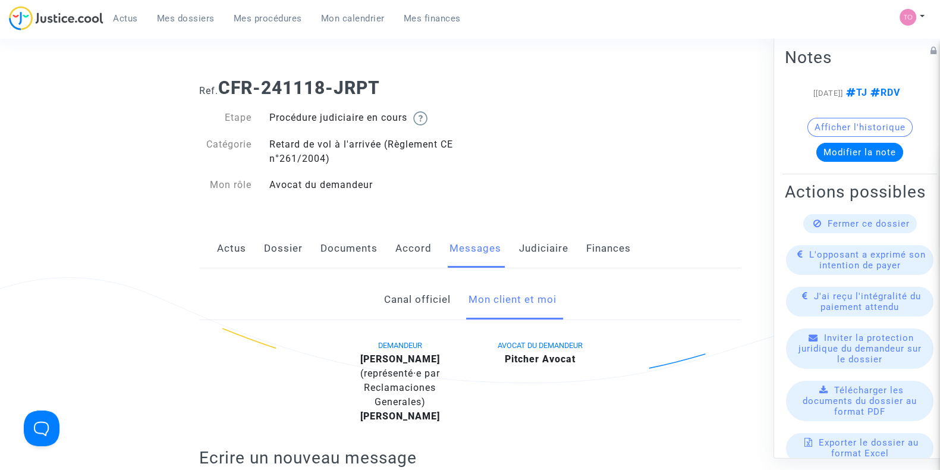
click at [356, 242] on link "Documents" at bounding box center [348, 248] width 57 height 39
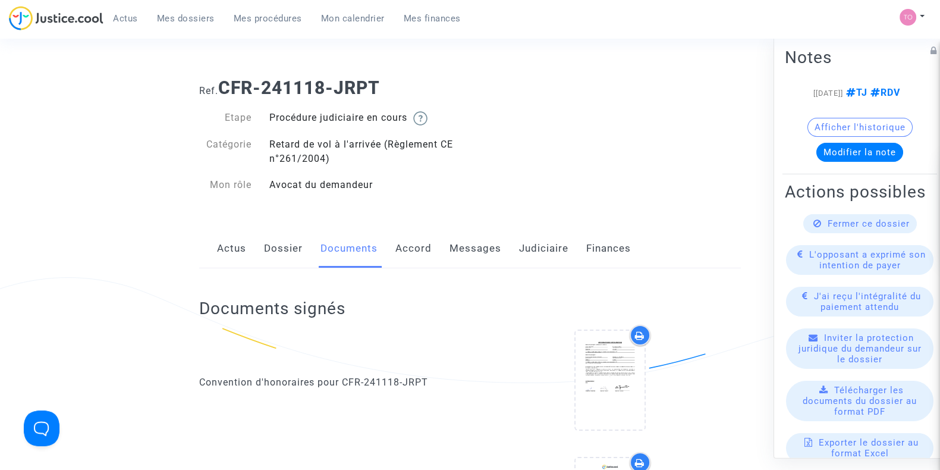
click at [523, 257] on link "Judiciaire" at bounding box center [543, 248] width 49 height 39
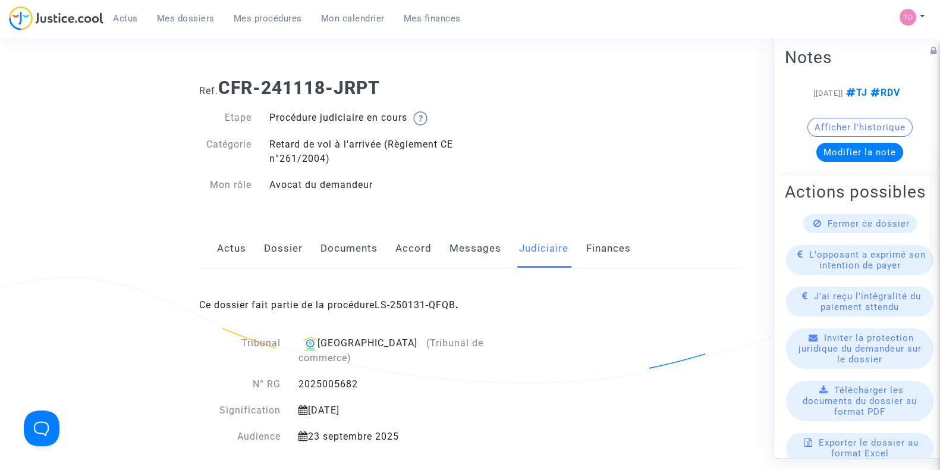
click at [431, 291] on div "Ce dossier fait partie de la procédure LS-250131-QFQB ." at bounding box center [470, 296] width 542 height 56
click at [395, 306] on link "LS-250131-QFQB" at bounding box center [415, 304] width 81 height 11
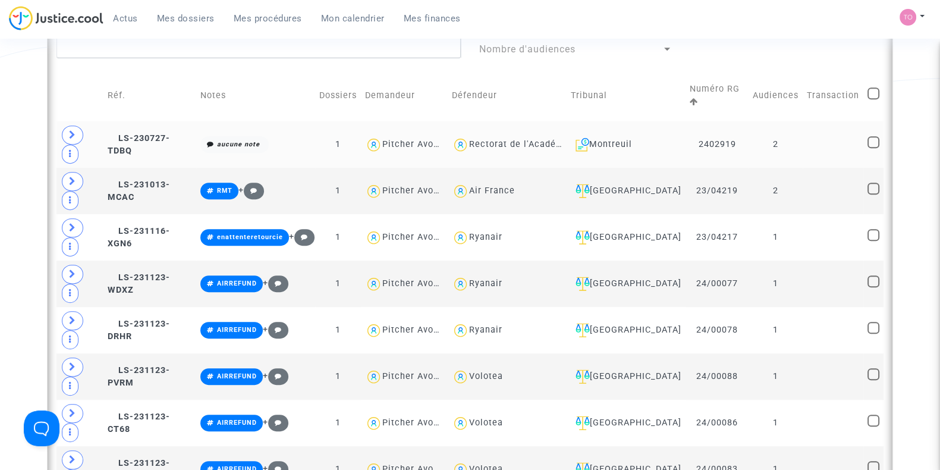
scroll to position [754, 0]
click at [600, 187] on div "[GEOGRAPHIC_DATA]" at bounding box center [626, 190] width 111 height 14
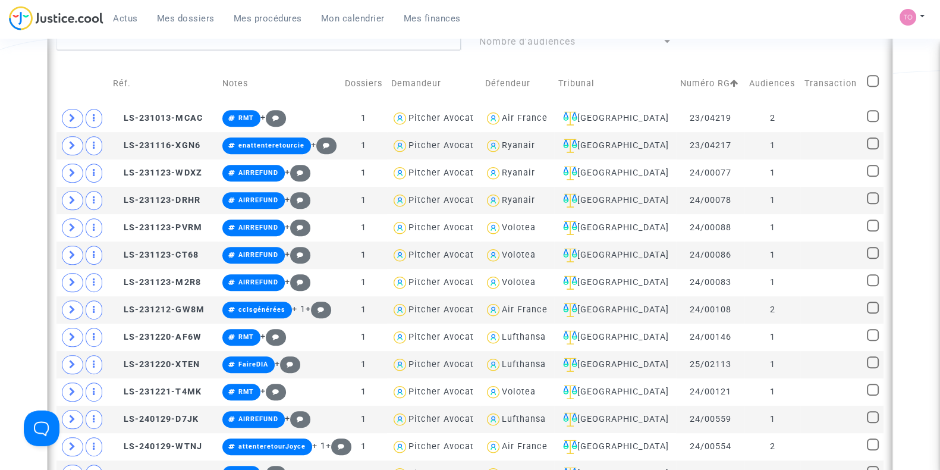
scroll to position [760, 0]
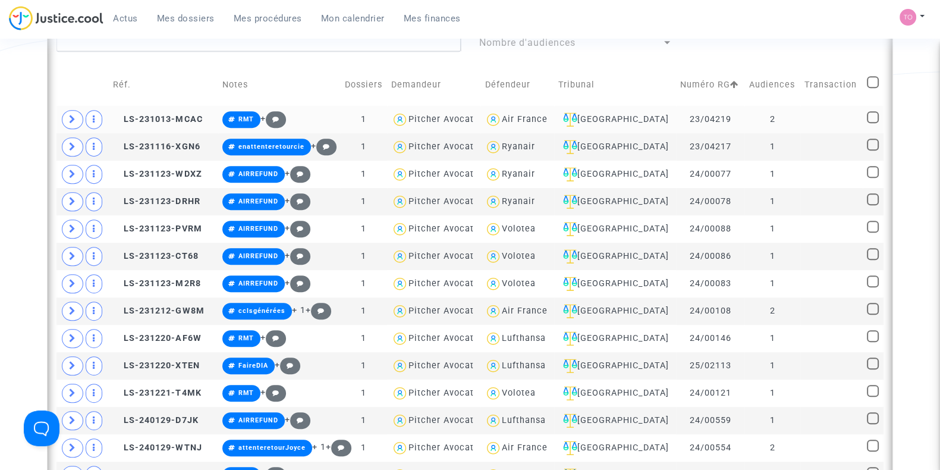
click at [544, 114] on div "Air France" at bounding box center [525, 119] width 46 height 10
type textarea "@"Air France""
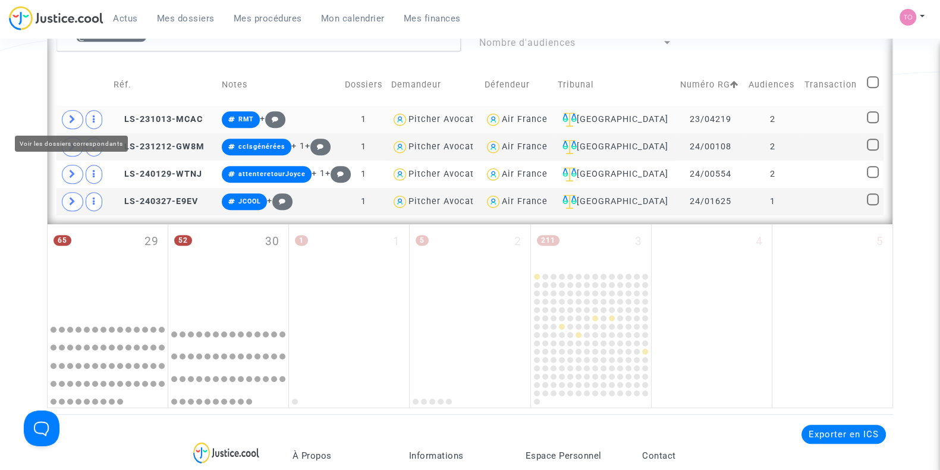
click at [72, 115] on icon at bounding box center [72, 119] width 7 height 9
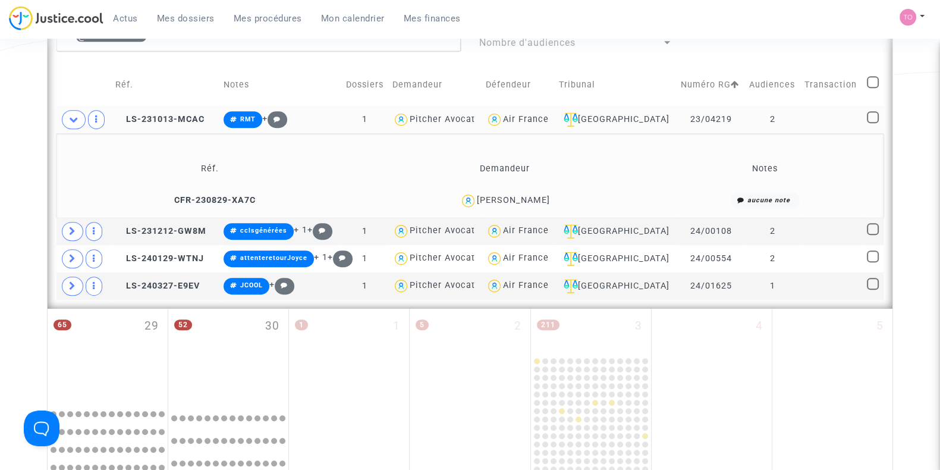
click at [520, 196] on div "[PERSON_NAME]" at bounding box center [513, 200] width 73 height 10
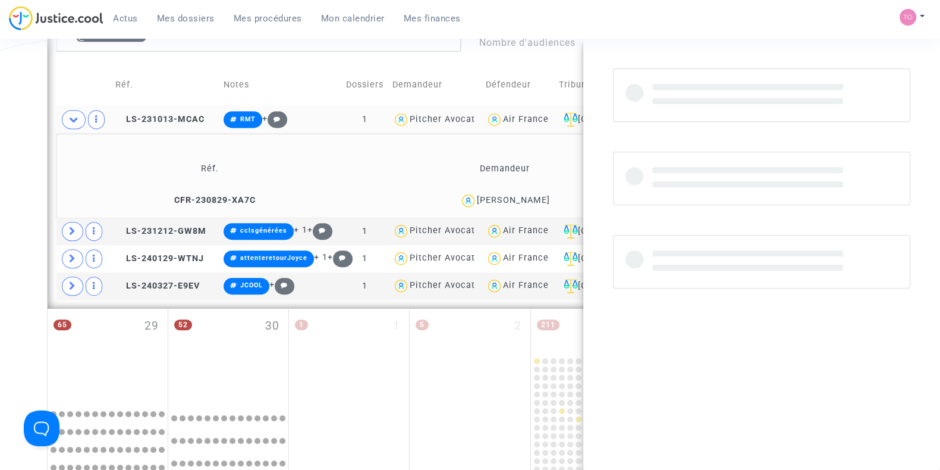
copy div "CHESNEL"
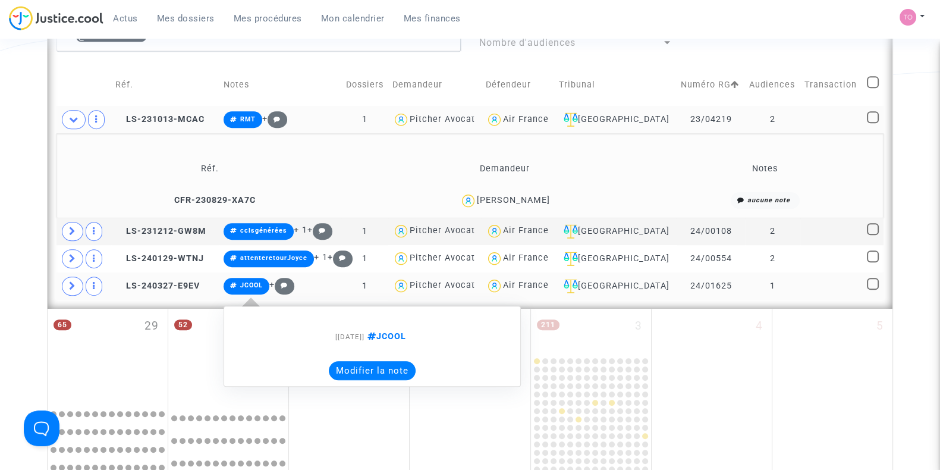
click at [370, 361] on button "Modifier la note" at bounding box center [372, 370] width 87 height 19
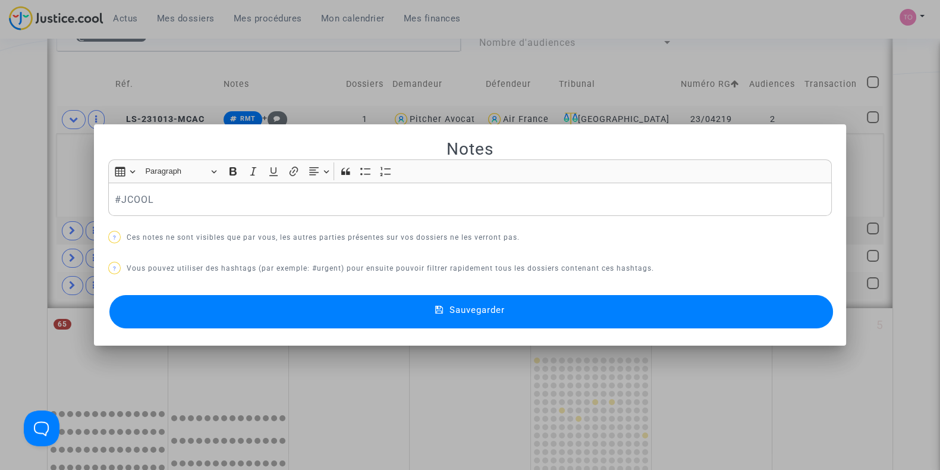
click at [108, 197] on div "#JCOOL" at bounding box center [470, 199] width 724 height 33
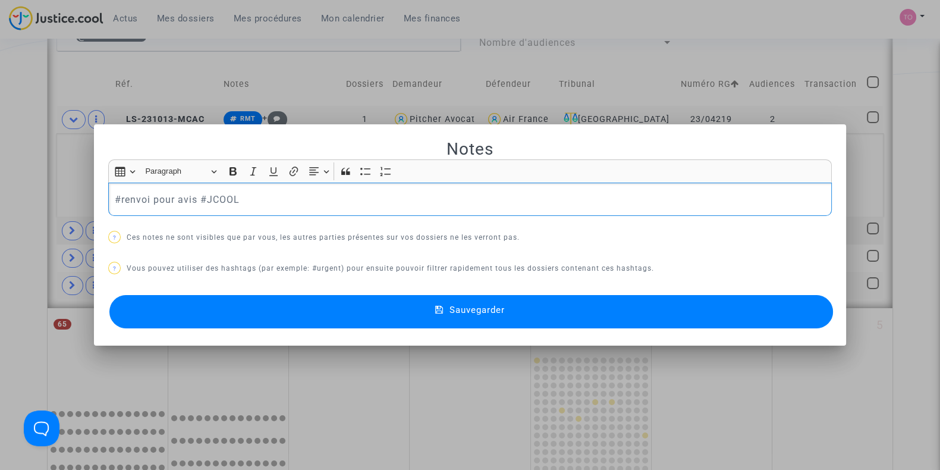
click at [191, 316] on button "Sauvegarder" at bounding box center [471, 311] width 724 height 33
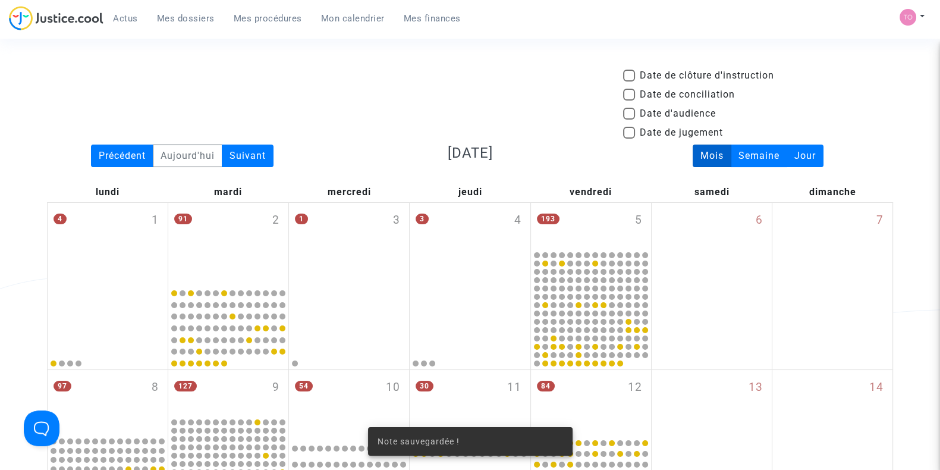
scroll to position [760, 0]
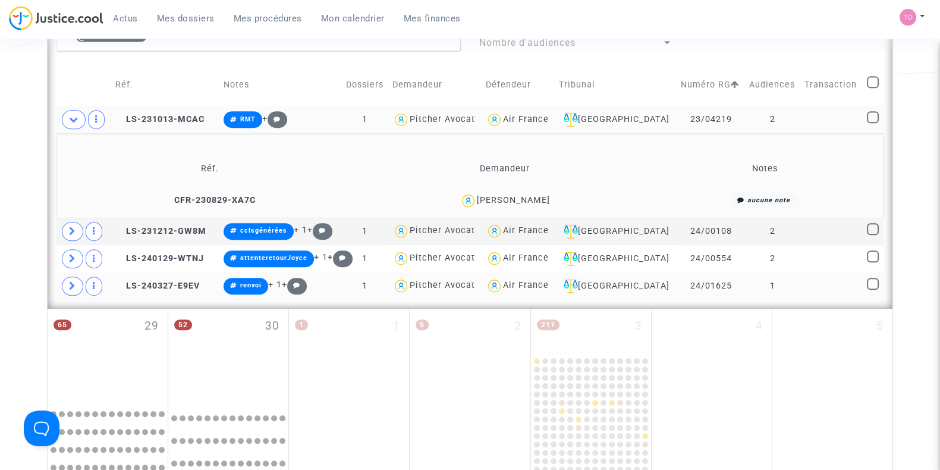
click at [549, 115] on div "Air France" at bounding box center [526, 119] width 46 height 10
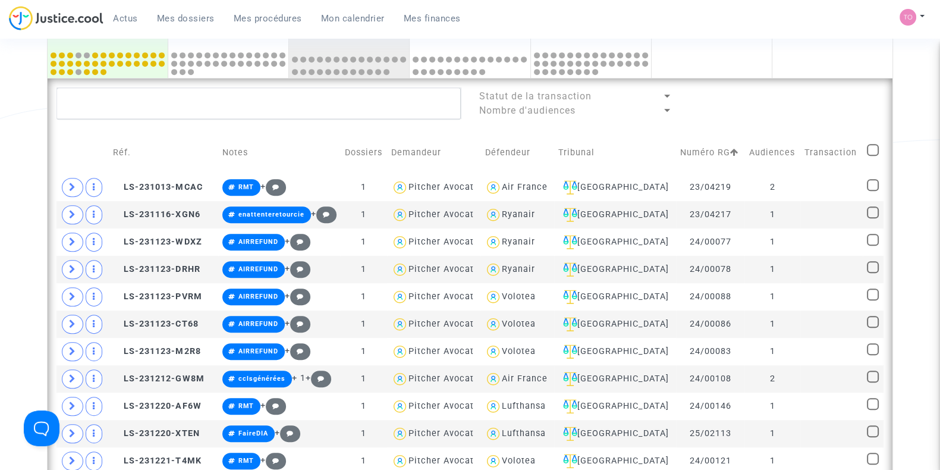
scroll to position [692, 0]
click at [875, 149] on span at bounding box center [873, 150] width 12 height 12
click at [873, 156] on input "checkbox" at bounding box center [872, 156] width 1 height 1
checkbox input "true"
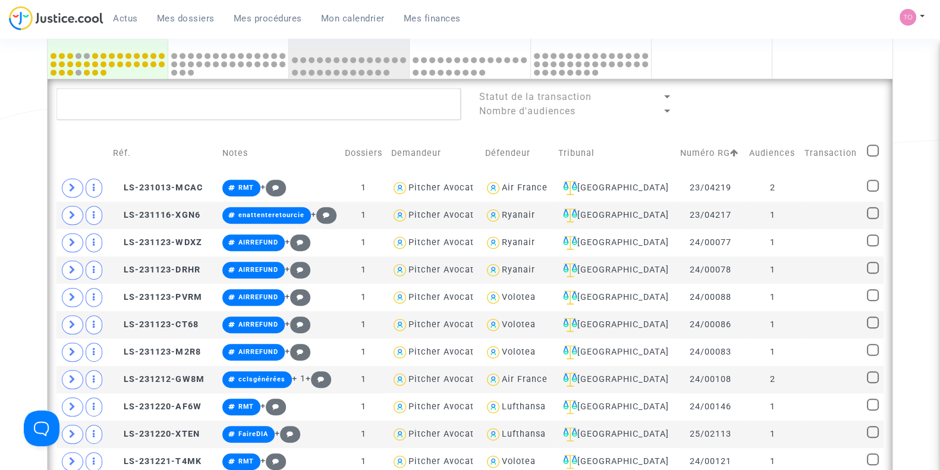
checkbox input "true"
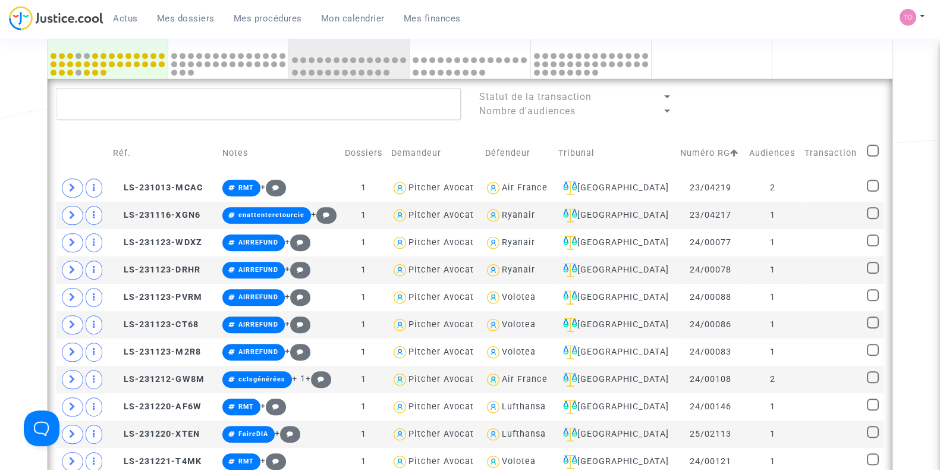
checkbox input "true"
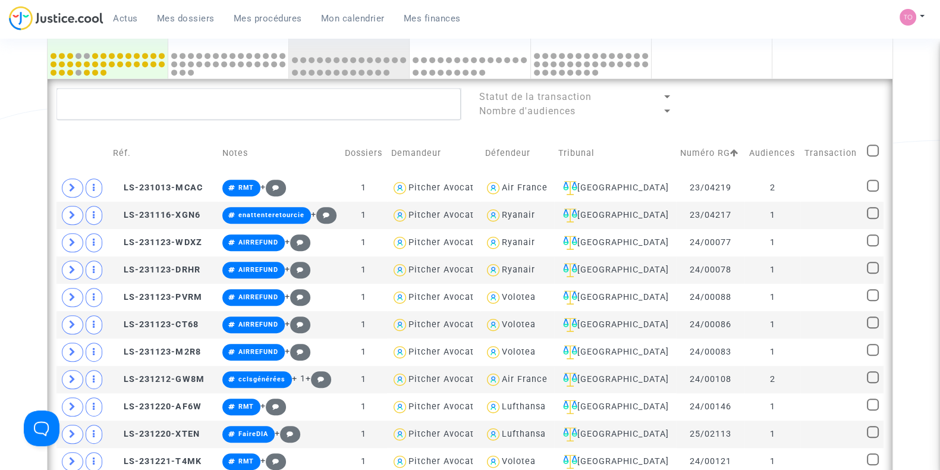
checkbox input "true"
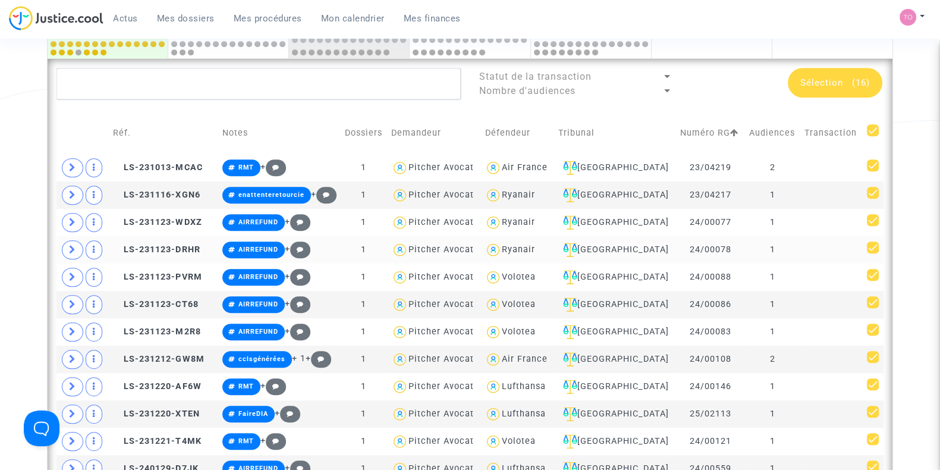
scroll to position [713, 0]
click at [532, 162] on div "Air France" at bounding box center [525, 167] width 46 height 10
type textarea "@"Air France""
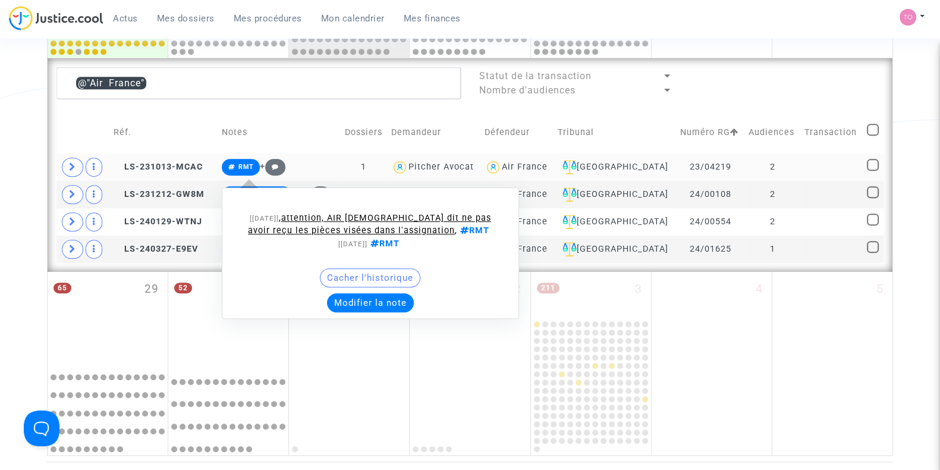
click at [375, 296] on button "Modifier la note" at bounding box center [370, 302] width 87 height 19
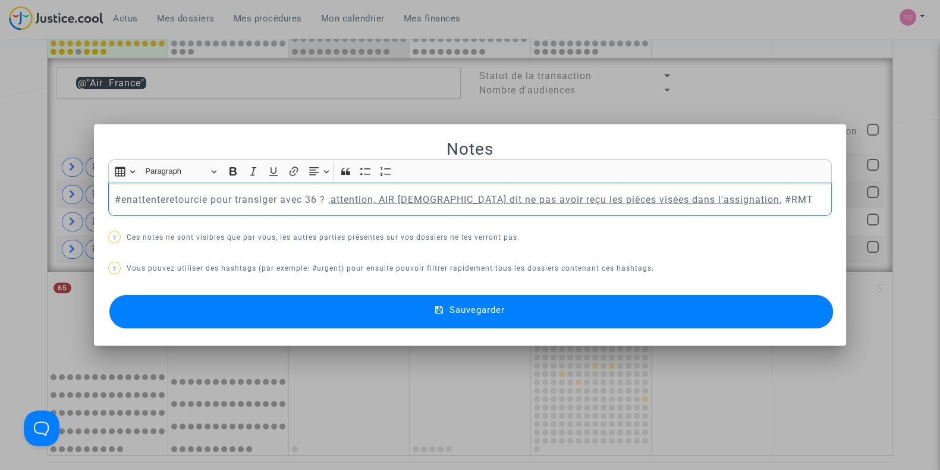
click at [316, 305] on button "Sauvegarder" at bounding box center [471, 311] width 724 height 33
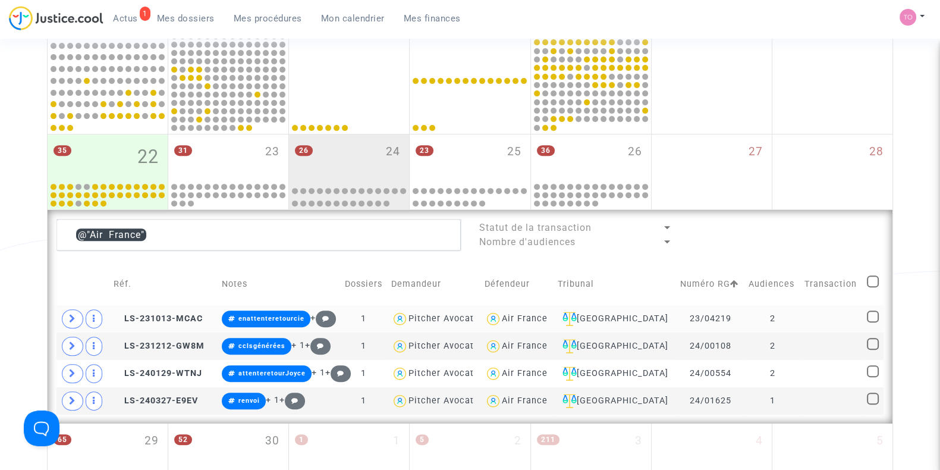
scroll to position [561, 0]
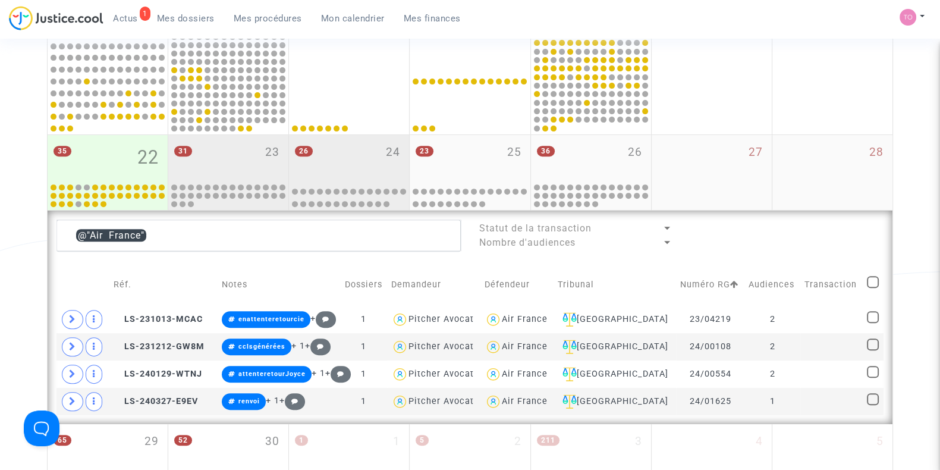
click at [210, 161] on div "31 23" at bounding box center [228, 158] width 120 height 46
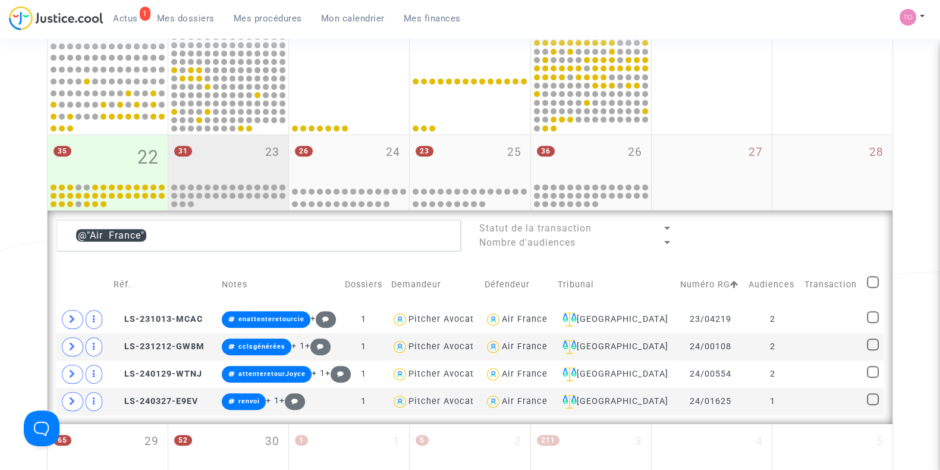
type textarea "@"Air France""
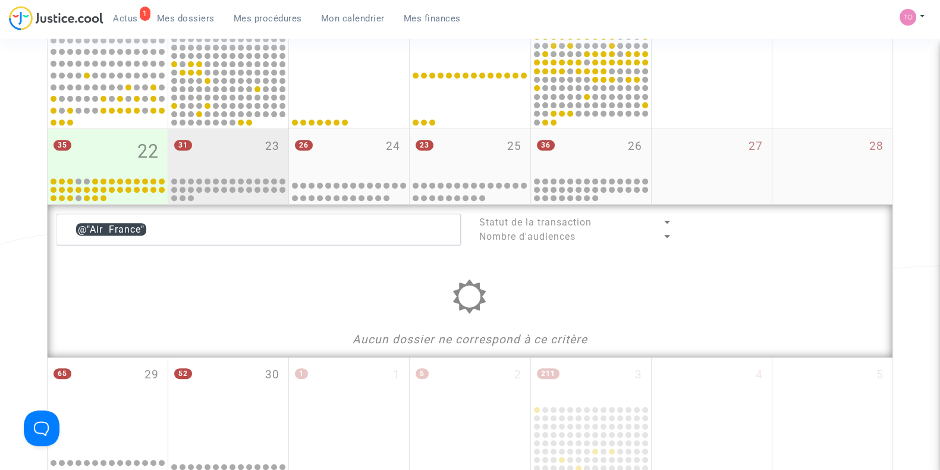
scroll to position [567, 0]
click at [210, 161] on div "31 23" at bounding box center [228, 151] width 120 height 46
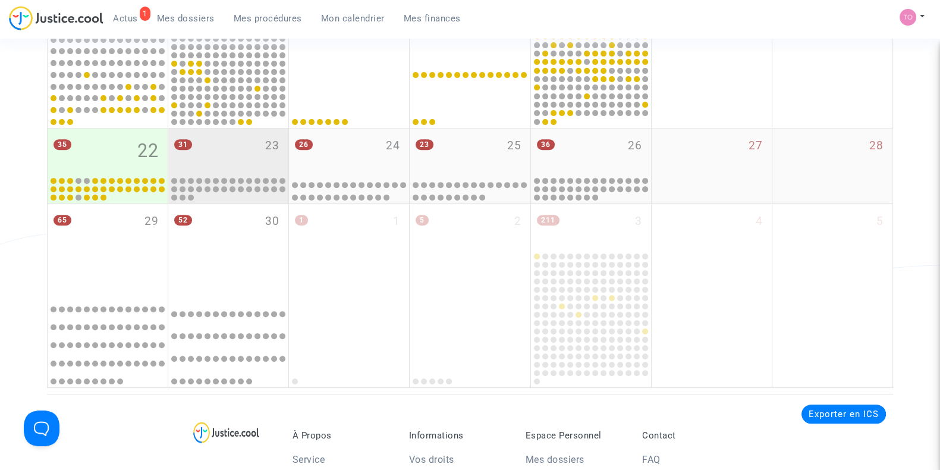
click at [210, 161] on div "31 23" at bounding box center [228, 151] width 120 height 46
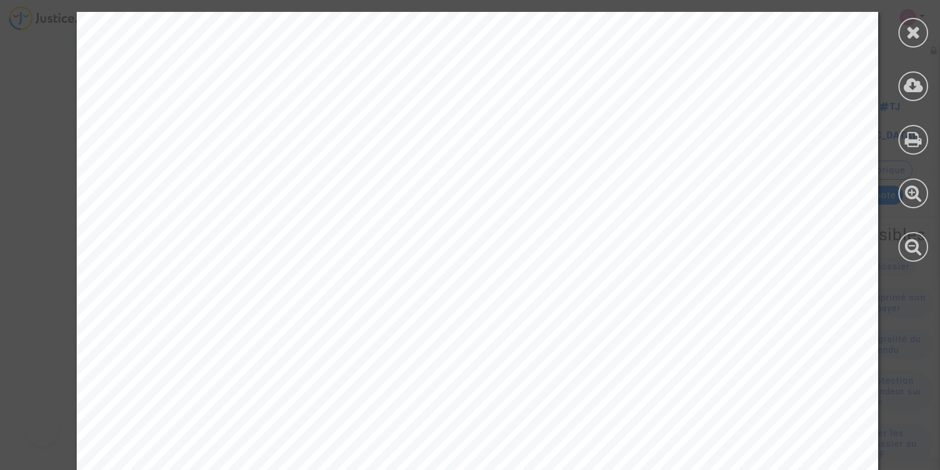
click at [907, 34] on icon at bounding box center [913, 32] width 15 height 18
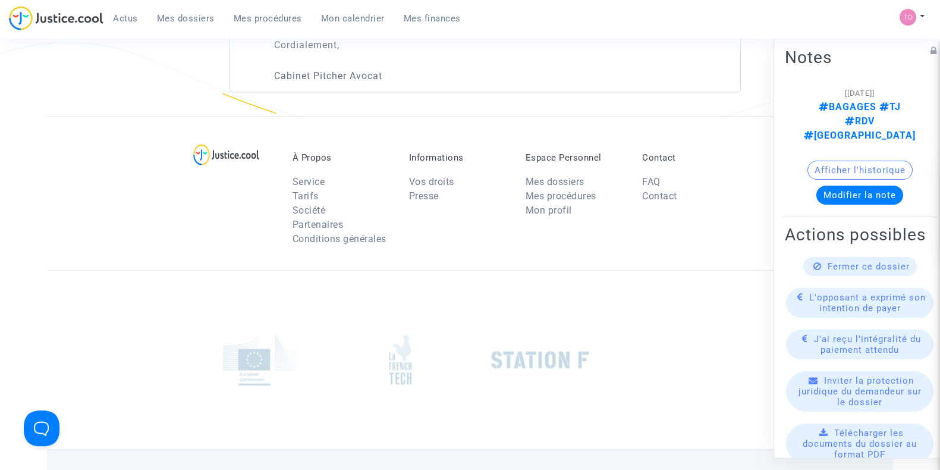
scroll to position [1312, 0]
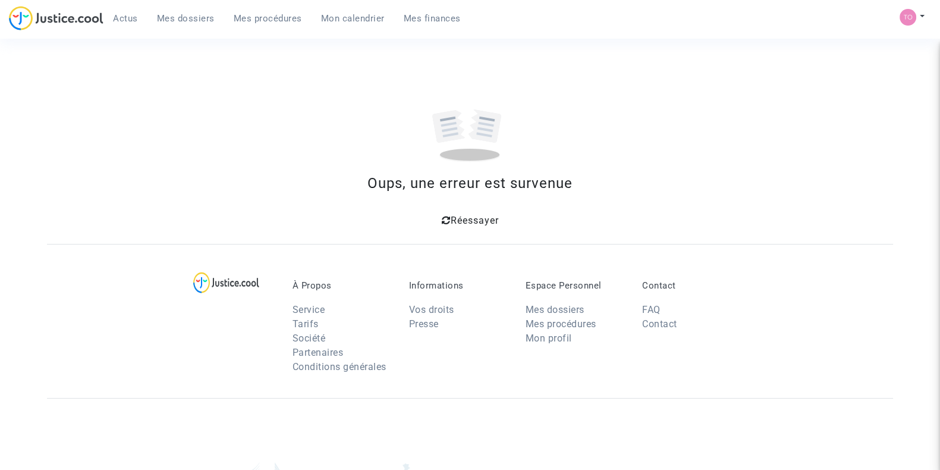
click at [465, 227] on div "Réessayer" at bounding box center [469, 218] width 817 height 21
click at [461, 219] on span "Réessayer" at bounding box center [474, 220] width 48 height 11
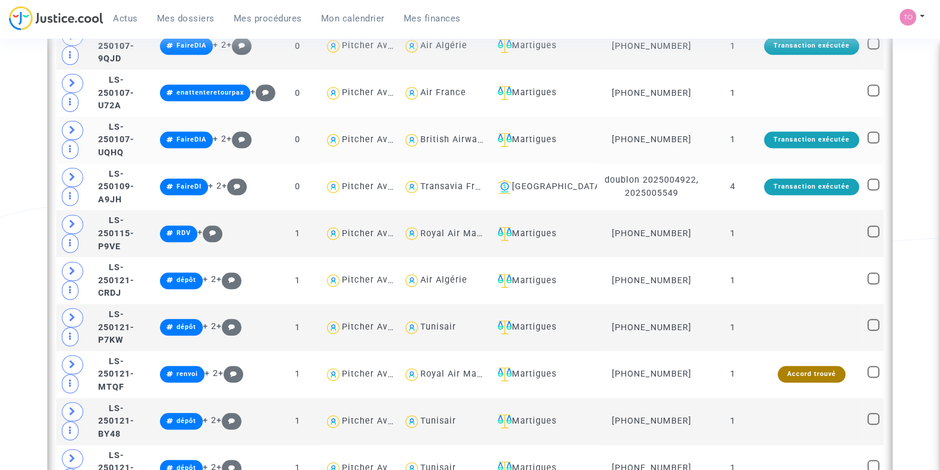
scroll to position [1641, 0]
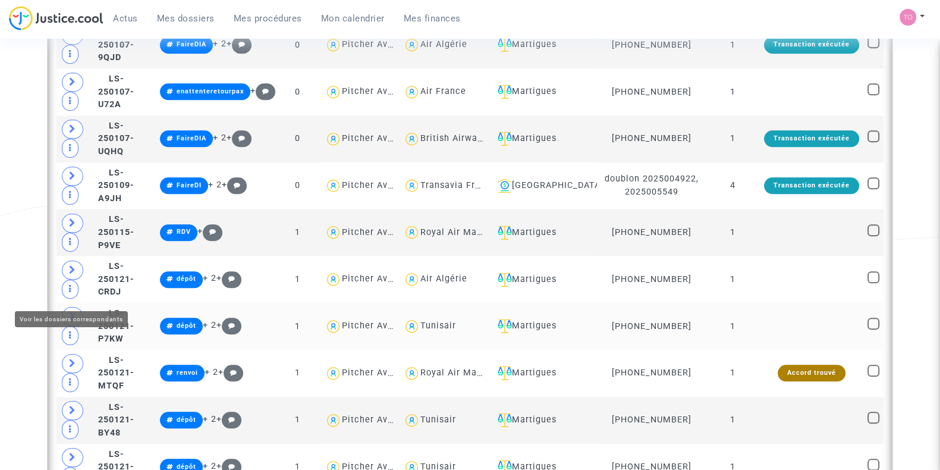
click at [73, 312] on icon at bounding box center [72, 316] width 7 height 9
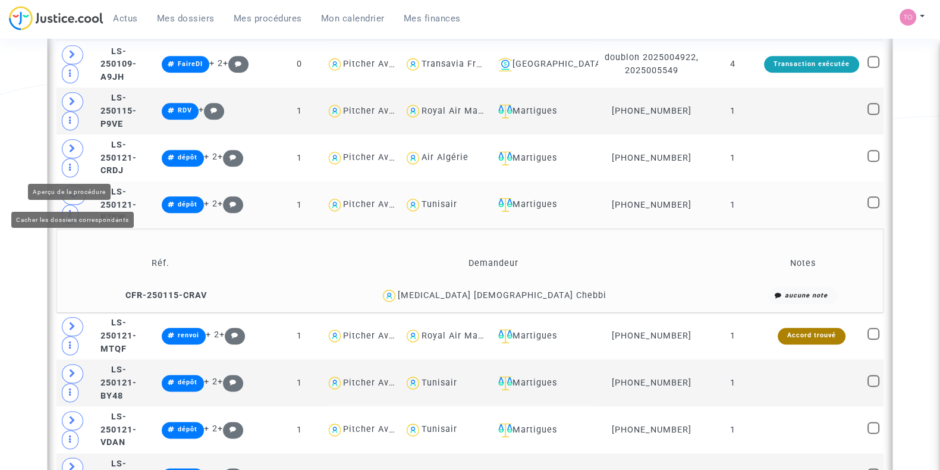
scroll to position [1763, 0]
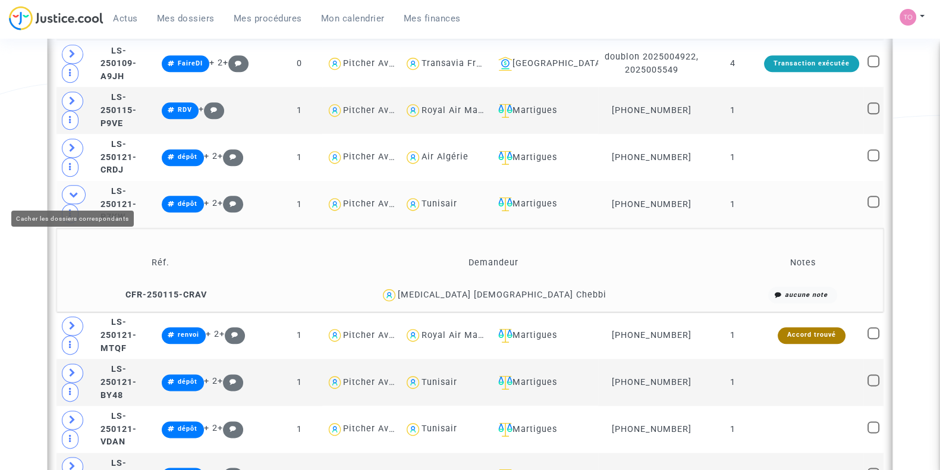
click at [74, 192] on icon at bounding box center [74, 194] width 10 height 9
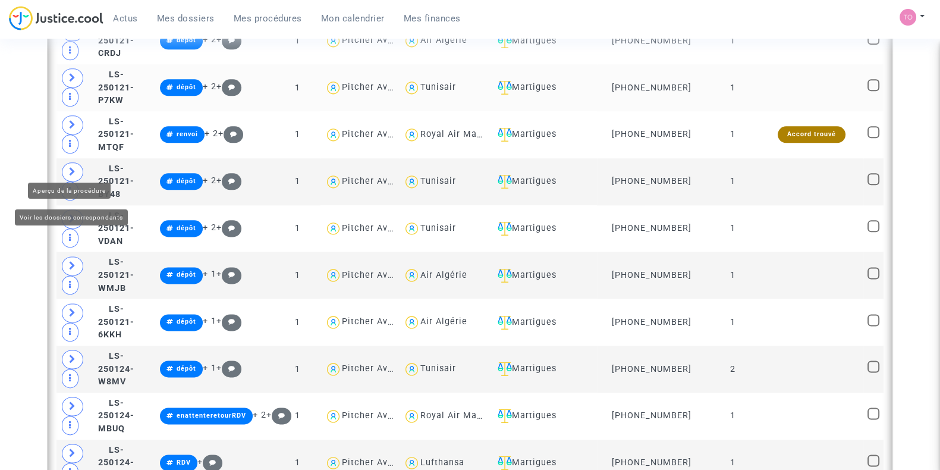
scroll to position [1881, 0]
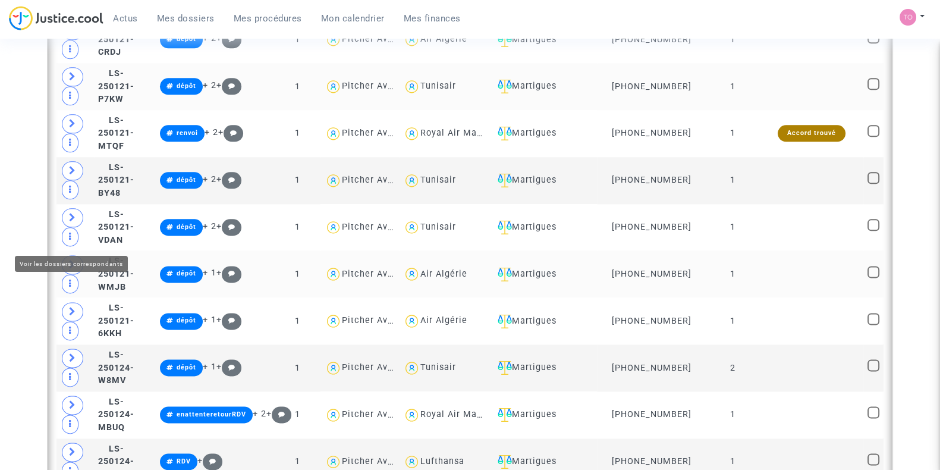
click at [72, 260] on icon at bounding box center [72, 264] width 7 height 9
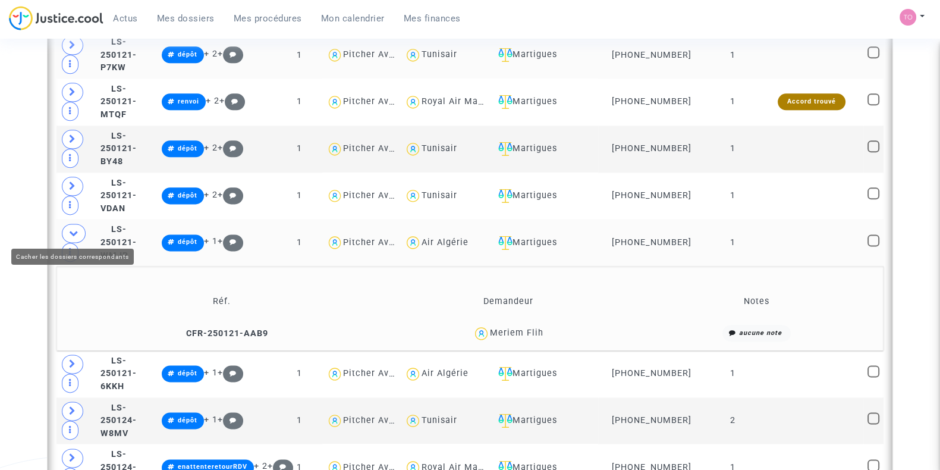
scroll to position [1914, 0]
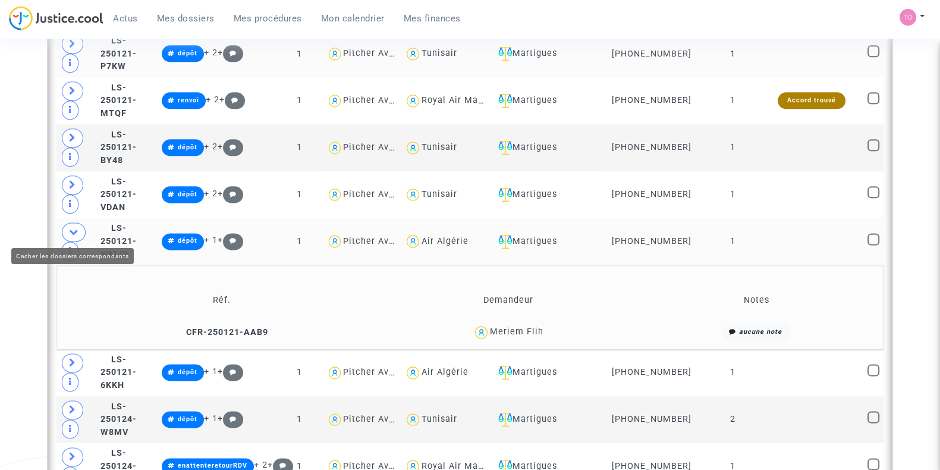
click at [72, 229] on icon at bounding box center [74, 231] width 10 height 9
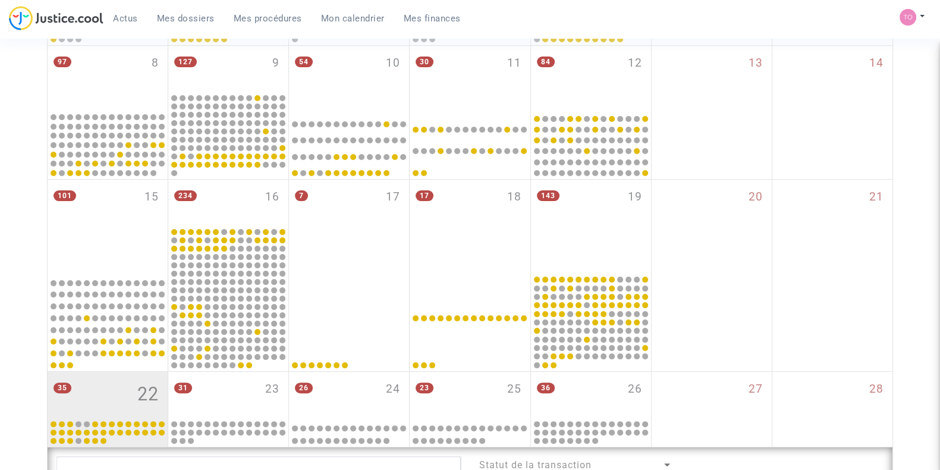
scroll to position [323, 0]
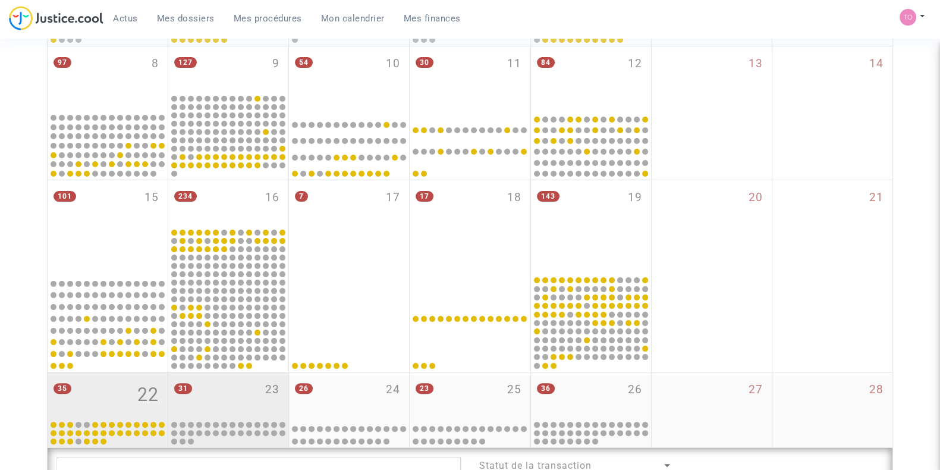
click at [228, 403] on div "31 23" at bounding box center [228, 395] width 120 height 46
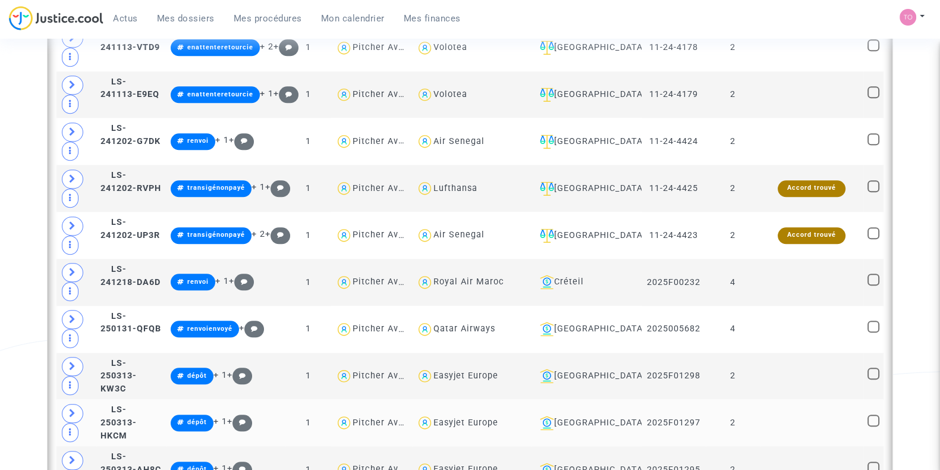
scroll to position [1507, 0]
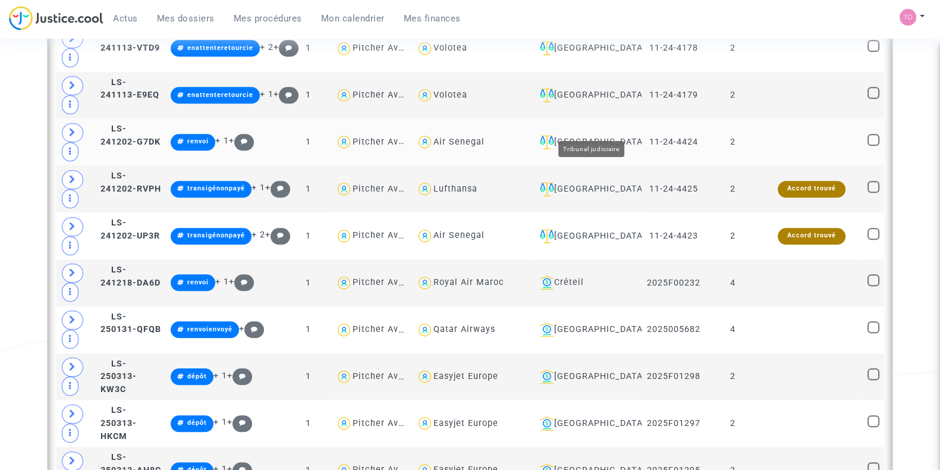
click at [589, 135] on div "[GEOGRAPHIC_DATA]" at bounding box center [586, 142] width 102 height 14
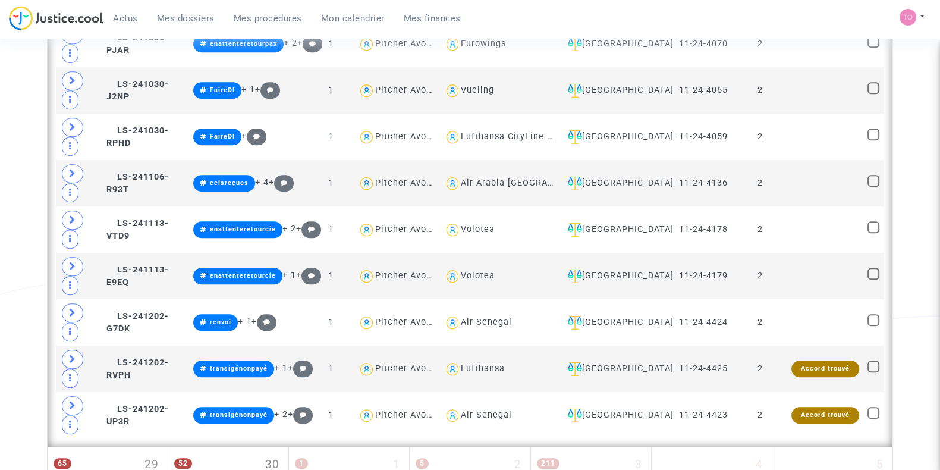
scroll to position [1039, 0]
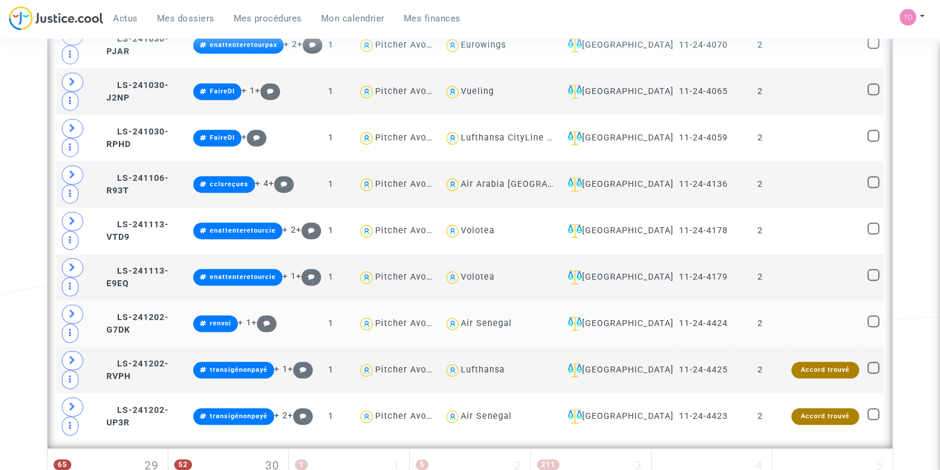
click at [71, 309] on icon at bounding box center [72, 313] width 7 height 9
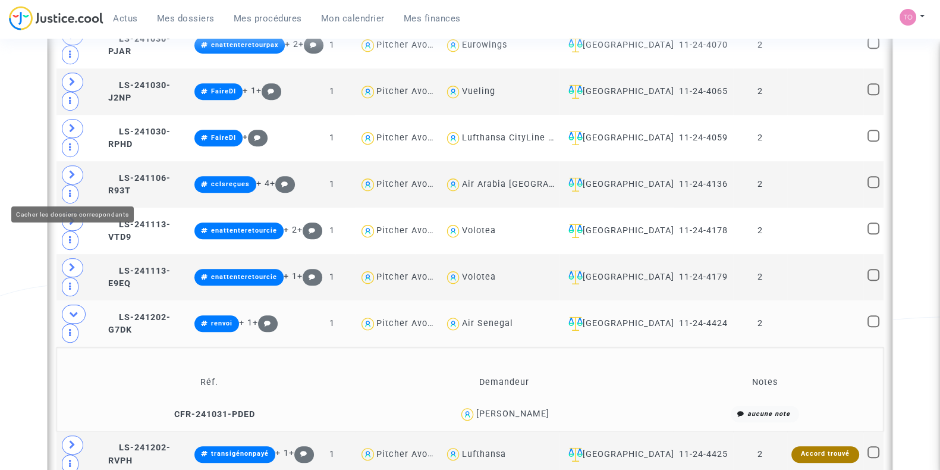
click at [67, 304] on span at bounding box center [74, 313] width 24 height 19
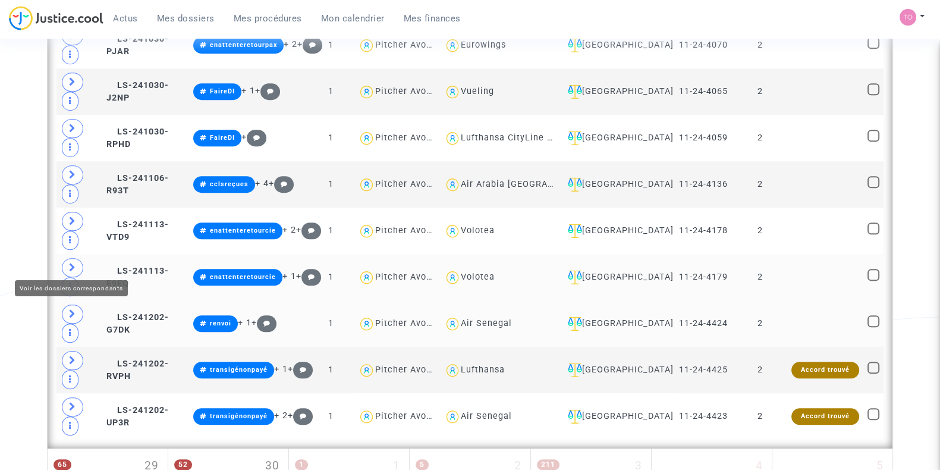
click at [71, 263] on icon at bounding box center [72, 267] width 7 height 9
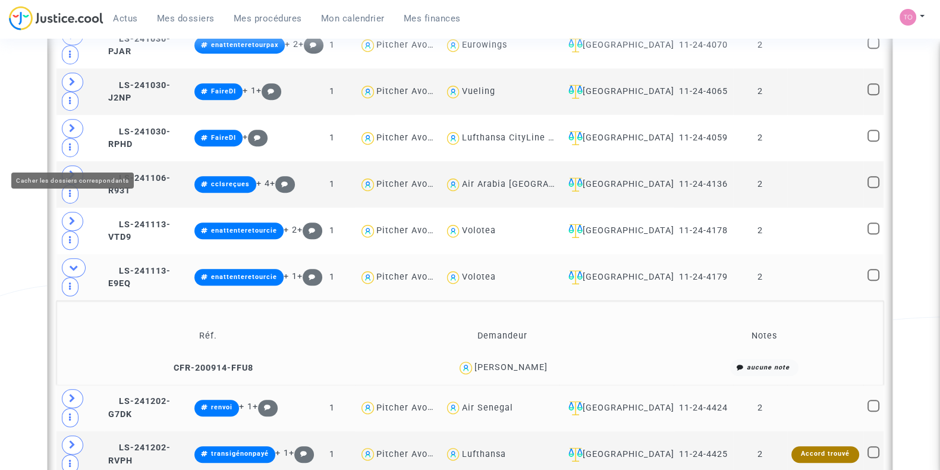
click at [68, 258] on span at bounding box center [74, 267] width 24 height 19
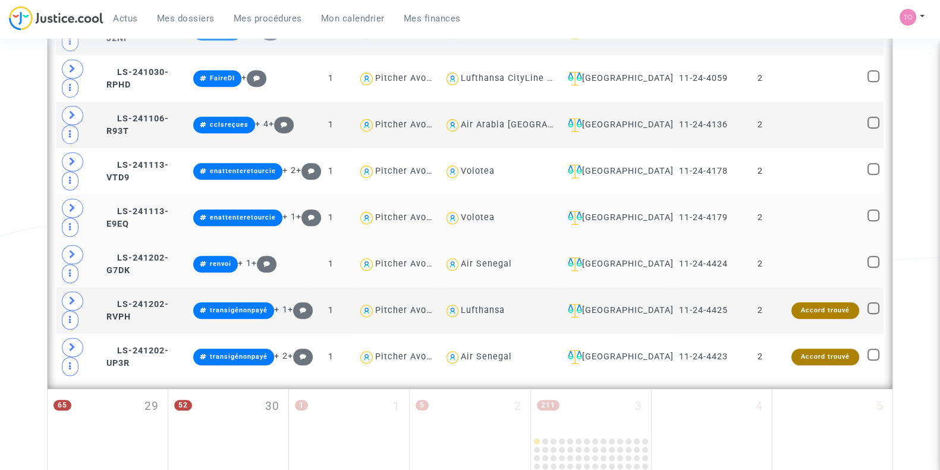
scroll to position [1099, 0]
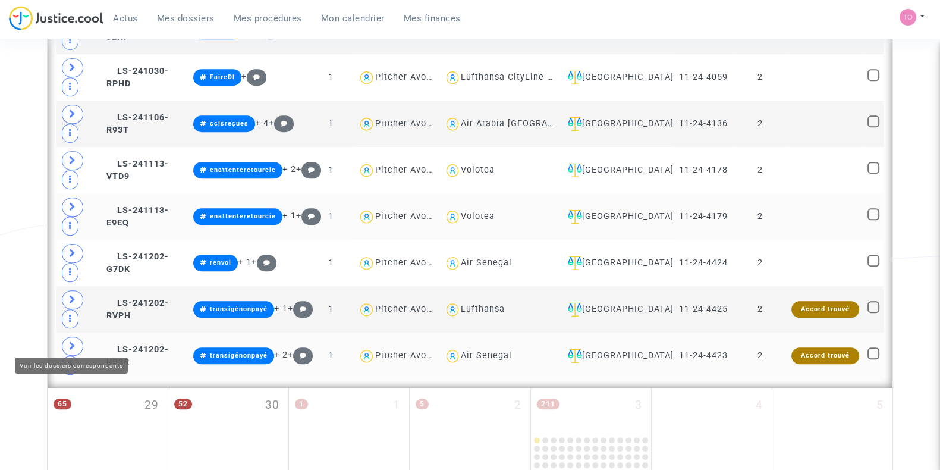
click at [74, 341] on icon at bounding box center [72, 345] width 7 height 9
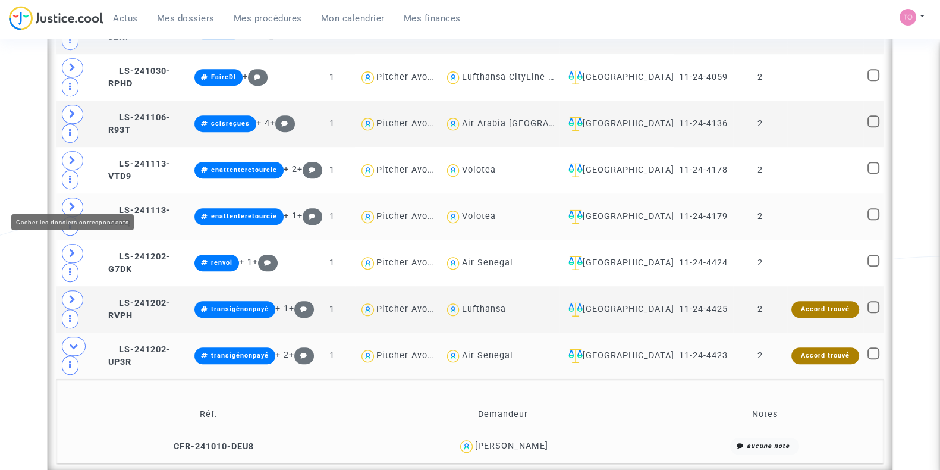
click at [71, 341] on icon at bounding box center [74, 345] width 10 height 9
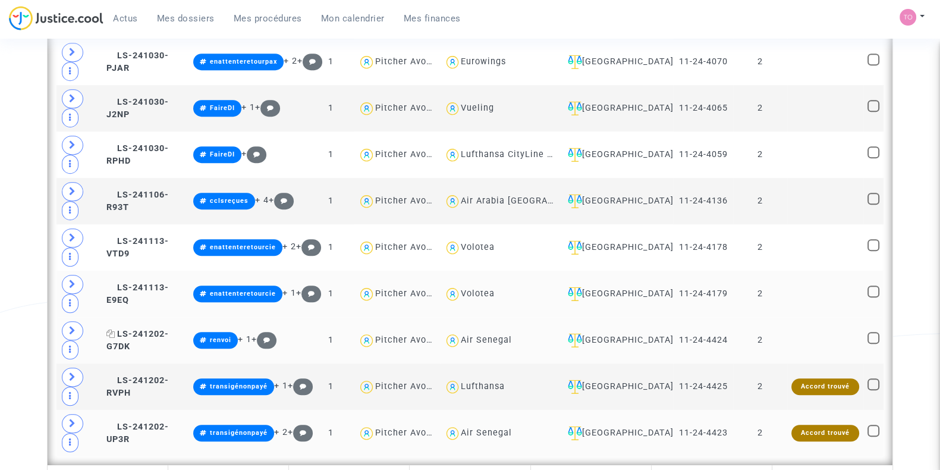
scroll to position [1020, 0]
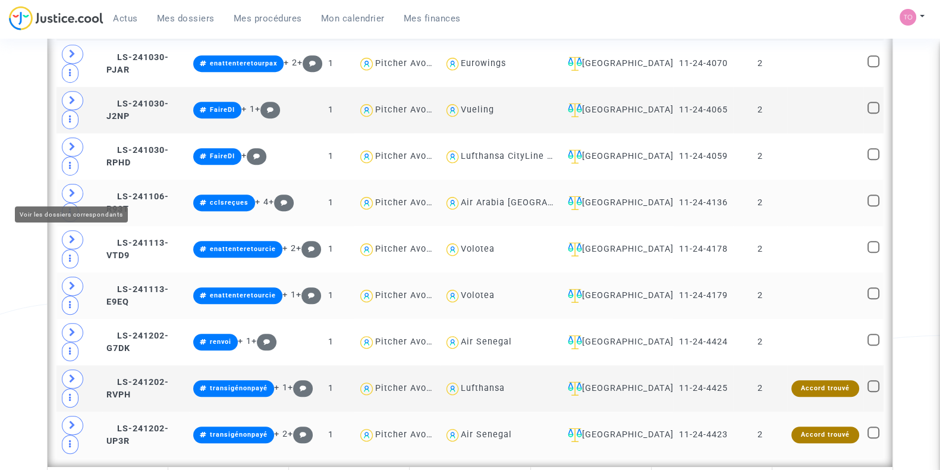
click at [63, 184] on span at bounding box center [72, 193] width 21 height 19
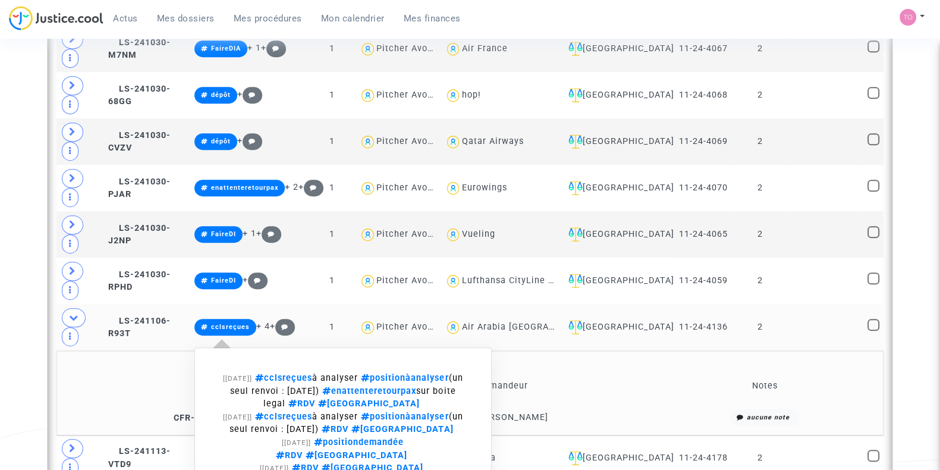
scroll to position [897, 0]
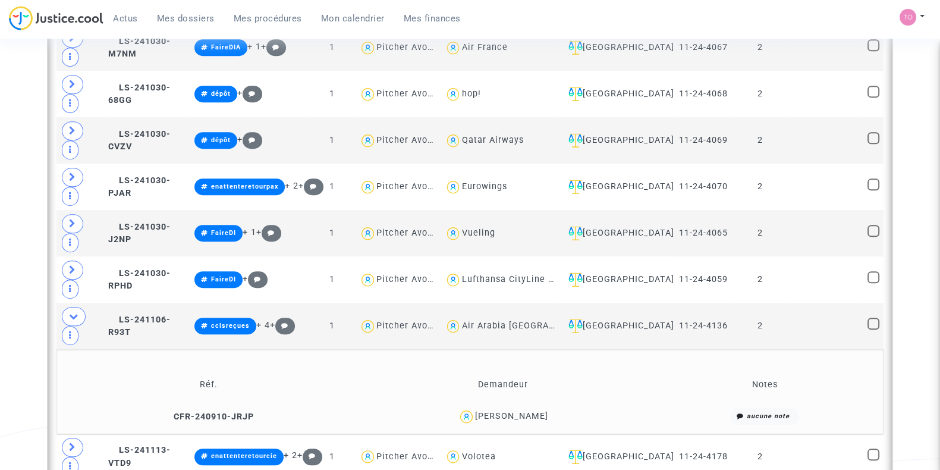
click at [501, 411] on div "[PERSON_NAME]" at bounding box center [511, 416] width 73 height 10
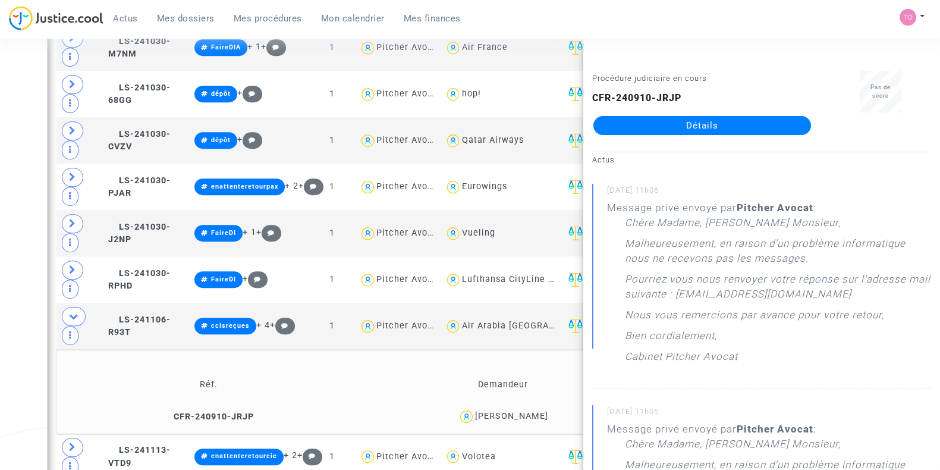
click at [35, 239] on div "Date de clôture d'instruction Date de conciliation Date d'audience Date de juge…" at bounding box center [470, 14] width 940 height 1687
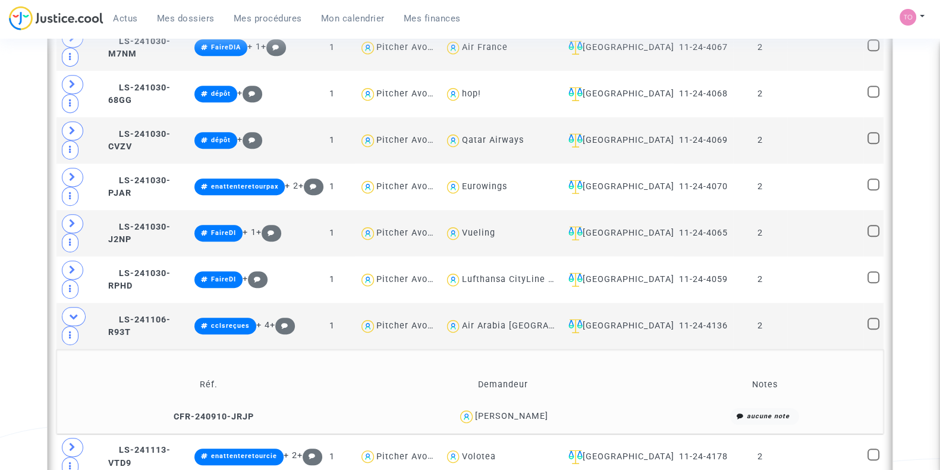
click at [529, 411] on div "[PERSON_NAME]" at bounding box center [511, 416] width 73 height 10
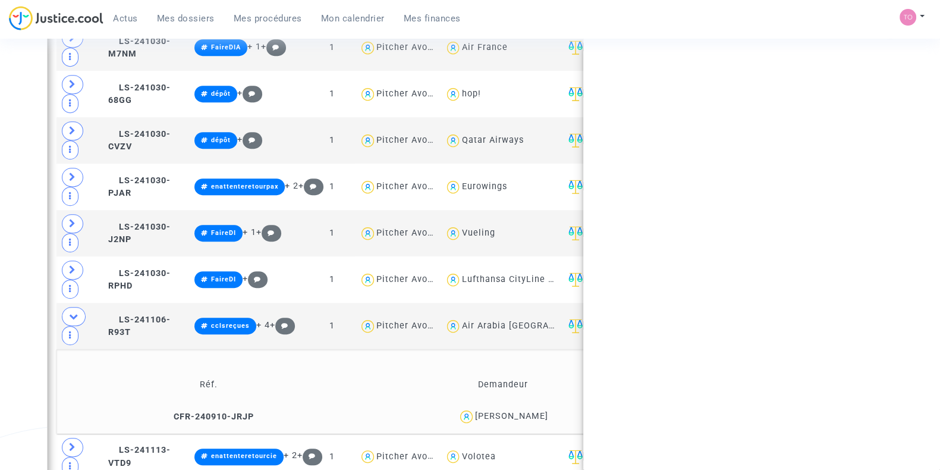
click at [529, 411] on div "[PERSON_NAME]" at bounding box center [511, 416] width 73 height 10
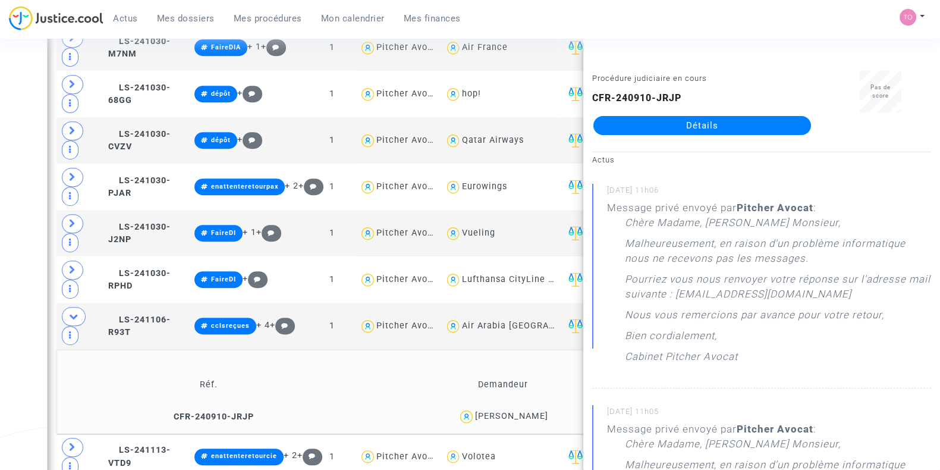
copy div "[PERSON_NAME]"
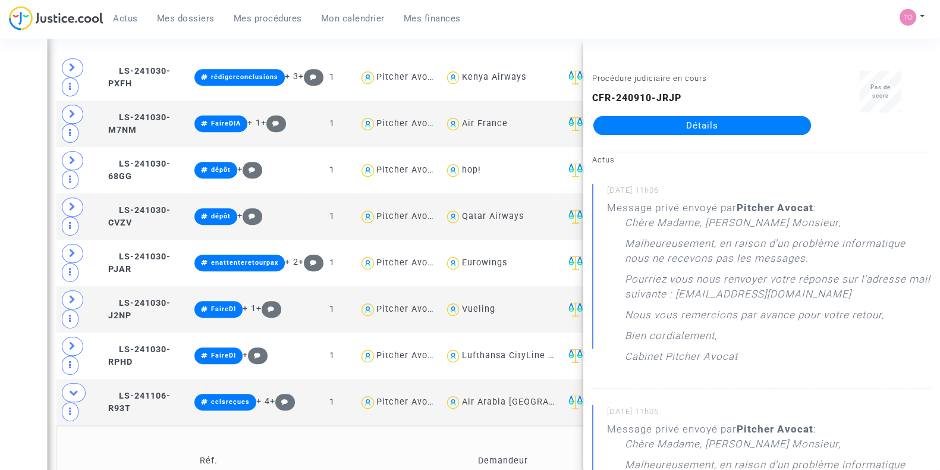
scroll to position [818, 0]
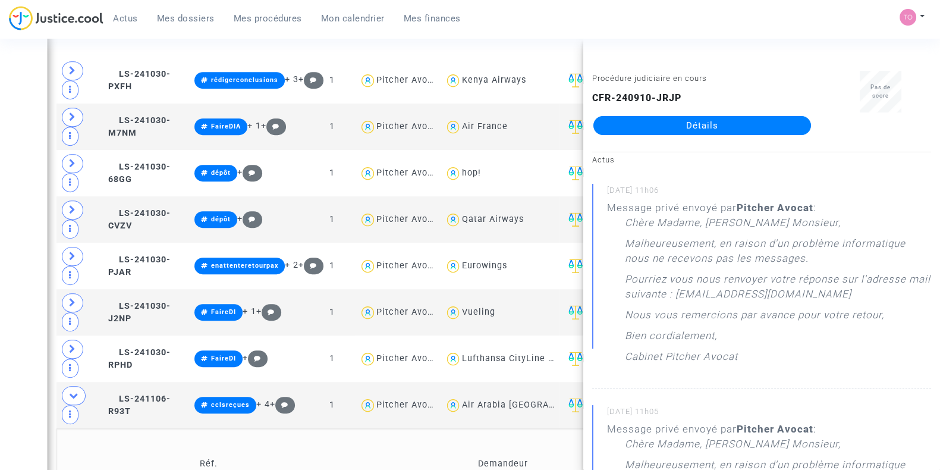
click at [0, 356] on div "Date de clôture d'instruction Date de conciliation Date d'audience Date de juge…" at bounding box center [470, 93] width 940 height 1687
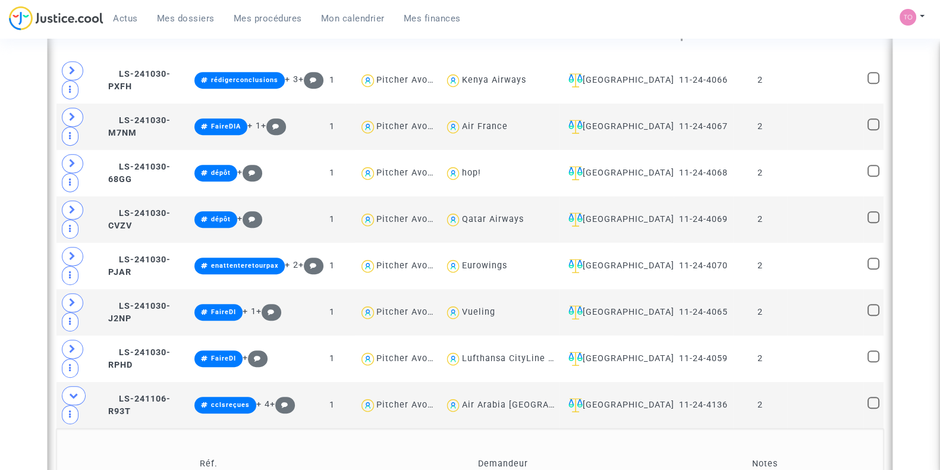
scroll to position [911, 0]
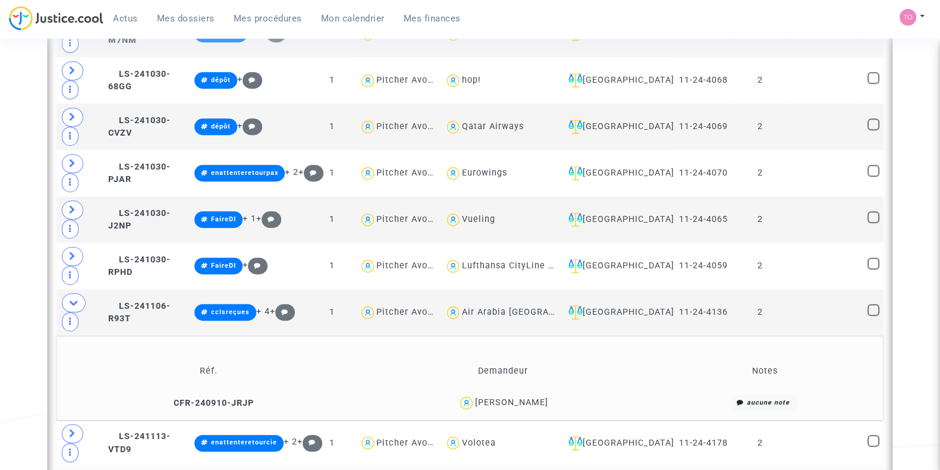
click at [514, 397] on div "[PERSON_NAME]" at bounding box center [511, 402] width 73 height 10
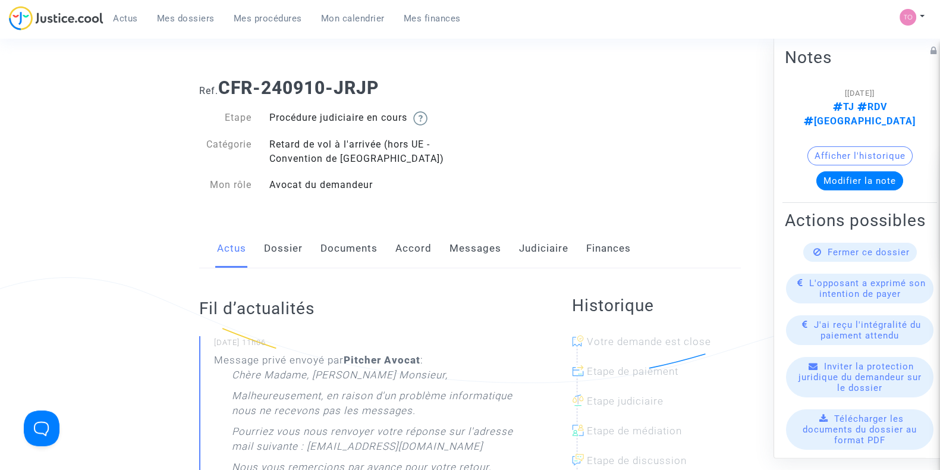
click at [476, 247] on link "Messages" at bounding box center [475, 248] width 52 height 39
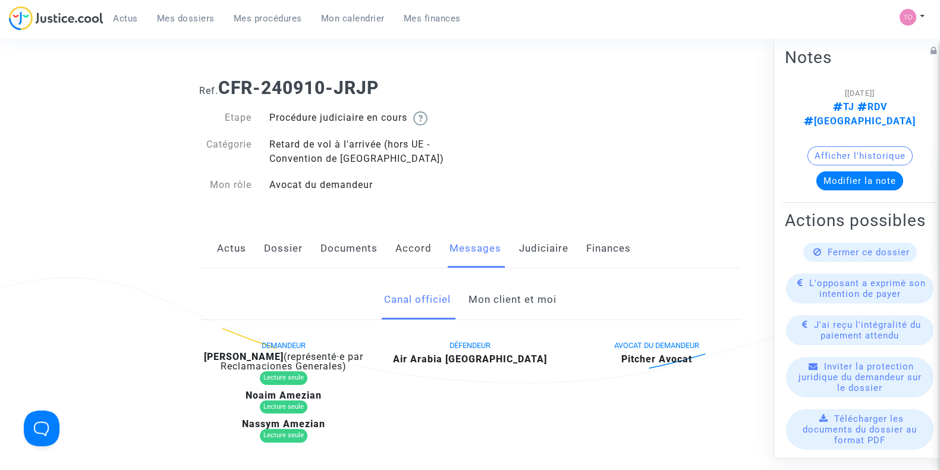
click at [486, 310] on link "Mon client et moi" at bounding box center [512, 299] width 88 height 39
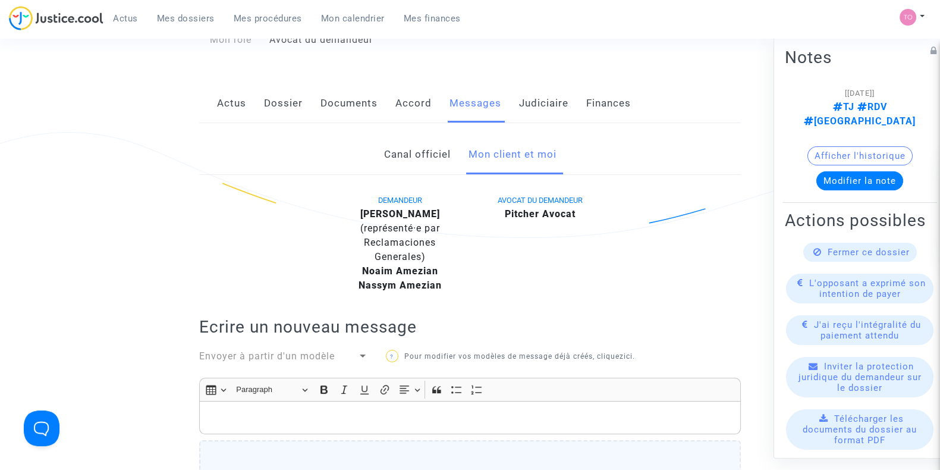
scroll to position [133, 0]
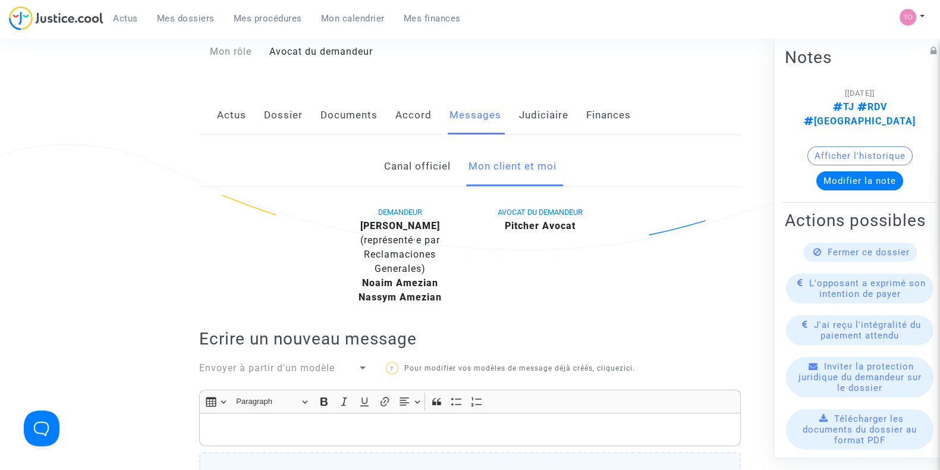
click at [217, 121] on link "Actus" at bounding box center [231, 115] width 29 height 39
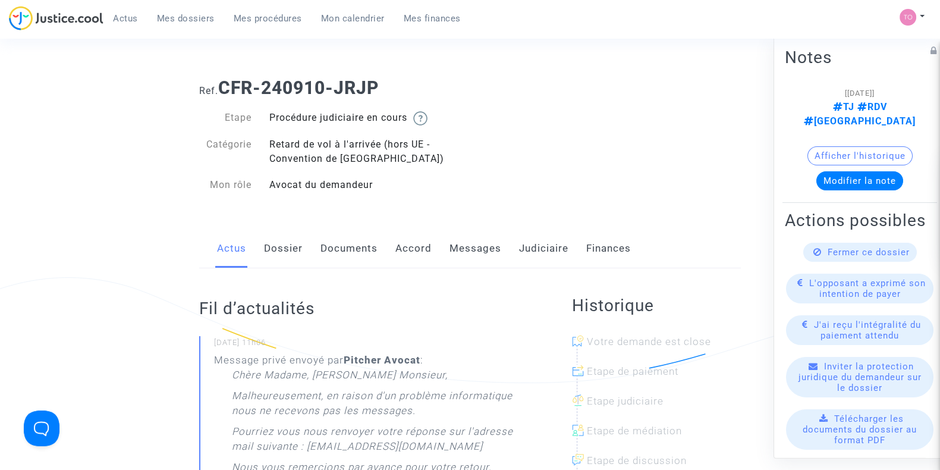
click at [333, 252] on link "Documents" at bounding box center [348, 248] width 57 height 39
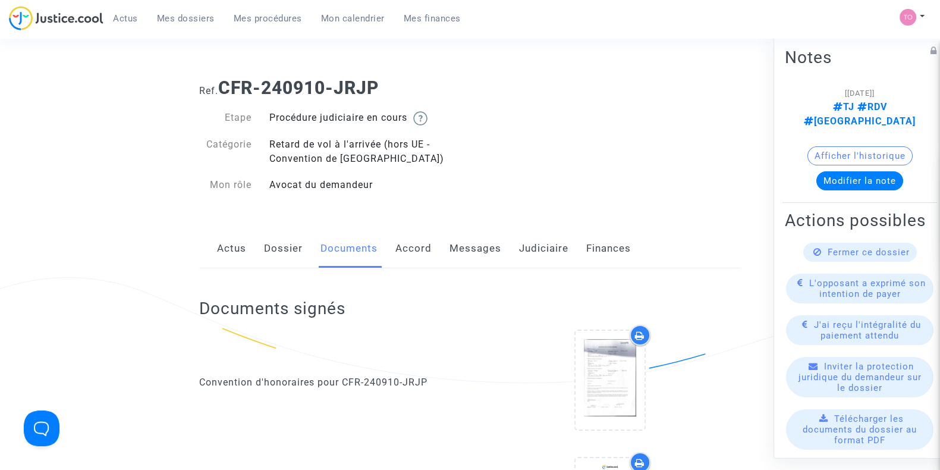
click at [470, 256] on link "Messages" at bounding box center [475, 248] width 52 height 39
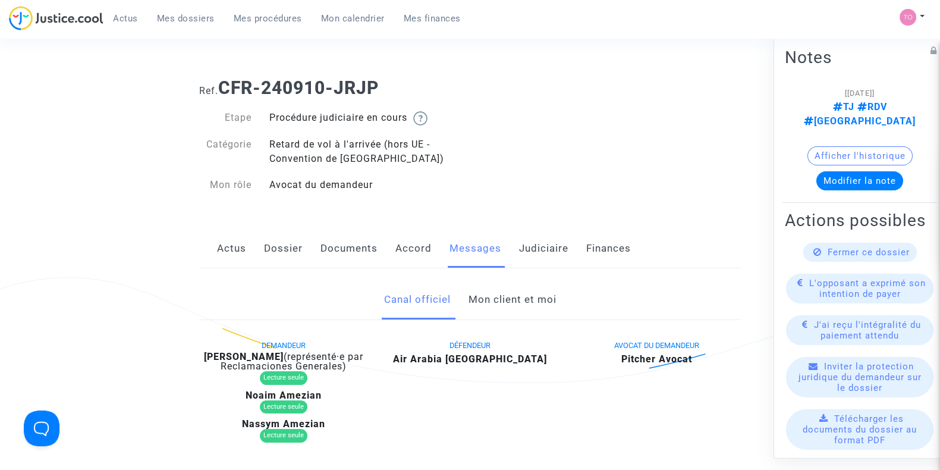
click at [474, 308] on link "Mon client et moi" at bounding box center [512, 299] width 88 height 39
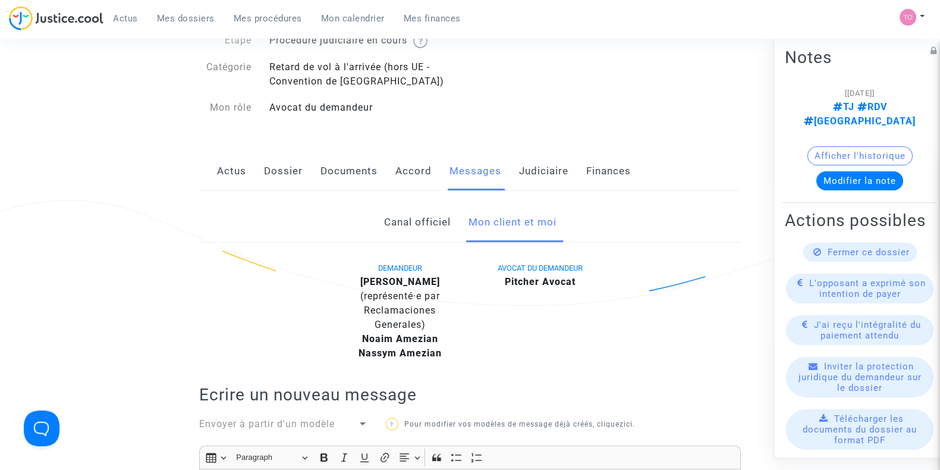
scroll to position [65, 0]
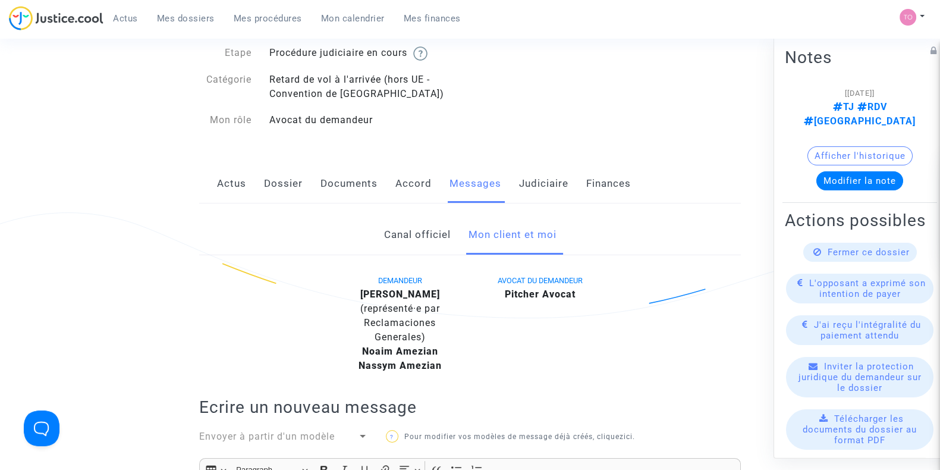
click at [427, 225] on link "Canal officiel" at bounding box center [416, 234] width 67 height 39
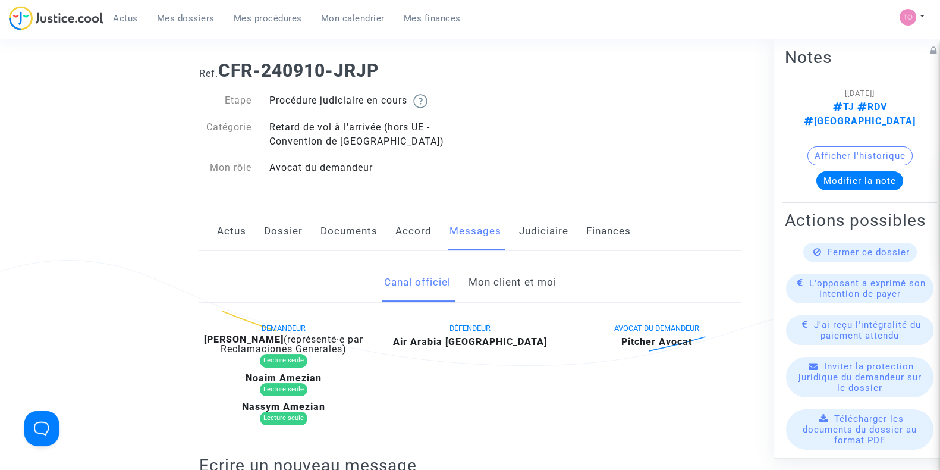
scroll to position [17, 0]
click at [293, 227] on link "Dossier" at bounding box center [283, 231] width 39 height 39
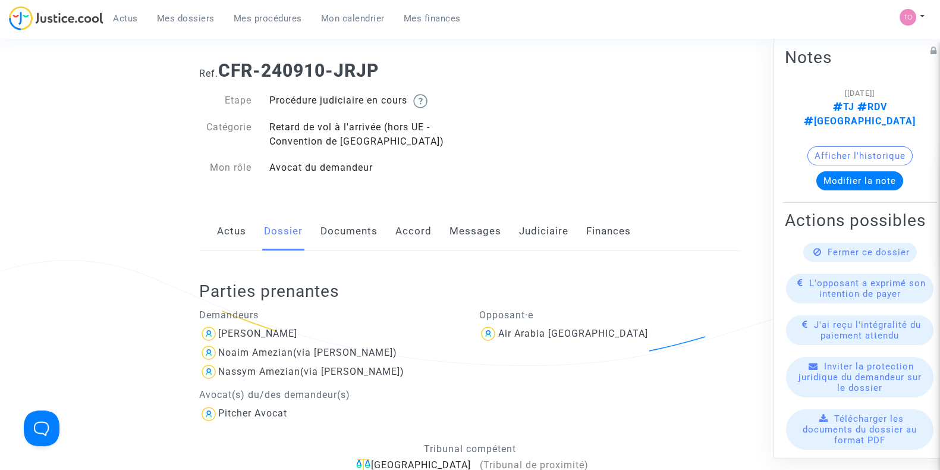
click at [232, 231] on link "Actus" at bounding box center [231, 231] width 29 height 39
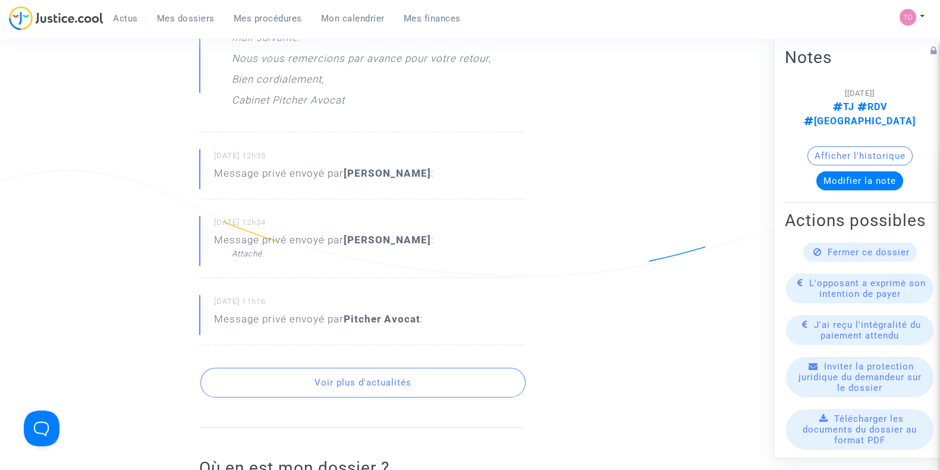
scroll to position [718, 0]
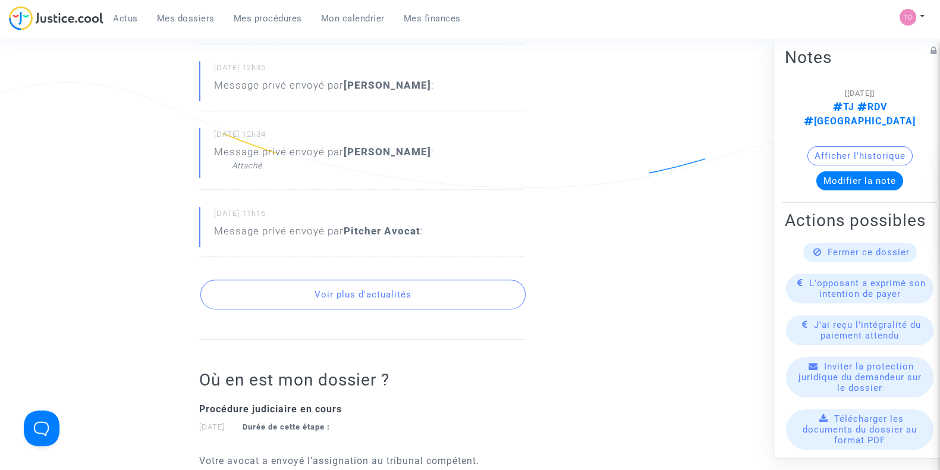
click at [298, 296] on button "Voir plus d'actualités" at bounding box center [362, 294] width 325 height 30
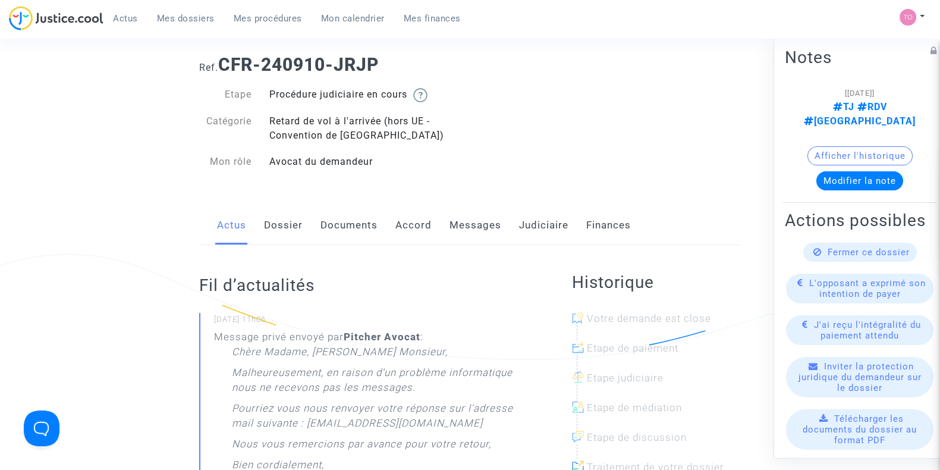
scroll to position [18, 0]
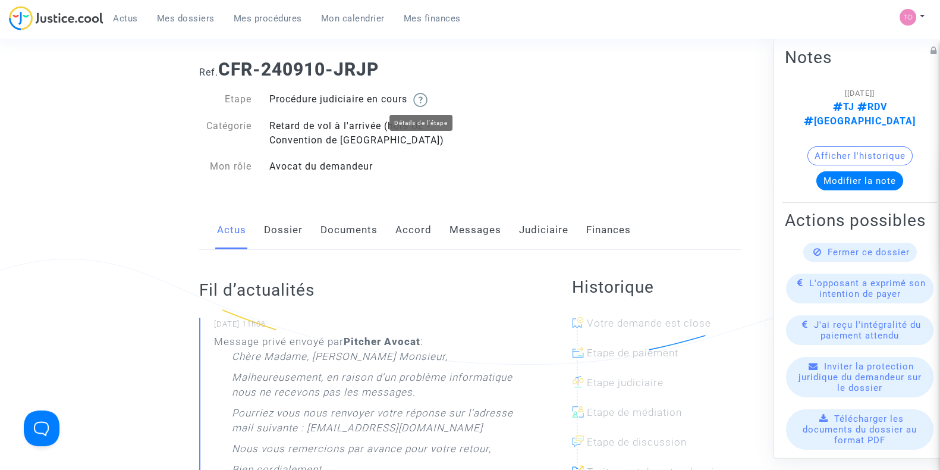
click at [419, 99] on img at bounding box center [420, 100] width 14 height 14
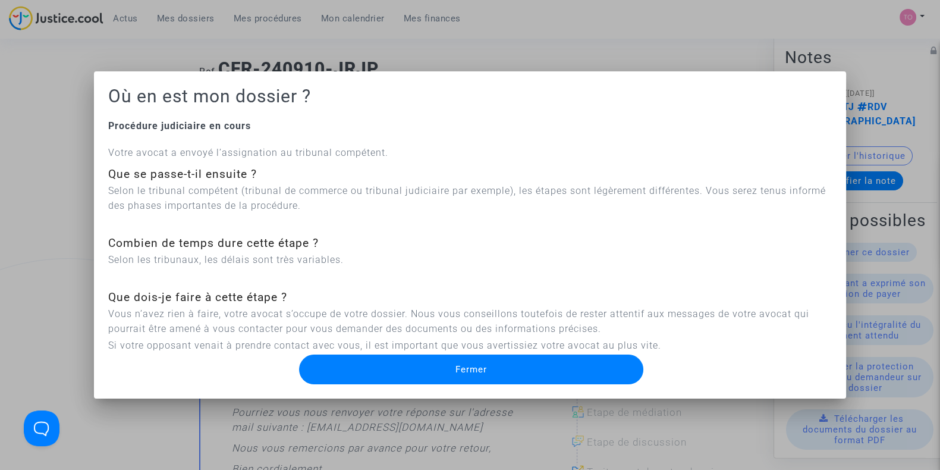
scroll to position [0, 0]
click at [42, 202] on div at bounding box center [470, 235] width 940 height 470
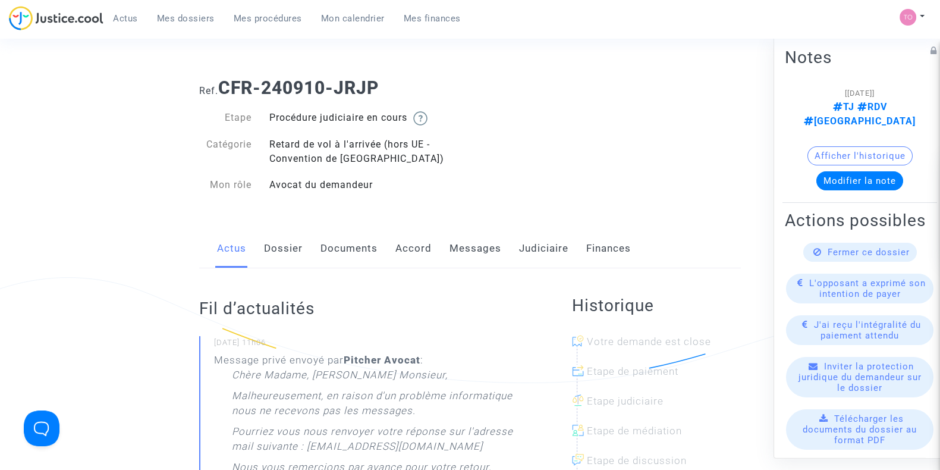
scroll to position [18, 0]
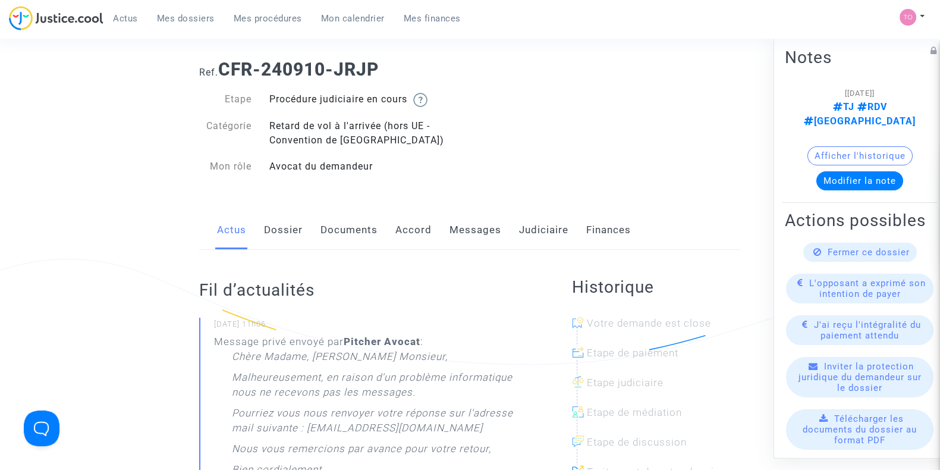
click at [277, 232] on link "Dossier" at bounding box center [283, 229] width 39 height 39
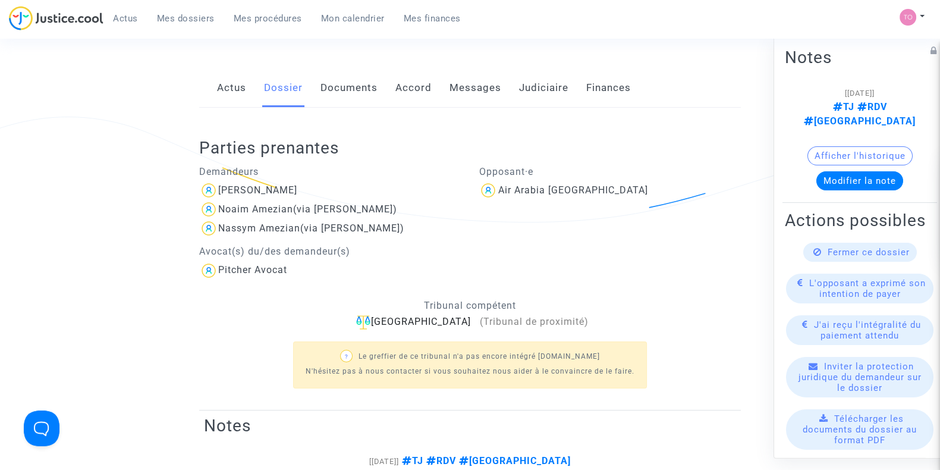
scroll to position [176, 0]
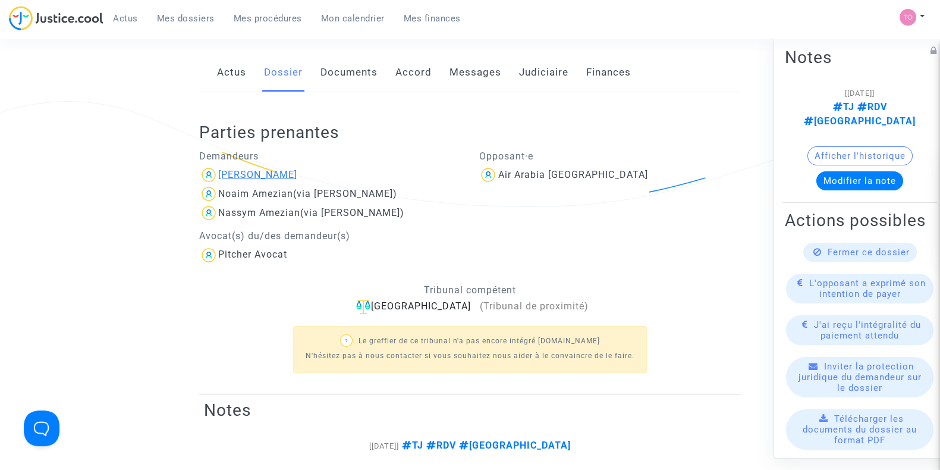
click at [253, 177] on div "[PERSON_NAME]" at bounding box center [257, 174] width 79 height 11
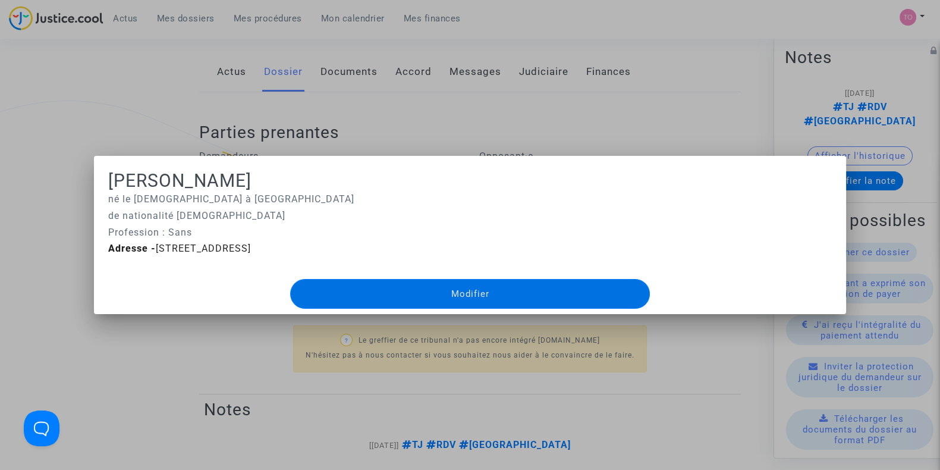
click at [173, 138] on div at bounding box center [470, 235] width 940 height 470
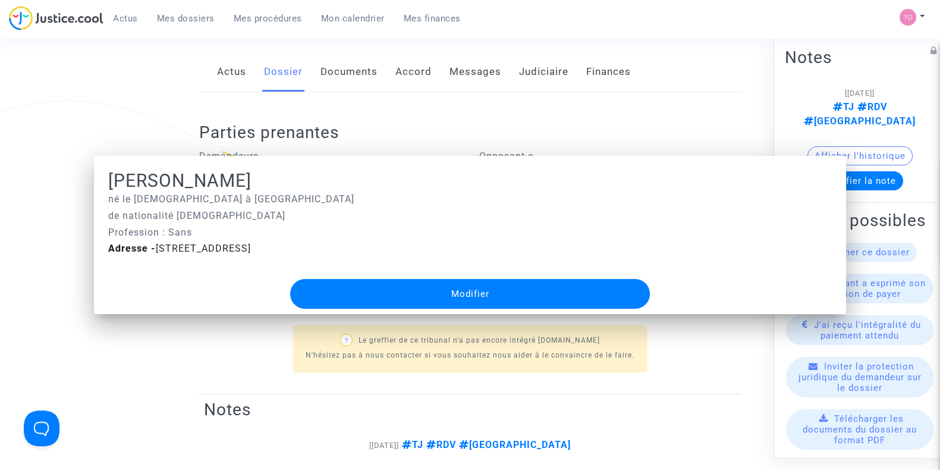
scroll to position [176, 0]
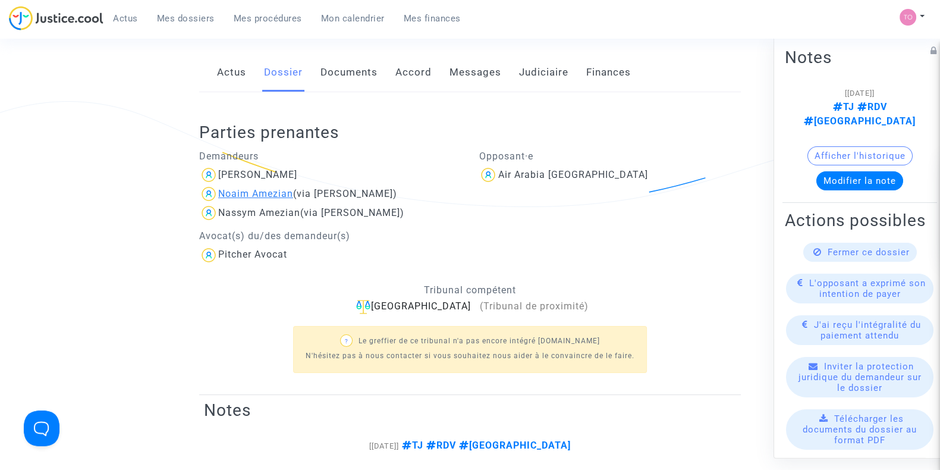
click at [250, 191] on div "Noaim Amezian" at bounding box center [255, 193] width 75 height 11
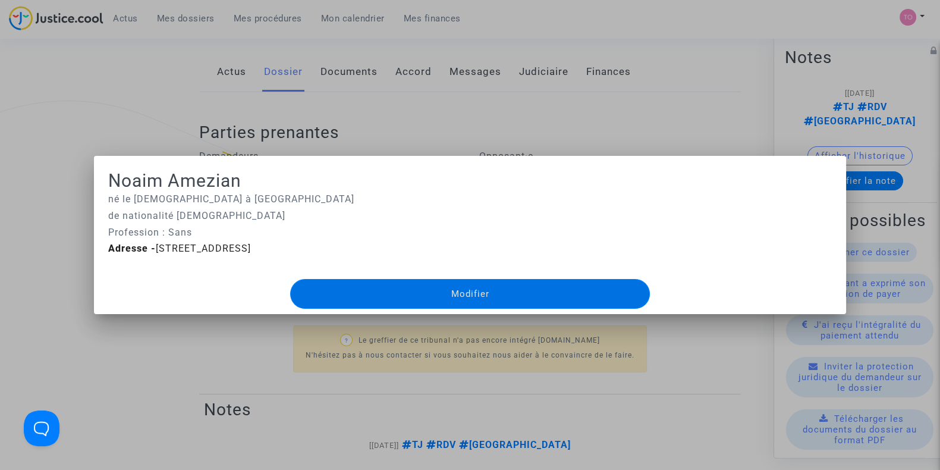
click at [83, 150] on div at bounding box center [470, 235] width 940 height 470
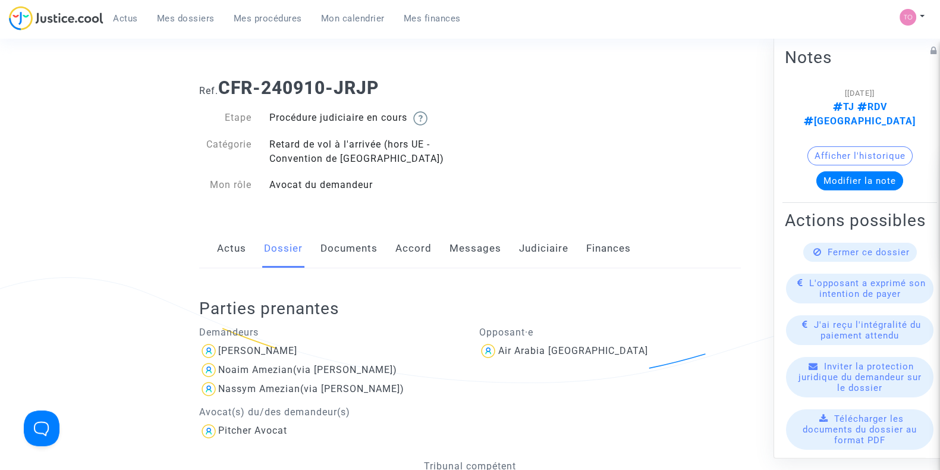
click at [238, 251] on link "Actus" at bounding box center [231, 248] width 29 height 39
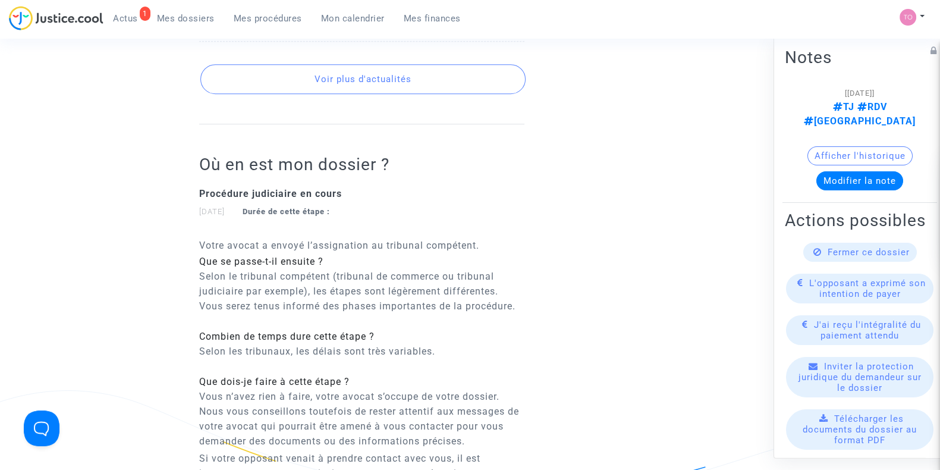
scroll to position [886, 0]
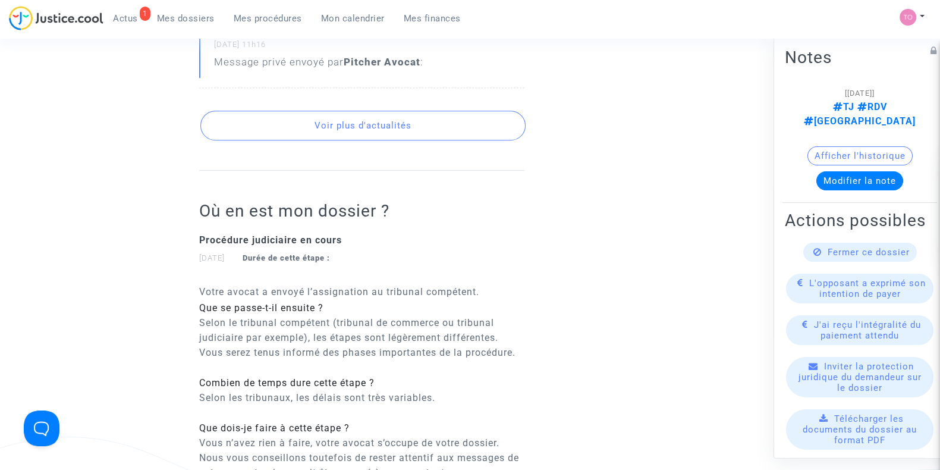
click at [333, 125] on button "Voir plus d'actualités" at bounding box center [362, 126] width 325 height 30
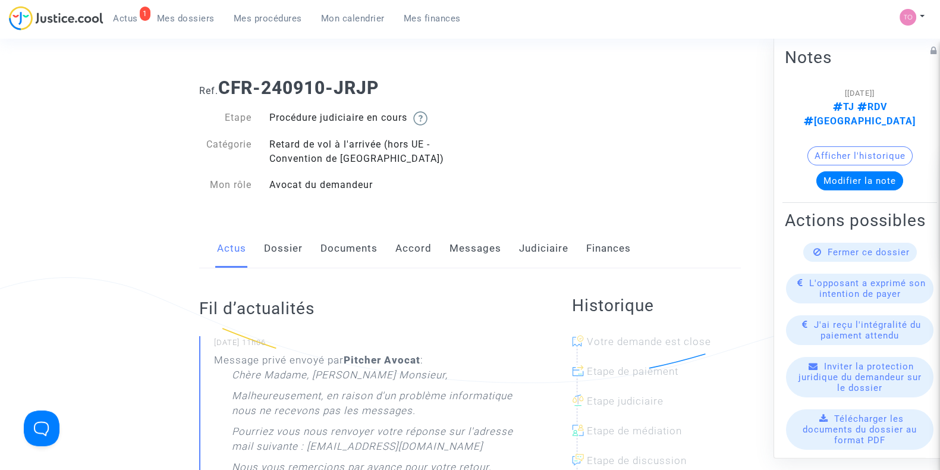
scroll to position [34, 0]
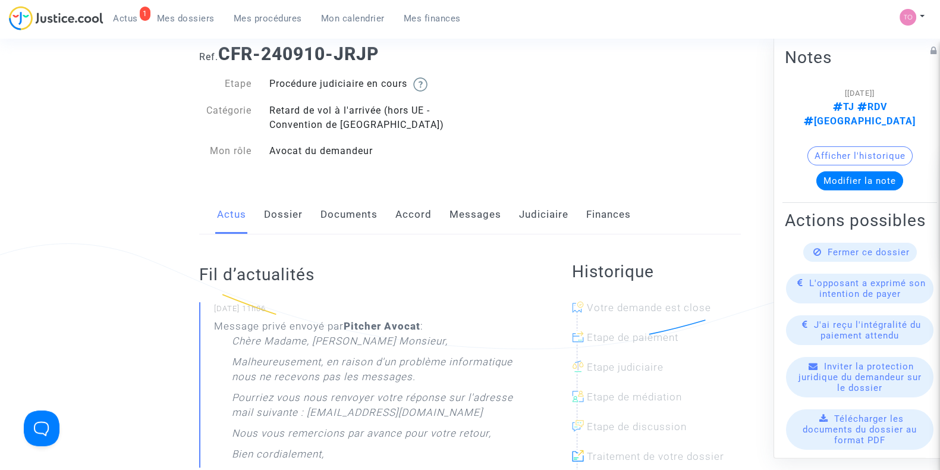
click at [285, 205] on link "Dossier" at bounding box center [283, 214] width 39 height 39
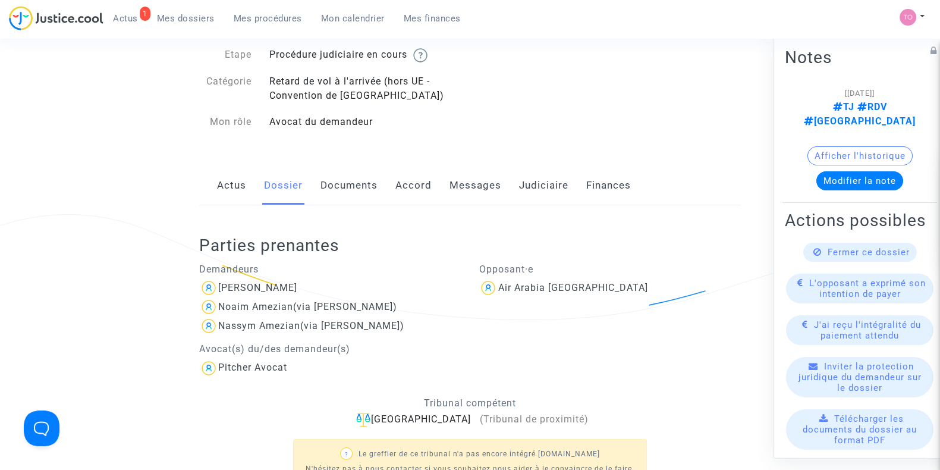
scroll to position [64, 0]
click at [265, 288] on div "Chloé Mendes" at bounding box center [257, 286] width 79 height 11
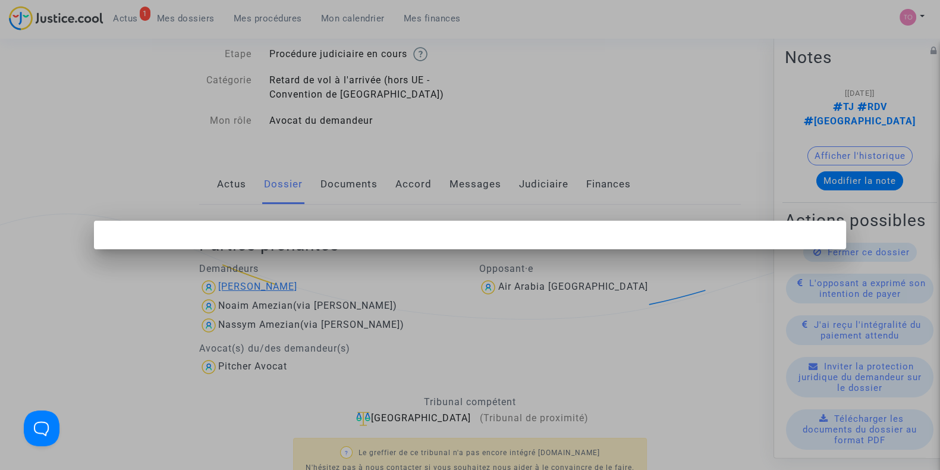
scroll to position [0, 0]
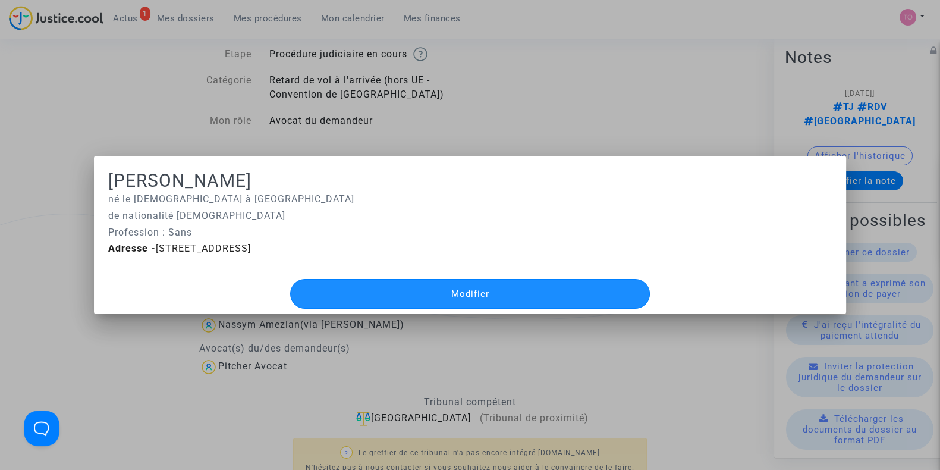
click at [375, 293] on button "Modifier" at bounding box center [469, 294] width 359 height 30
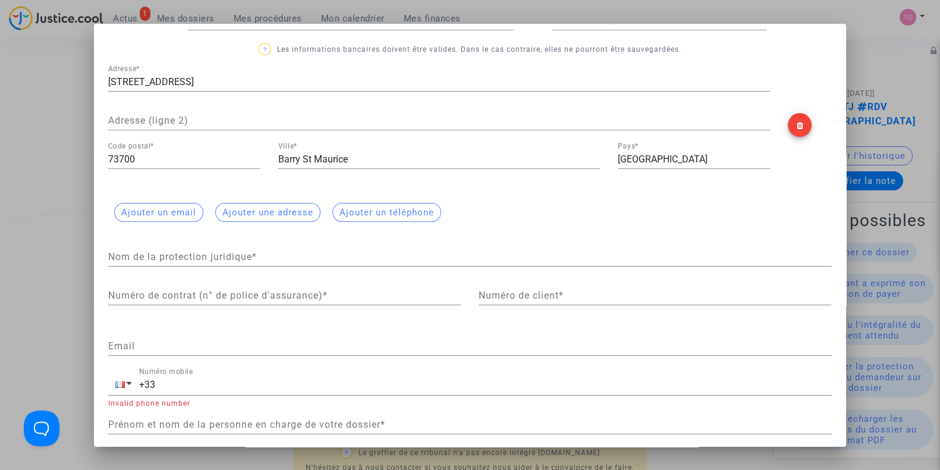
scroll to position [187, 0]
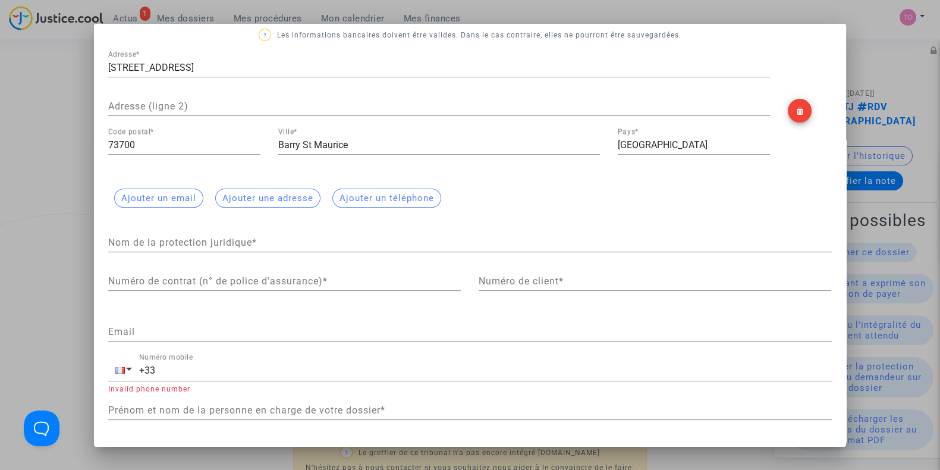
click at [45, 275] on div at bounding box center [470, 235] width 940 height 470
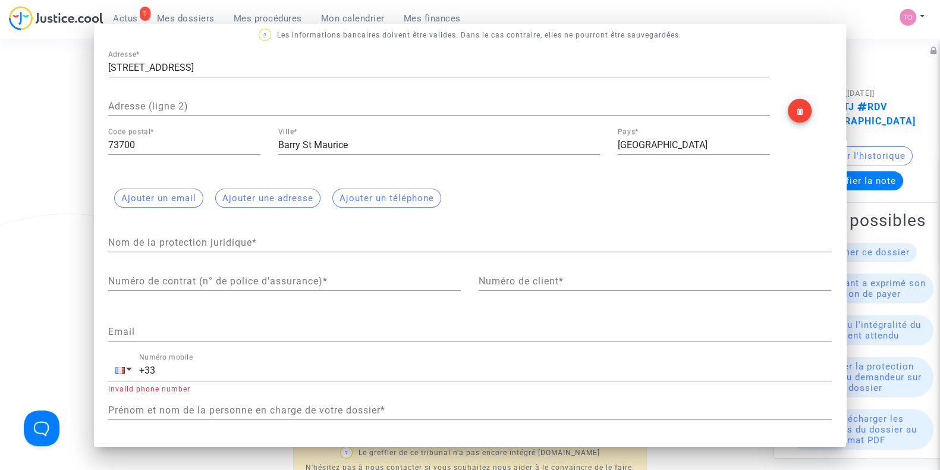
scroll to position [64, 0]
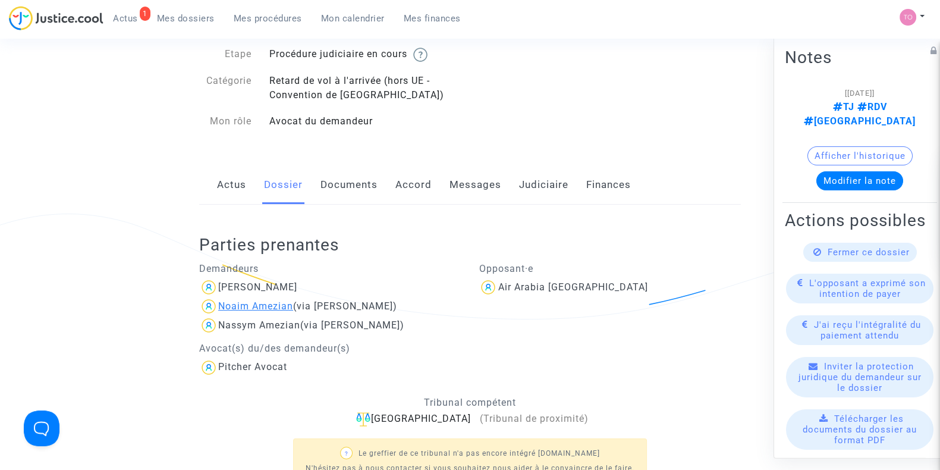
click at [242, 305] on div "Noaim Amezian" at bounding box center [255, 305] width 75 height 11
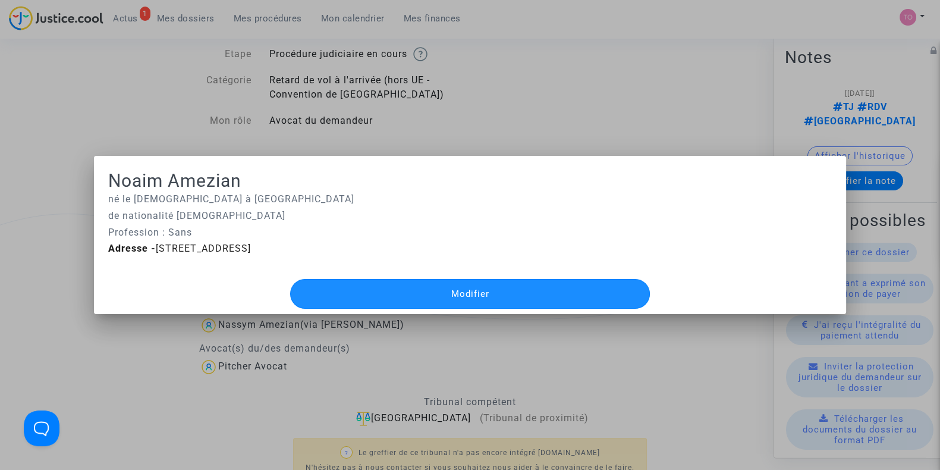
click at [344, 288] on button "Modifier" at bounding box center [469, 294] width 359 height 30
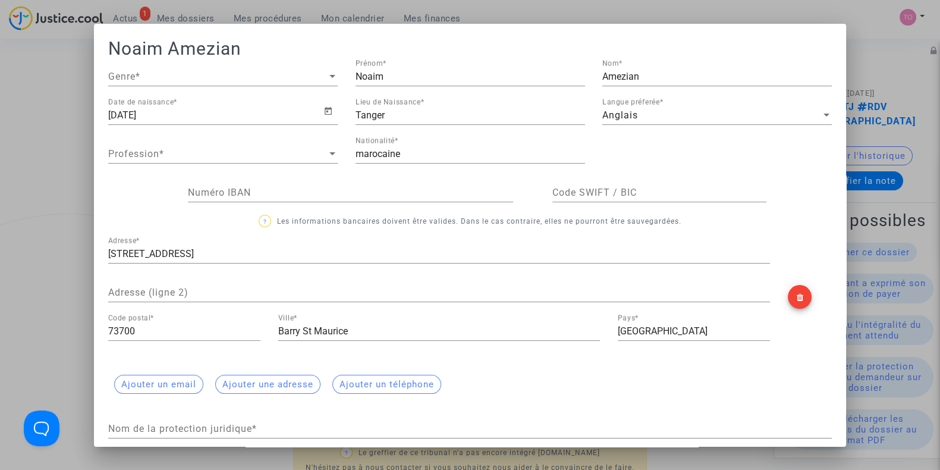
scroll to position [187, 0]
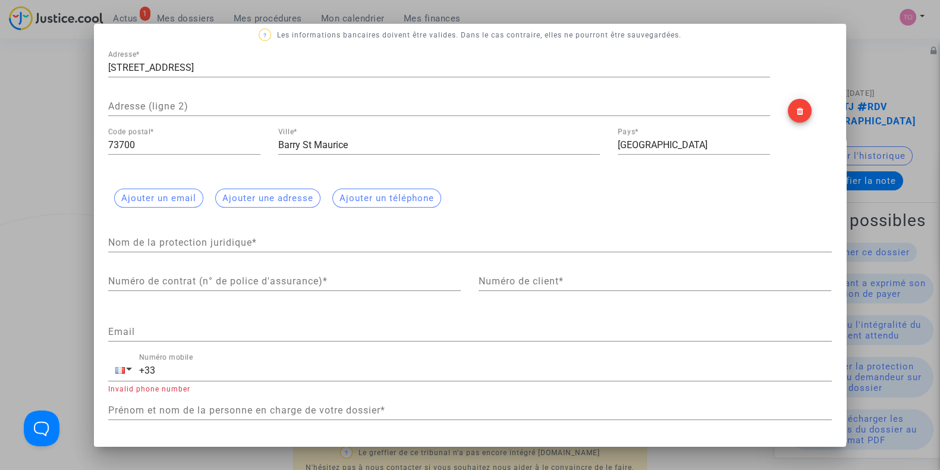
click at [30, 311] on div at bounding box center [470, 235] width 940 height 470
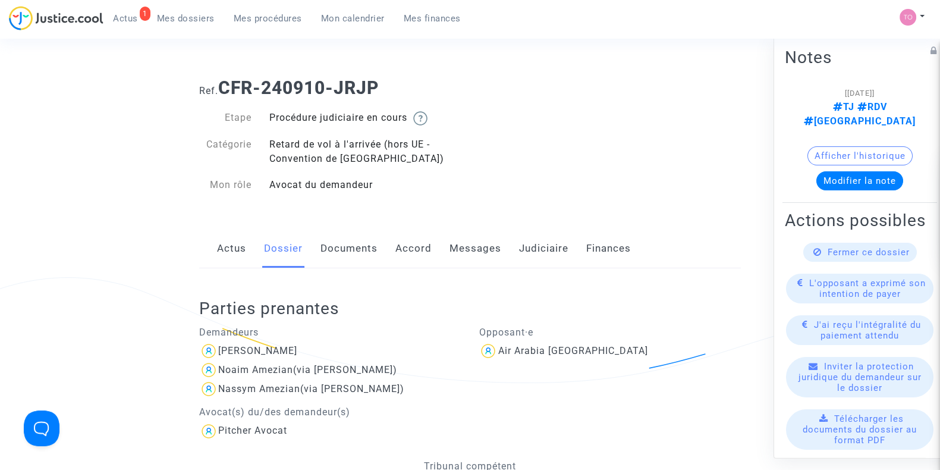
scroll to position [64, 0]
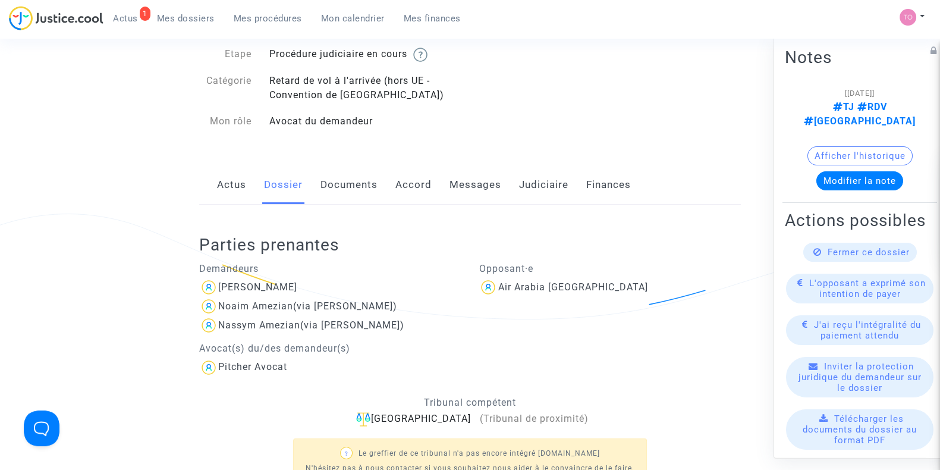
click at [243, 331] on div "Nassym Amezian (via Chloé Mendes)" at bounding box center [330, 325] width 262 height 19
click at [249, 324] on div "Nassym Amezian" at bounding box center [259, 324] width 82 height 11
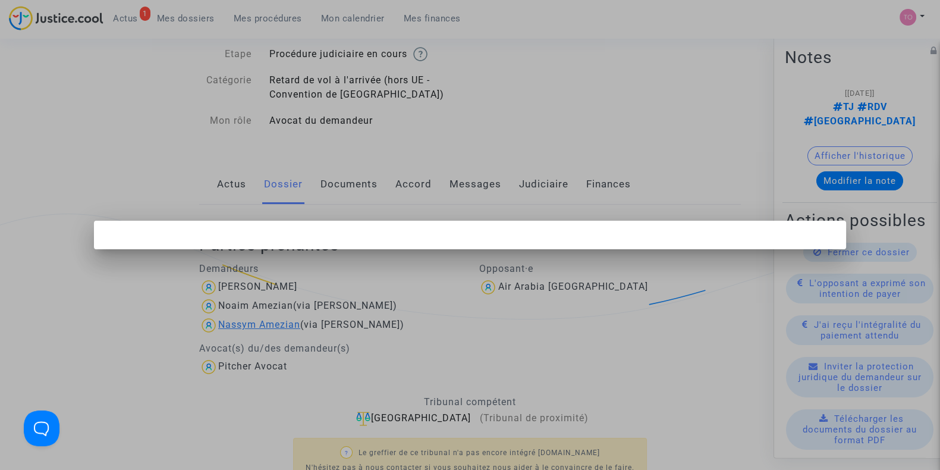
scroll to position [0, 0]
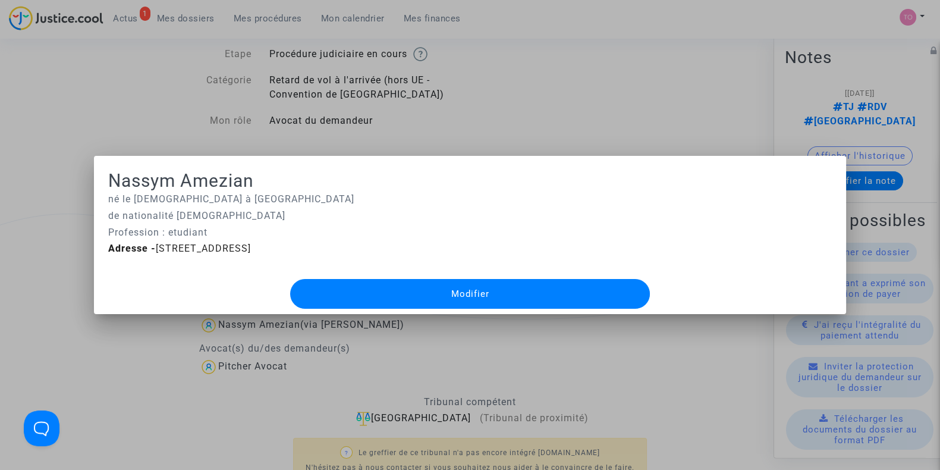
click at [356, 287] on button "Modifier" at bounding box center [469, 294] width 359 height 30
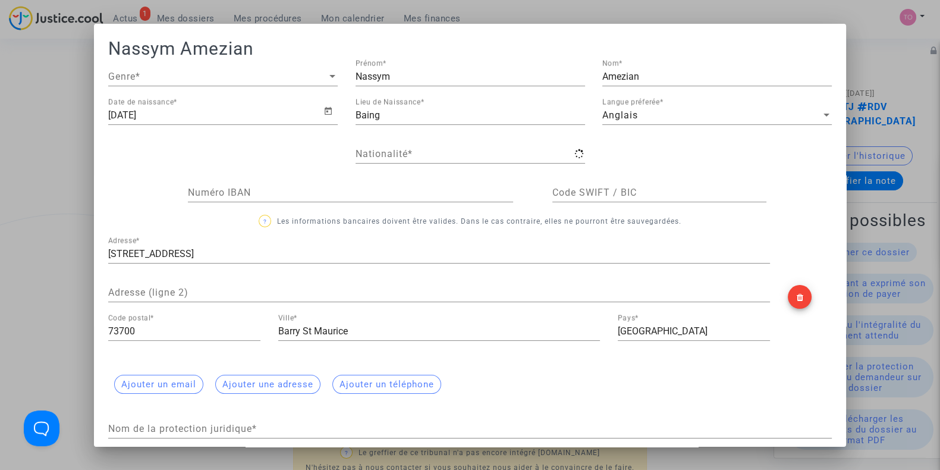
type input "française"
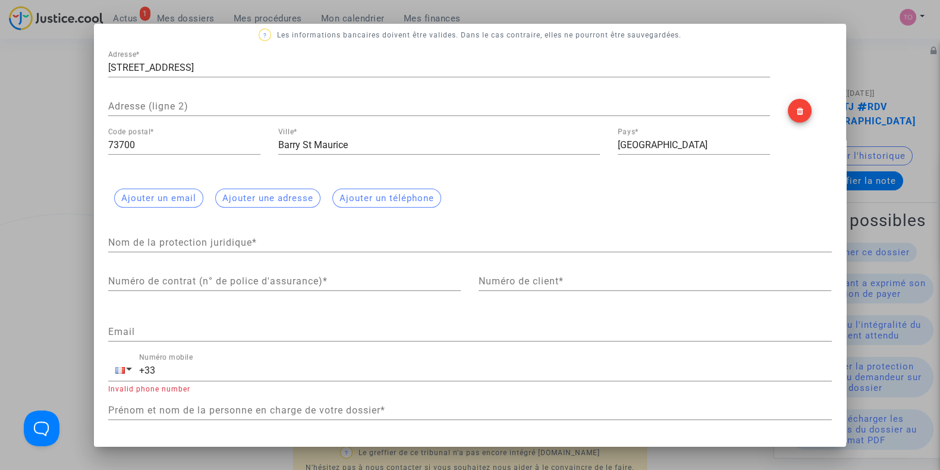
click at [55, 284] on div at bounding box center [470, 235] width 940 height 470
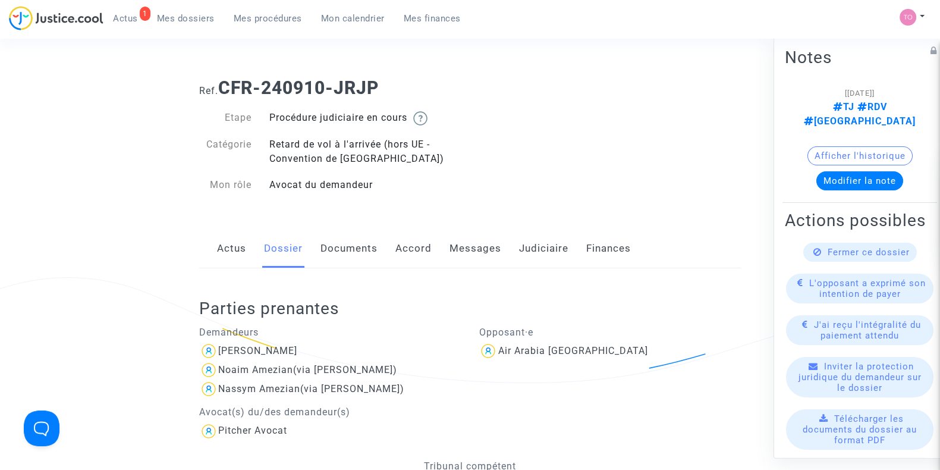
scroll to position [64, 0]
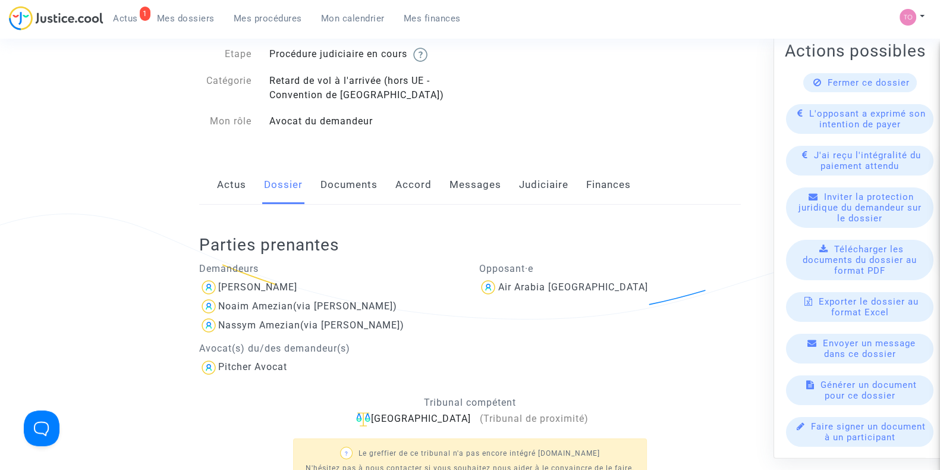
scroll to position [0, 0]
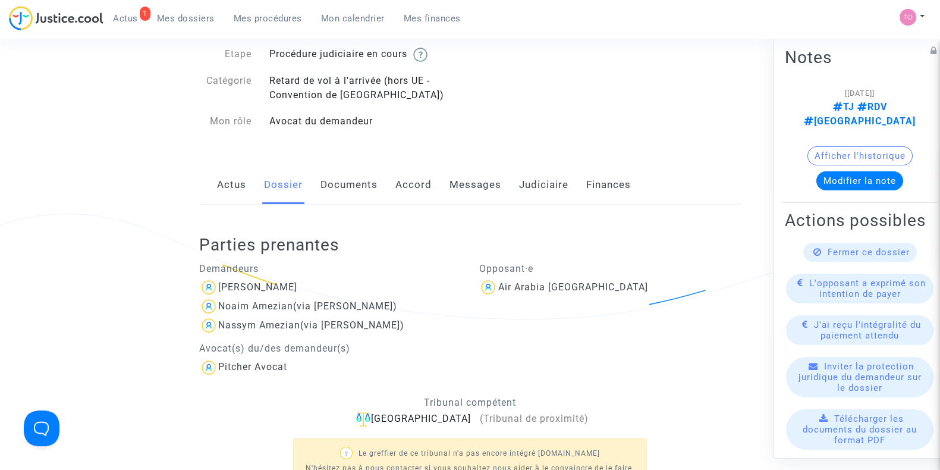
click at [464, 188] on link "Messages" at bounding box center [475, 184] width 52 height 39
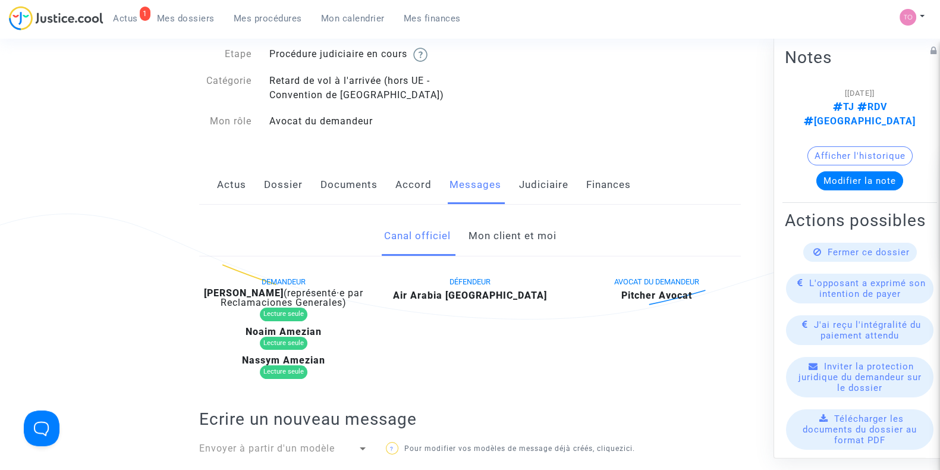
click at [495, 230] on link "Mon client et moi" at bounding box center [512, 235] width 88 height 39
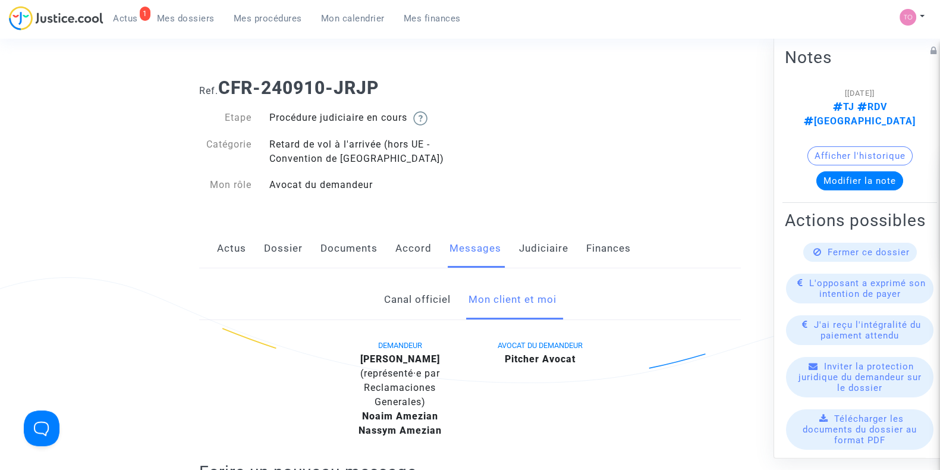
click at [223, 241] on link "Actus" at bounding box center [231, 248] width 29 height 39
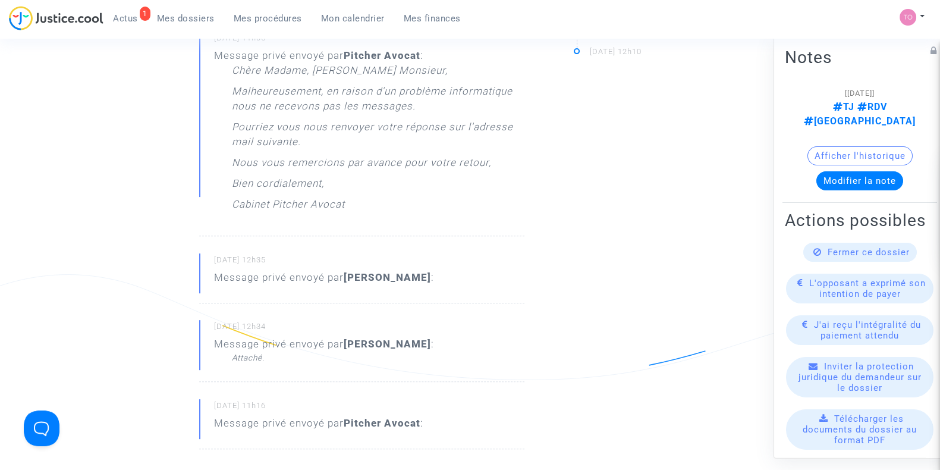
scroll to position [526, 0]
click at [296, 117] on p "Malheureusement, en raison d'un problème informatique nous ne recevons pas les …" at bounding box center [378, 102] width 293 height 36
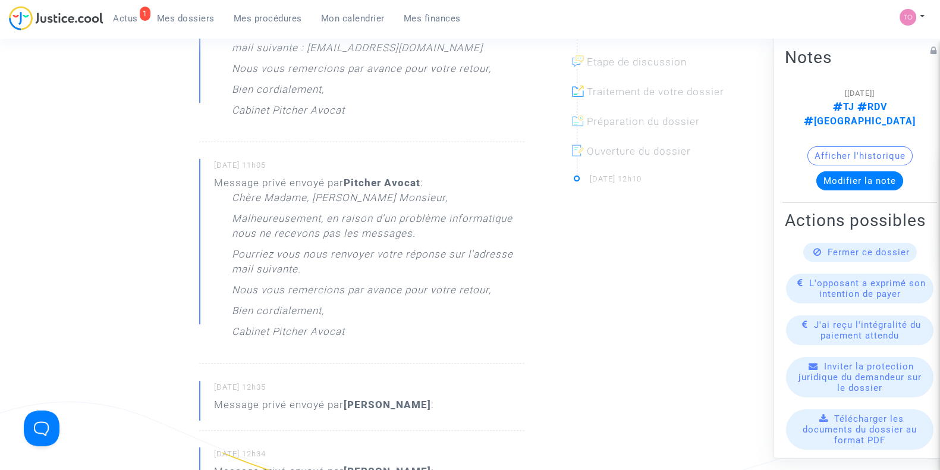
scroll to position [404, 0]
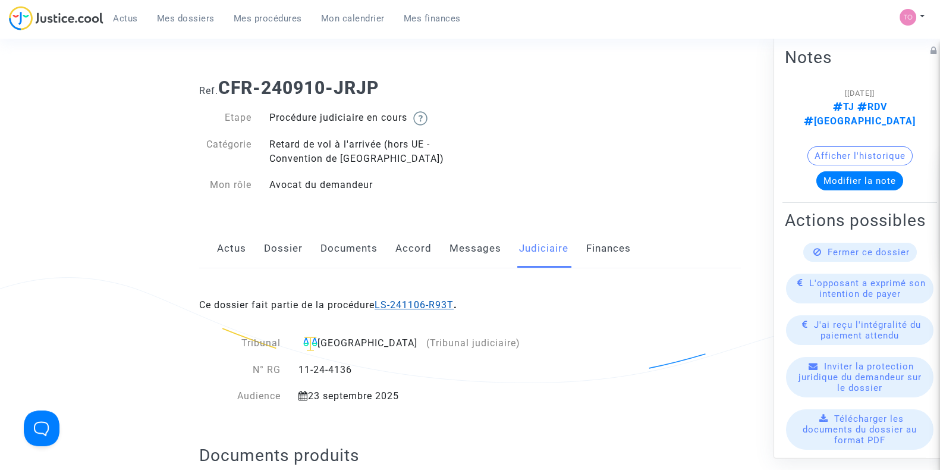
click at [431, 301] on link "LS-241106-R93T" at bounding box center [414, 304] width 79 height 11
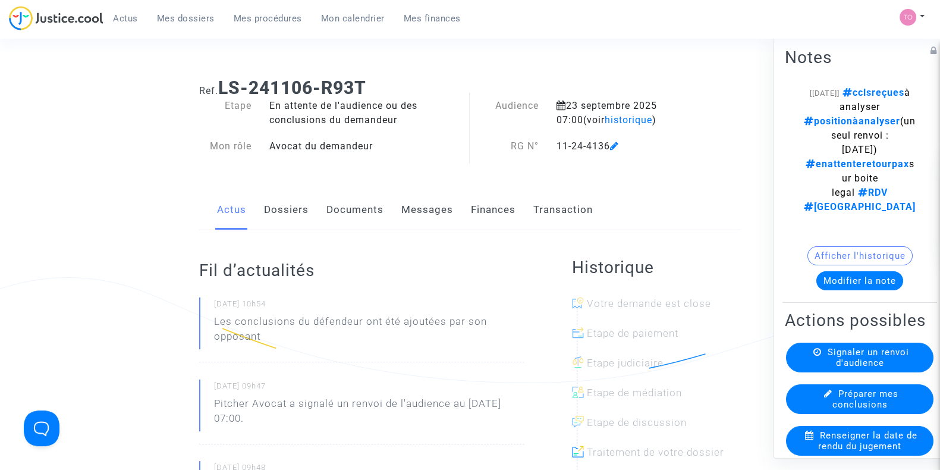
click at [467, 212] on div "Actus Dossiers Documents Messages Finances Transaction" at bounding box center [470, 210] width 542 height 40
click at [343, 209] on link "Documents" at bounding box center [354, 209] width 57 height 39
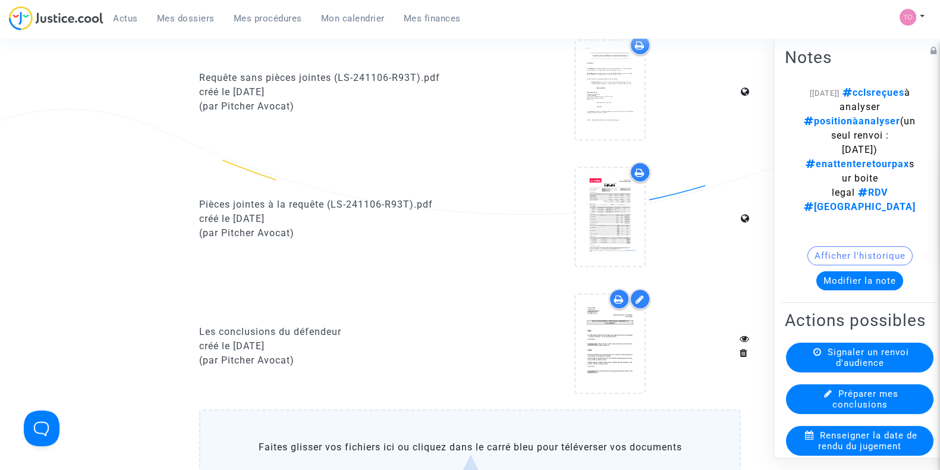
scroll to position [794, 0]
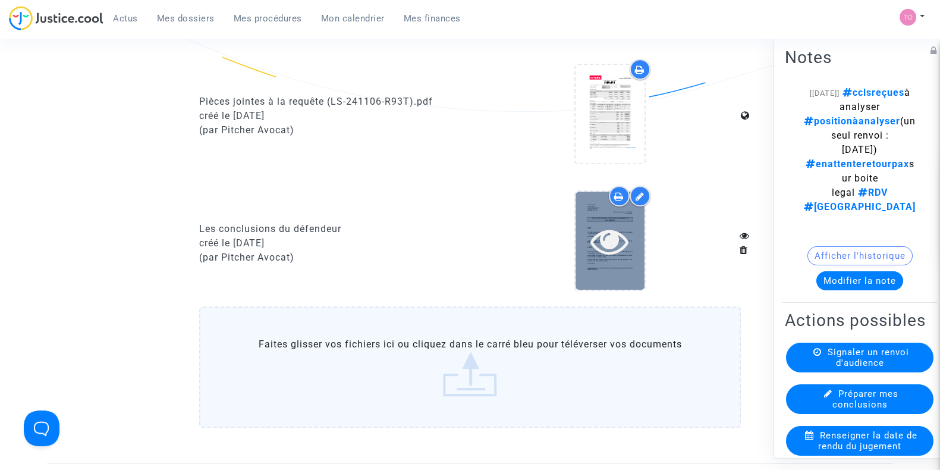
click at [590, 247] on icon at bounding box center [609, 241] width 39 height 38
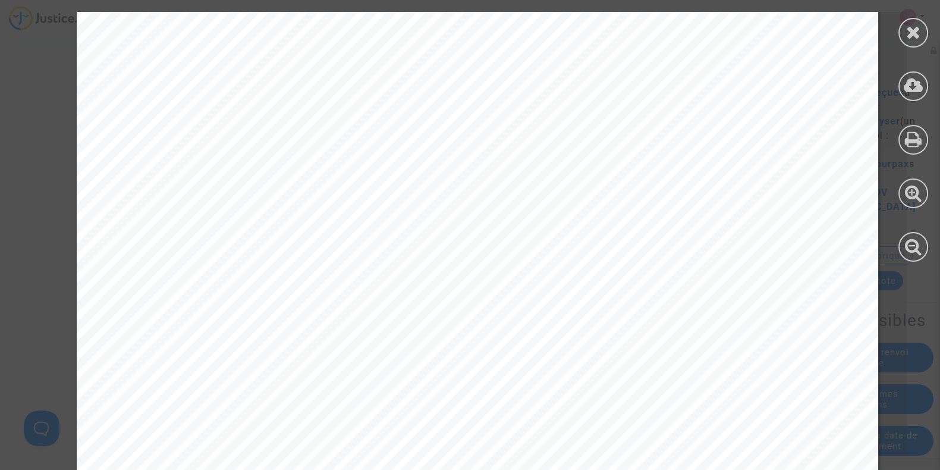
scroll to position [0, 0]
click at [904, 27] on div at bounding box center [913, 33] width 30 height 30
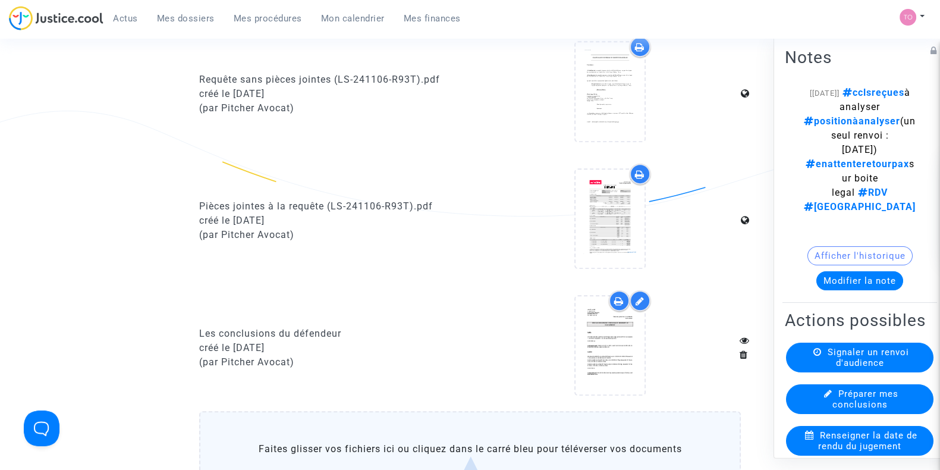
scroll to position [719, 0]
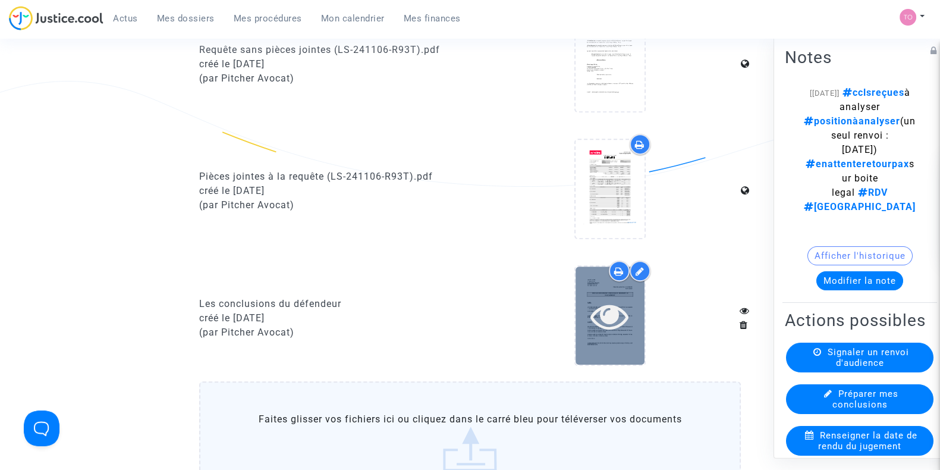
click at [600, 301] on icon at bounding box center [609, 316] width 39 height 38
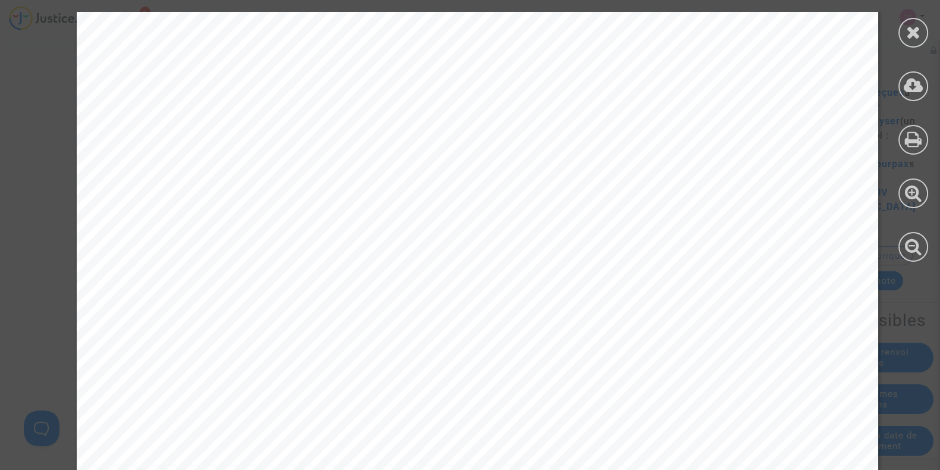
scroll to position [1263, 0]
click at [906, 31] on icon at bounding box center [913, 32] width 15 height 18
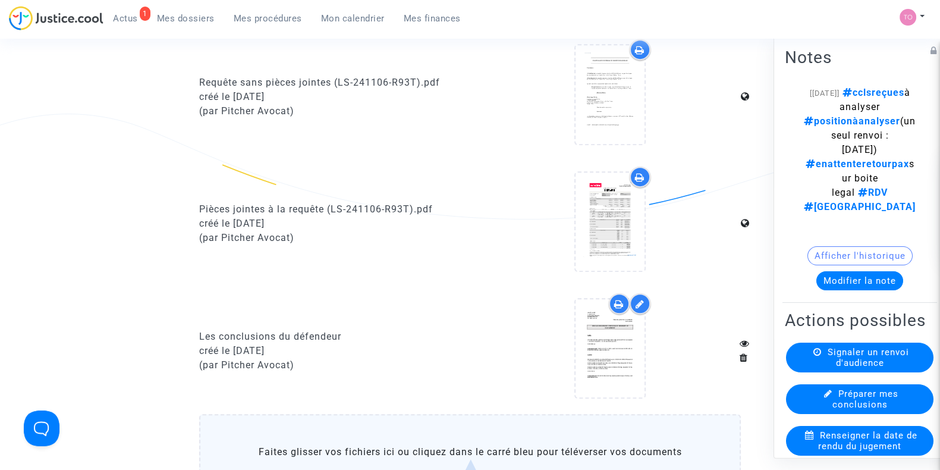
scroll to position [684, 0]
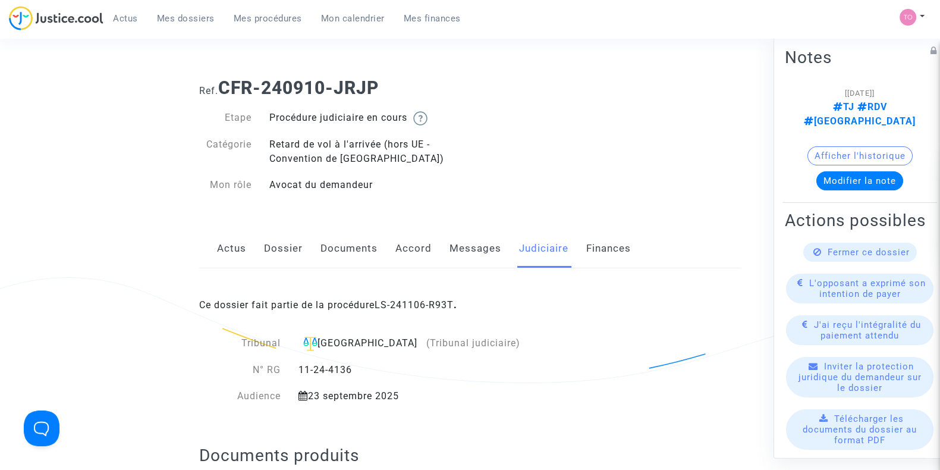
drag, startPoint x: 401, startPoint y: 324, endPoint x: 400, endPoint y: 316, distance: 7.9
click at [397, 308] on link "LS-241106-R93T" at bounding box center [414, 304] width 79 height 11
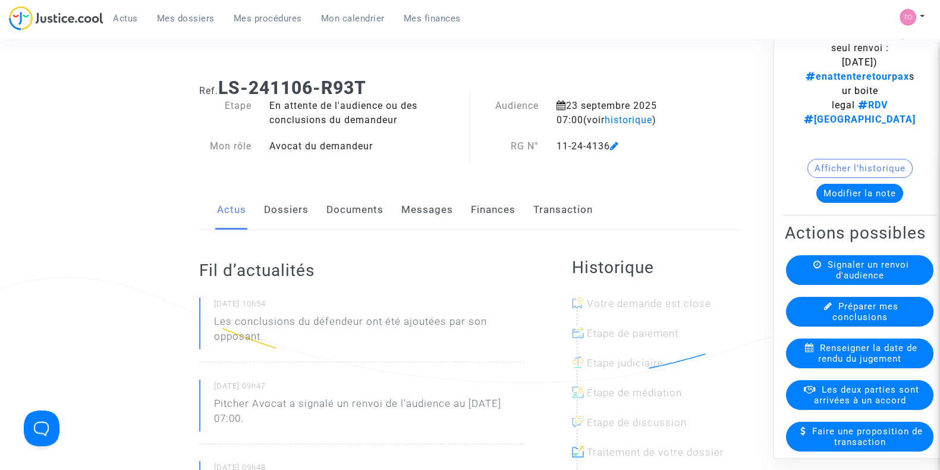
scroll to position [90, 0]
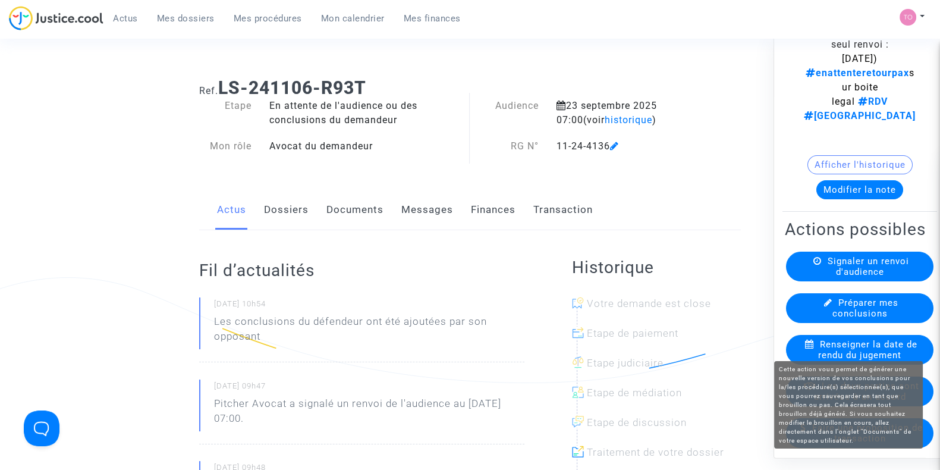
click at [839, 319] on span "Préparer mes conclusions" at bounding box center [865, 308] width 67 height 21
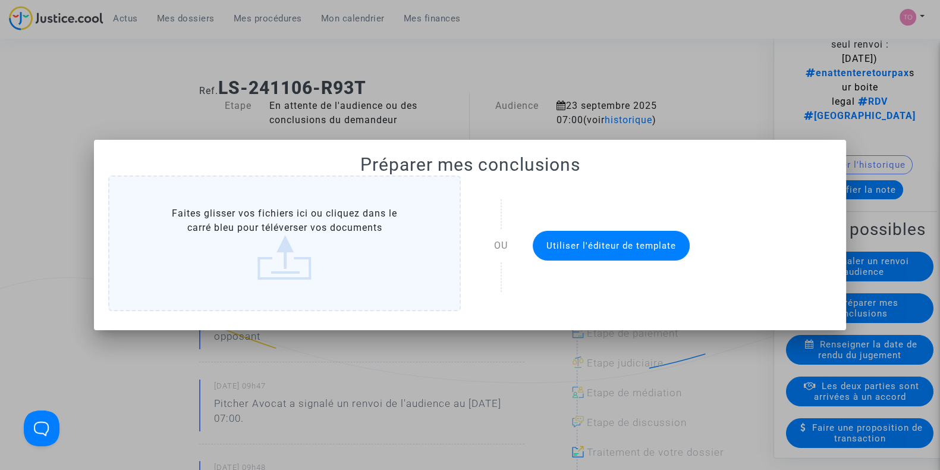
click at [618, 74] on div at bounding box center [470, 235] width 940 height 470
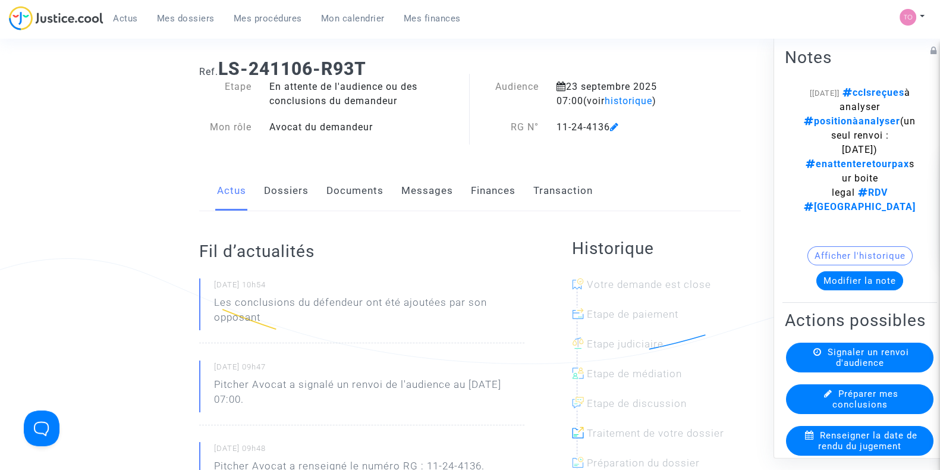
scroll to position [0, 0]
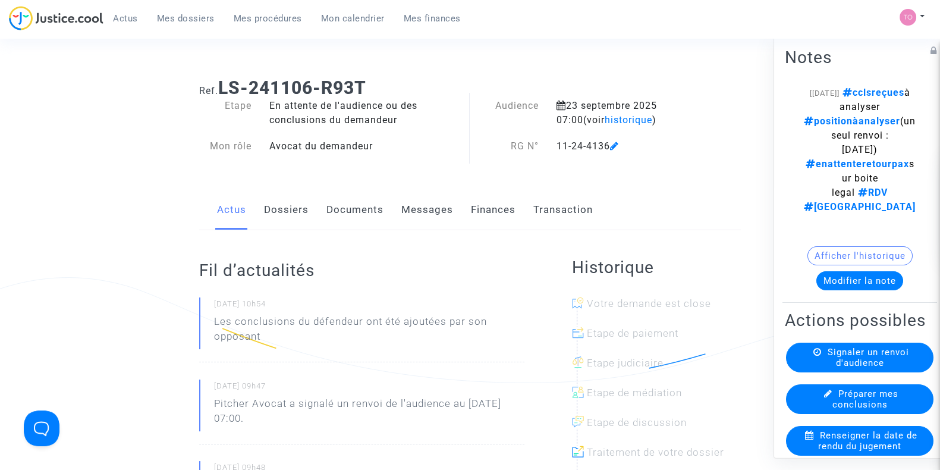
click at [485, 210] on link "Finances" at bounding box center [493, 209] width 45 height 39
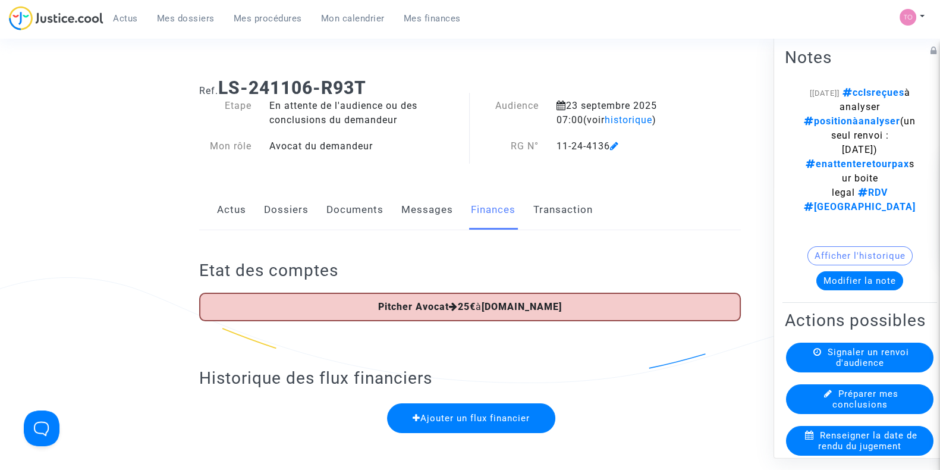
click at [307, 206] on link "Dossiers" at bounding box center [286, 209] width 45 height 39
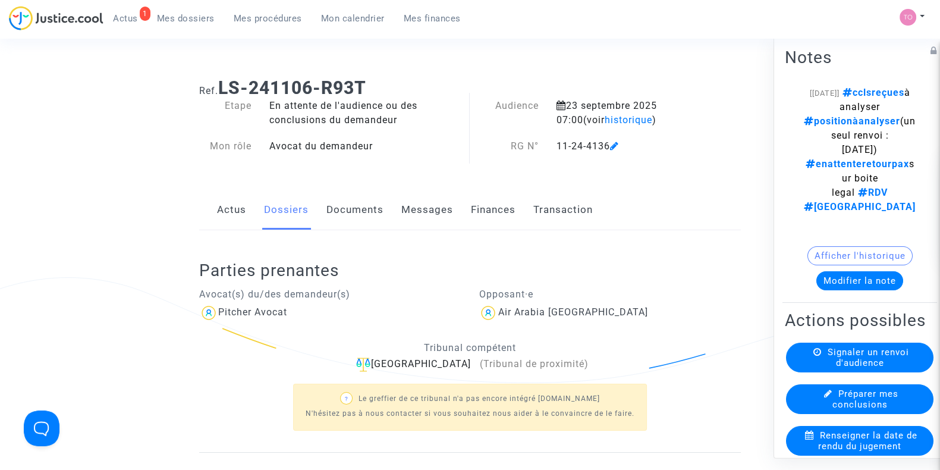
drag, startPoint x: 375, startPoint y: 214, endPoint x: 443, endPoint y: 169, distance: 81.5
click at [443, 169] on div "Ref. LS-241106-R93T Etape En attente de l'audience ou des conclusions du demand…" at bounding box center [469, 353] width 559 height 570
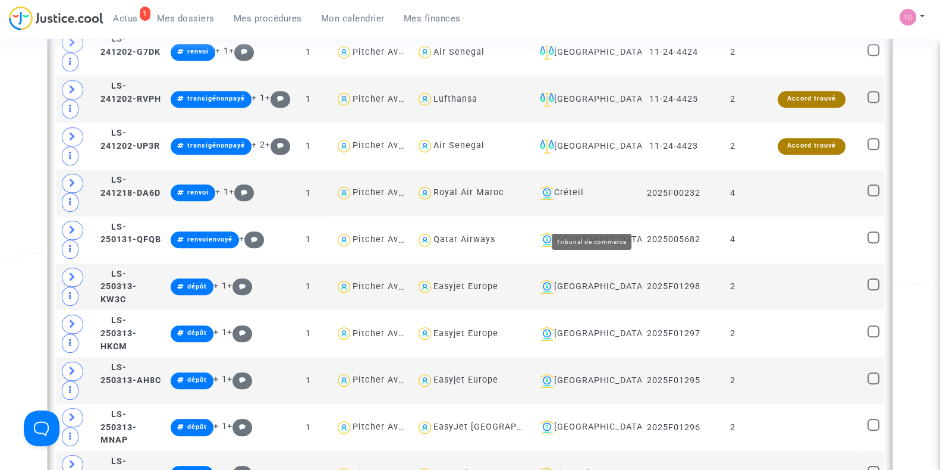
scroll to position [1597, 0]
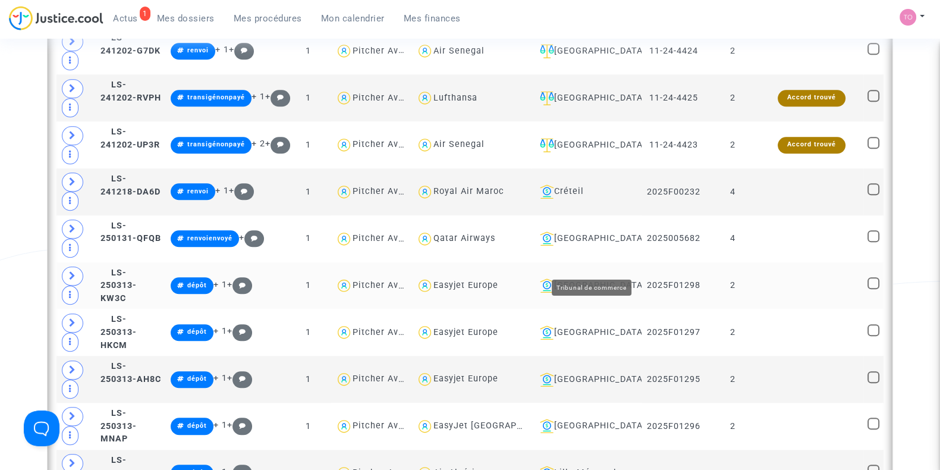
click at [586, 278] on div "[GEOGRAPHIC_DATA]" at bounding box center [586, 285] width 102 height 14
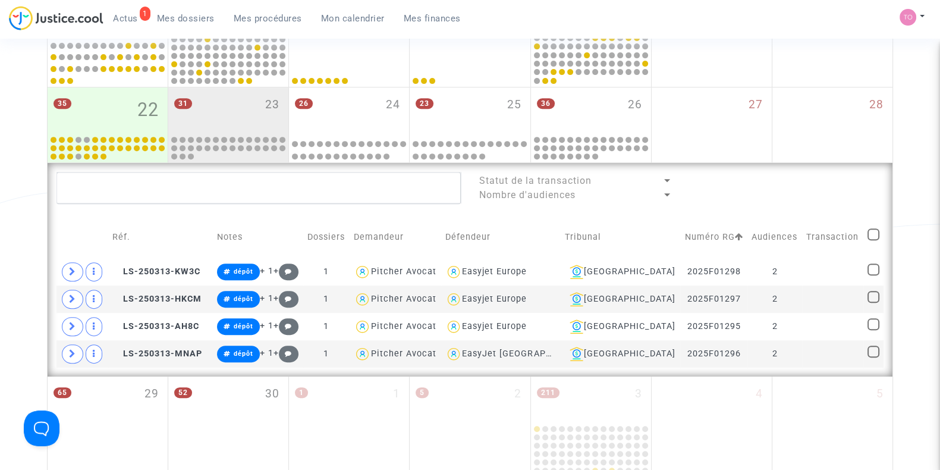
scroll to position [607, 0]
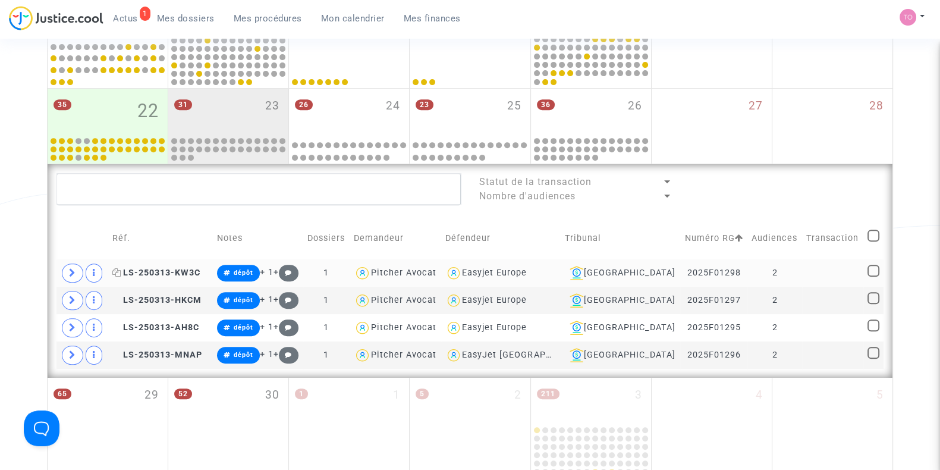
click at [159, 272] on span "LS-250313-KW3C" at bounding box center [156, 273] width 88 height 10
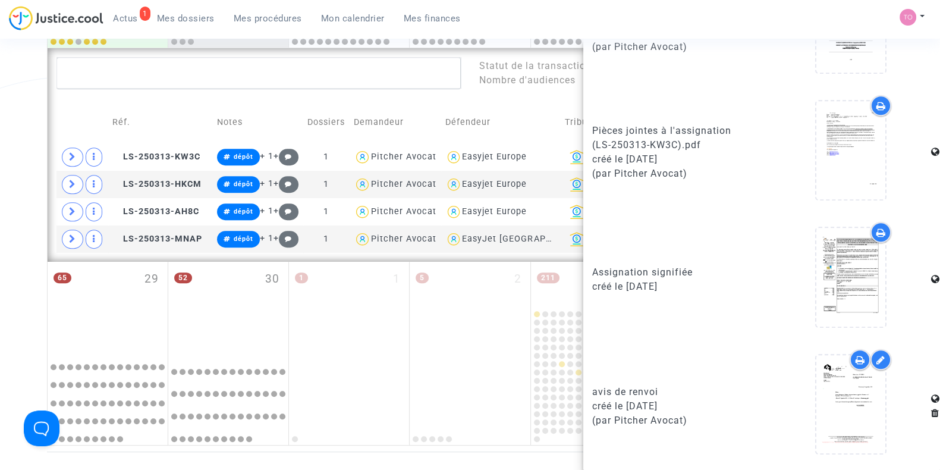
scroll to position [725, 0]
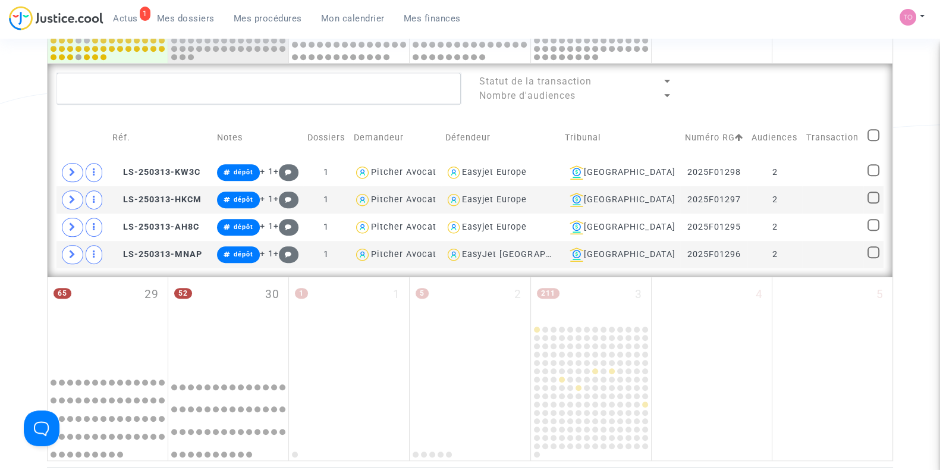
scroll to position [707, 0]
click at [154, 168] on span "LS-250313-KW3C" at bounding box center [156, 173] width 88 height 10
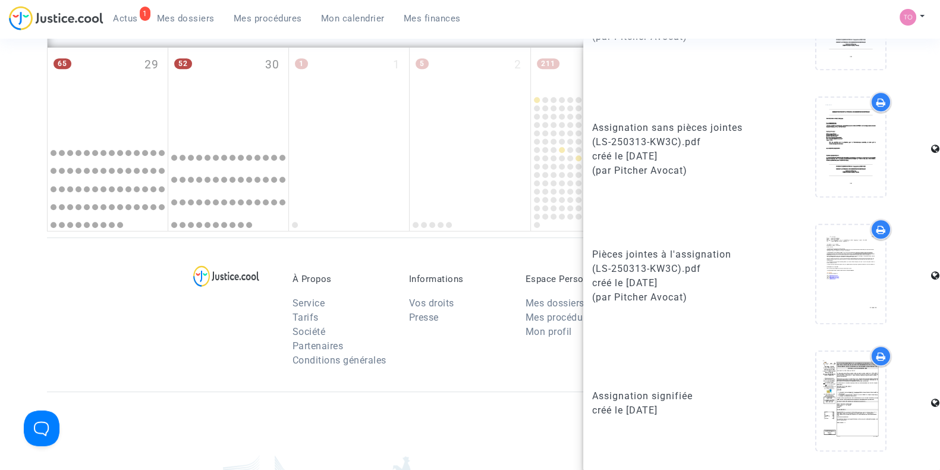
scroll to position [757, 0]
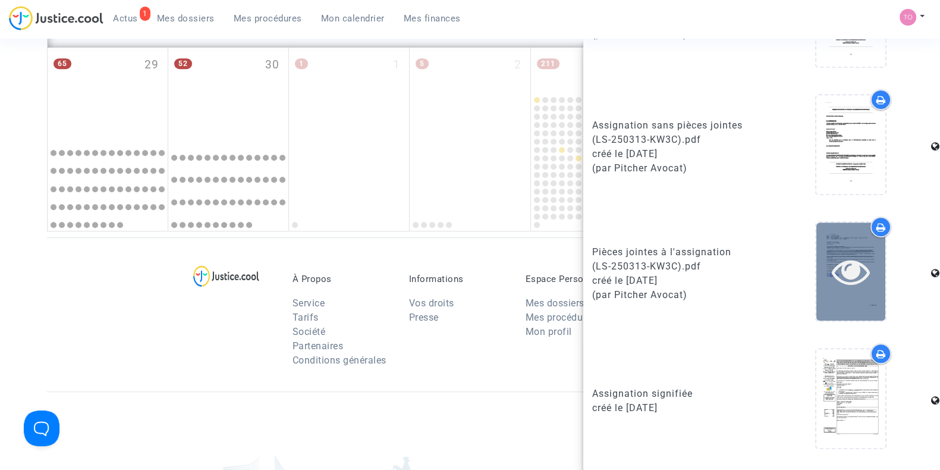
click at [834, 290] on icon at bounding box center [851, 271] width 39 height 38
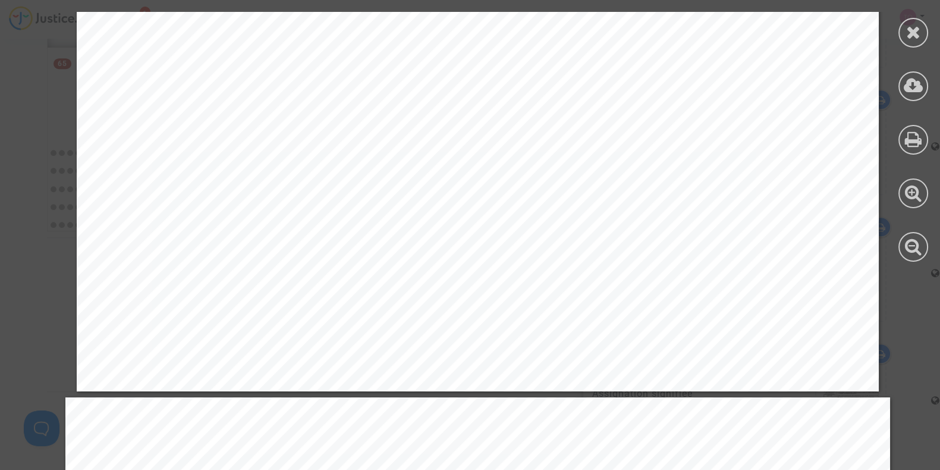
scroll to position [15628, 0]
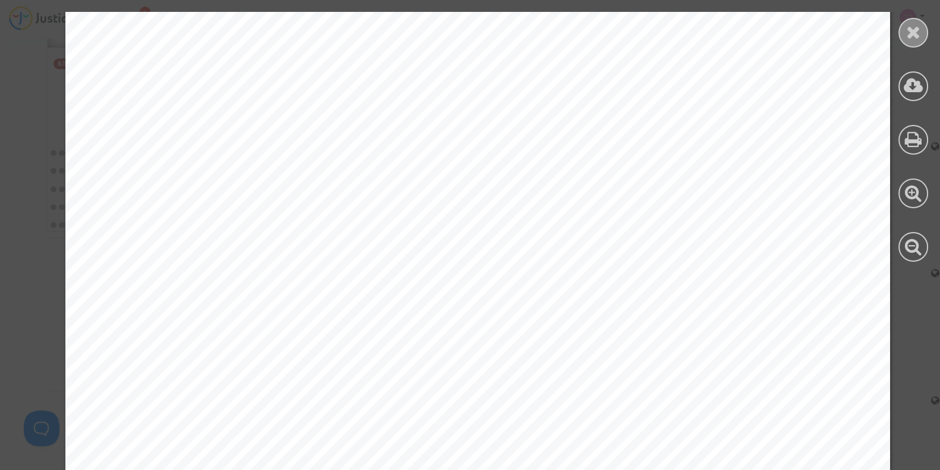
click at [912, 34] on icon at bounding box center [913, 32] width 15 height 18
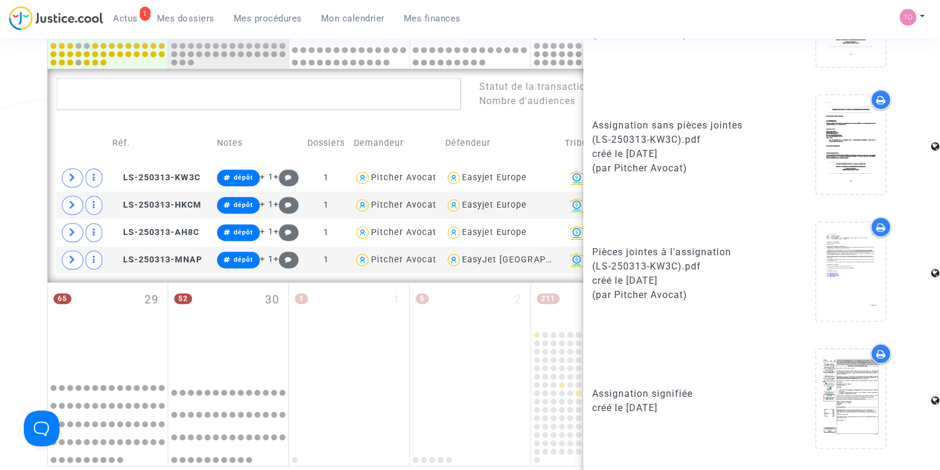
scroll to position [699, 0]
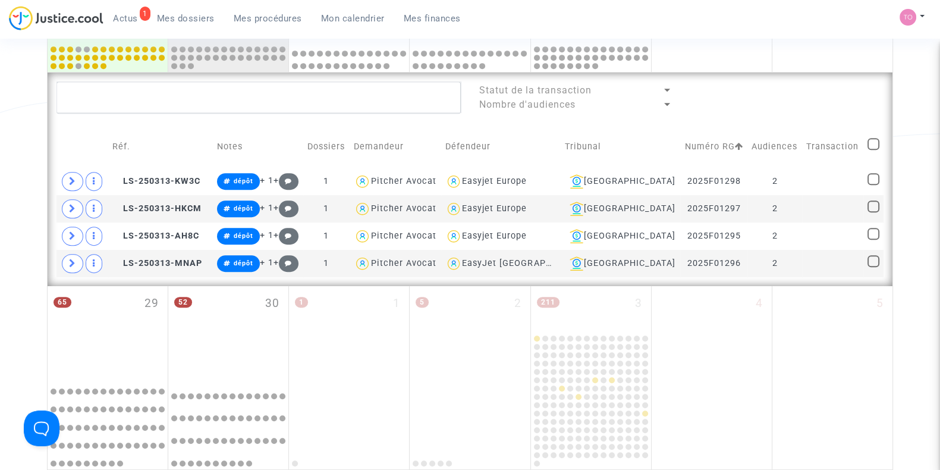
scroll to position [0, 0]
click at [152, 209] on span "LS-250313-HKCM" at bounding box center [156, 208] width 89 height 10
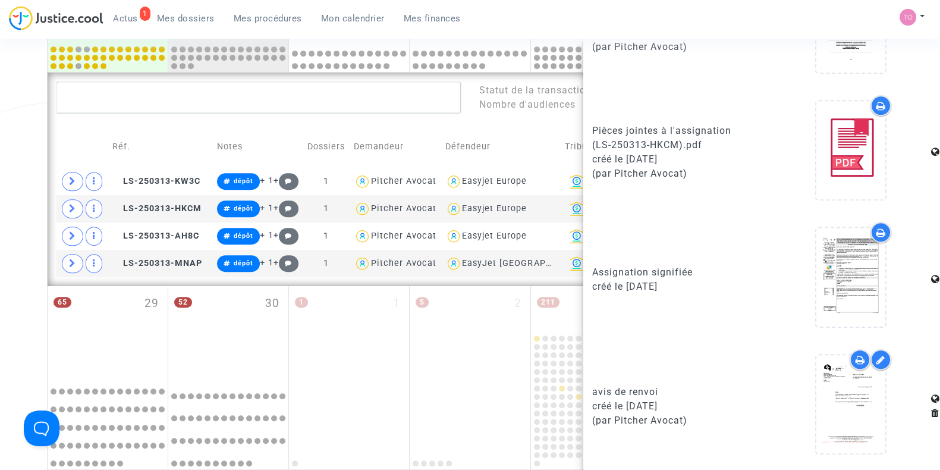
scroll to position [720, 0]
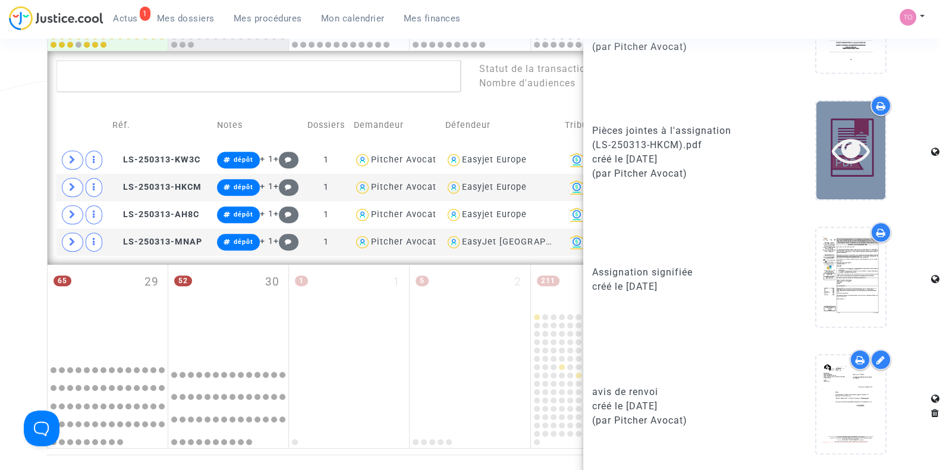
click at [847, 147] on icon at bounding box center [851, 150] width 39 height 38
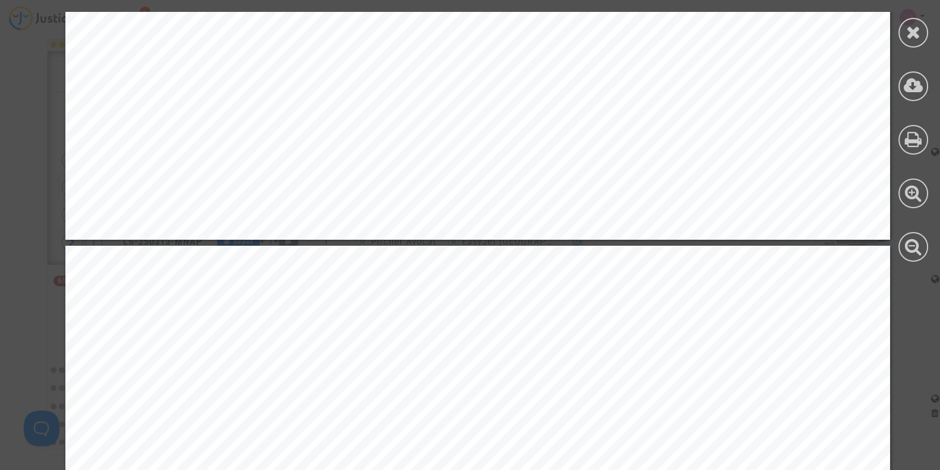
scroll to position [10476, 0]
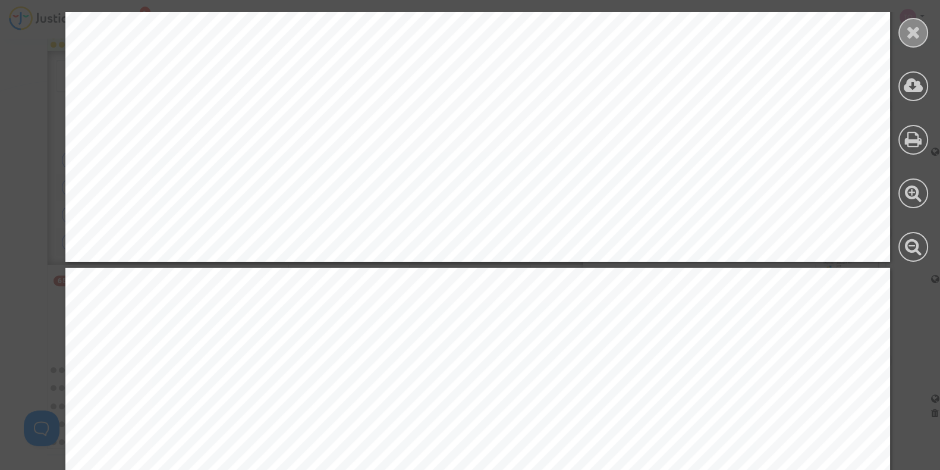
click at [916, 37] on icon at bounding box center [913, 32] width 15 height 18
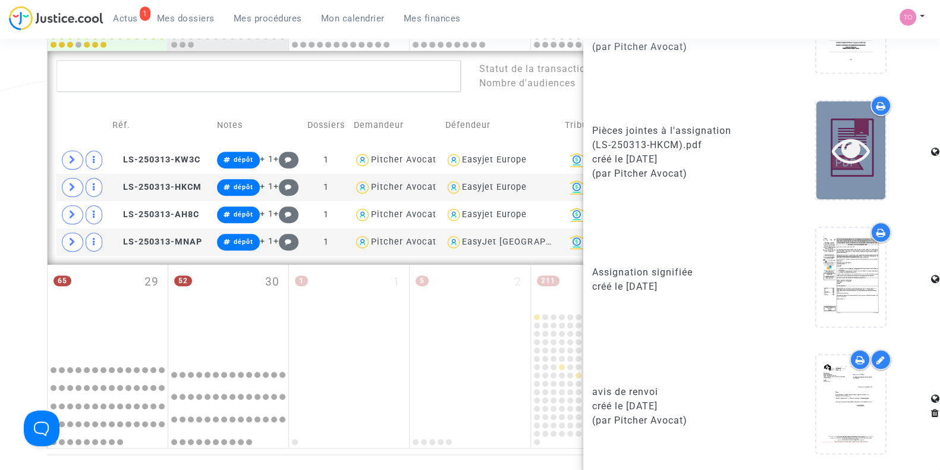
scroll to position [860, 0]
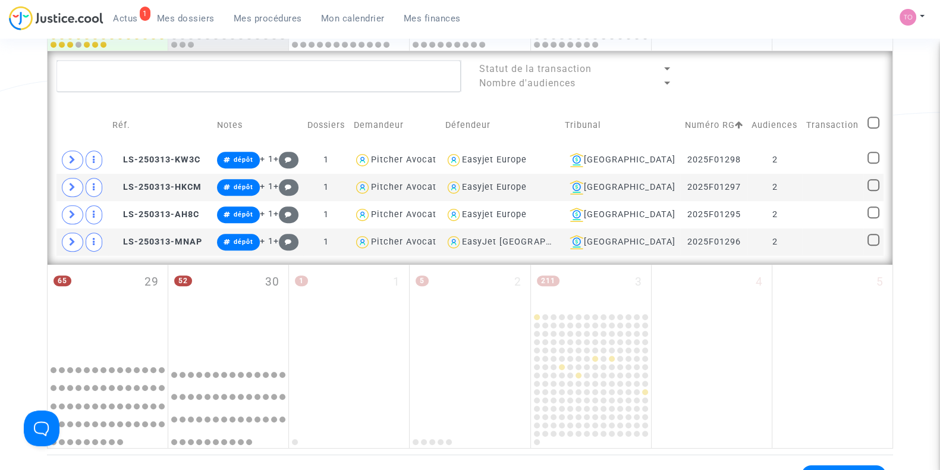
scroll to position [0, 0]
click at [158, 155] on span "LS-250313-KW3C" at bounding box center [156, 160] width 88 height 10
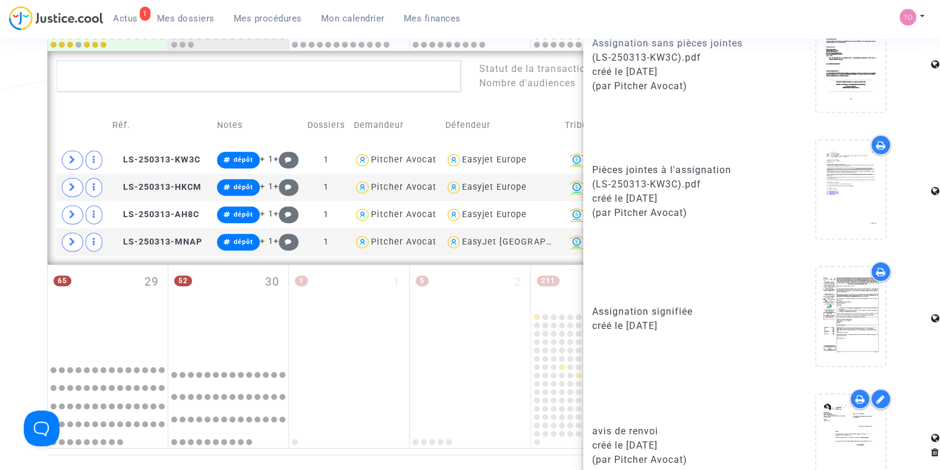
scroll to position [839, 0]
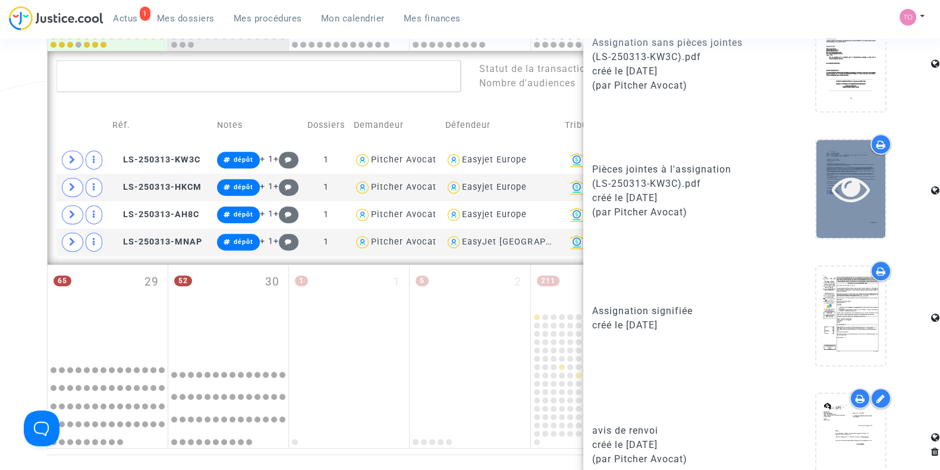
click at [854, 196] on icon at bounding box center [851, 188] width 39 height 38
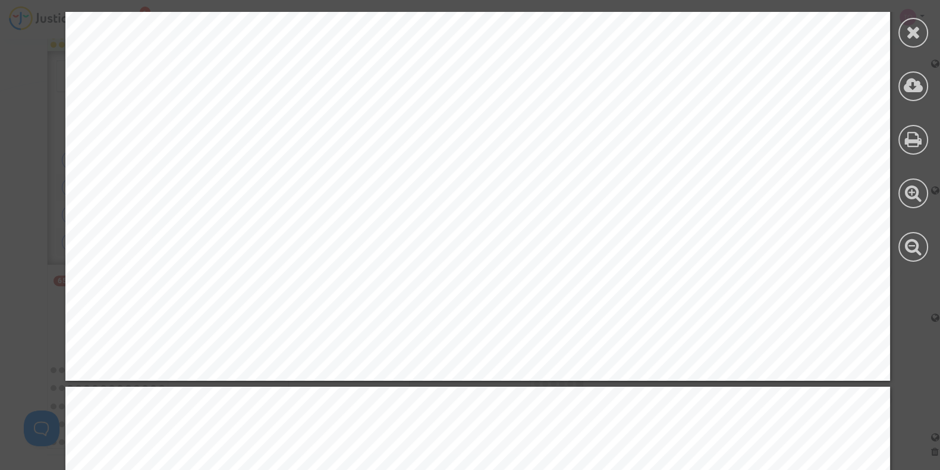
scroll to position [2844, 0]
click at [900, 40] on div at bounding box center [913, 33] width 30 height 30
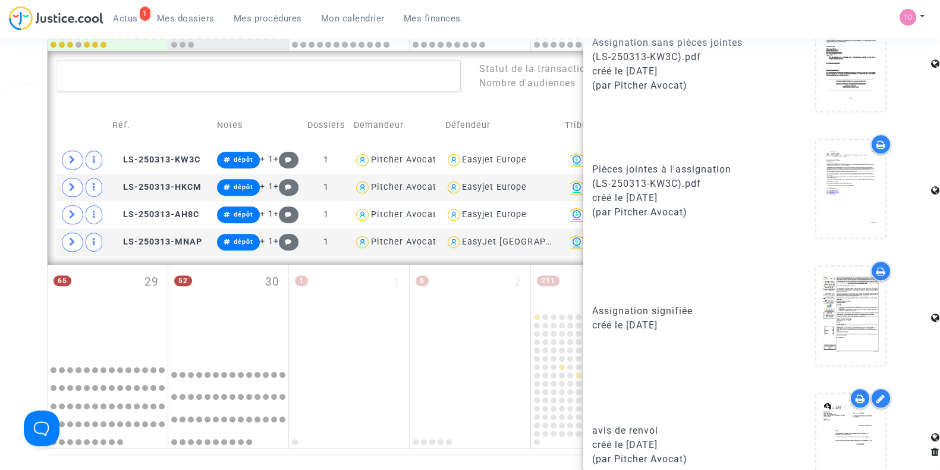
scroll to position [886, 0]
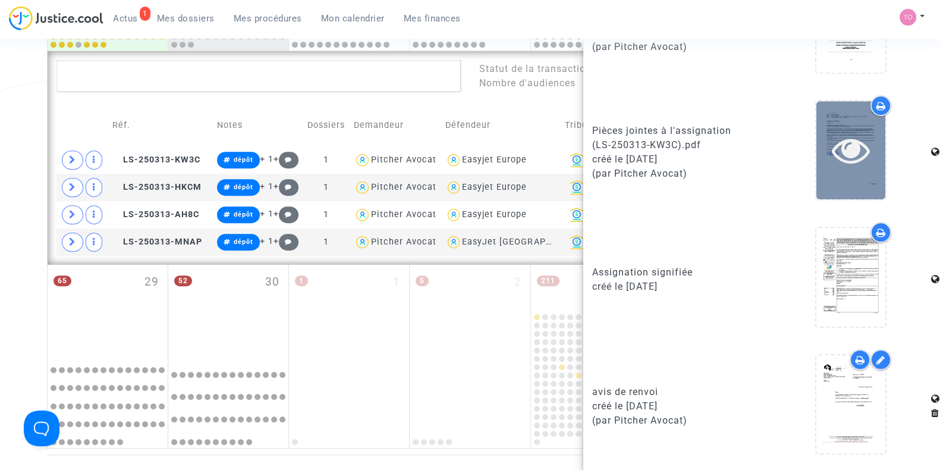
click at [857, 162] on icon at bounding box center [851, 150] width 39 height 38
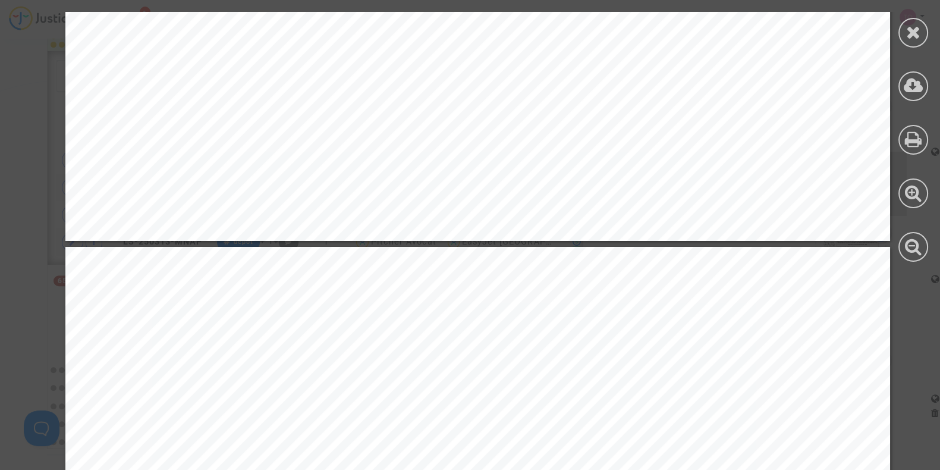
scroll to position [859, 0]
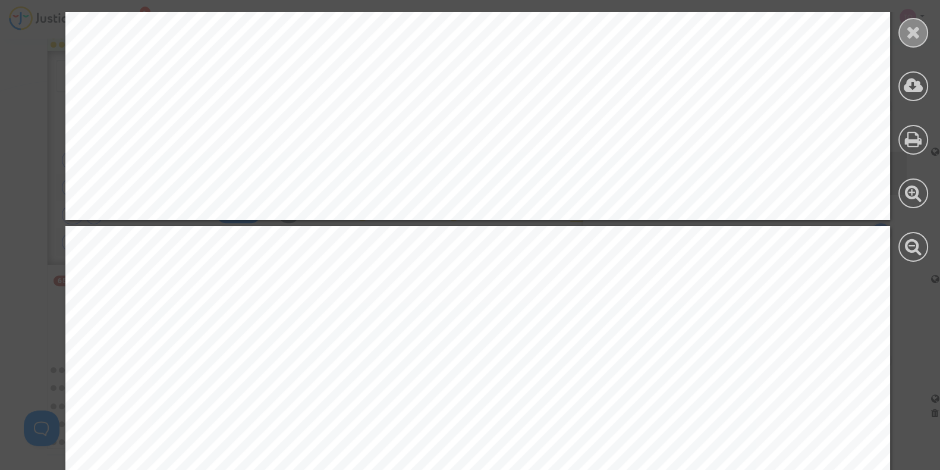
click at [919, 37] on icon at bounding box center [913, 32] width 15 height 18
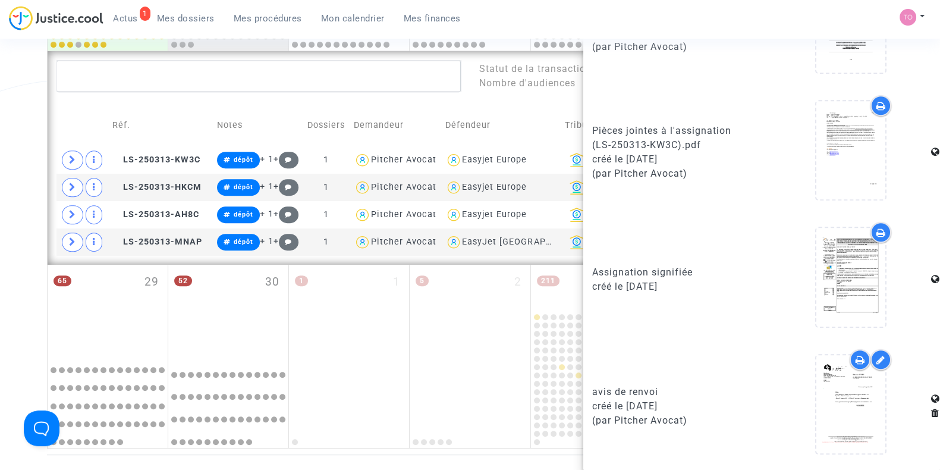
scroll to position [847, 0]
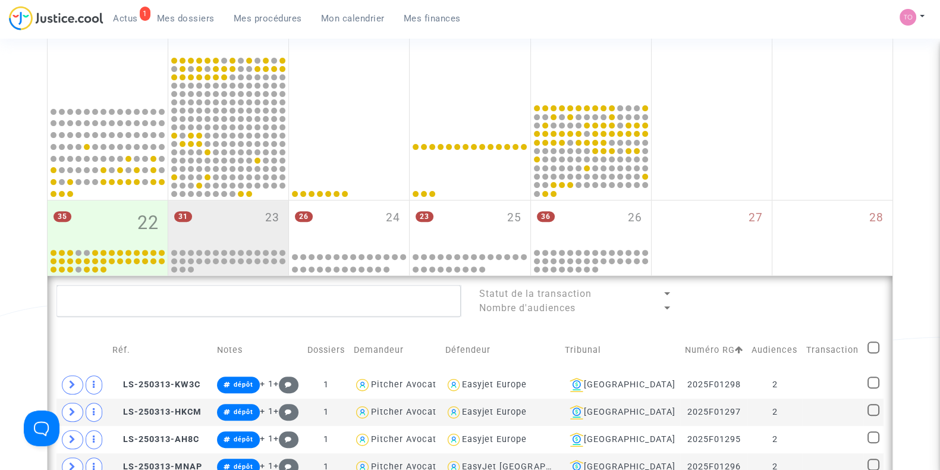
scroll to position [505, 0]
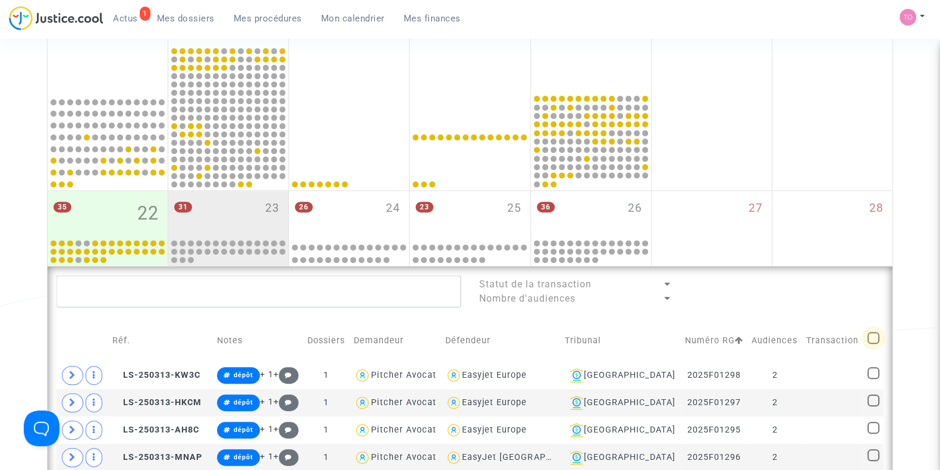
click at [873, 332] on span at bounding box center [873, 338] width 12 height 12
click at [873, 344] on input "checkbox" at bounding box center [873, 344] width 1 height 1
checkbox input "true"
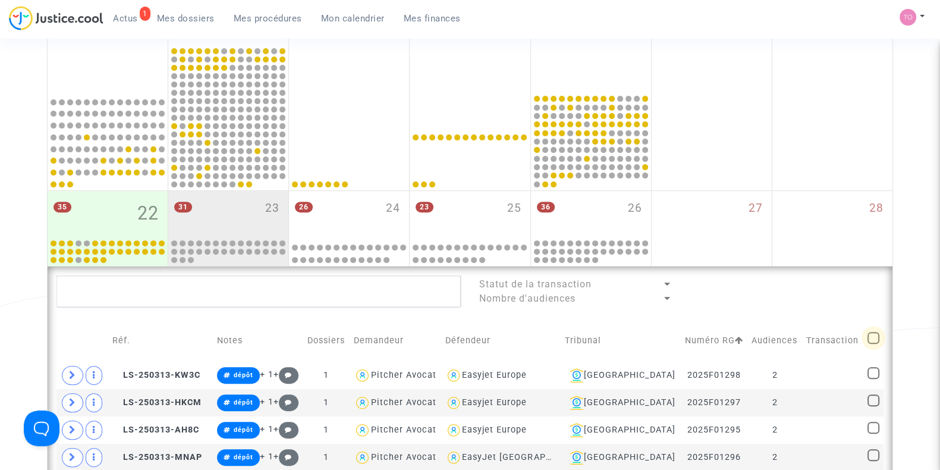
checkbox input "true"
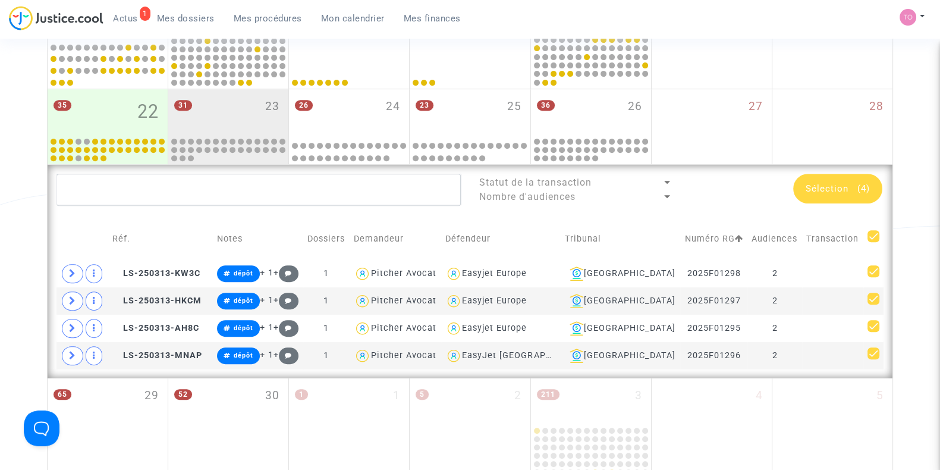
scroll to position [610, 0]
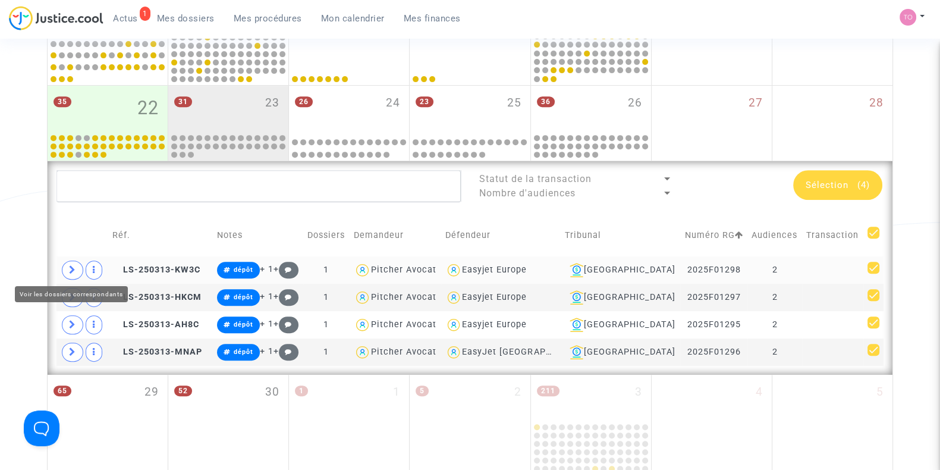
click at [71, 265] on icon at bounding box center [72, 269] width 7 height 9
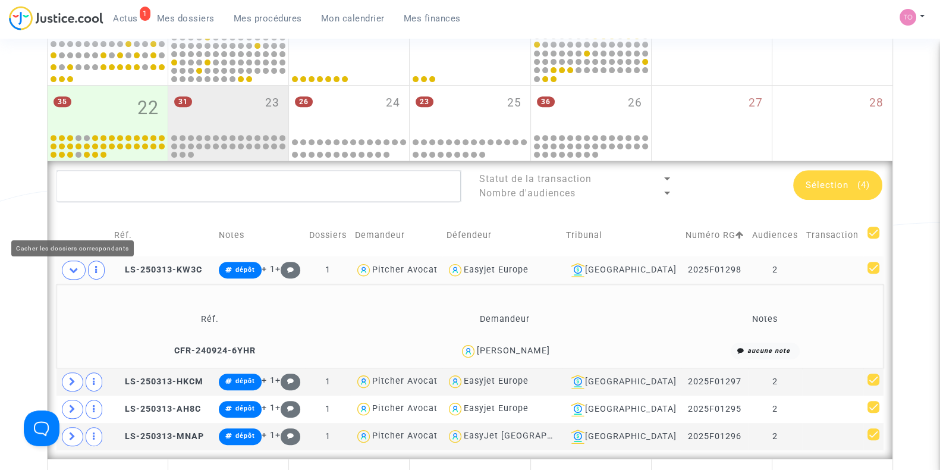
scroll to position [687, 0]
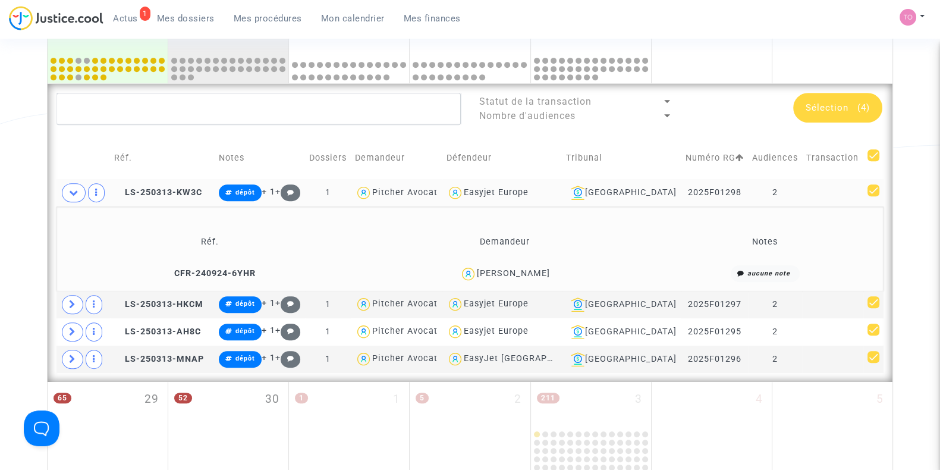
drag, startPoint x: 569, startPoint y: 268, endPoint x: 455, endPoint y: 280, distance: 114.8
click at [455, 280] on div "Lauriane Baltazar Ramos" at bounding box center [505, 273] width 284 height 17
copy div "Lauriane Baltazar Ramos"
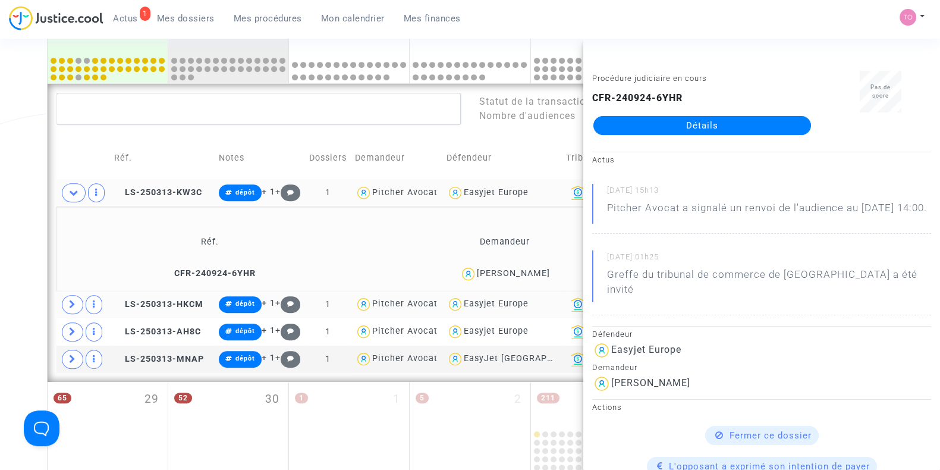
copy div "Lauriane Baltazar Ramos"
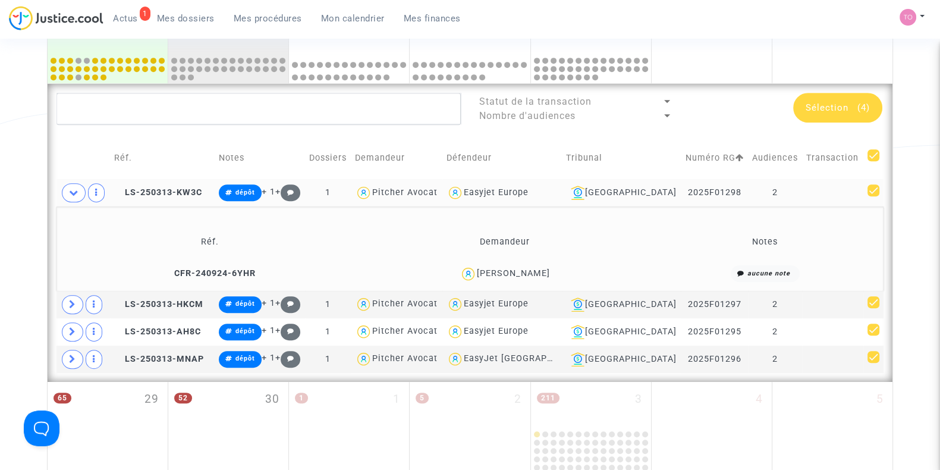
drag, startPoint x: 559, startPoint y: 191, endPoint x: 488, endPoint y: 195, distance: 71.4
click at [488, 195] on div "Easyjet Europe" at bounding box center [501, 192] width 111 height 17
type textarea "@"Easyjet Europe""
copy div "Easyjet Europe"
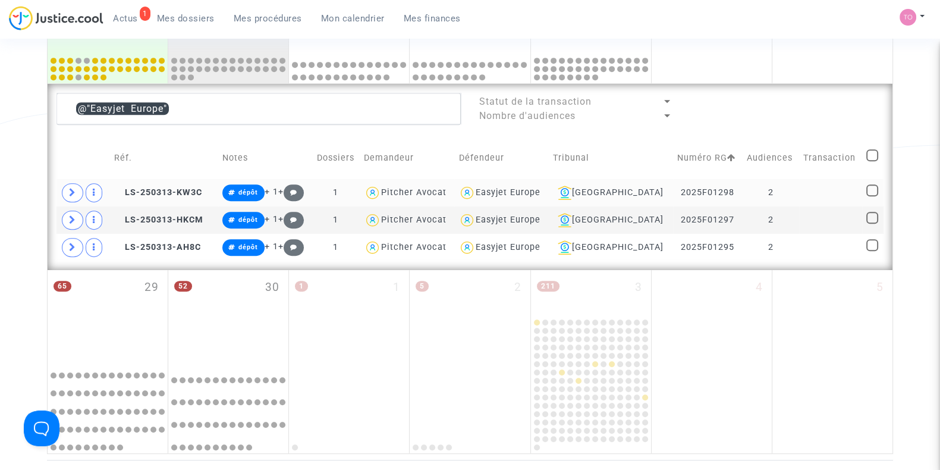
drag, startPoint x: 734, startPoint y: 188, endPoint x: 702, endPoint y: 192, distance: 32.9
click at [702, 192] on td "2025F01298" at bounding box center [708, 192] width 70 height 27
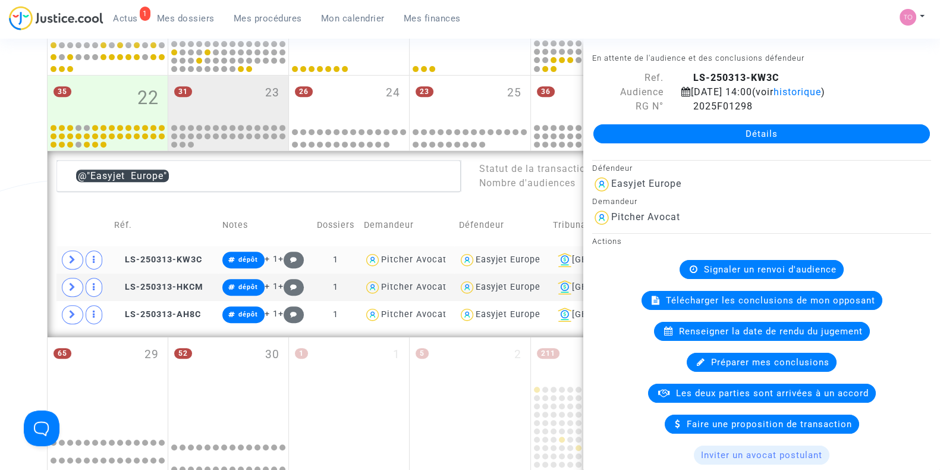
scroll to position [619, 0]
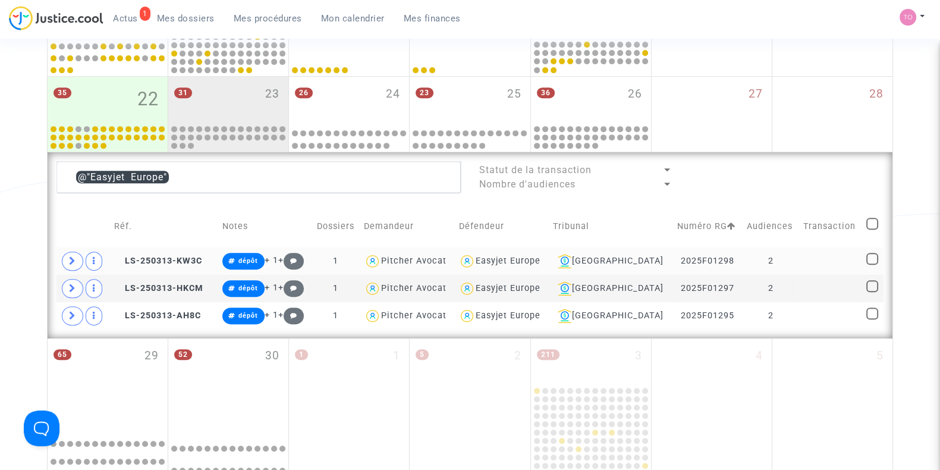
click at [539, 257] on div "Easyjet Europe" at bounding box center [508, 261] width 65 height 10
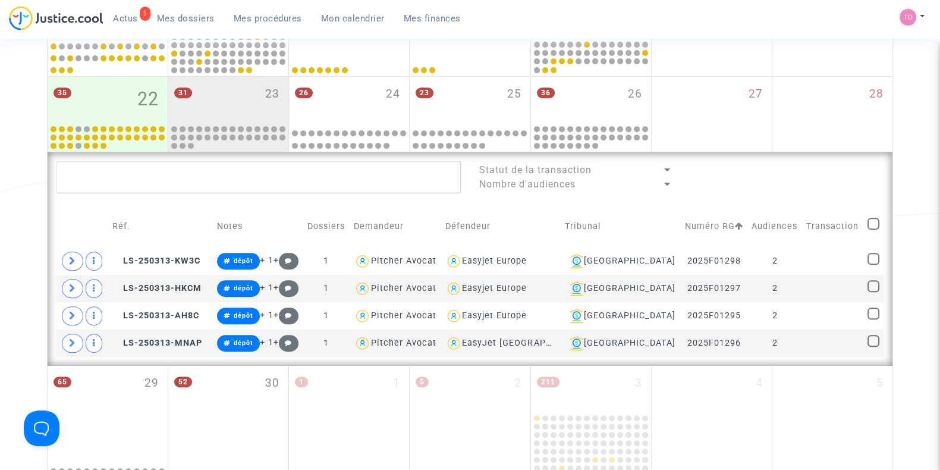
drag, startPoint x: 734, startPoint y: 260, endPoint x: 677, endPoint y: 262, distance: 57.1
click at [680, 262] on td "2025F01298" at bounding box center [713, 260] width 67 height 27
copy td "2025F01298"
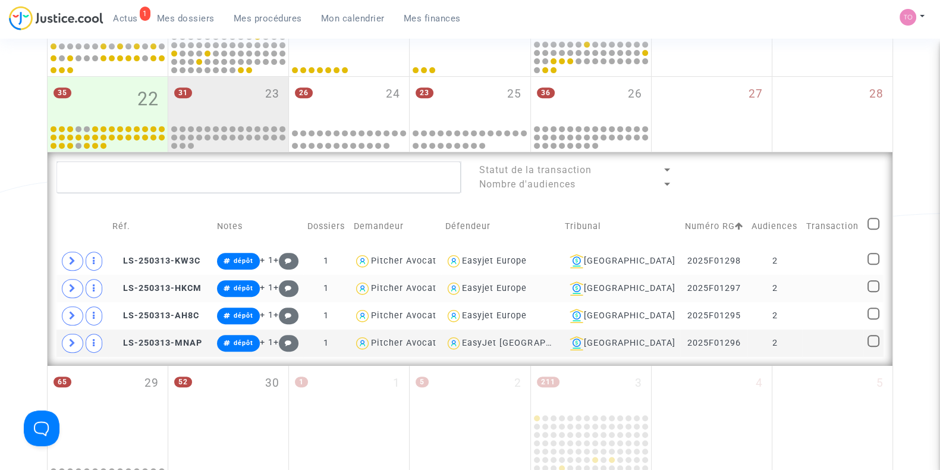
drag, startPoint x: 731, startPoint y: 283, endPoint x: 675, endPoint y: 291, distance: 57.1
click at [680, 291] on td "2025F01297" at bounding box center [713, 288] width 67 height 27
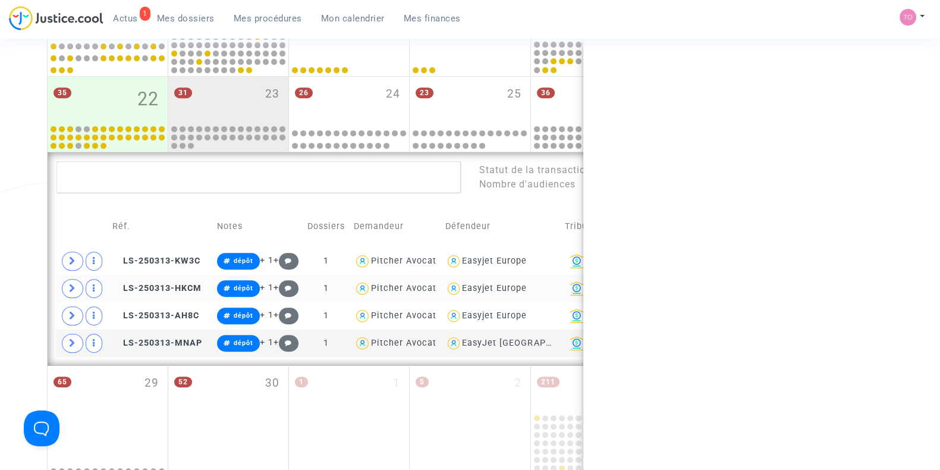
copy td "2025F01297"
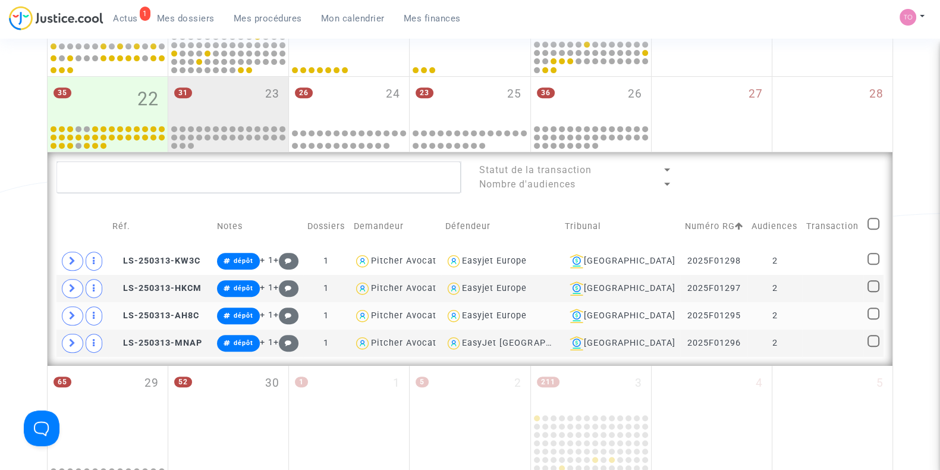
drag, startPoint x: 733, startPoint y: 313, endPoint x: 674, endPoint y: 320, distance: 59.3
click at [680, 320] on td "2025F01295" at bounding box center [713, 315] width 67 height 27
copy td "2025F01295"
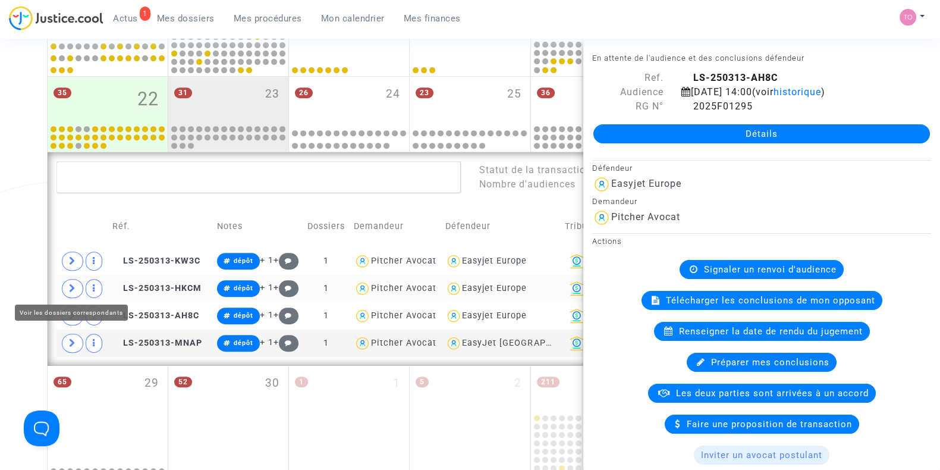
click at [64, 287] on span at bounding box center [72, 288] width 21 height 19
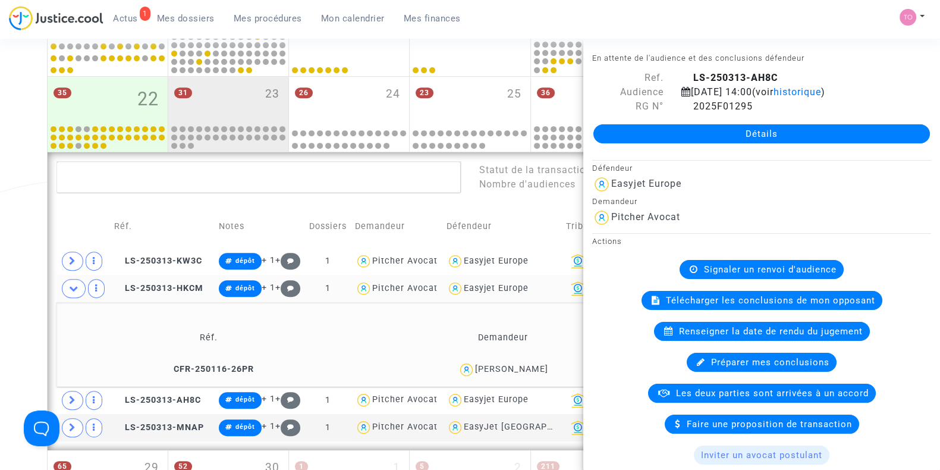
drag, startPoint x: 553, startPoint y: 369, endPoint x: 483, endPoint y: 375, distance: 69.9
click at [483, 375] on div "Lucas Testard" at bounding box center [502, 369] width 285 height 17
copy div "Lucas Testard"
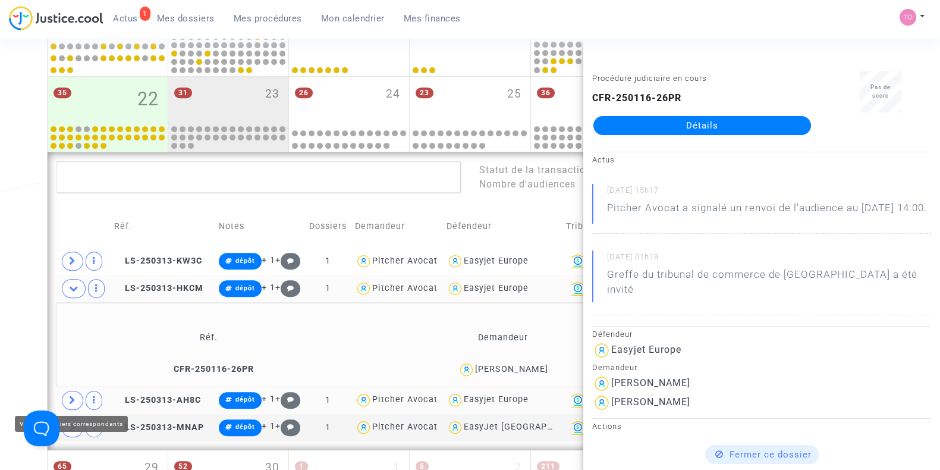
click at [71, 399] on icon at bounding box center [72, 399] width 7 height 9
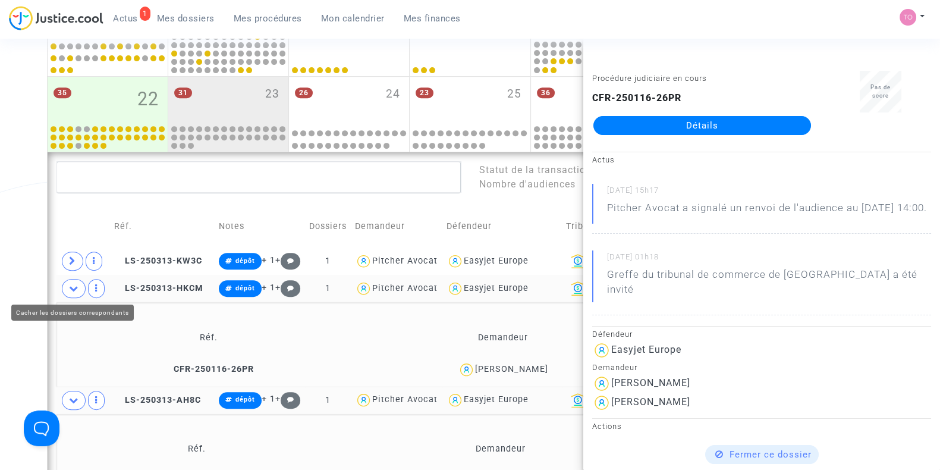
click at [71, 284] on icon at bounding box center [74, 288] width 10 height 9
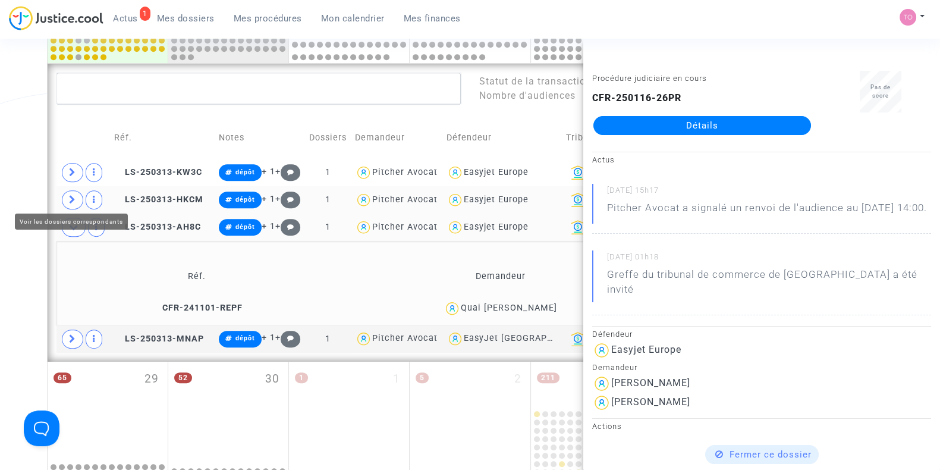
scroll to position [710, 0]
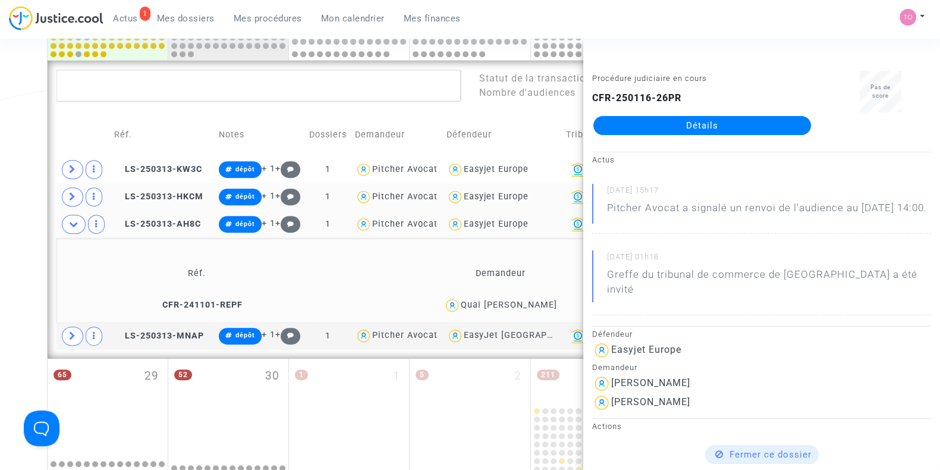
drag, startPoint x: 541, startPoint y: 298, endPoint x: 493, endPoint y: 306, distance: 48.2
click at [493, 306] on div "Quai Balde" at bounding box center [501, 305] width 326 height 17
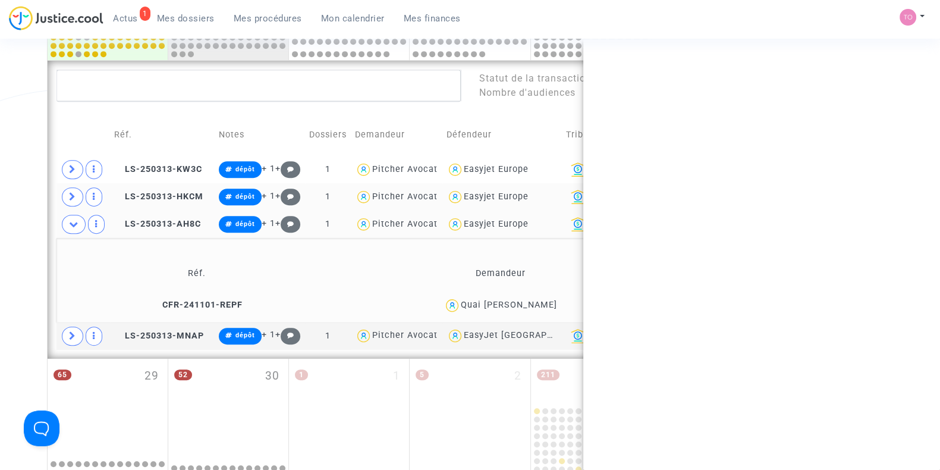
copy div "Quai Balde"
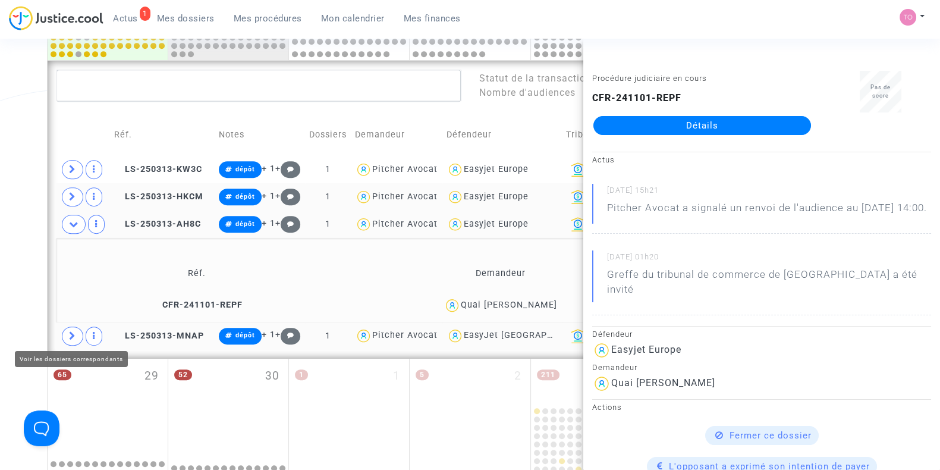
click at [68, 329] on span at bounding box center [72, 335] width 21 height 19
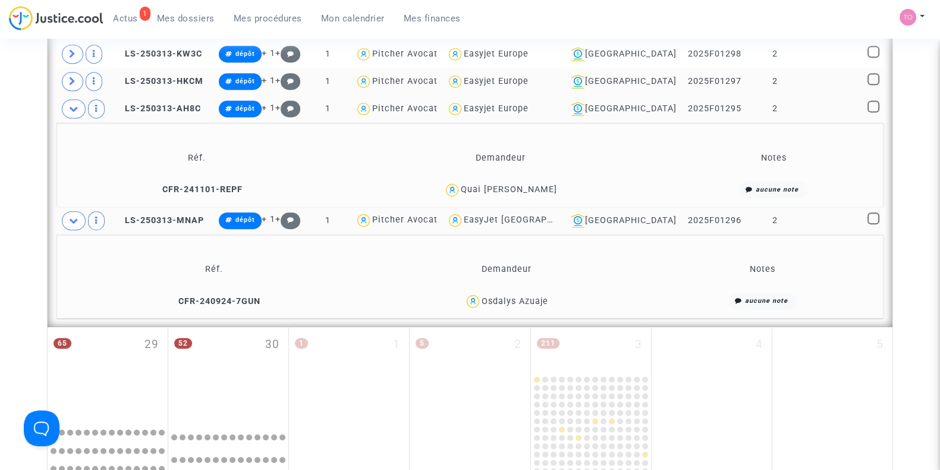
scroll to position [826, 0]
drag, startPoint x: 565, startPoint y: 290, endPoint x: 482, endPoint y: 299, distance: 83.7
click at [482, 299] on div "Osdalys Azuaje" at bounding box center [506, 300] width 271 height 17
copy div "Osdalys Azuaje"
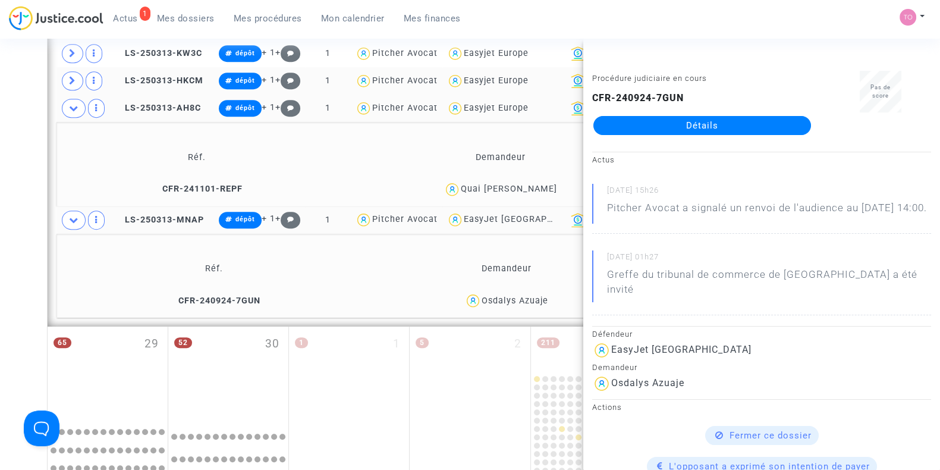
drag, startPoint x: 578, startPoint y: 215, endPoint x: 489, endPoint y: 223, distance: 89.5
click at [489, 223] on div "EasyJet [GEOGRAPHIC_DATA]" at bounding box center [501, 219] width 111 height 17
copy div "EasyJet Switzerland"
type textarea "@"EasyJet Switzerland""
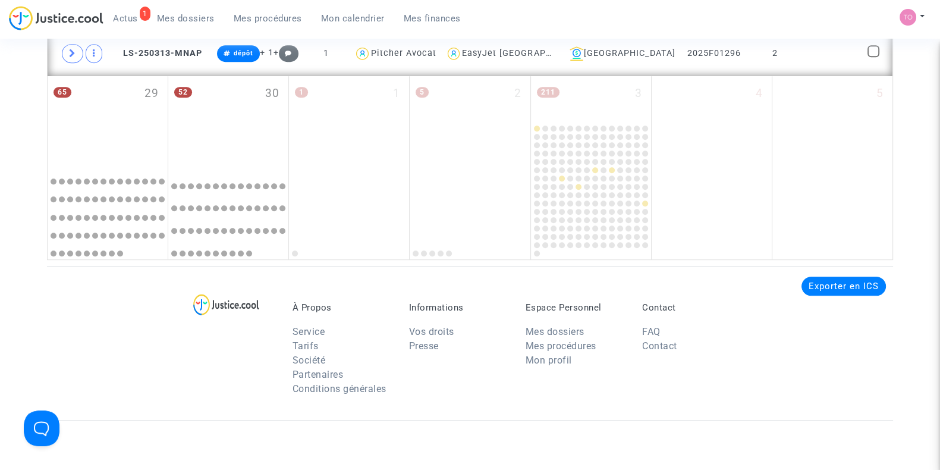
scroll to position [714, 0]
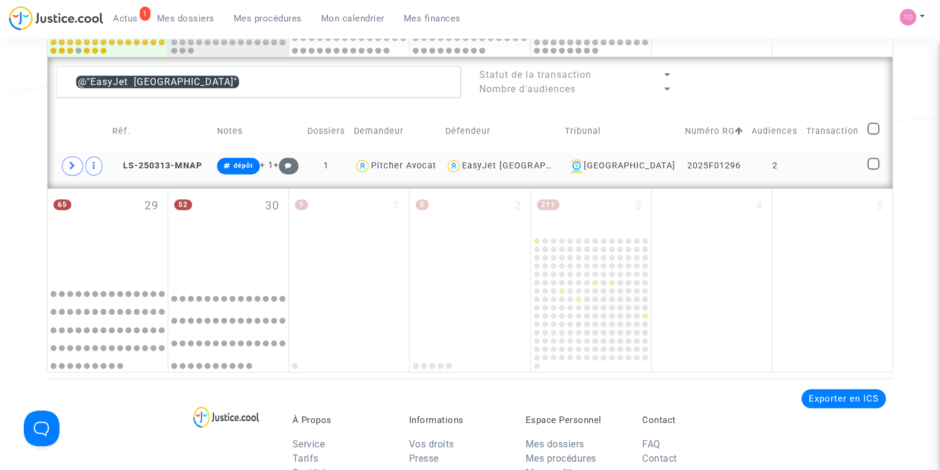
drag, startPoint x: 737, startPoint y: 159, endPoint x: 675, endPoint y: 169, distance: 63.3
click at [680, 169] on td "2025F01296" at bounding box center [713, 165] width 67 height 27
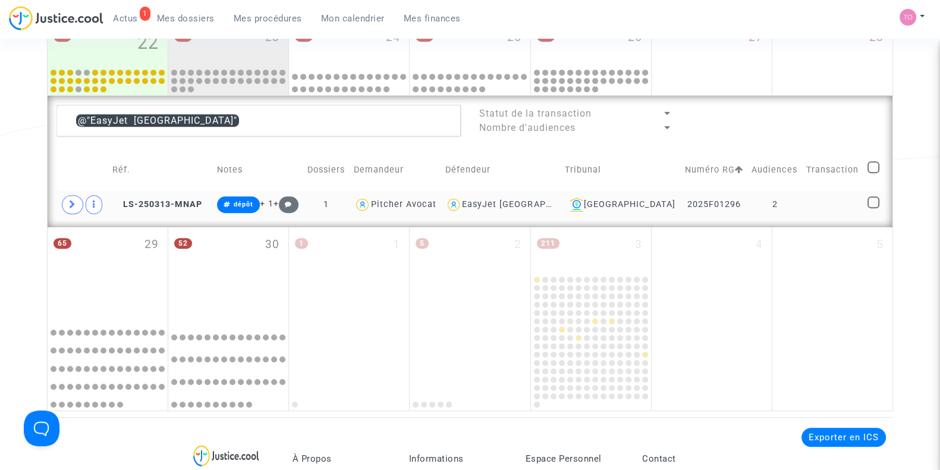
scroll to position [669, 0]
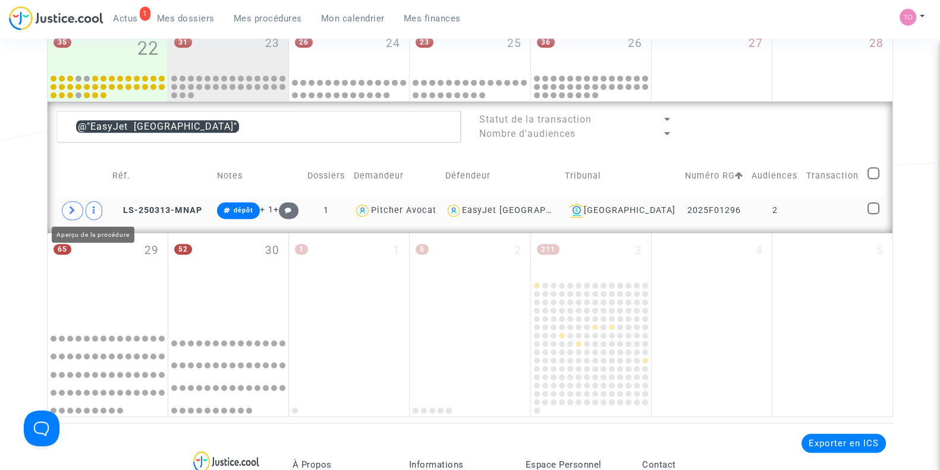
click at [77, 207] on span at bounding box center [72, 210] width 21 height 19
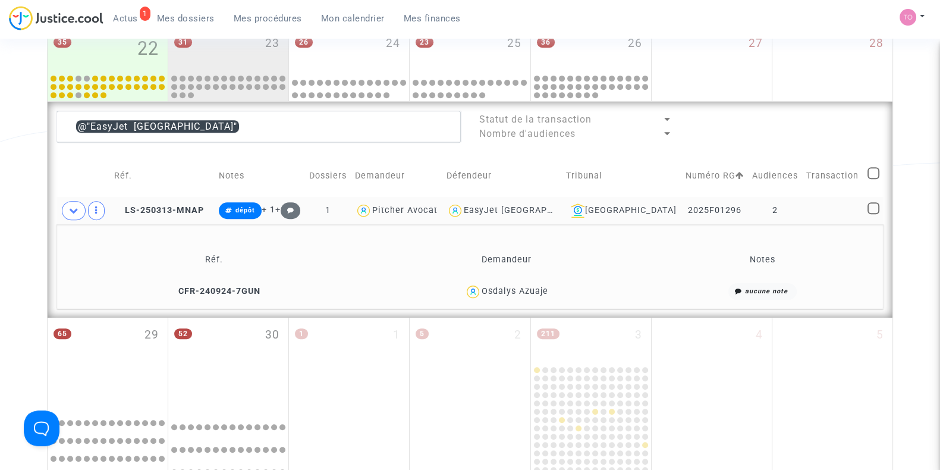
click at [534, 286] on div "Osdalys Azuaje" at bounding box center [515, 291] width 67 height 10
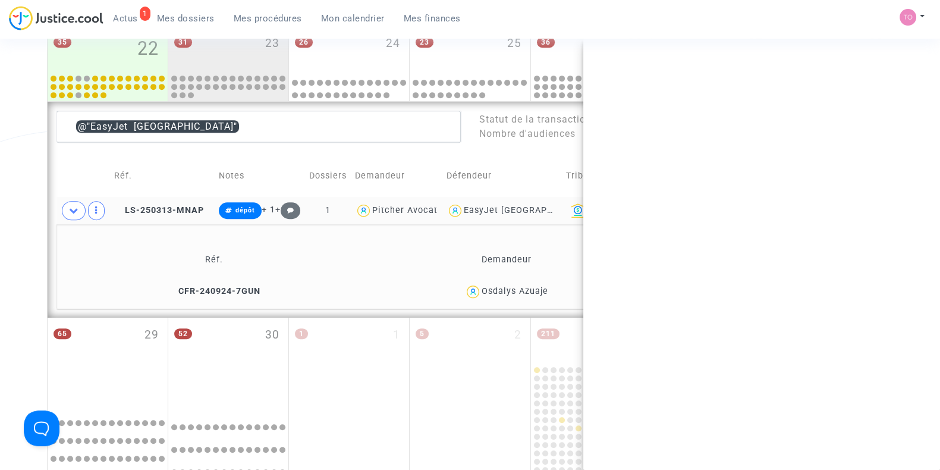
click at [534, 286] on div "Osdalys Azuaje" at bounding box center [515, 291] width 67 height 10
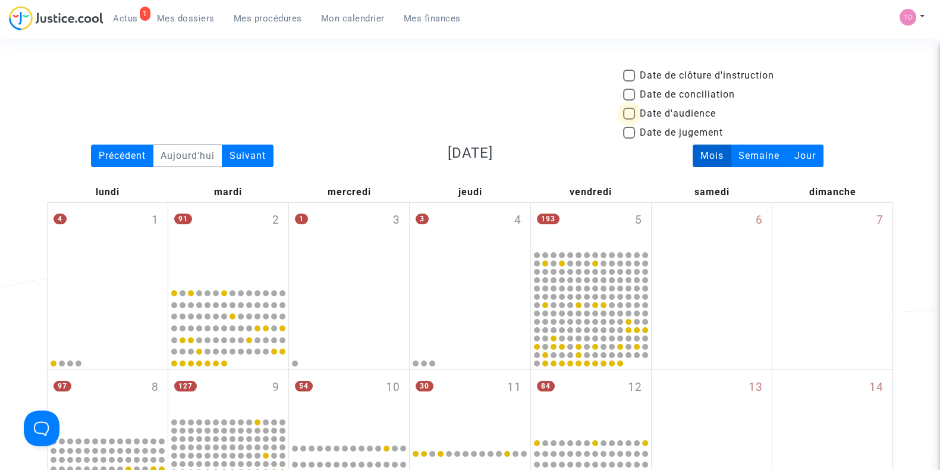
click at [628, 109] on span at bounding box center [629, 114] width 12 height 12
click at [628, 119] on input "Date d'audience" at bounding box center [628, 119] width 1 height 1
checkbox input "true"
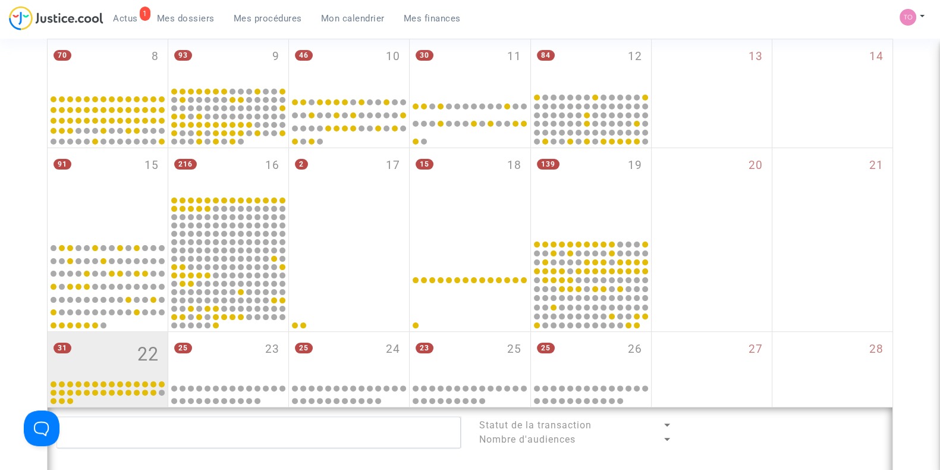
scroll to position [563, 0]
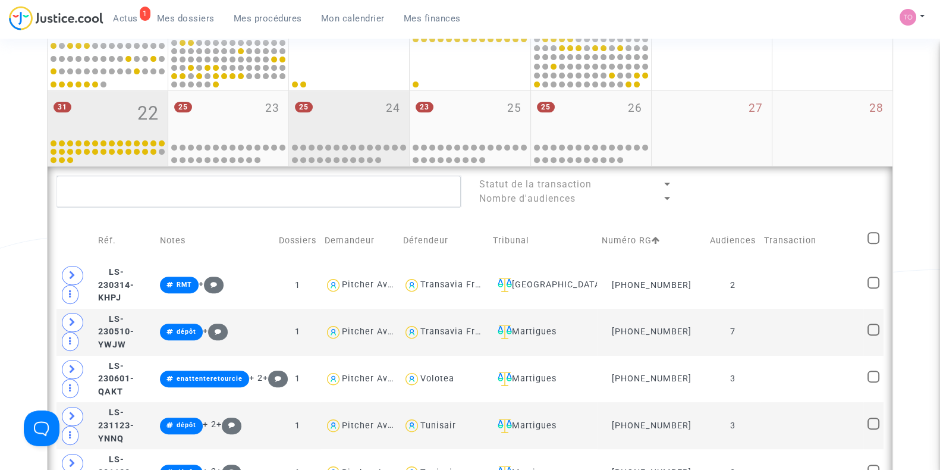
click at [358, 132] on div "25 24" at bounding box center [349, 114] width 120 height 46
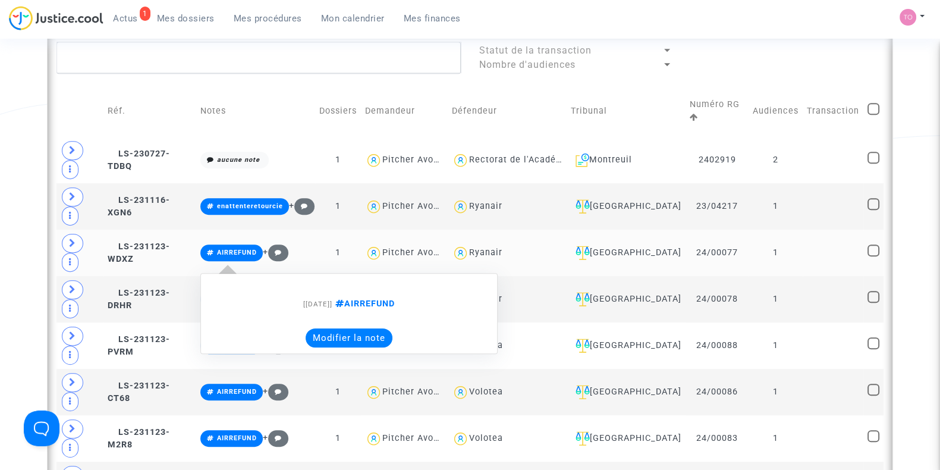
scroll to position [762, 0]
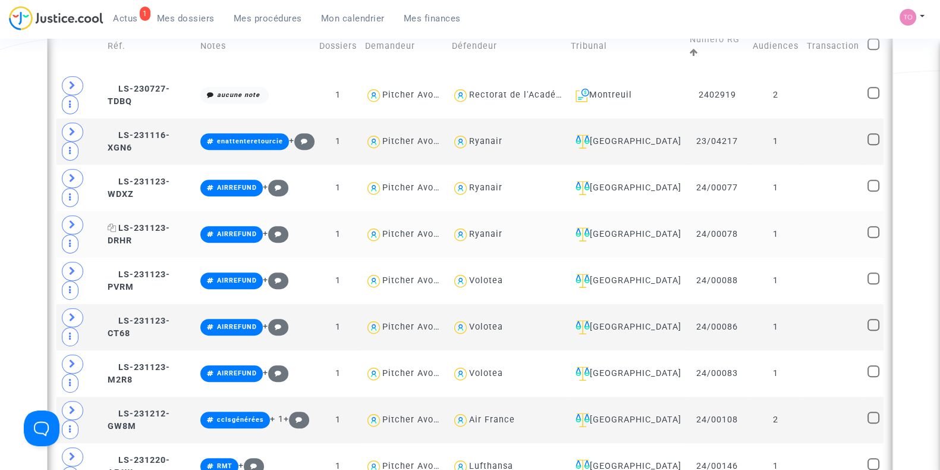
click at [120, 224] on span "LS-231123-DRHR" at bounding box center [139, 234] width 62 height 23
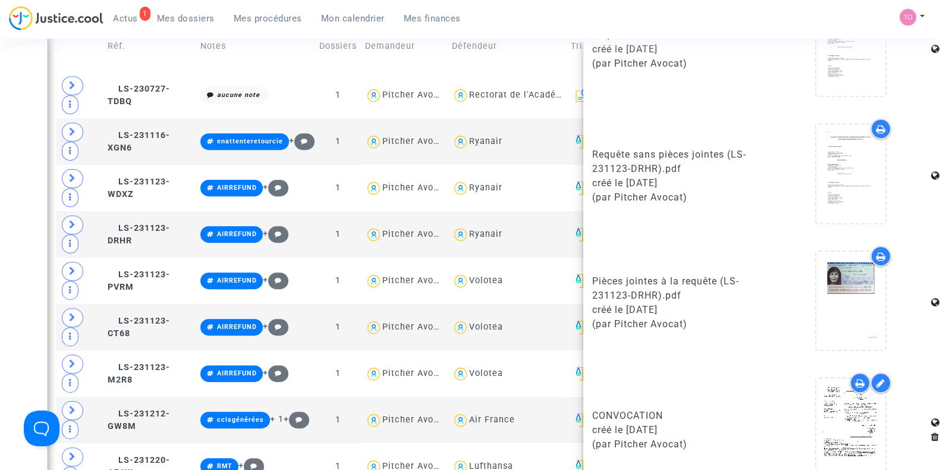
scroll to position [715, 0]
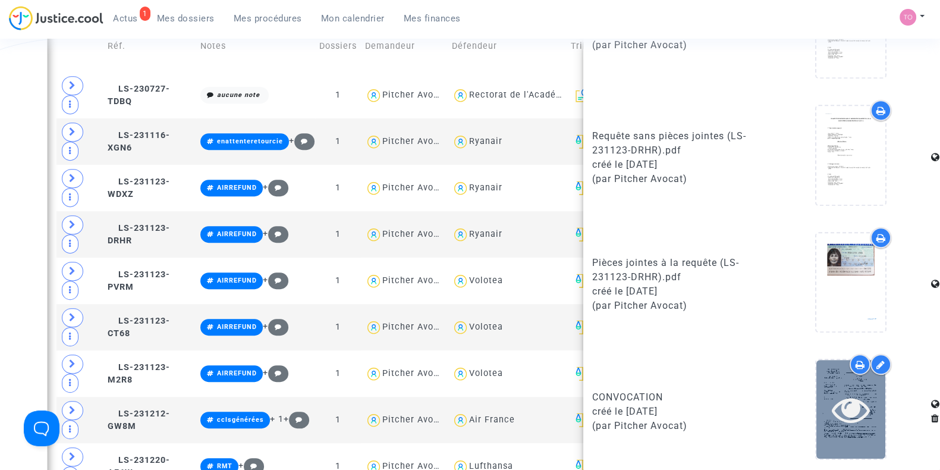
click at [868, 414] on div at bounding box center [850, 409] width 69 height 38
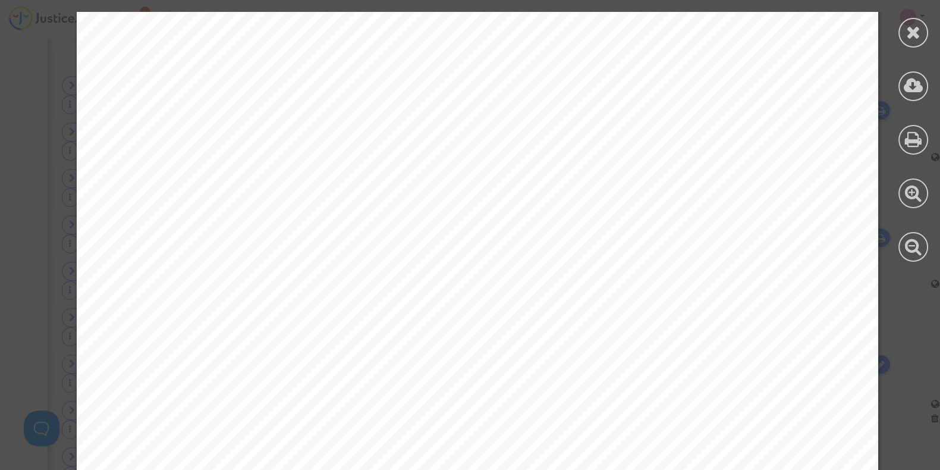
scroll to position [102, 0]
click at [910, 40] on div at bounding box center [913, 33] width 30 height 30
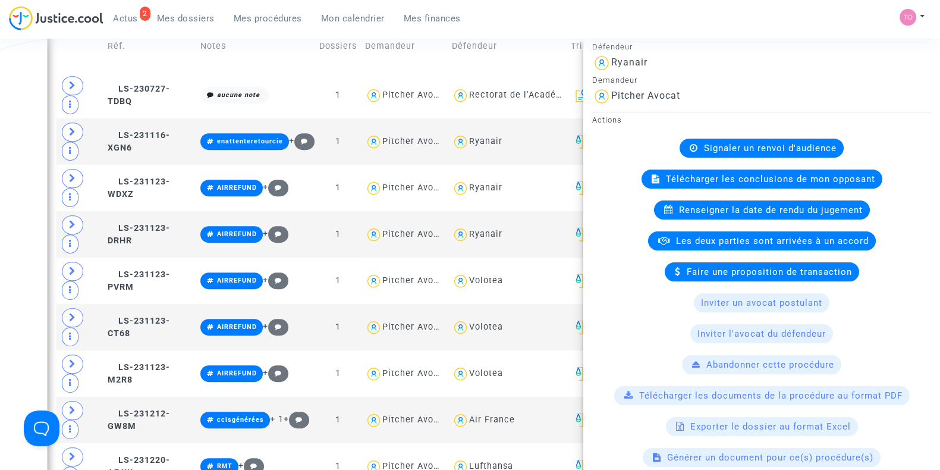
scroll to position [0, 0]
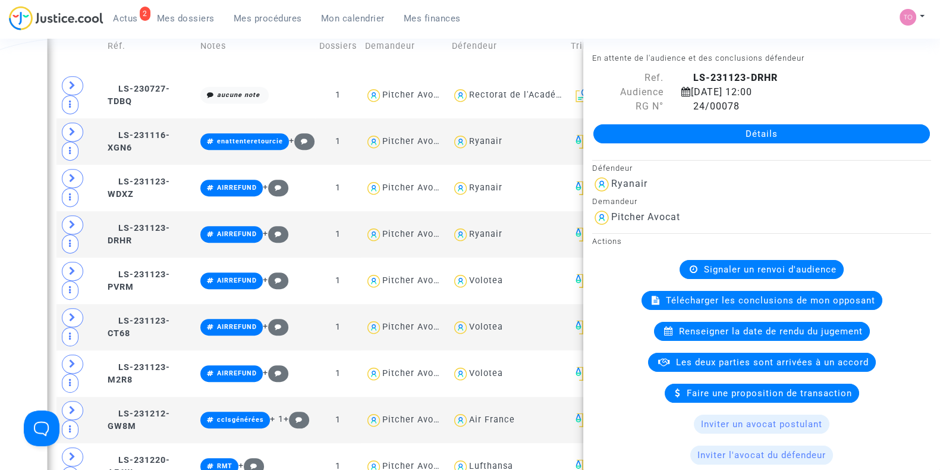
click at [0, 179] on div "Date de clôture d'instruction Date de conciliation Date d'audience Date de juge…" at bounding box center [470, 338] width 940 height 2062
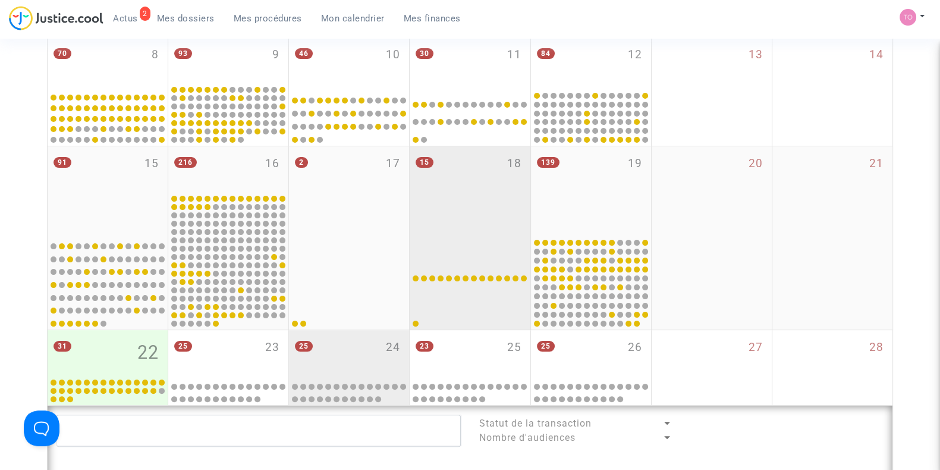
scroll to position [438, 0]
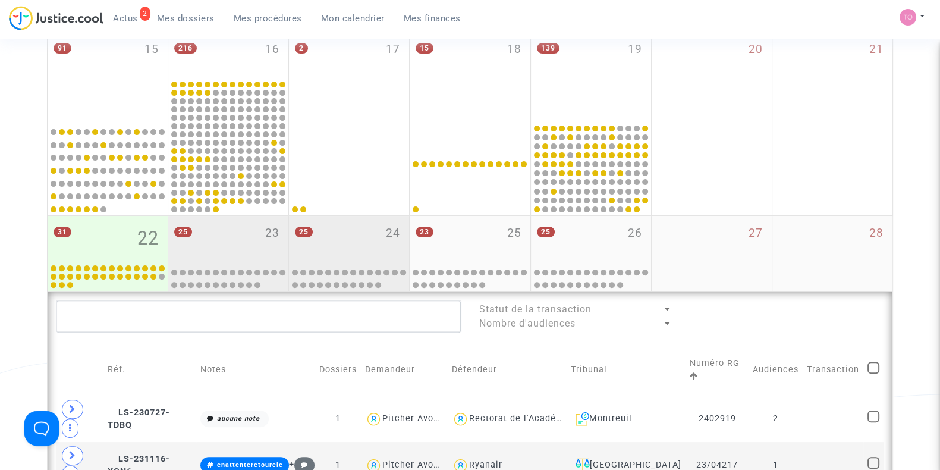
click at [228, 244] on div "25 23" at bounding box center [228, 239] width 120 height 46
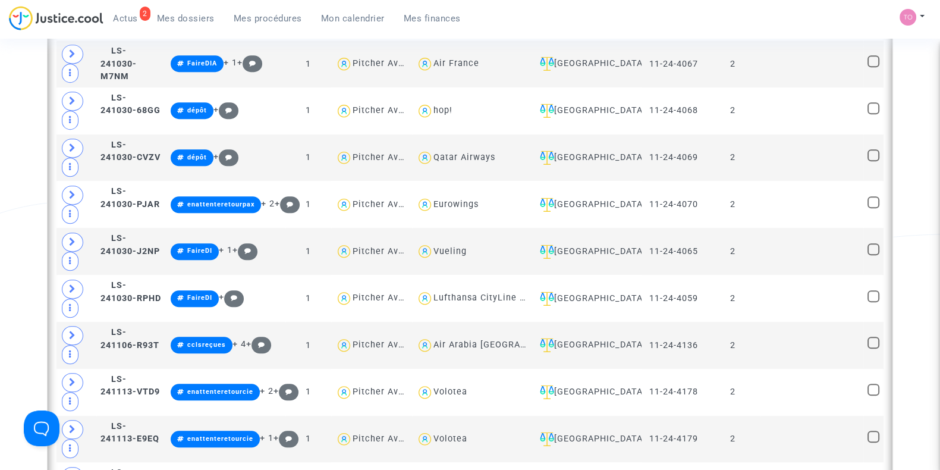
scroll to position [1131, 0]
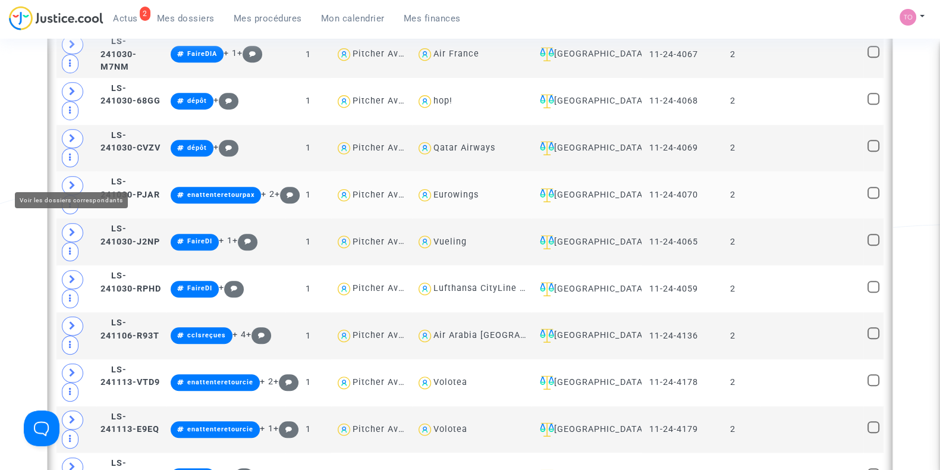
click at [69, 181] on icon at bounding box center [72, 185] width 7 height 9
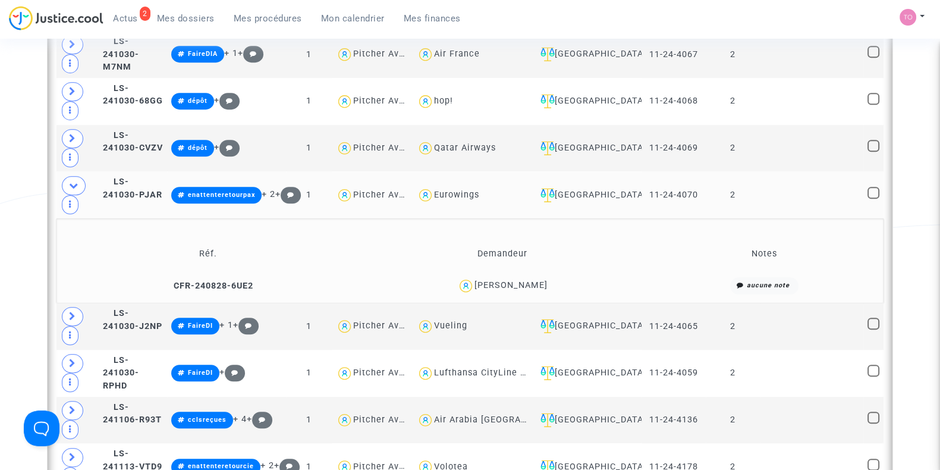
click at [532, 268] on span "[PERSON_NAME]" at bounding box center [510, 251] width 73 height 78
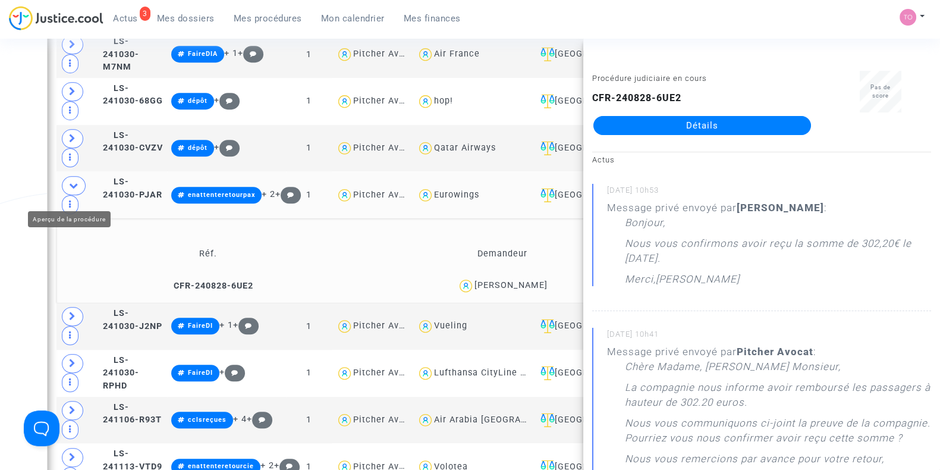
click at [1, 178] on div "Date de clôture d'instruction Date de conciliation Date d'audience Date de juge…" at bounding box center [470, 41] width 940 height 2206
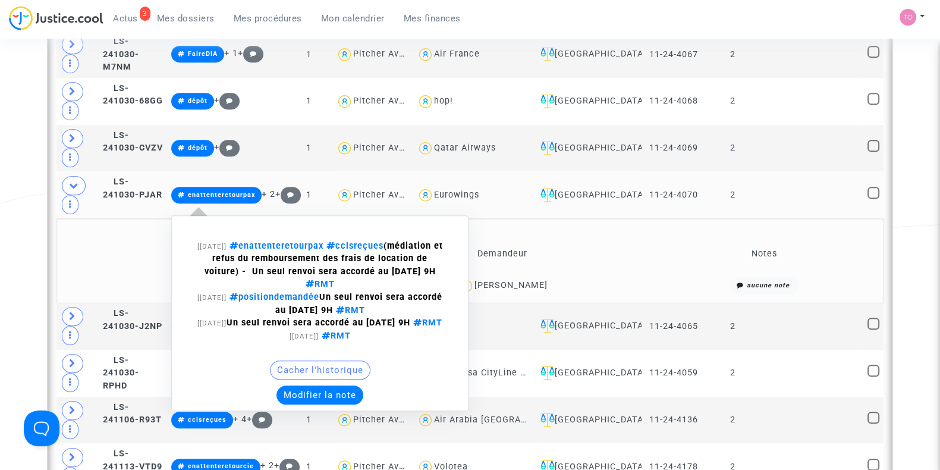
scroll to position [1059, 0]
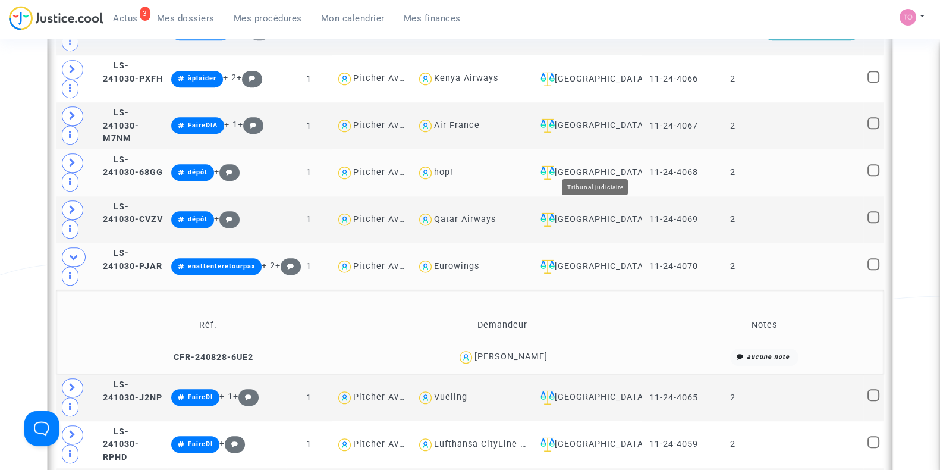
click at [621, 165] on div "[GEOGRAPHIC_DATA]" at bounding box center [587, 172] width 102 height 14
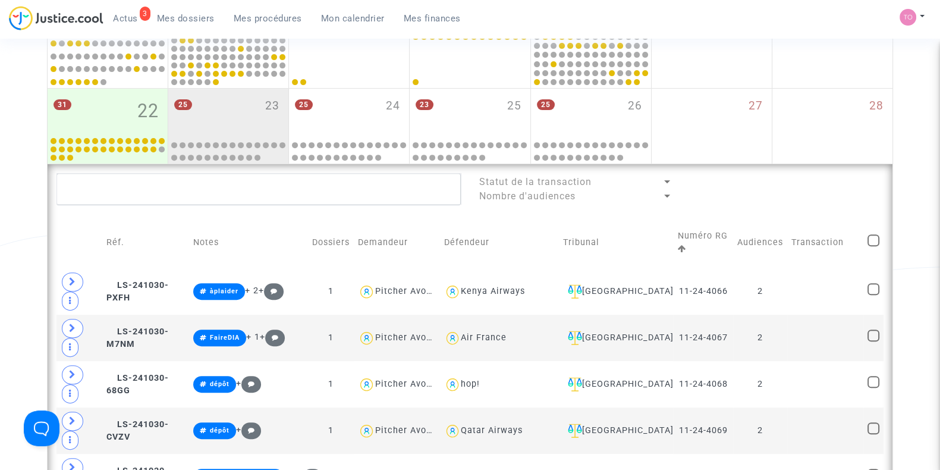
scroll to position [560, 0]
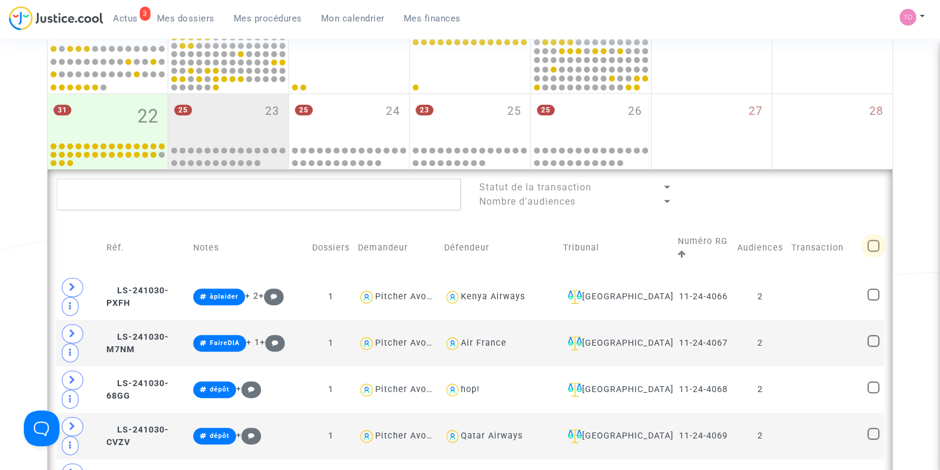
click at [875, 240] on span at bounding box center [873, 246] width 12 height 12
click at [873, 251] on input "checkbox" at bounding box center [873, 251] width 1 height 1
checkbox input "true"
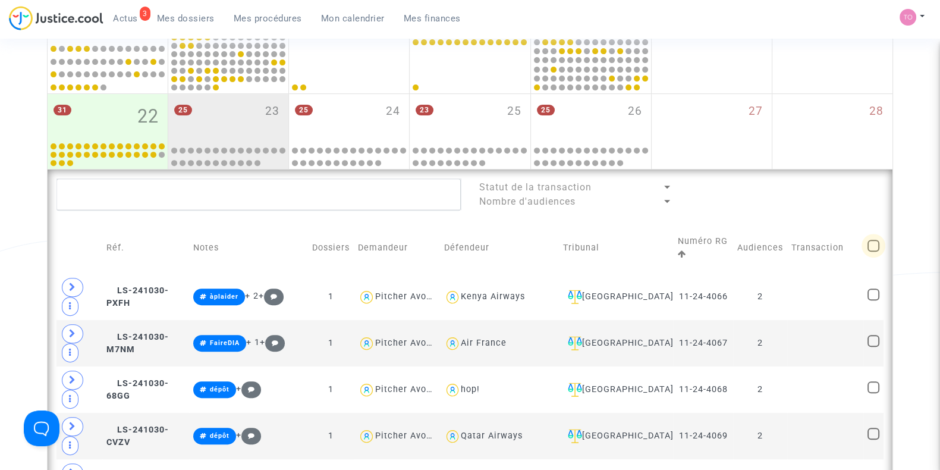
checkbox input "true"
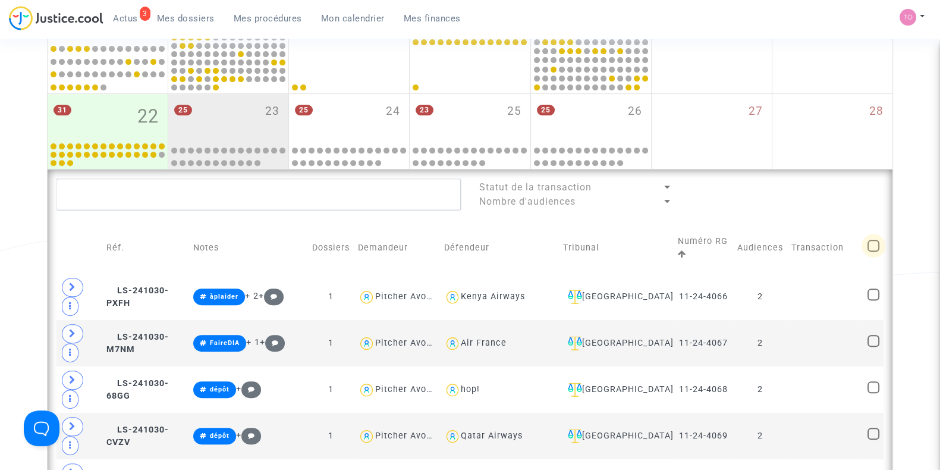
checkbox input "true"
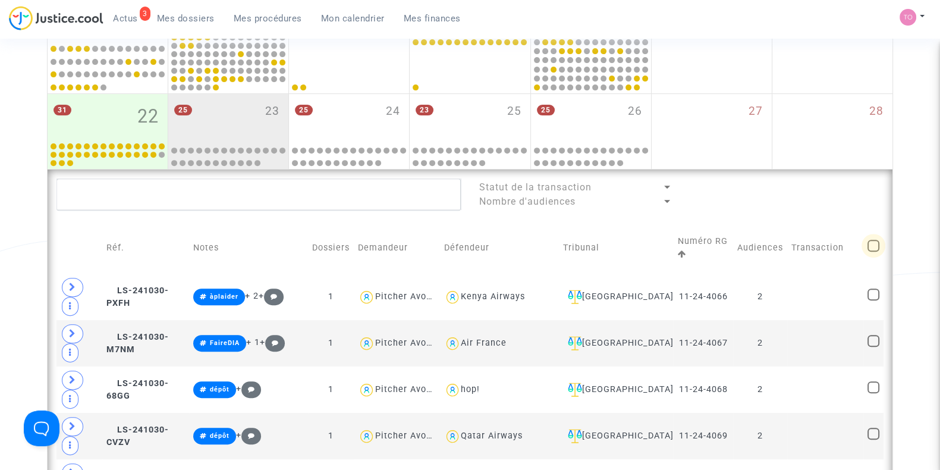
checkbox input "true"
click at [826, 188] on span "Sélection" at bounding box center [821, 193] width 43 height 11
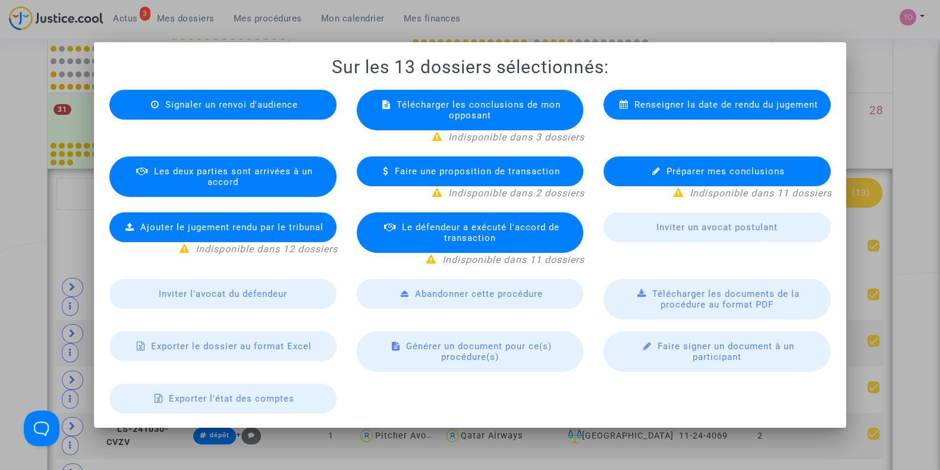
click at [0, 251] on div at bounding box center [470, 235] width 940 height 470
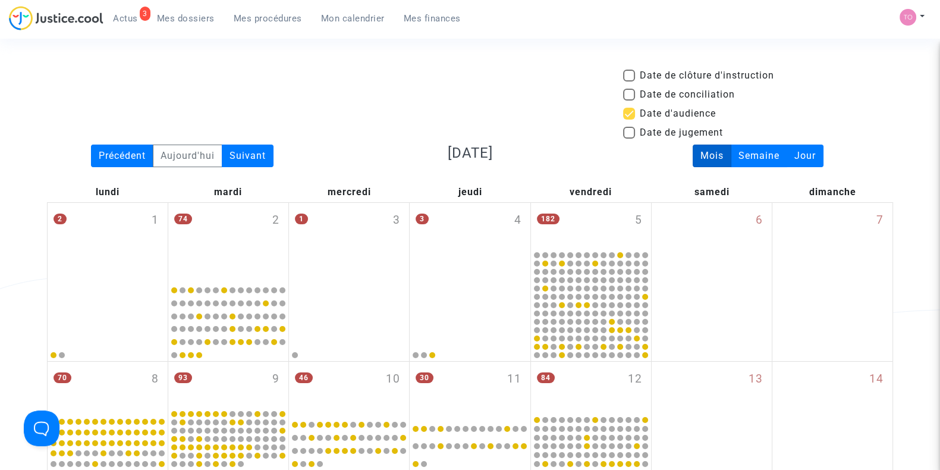
scroll to position [560, 0]
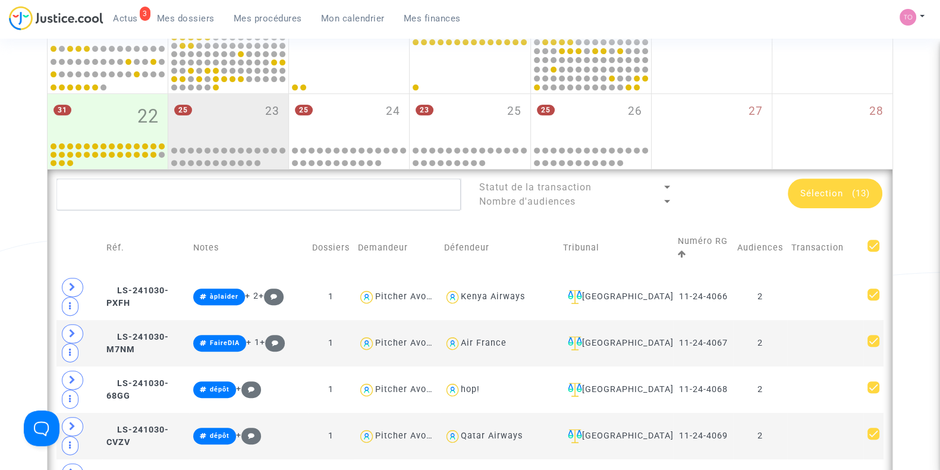
click at [840, 193] on span "Sélection" at bounding box center [821, 193] width 43 height 11
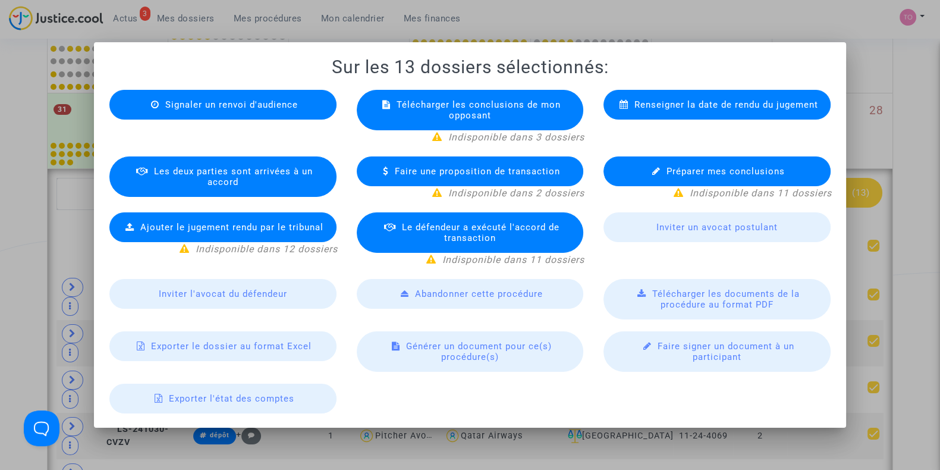
click at [235, 350] on span "Exporter le dossier au format Excel" at bounding box center [231, 346] width 161 height 11
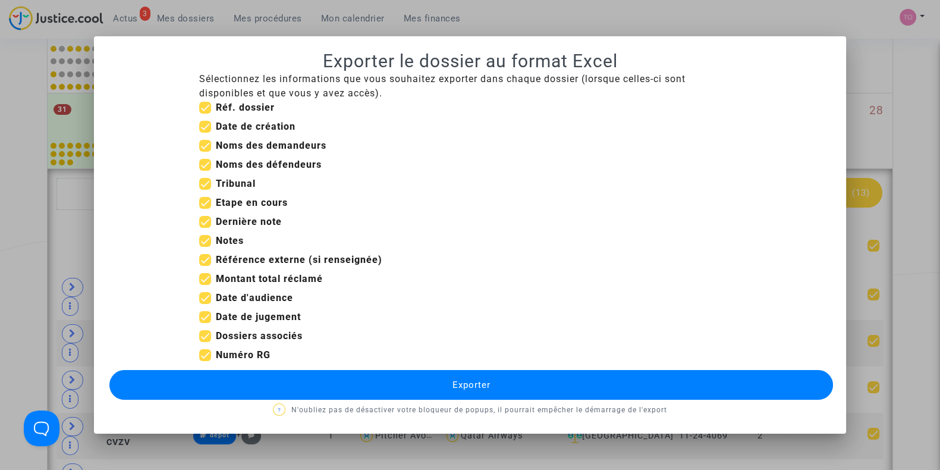
click at [209, 124] on span at bounding box center [205, 127] width 12 height 12
click at [205, 133] on input "Date de création" at bounding box center [205, 133] width 1 height 1
checkbox input "false"
click at [209, 178] on span at bounding box center [205, 184] width 12 height 12
click at [205, 190] on input "Tribunal" at bounding box center [205, 190] width 1 height 1
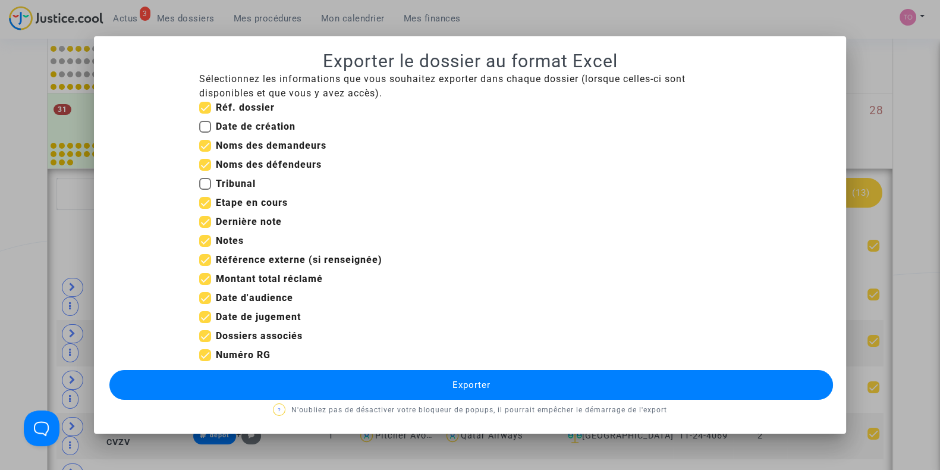
click at [204, 185] on span at bounding box center [205, 184] width 12 height 12
click at [205, 190] on input "Tribunal" at bounding box center [205, 190] width 1 height 1
checkbox input "true"
click at [204, 197] on span at bounding box center [205, 203] width 12 height 12
click at [205, 209] on input "Etape en cours" at bounding box center [205, 209] width 1 height 1
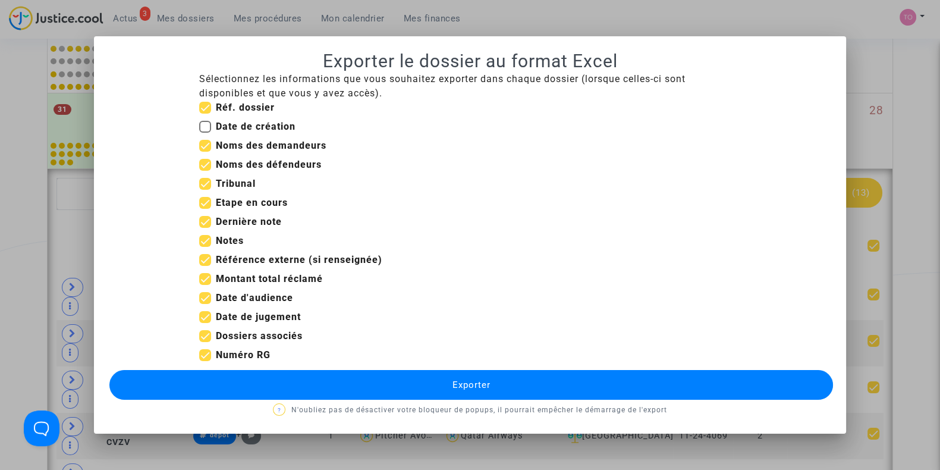
checkbox input "false"
click at [205, 257] on span at bounding box center [205, 260] width 12 height 12
click at [205, 266] on input "Référence externe (si renseignée)" at bounding box center [205, 266] width 1 height 1
checkbox input "false"
click at [203, 278] on span at bounding box center [205, 279] width 12 height 12
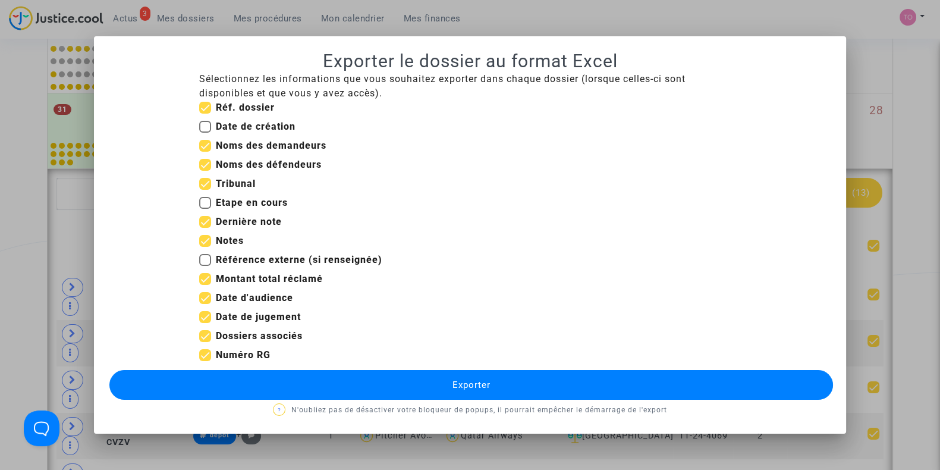
click at [205, 285] on input "Montant total réclamé" at bounding box center [205, 285] width 1 height 1
checkbox input "false"
click at [203, 313] on span at bounding box center [205, 317] width 12 height 12
click at [205, 323] on input "Date de jugement" at bounding box center [205, 323] width 1 height 1
checkbox input "false"
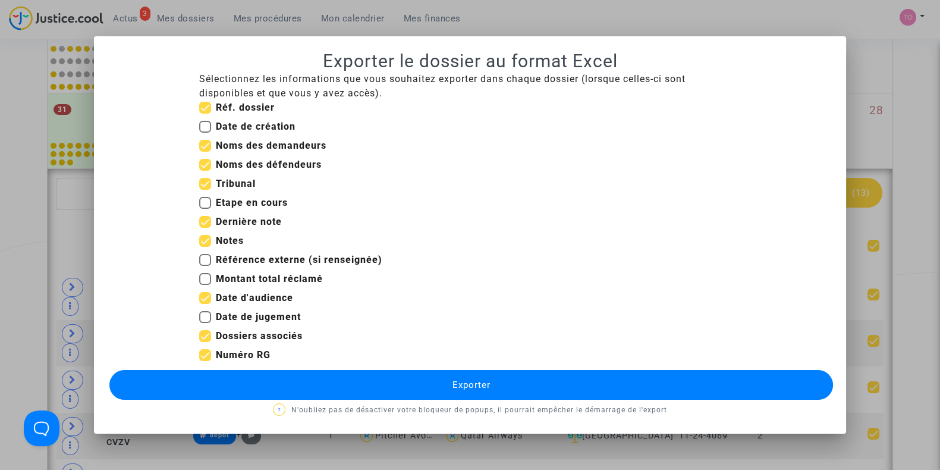
click at [254, 391] on button "Exporter" at bounding box center [471, 385] width 724 height 30
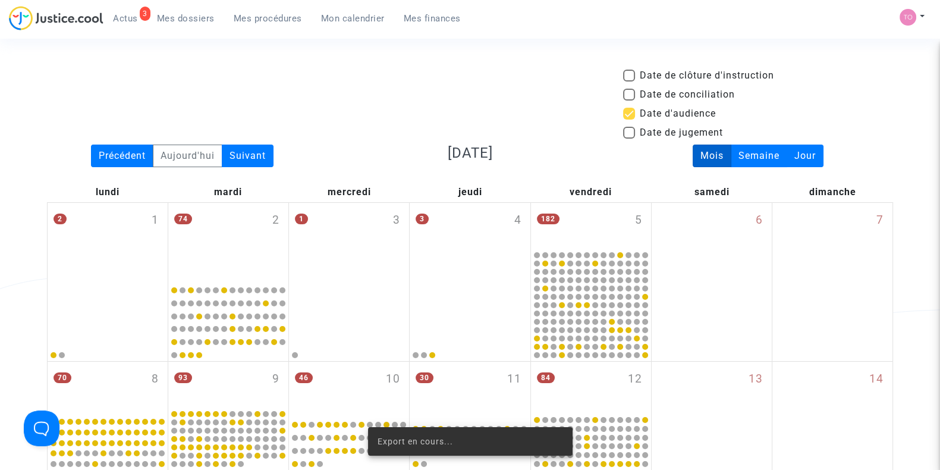
scroll to position [560, 0]
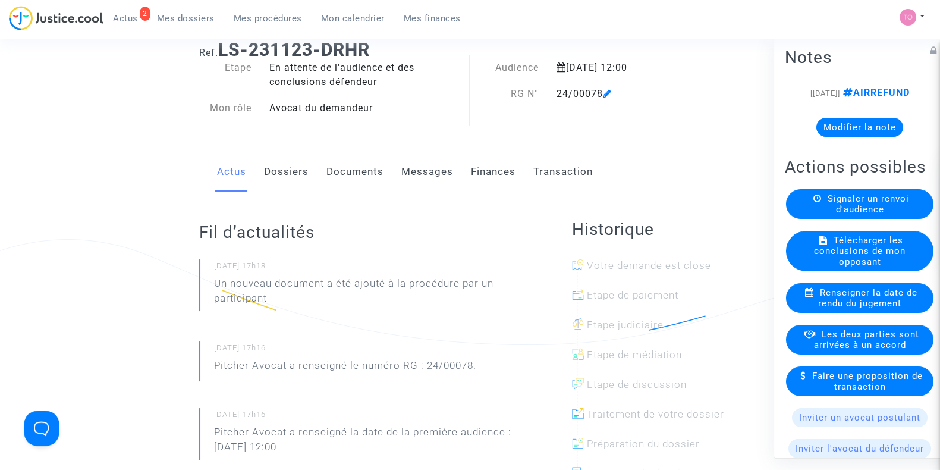
click at [291, 170] on link "Dossiers" at bounding box center [286, 171] width 45 height 39
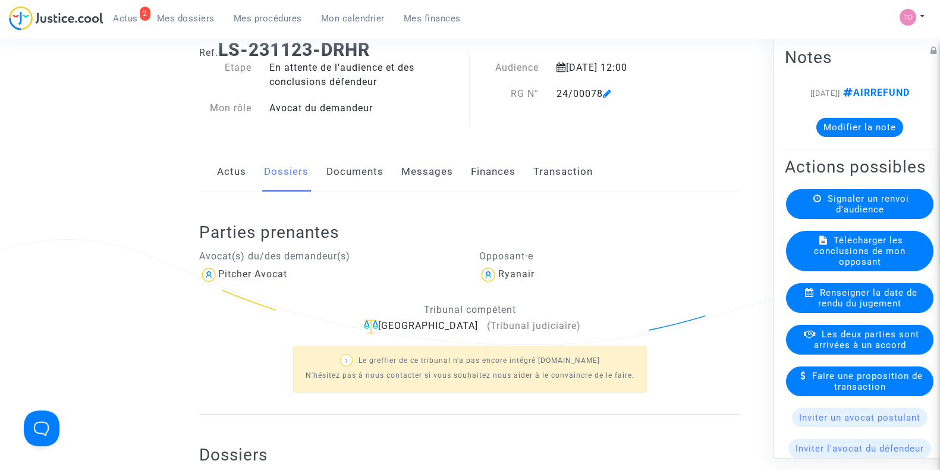
scroll to position [138, 0]
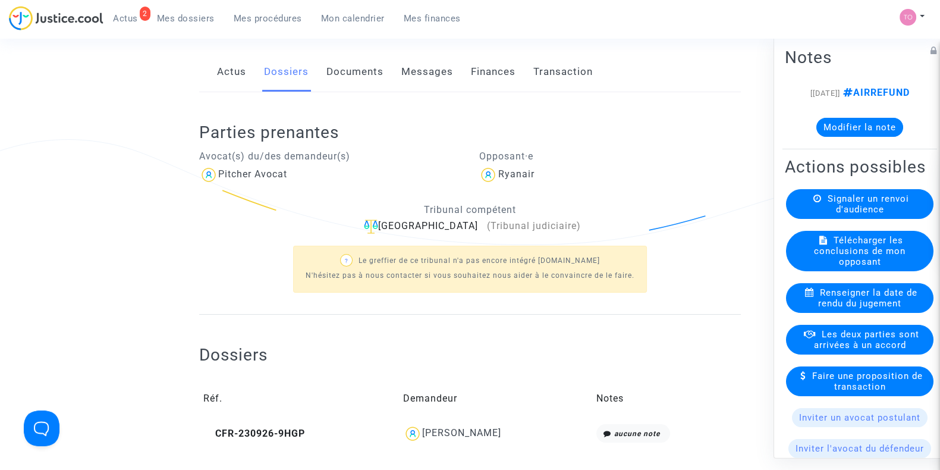
click at [363, 74] on link "Documents" at bounding box center [354, 71] width 57 height 39
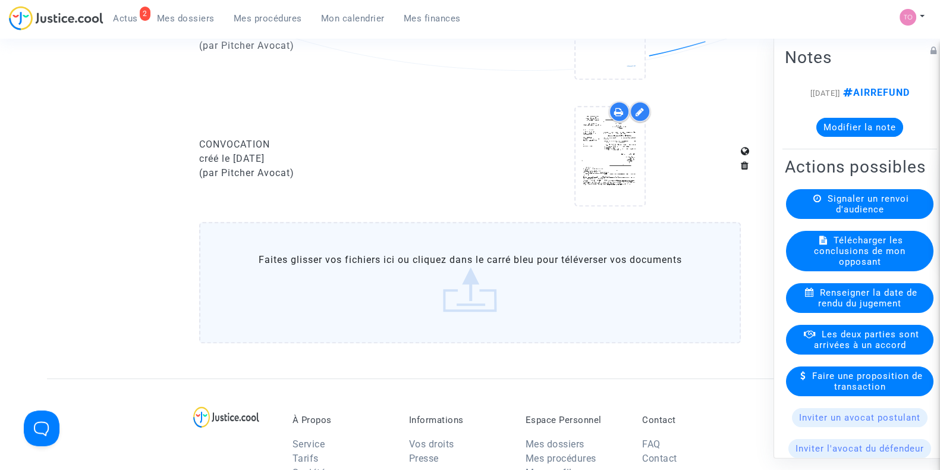
scroll to position [834, 0]
click at [647, 150] on upload-item at bounding box center [610, 159] width 81 height 115
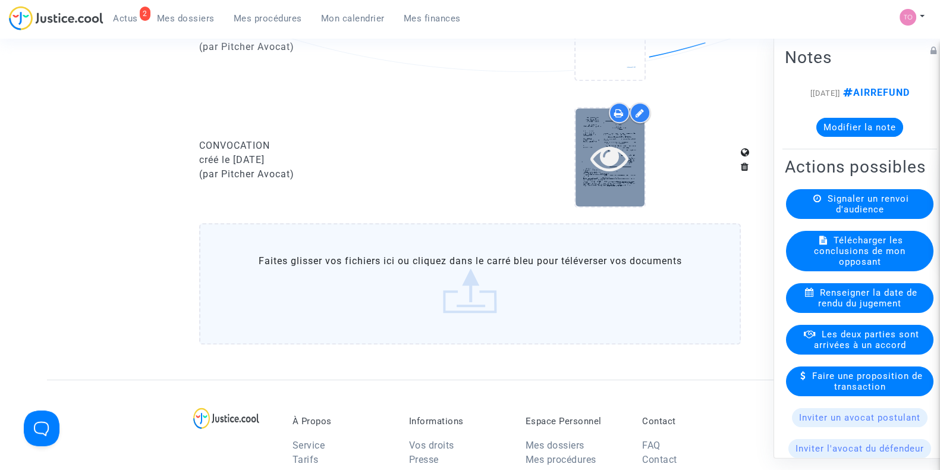
click at [586, 154] on div at bounding box center [610, 158] width 69 height 38
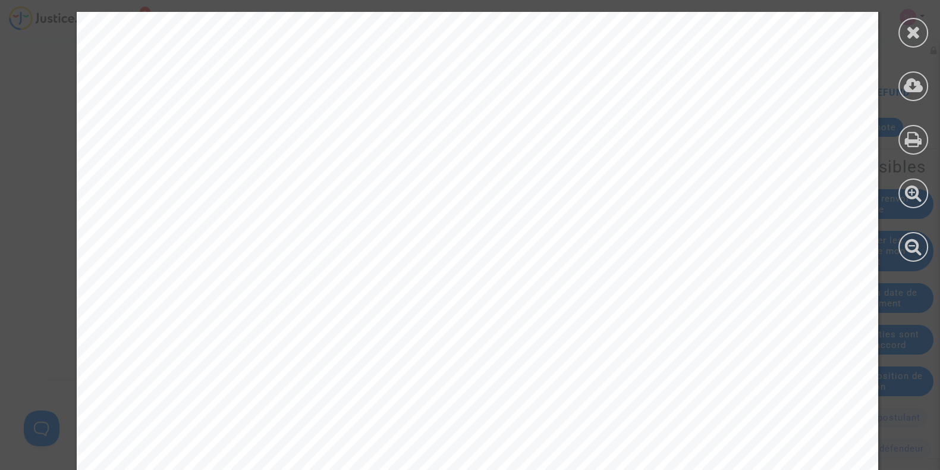
scroll to position [56, 0]
click at [908, 33] on icon at bounding box center [913, 32] width 15 height 18
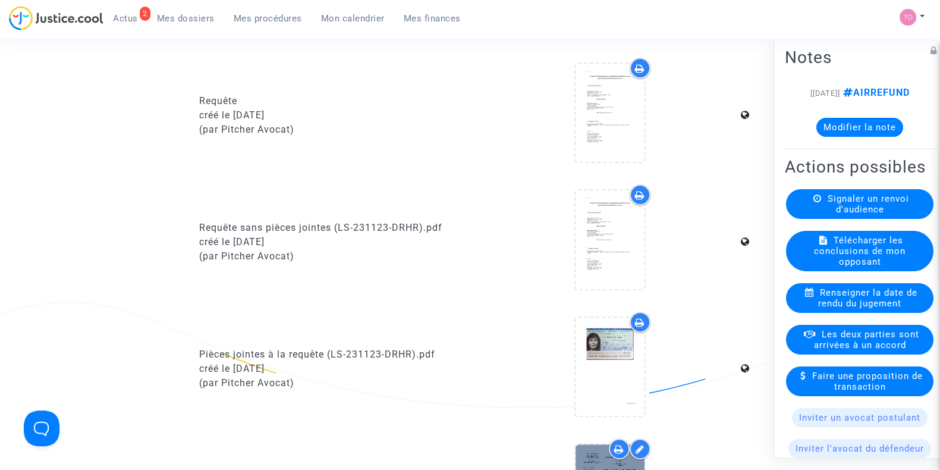
scroll to position [0, 0]
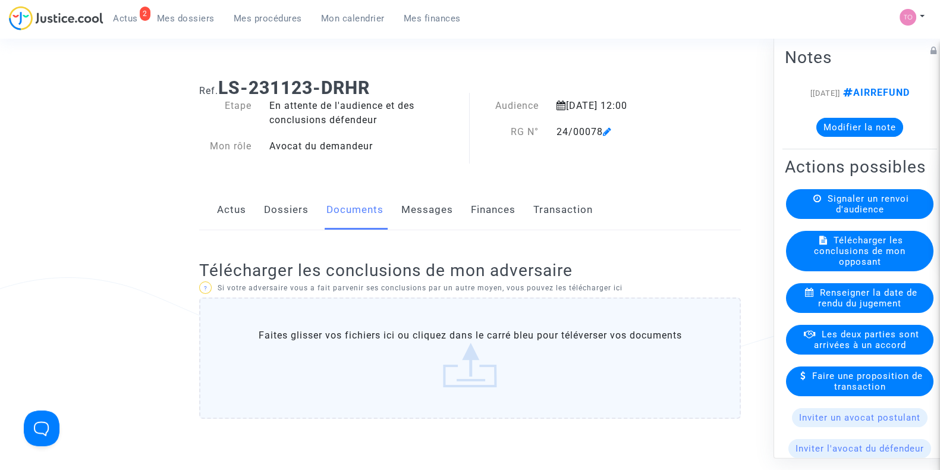
scroll to position [138, 0]
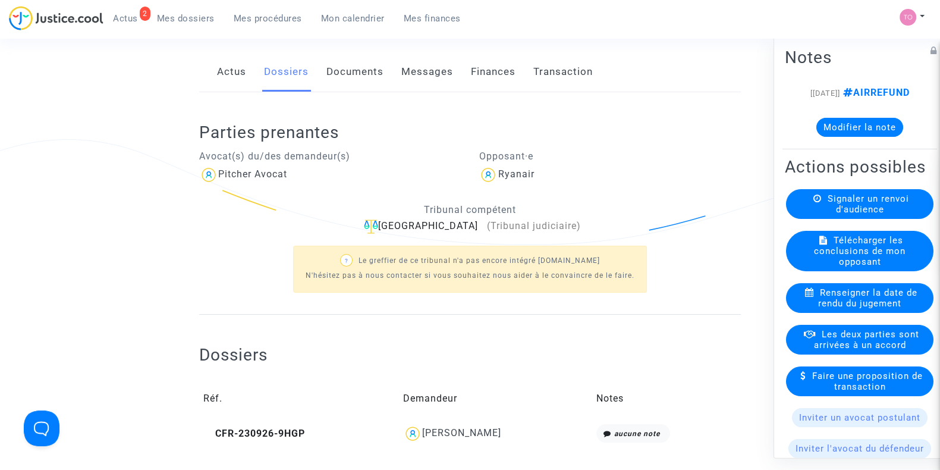
click at [342, 73] on link "Documents" at bounding box center [354, 71] width 57 height 39
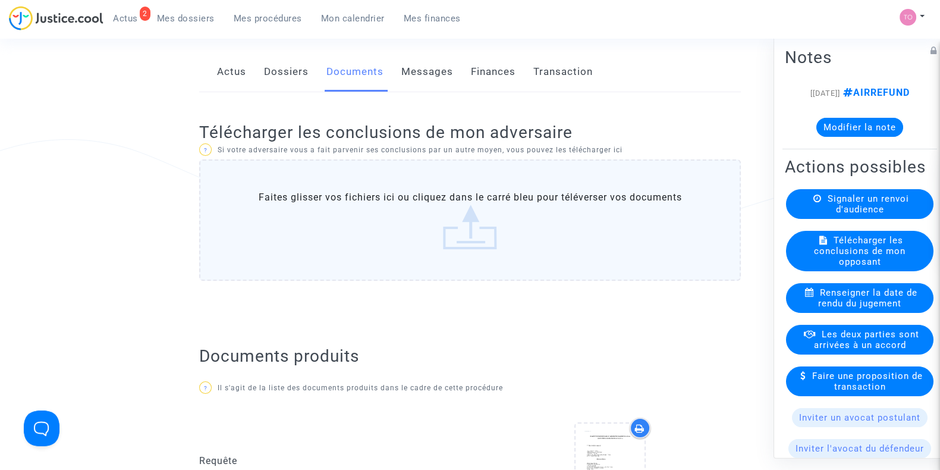
click at [273, 68] on link "Dossiers" at bounding box center [286, 71] width 45 height 39
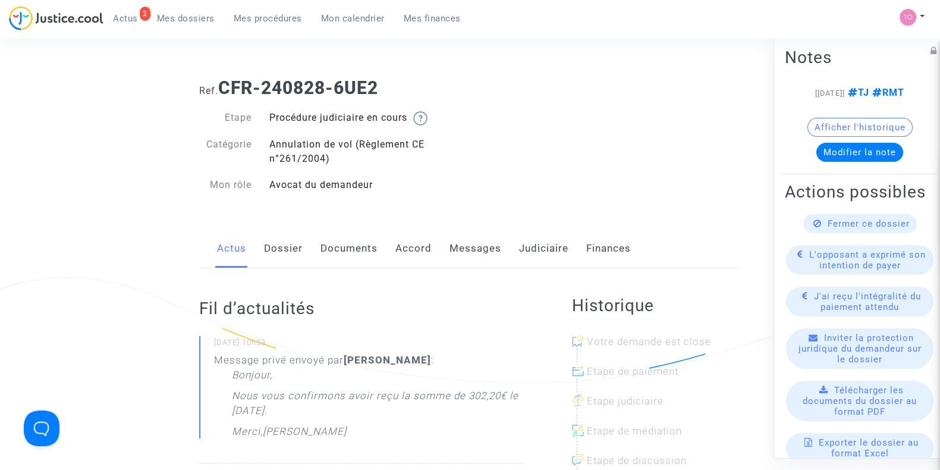
click at [348, 242] on link "Documents" at bounding box center [348, 248] width 57 height 39
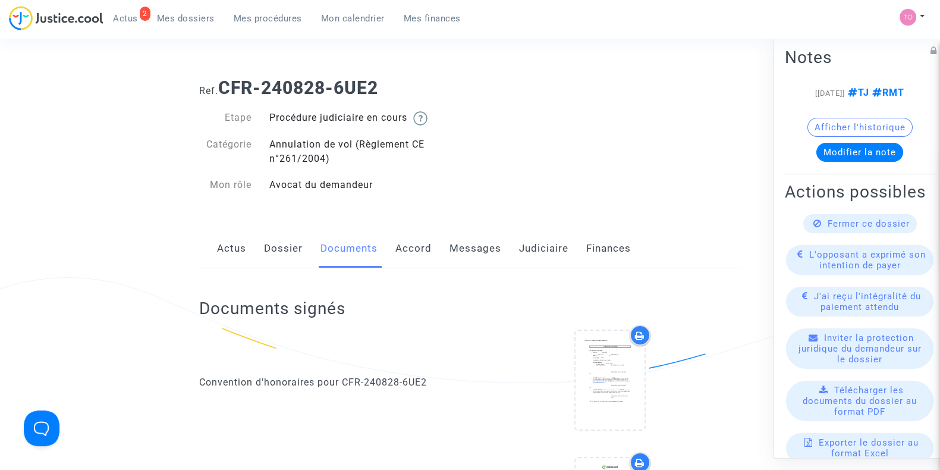
click at [278, 251] on link "Dossier" at bounding box center [283, 248] width 39 height 39
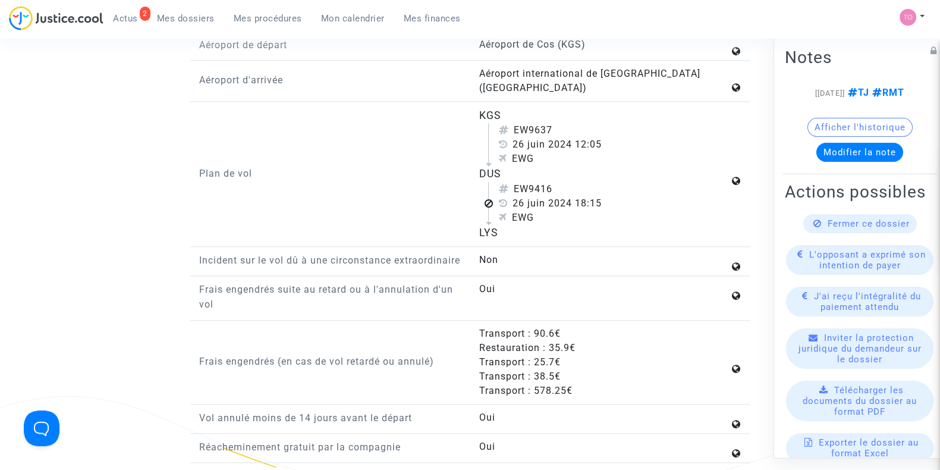
scroll to position [1452, 0]
drag, startPoint x: 475, startPoint y: 153, endPoint x: 490, endPoint y: 153, distance: 15.5
click at [490, 153] on div "KGS EW9637 [DATE] 12:05 EWG DUS EW9416 [DATE] 18:15 EWG LYS" at bounding box center [610, 172] width 280 height 133
drag, startPoint x: 476, startPoint y: 205, endPoint x: 517, endPoint y: 209, distance: 41.2
click at [517, 209] on div "KGS EW9637 [DATE] 12:05 EWG DUS EW9416 [DATE] 18:15 EWG LYS" at bounding box center [610, 172] width 280 height 133
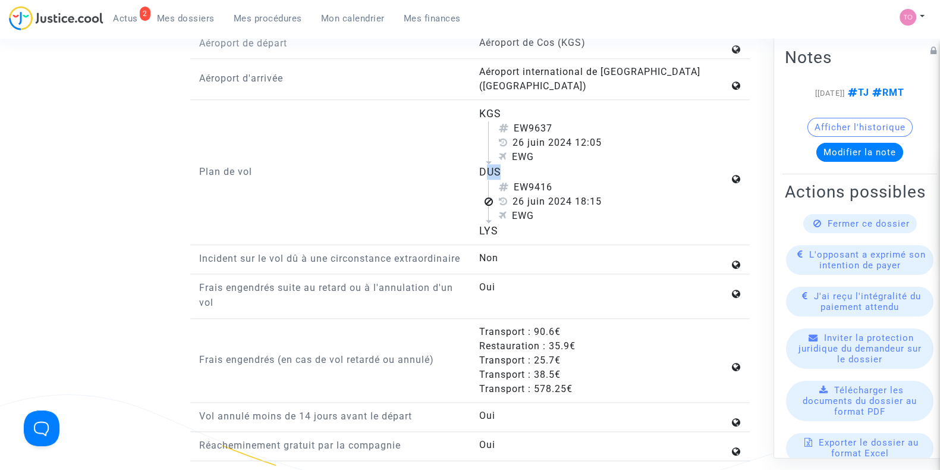
click at [518, 223] on div "LYS" at bounding box center [604, 230] width 250 height 15
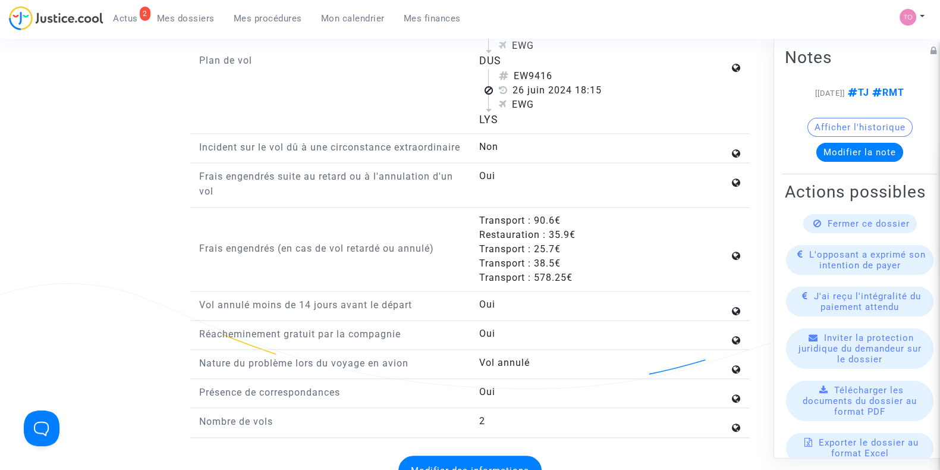
scroll to position [1564, 0]
drag, startPoint x: 532, startPoint y: 215, endPoint x: 433, endPoint y: 266, distance: 112.0
click at [433, 266] on div "Frais engendrés (en cas de vol retardé ou annulé) Transport : 90.6€ Restauratio…" at bounding box center [469, 252] width 559 height 78
click at [435, 259] on div "Frais engendrés (en cas de vol retardé ou annulé)" at bounding box center [330, 248] width 280 height 71
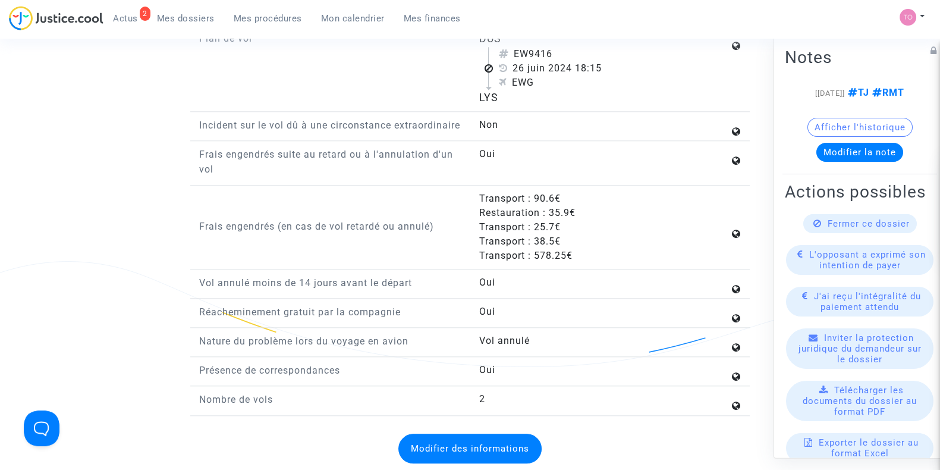
scroll to position [1586, 0]
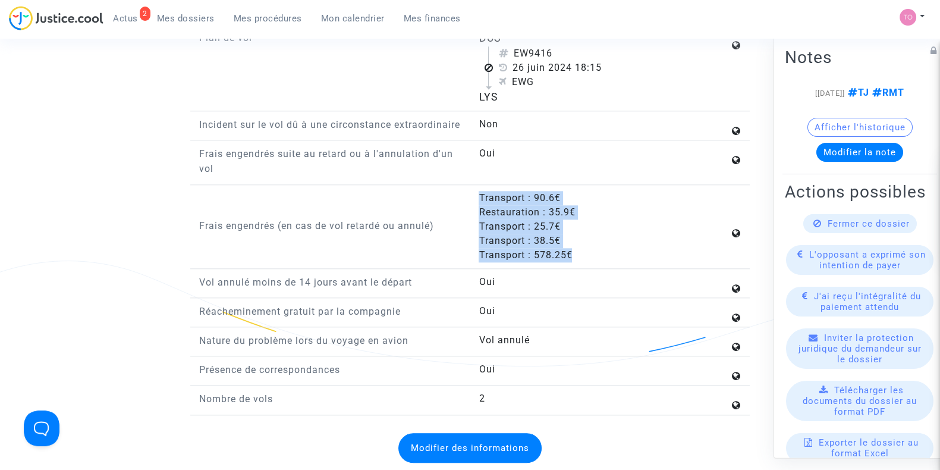
drag, startPoint x: 478, startPoint y: 192, endPoint x: 587, endPoint y: 251, distance: 123.7
click at [587, 251] on div "Transport : 90.6€ Restauration : 35.9€ Transport : 25.7€ Transport : 38.5€ Tran…" at bounding box center [610, 226] width 280 height 71
click at [586, 256] on div "Transport : 578.25€" at bounding box center [604, 255] width 250 height 14
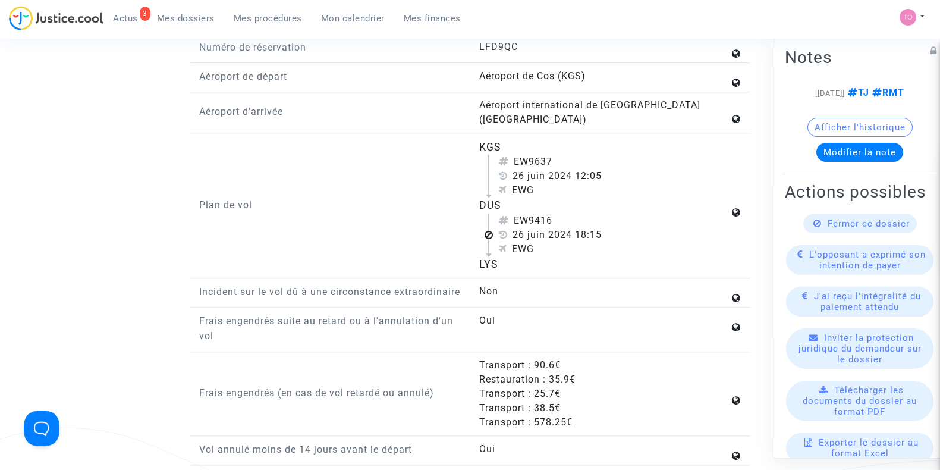
scroll to position [1418, 0]
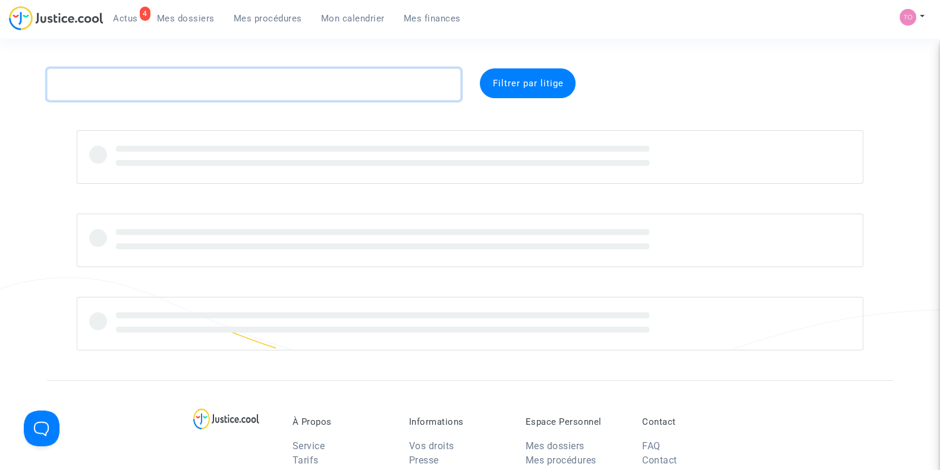
click at [131, 78] on textarea at bounding box center [254, 84] width 414 height 32
paste textarea "Traore"
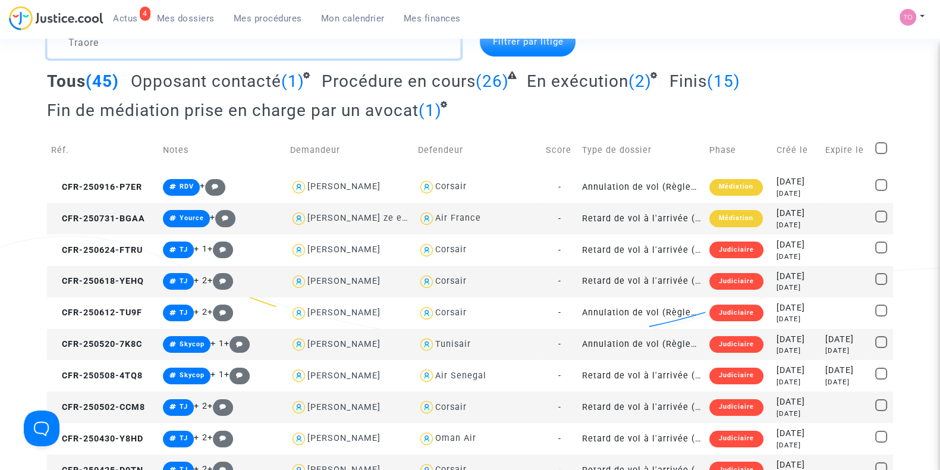
scroll to position [65, 0]
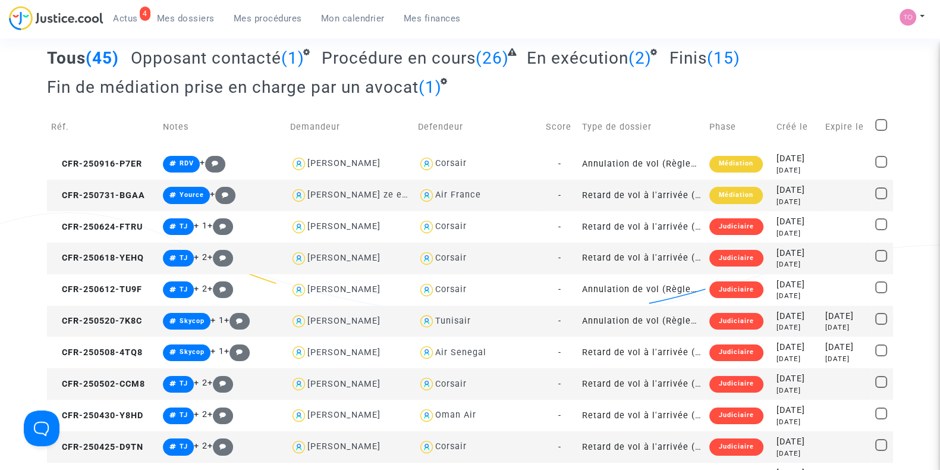
type textarea "Traore"
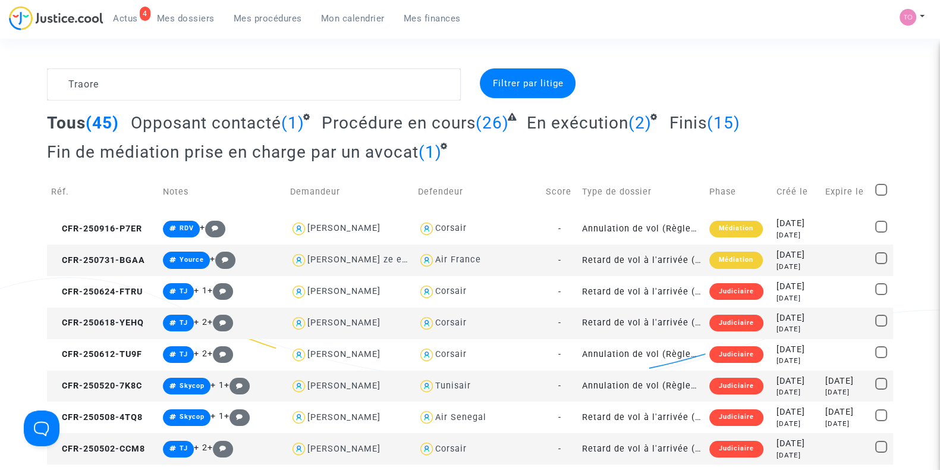
click at [349, 17] on span "Mon calendrier" at bounding box center [353, 18] width 64 height 11
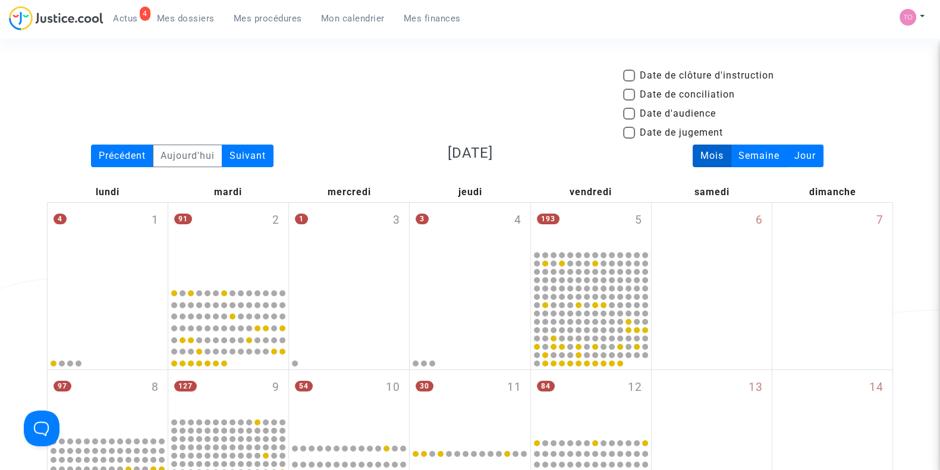
click at [637, 111] on label "Date d'audience" at bounding box center [669, 113] width 93 height 14
click at [629, 119] on input "Date d'audience" at bounding box center [628, 119] width 1 height 1
checkbox input "true"
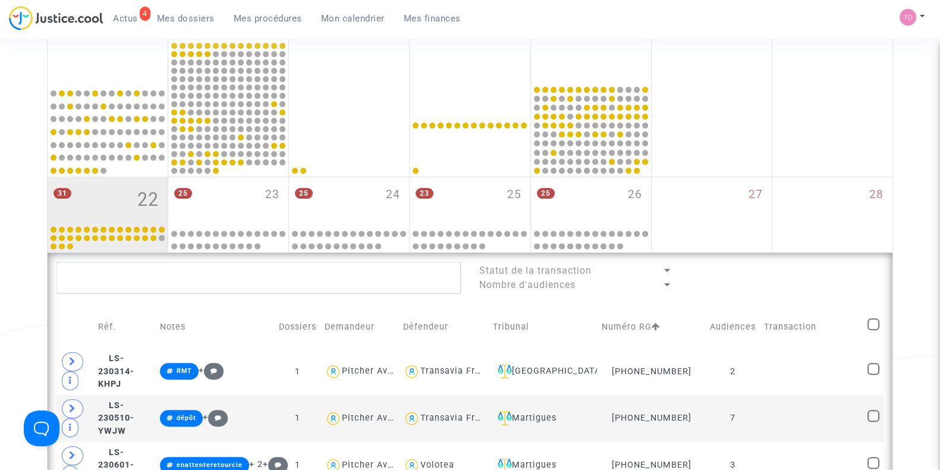
scroll to position [484, 0]
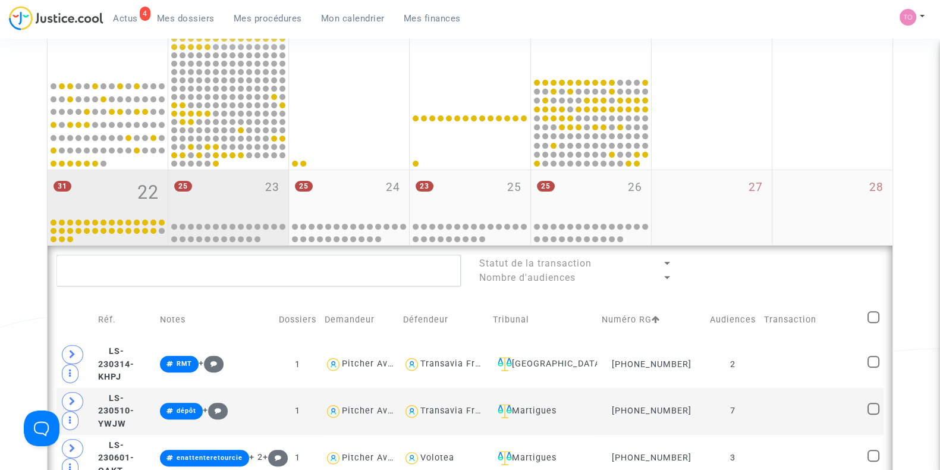
click at [187, 198] on div "25 23" at bounding box center [228, 193] width 120 height 46
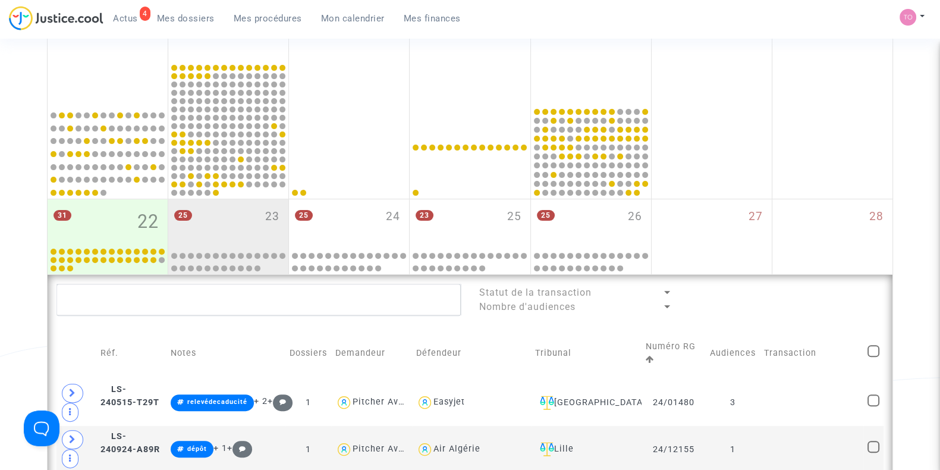
scroll to position [456, 0]
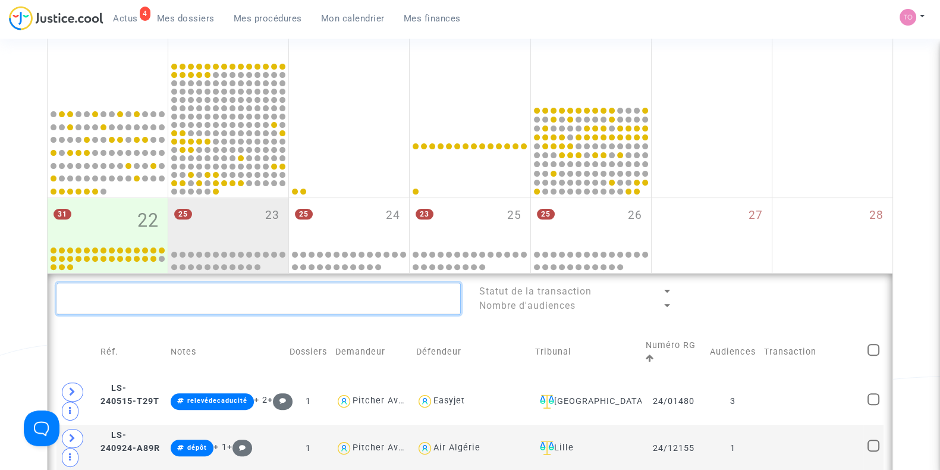
click at [156, 305] on textarea at bounding box center [258, 298] width 404 height 32
paste textarea "Traore"
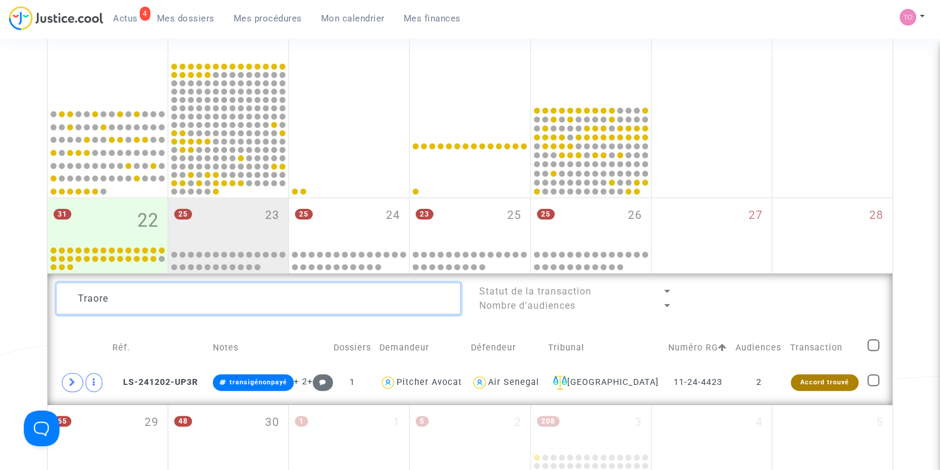
scroll to position [627, 0]
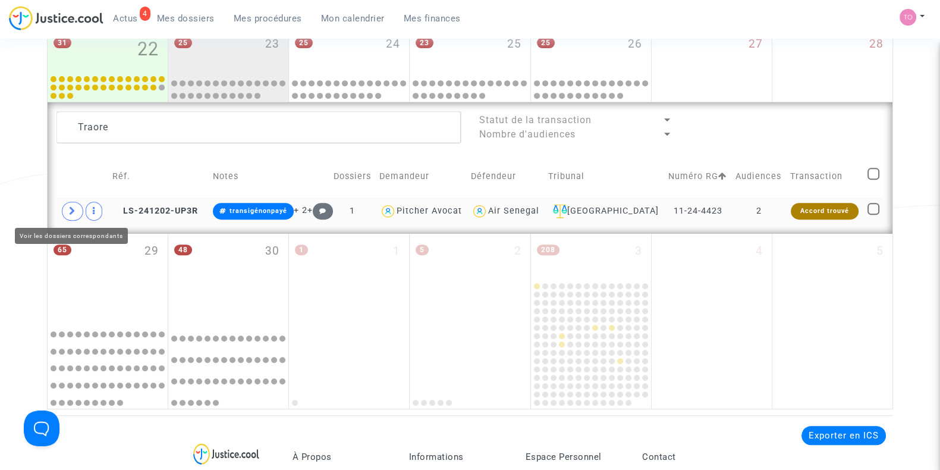
click at [67, 210] on span at bounding box center [72, 211] width 21 height 19
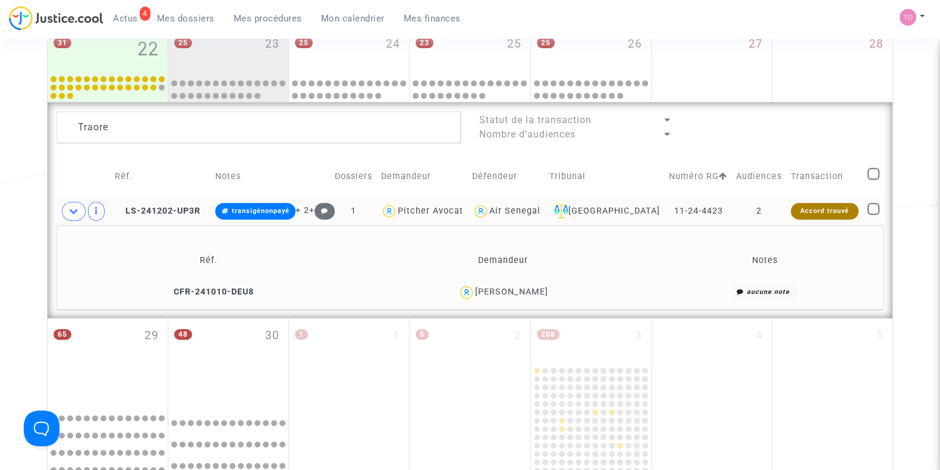
click at [507, 291] on div "Moussa Traore" at bounding box center [511, 292] width 73 height 10
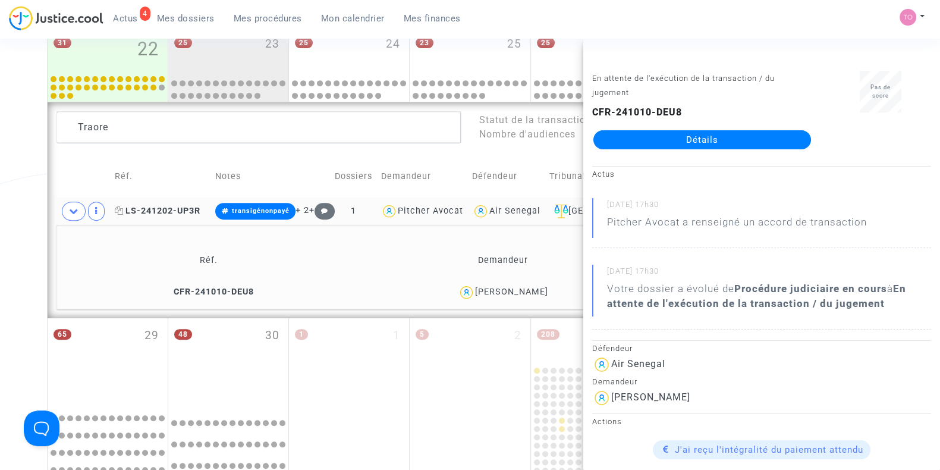
click at [146, 206] on span "LS-241202-UP3R" at bounding box center [158, 211] width 86 height 10
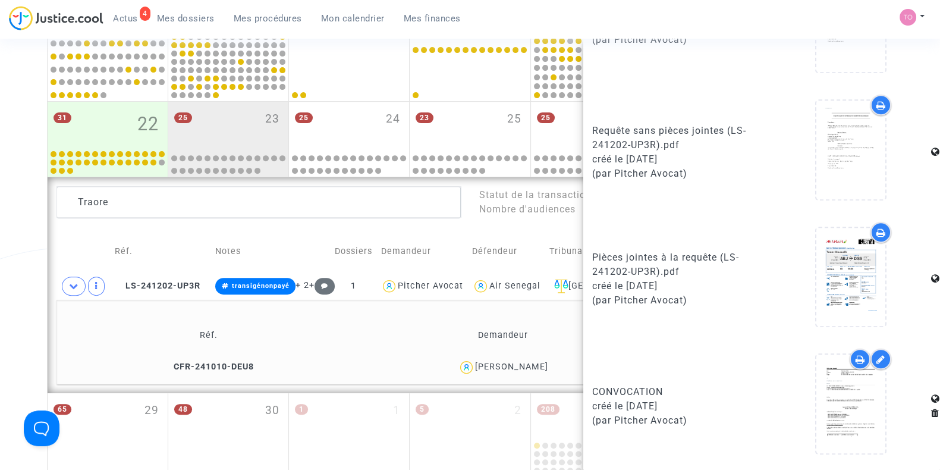
scroll to position [551, 0]
click at [178, 368] on span "CFR-241010-DEU8" at bounding box center [208, 368] width 91 height 10
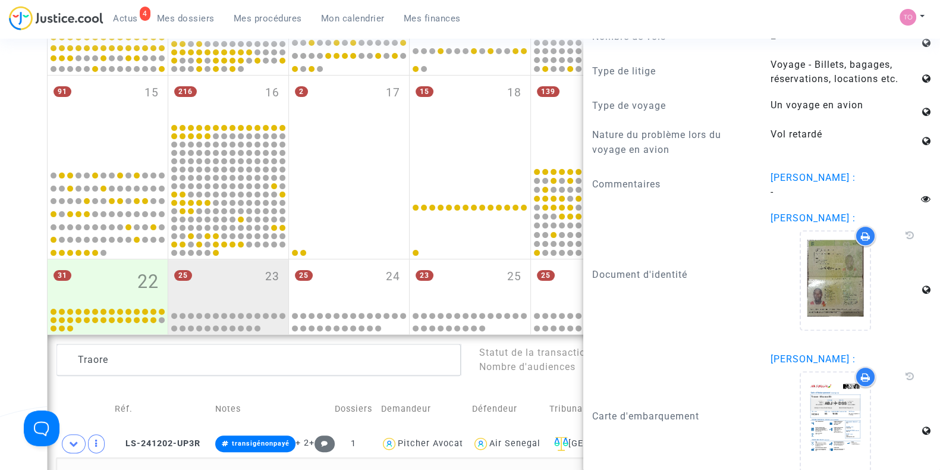
scroll to position [383, 0]
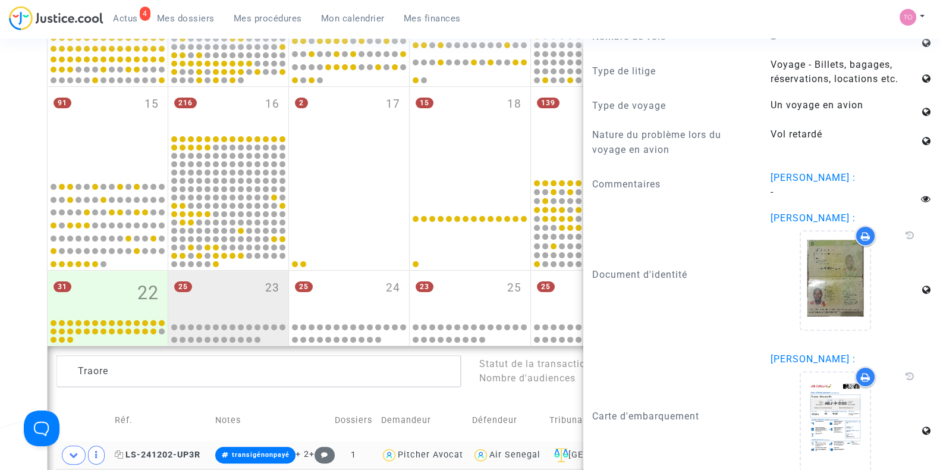
click at [153, 450] on span "LS-241202-UP3R" at bounding box center [158, 454] width 86 height 10
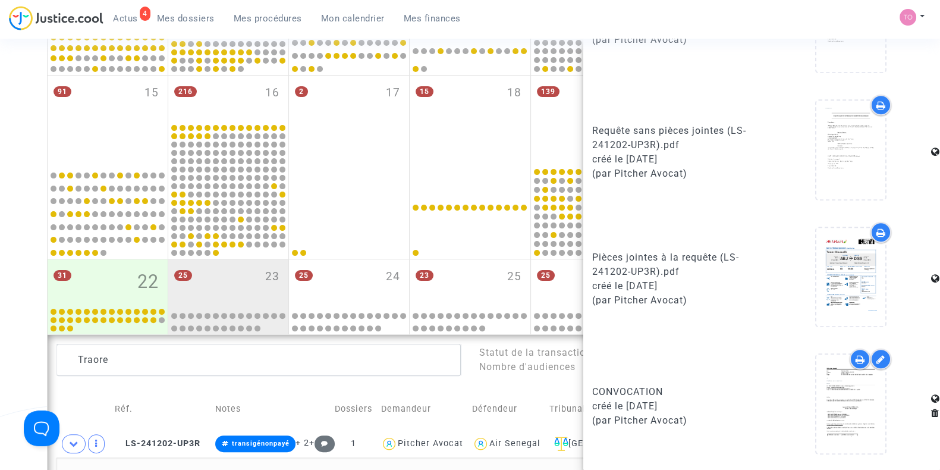
scroll to position [396, 0]
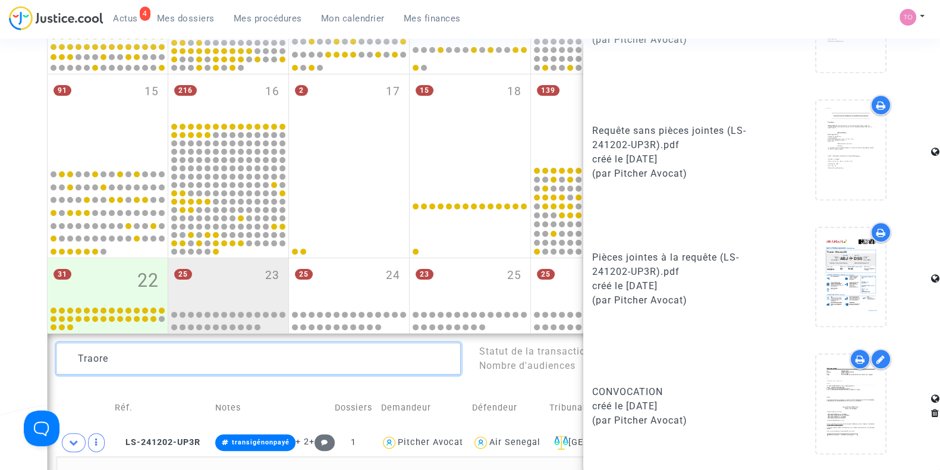
drag, startPoint x: 95, startPoint y: 350, endPoint x: 10, endPoint y: 348, distance: 85.0
click at [10, 348] on div "Date de clôture d'instruction Date de conciliation Date d'audience Date de juge…" at bounding box center [470, 198] width 940 height 1052
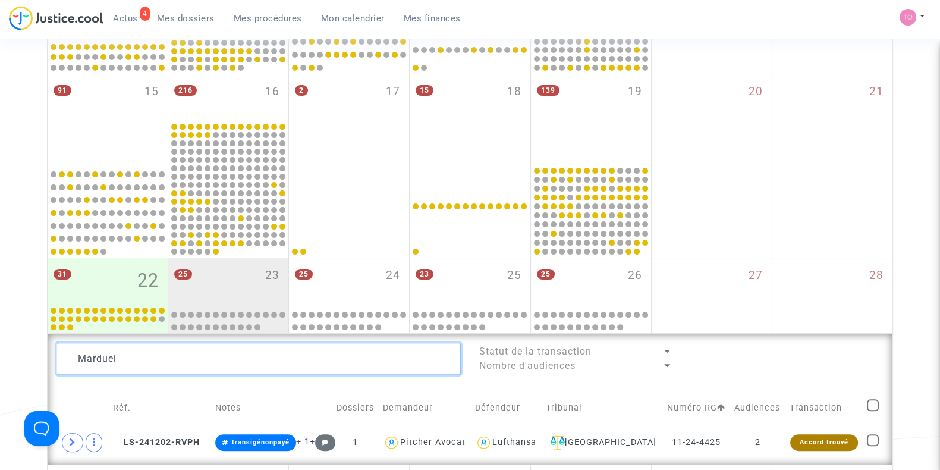
scroll to position [637, 0]
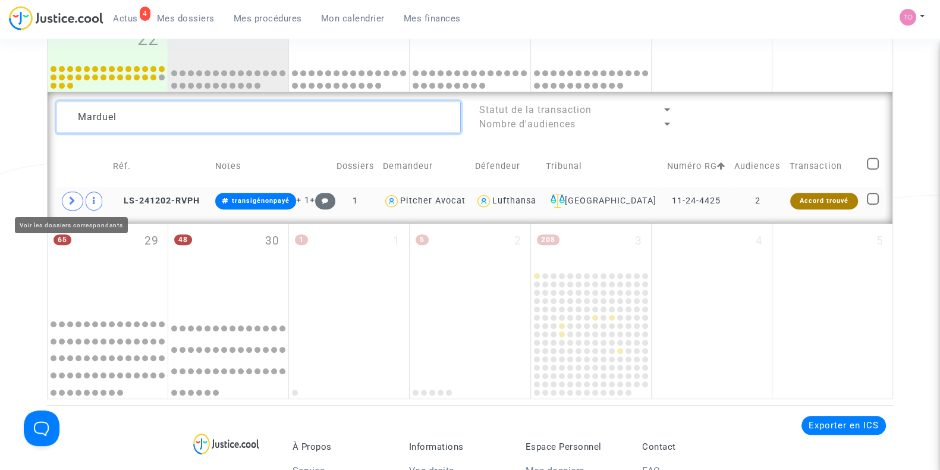
type textarea "Marduel"
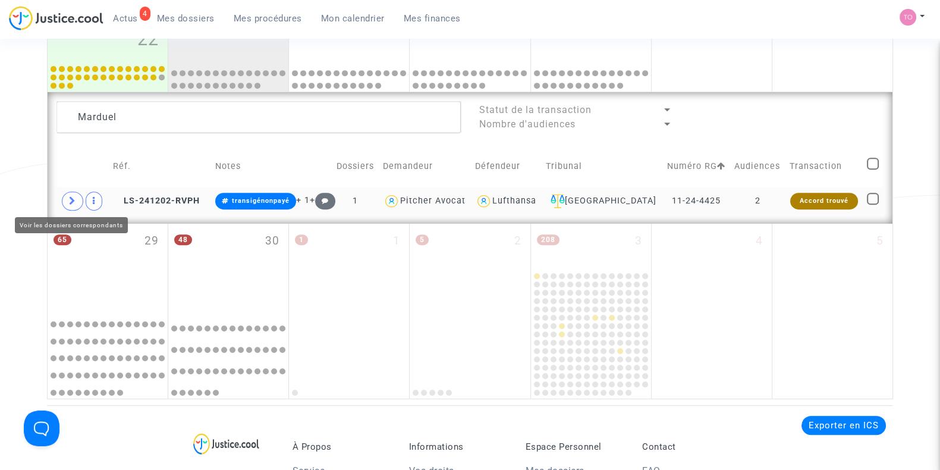
click at [69, 196] on icon at bounding box center [72, 200] width 7 height 9
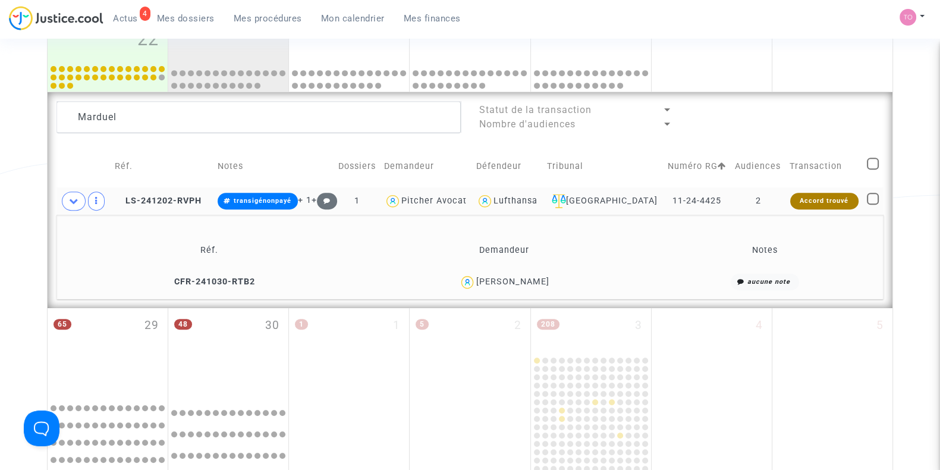
click at [530, 278] on div "[PERSON_NAME]" at bounding box center [512, 281] width 73 height 10
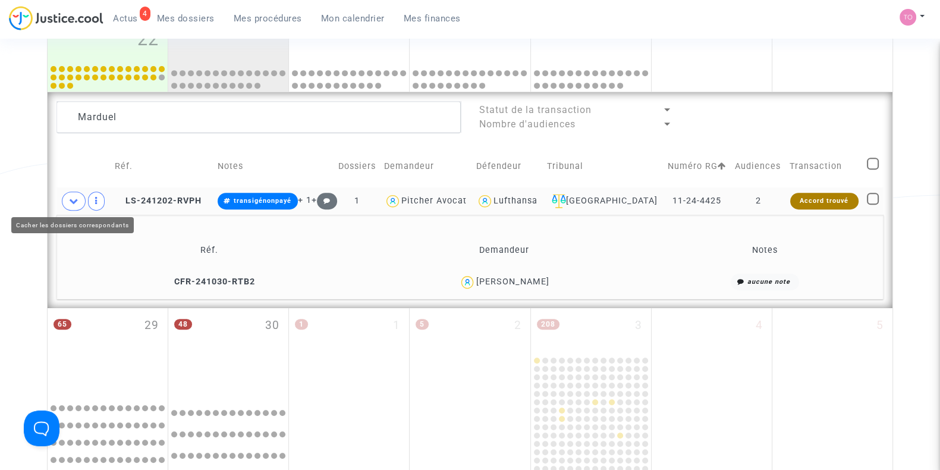
click at [68, 200] on span at bounding box center [74, 200] width 24 height 19
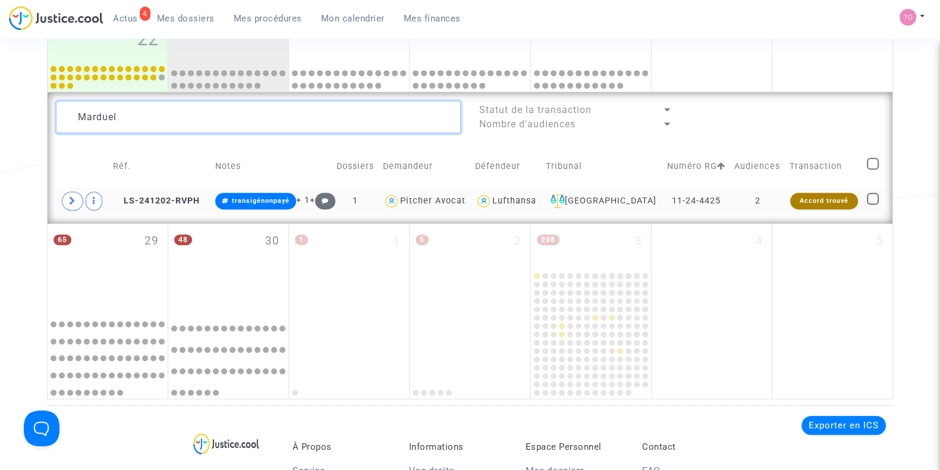
drag, startPoint x: 164, startPoint y: 115, endPoint x: 26, endPoint y: 111, distance: 138.0
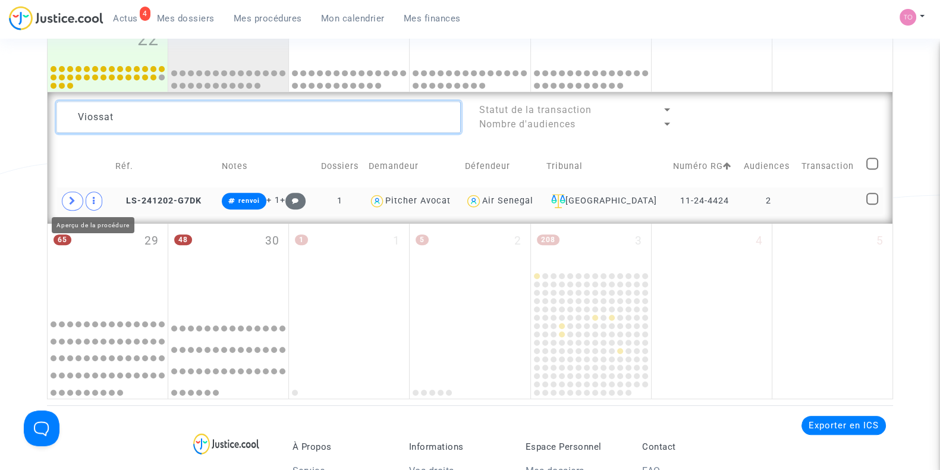
type textarea "Viossat"
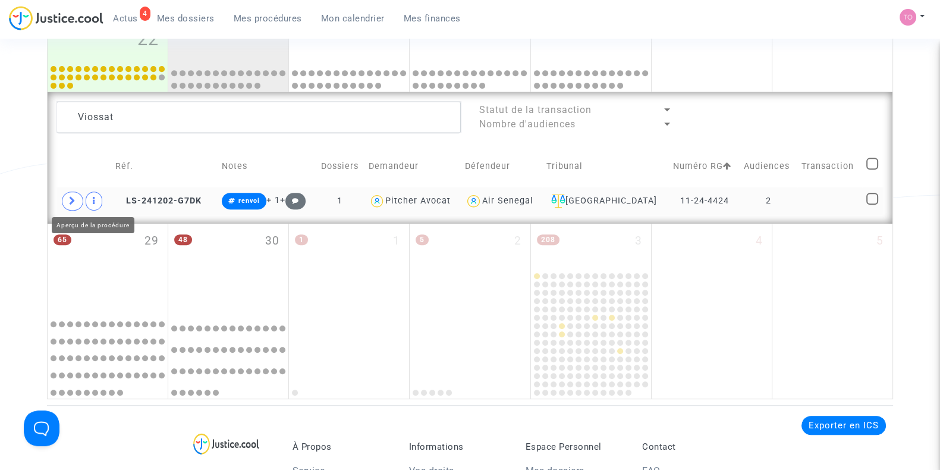
click at [155, 208] on td "LS-241202-G7DK" at bounding box center [164, 200] width 107 height 27
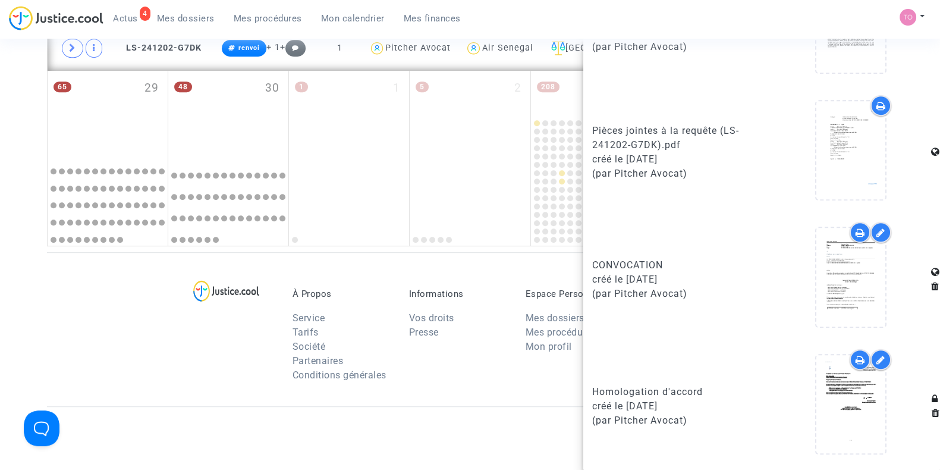
scroll to position [791, 0]
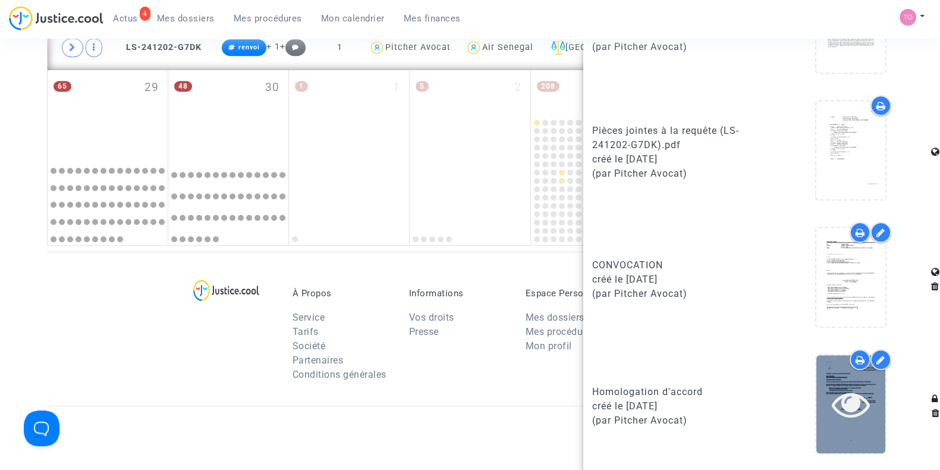
click at [843, 410] on icon at bounding box center [851, 404] width 39 height 38
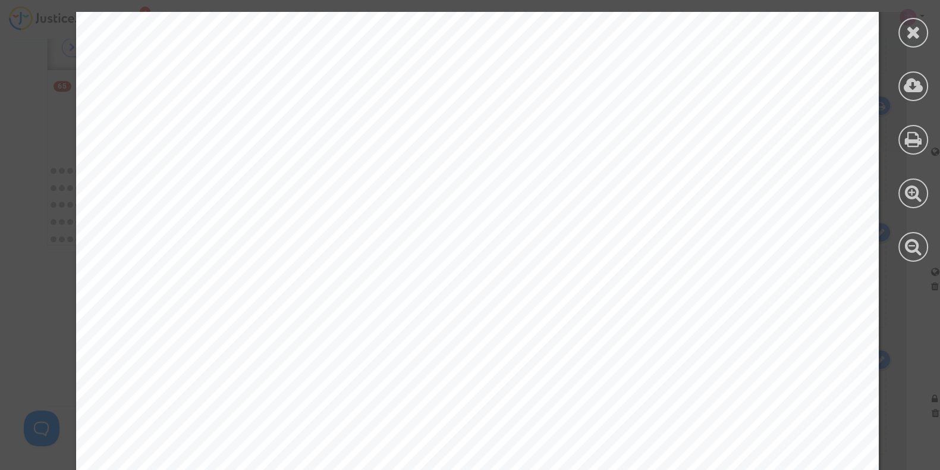
scroll to position [181, 0]
click at [916, 40] on icon at bounding box center [913, 32] width 15 height 18
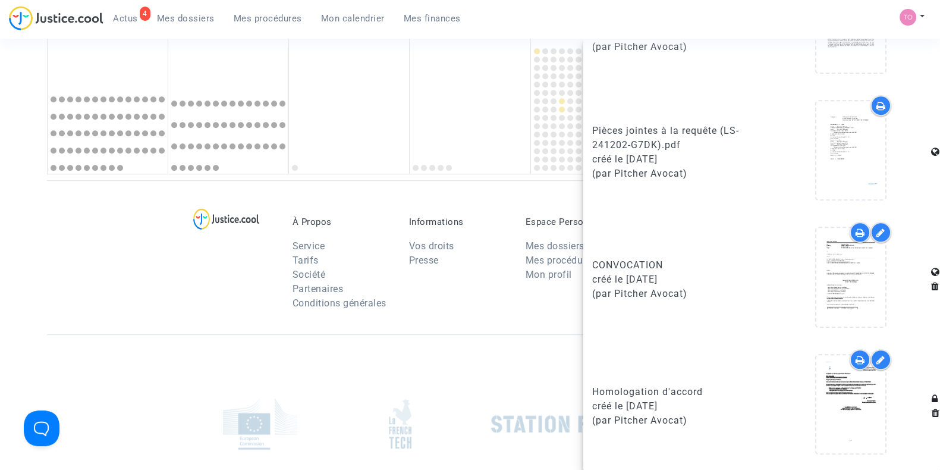
scroll to position [940, 0]
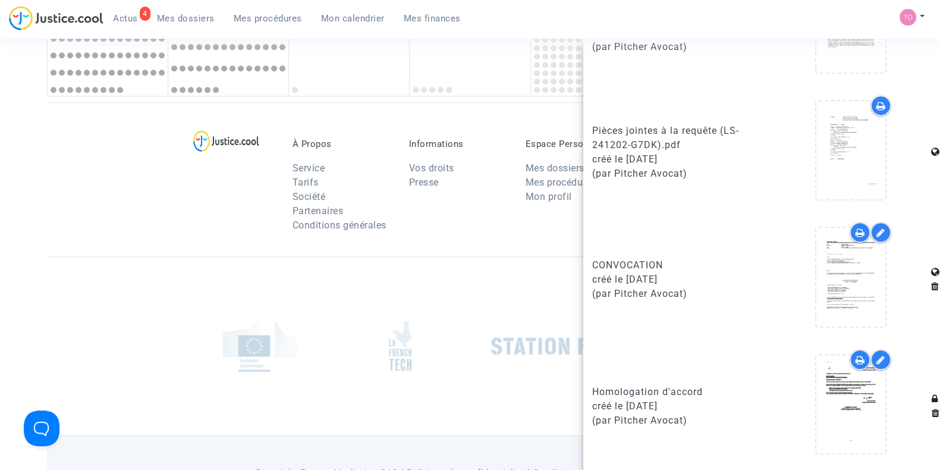
click at [56, 194] on div "À Propos Service Tarifs Société Partenaires Conditions générales Informations V…" at bounding box center [470, 179] width 846 height 154
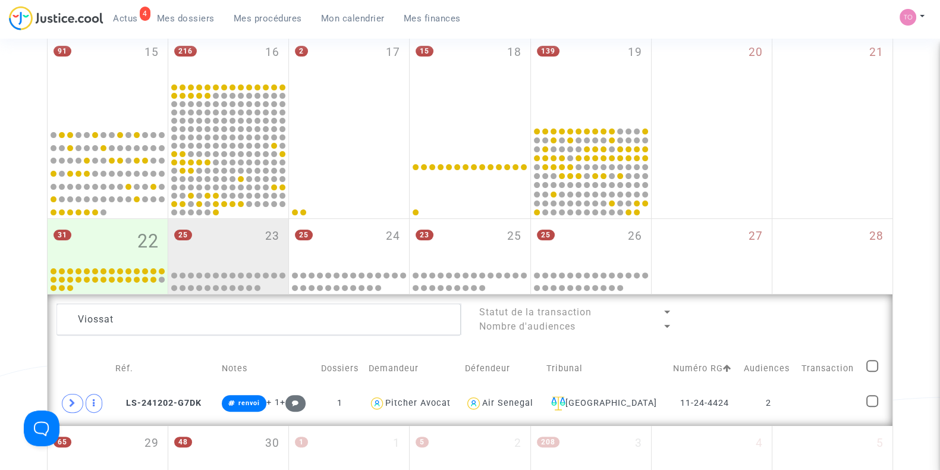
scroll to position [422, 0]
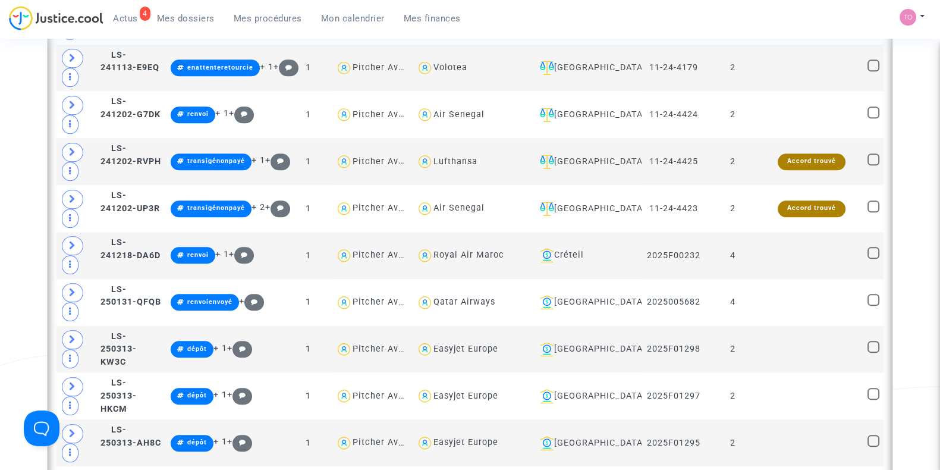
scroll to position [1493, 0]
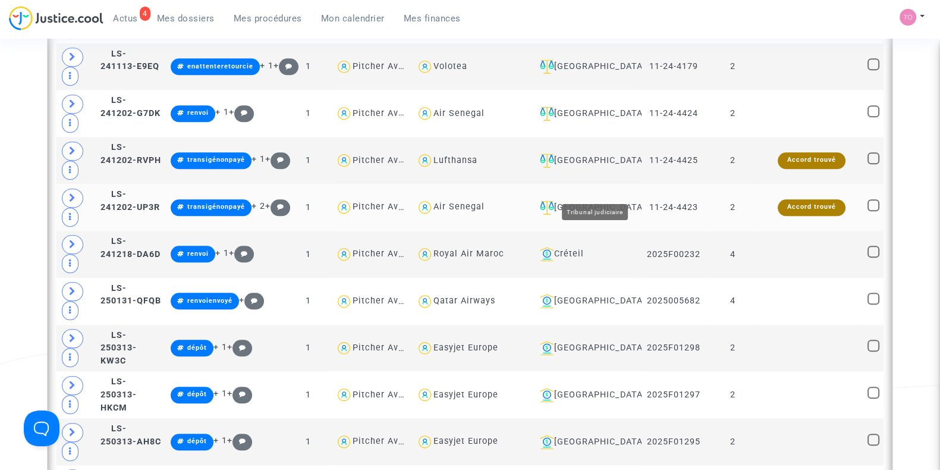
click at [610, 200] on div "[GEOGRAPHIC_DATA]" at bounding box center [586, 207] width 102 height 14
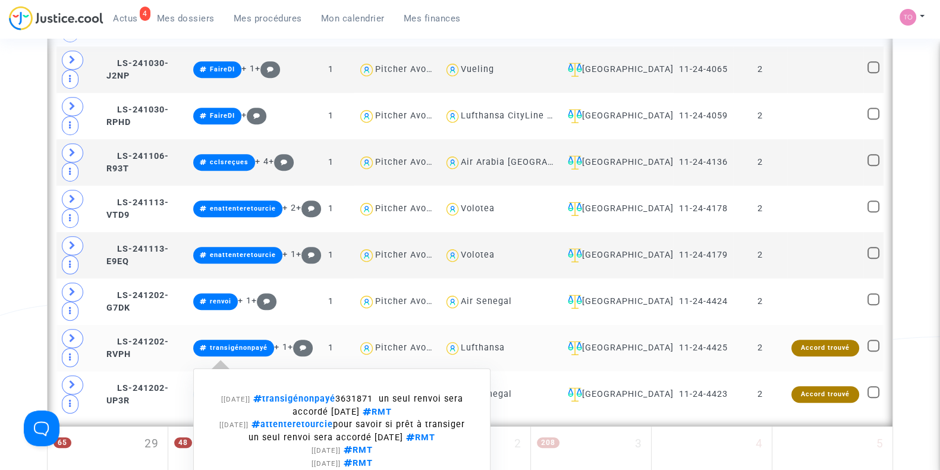
scroll to position [1089, 0]
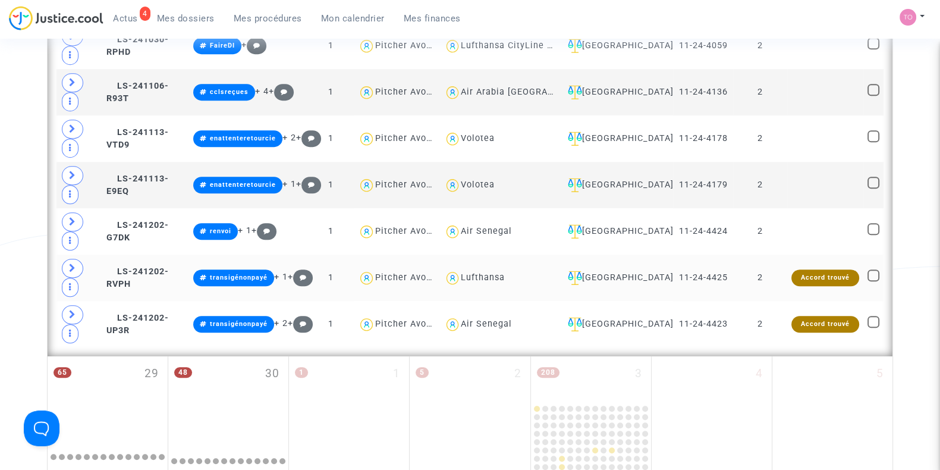
click at [73, 263] on icon at bounding box center [72, 267] width 7 height 9
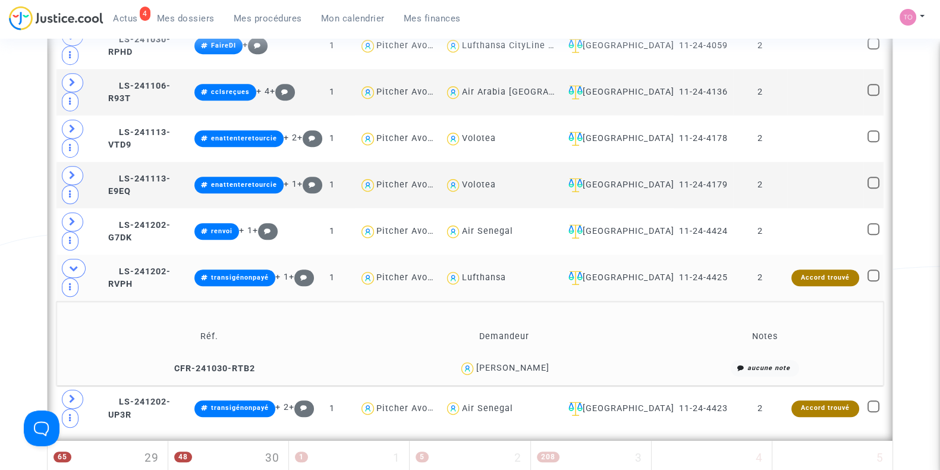
click at [514, 363] on div "[PERSON_NAME]" at bounding box center [512, 368] width 73 height 10
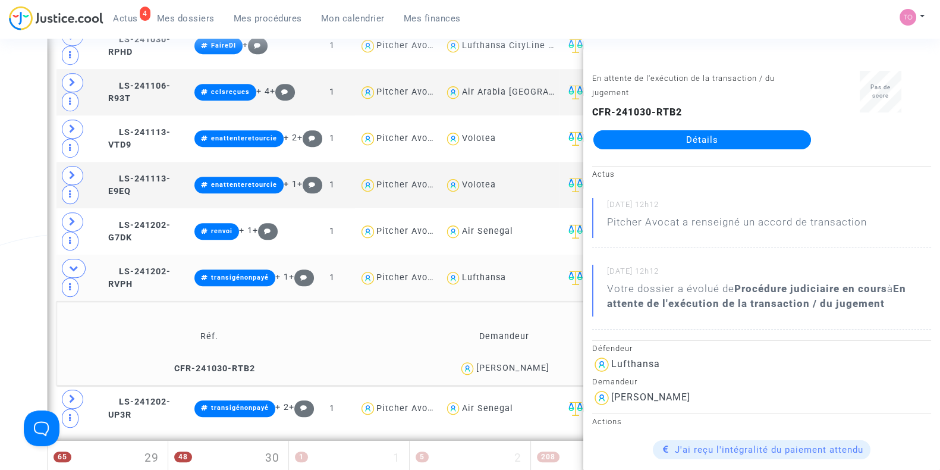
click at [525, 363] on div "[PERSON_NAME]" at bounding box center [512, 368] width 73 height 10
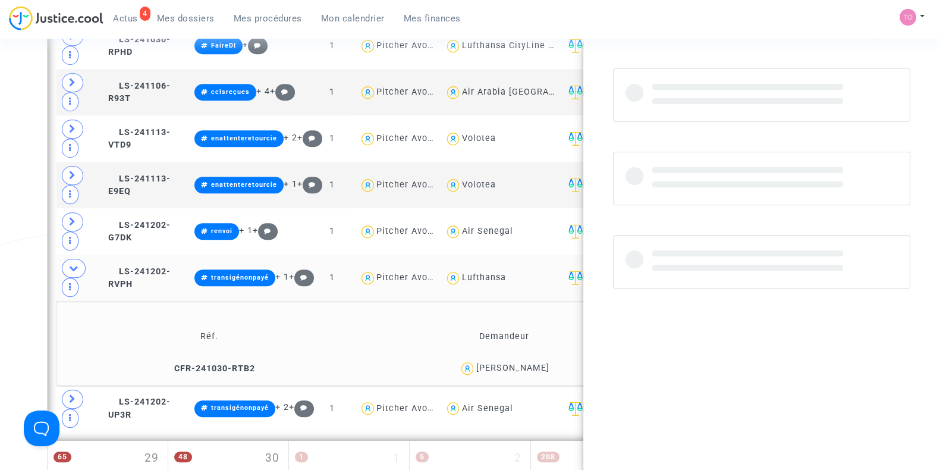
click at [525, 363] on div "[PERSON_NAME]" at bounding box center [512, 368] width 73 height 10
copy div "Marduel"
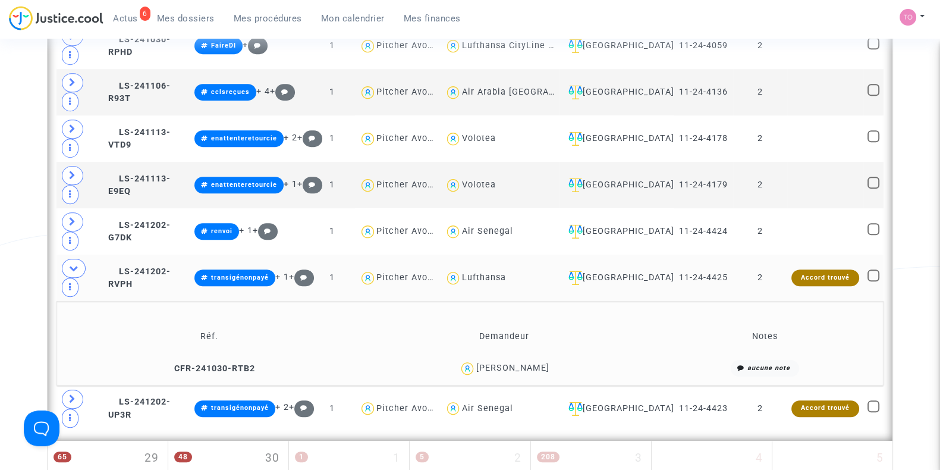
click at [501, 363] on div "[PERSON_NAME]" at bounding box center [512, 368] width 73 height 10
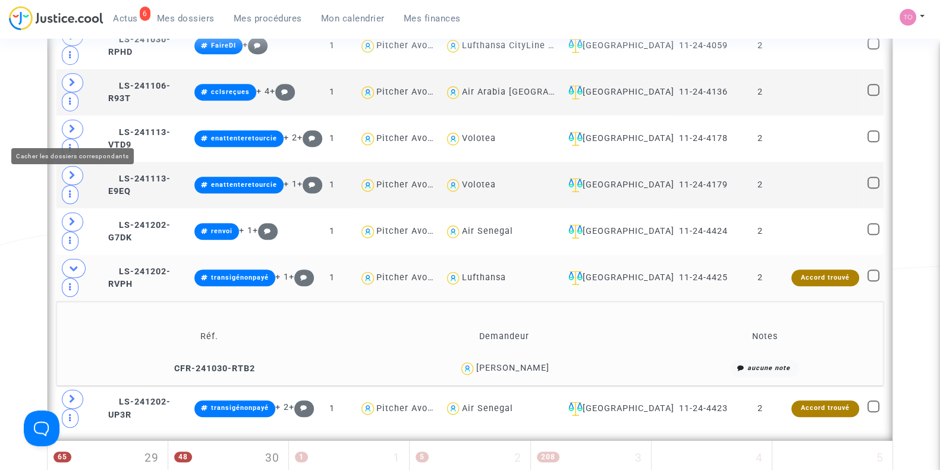
click at [78, 259] on span at bounding box center [74, 268] width 24 height 19
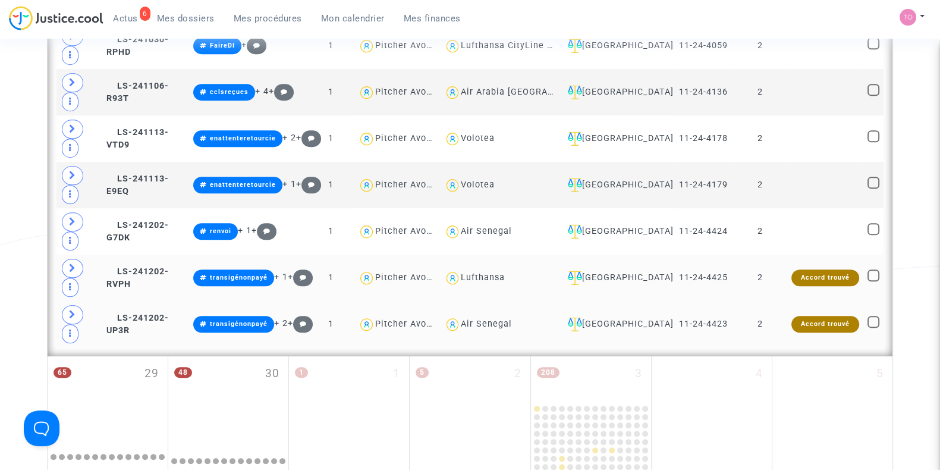
click at [67, 305] on span at bounding box center [72, 314] width 21 height 19
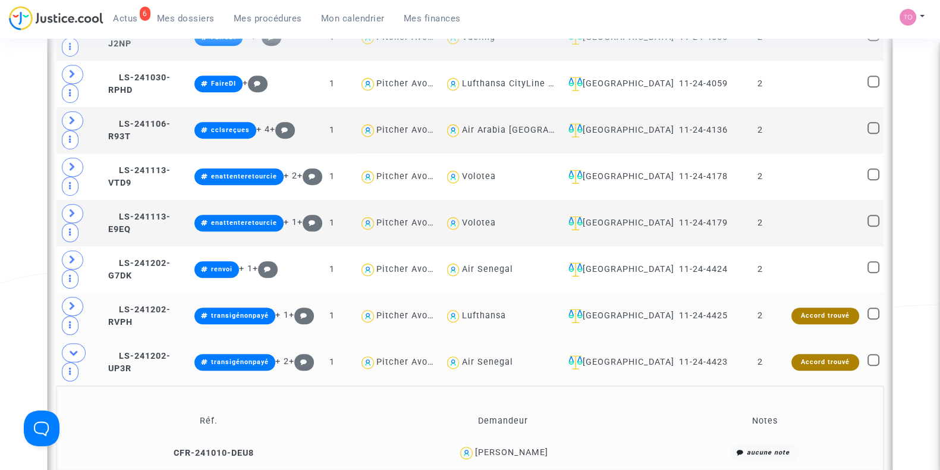
scroll to position [1051, 0]
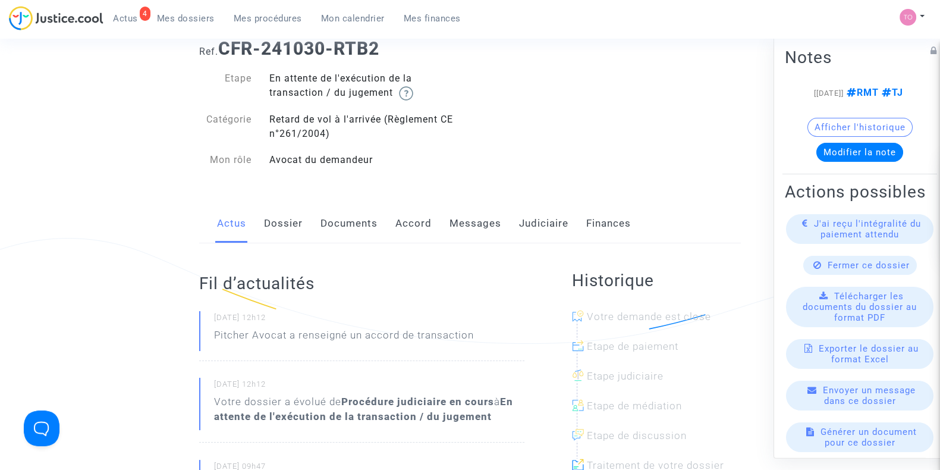
click at [534, 224] on link "Judiciaire" at bounding box center [543, 223] width 49 height 39
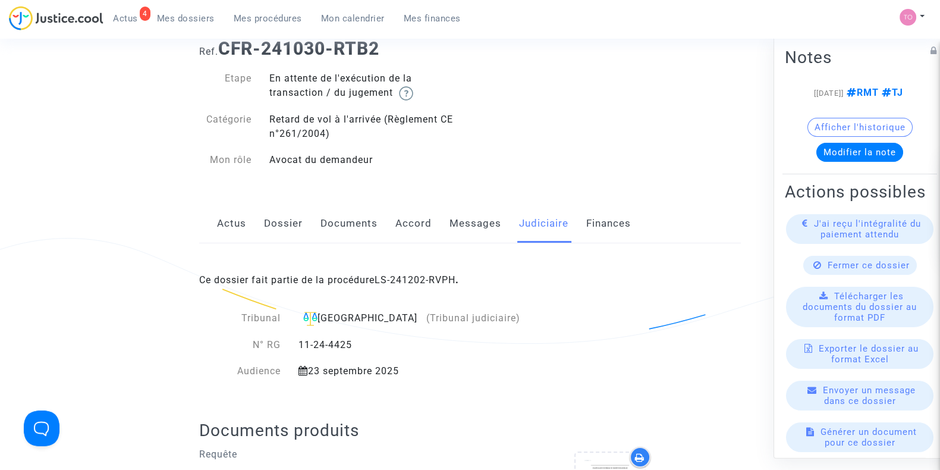
click at [421, 285] on div "Ce dossier fait partie de la procédure LS-241202-RVPH ." at bounding box center [470, 271] width 542 height 56
click at [415, 278] on link "LS-241202-RVPH" at bounding box center [415, 279] width 81 height 11
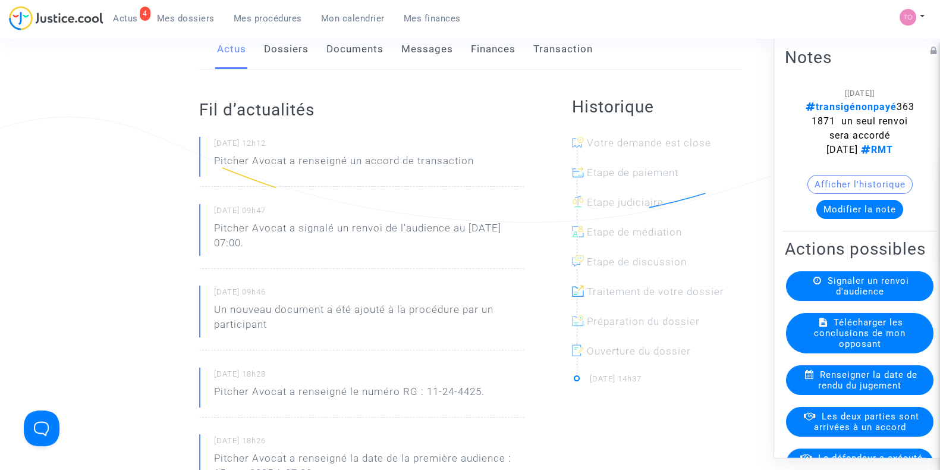
scroll to position [111, 0]
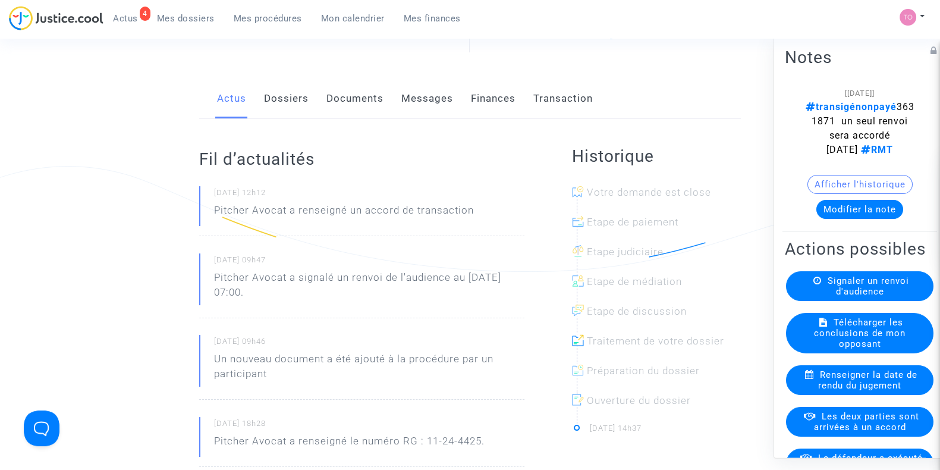
click at [342, 93] on link "Documents" at bounding box center [354, 98] width 57 height 39
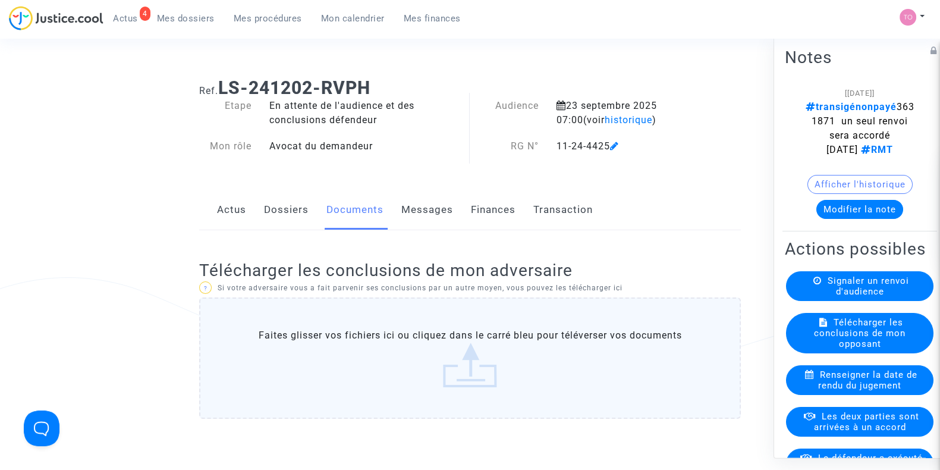
click at [279, 209] on link "Dossiers" at bounding box center [286, 209] width 45 height 39
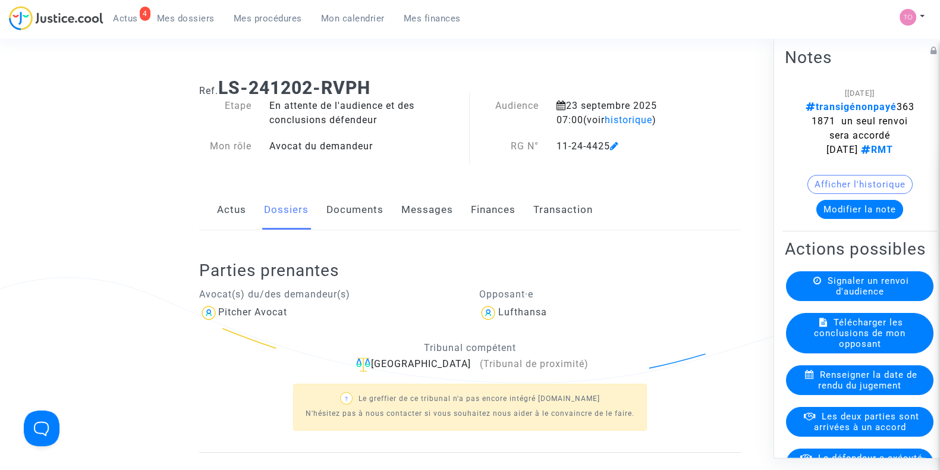
click at [364, 317] on div "Pitcher Avocat" at bounding box center [330, 312] width 262 height 19
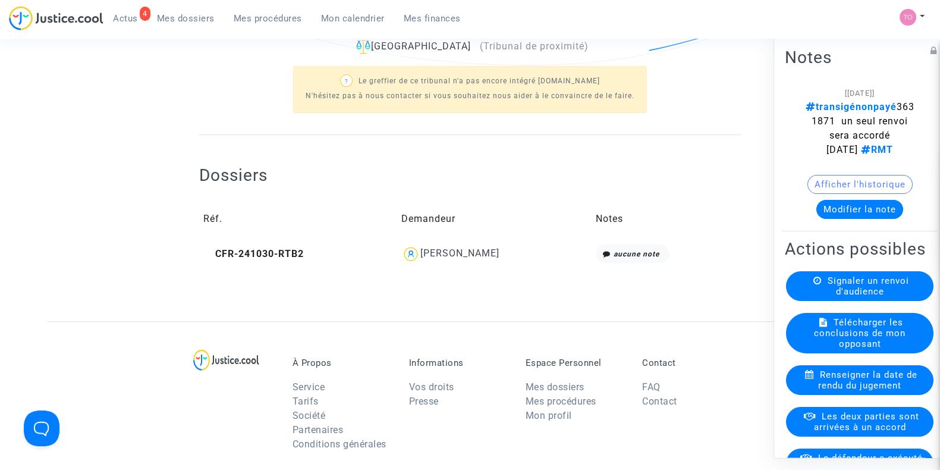
scroll to position [318, 0]
click at [468, 256] on div "[PERSON_NAME]" at bounding box center [459, 252] width 79 height 11
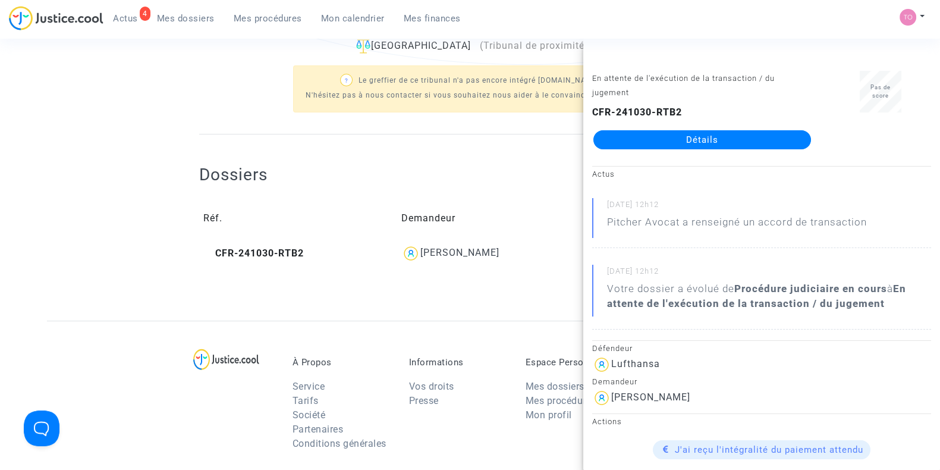
click at [675, 141] on link "Détails" at bounding box center [702, 139] width 218 height 19
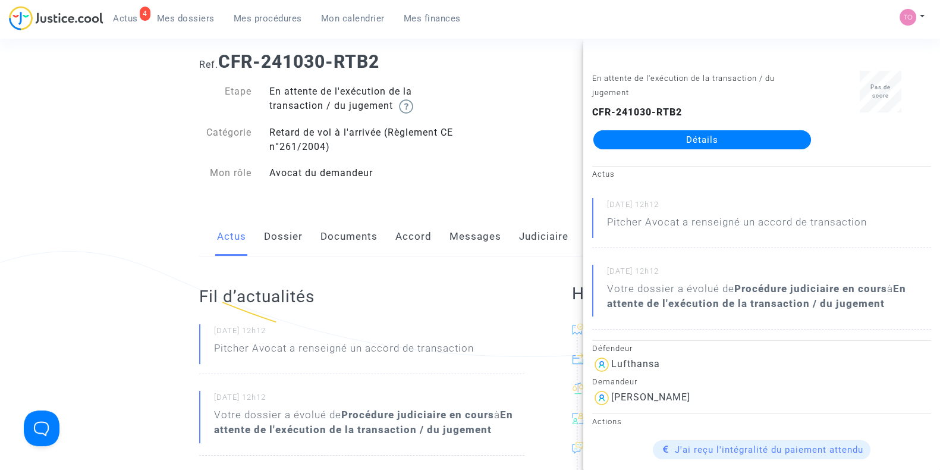
scroll to position [22, 0]
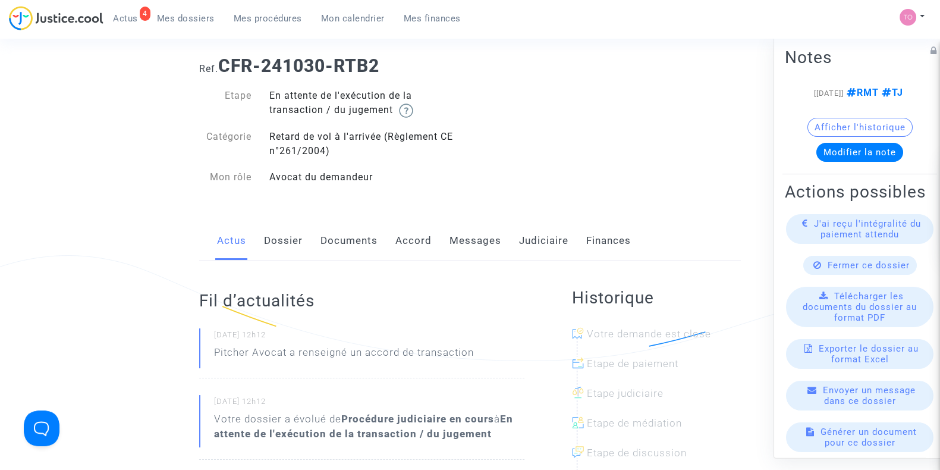
click at [271, 247] on link "Dossier" at bounding box center [283, 240] width 39 height 39
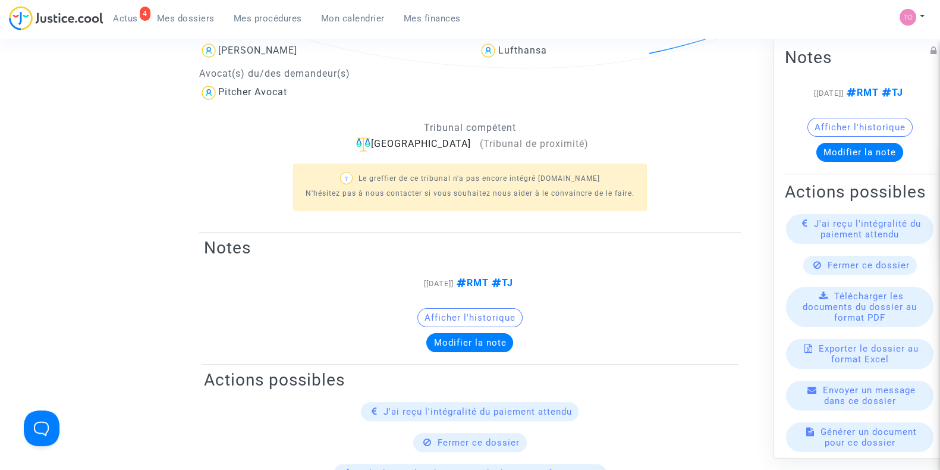
scroll to position [315, 0]
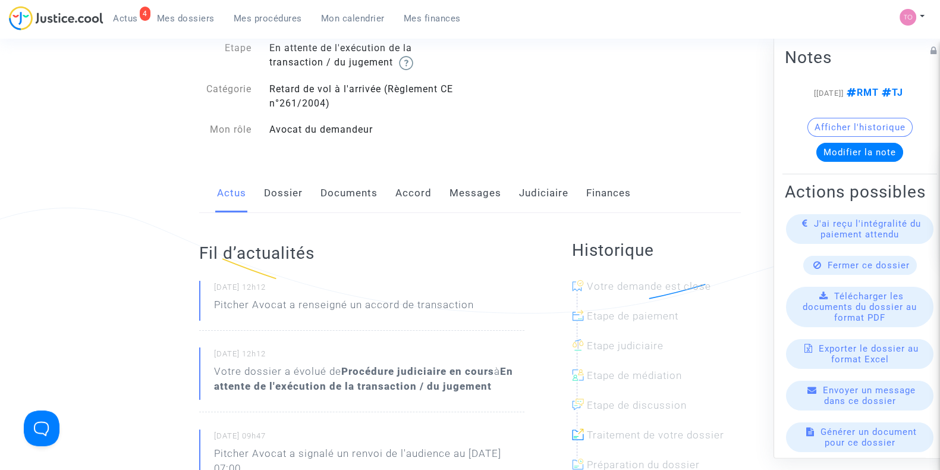
scroll to position [105, 0]
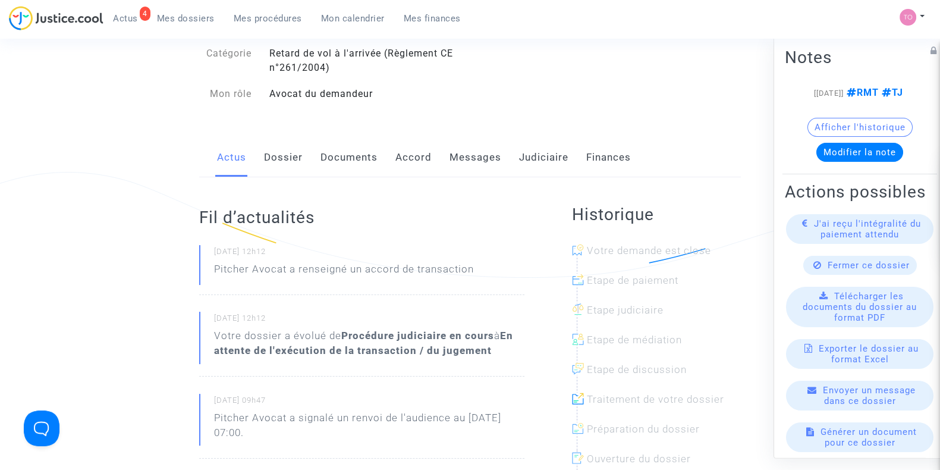
click at [290, 146] on link "Dossier" at bounding box center [283, 157] width 39 height 39
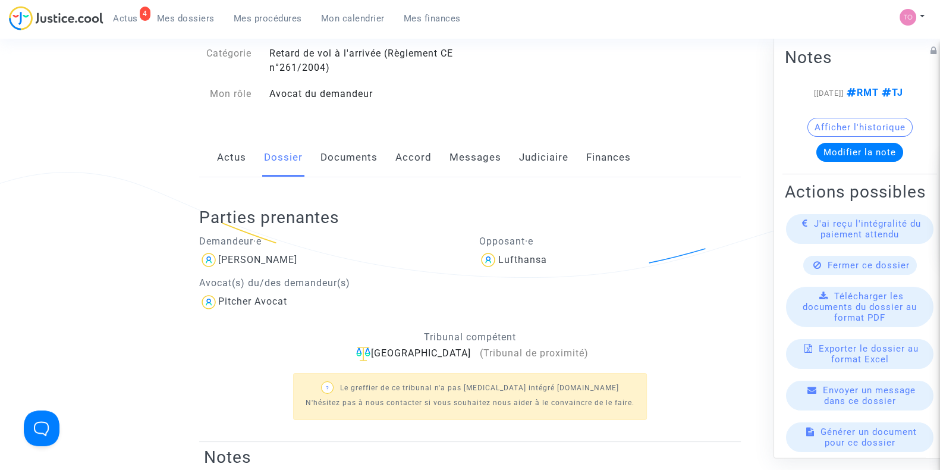
click at [336, 156] on link "Documents" at bounding box center [348, 157] width 57 height 39
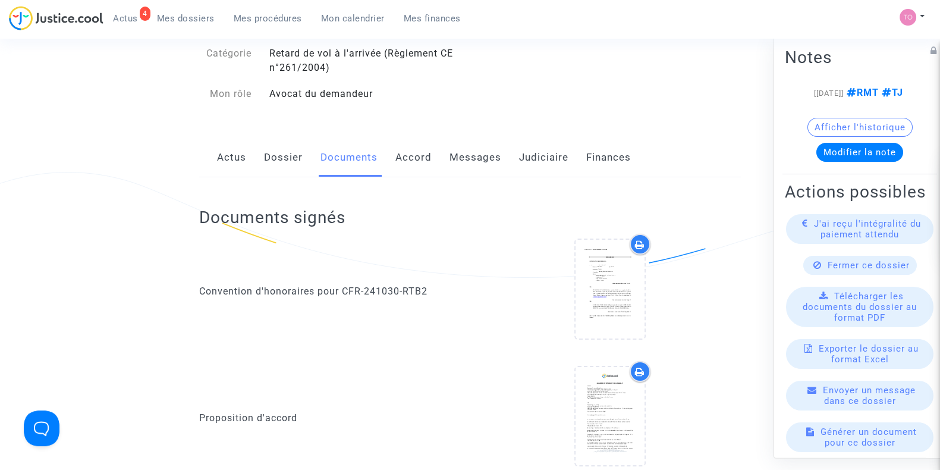
click at [416, 159] on link "Accord" at bounding box center [413, 157] width 36 height 39
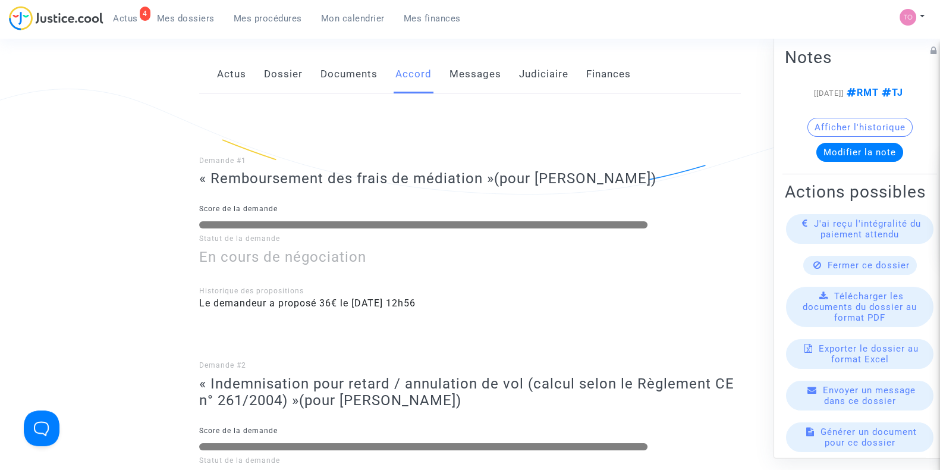
scroll to position [188, 0]
click at [341, 80] on link "Documents" at bounding box center [348, 74] width 57 height 39
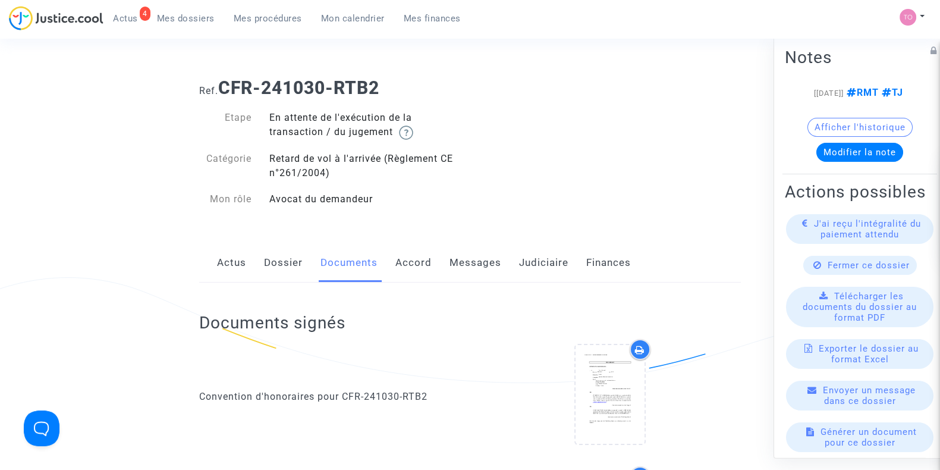
click at [538, 262] on link "Judiciaire" at bounding box center [543, 262] width 49 height 39
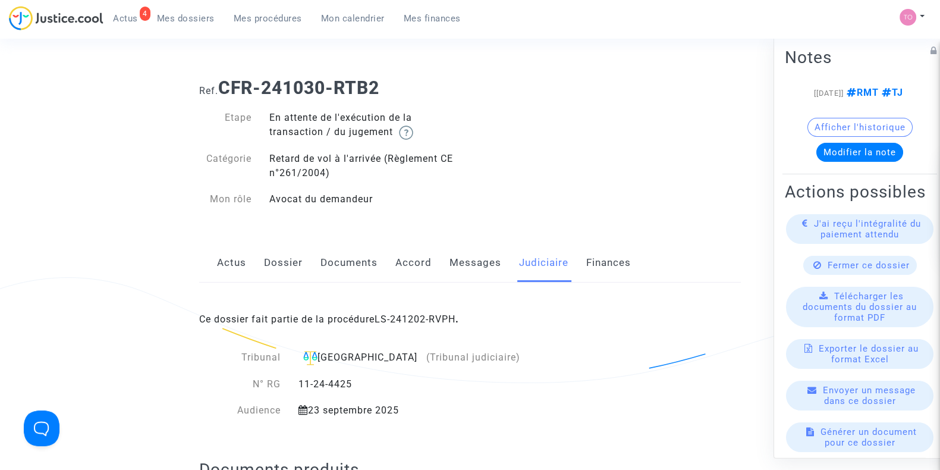
click at [390, 310] on div "Ce dossier fait partie de la procédure LS-241202-RVPH ." at bounding box center [470, 310] width 542 height 56
click at [390, 314] on link "LS-241202-RVPH" at bounding box center [415, 318] width 81 height 11
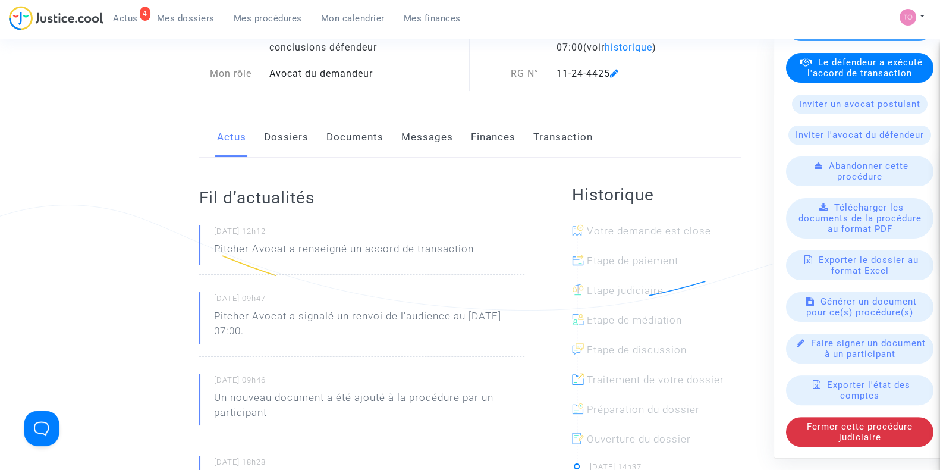
scroll to position [433, 0]
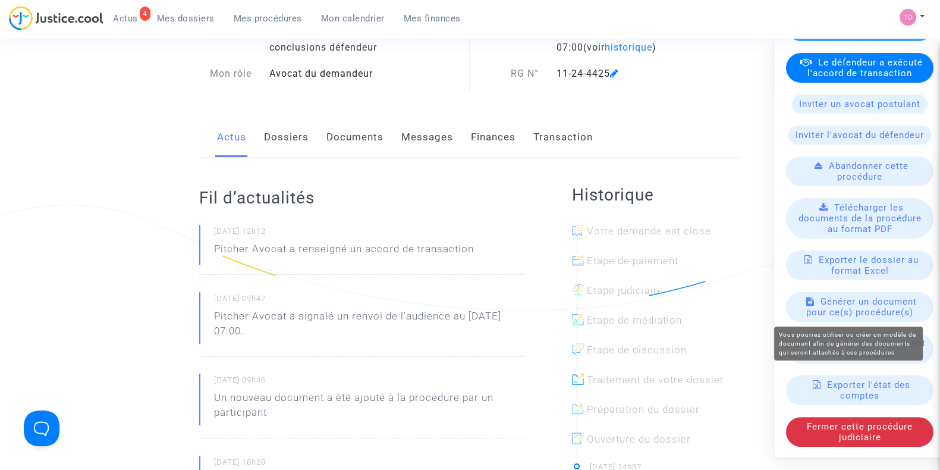
click at [837, 307] on span "Générer un document pour ce(s) procédure(s)" at bounding box center [861, 307] width 111 height 21
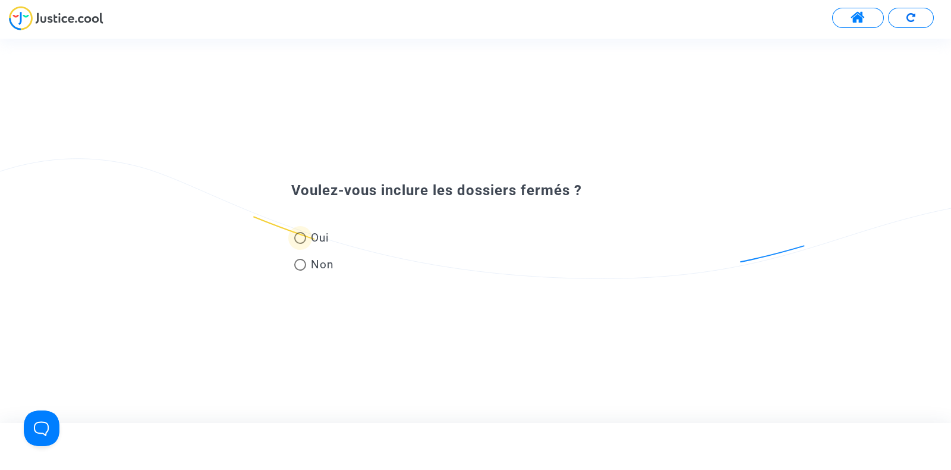
click at [295, 242] on span at bounding box center [300, 238] width 12 height 12
click at [300, 244] on input "Oui" at bounding box center [300, 244] width 1 height 1
radio input "true"
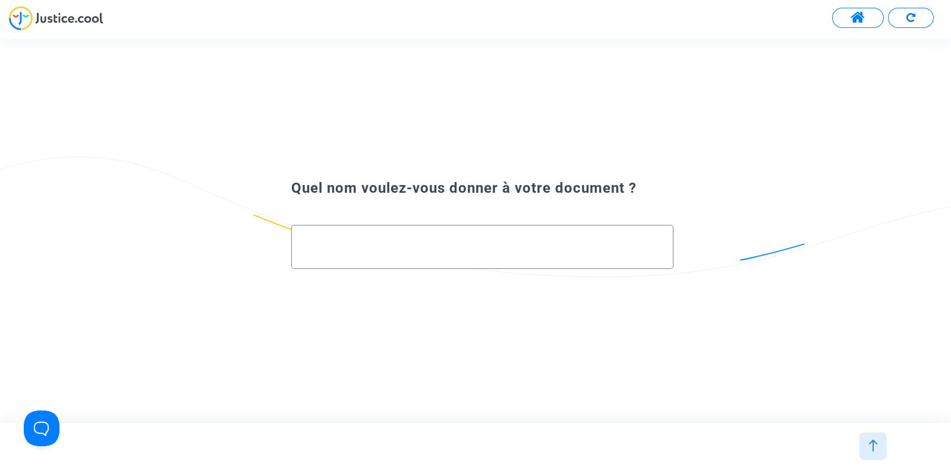
click at [455, 235] on div at bounding box center [482, 241] width 357 height 33
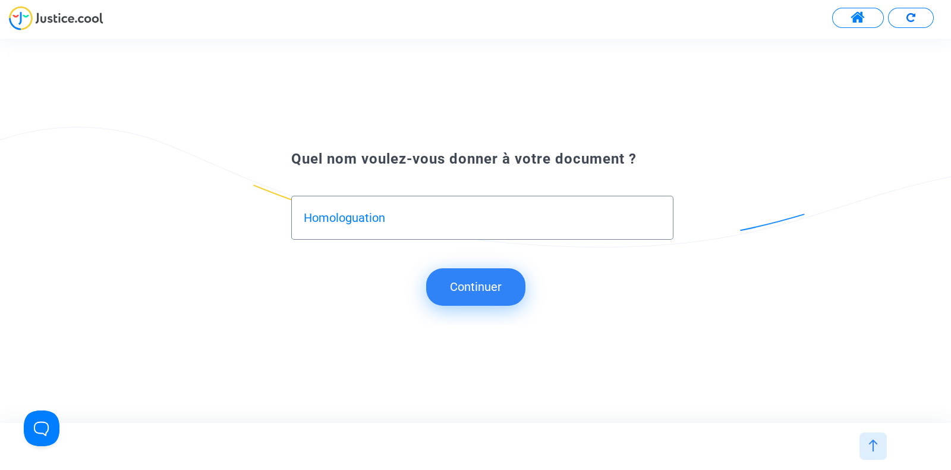
type input "Homologuation"
click at [459, 279] on button "Continuer" at bounding box center [475, 286] width 99 height 37
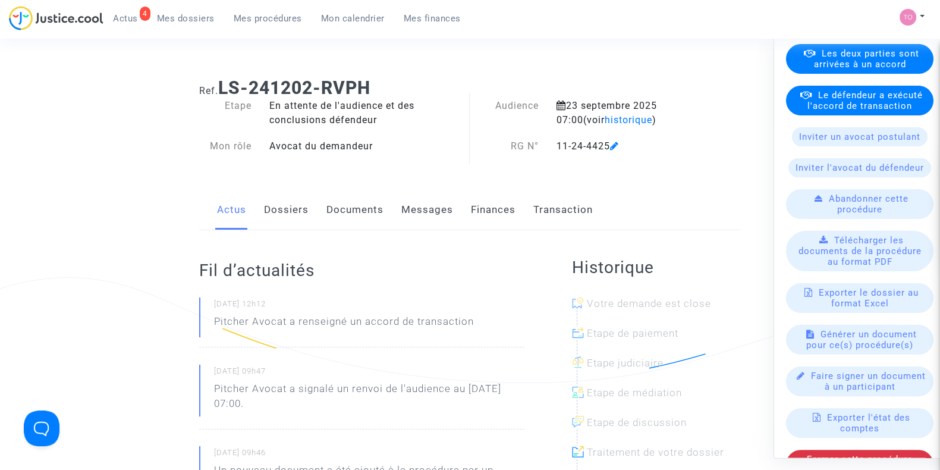
scroll to position [410, 0]
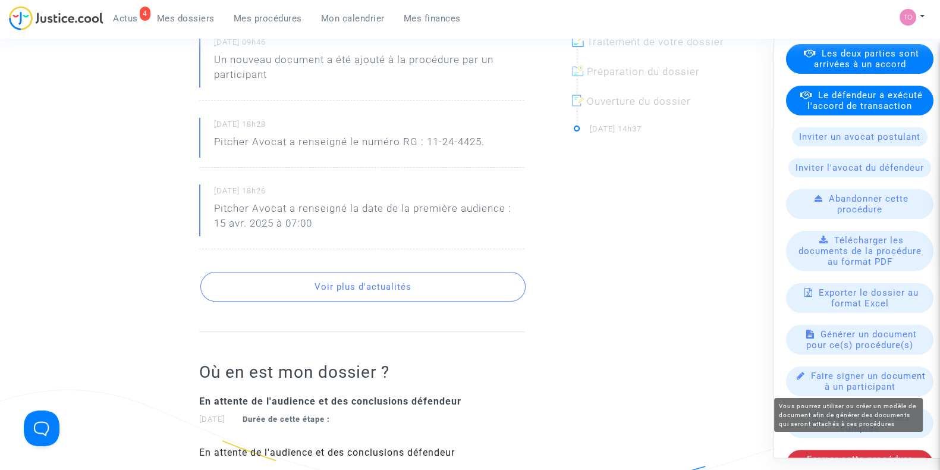
click at [847, 351] on span "Générer un document pour ce(s) procédure(s)" at bounding box center [861, 339] width 111 height 21
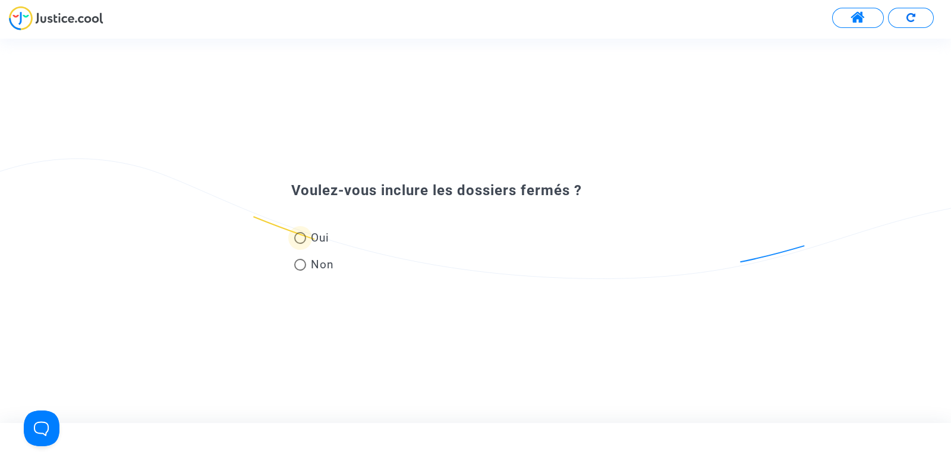
click at [306, 238] on span at bounding box center [300, 238] width 12 height 12
click at [300, 244] on input "Oui" at bounding box center [300, 244] width 1 height 1
radio input "true"
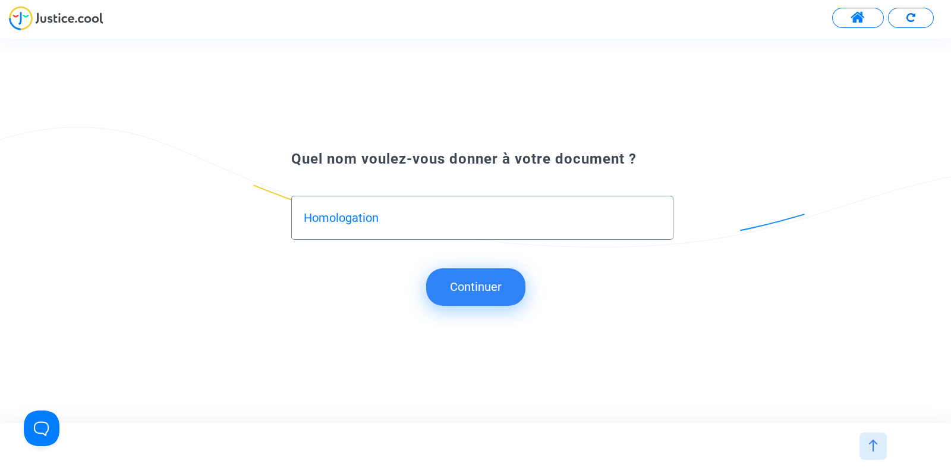
type input "Homologation"
click at [454, 286] on button "Continuer" at bounding box center [475, 286] width 99 height 37
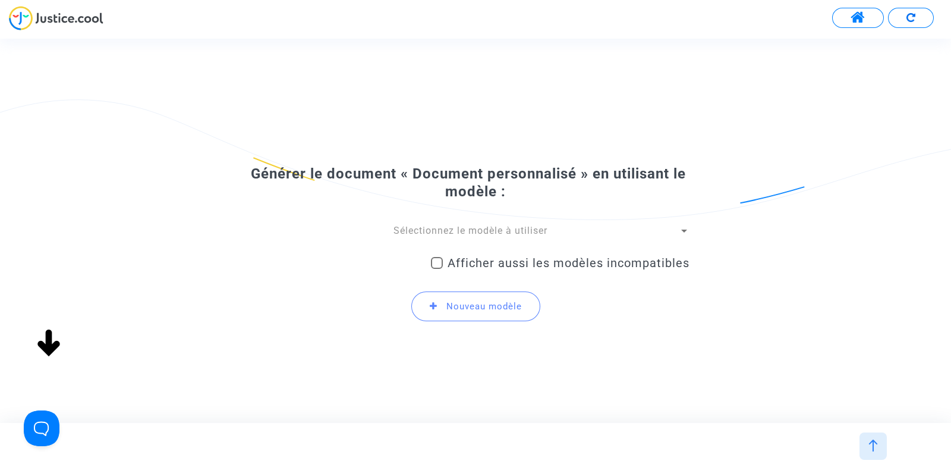
click at [441, 266] on span at bounding box center [437, 263] width 12 height 12
click at [437, 269] on input "Afficher aussi les modèles incompatibles" at bounding box center [436, 269] width 1 height 1
checkbox input "true"
click at [436, 231] on span "Sélectionnez le modèle à utiliser" at bounding box center [471, 230] width 154 height 11
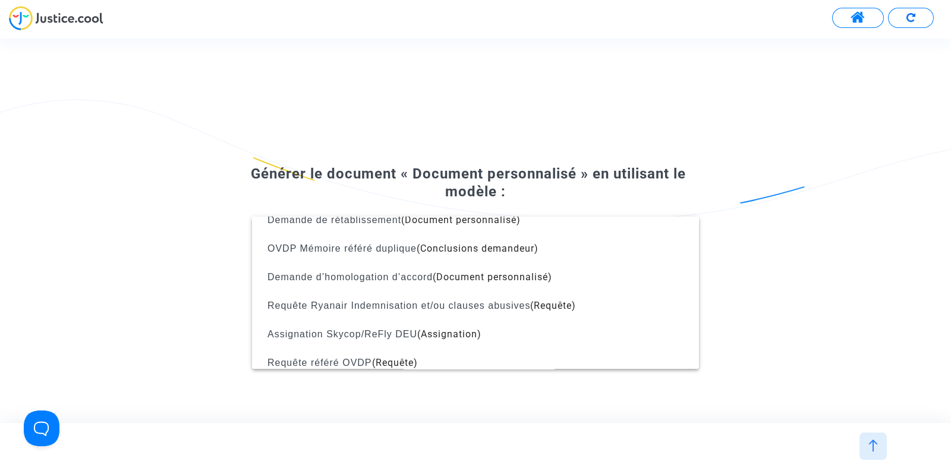
scroll to position [1353, 0]
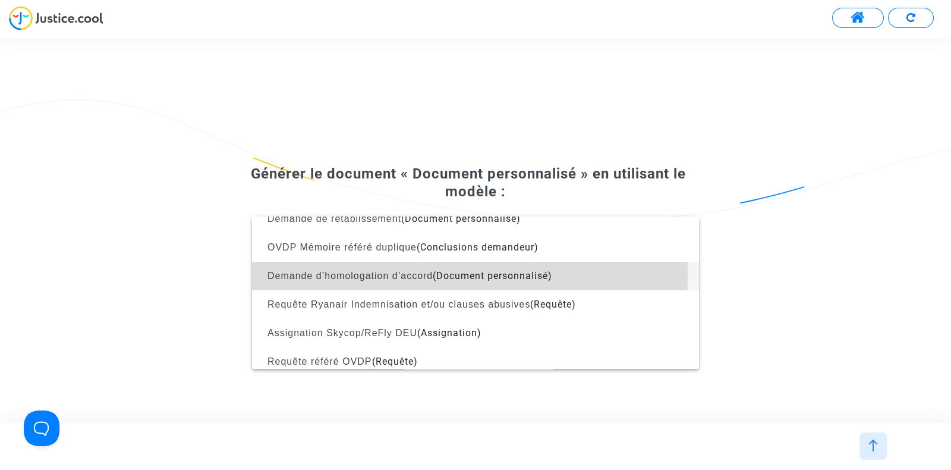
click at [361, 275] on span "Demande d’homologation d’accord" at bounding box center [350, 276] width 165 height 10
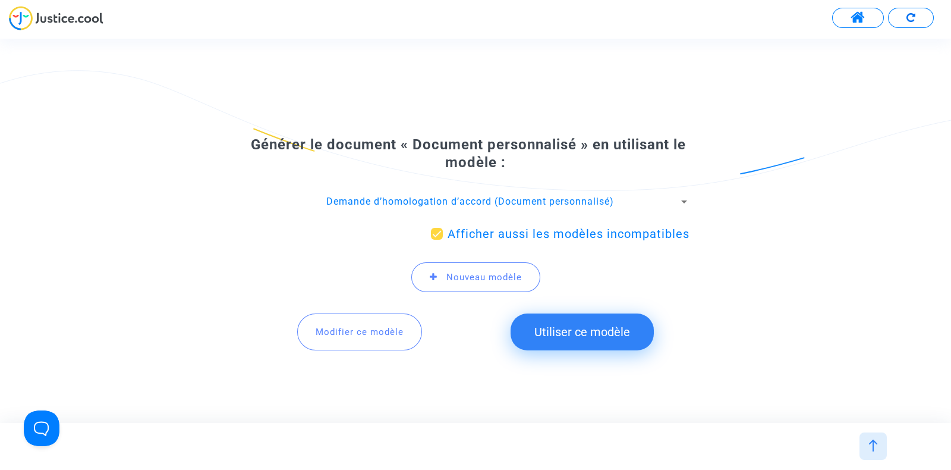
click at [565, 331] on button "Utiliser ce modèle" at bounding box center [582, 331] width 143 height 37
type input "1"
click at [566, 337] on button "Utiliser ce modèle" at bounding box center [582, 331] width 143 height 37
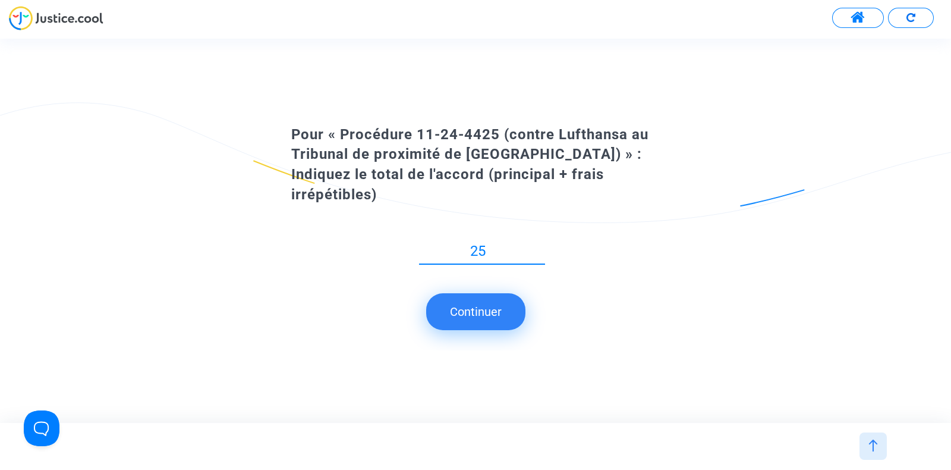
type input "250"
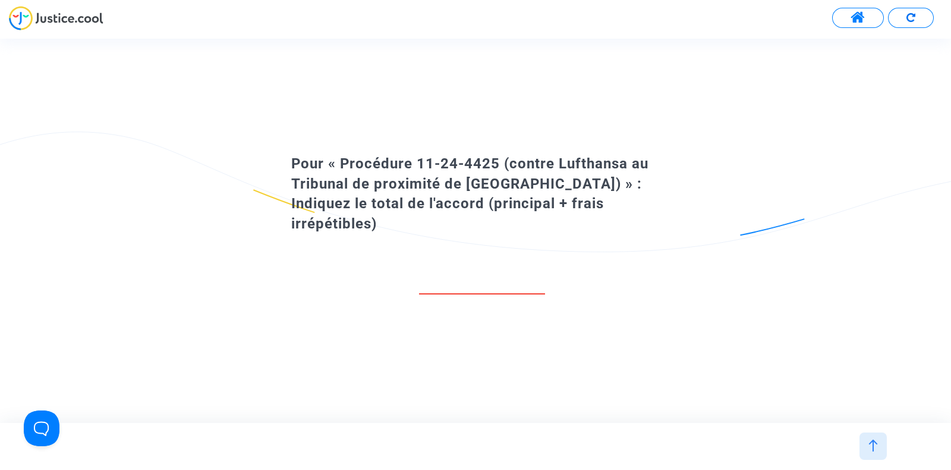
click at [517, 348] on div "Pour « Procédure 11-24-4425 (contre Lufthansa au Tribunal de proximité de [GEOG…" at bounding box center [475, 230] width 951 height 383
click at [509, 278] on input "number" at bounding box center [482, 281] width 126 height 16
drag, startPoint x: 515, startPoint y: 266, endPoint x: 454, endPoint y: 269, distance: 60.7
click at [454, 273] on input "number" at bounding box center [482, 281] width 126 height 16
type input "2"
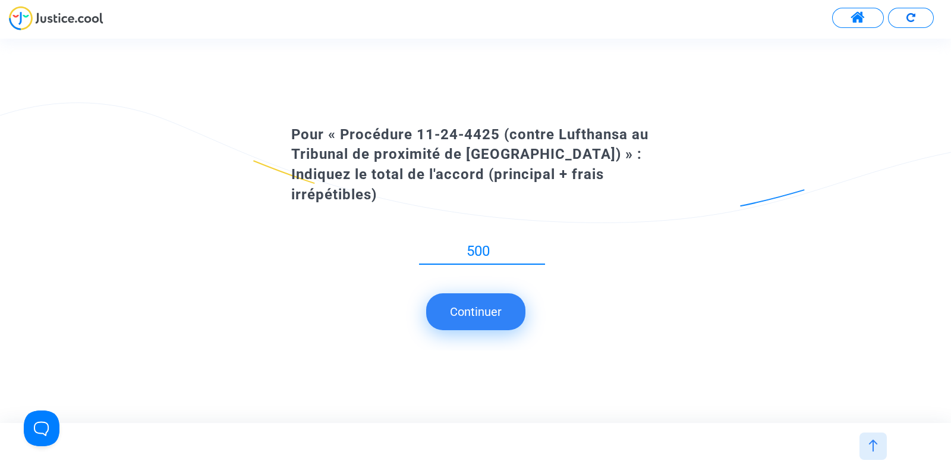
type input "500"
click at [486, 301] on button "Continuer" at bounding box center [475, 311] width 99 height 37
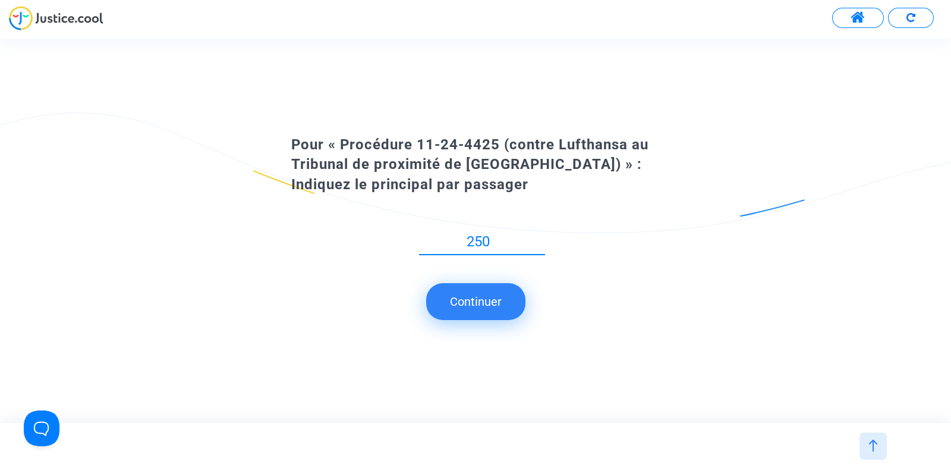
type input "250"
click at [469, 305] on button "Continuer" at bounding box center [475, 301] width 99 height 37
type input "250"
click at [470, 296] on button "Continuer" at bounding box center [475, 301] width 99 height 37
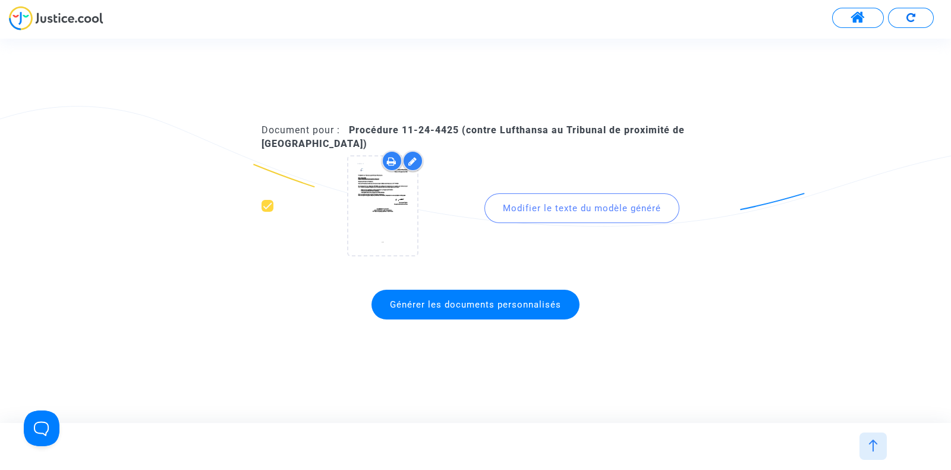
click at [518, 211] on div "Modifier le texte du modèle généré" at bounding box center [582, 208] width 195 height 30
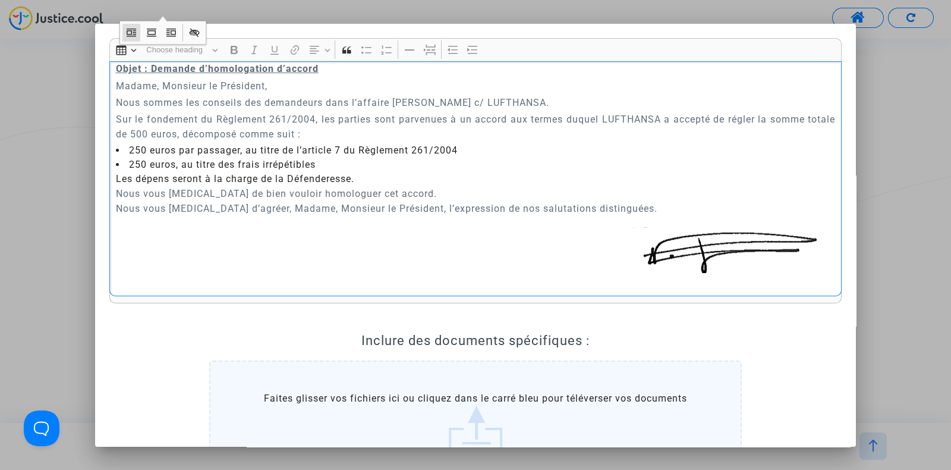
scroll to position [194, 0]
click at [176, 132] on p "Sur le fondement du Règlement 261/2004, les parties sont parvenues à un accord …" at bounding box center [476, 126] width 720 height 30
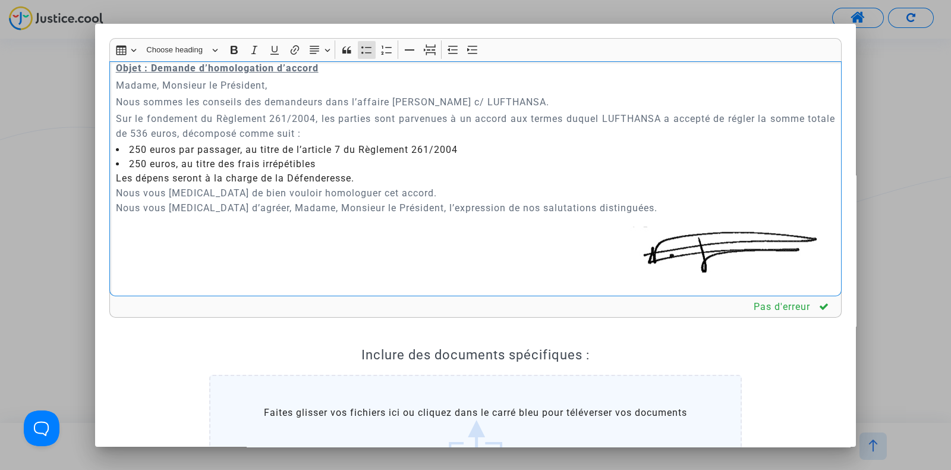
click at [339, 165] on li "250 euros, au titre des frais irrépétibles Les dépens seront à la charge de la …" at bounding box center [476, 171] width 720 height 29
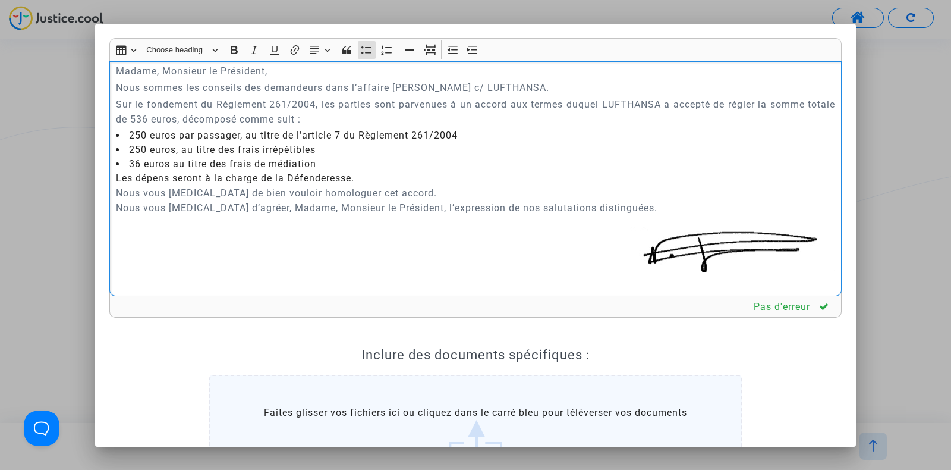
scroll to position [209, 0]
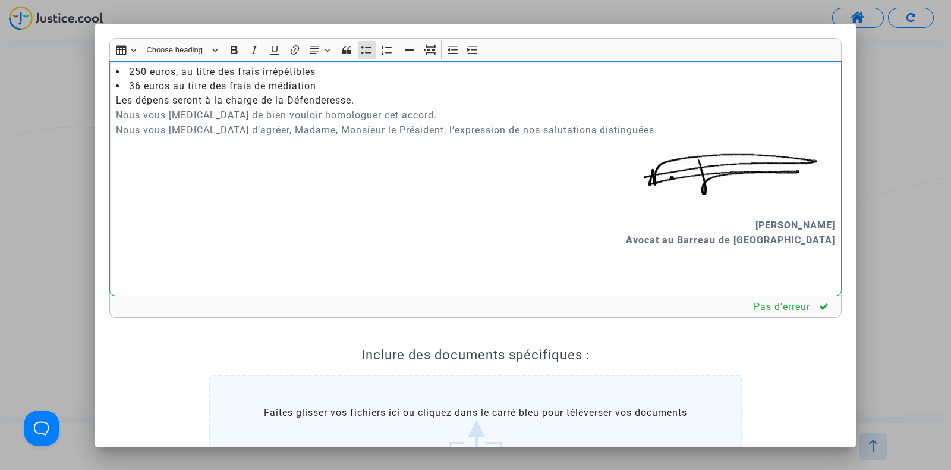
click at [320, 168] on p "Rich Text Editor, main" at bounding box center [476, 161] width 720 height 45
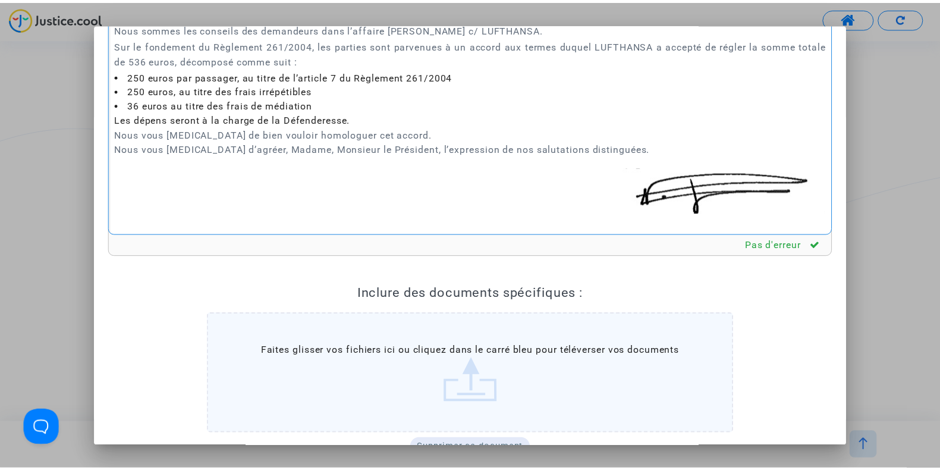
scroll to position [170, 0]
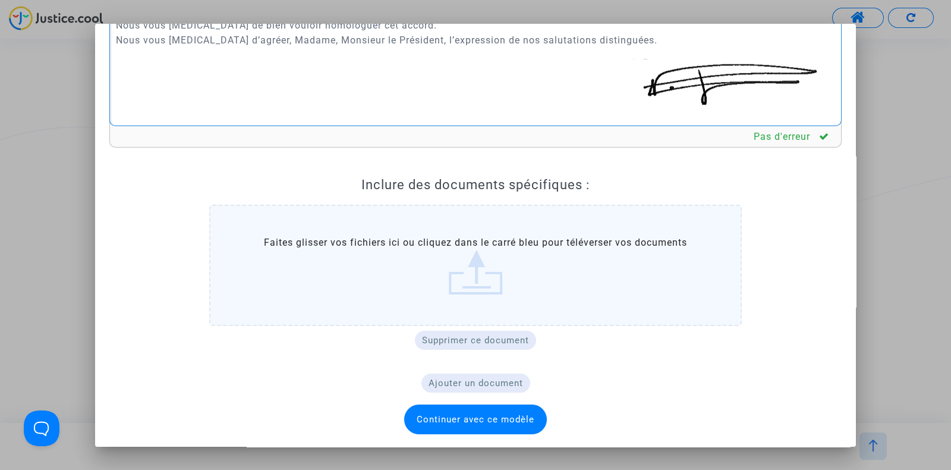
click at [429, 410] on span "Continuer avec ce modèle" at bounding box center [475, 419] width 143 height 30
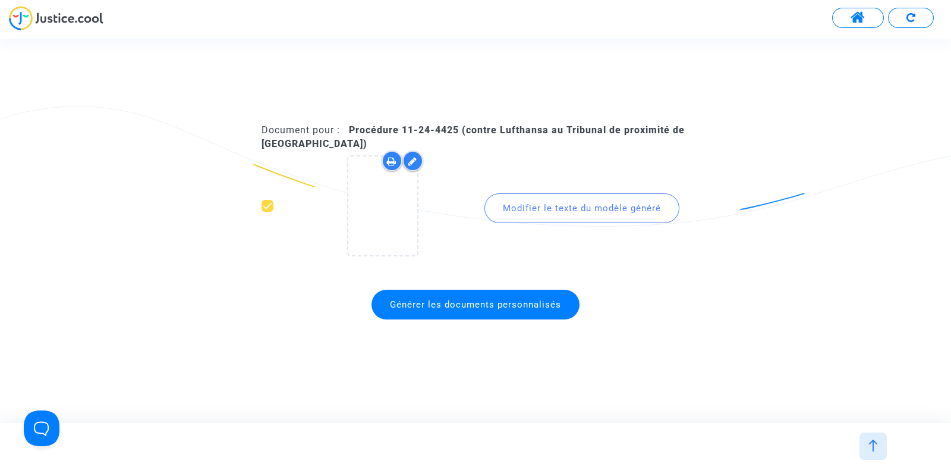
click at [446, 306] on span "Générer les documents personnalisés" at bounding box center [475, 304] width 171 height 11
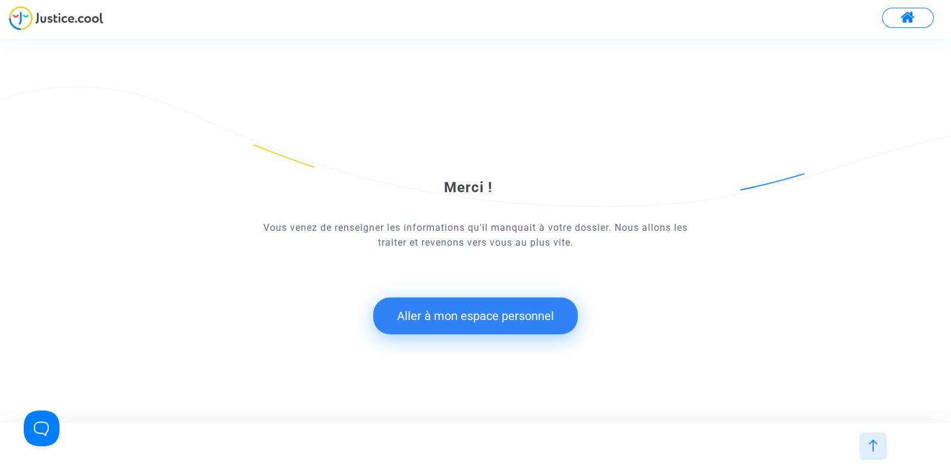
click at [438, 319] on button "Aller à mon espace personnel" at bounding box center [475, 315] width 205 height 37
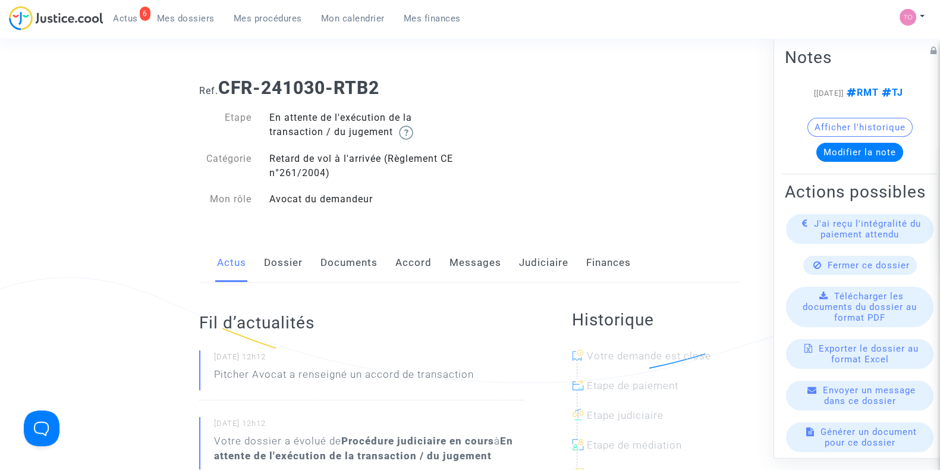
click at [529, 267] on link "Judiciaire" at bounding box center [543, 262] width 49 height 39
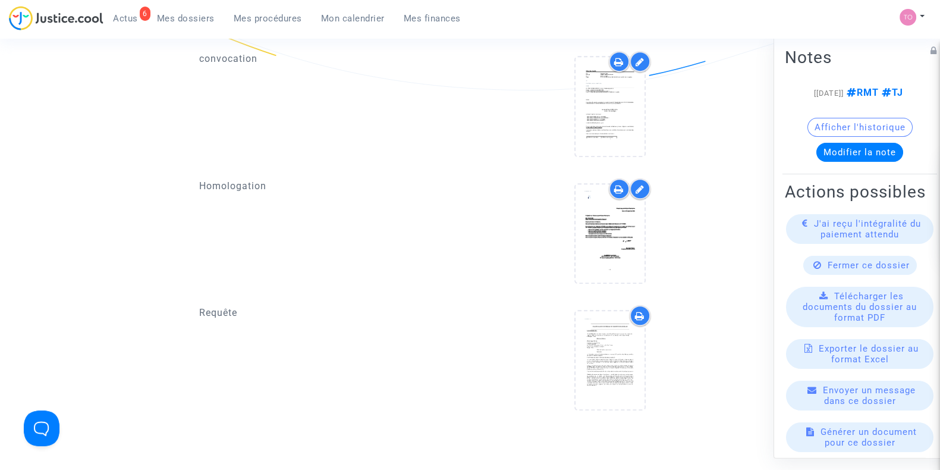
scroll to position [814, 0]
click at [618, 187] on icon at bounding box center [619, 190] width 10 height 10
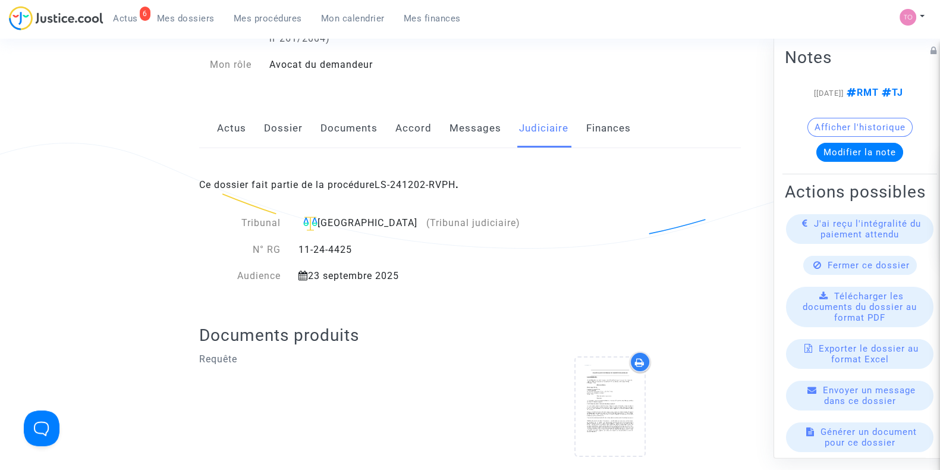
scroll to position [0, 0]
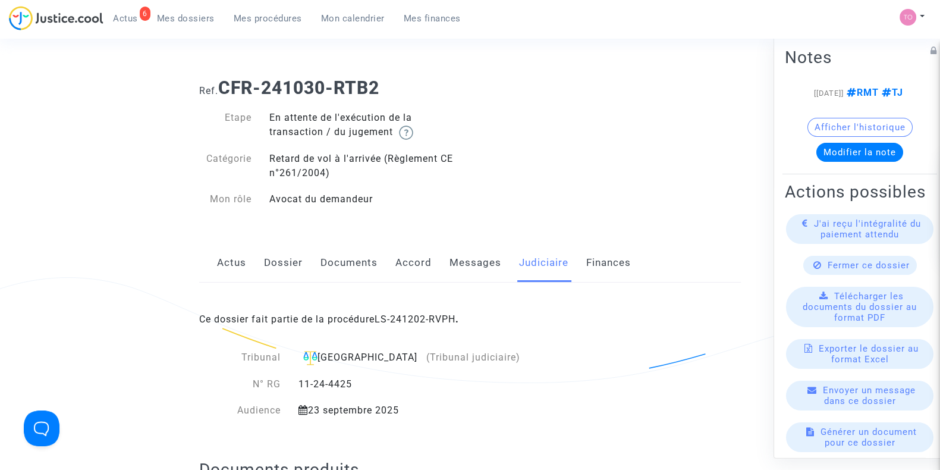
click at [351, 26] on link "Mon calendrier" at bounding box center [353, 19] width 83 height 18
